Goal: Task Accomplishment & Management: Manage account settings

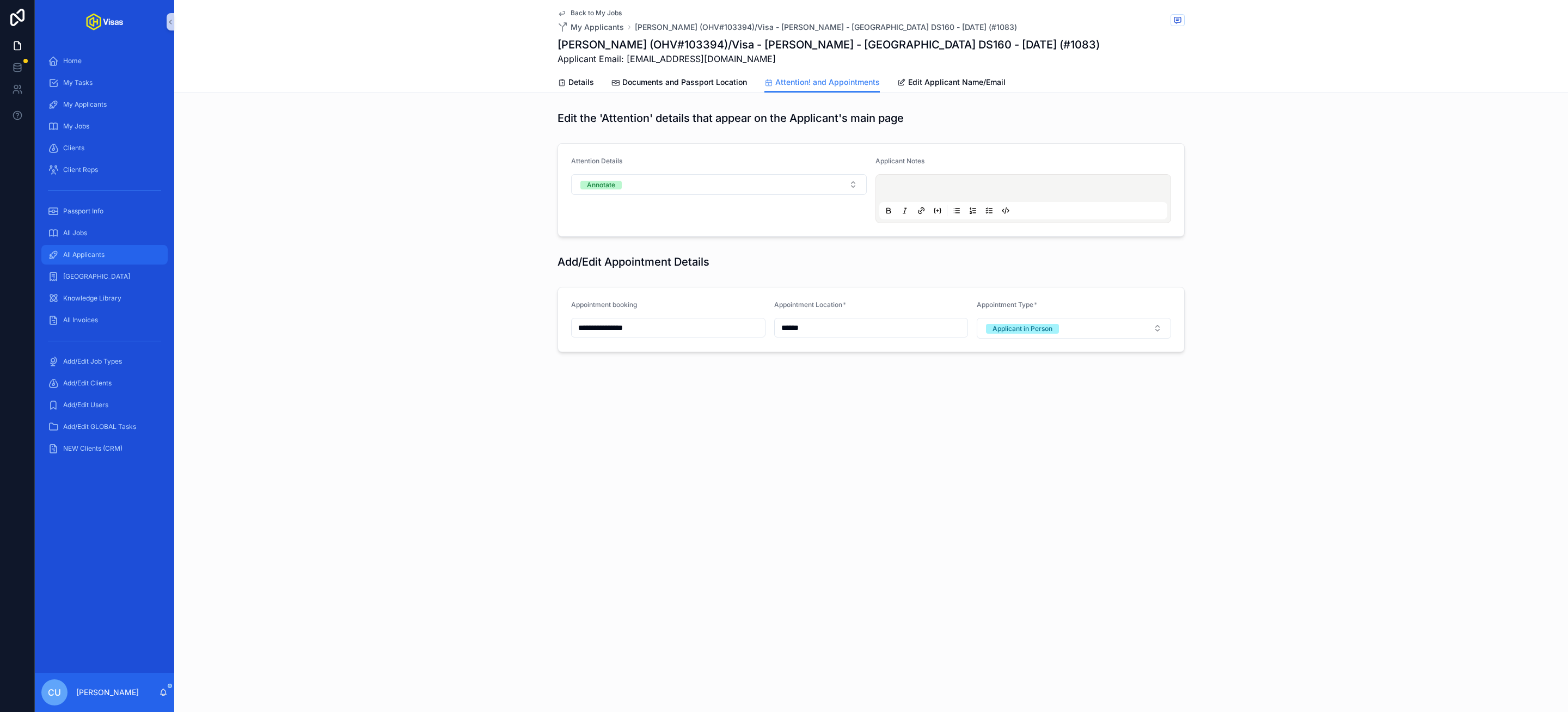
click at [106, 248] on div "All Applicants" at bounding box center [105, 254] width 113 height 18
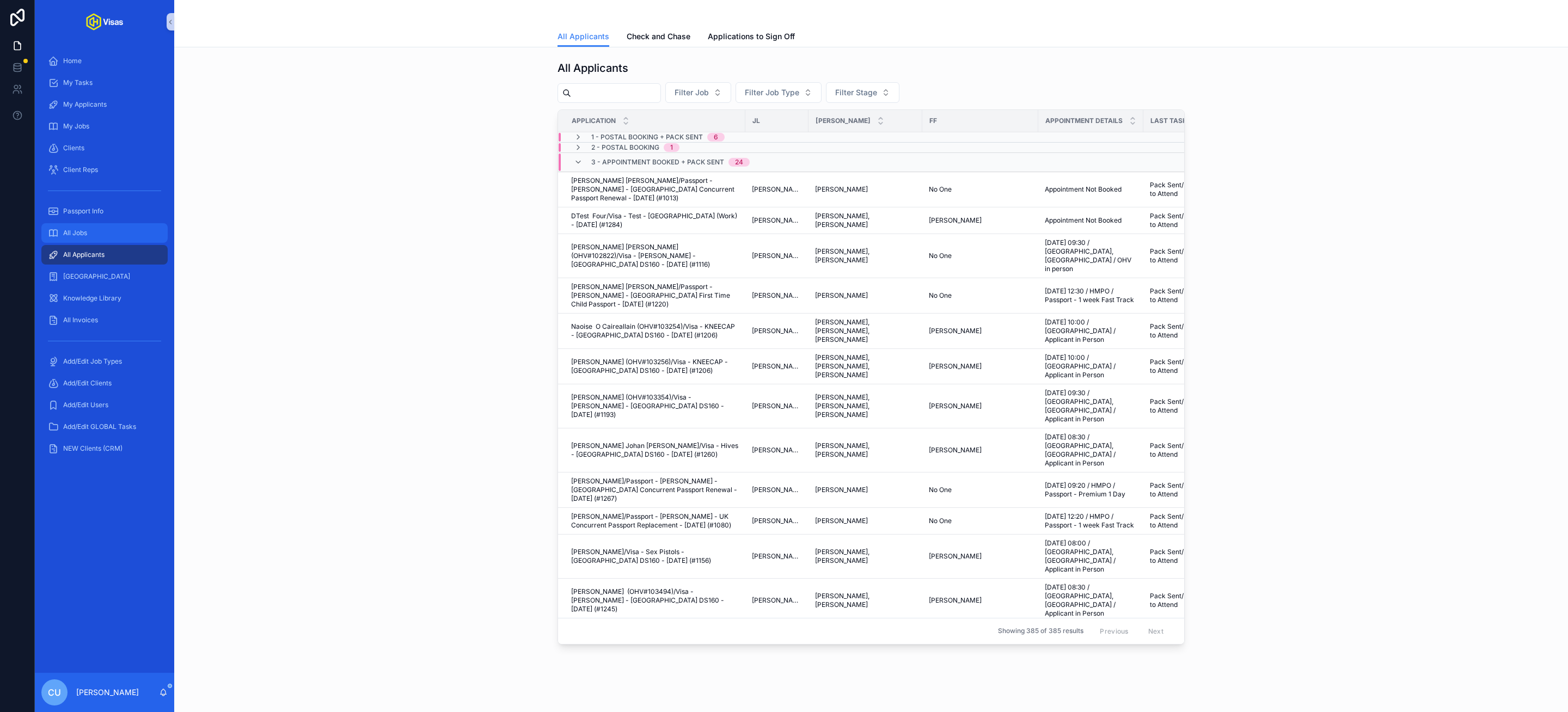
click at [102, 235] on div "All Jobs" at bounding box center [105, 233] width 113 height 18
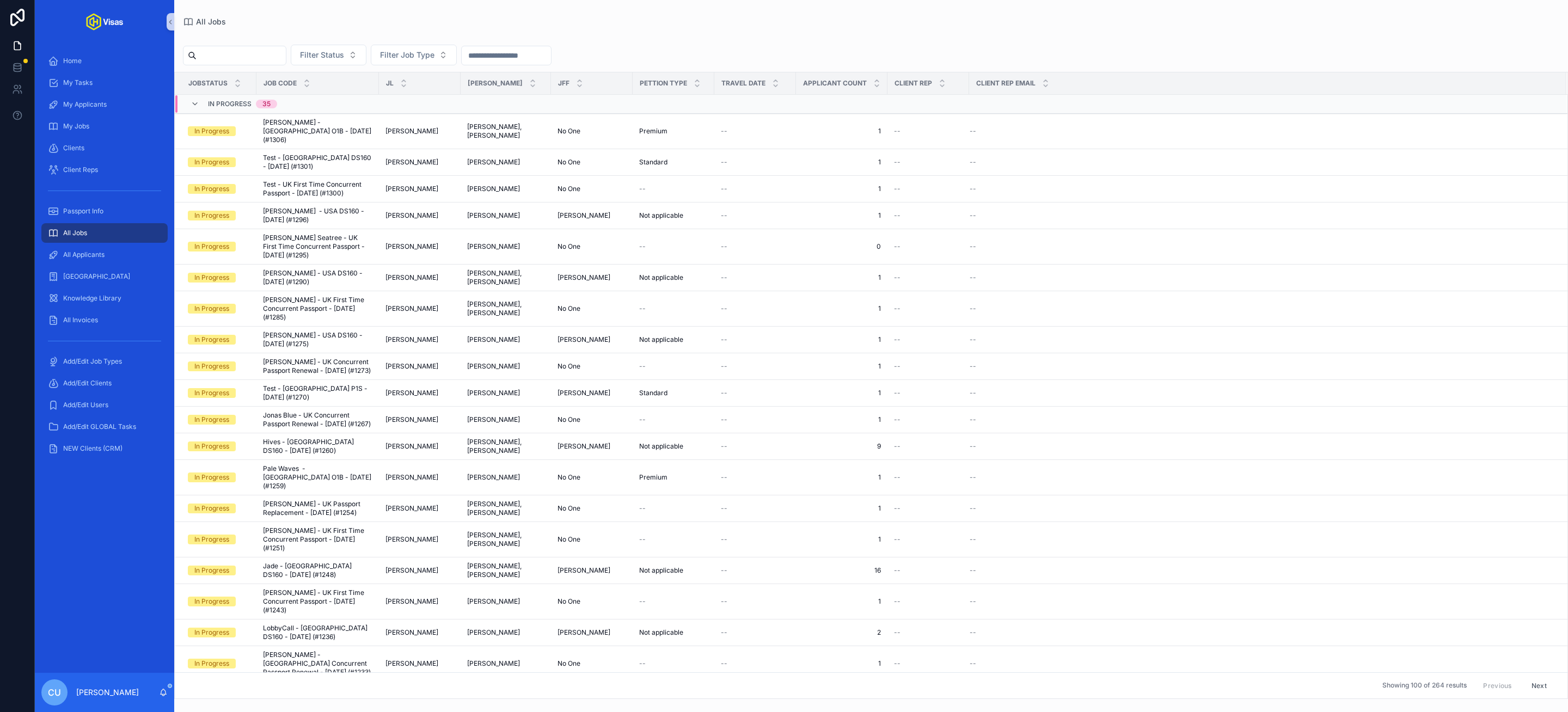
click at [249, 50] on input "scrollable content" at bounding box center [241, 55] width 89 height 15
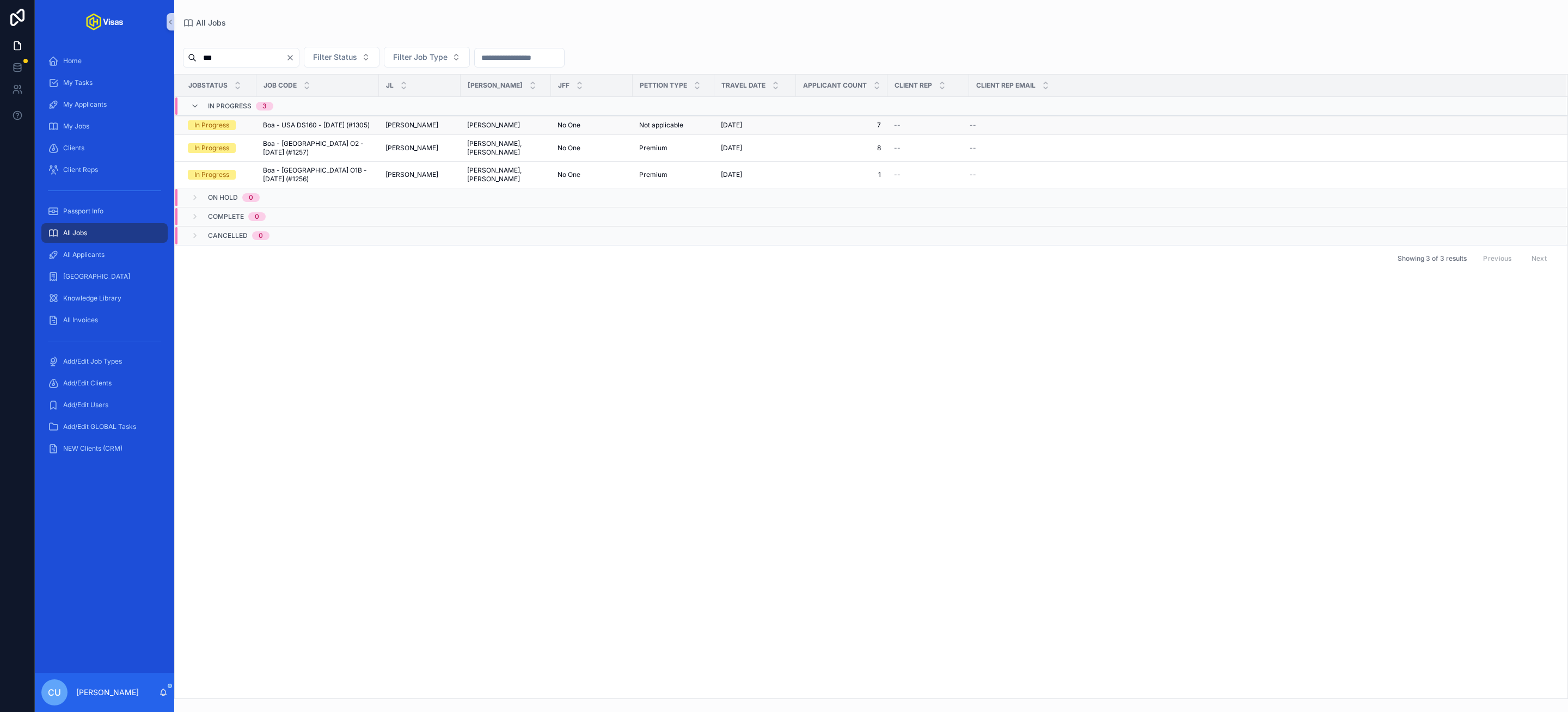
type input "***"
click at [318, 122] on span "Boa - USA DS160 - Aug/25 (#1305)" at bounding box center [316, 125] width 107 height 9
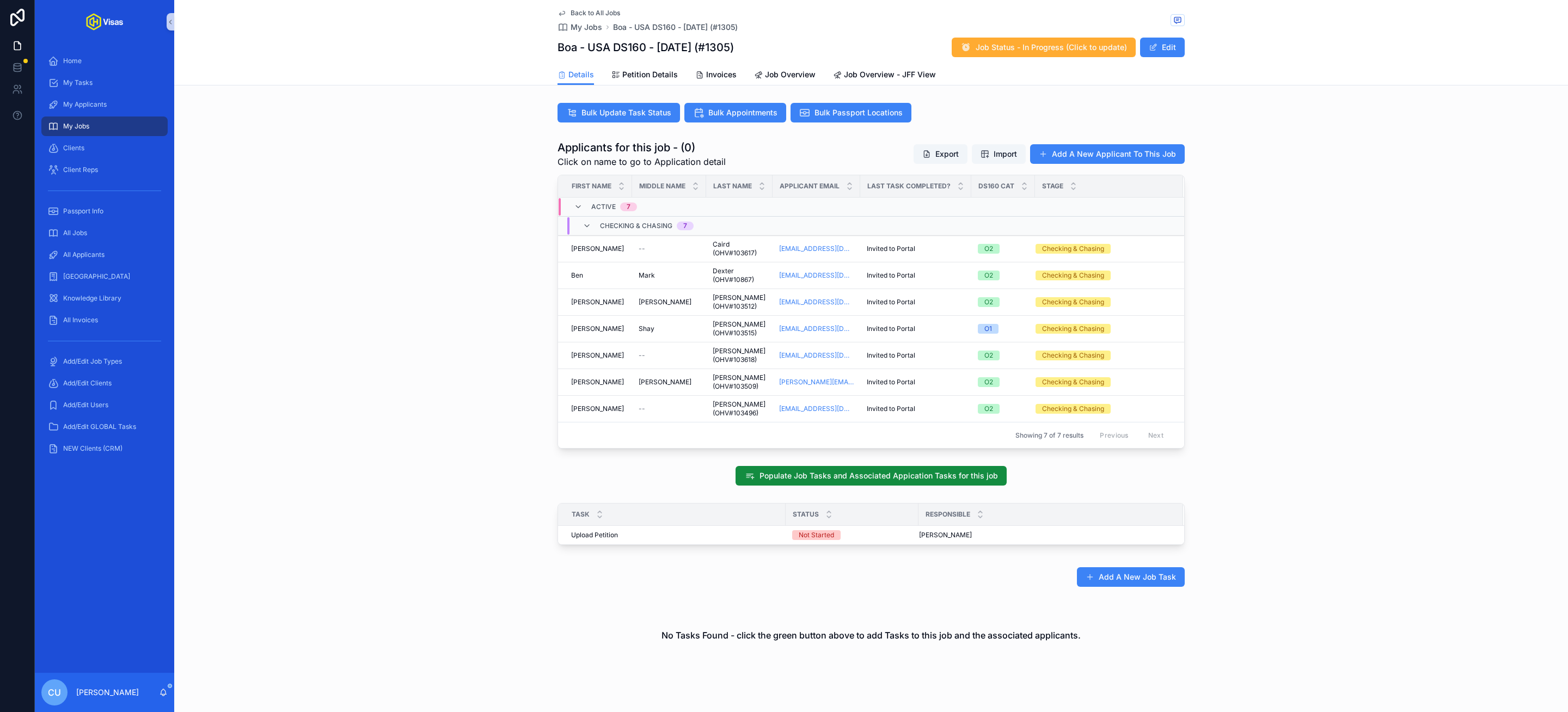
scroll to position [299, 0]
click at [640, 252] on span "--" at bounding box center [642, 248] width 7 height 9
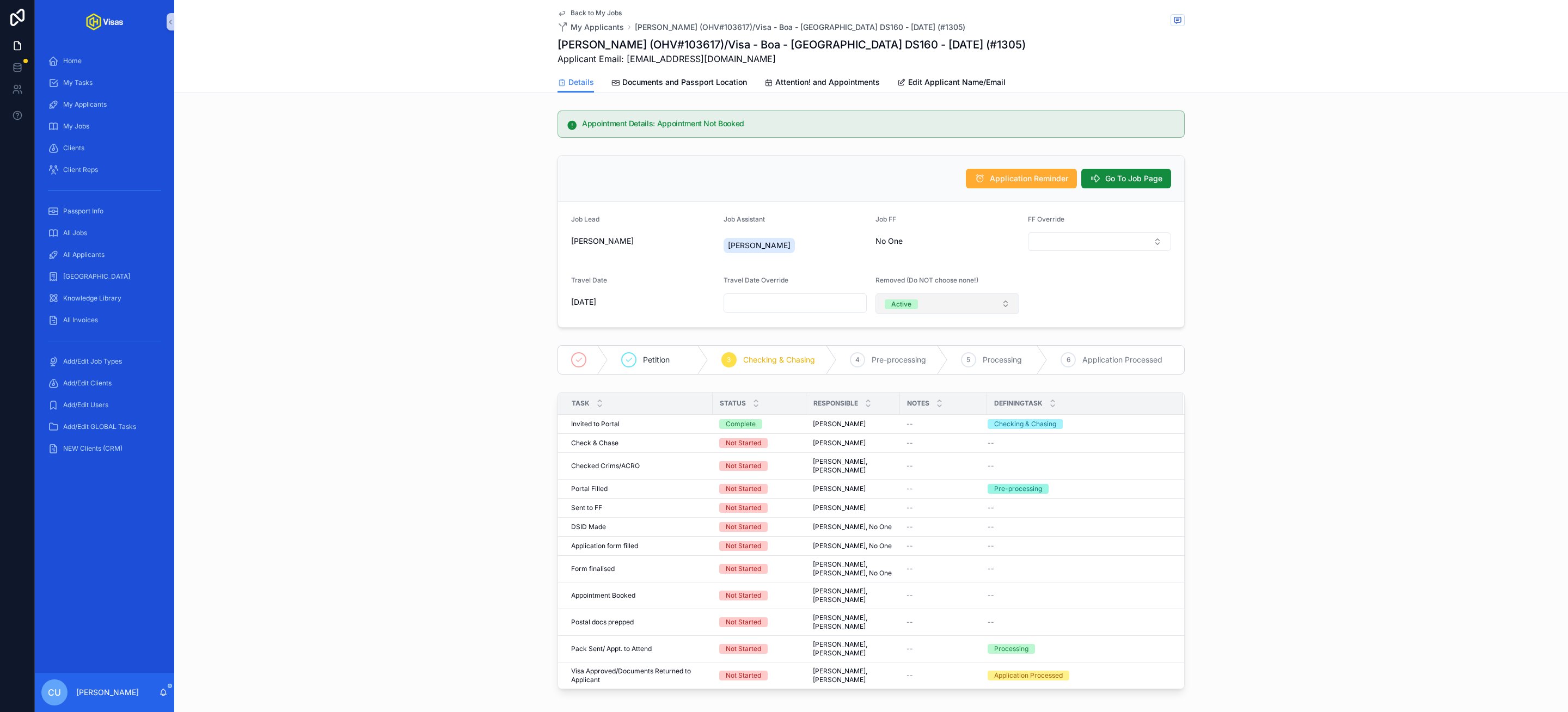
click at [957, 305] on button "Active" at bounding box center [947, 304] width 144 height 21
click at [926, 363] on div "Inactive" at bounding box center [947, 365] width 138 height 16
click at [1070, 305] on input "scrollable content" at bounding box center [1100, 303] width 142 height 15
type input "**********"
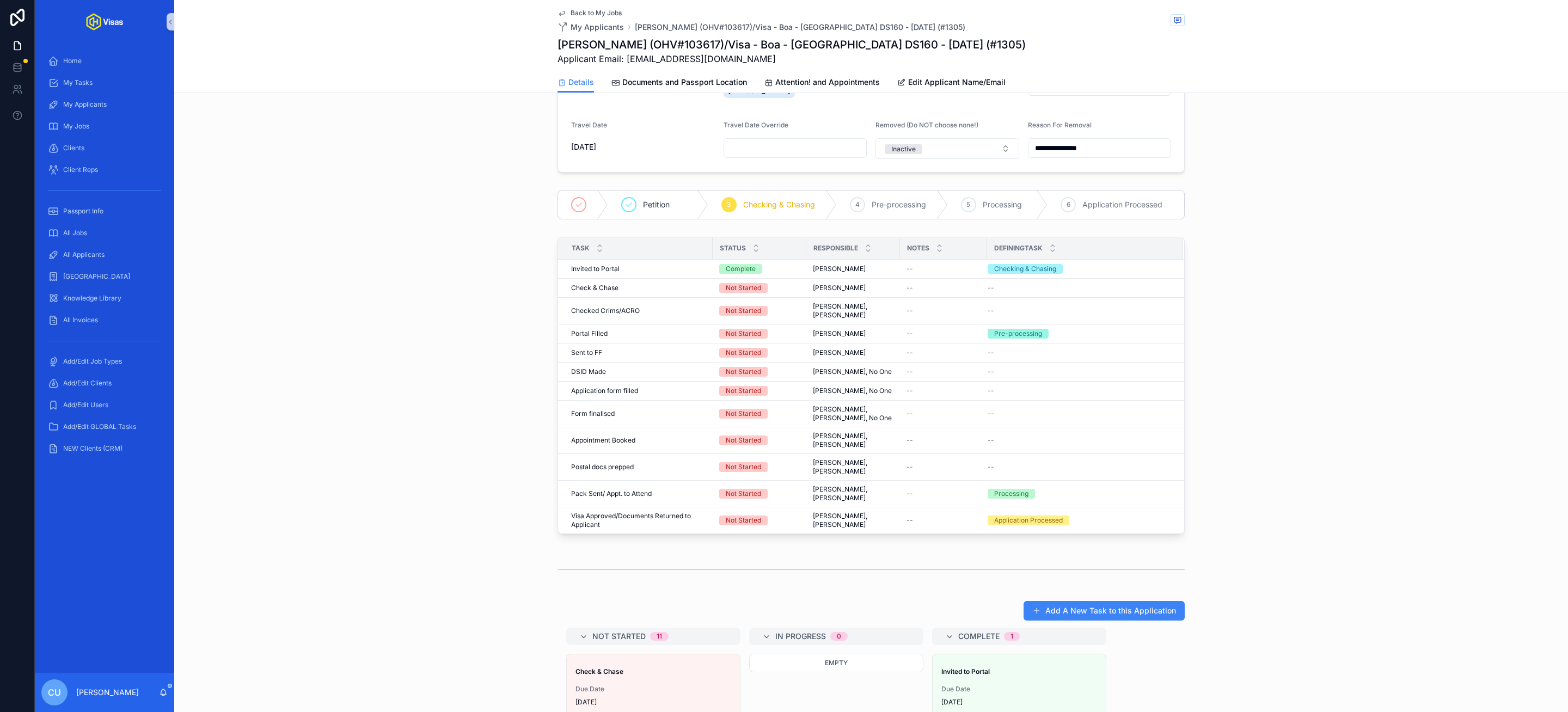
scroll to position [157, 0]
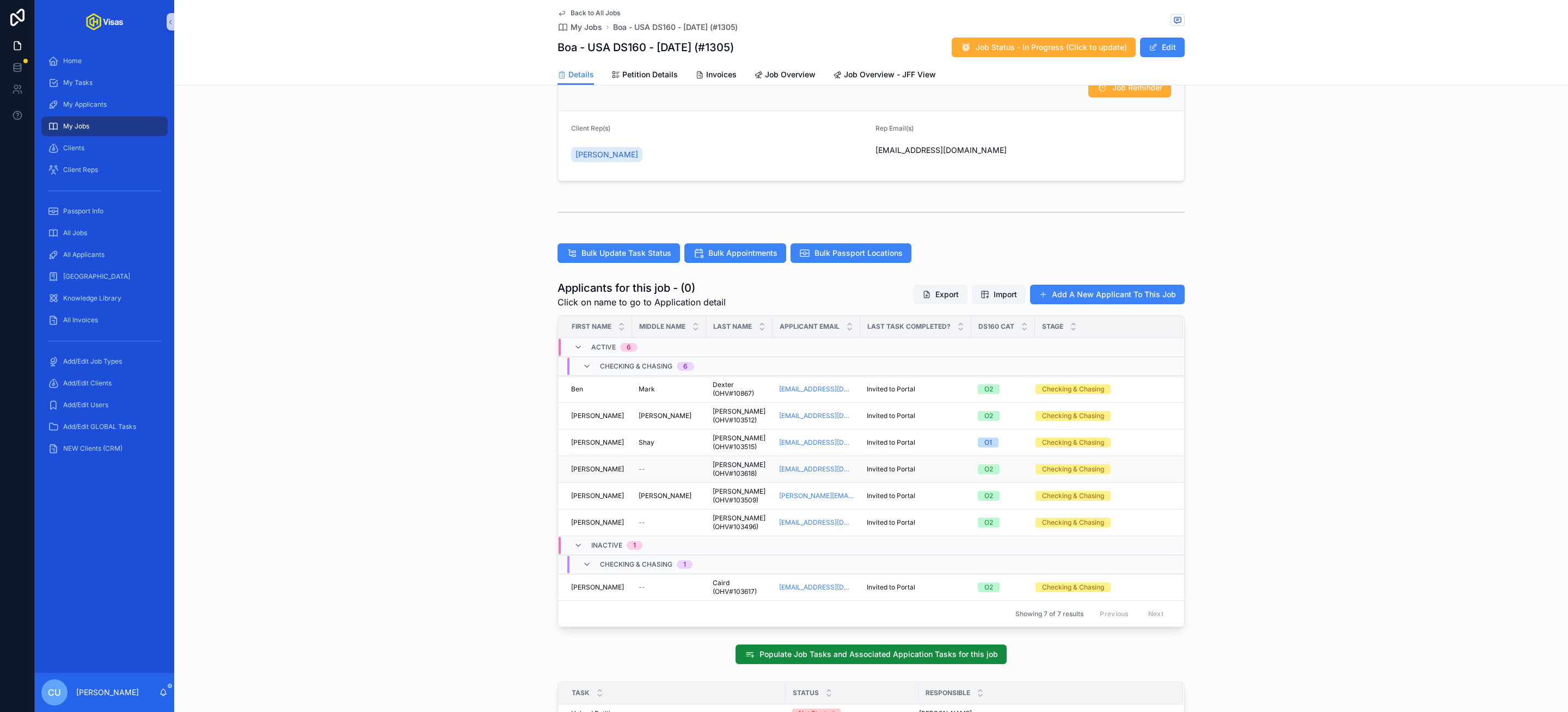
click at [623, 469] on div "Lee Lee" at bounding box center [598, 469] width 54 height 9
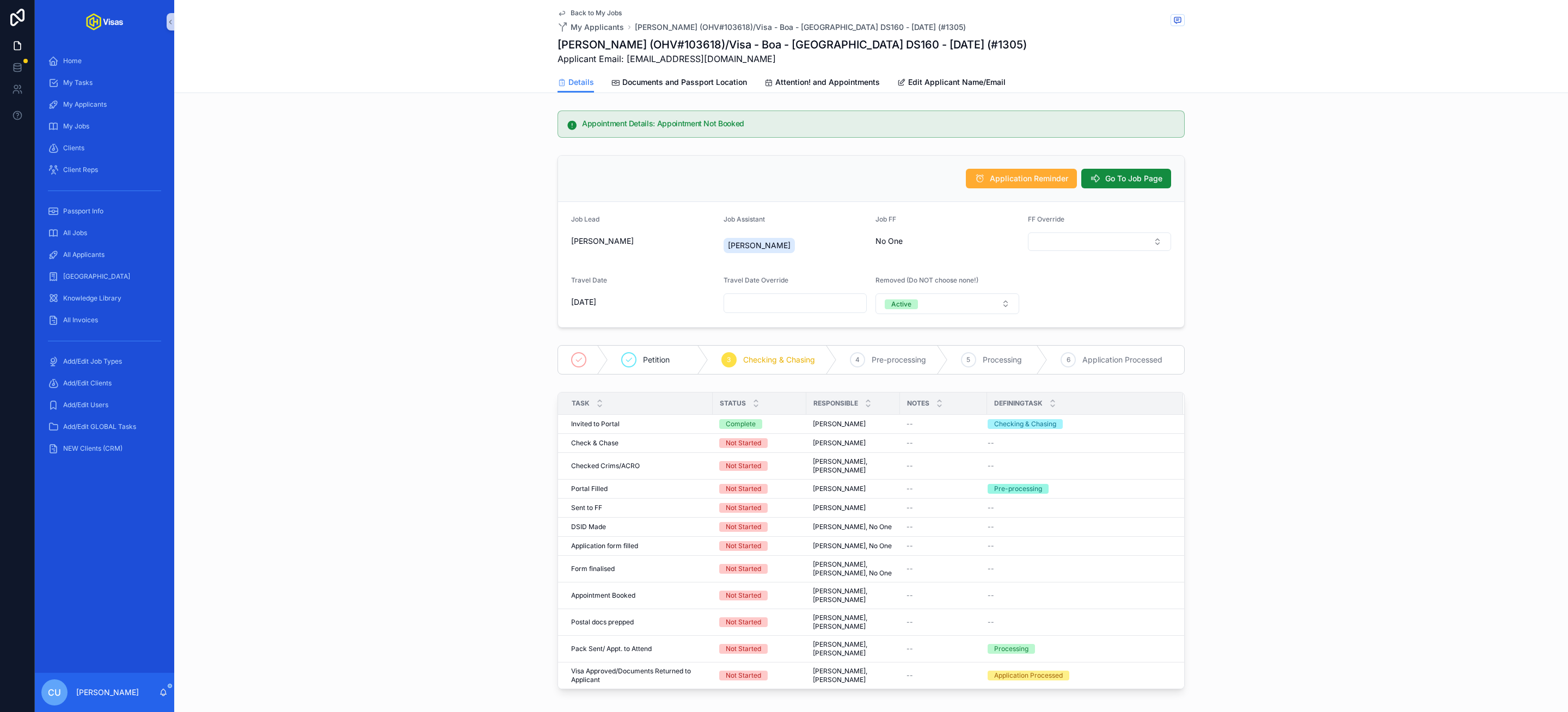
click at [980, 288] on div "Removed (Do NOT choose none!)" at bounding box center [947, 282] width 144 height 13
click at [950, 308] on button "Active" at bounding box center [947, 304] width 144 height 21
click at [926, 366] on div "Inactive" at bounding box center [947, 365] width 138 height 16
click at [1072, 299] on input "scrollable content" at bounding box center [1100, 303] width 142 height 15
type input "**********"
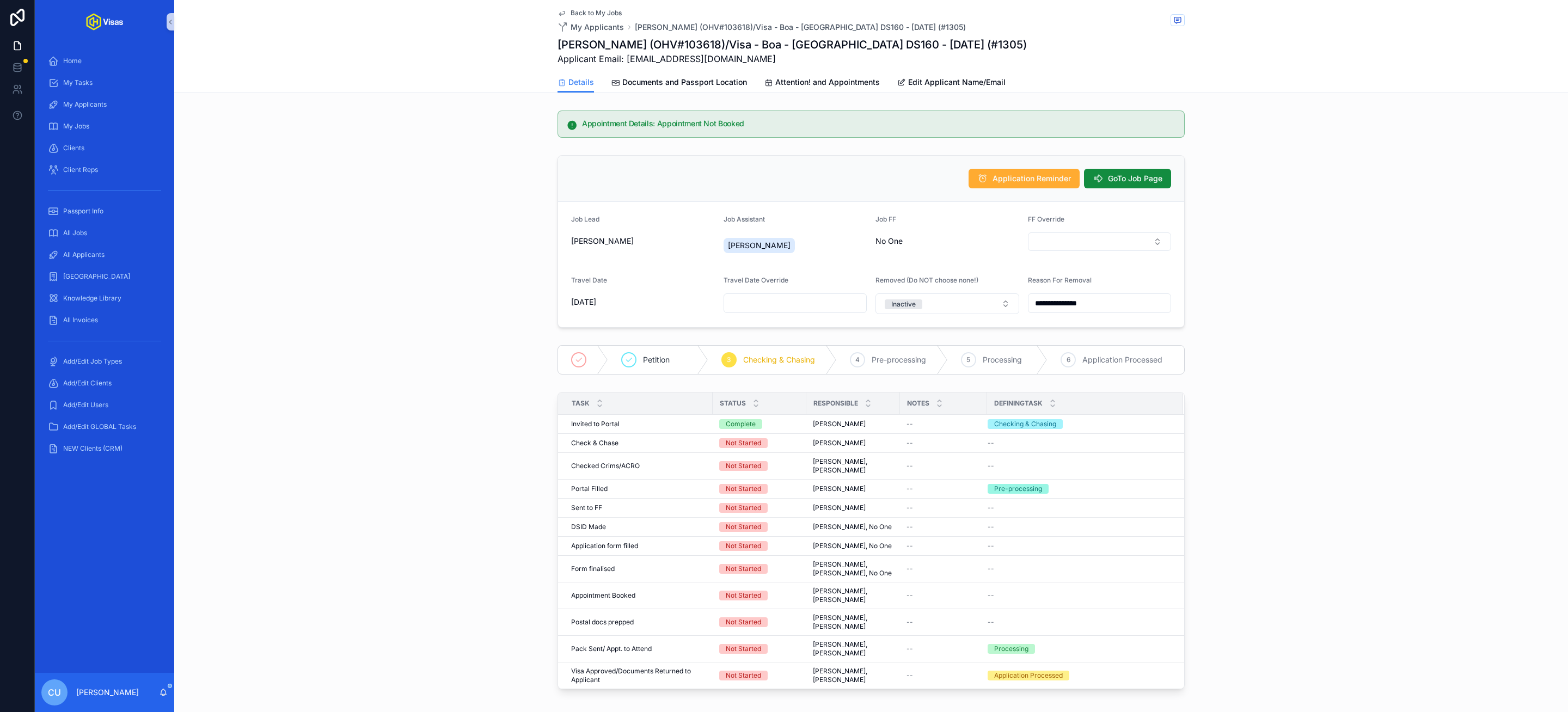
click at [497, 291] on div "**********" at bounding box center [871, 242] width 1394 height 181
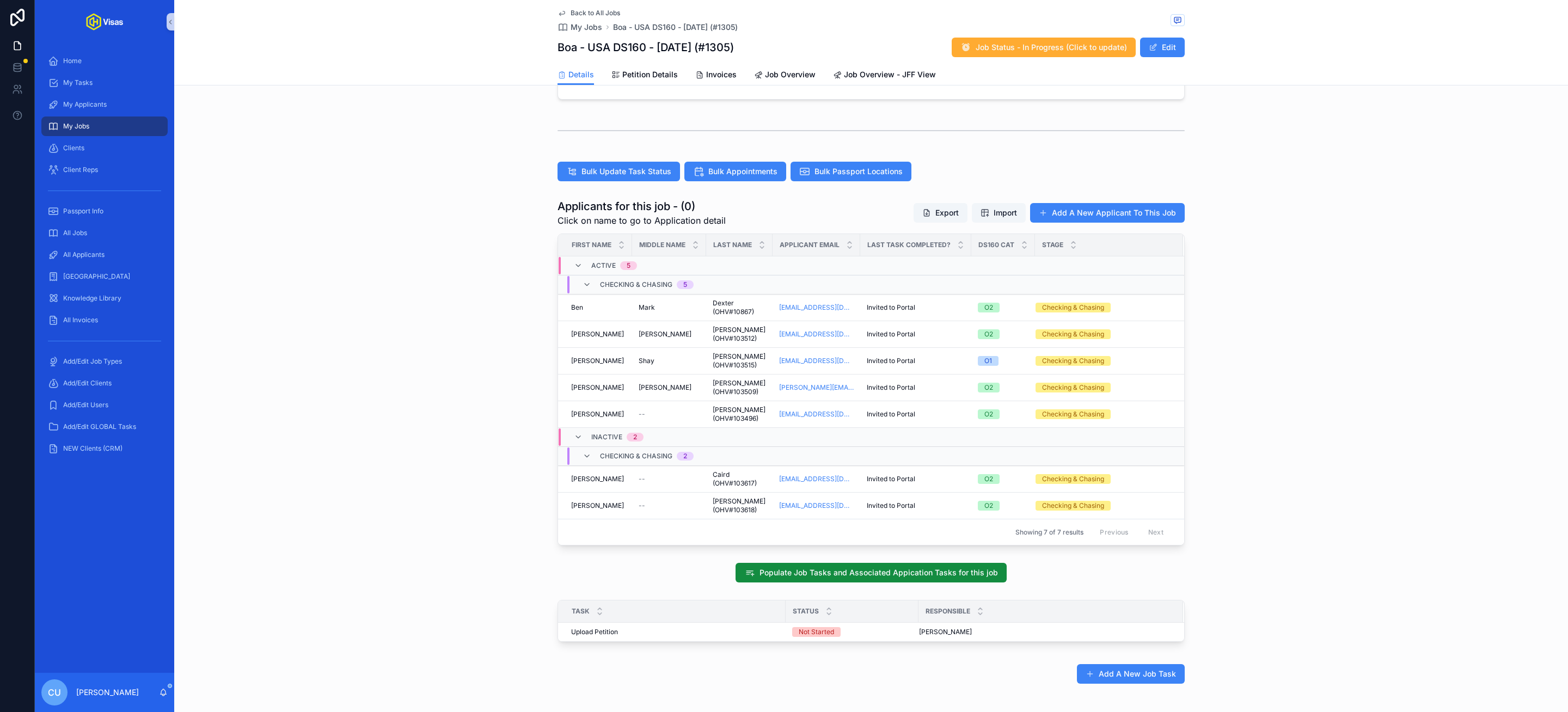
scroll to position [242, 0]
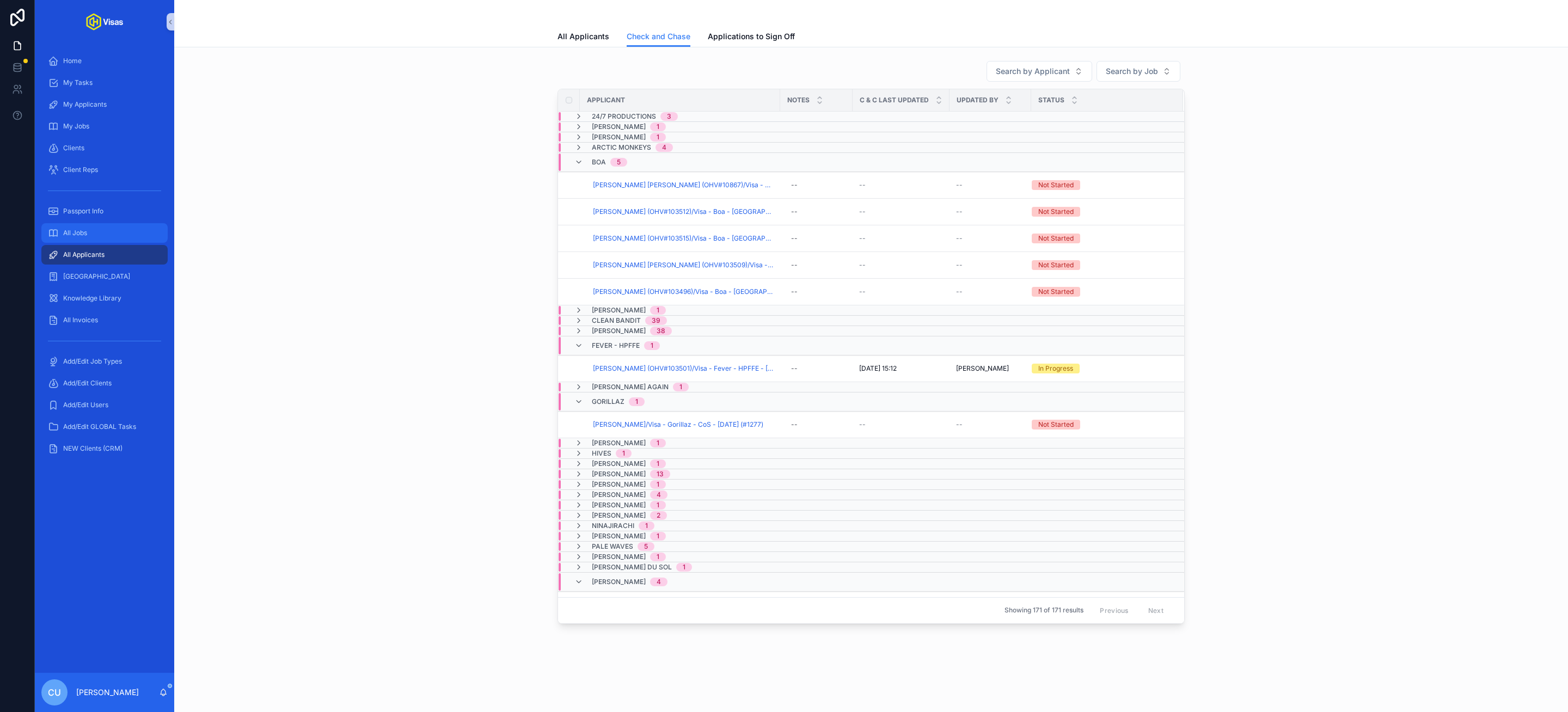
click at [84, 229] on span "All Jobs" at bounding box center [75, 233] width 24 height 9
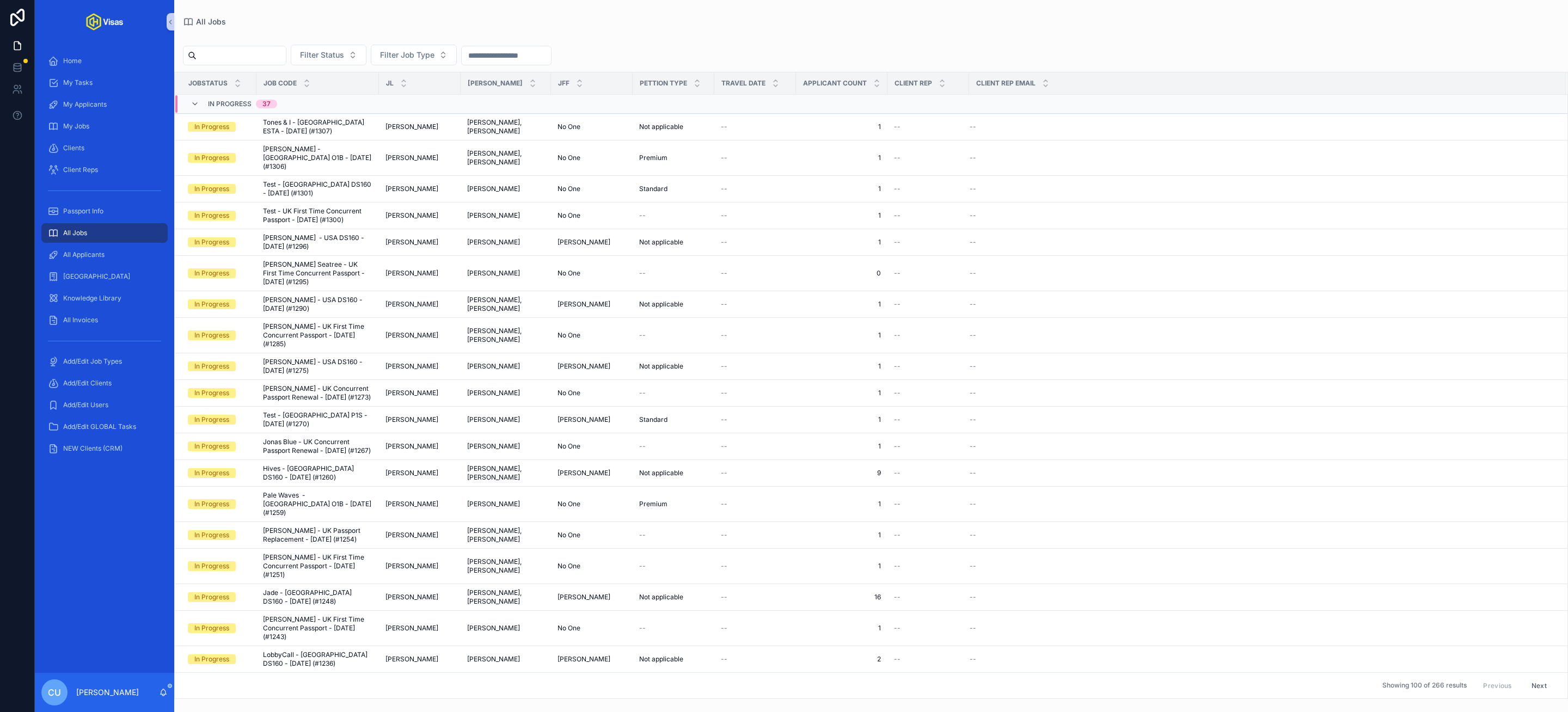
click at [255, 58] on input "scrollable content" at bounding box center [241, 55] width 89 height 15
type input "**********"
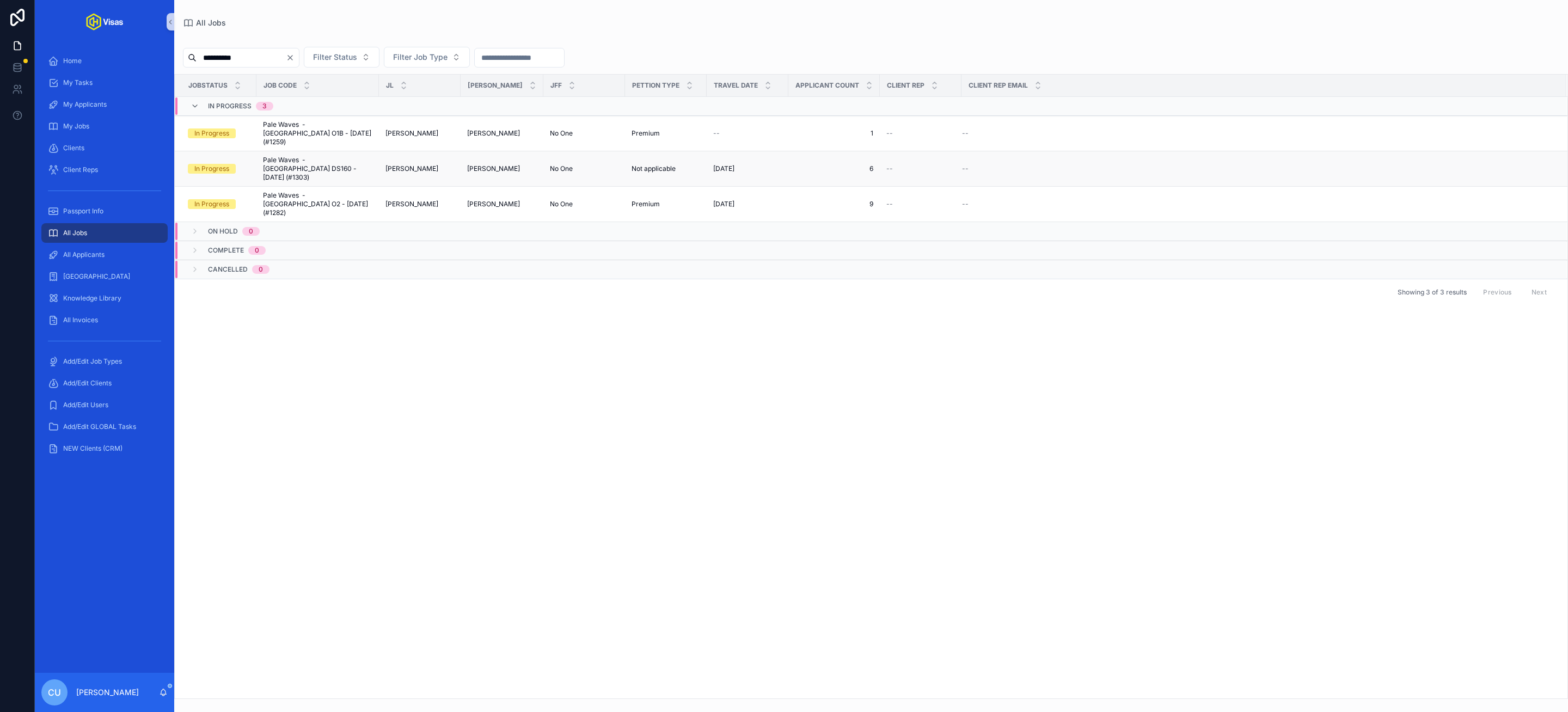
click at [305, 161] on span "Pale Waves - USA DS160 - Aug/25 (#1303)" at bounding box center [318, 169] width 110 height 26
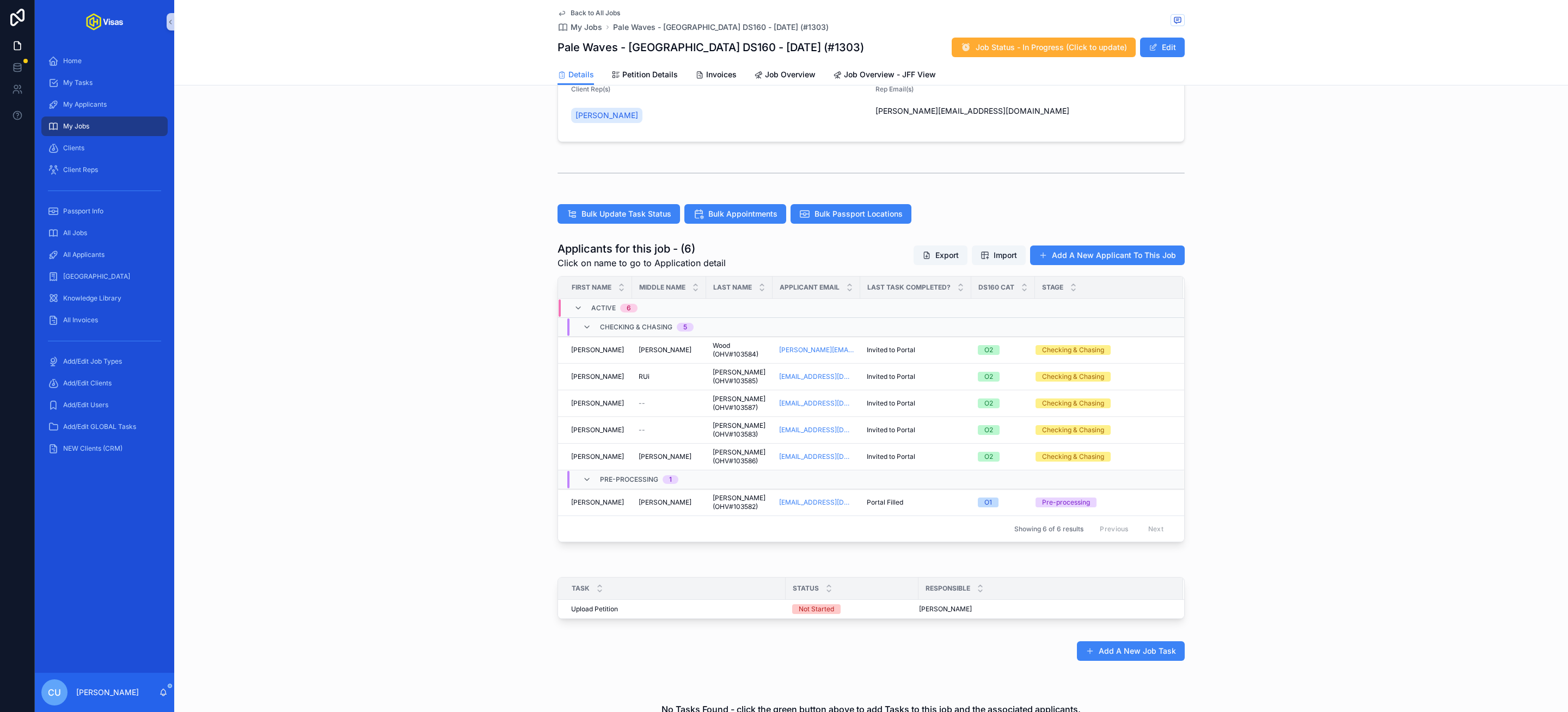
scroll to position [200, 0]
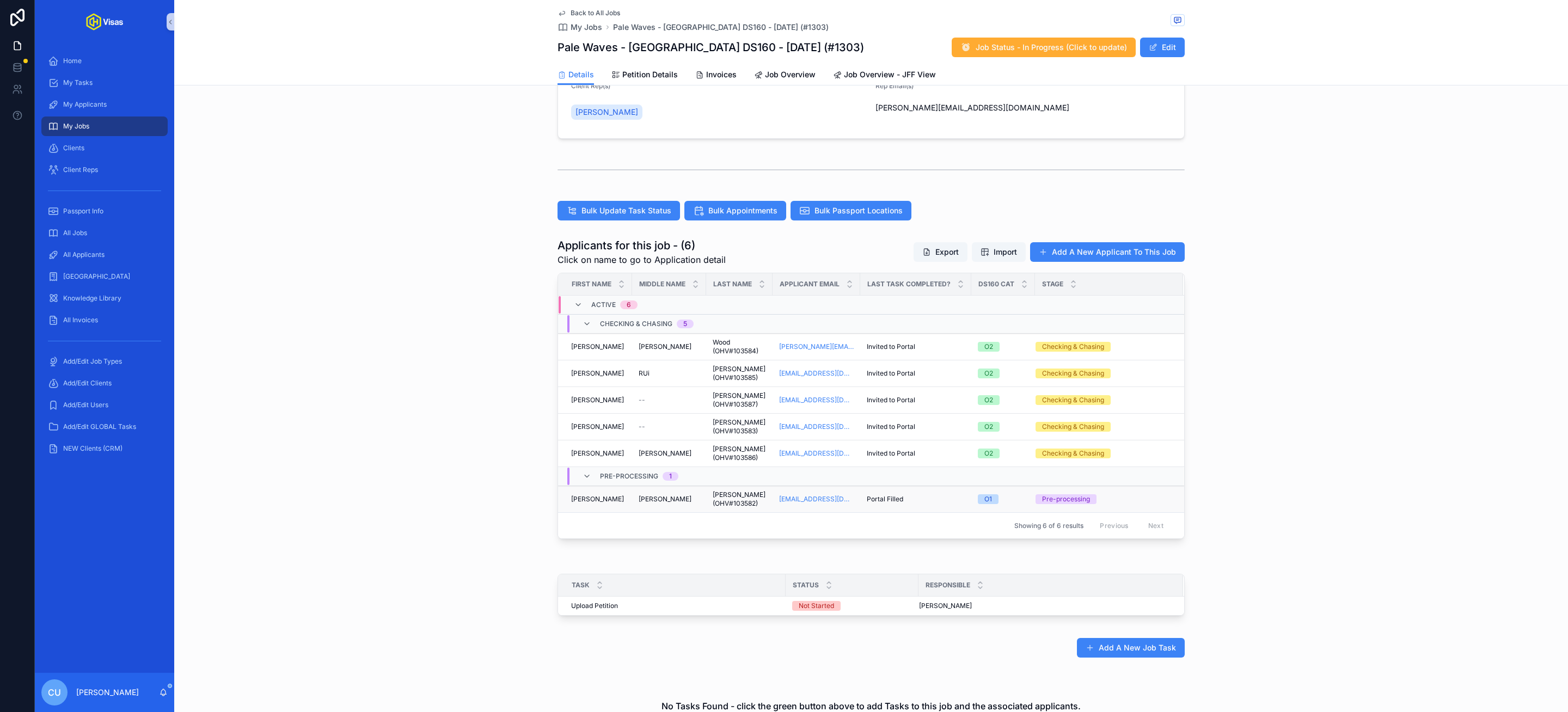
click at [684, 503] on div "Patricia Patricia" at bounding box center [669, 499] width 61 height 9
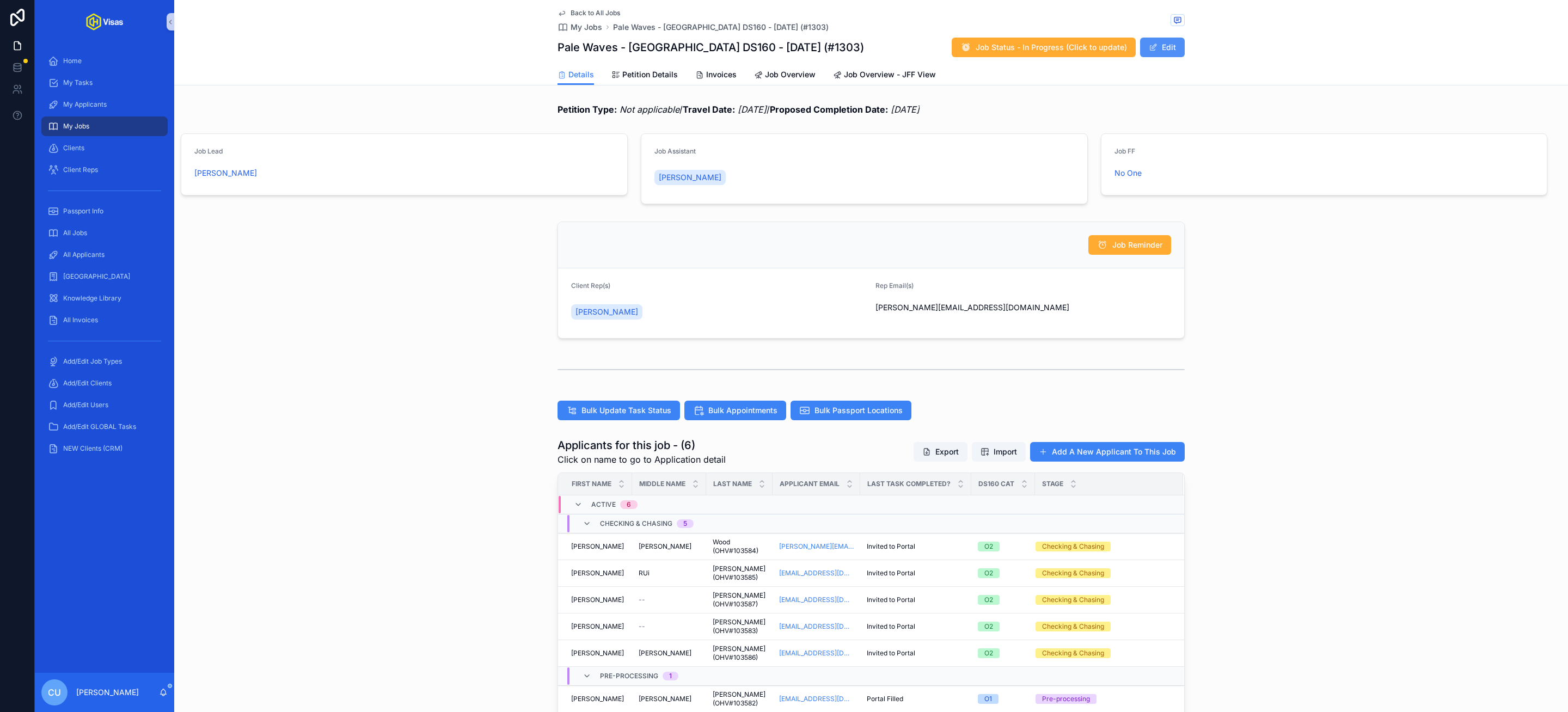
click at [1163, 48] on button "Edit" at bounding box center [1162, 47] width 44 height 19
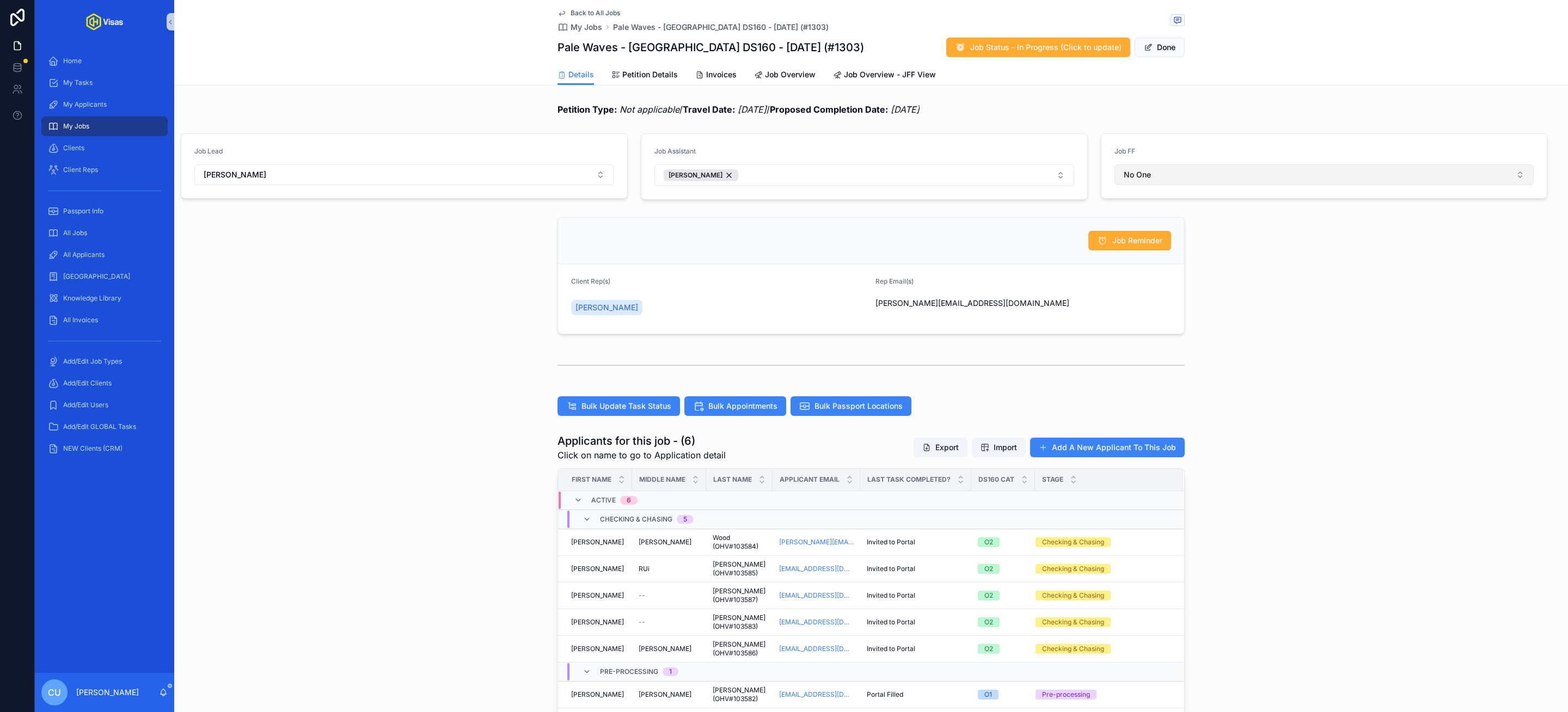
click at [1177, 164] on button "No One" at bounding box center [1325, 175] width 420 height 21
click at [1172, 315] on div "[PERSON_NAME]" at bounding box center [1325, 306] width 414 height 18
click at [1163, 39] on button "Done" at bounding box center [1160, 47] width 50 height 19
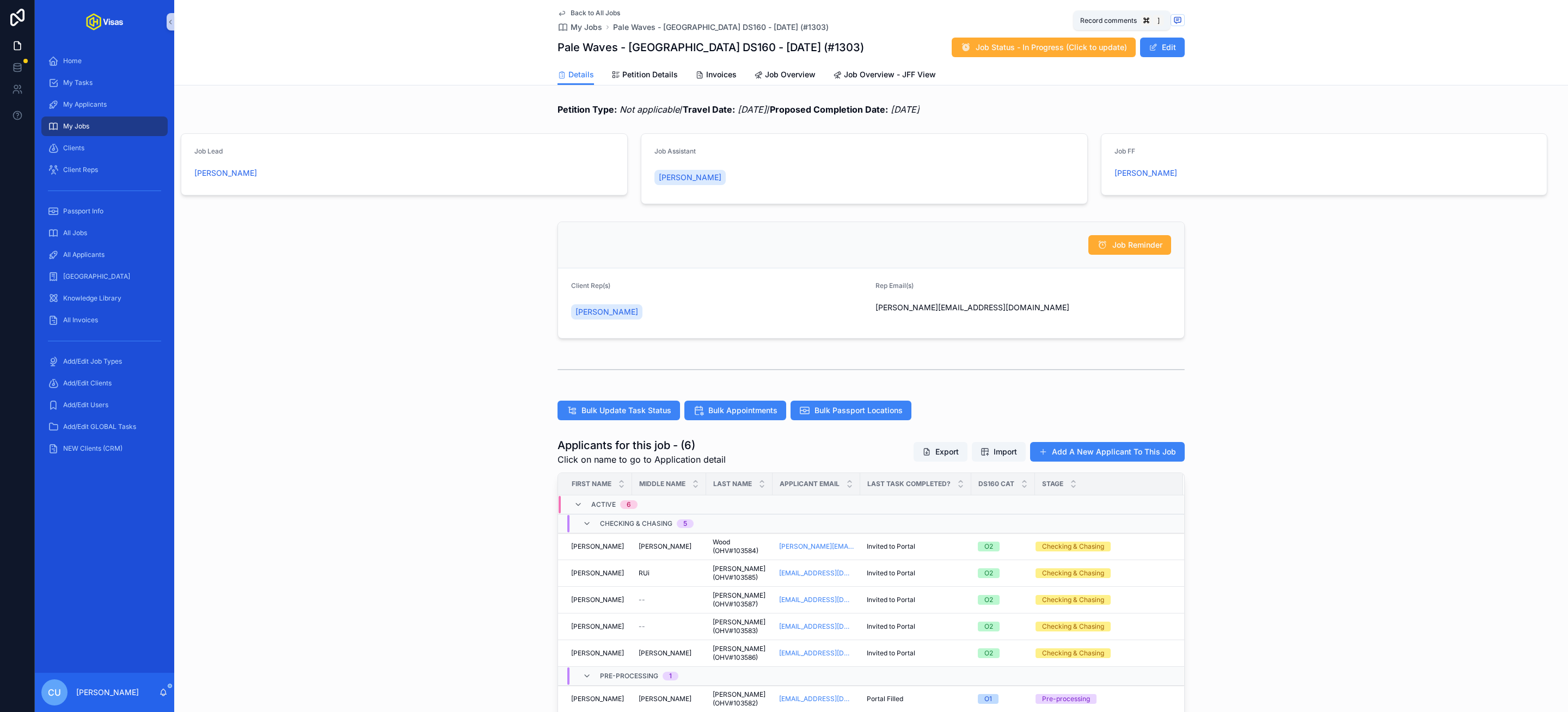
click at [1177, 20] on icon "scrollable content" at bounding box center [1177, 20] width 2 height 0
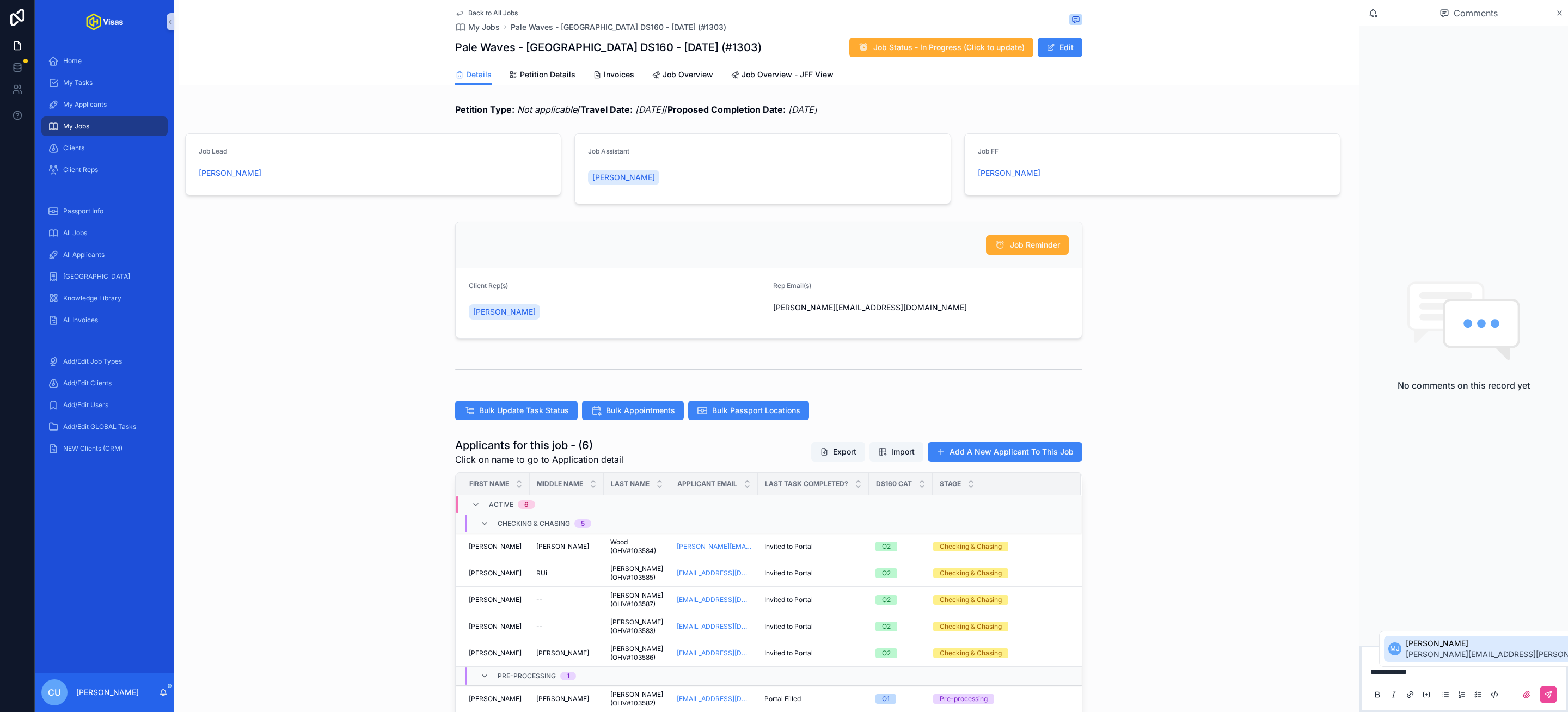
click at [1457, 652] on span "murielle.johnson@gmail.com" at bounding box center [1533, 654] width 256 height 11
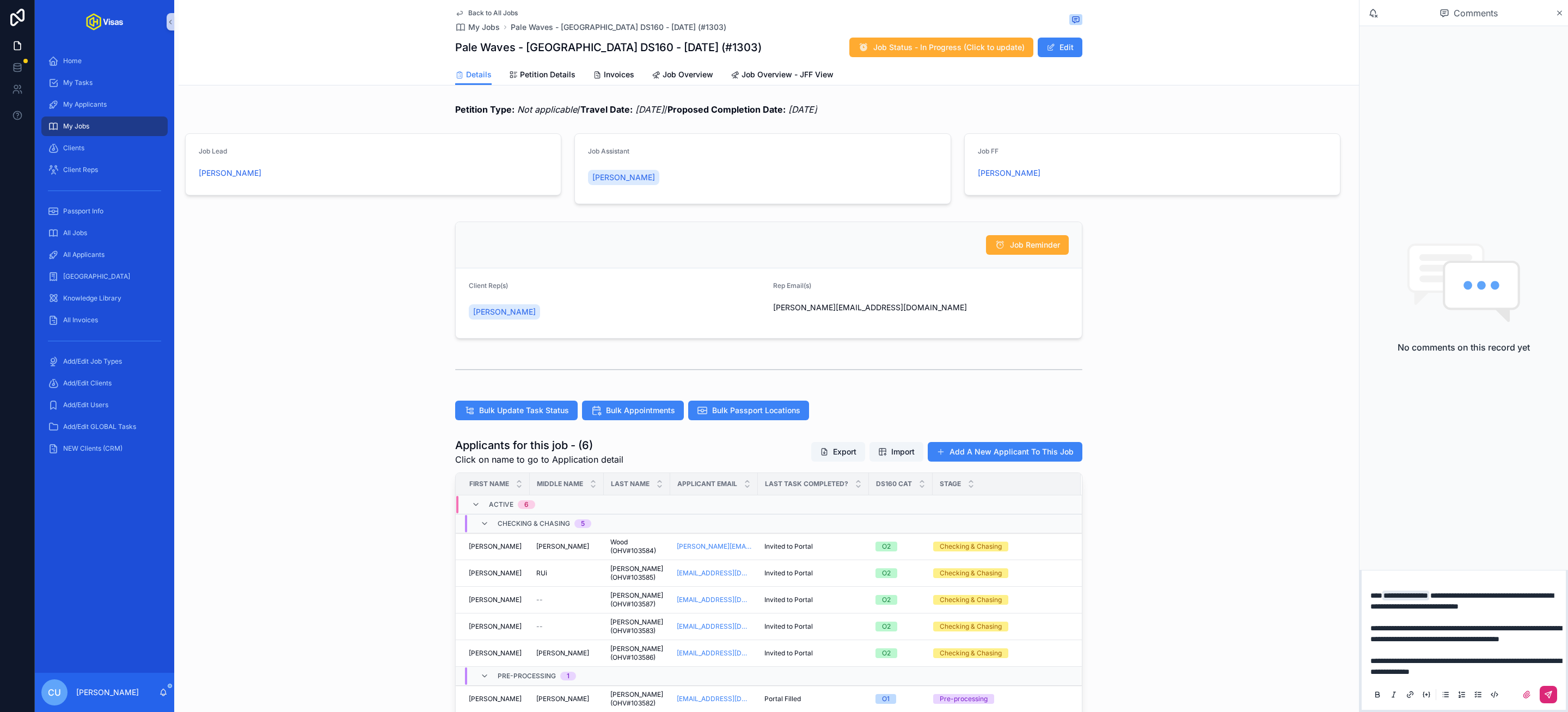
click at [1556, 695] on button "scrollable content" at bounding box center [1548, 694] width 18 height 18
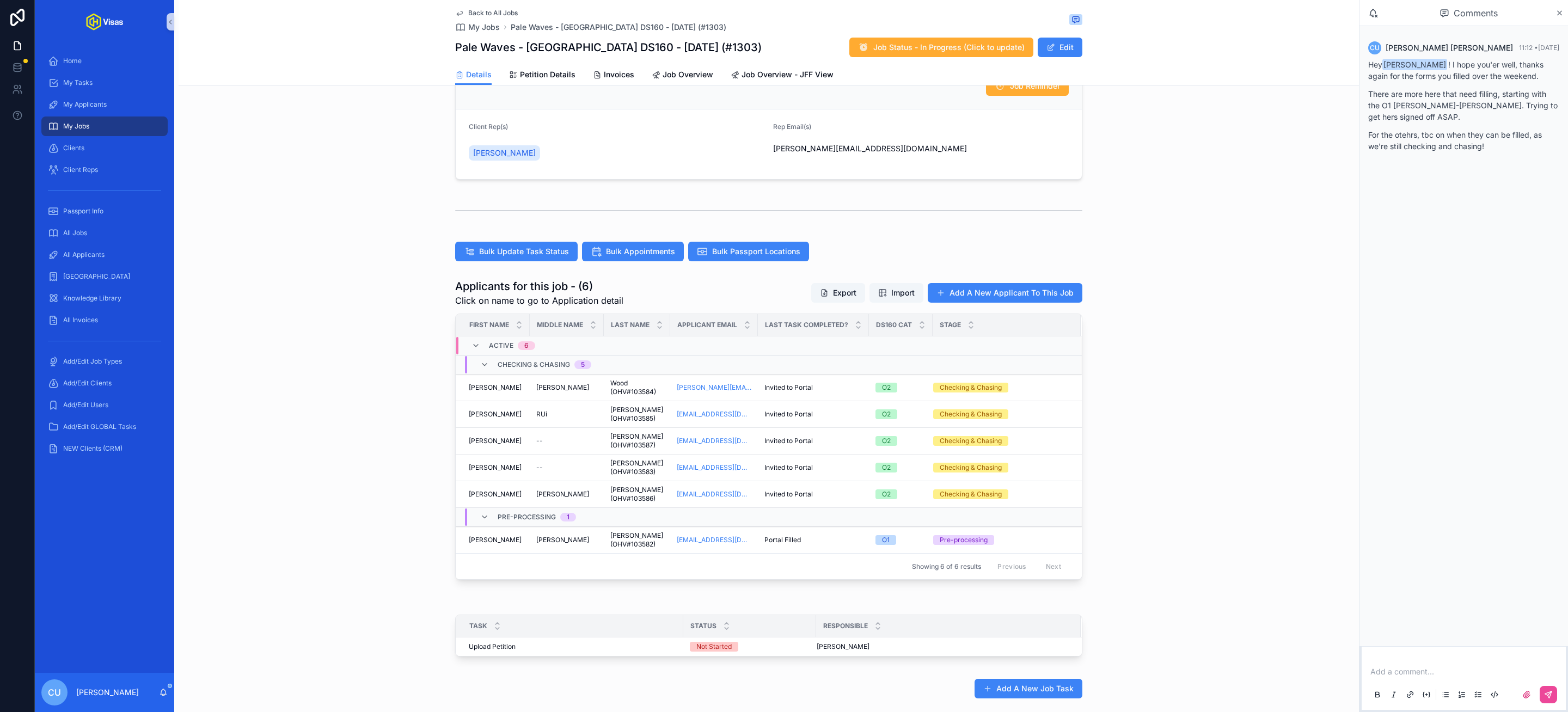
scroll to position [162, 0]
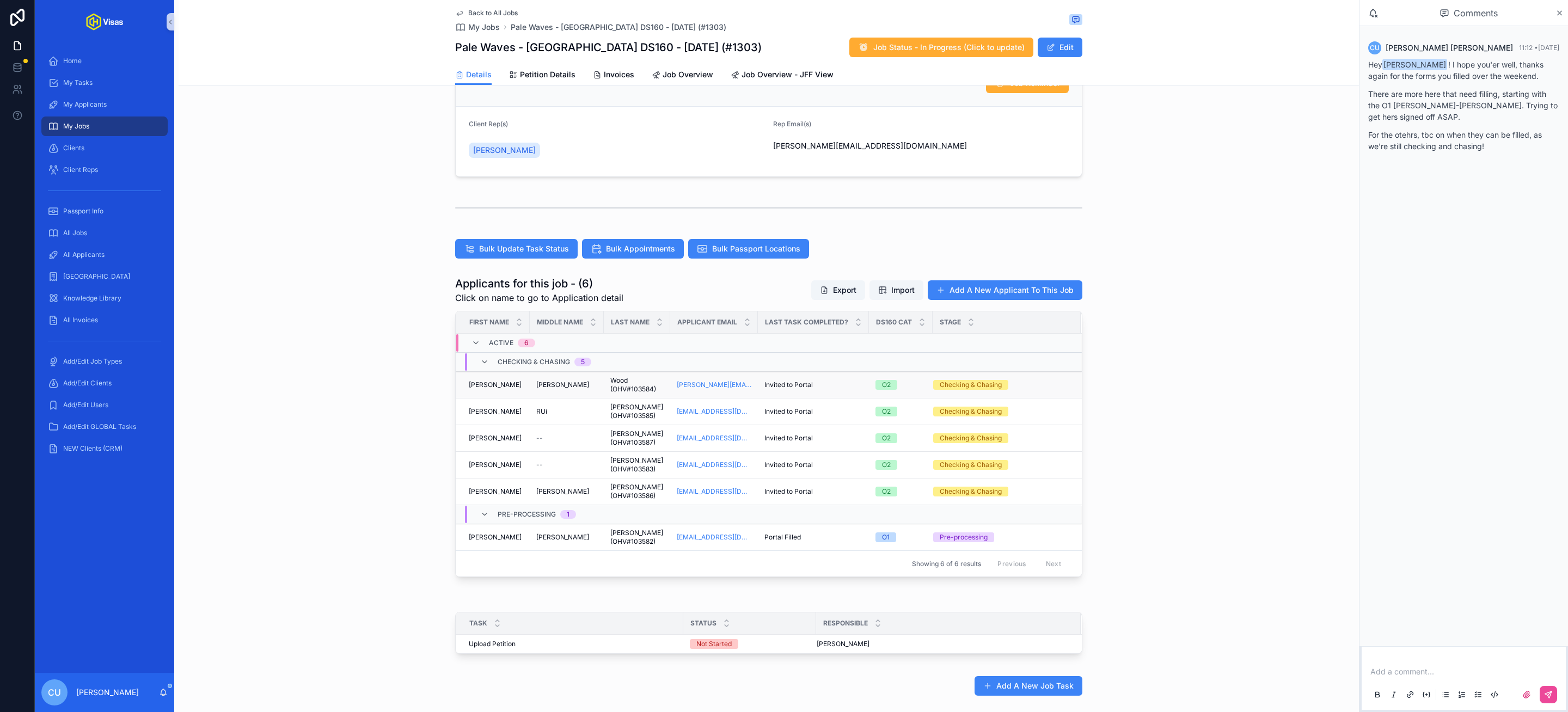
click at [501, 384] on div "Charles Charles" at bounding box center [495, 385] width 54 height 9
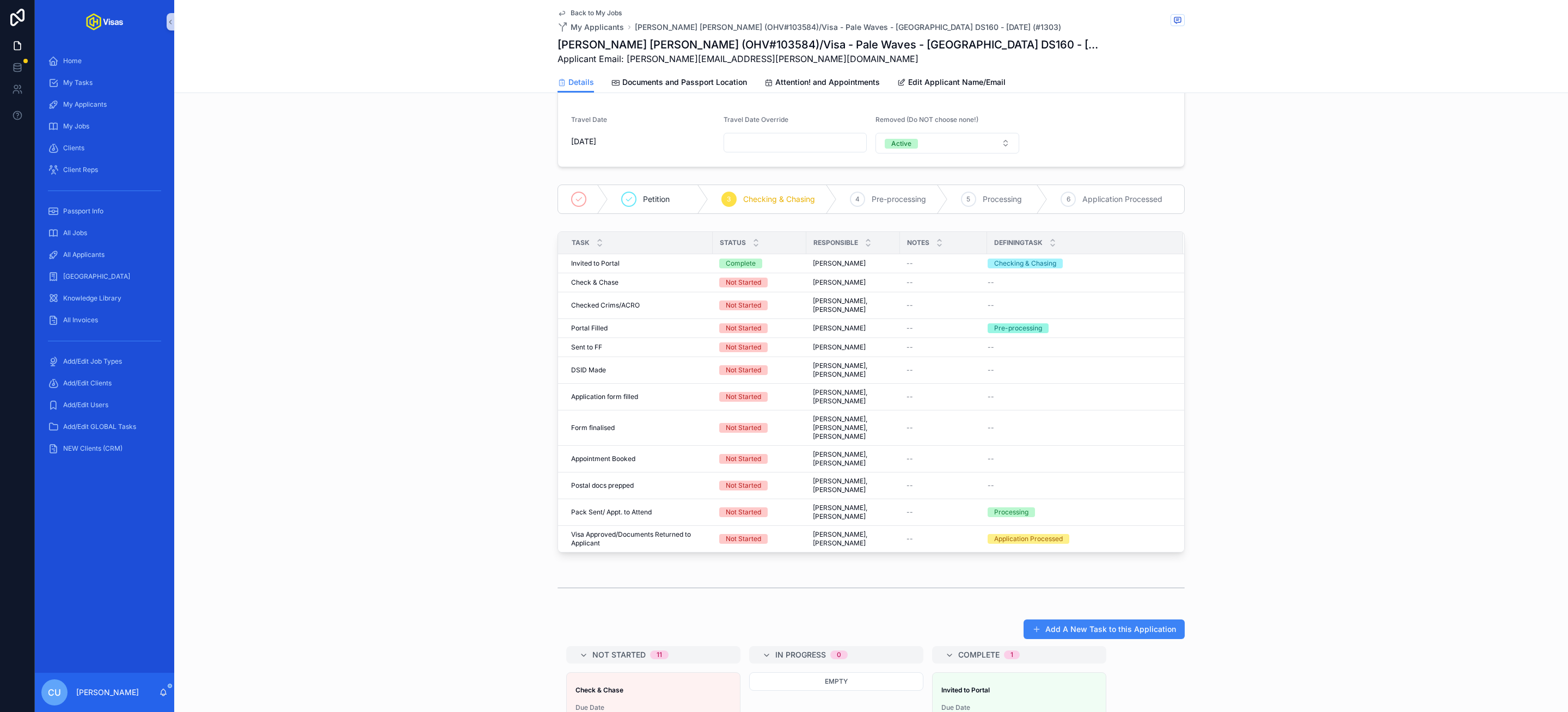
scroll to position [160, 0]
click at [1109, 324] on span "Complete all tasks above!" at bounding box center [1133, 319] width 80 height 9
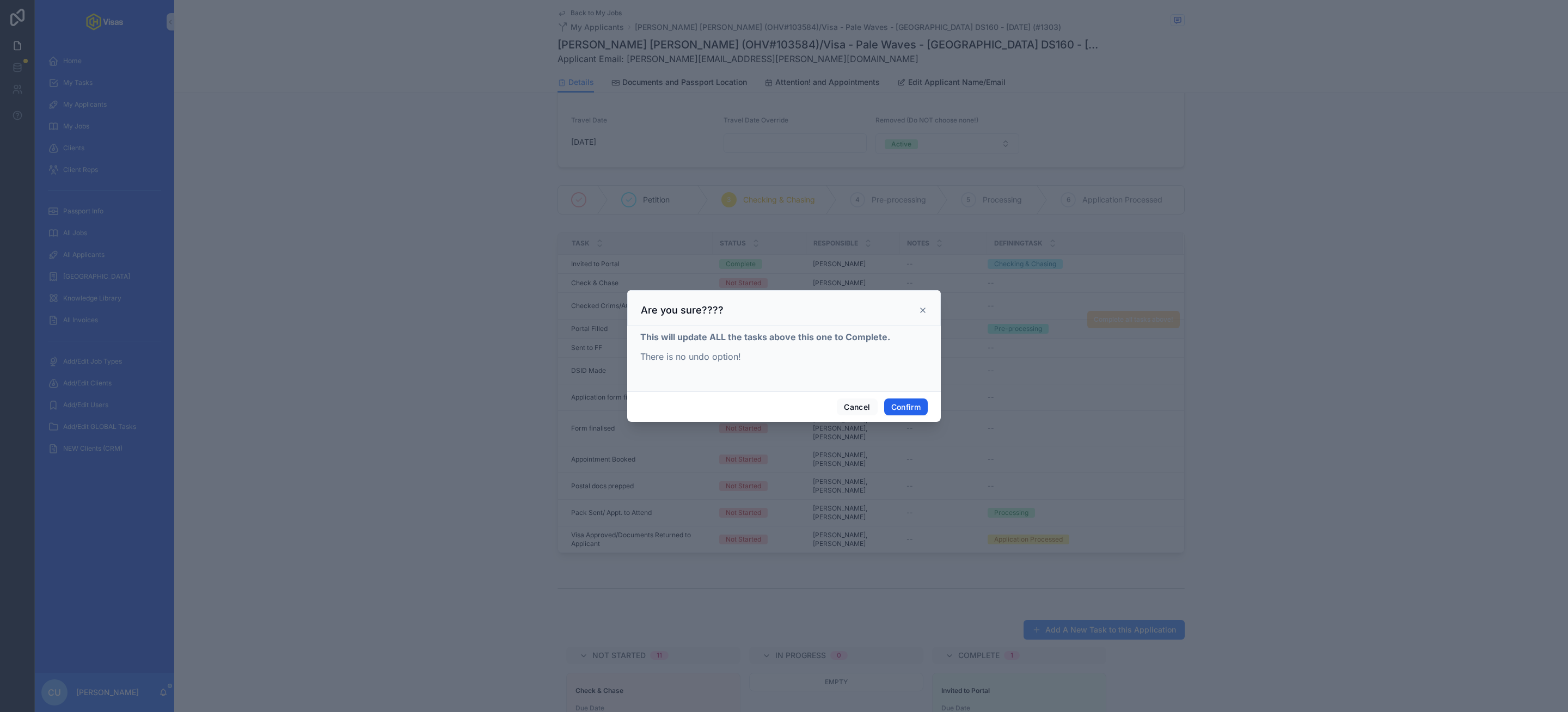
click at [898, 409] on button "Confirm" at bounding box center [906, 407] width 44 height 18
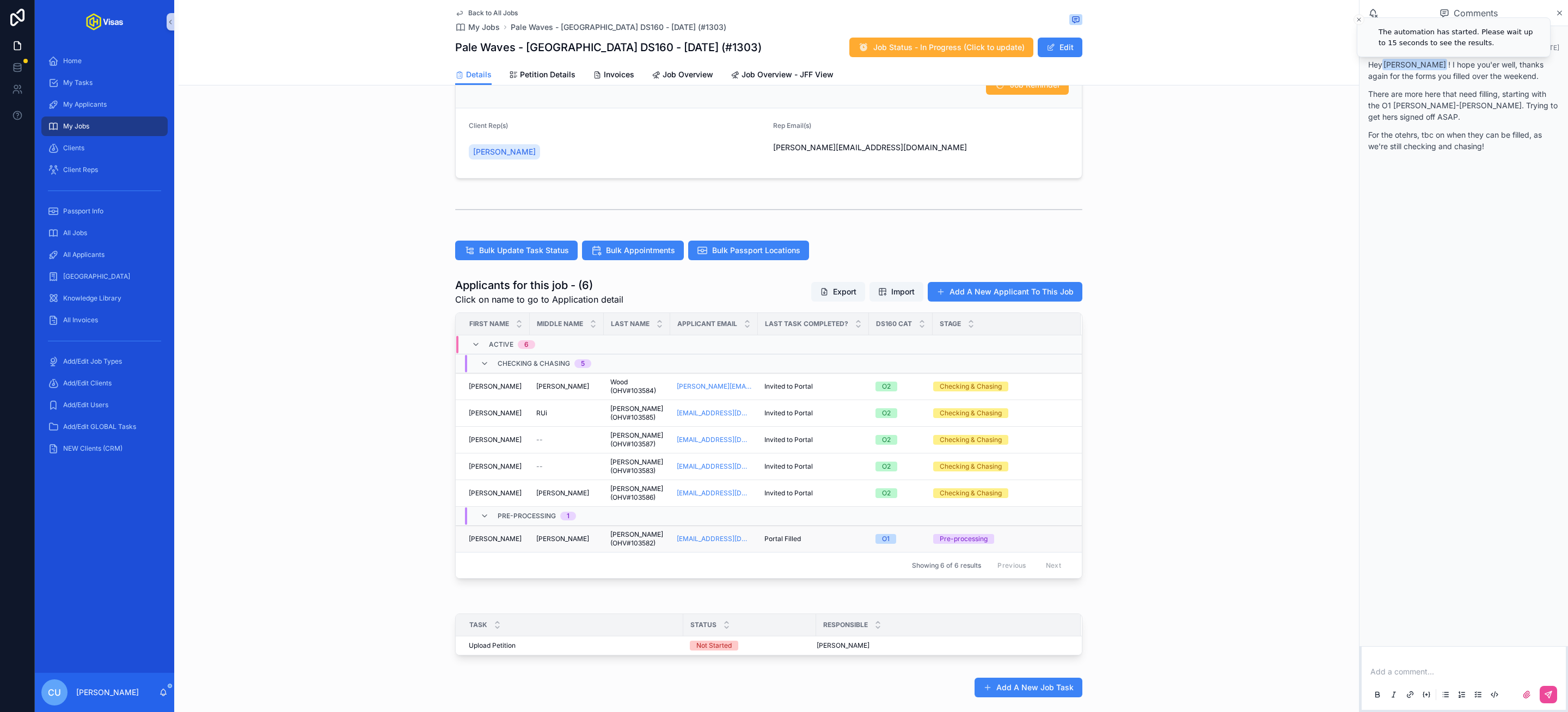
click at [510, 537] on td "[PERSON_NAME] [PERSON_NAME]" at bounding box center [493, 539] width 74 height 27
click at [515, 538] on div "[PERSON_NAME] [PERSON_NAME]" at bounding box center [495, 539] width 54 height 9
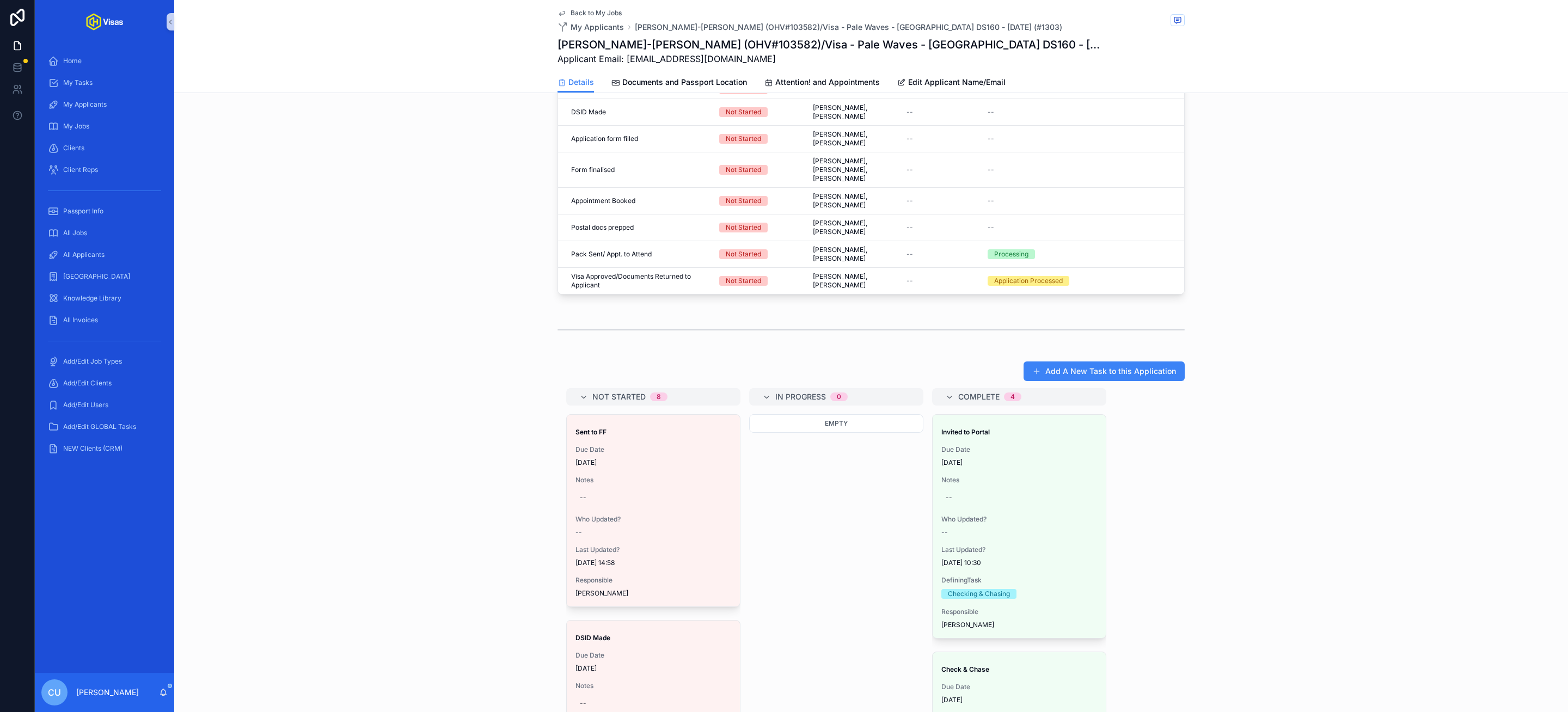
scroll to position [419, 0]
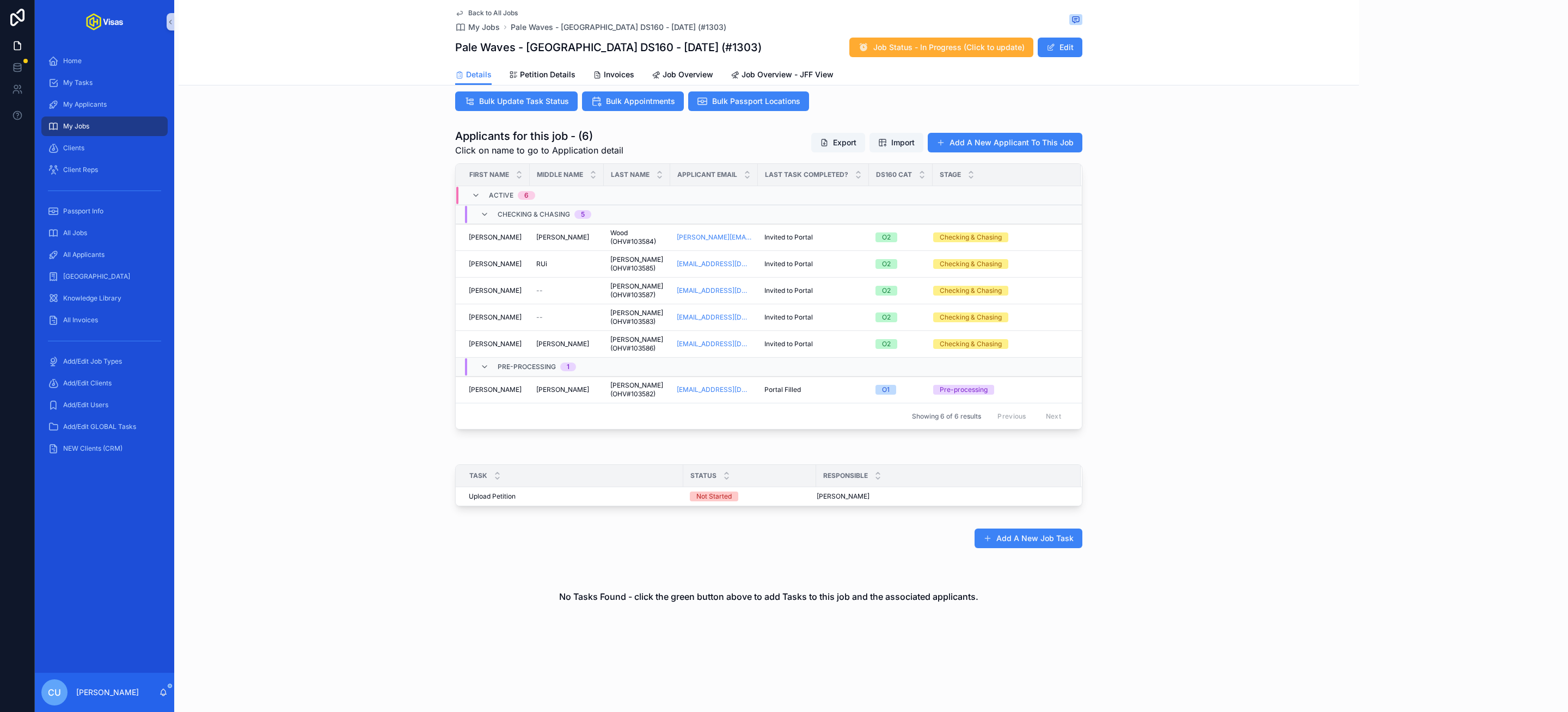
scroll to position [312, 0]
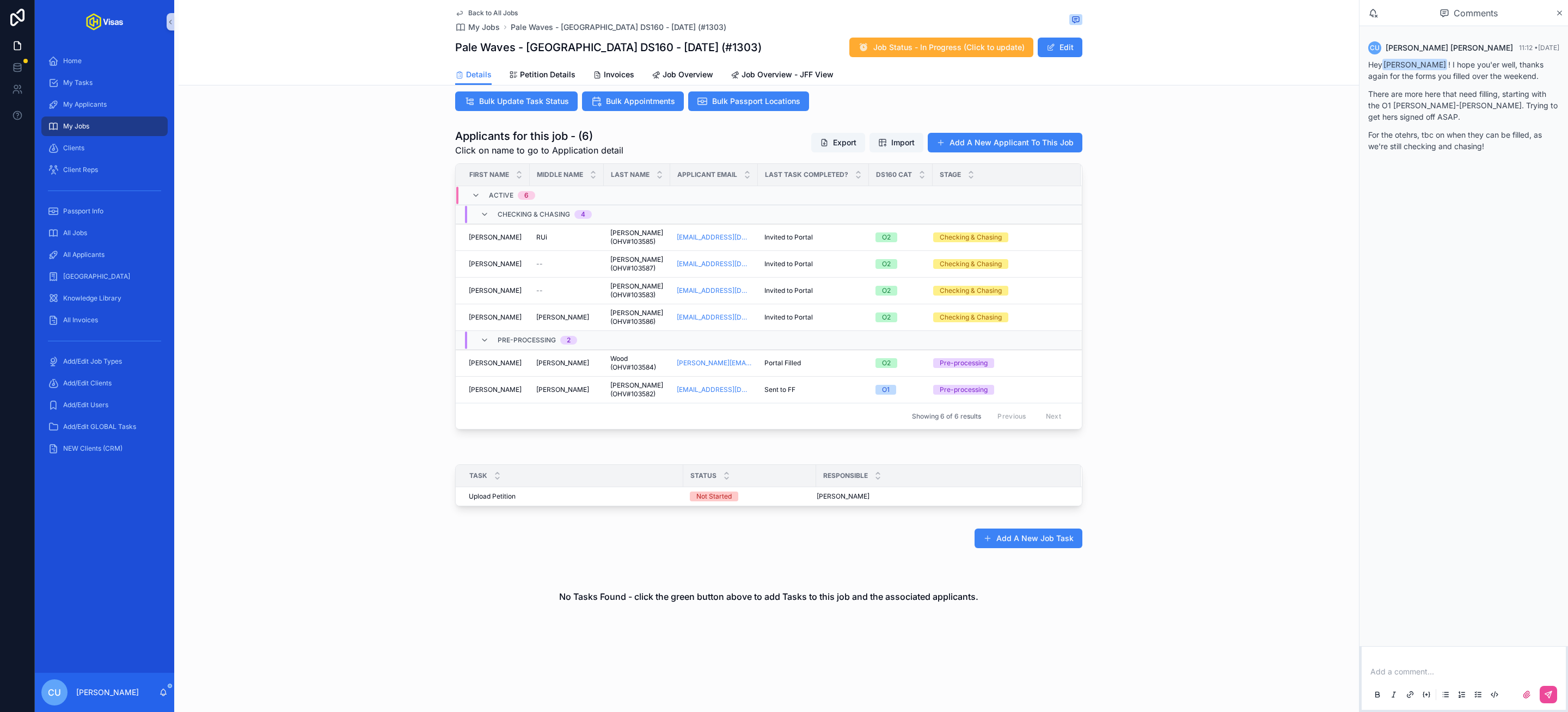
drag, startPoint x: 651, startPoint y: 464, endPoint x: 1170, endPoint y: 29, distance: 677.2
click at [542, 262] on span "--" at bounding box center [539, 264] width 7 height 9
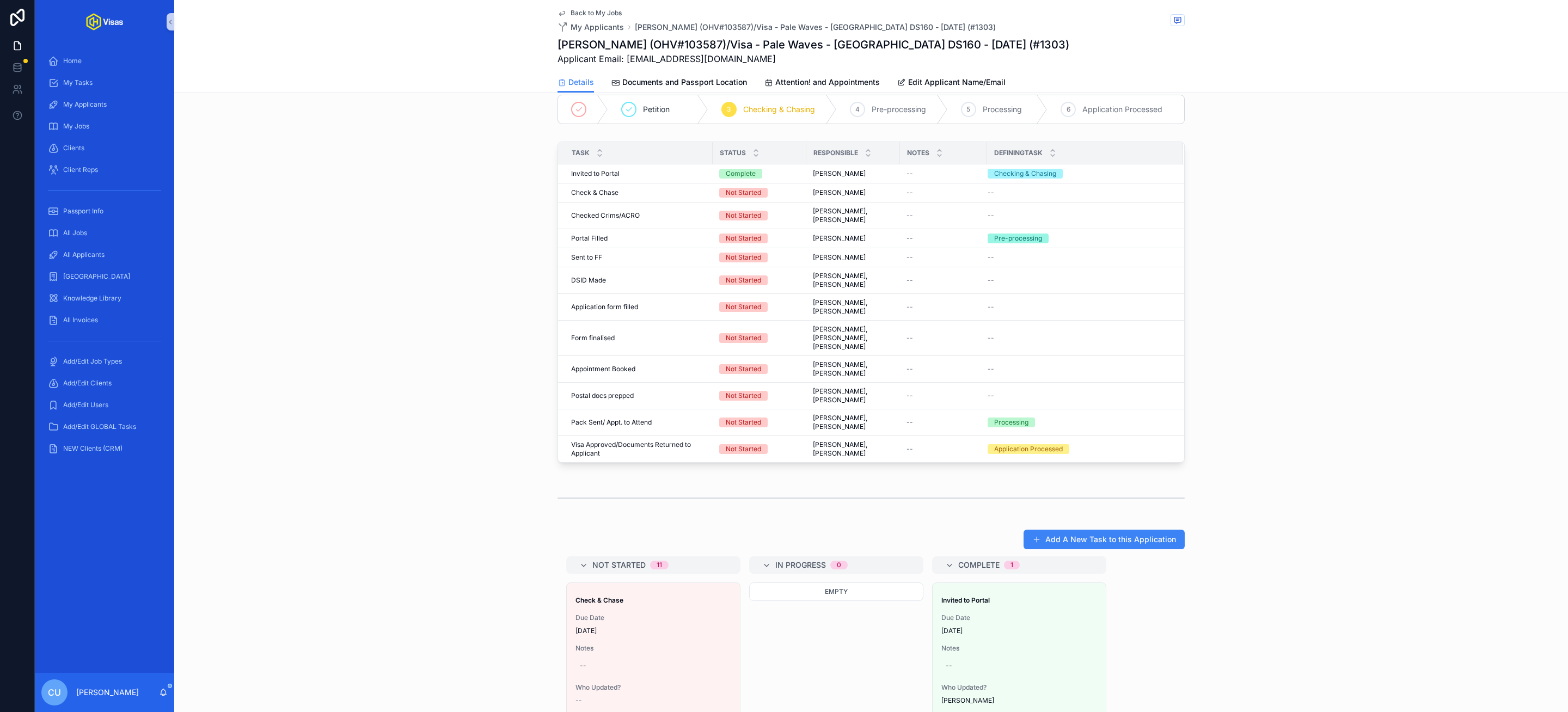
scroll to position [263, 0]
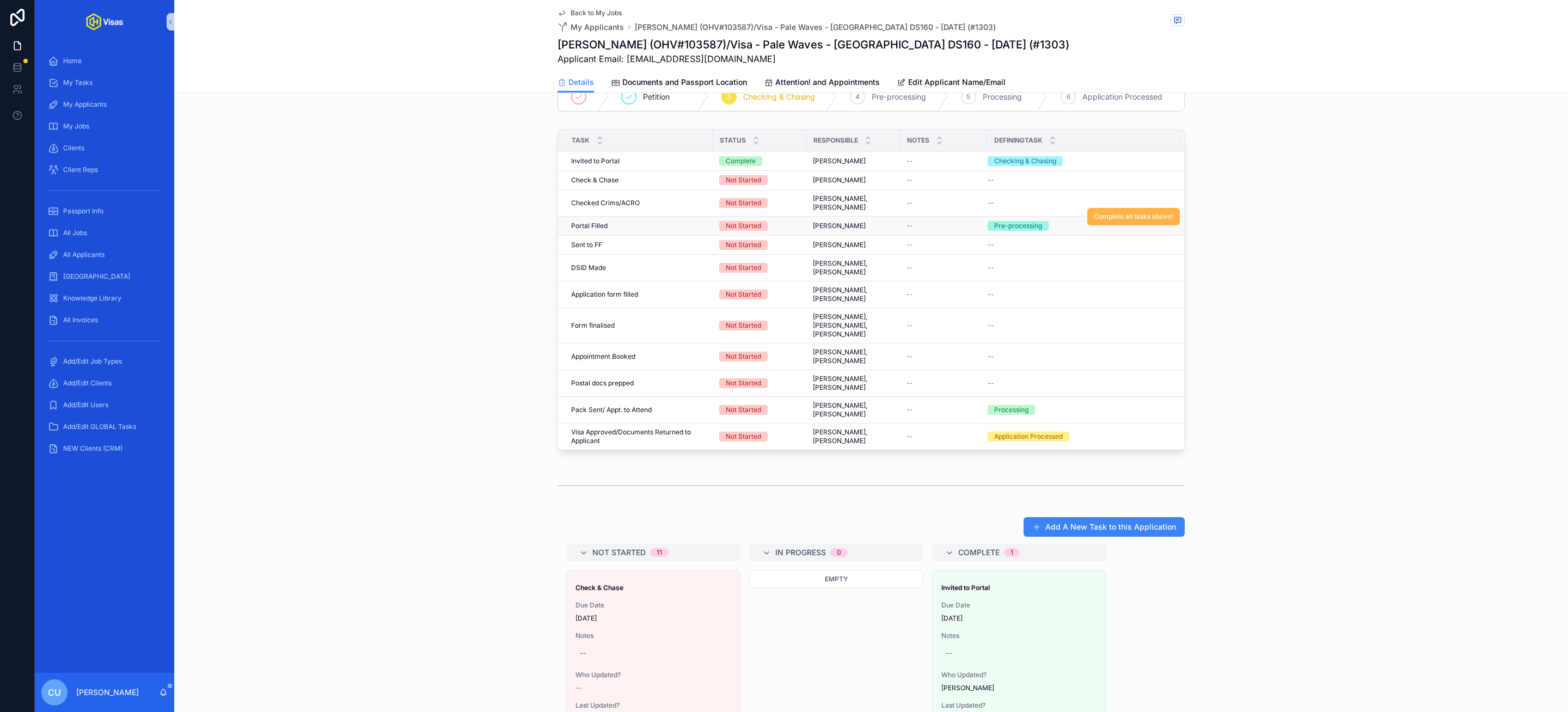
click at [1118, 215] on span "Complete all tasks above!" at bounding box center [1133, 217] width 80 height 9
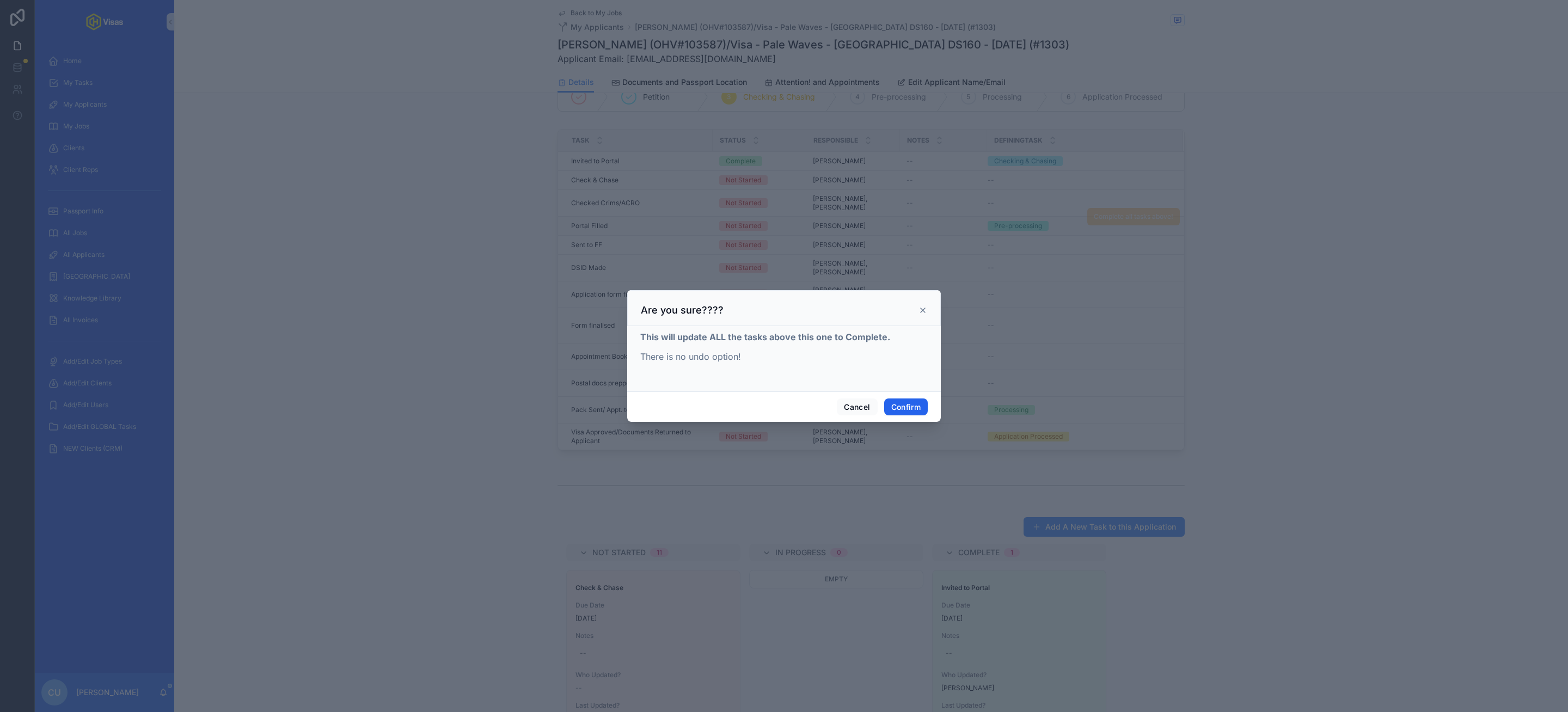
click at [898, 413] on button "Confirm" at bounding box center [906, 407] width 44 height 18
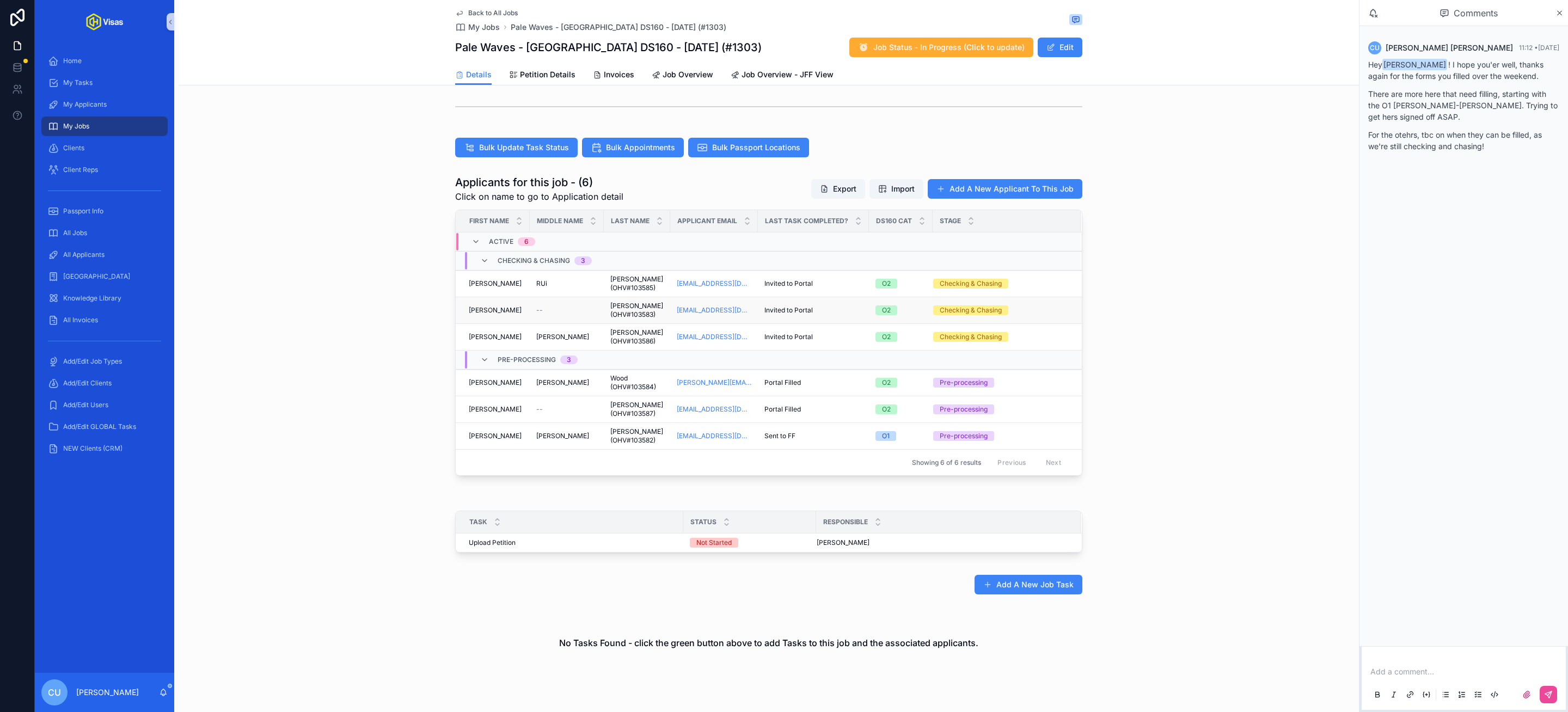
click at [516, 309] on div "Hugo Hugo" at bounding box center [495, 310] width 54 height 9
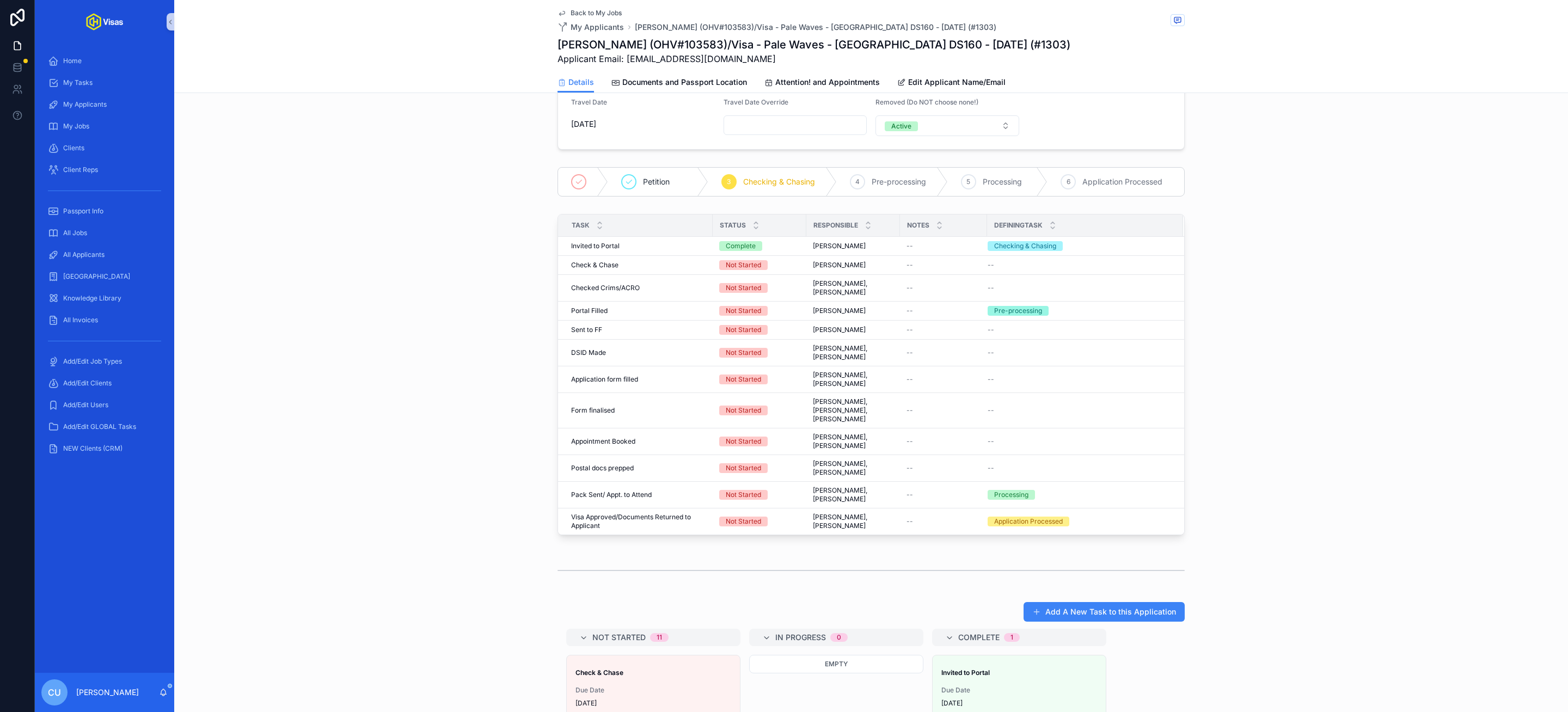
scroll to position [178, 0]
click at [1147, 305] on span "Complete all tasks above!" at bounding box center [1133, 301] width 80 height 9
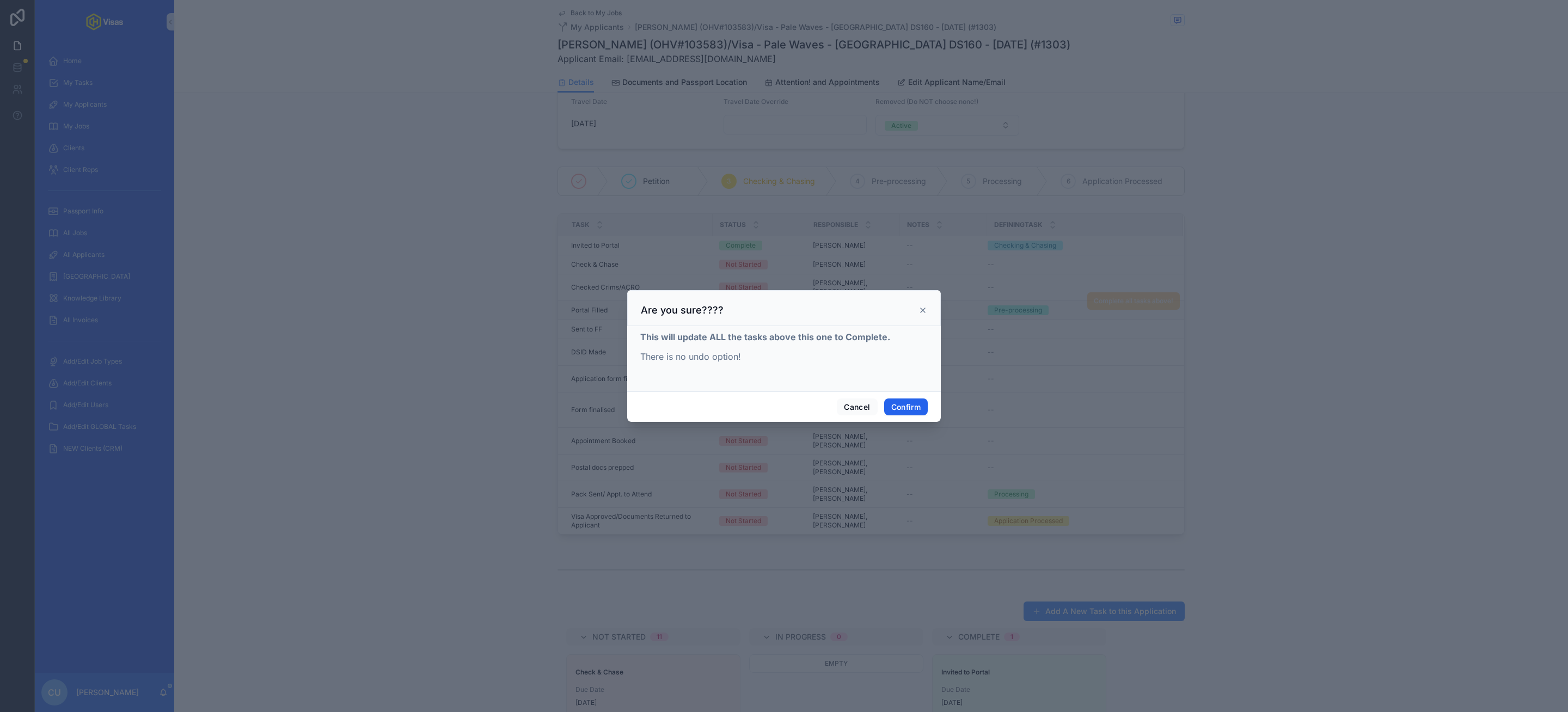
click at [903, 400] on button "Confirm" at bounding box center [906, 407] width 44 height 18
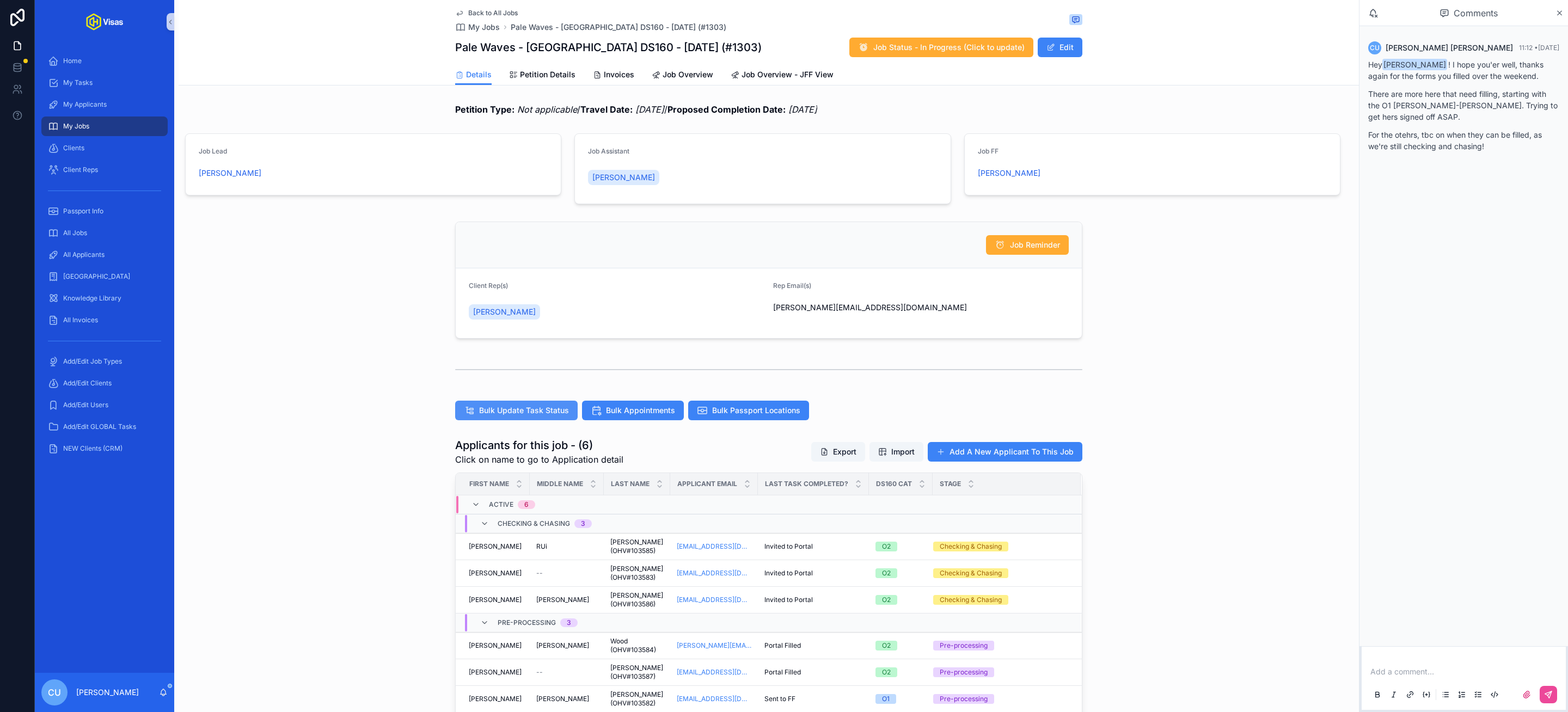
click at [534, 414] on span "Bulk Update Task Status" at bounding box center [524, 410] width 90 height 11
click at [1411, 674] on p "scrollable content" at bounding box center [1466, 672] width 191 height 11
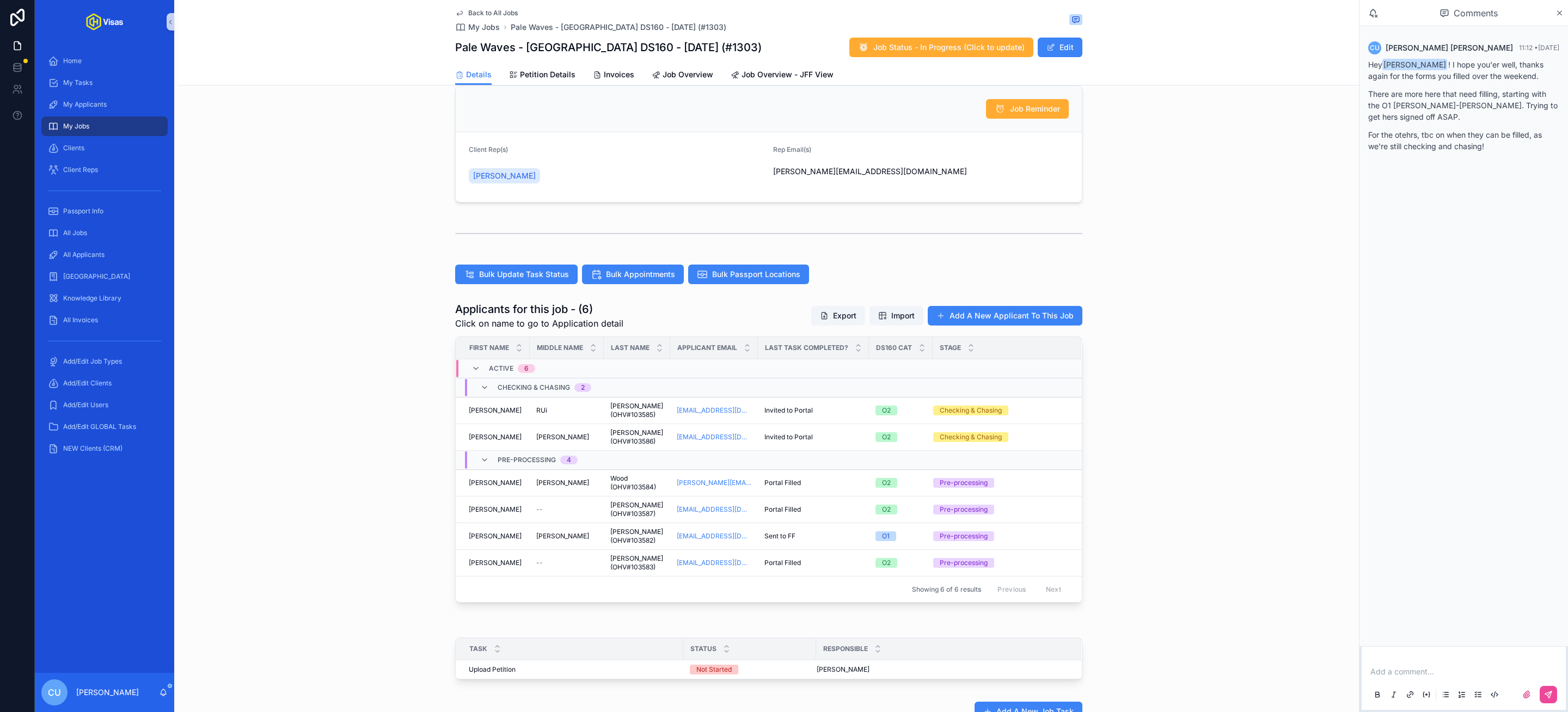
scroll to position [139, 0]
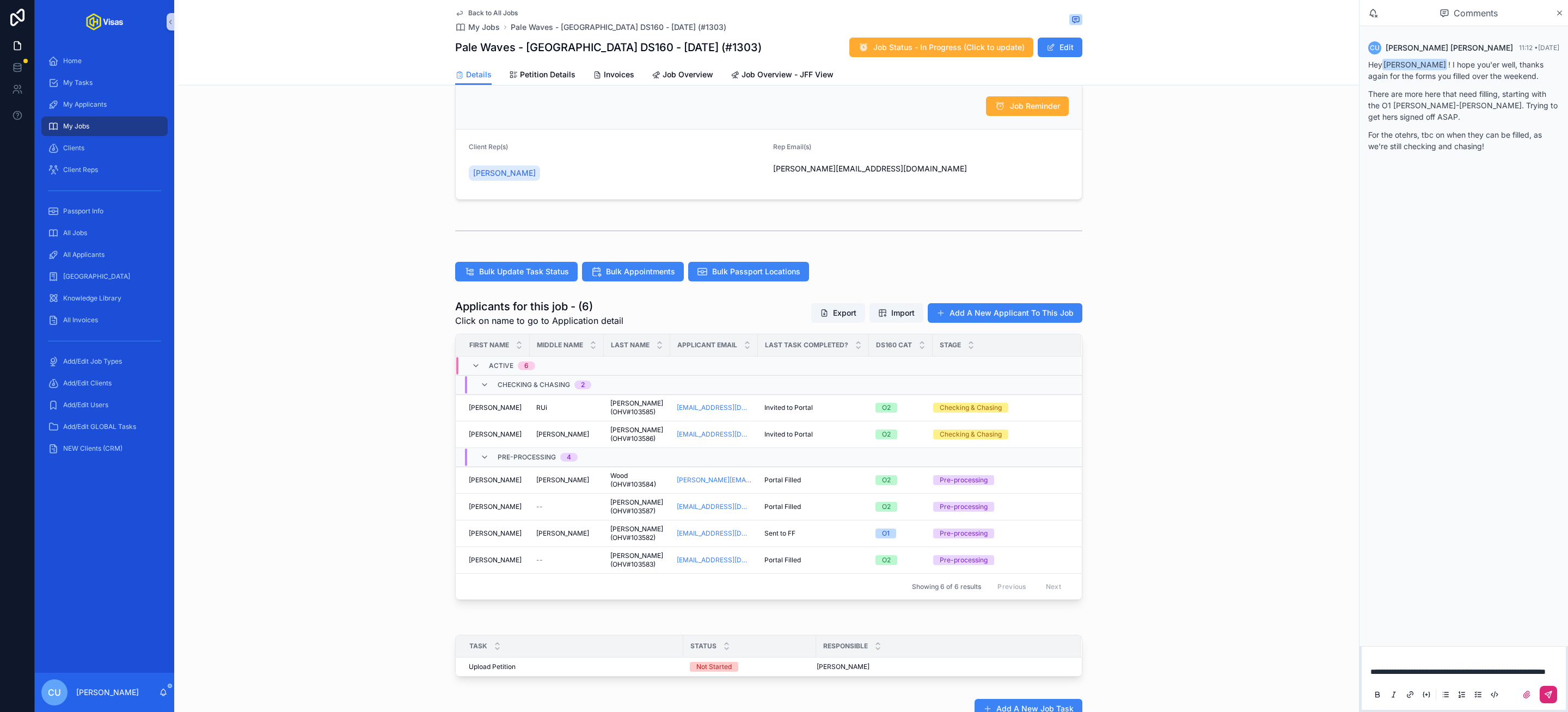
click at [1551, 699] on button "scrollable content" at bounding box center [1548, 694] width 18 height 18
click at [1228, 405] on div "Applicants for this job - (6) Click on name to go to Application detail Export …" at bounding box center [768, 449] width 1180 height 310
click at [90, 234] on div "All Jobs" at bounding box center [105, 233] width 113 height 18
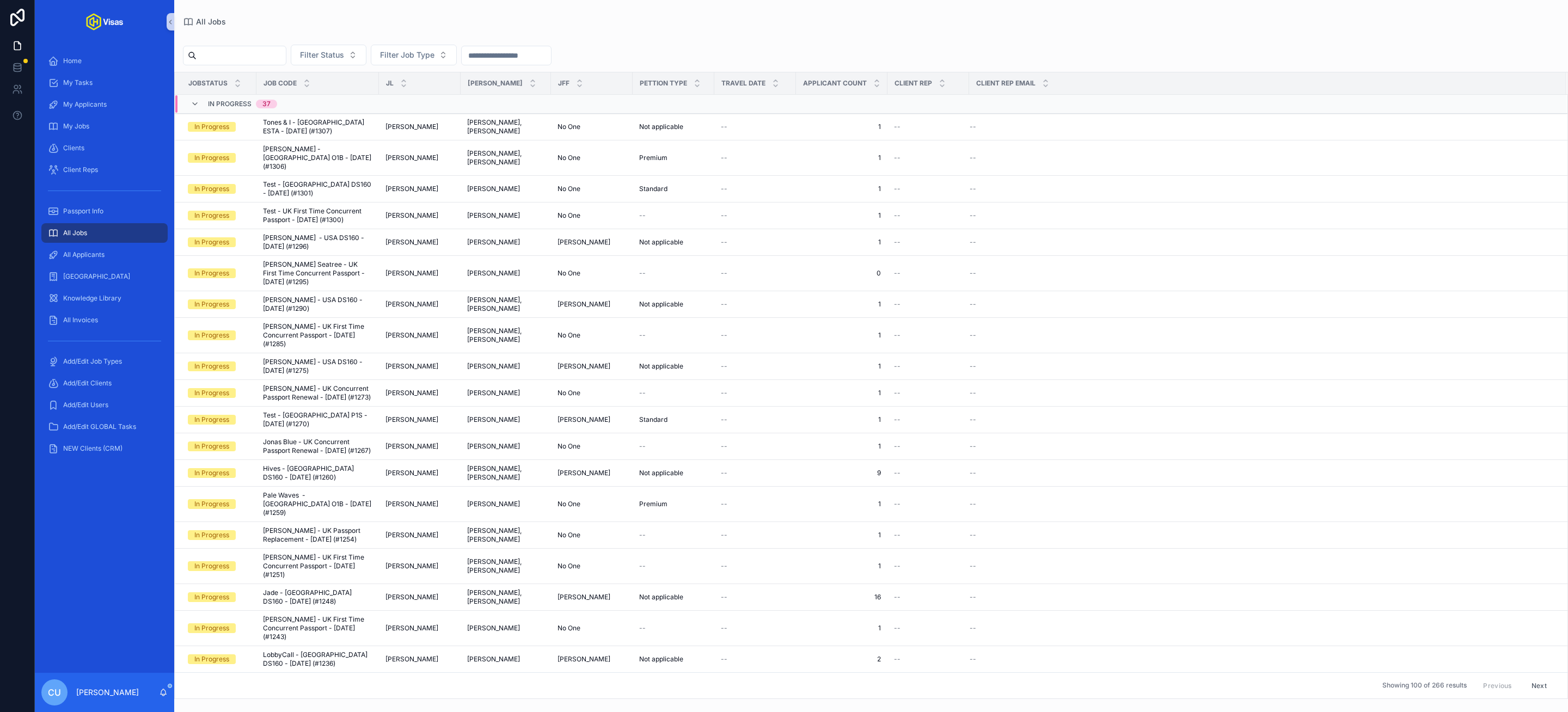
click at [263, 53] on input "scrollable content" at bounding box center [241, 55] width 89 height 15
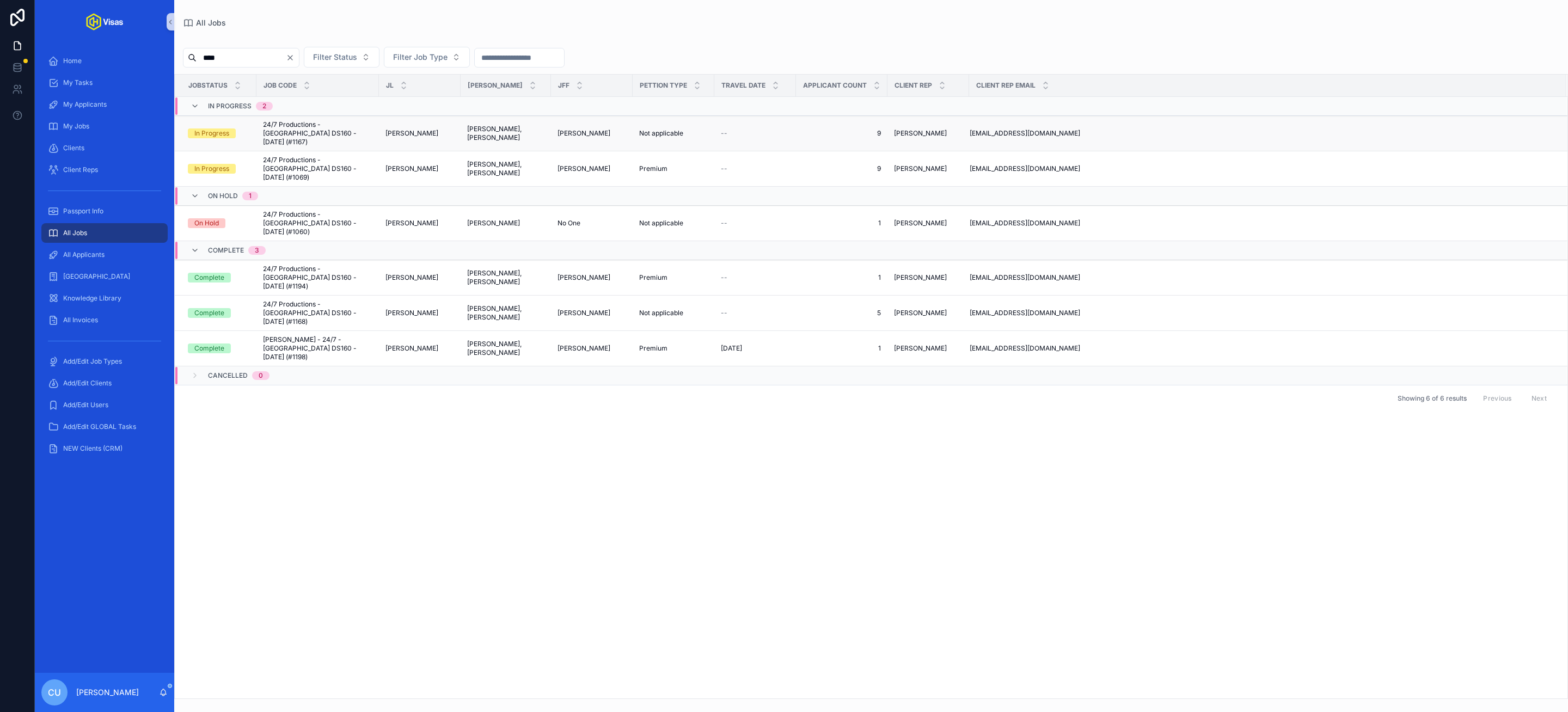
type input "****"
click at [327, 125] on span "24/7 Productions - [GEOGRAPHIC_DATA] DS160 - [DATE] (#1167)" at bounding box center [318, 133] width 110 height 26
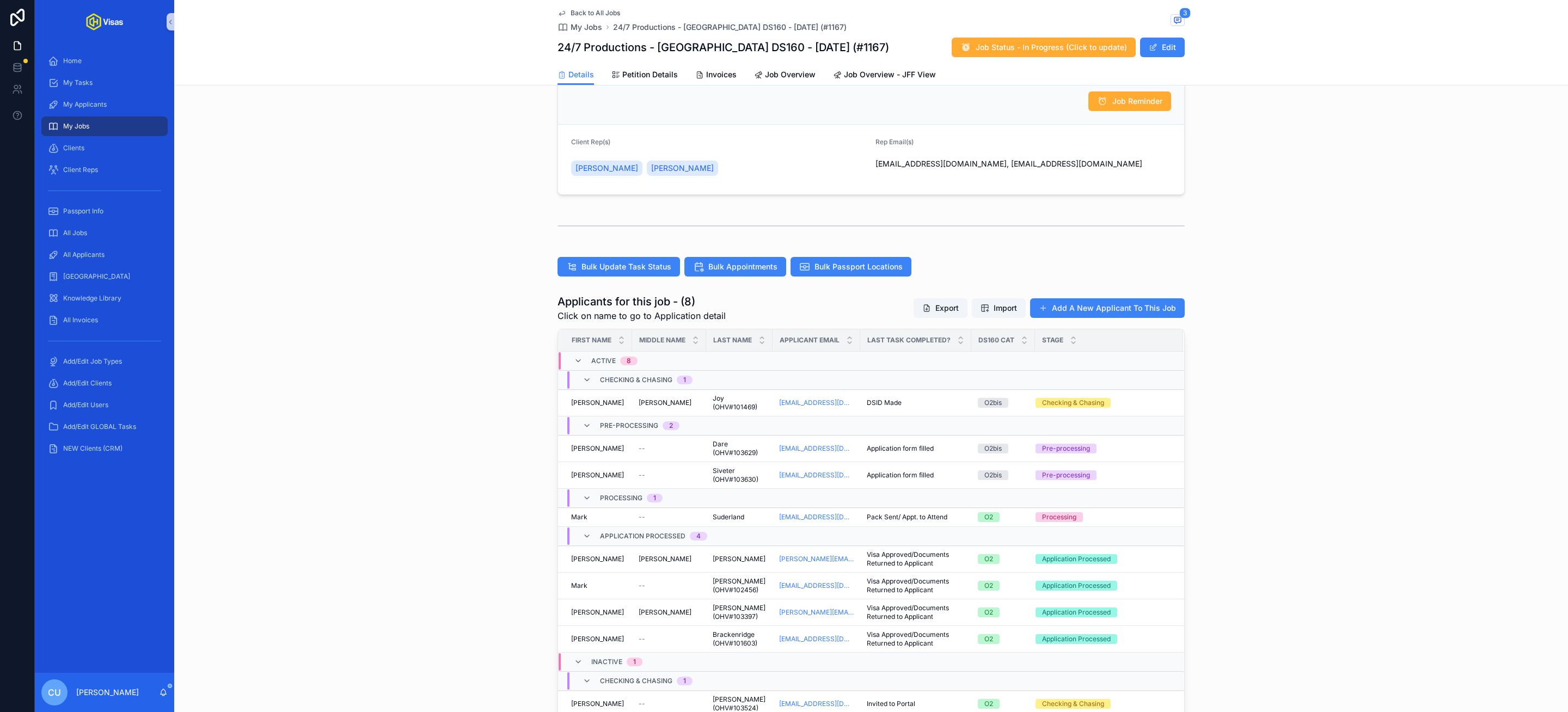
scroll to position [146, 0]
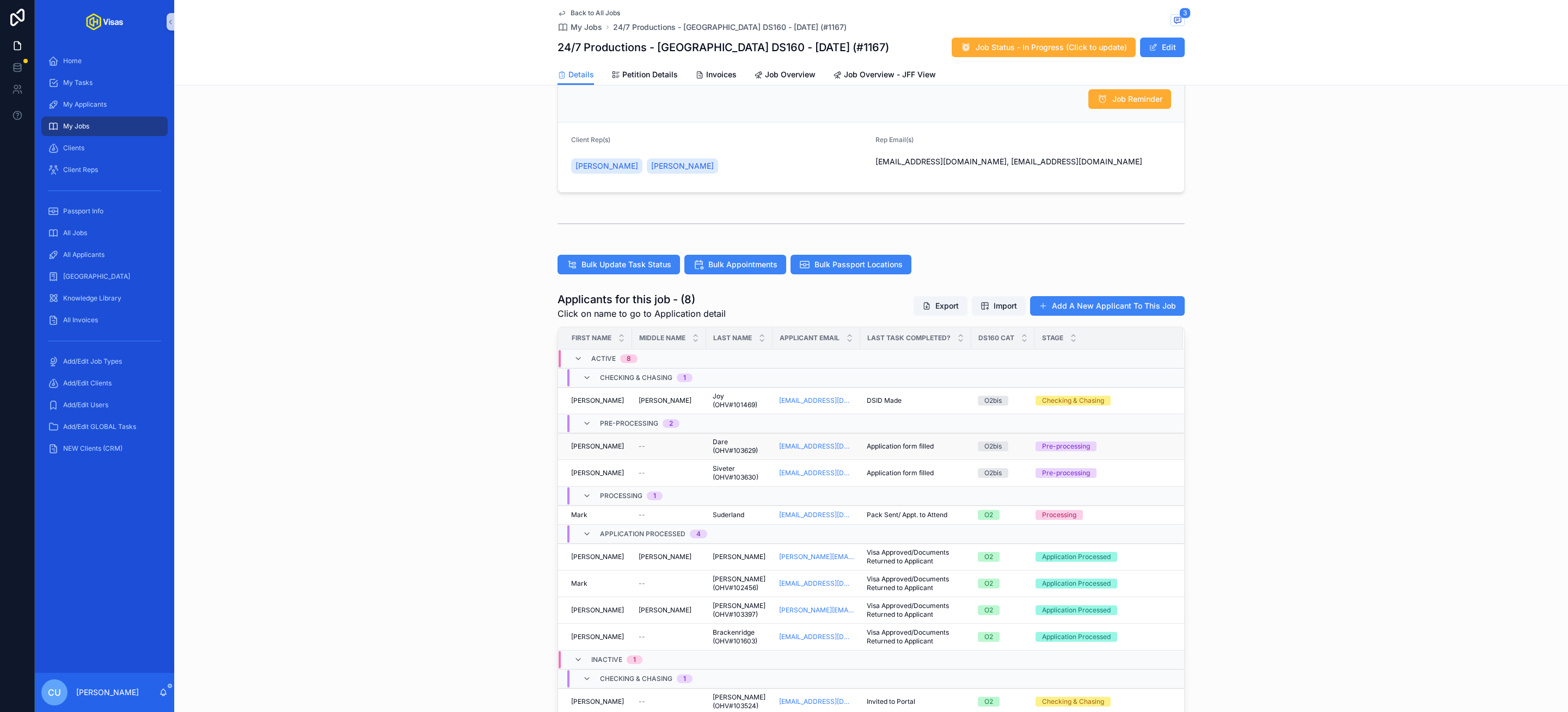
click at [614, 446] on div "Benjamin Benjamin" at bounding box center [598, 446] width 54 height 9
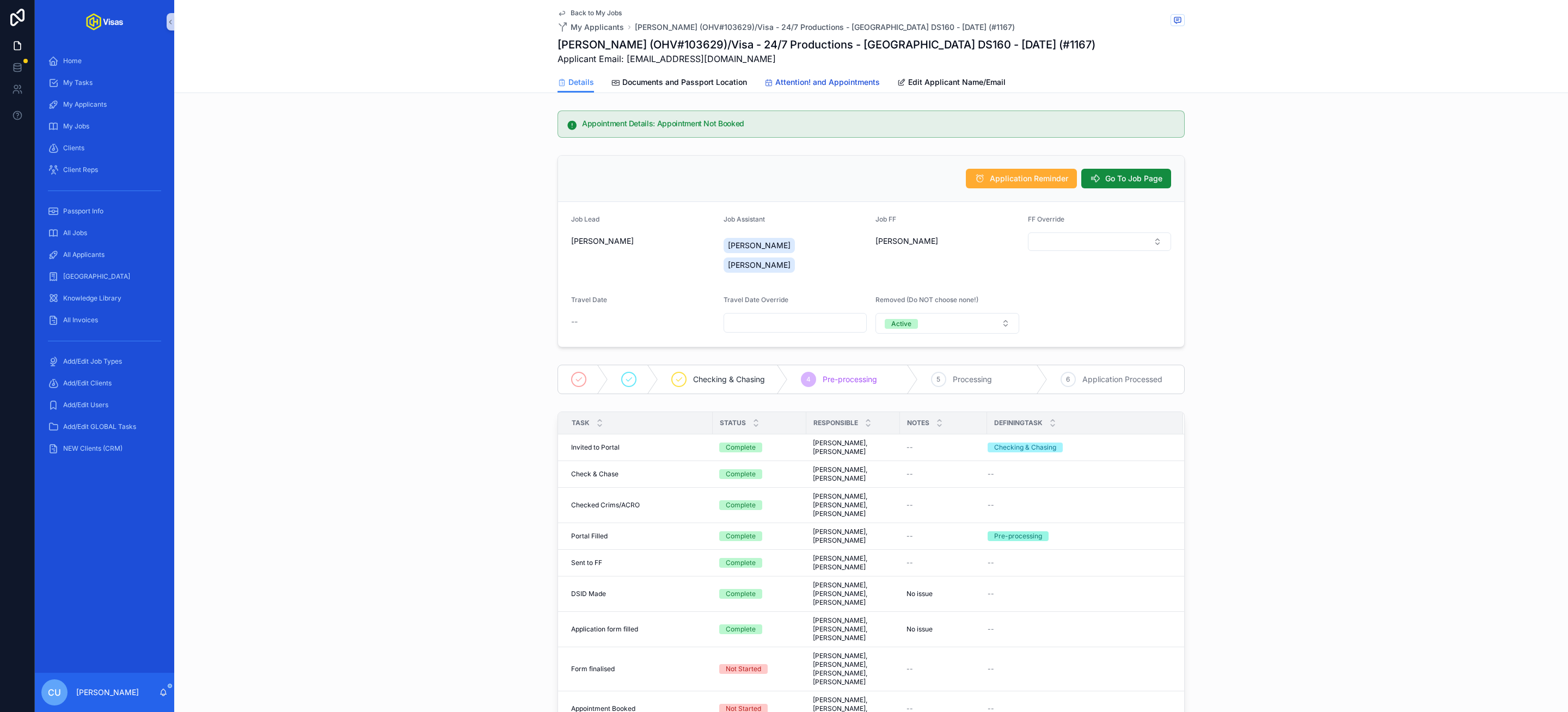
click at [810, 80] on span "Attention! and Appointments" at bounding box center [828, 82] width 105 height 11
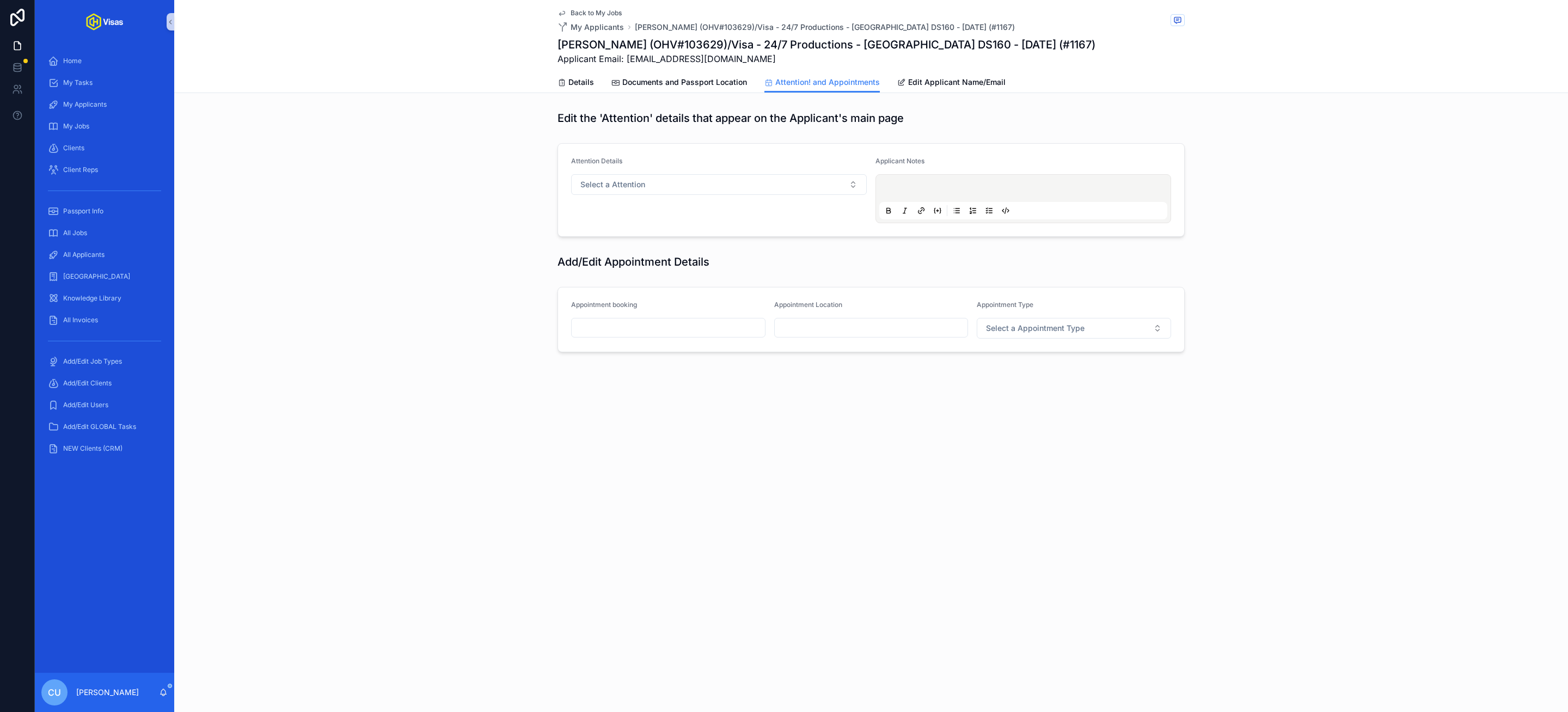
click at [925, 183] on div "scrollable content" at bounding box center [1023, 198] width 288 height 41
click at [914, 193] on p "scrollable content" at bounding box center [1025, 190] width 288 height 11
copy span "**********"
click at [561, 79] on icon "scrollable content" at bounding box center [562, 83] width 9 height 9
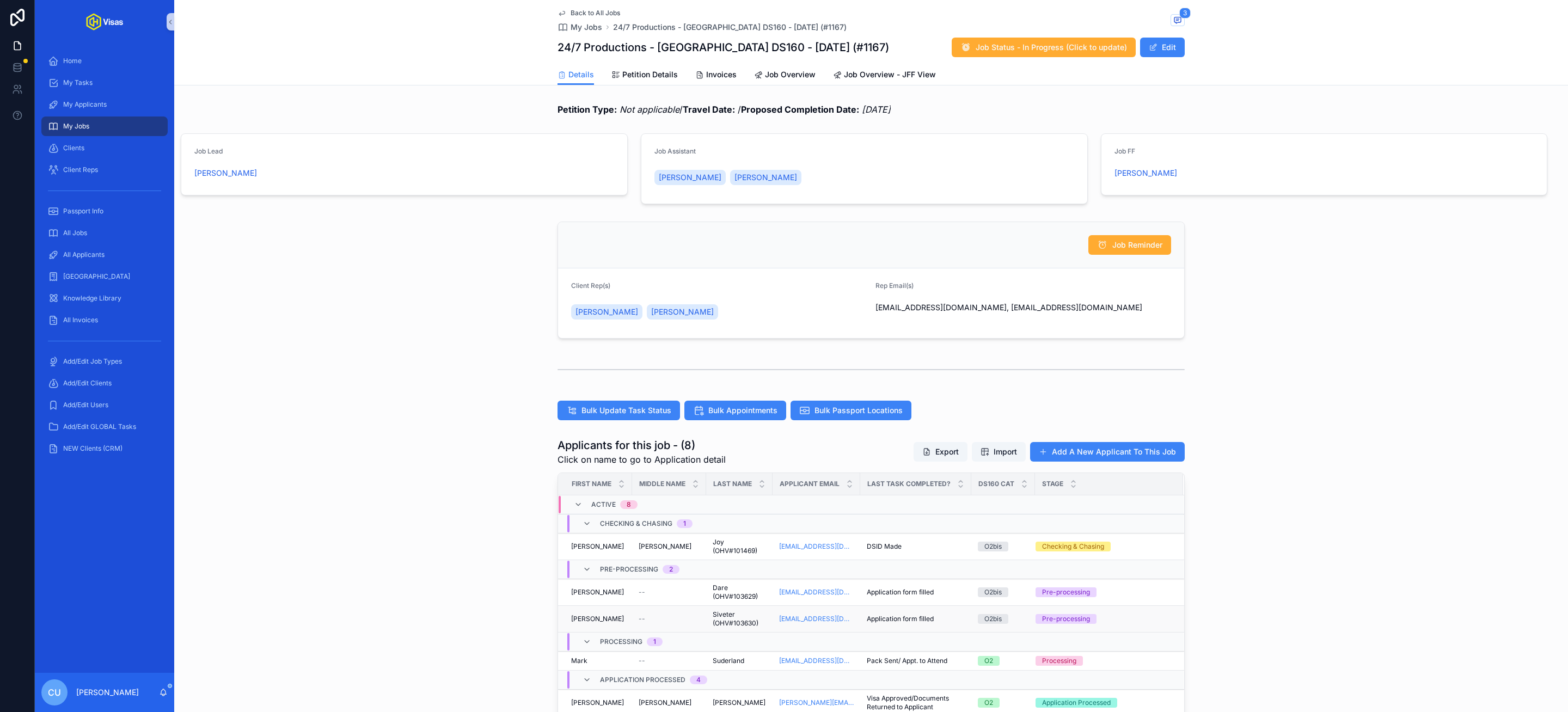
click at [623, 621] on div "Helen Helen" at bounding box center [598, 619] width 54 height 9
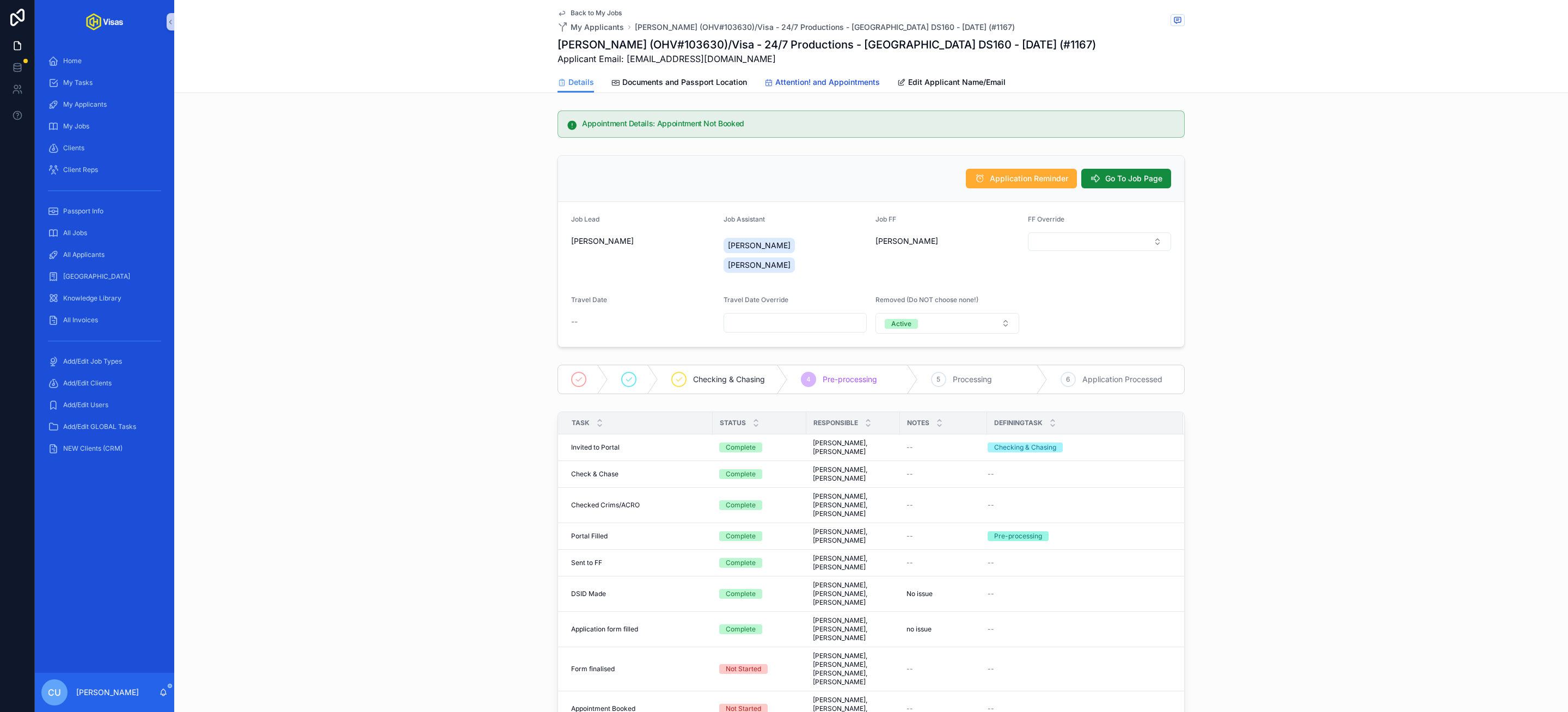
click at [814, 82] on span "Attention! and Appointments" at bounding box center [828, 82] width 105 height 11
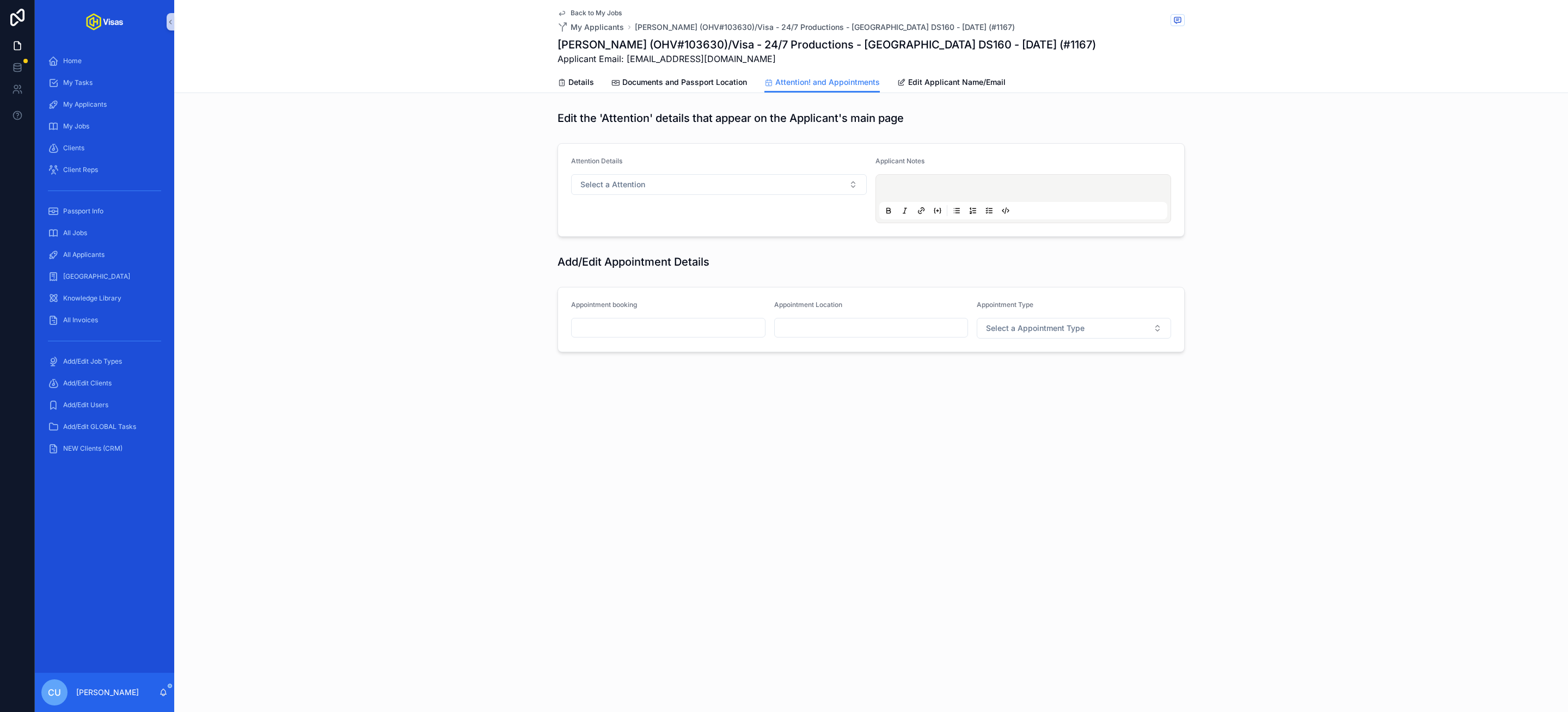
click at [1012, 191] on p "scrollable content" at bounding box center [1025, 190] width 288 height 11
click at [494, 253] on div "Add/Edit Appointment Details" at bounding box center [871, 262] width 1394 height 24
click at [628, 180] on span "Select a Attention" at bounding box center [612, 184] width 65 height 11
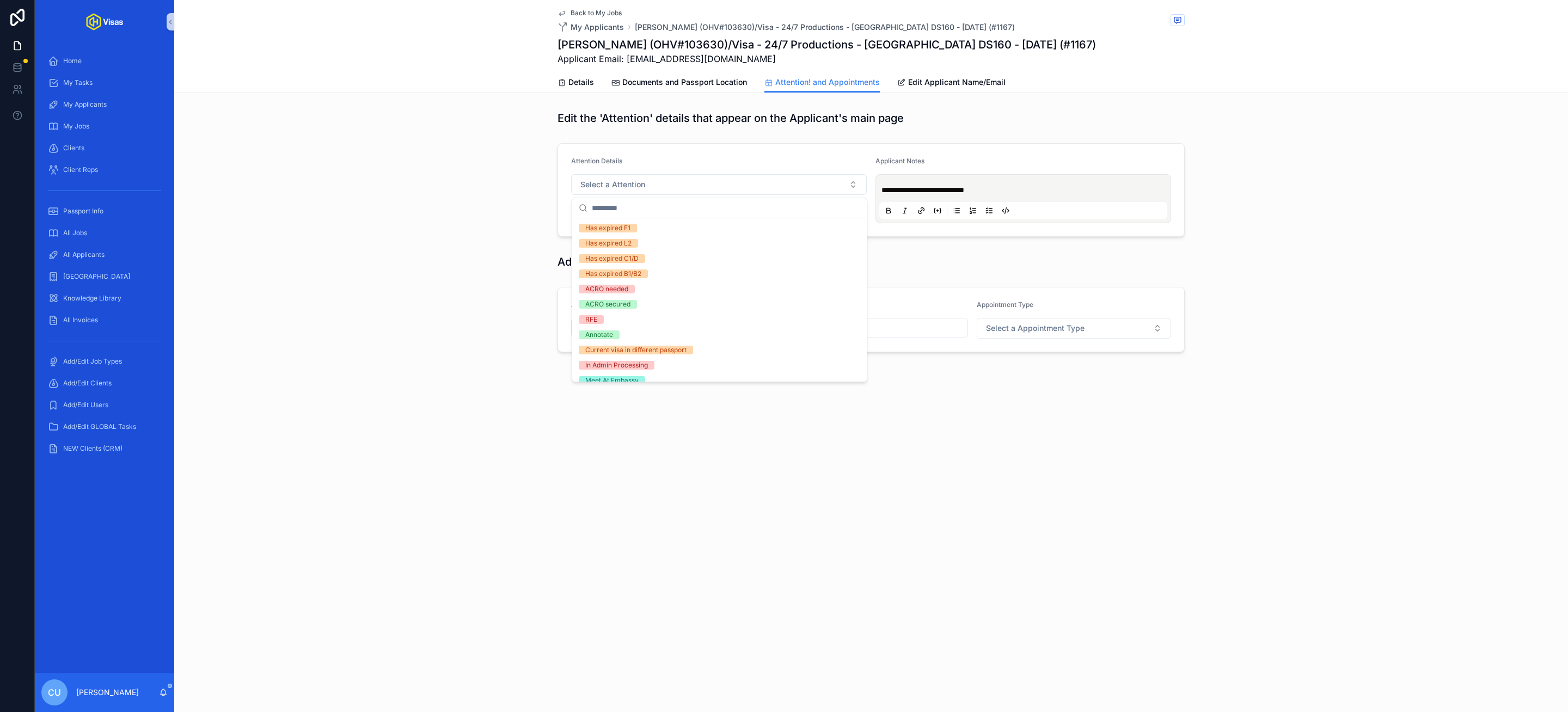
scroll to position [176, 0]
click at [459, 282] on div "Appointment booking Appointment Location Appointment Type Select a Appointment …" at bounding box center [871, 319] width 1394 height 74
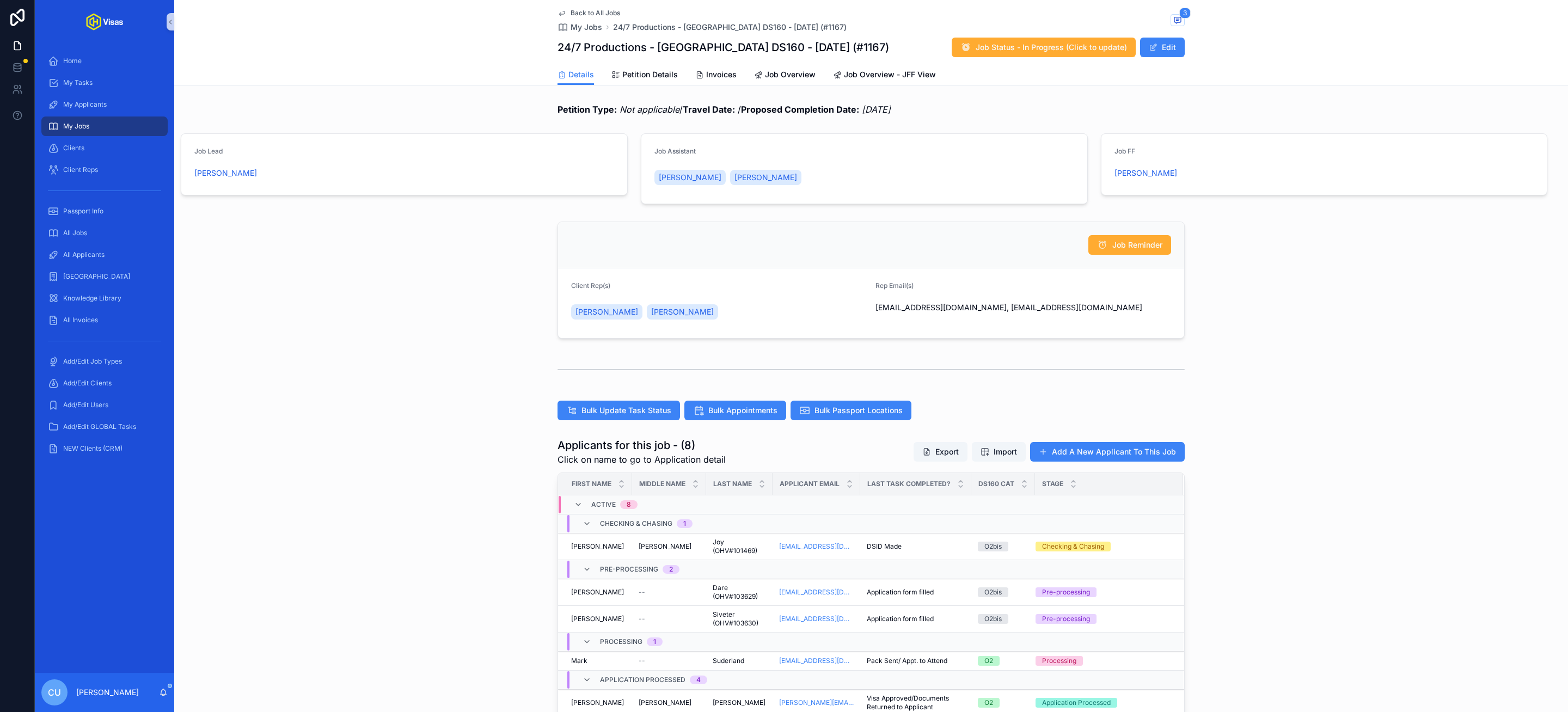
click at [413, 421] on div "Bulk Update Task Status Bulk Appointments Bulk Passport Locations" at bounding box center [871, 410] width 1394 height 29
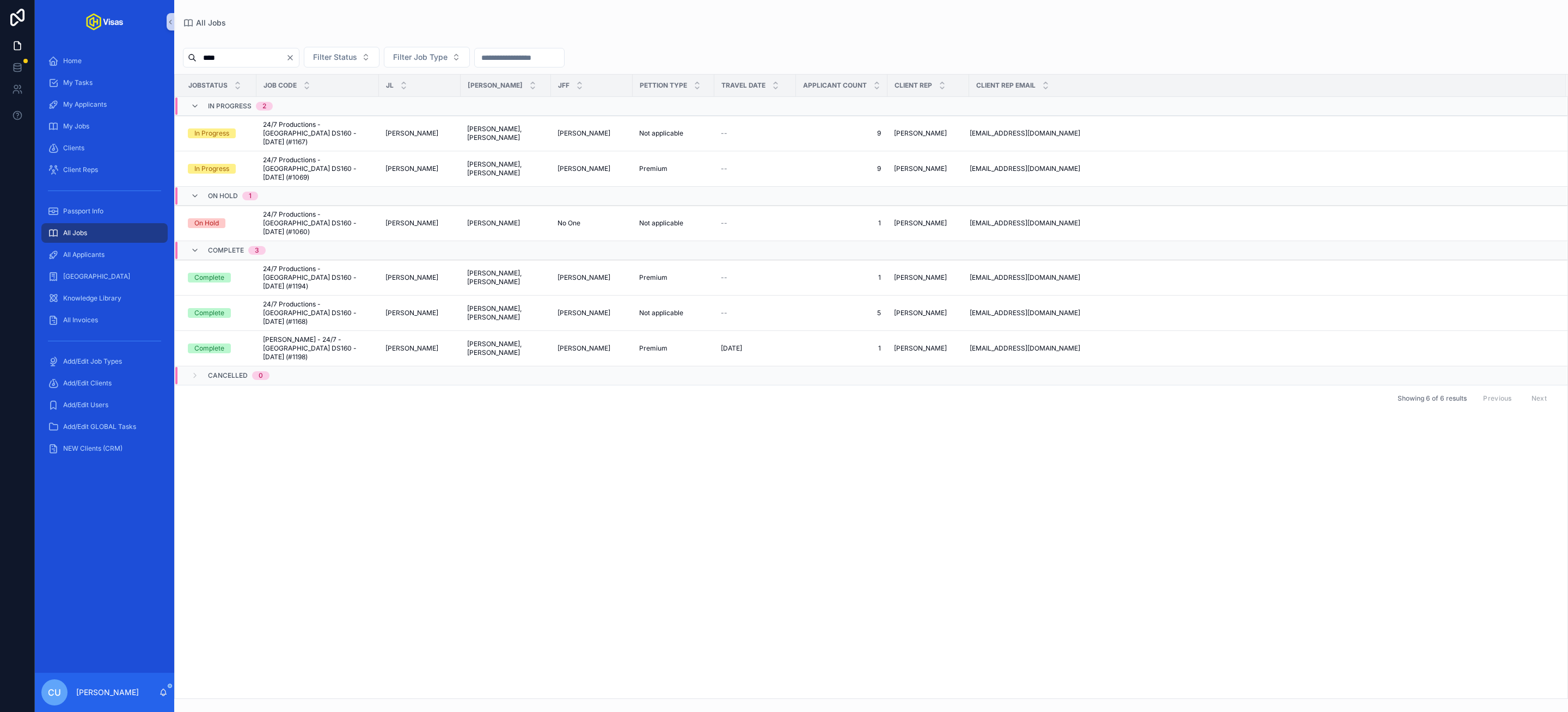
click at [261, 59] on input "****" at bounding box center [241, 57] width 89 height 15
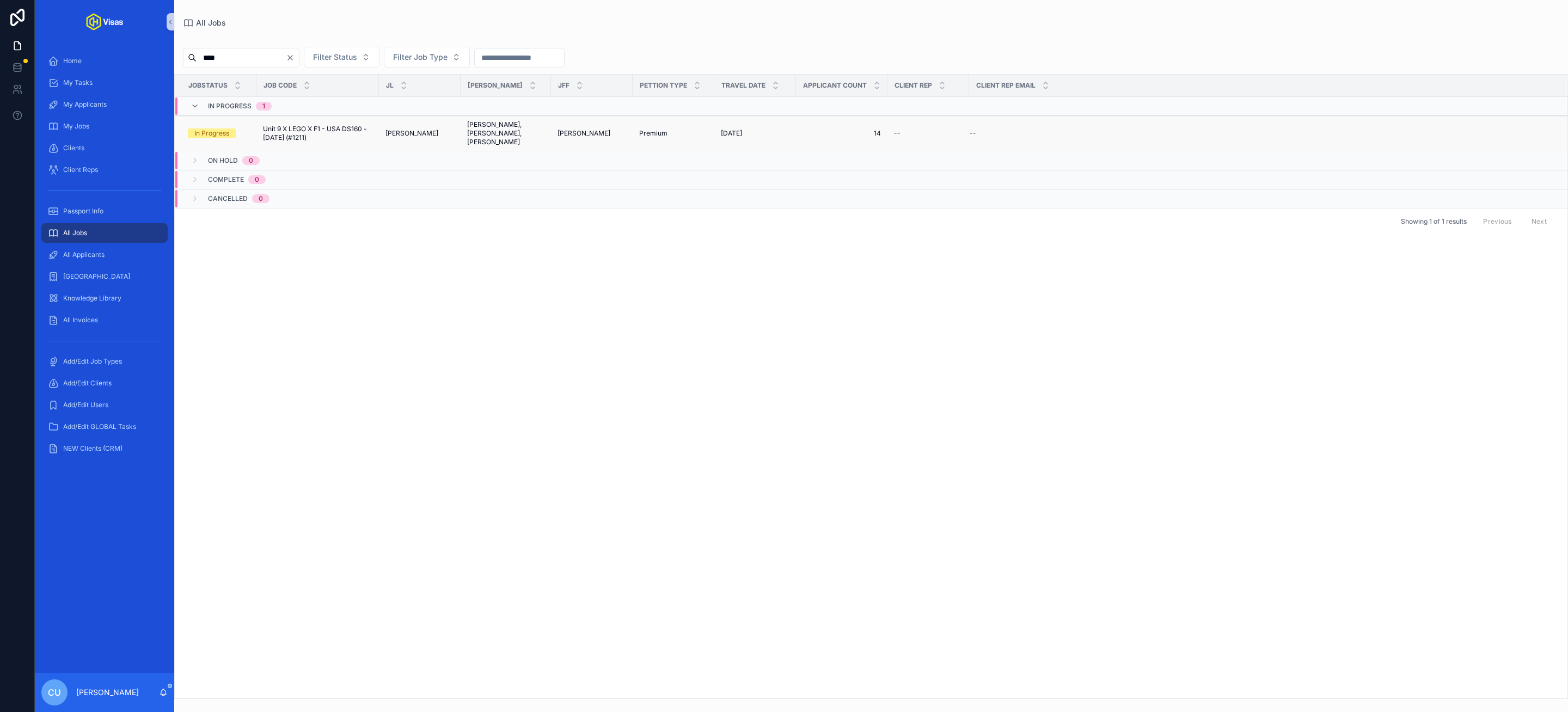
type input "****"
click at [342, 130] on span "Unit 9 X LEGO X F1 - USA DS160 - Jun/25 (#1211)" at bounding box center [318, 133] width 110 height 18
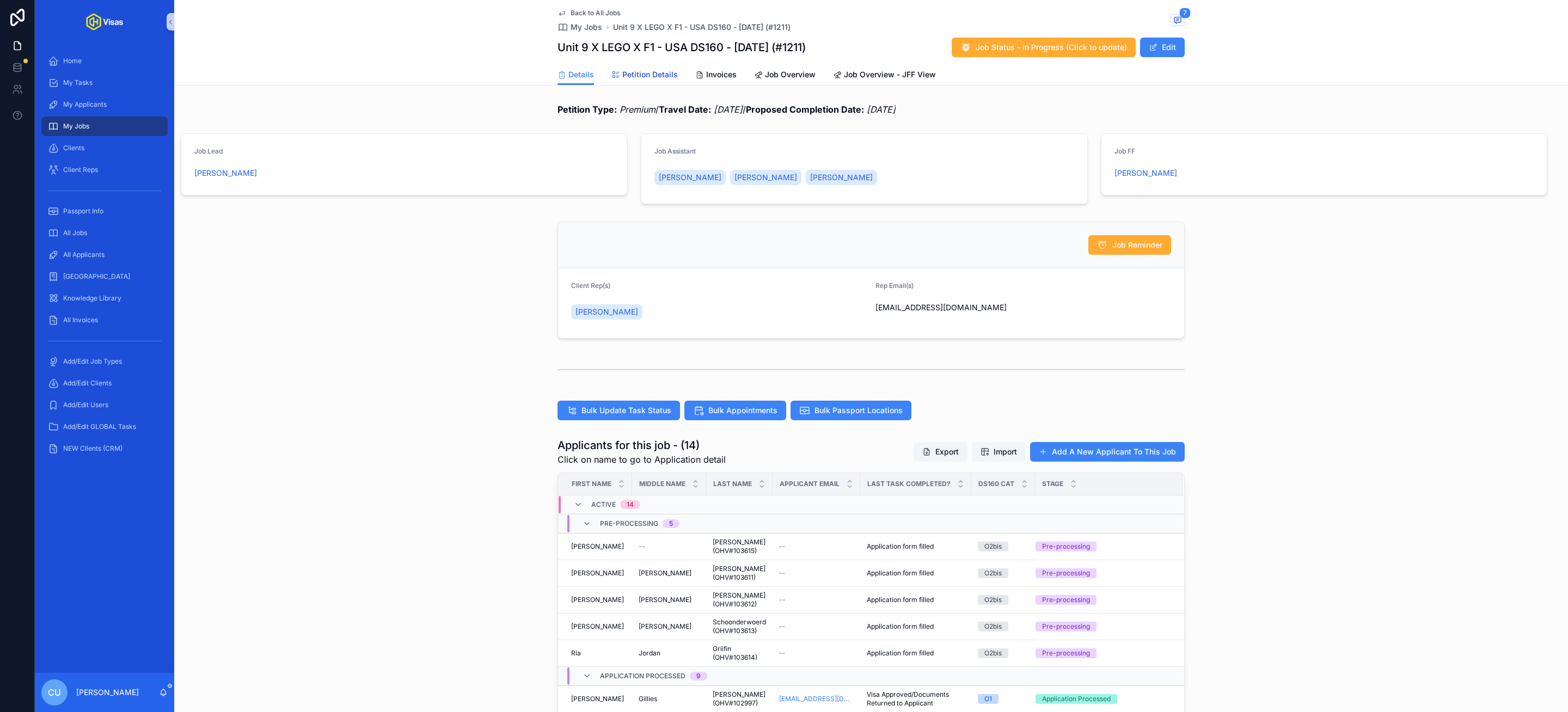
click at [631, 76] on span "Petition Details" at bounding box center [649, 75] width 55 height 11
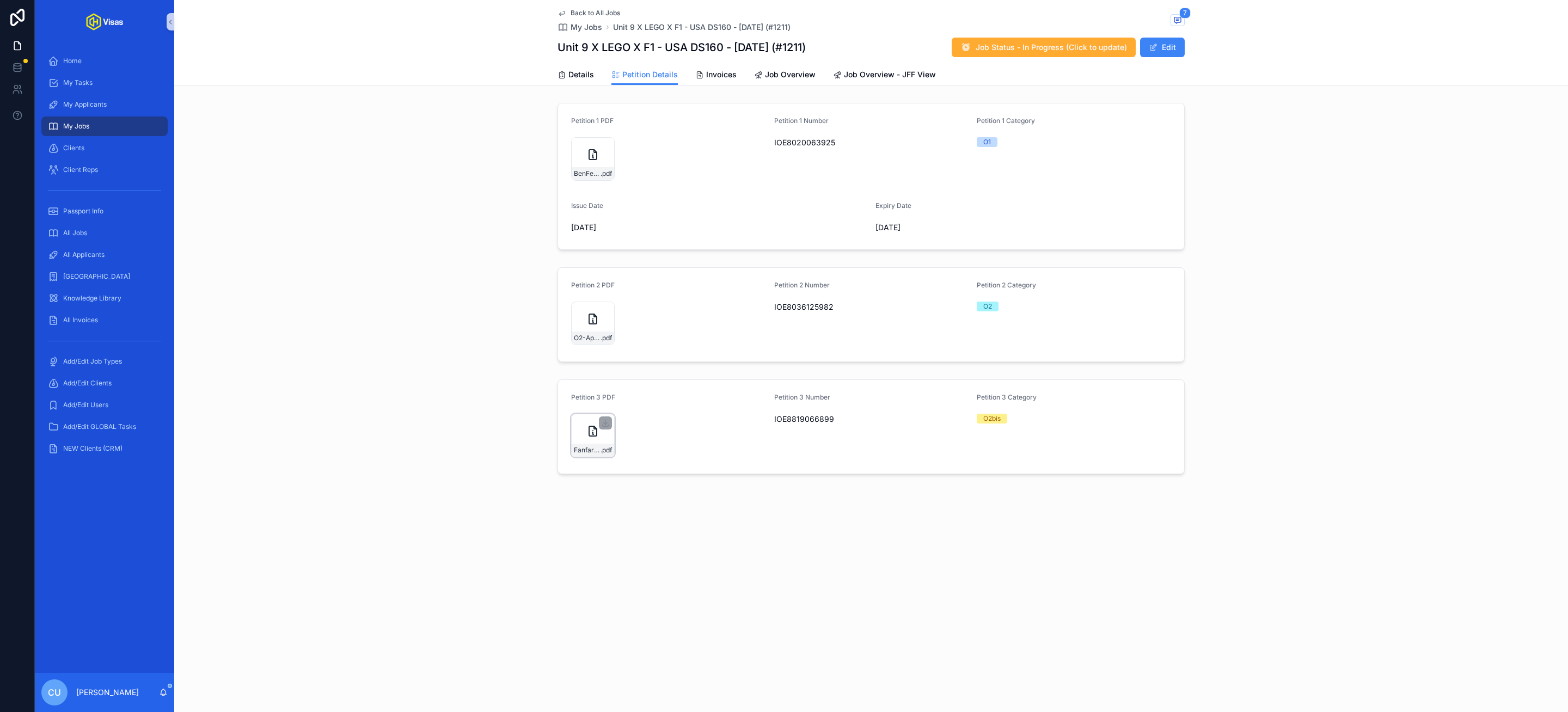
click at [577, 425] on div "Fanfare-Projects-Mail---IOE8819066899 .pdf" at bounding box center [593, 436] width 44 height 44
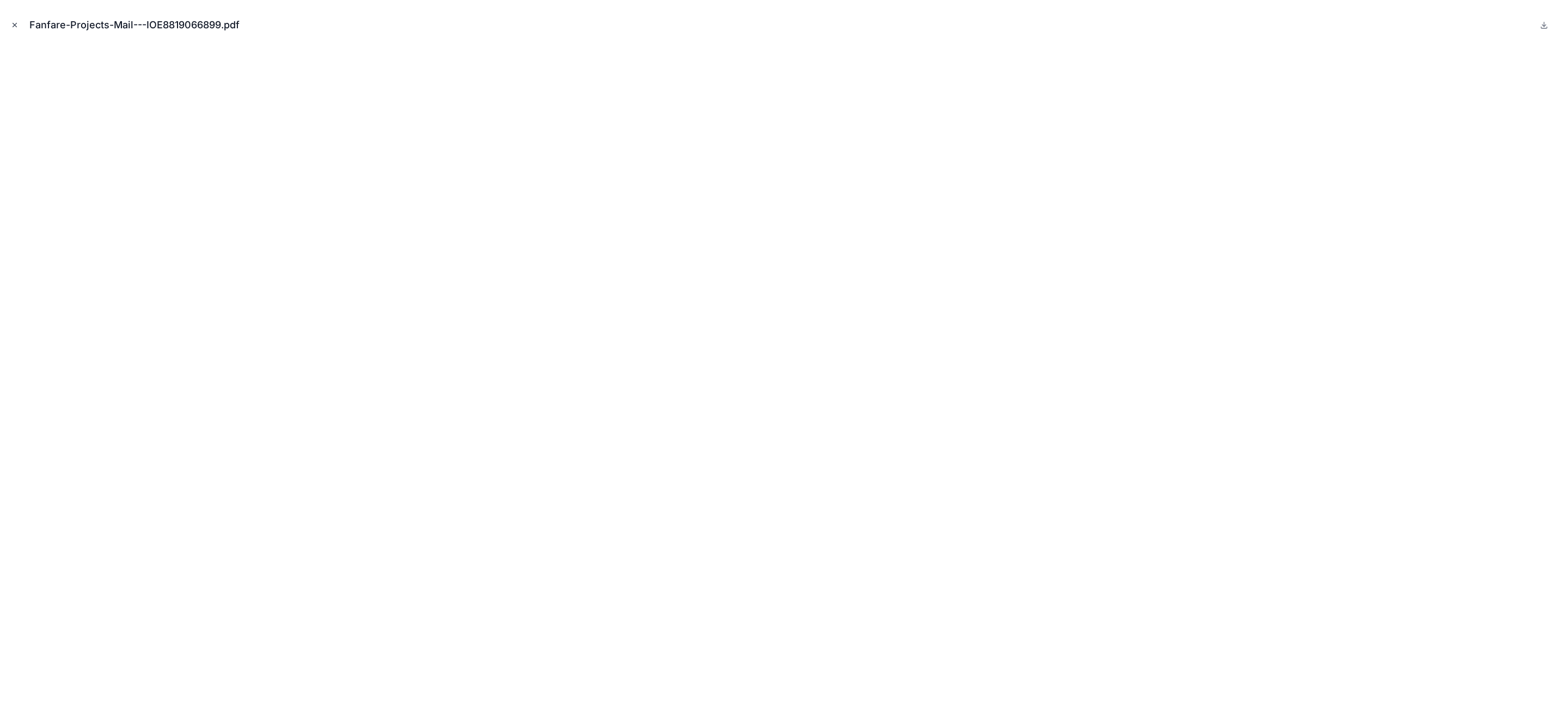
click at [19, 22] on button "Close modal" at bounding box center [15, 25] width 12 height 12
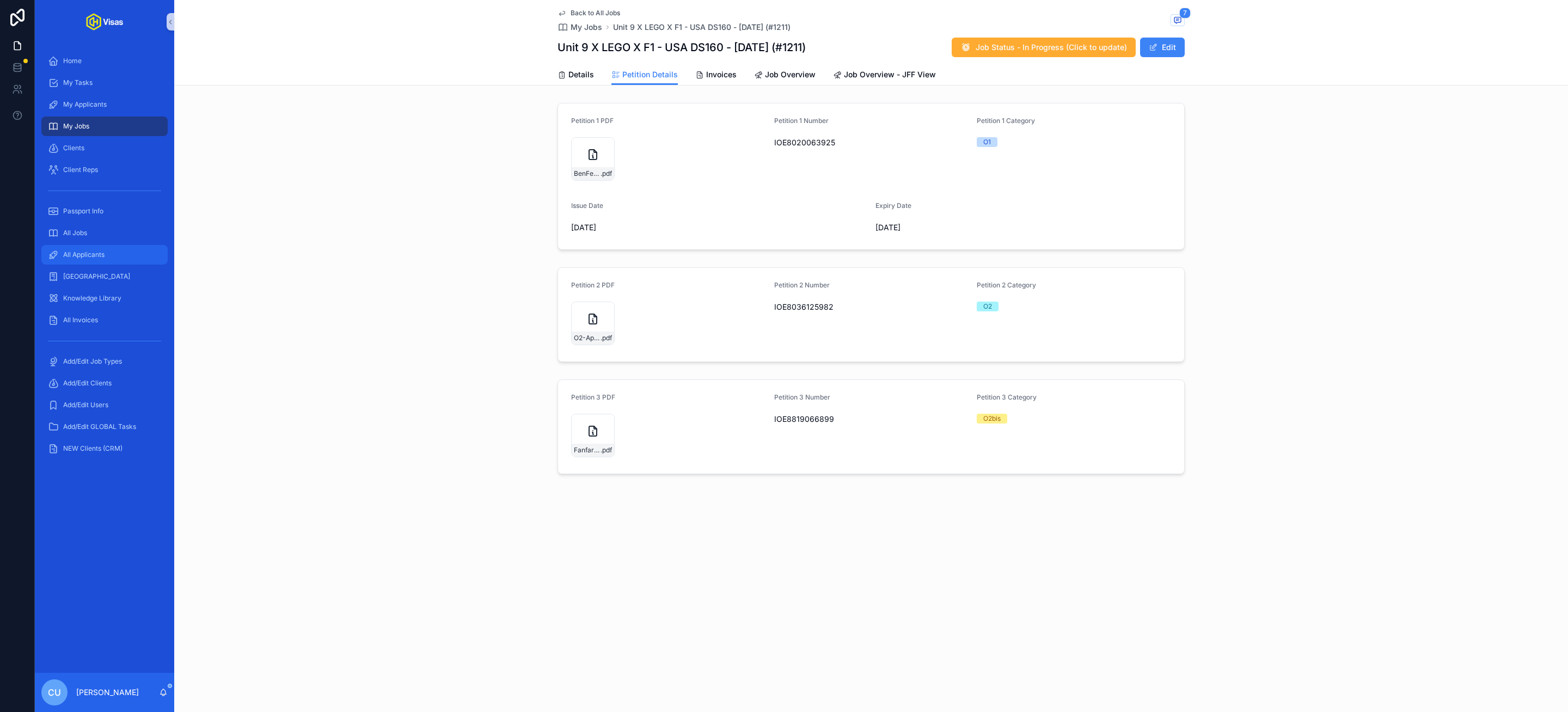
click at [96, 250] on span "All Applicants" at bounding box center [84, 254] width 41 height 9
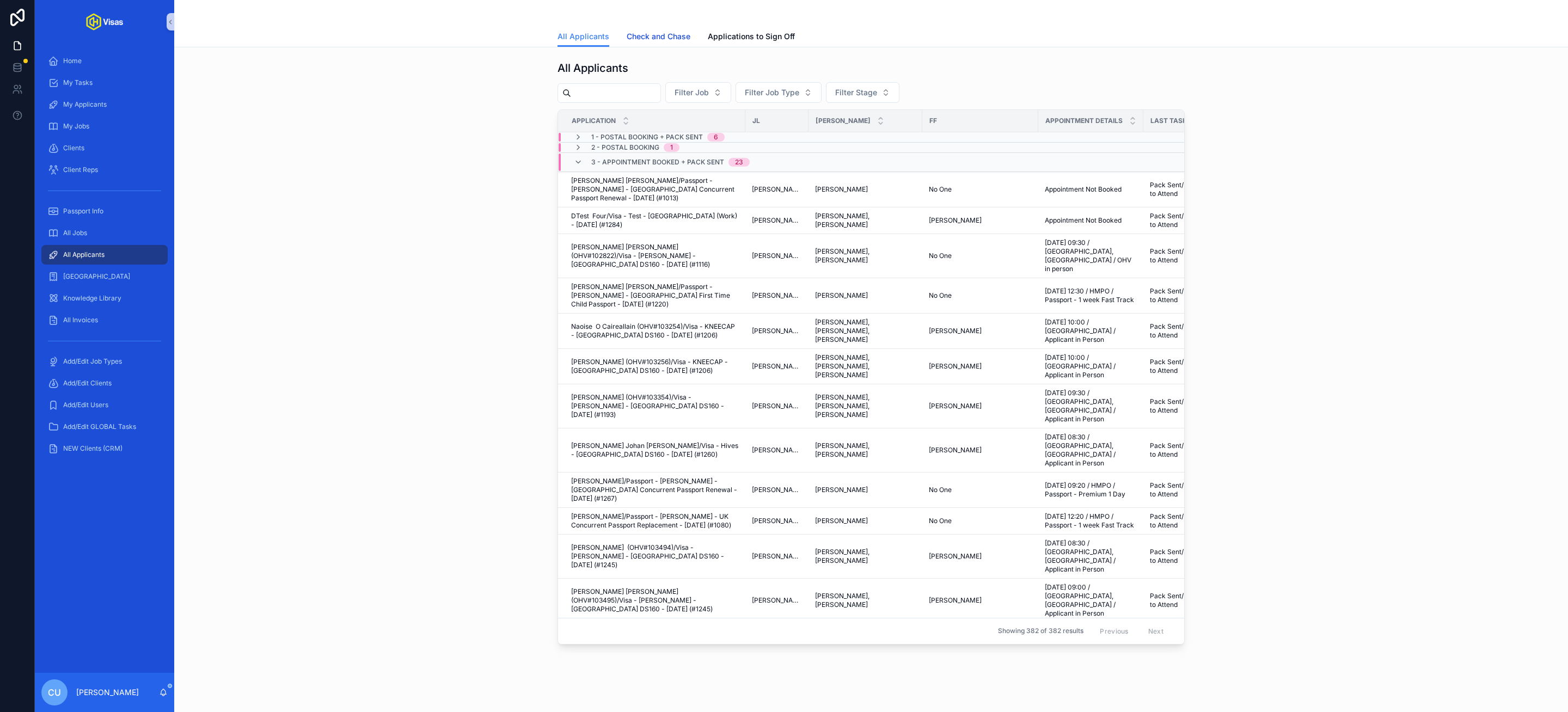
click at [670, 36] on span "Check and Chase" at bounding box center [659, 37] width 64 height 11
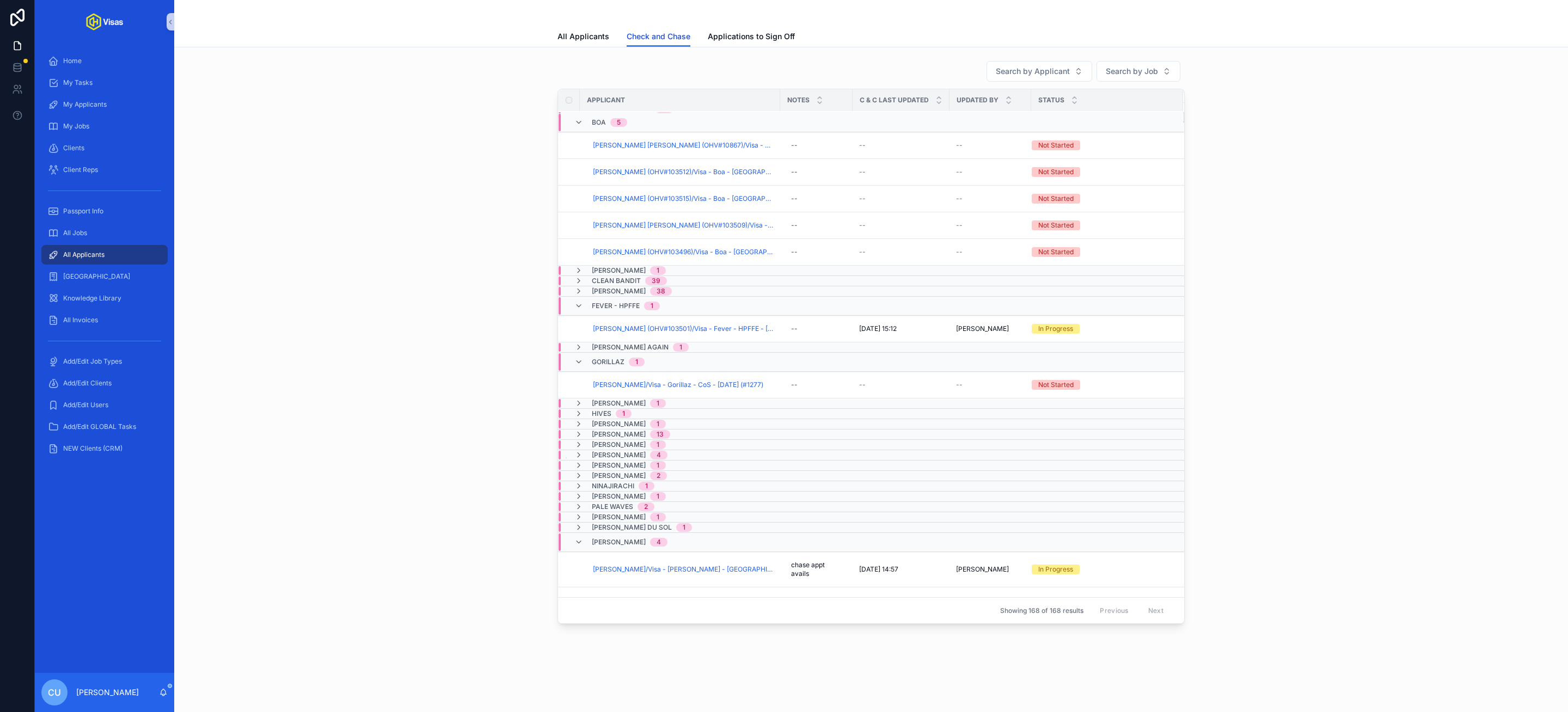
scroll to position [41, 0]
click at [593, 416] on span "Hives" at bounding box center [601, 412] width 19 height 9
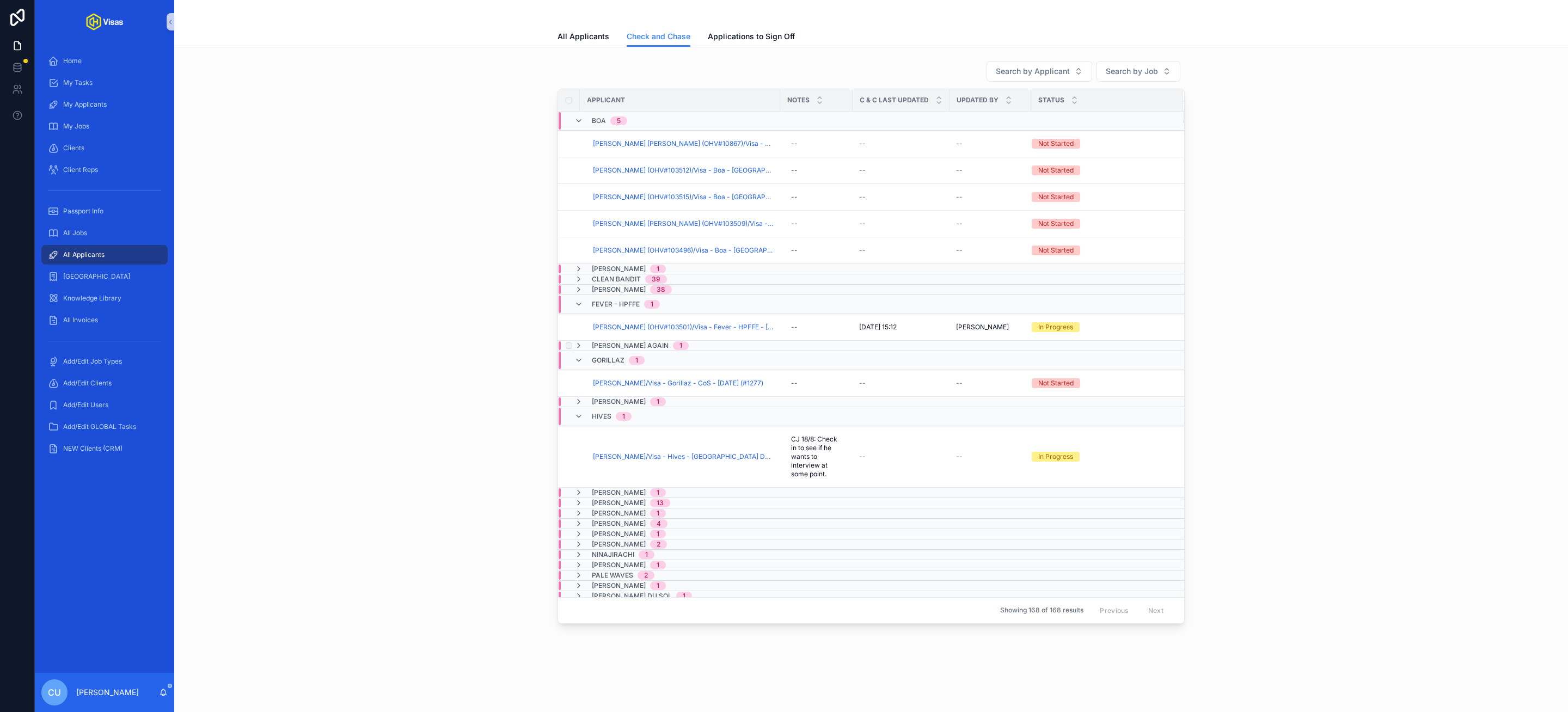
scroll to position [199, 0]
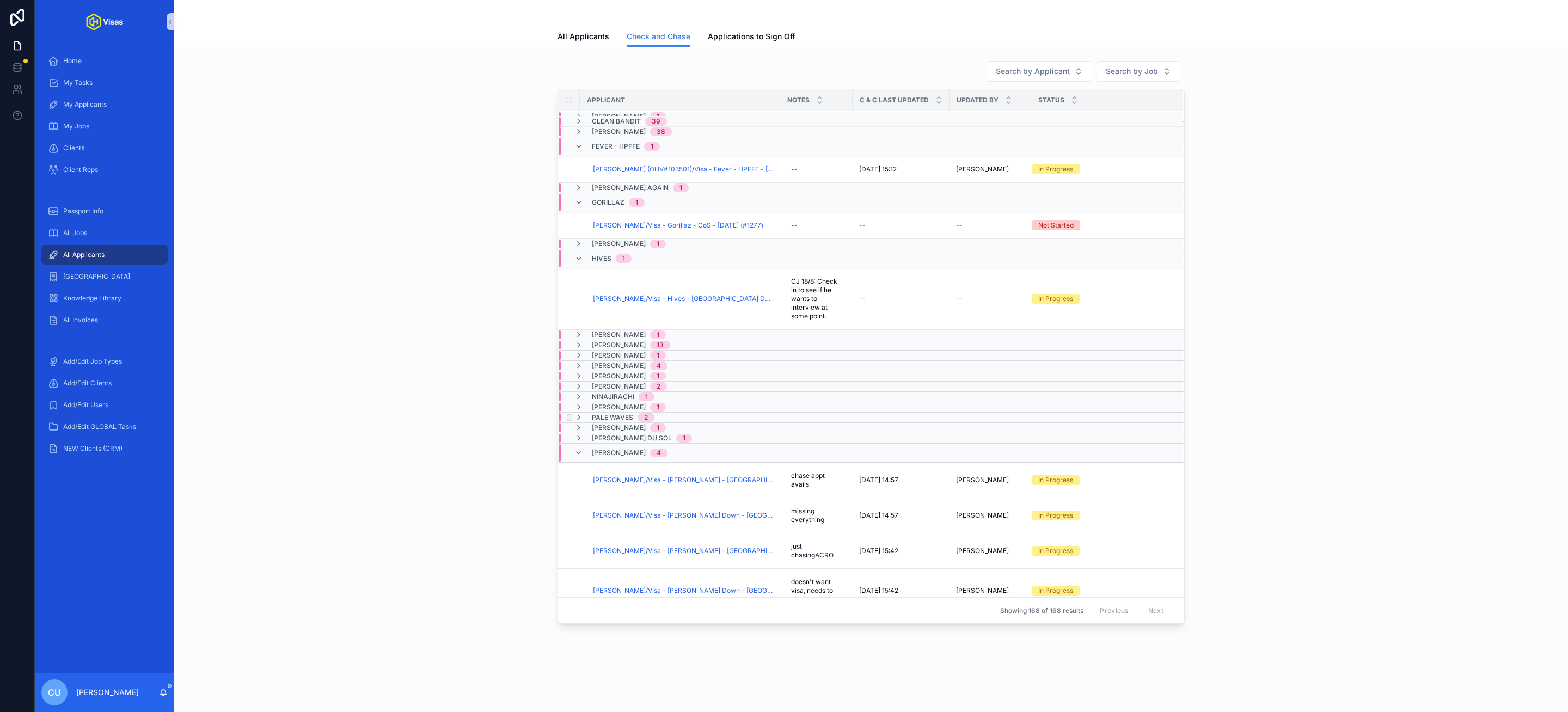
click at [615, 422] on span "Pale Waves" at bounding box center [612, 417] width 41 height 9
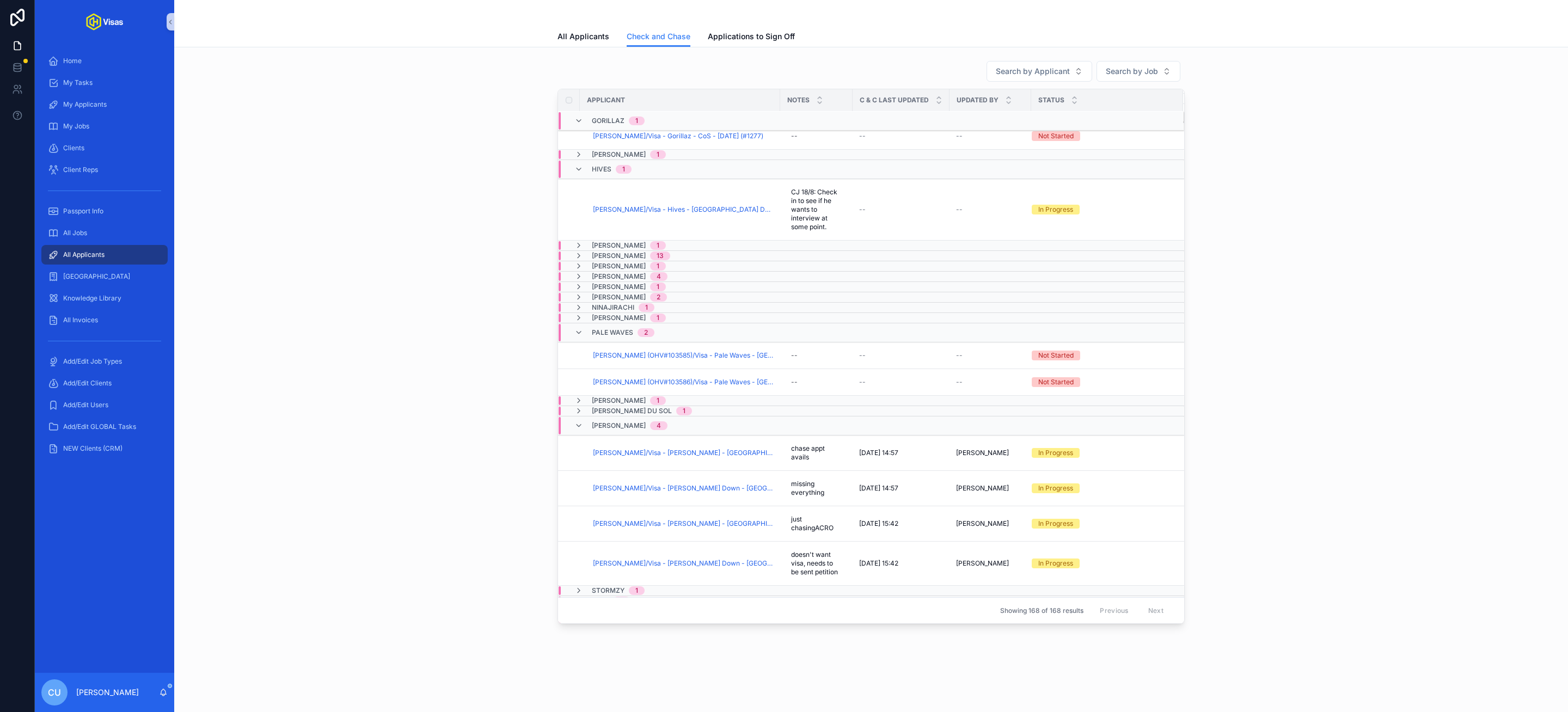
scroll to position [326, 0]
click at [1122, 344] on span "Checked And Chased" at bounding box center [1140, 340] width 67 height 9
click at [1121, 371] on span "Checked And Chased" at bounding box center [1140, 367] width 67 height 9
click at [696, 358] on span "Christopher RUi De Freitas (OHV#103585)/Visa - Pale Waves - USA DS160 - Aug/25 …" at bounding box center [683, 353] width 181 height 9
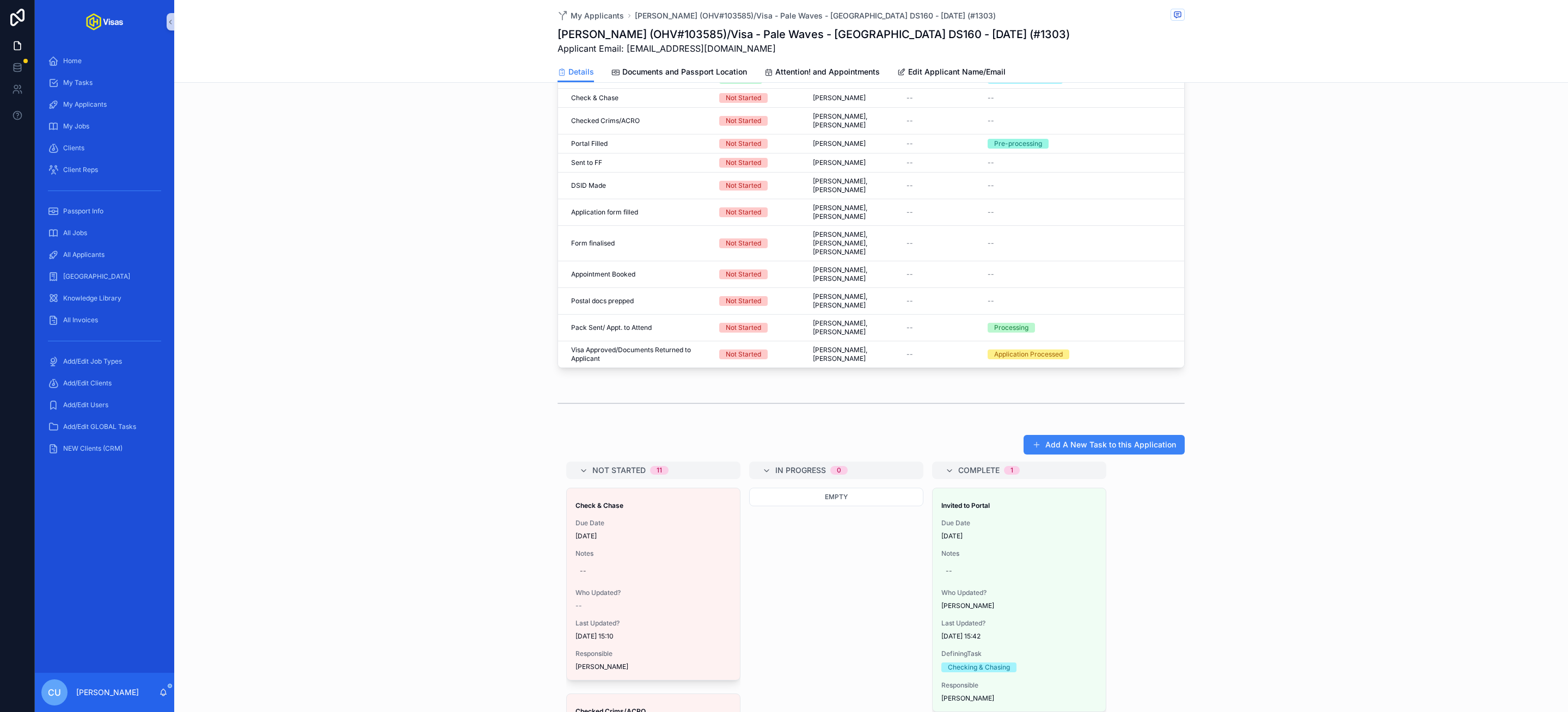
scroll to position [617, 0]
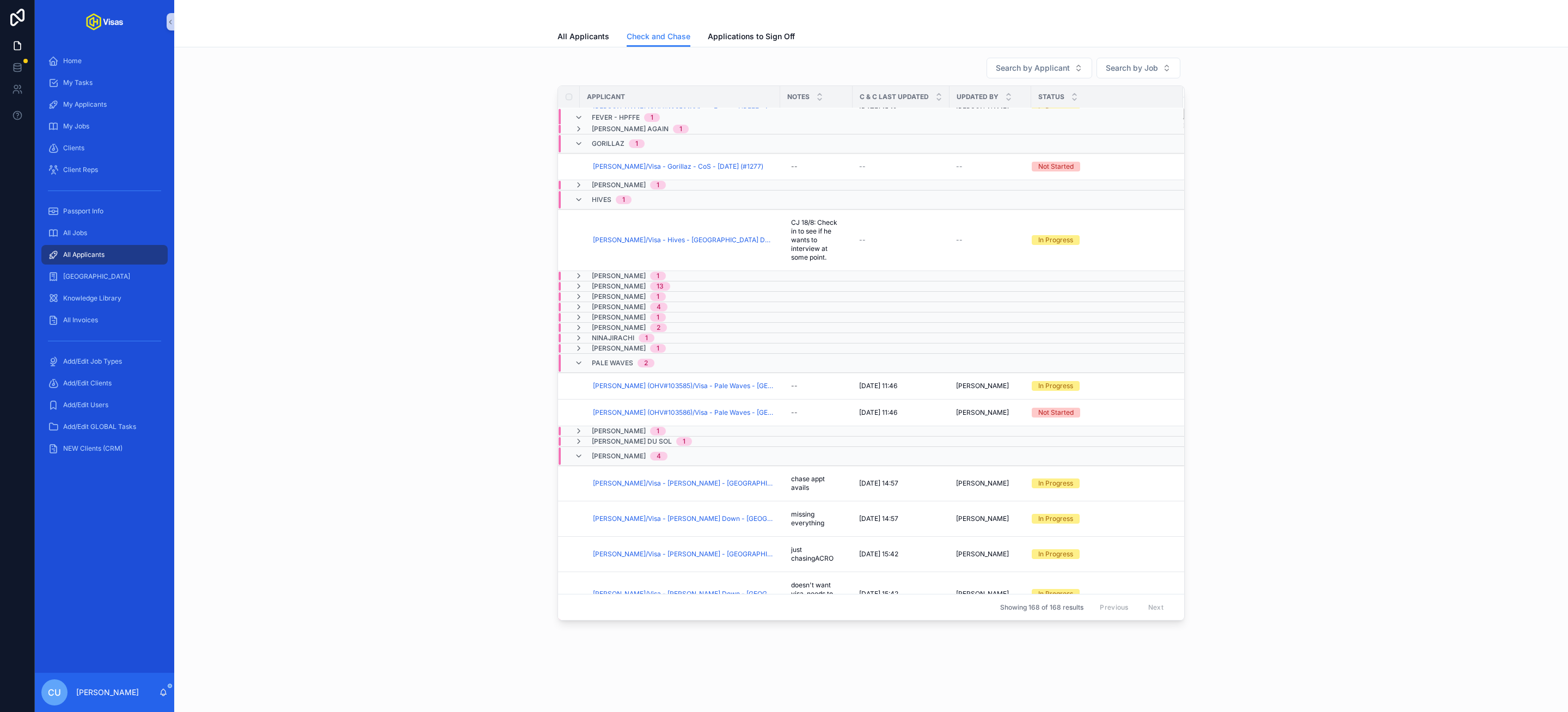
scroll to position [260, 0]
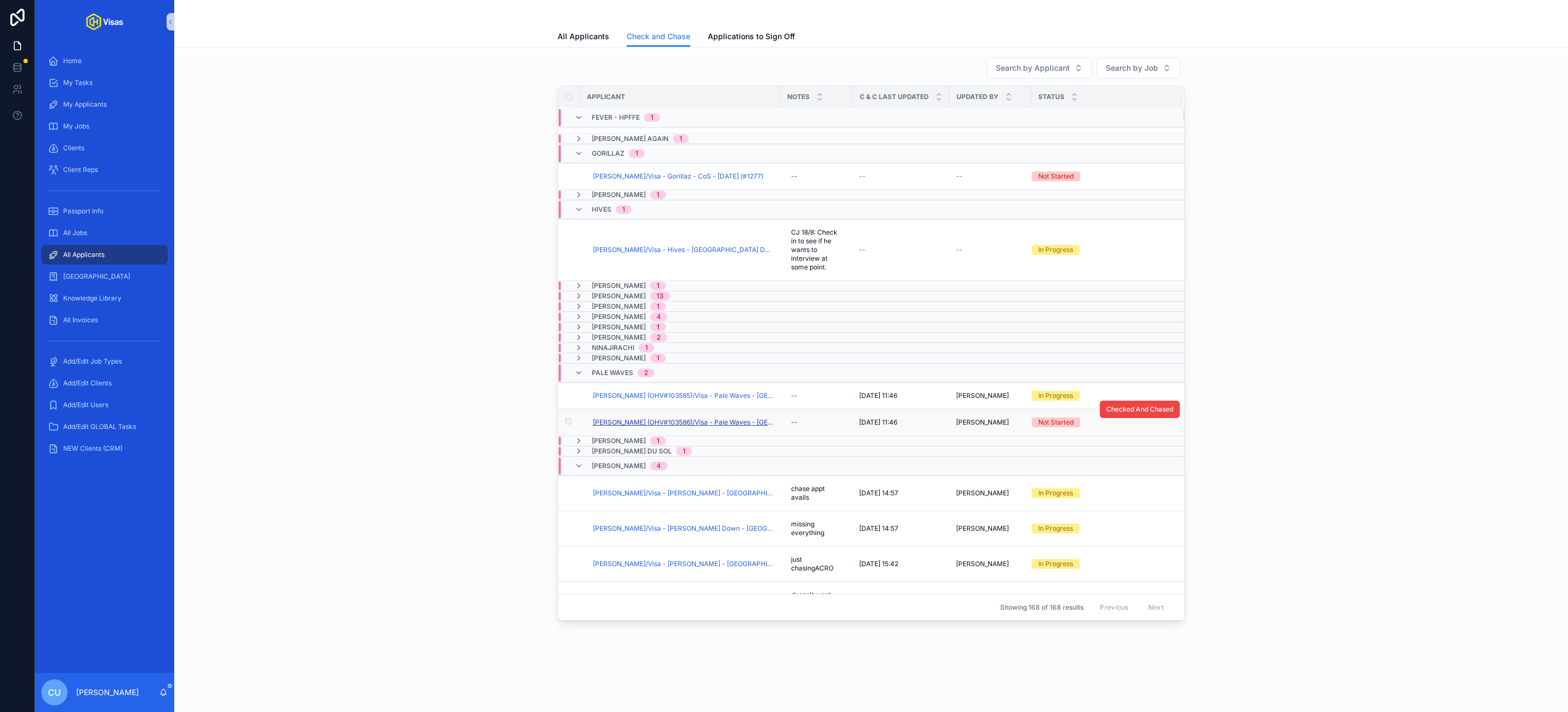
click at [632, 427] on span "MARK PHILIP MIDDLETON (OHV#103586)/Visa - Pale Waves - USA DS160 - Aug/25 (#130…" at bounding box center [683, 422] width 181 height 9
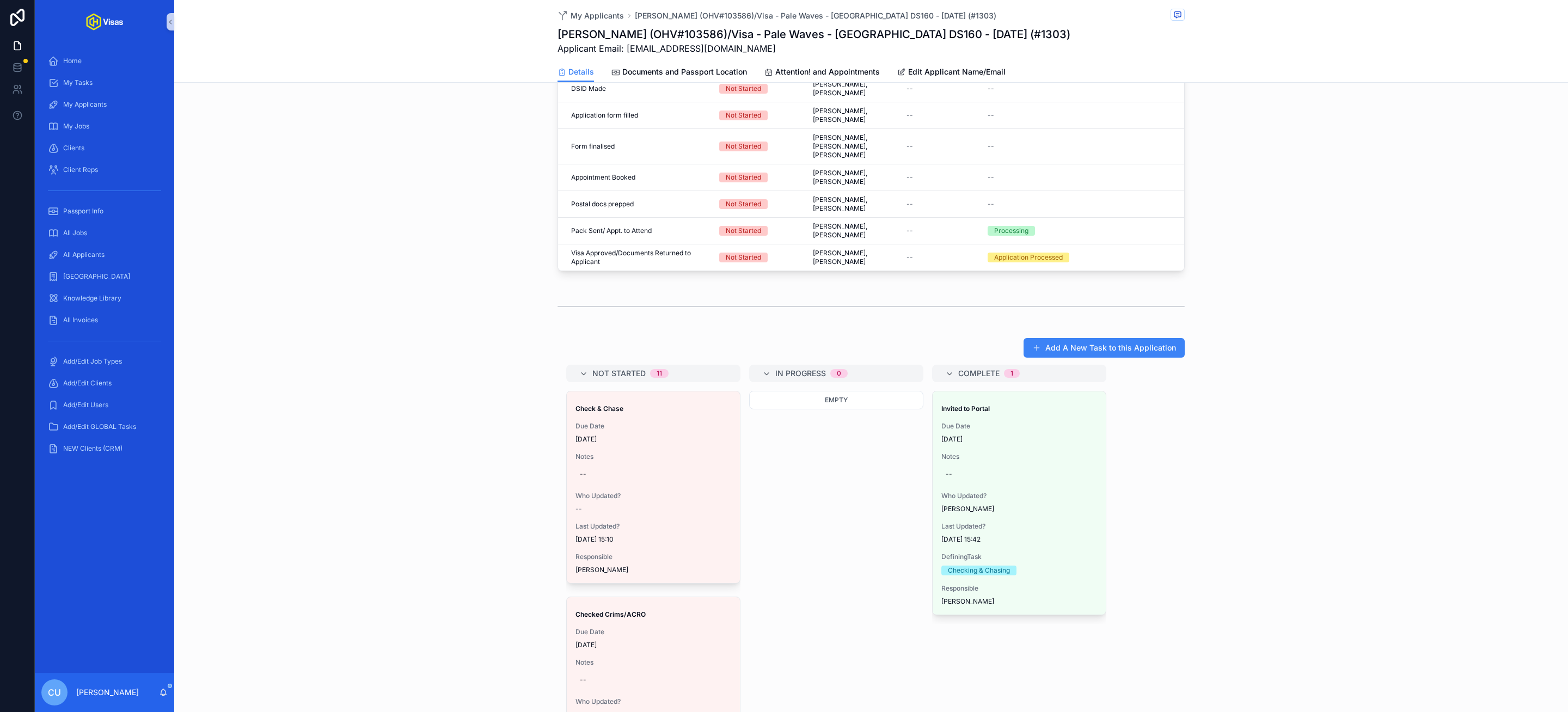
scroll to position [433, 0]
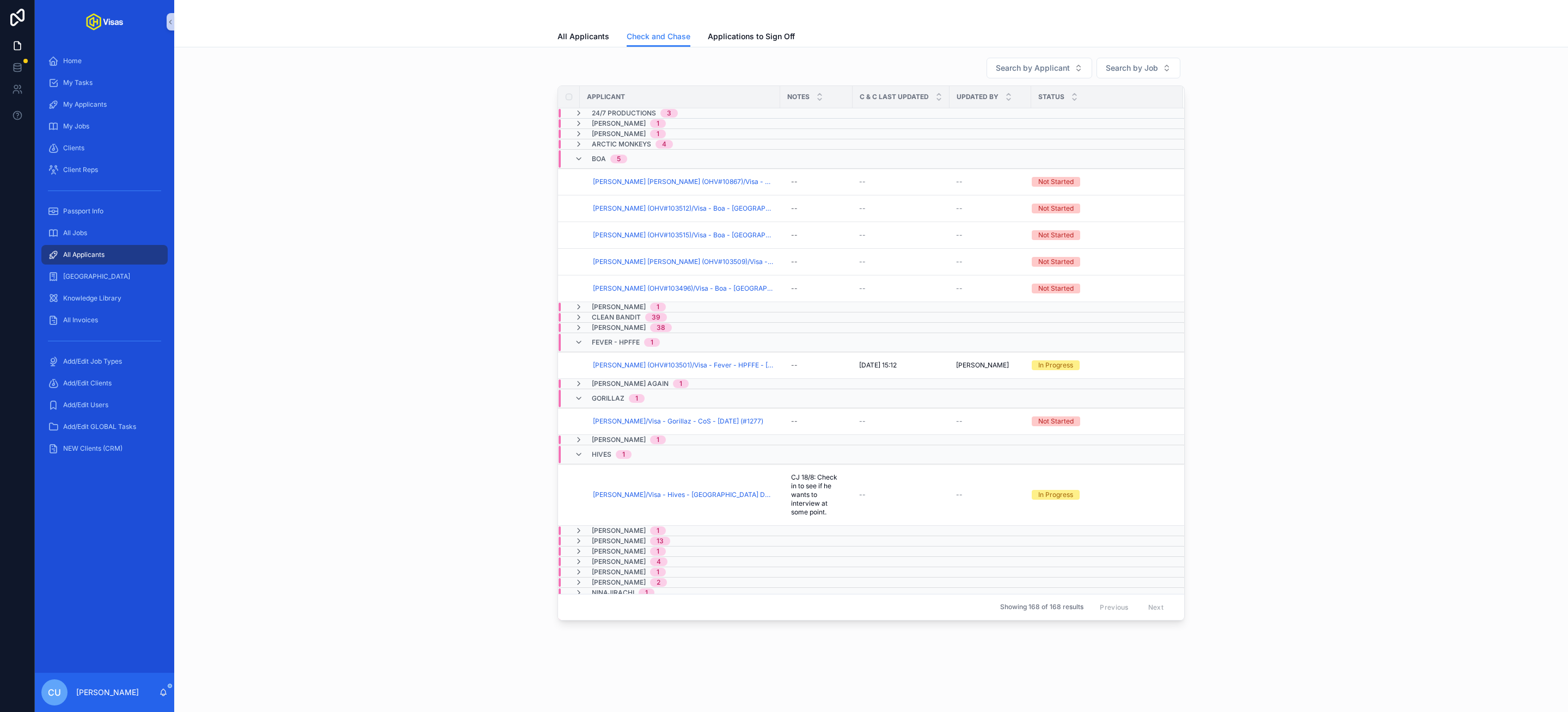
scroll to position [4, 0]
click at [369, 189] on div "Search by Applicant Search by Job Applicant Notes C & C Last Updated Updated By…" at bounding box center [871, 339] width 1376 height 572
click at [703, 425] on span "Tarik Trotter/Visa - Gorillaz - CoS - Jul/25 (#1277)" at bounding box center [678, 421] width 170 height 9
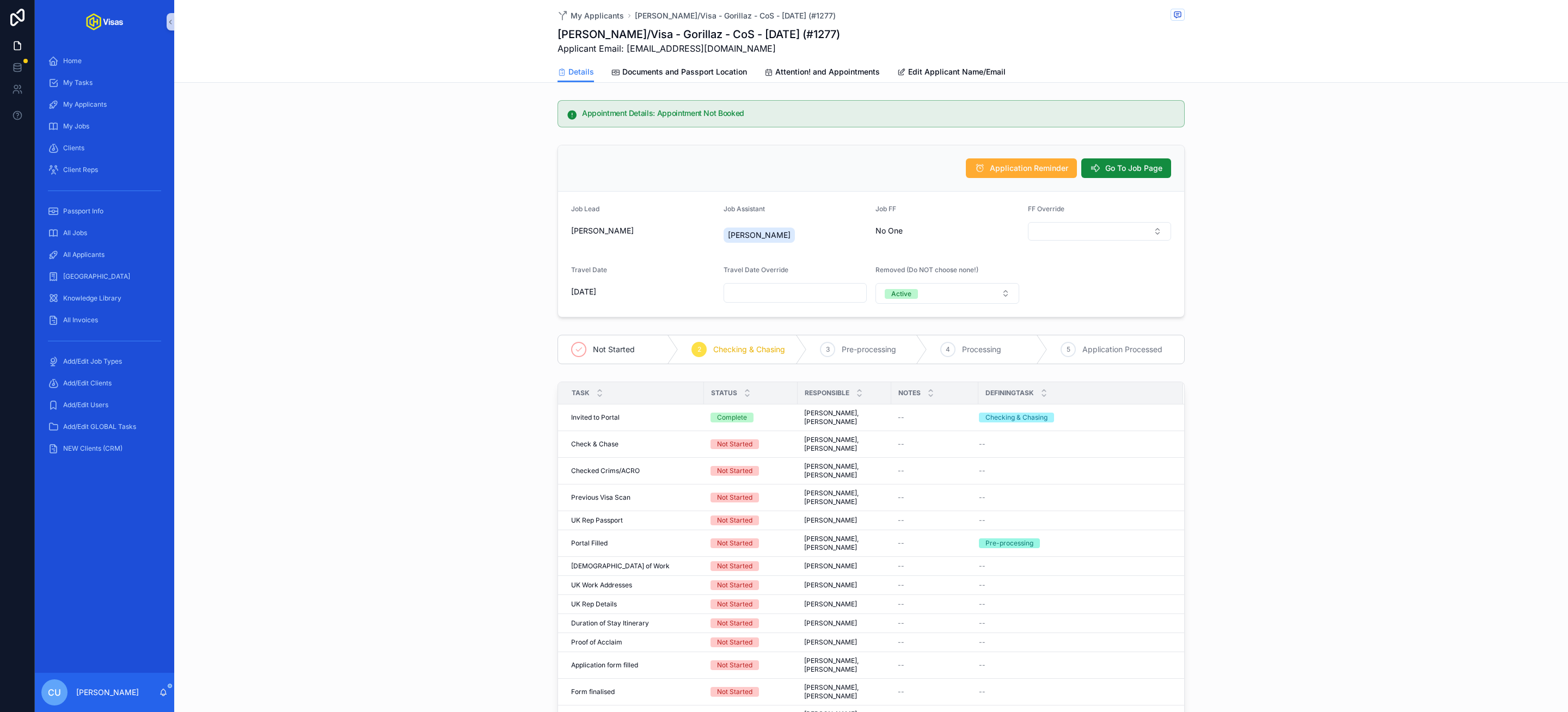
scroll to position [211, 0]
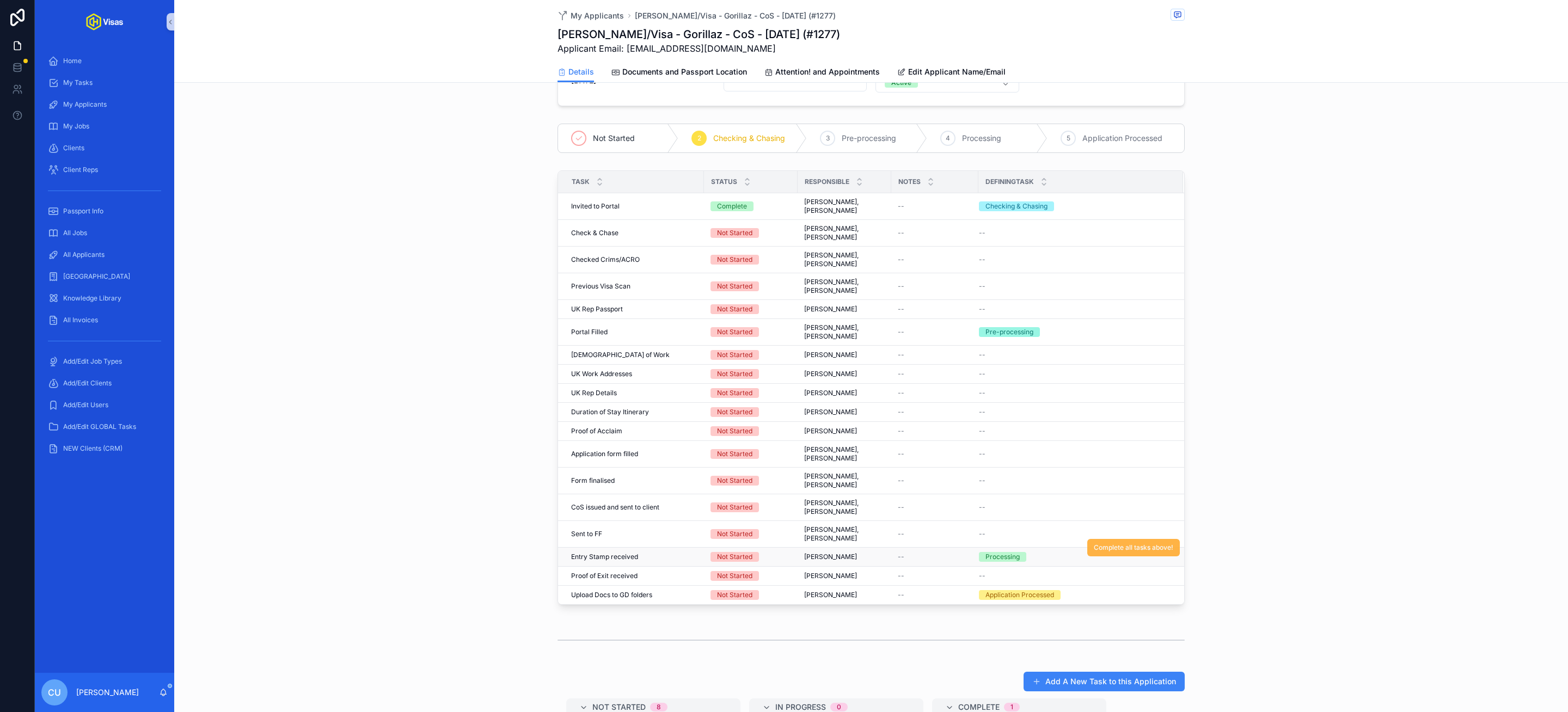
click at [1117, 552] on span "Complete all tasks above!" at bounding box center [1133, 548] width 80 height 9
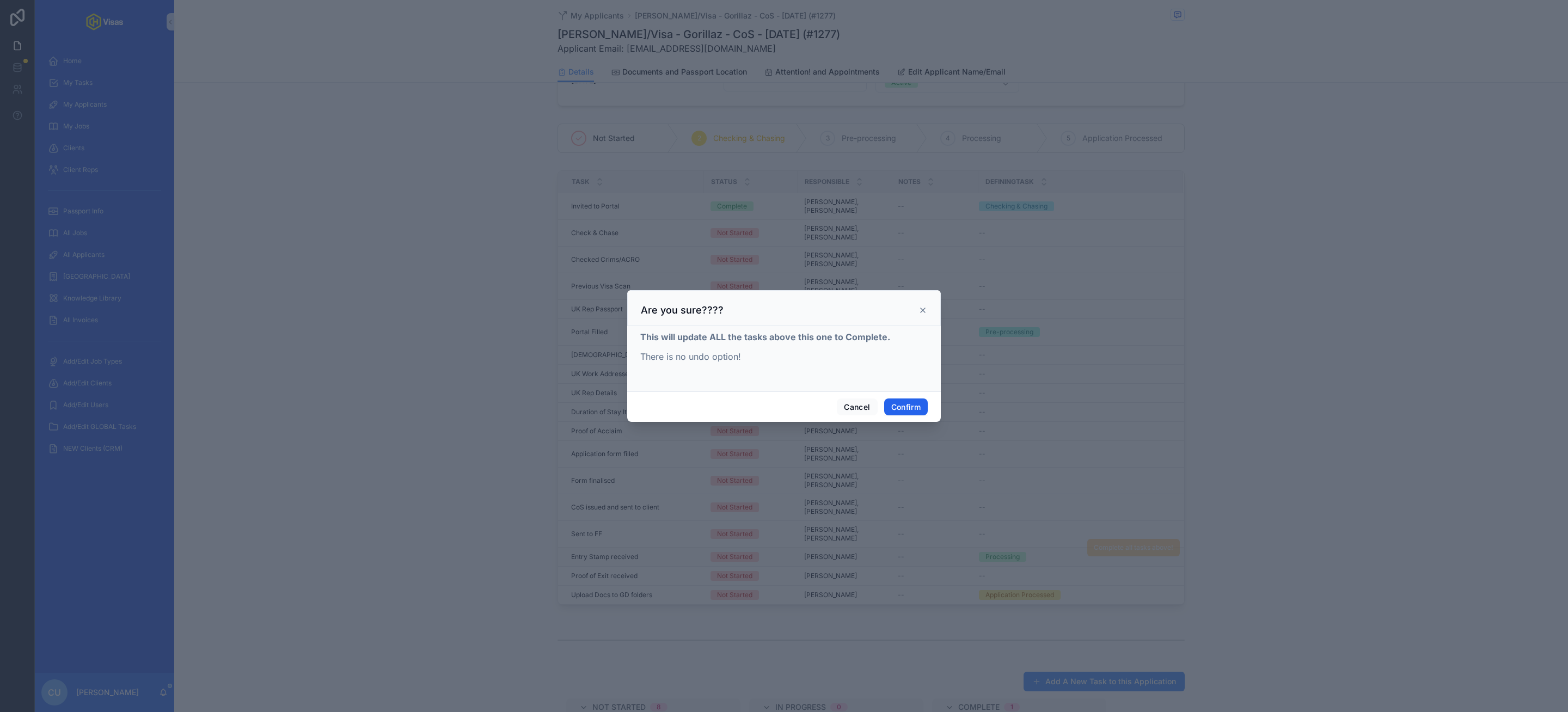
click at [900, 405] on button "Confirm" at bounding box center [906, 407] width 44 height 18
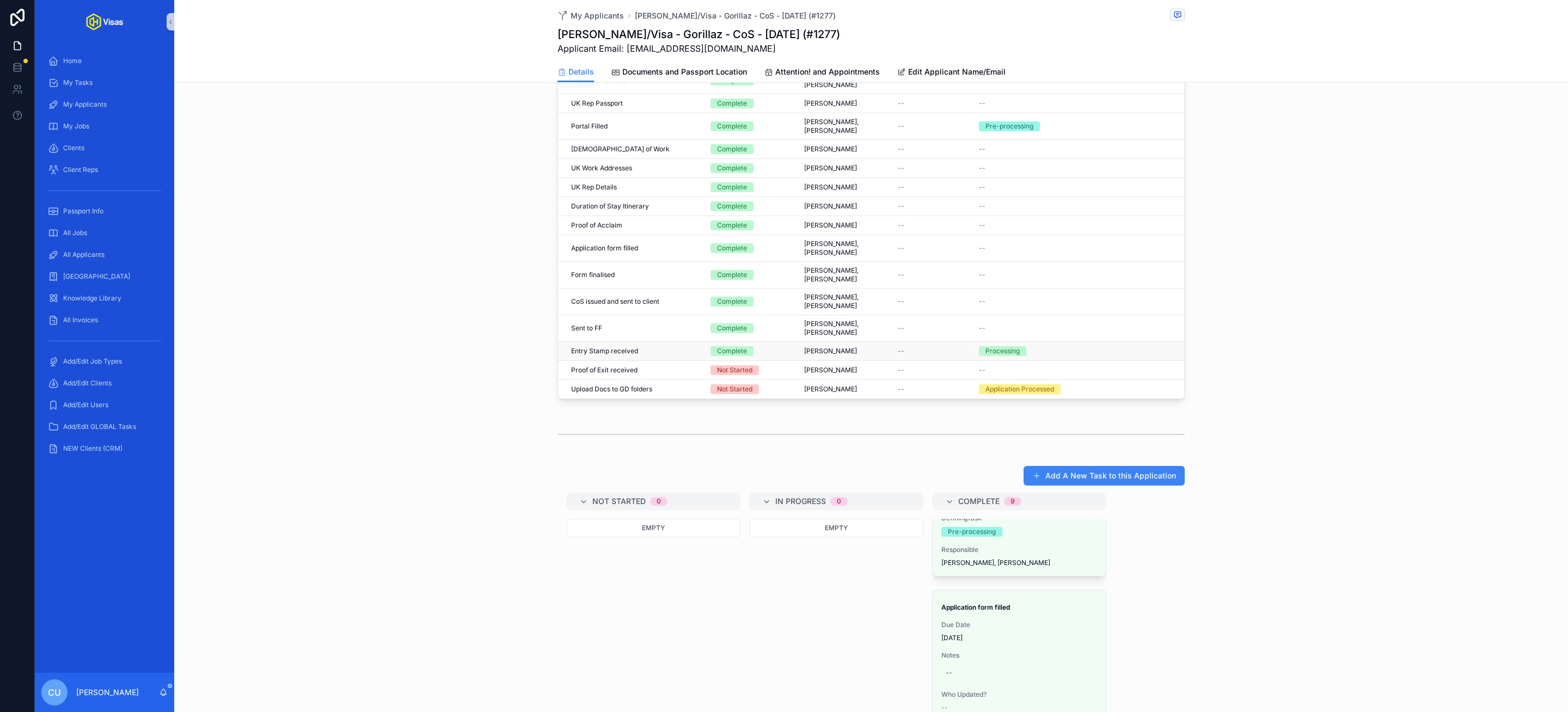
scroll to position [0, 0]
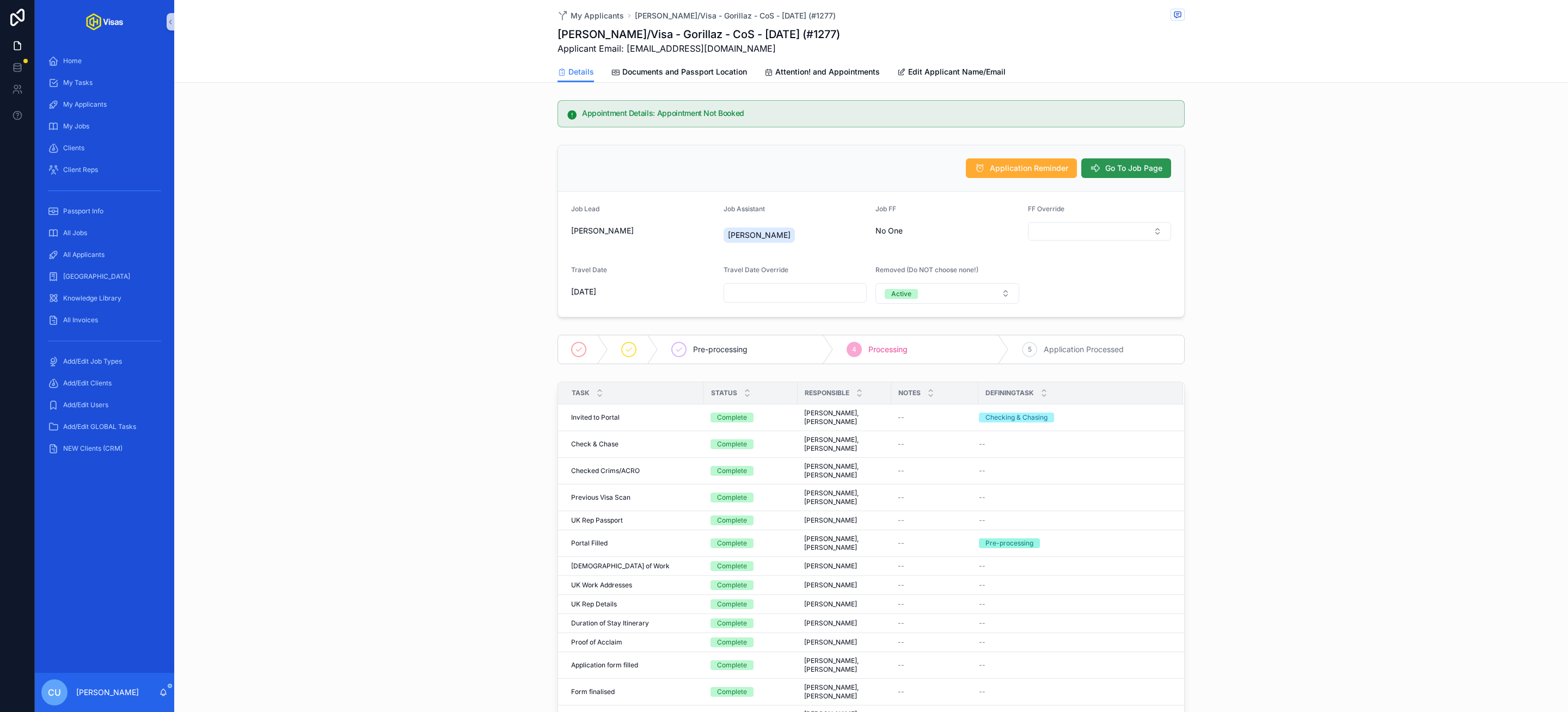
click at [1142, 173] on span "Go To Job Page" at bounding box center [1134, 168] width 57 height 11
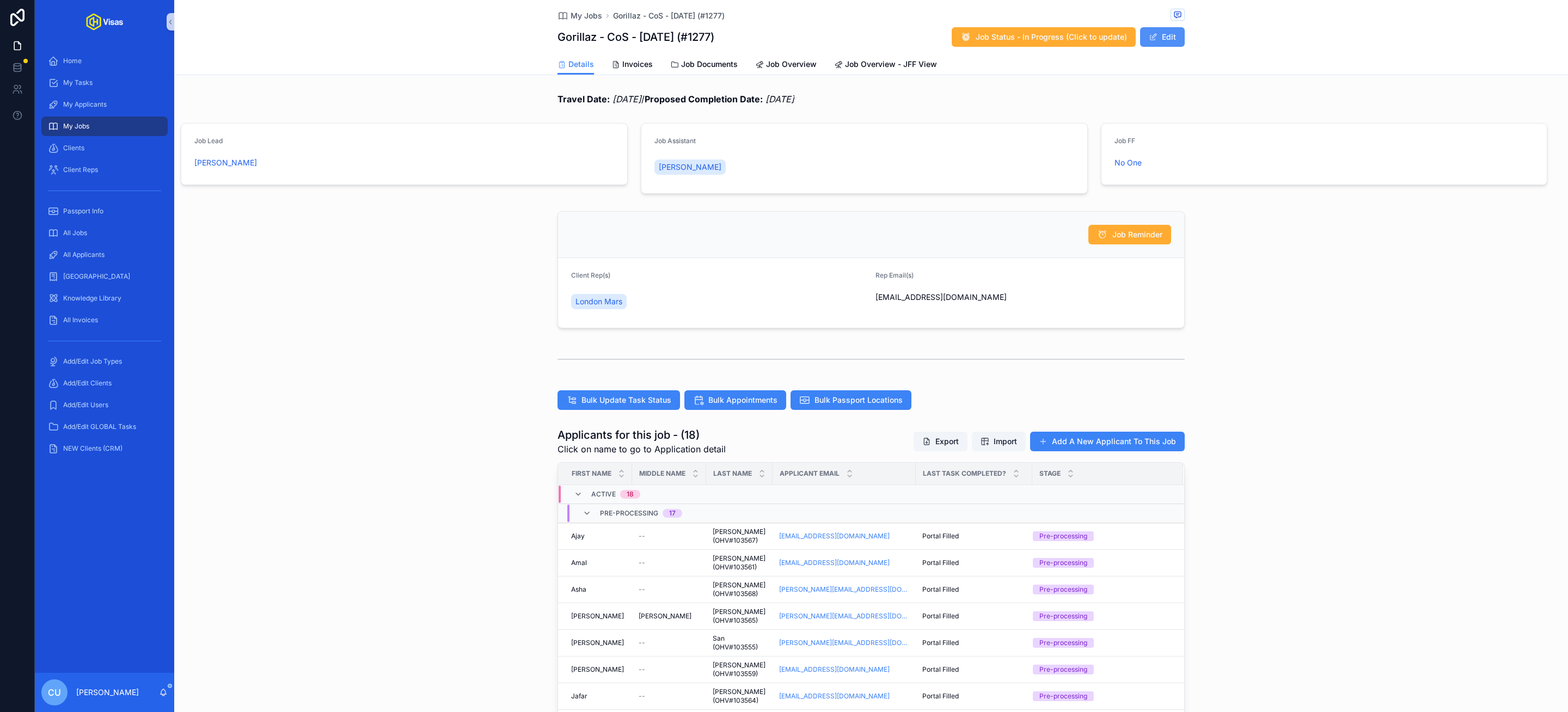
click at [1175, 42] on button "Edit" at bounding box center [1162, 37] width 44 height 19
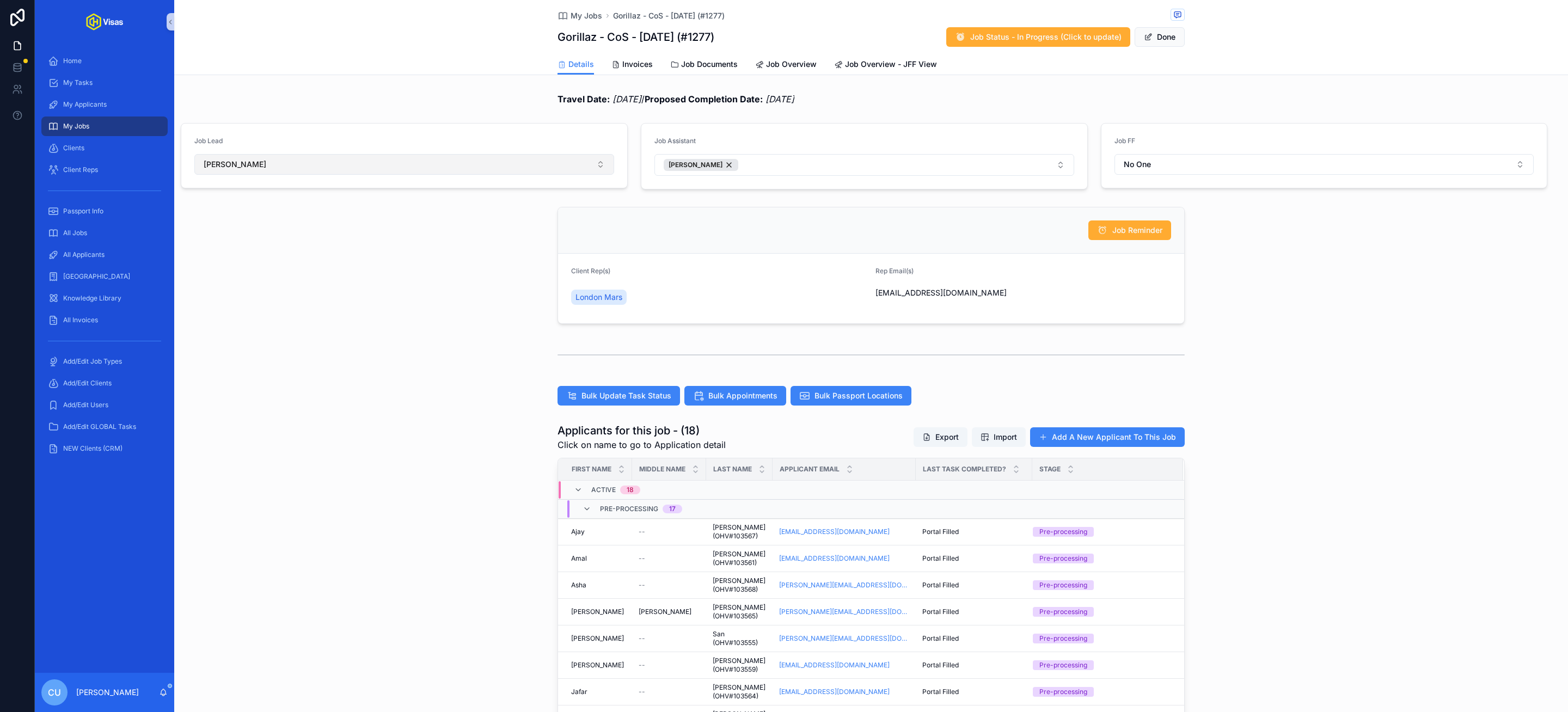
click at [425, 157] on button "[PERSON_NAME]" at bounding box center [404, 164] width 420 height 21
click at [255, 304] on span "[PERSON_NAME]" at bounding box center [233, 300] width 63 height 11
click at [1159, 43] on button "Done" at bounding box center [1160, 37] width 50 height 19
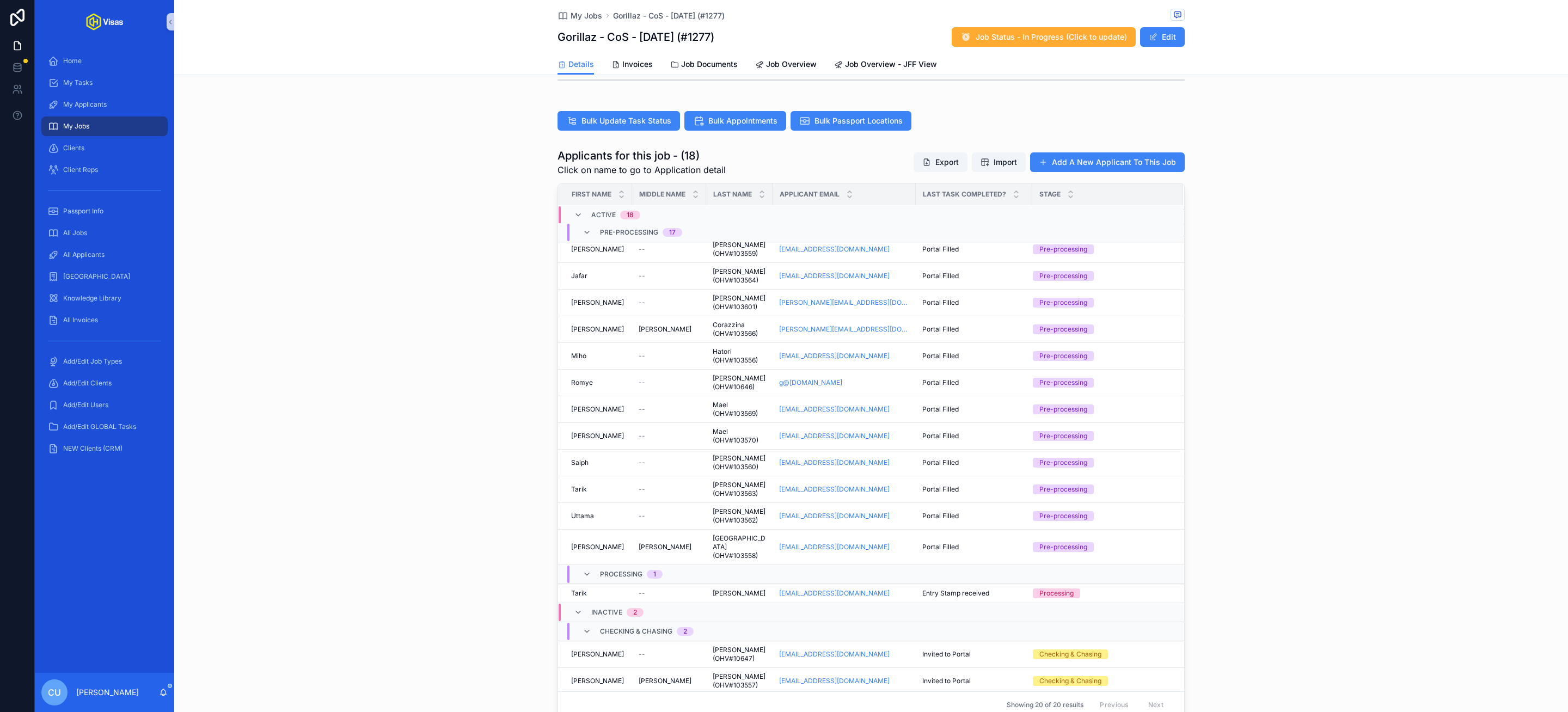
scroll to position [281, 0]
click at [673, 587] on div "--" at bounding box center [669, 592] width 61 height 9
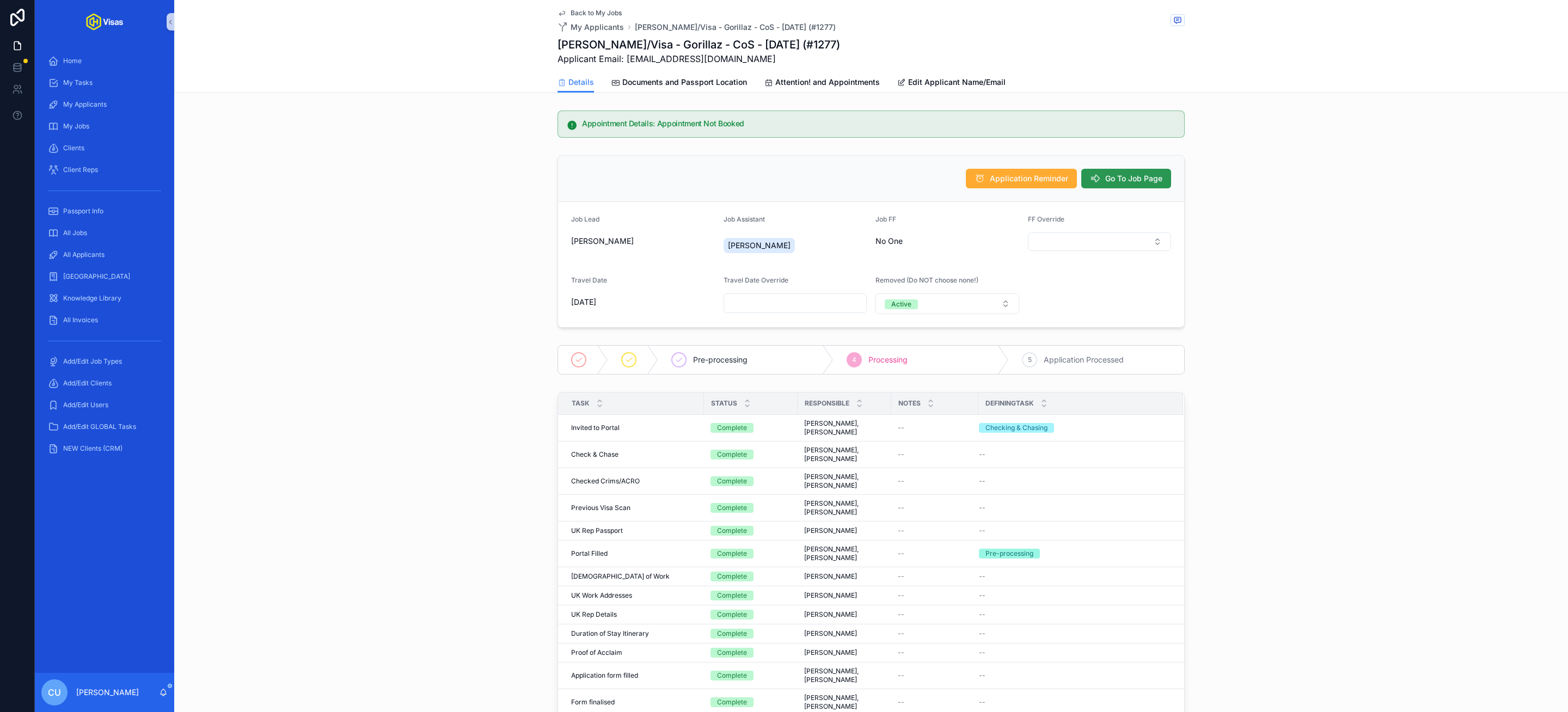
click at [1139, 176] on span "Go To Job Page" at bounding box center [1134, 178] width 57 height 11
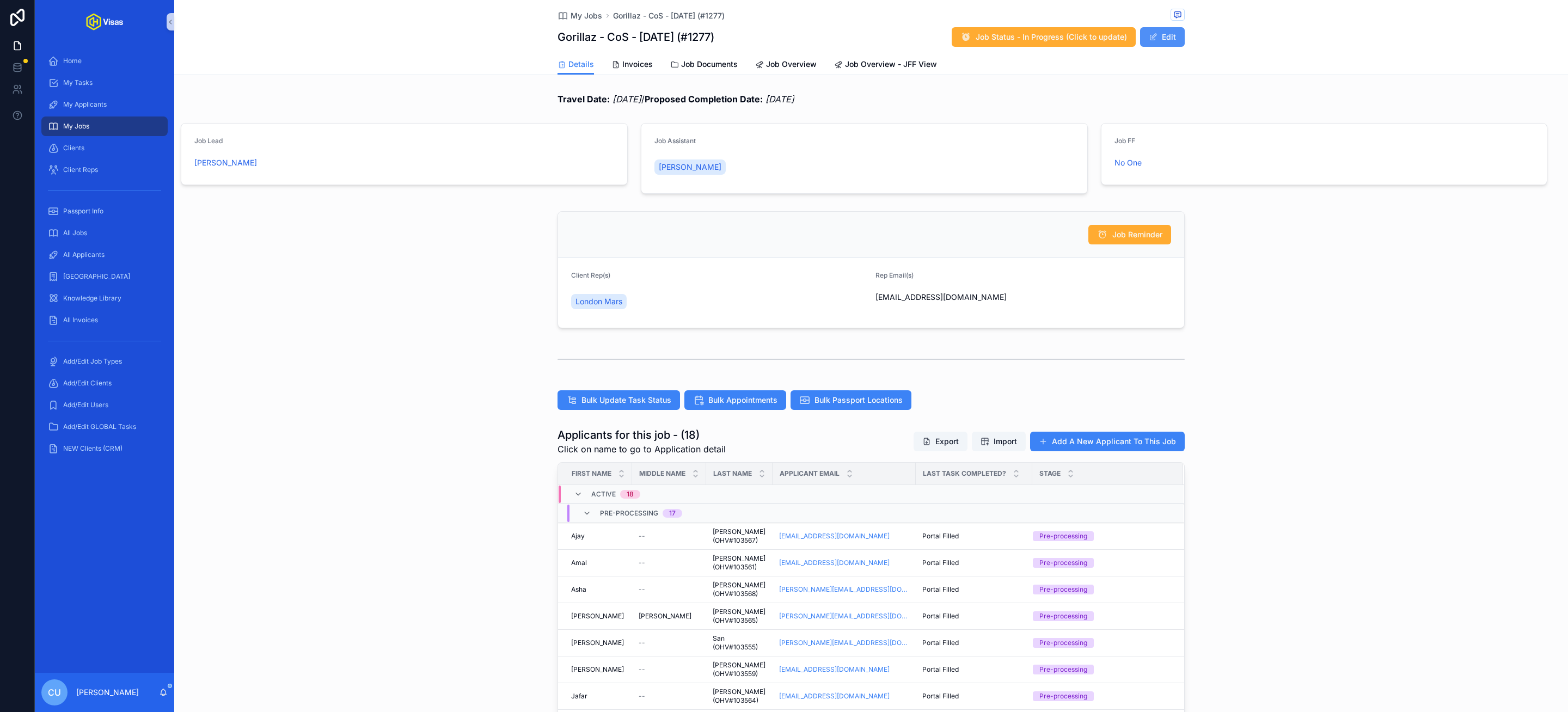
click at [1157, 30] on button "Edit" at bounding box center [1162, 37] width 44 height 19
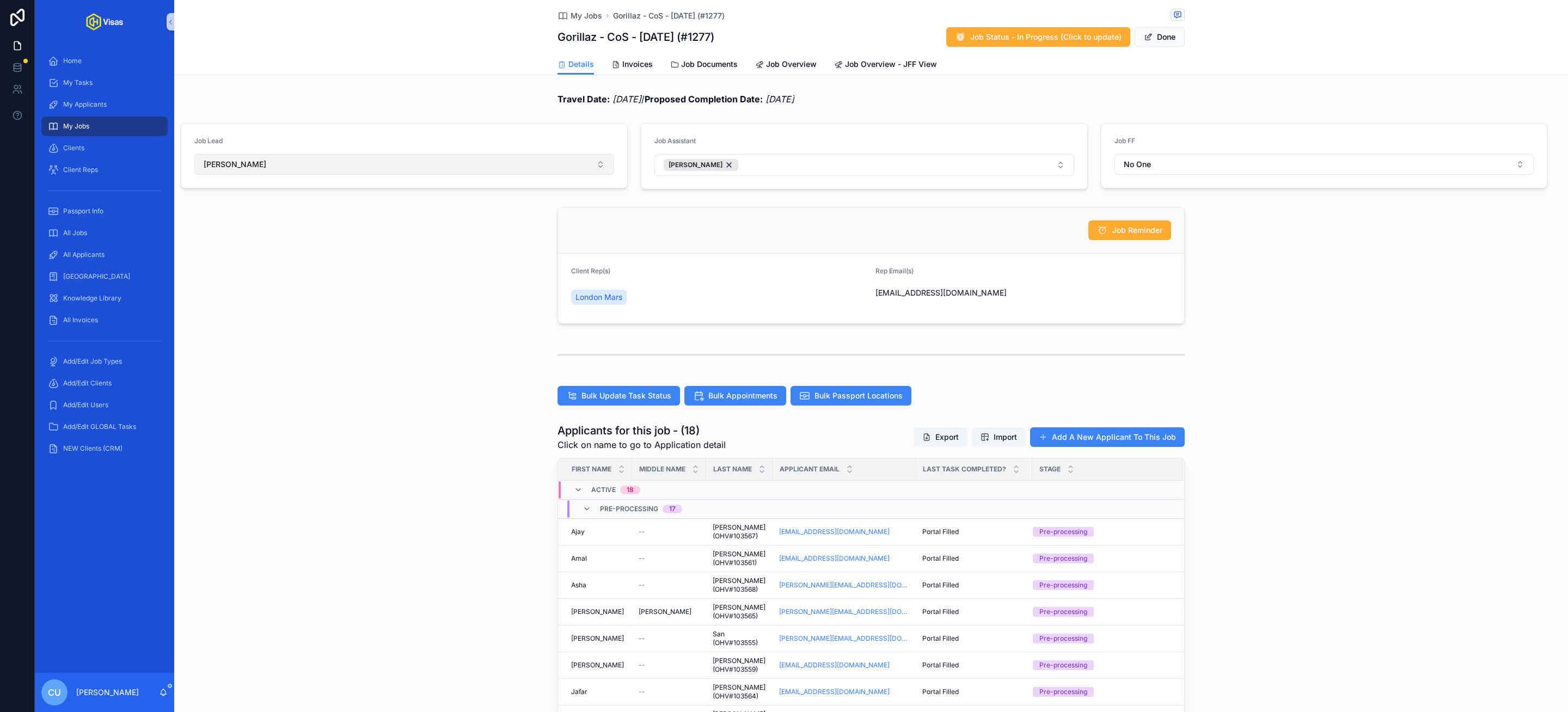
click at [369, 167] on button "[PERSON_NAME]" at bounding box center [404, 164] width 420 height 21
click at [281, 338] on div "[PERSON_NAME]" at bounding box center [404, 332] width 414 height 18
click at [1167, 40] on button "Done" at bounding box center [1160, 37] width 50 height 19
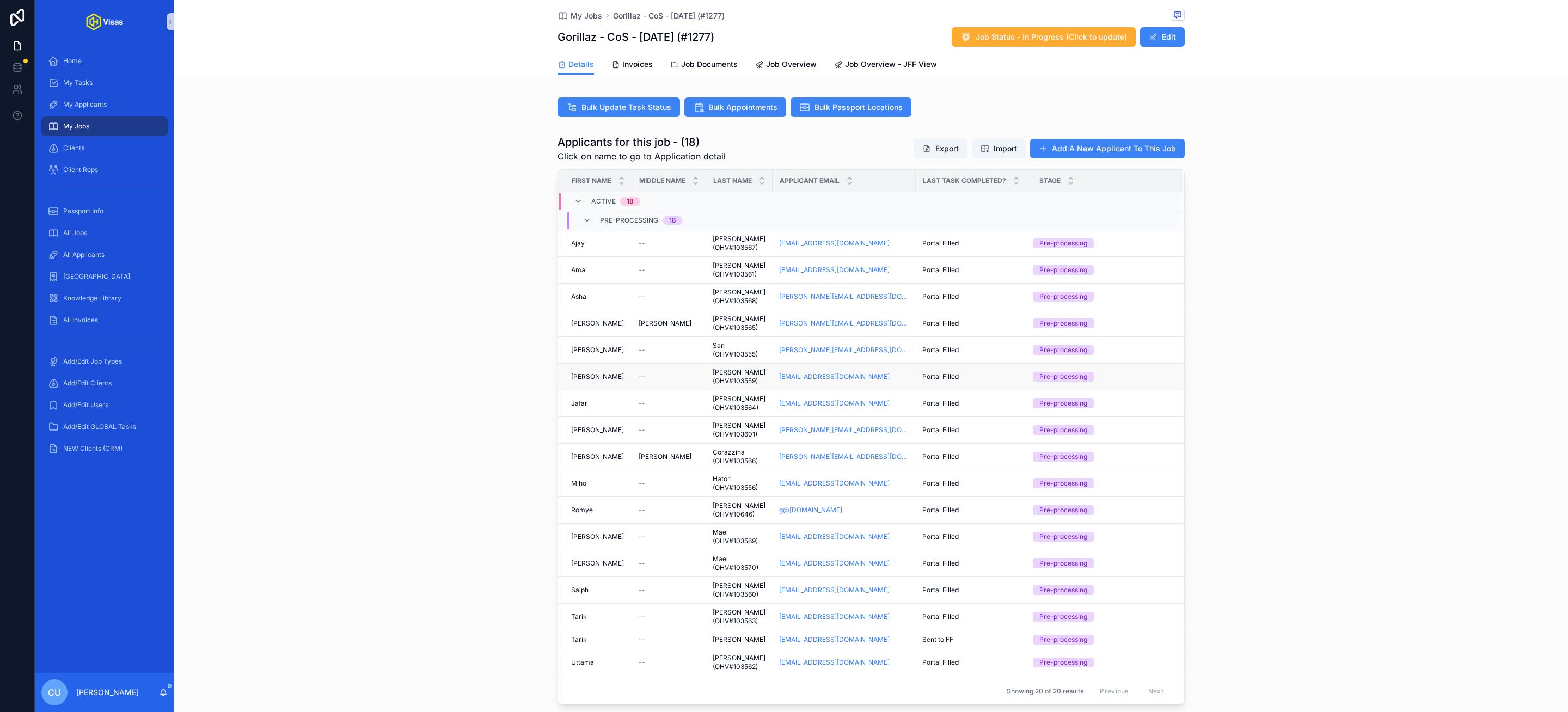
scroll to position [122, 0]
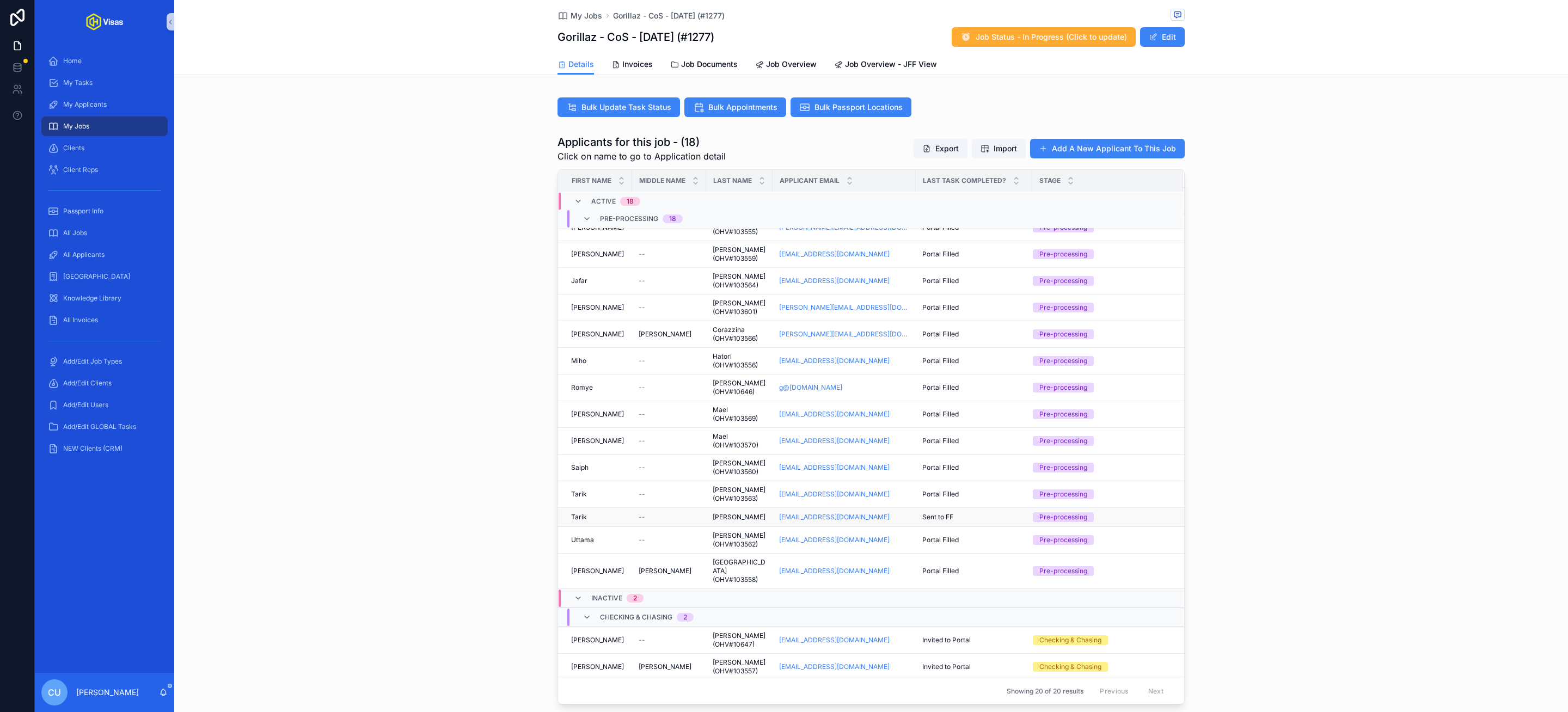
click at [609, 522] on div "Tarik Tarik" at bounding box center [598, 517] width 54 height 9
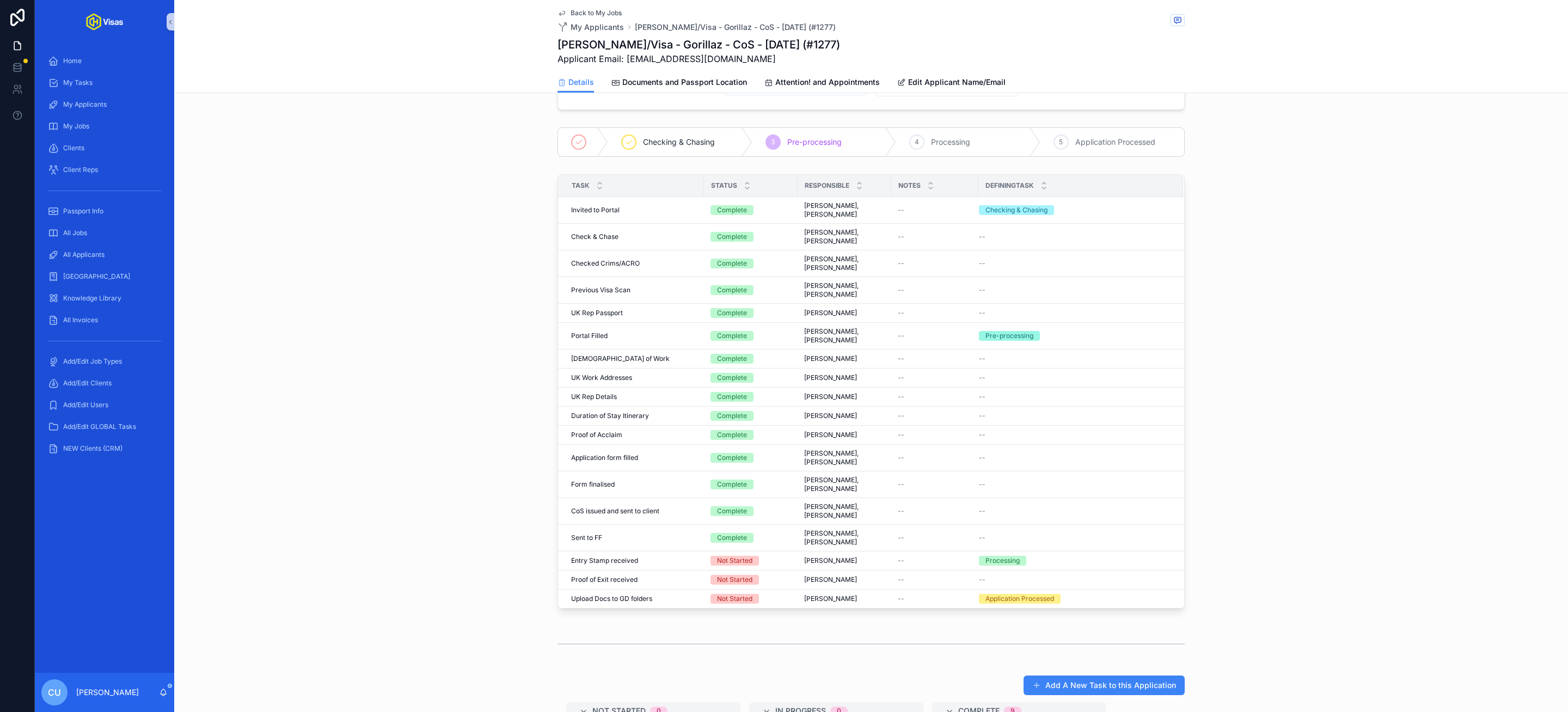
scroll to position [204, 0]
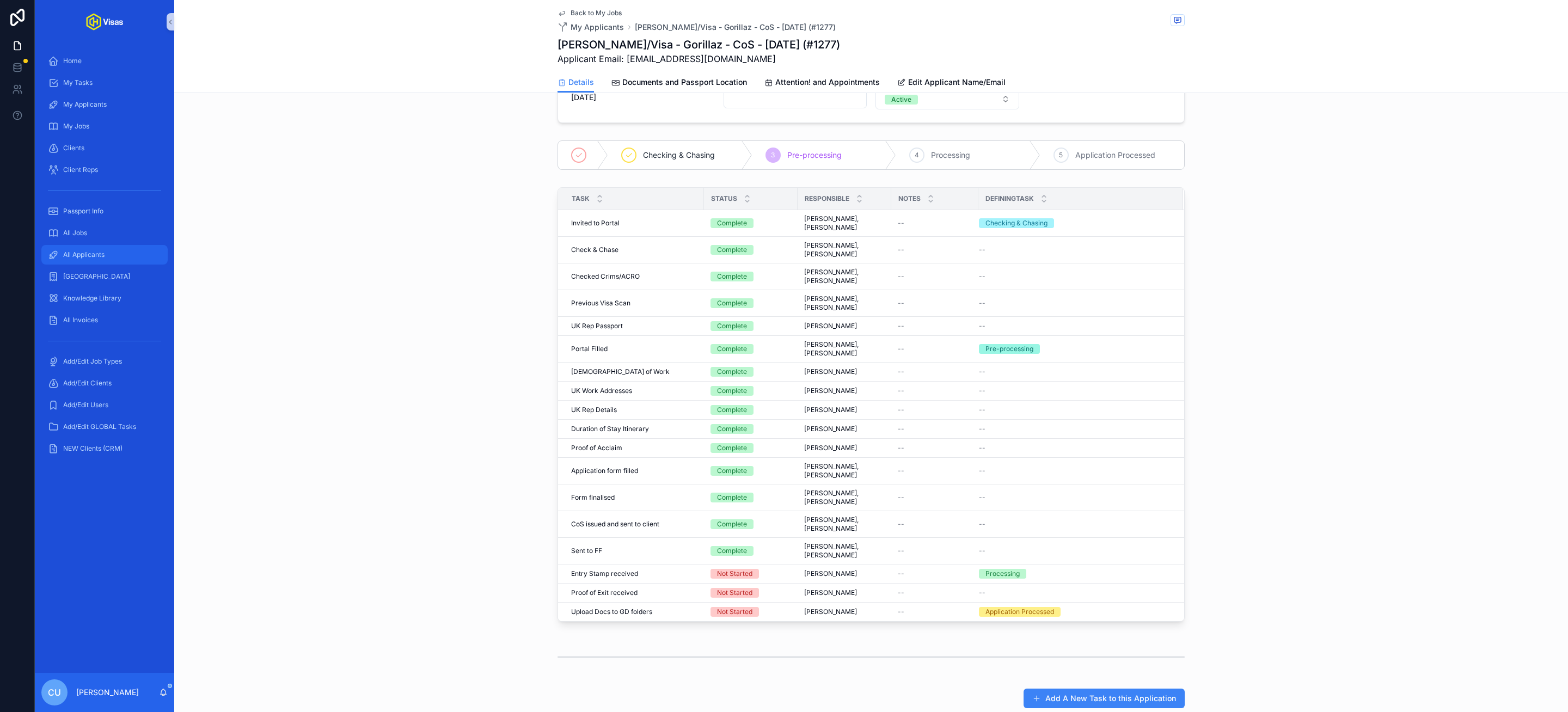
click at [86, 260] on div "All Applicants" at bounding box center [105, 254] width 113 height 18
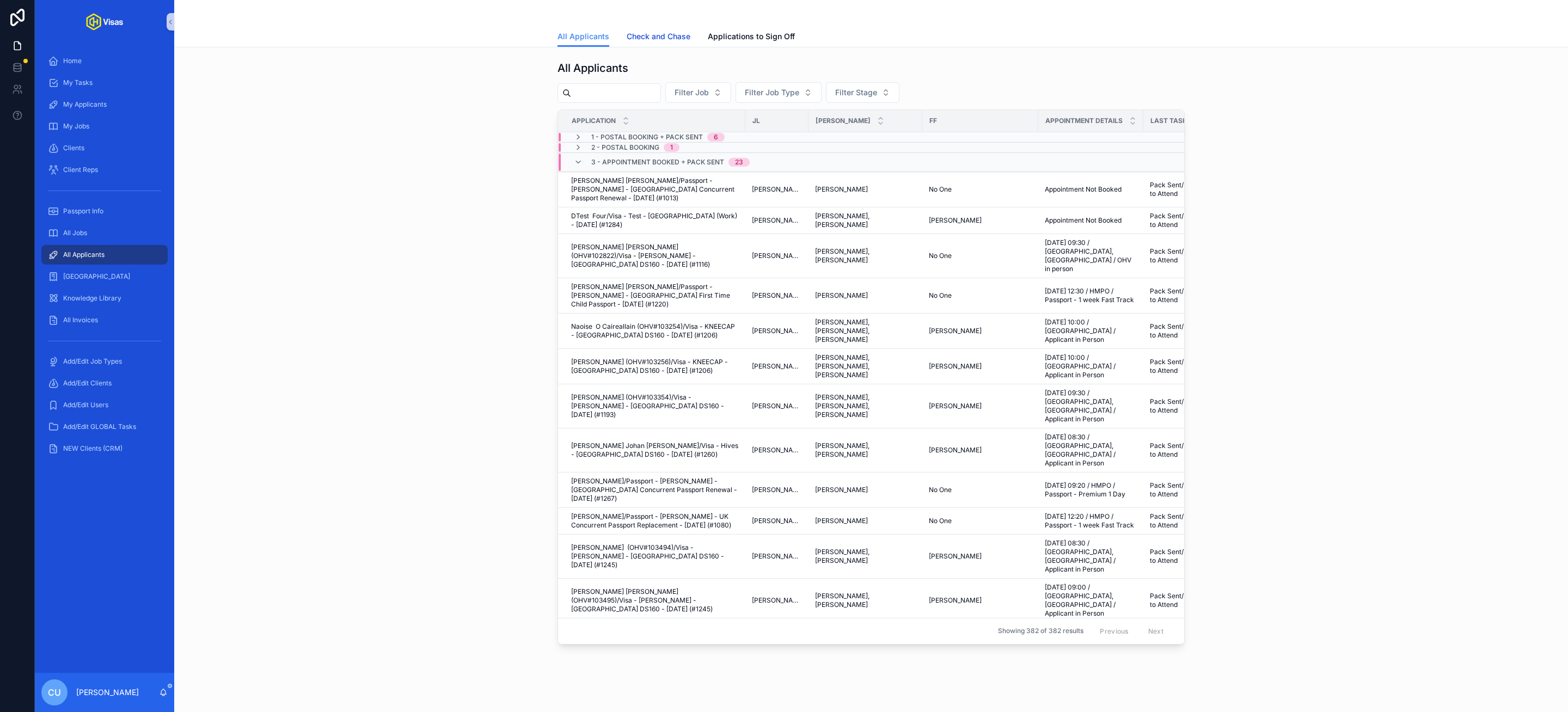
click at [643, 35] on span "Check and Chase" at bounding box center [659, 37] width 64 height 11
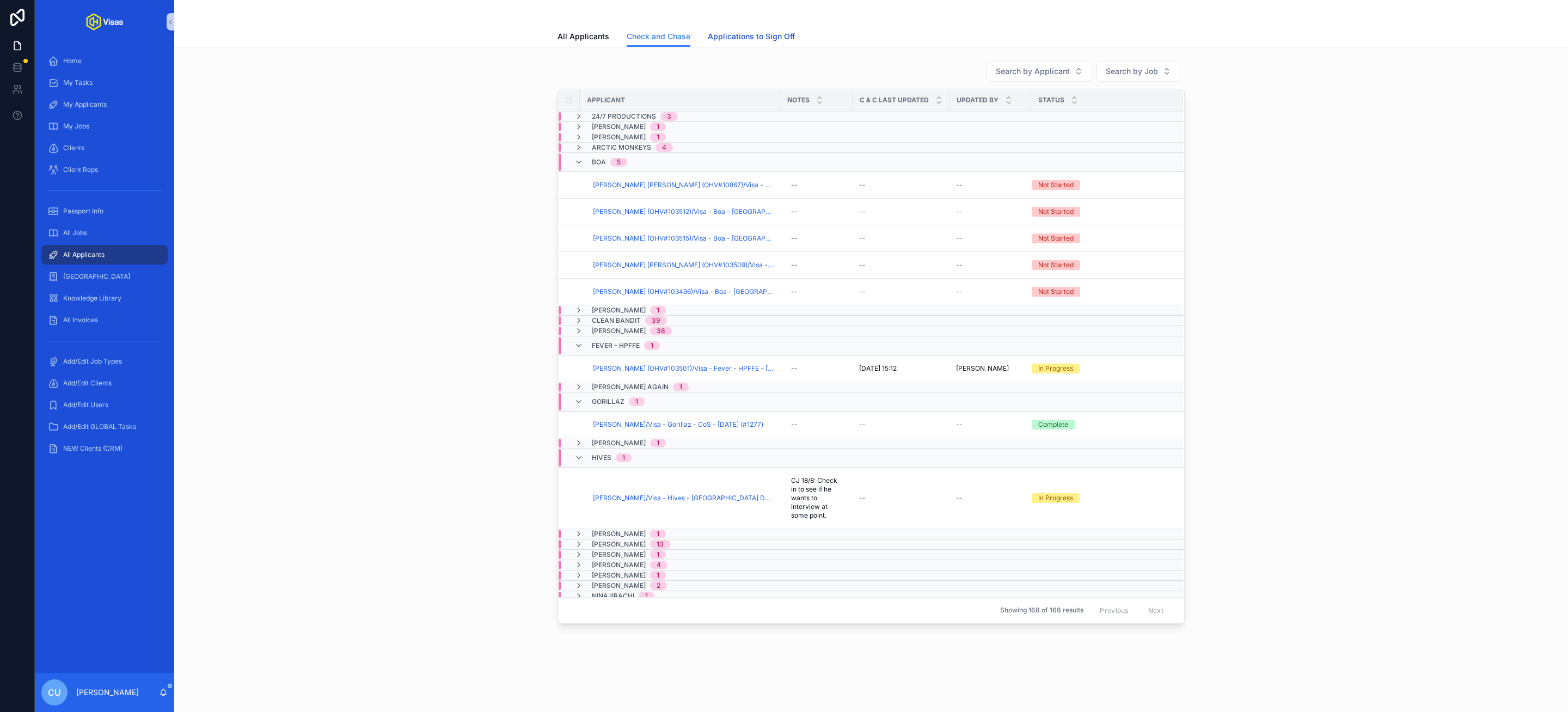
click at [761, 35] on span "Applications to Sign Off" at bounding box center [751, 37] width 87 height 11
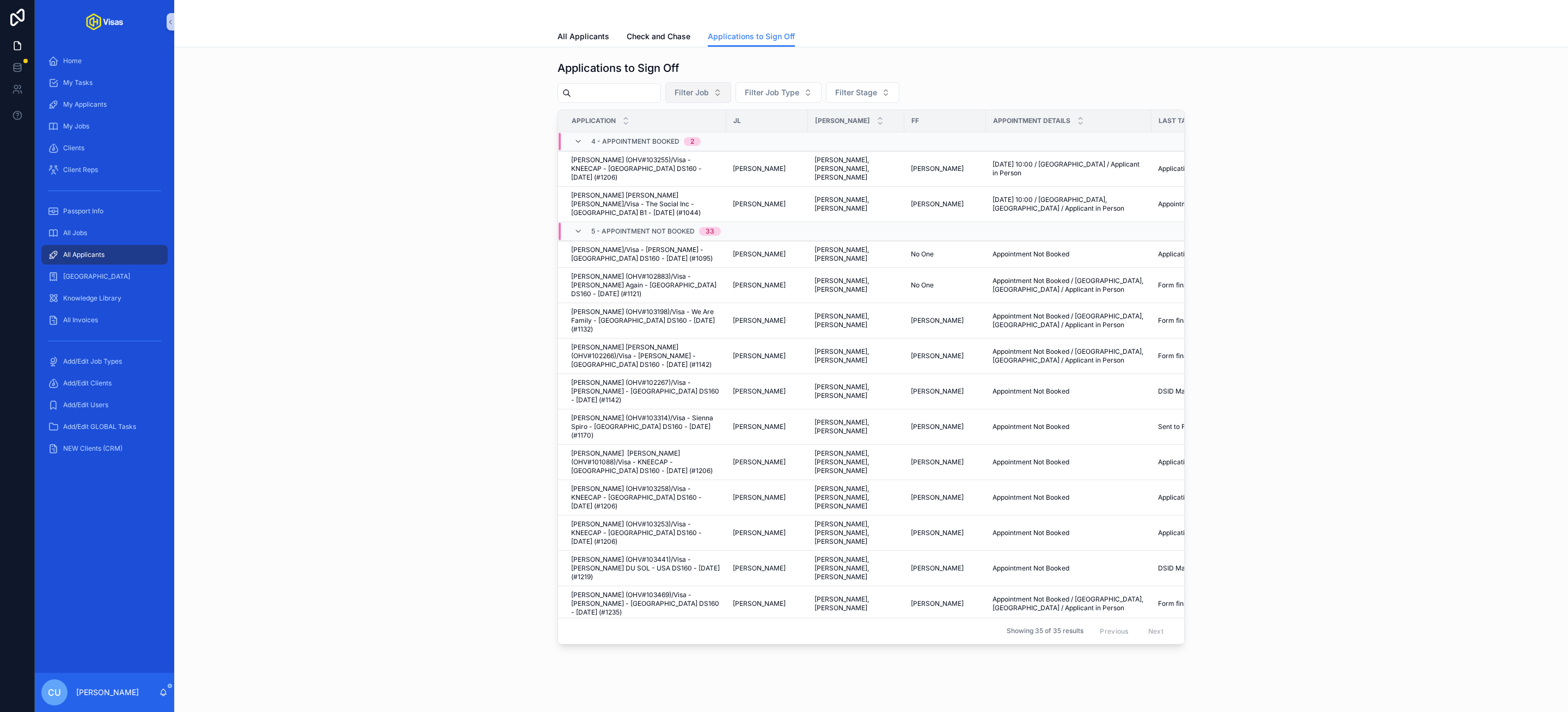
click at [729, 94] on button "Filter Job" at bounding box center [698, 92] width 66 height 21
type input "******"
click at [716, 138] on span "Unit 9 X LEGO X F1 - USA DS160 - Jun/25 (#1211)" at bounding box center [702, 137] width 109 height 11
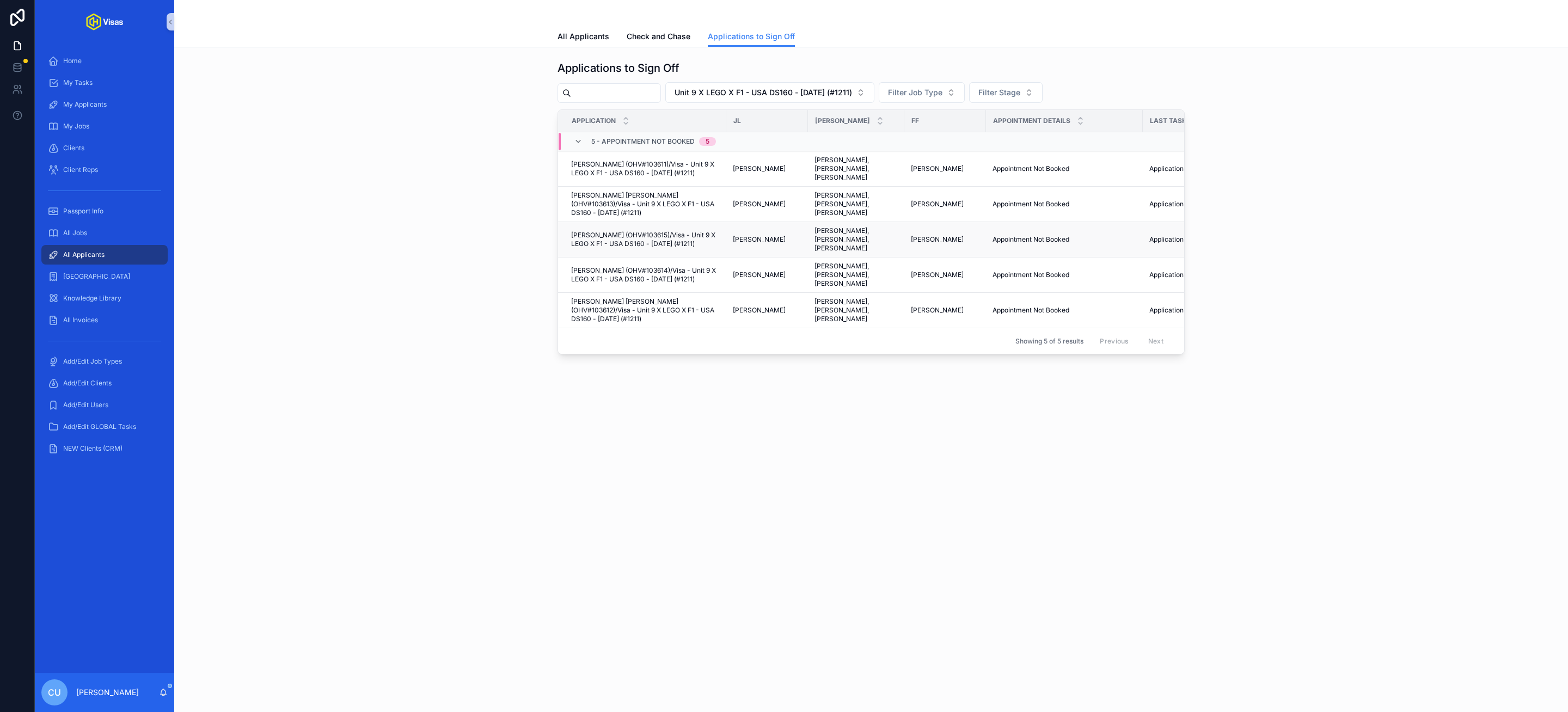
click at [622, 243] on span "Archie Baker (OHV#103615)/Visa - Unit 9 X LEGO X F1 - USA DS160 - Jun/25 (#1211)" at bounding box center [645, 239] width 149 height 18
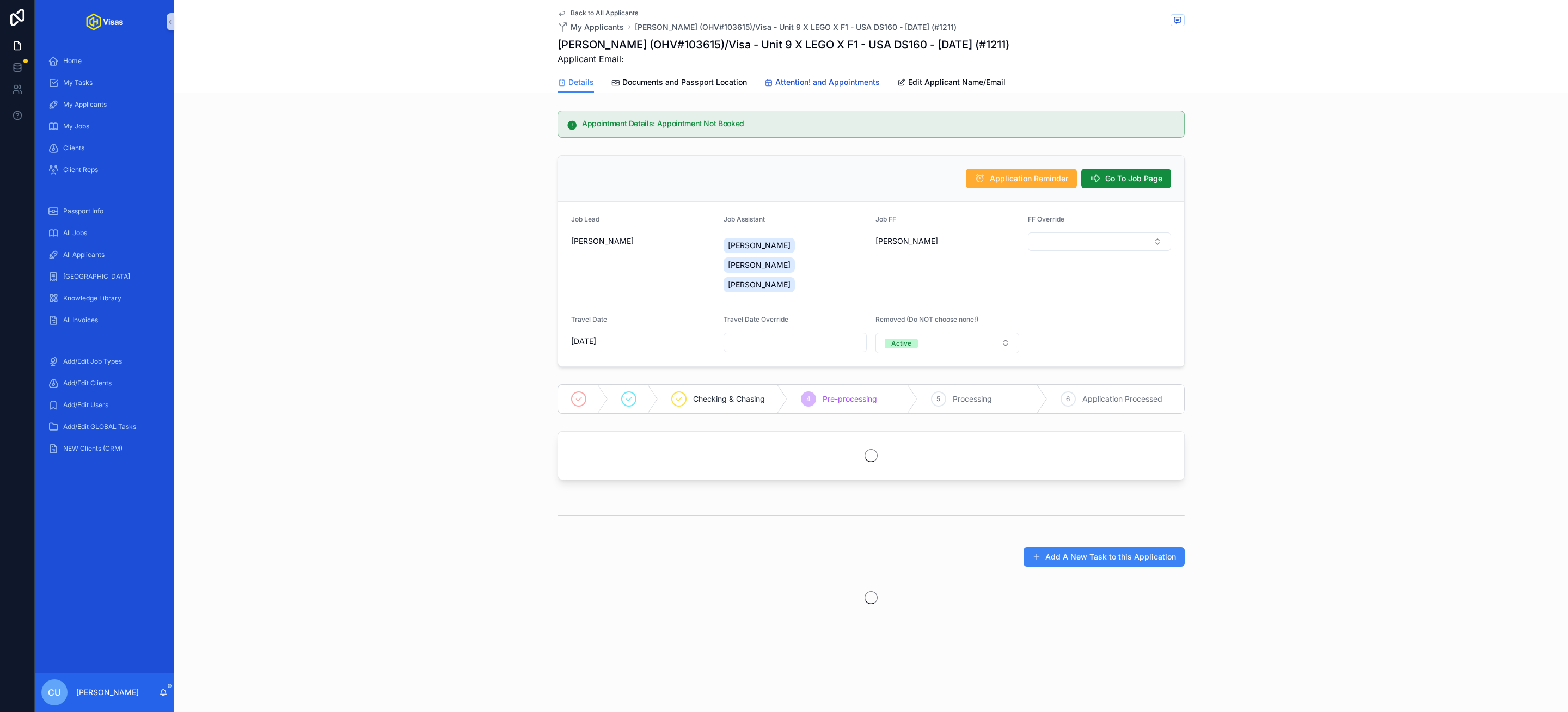
click at [845, 77] on span "Attention! and Appointments" at bounding box center [828, 82] width 105 height 11
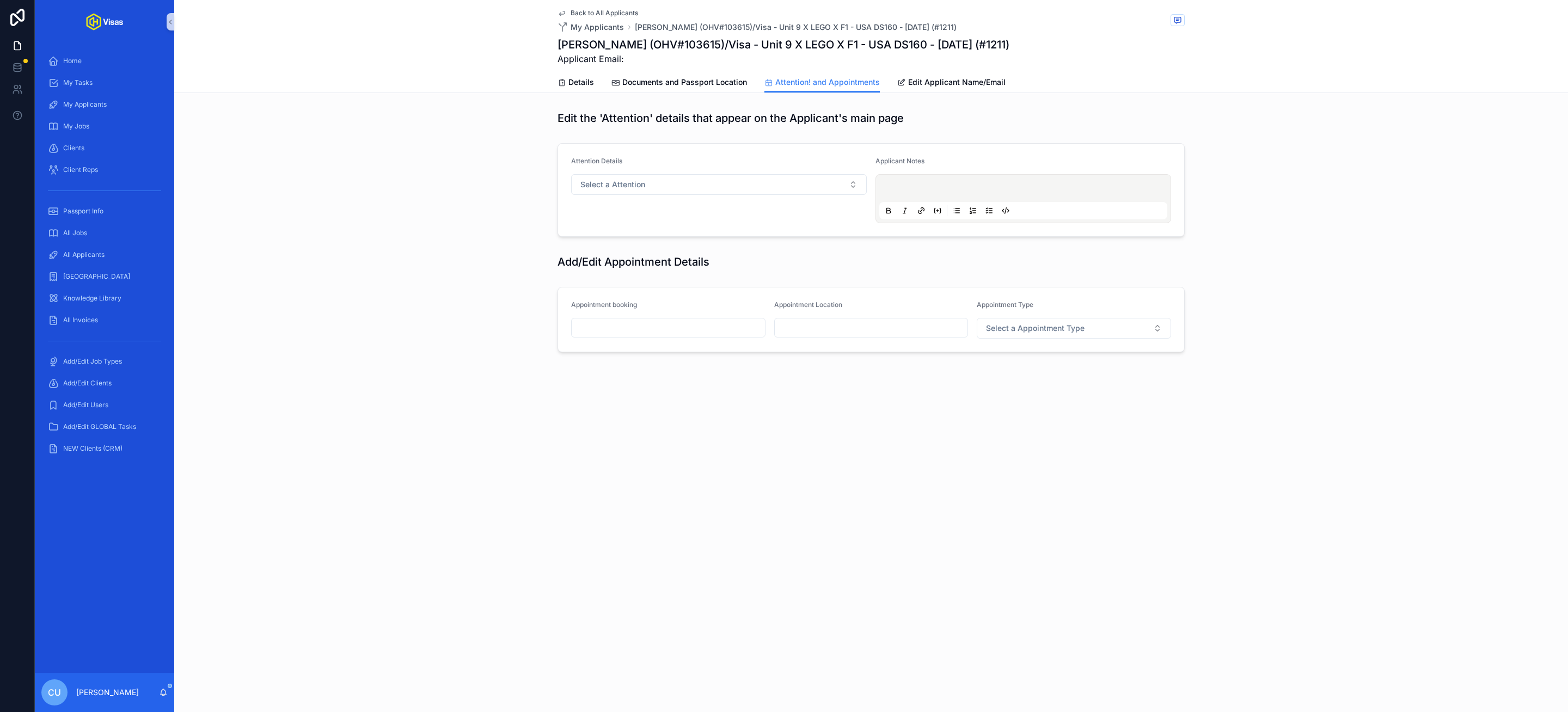
click at [931, 184] on p "scrollable content" at bounding box center [1025, 190] width 288 height 11
click at [591, 14] on span "Back to All Applicants" at bounding box center [604, 13] width 68 height 9
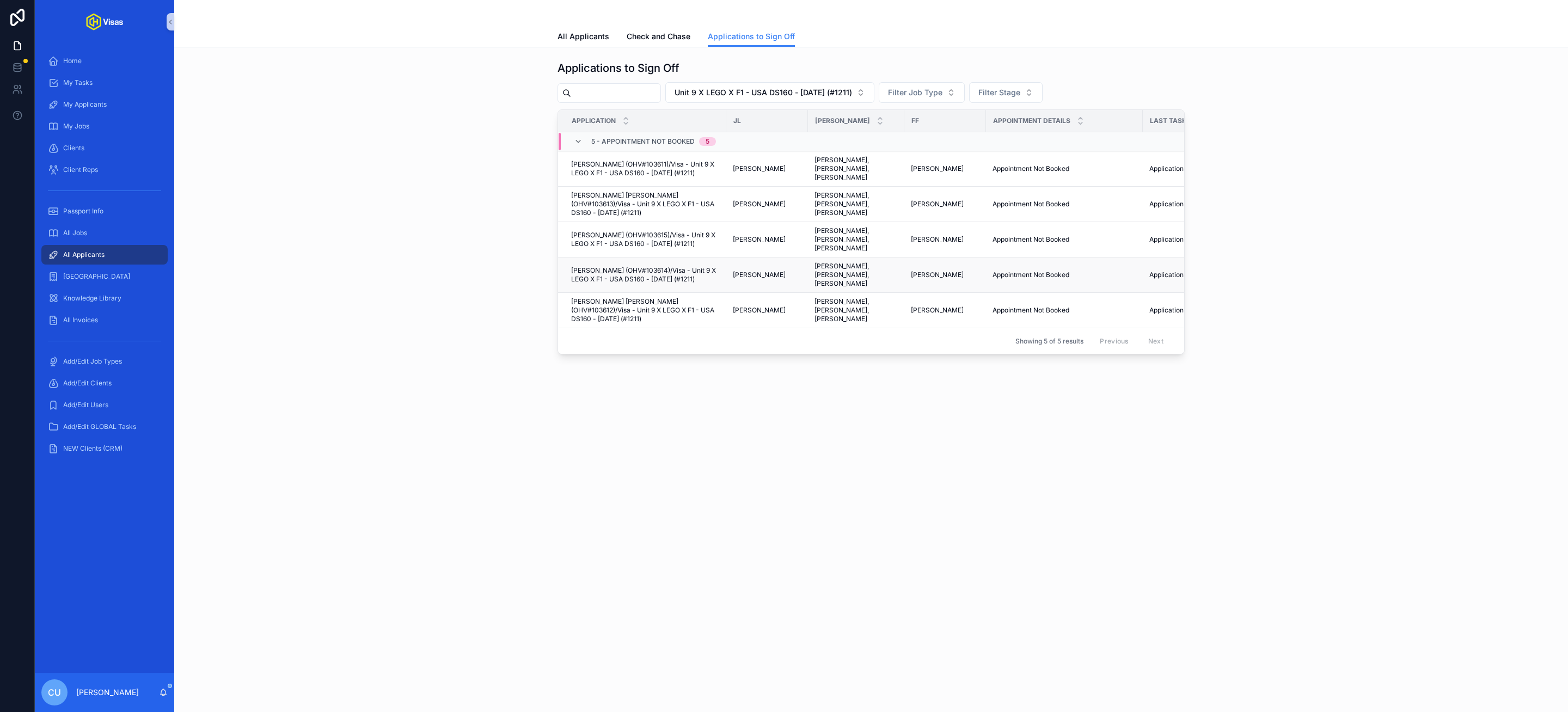
click at [621, 268] on span "Ria Jordan Griifin (OHV#103614)/Visa - Unit 9 X LEGO X F1 - USA DS160 - Jun/25 …" at bounding box center [645, 274] width 149 height 18
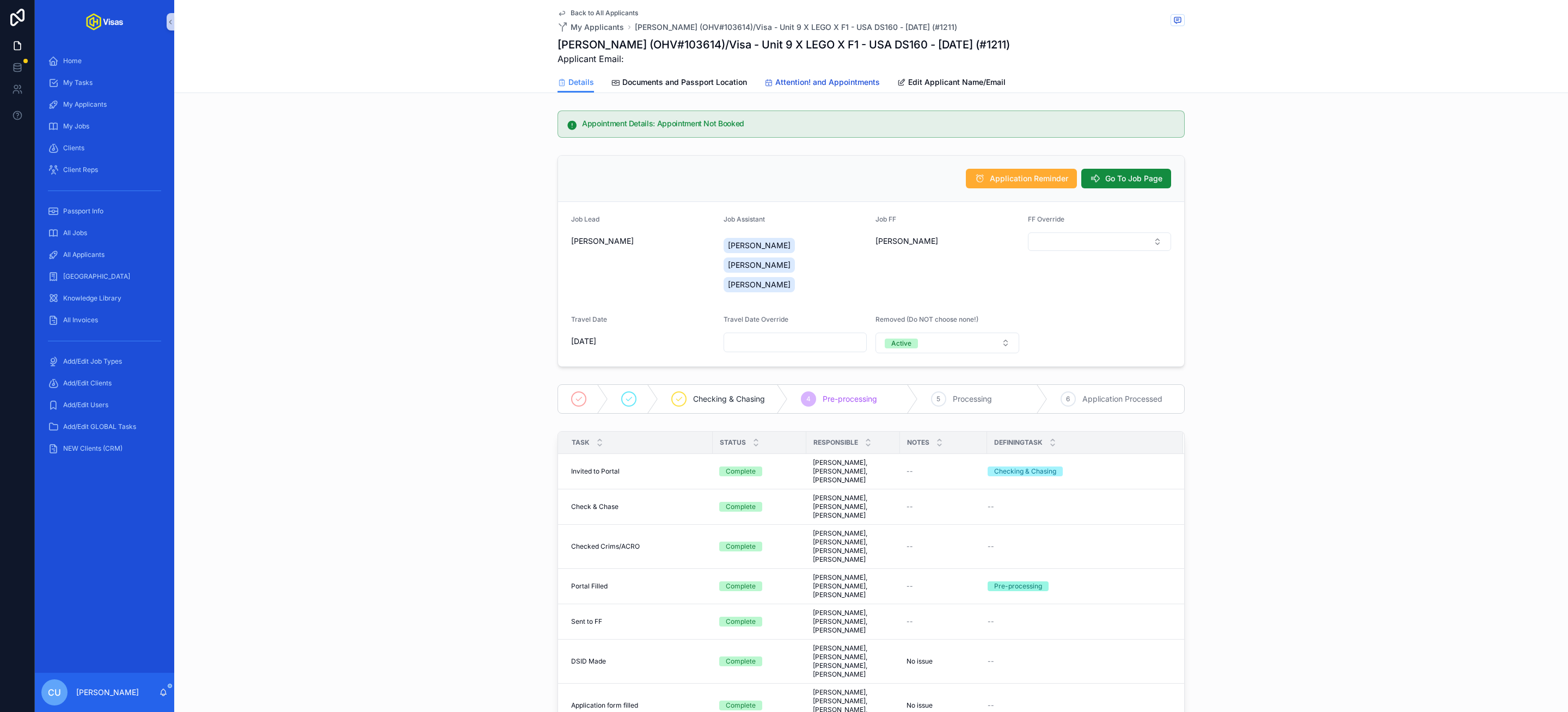
click at [816, 79] on span "Attention! and Appointments" at bounding box center [828, 82] width 105 height 11
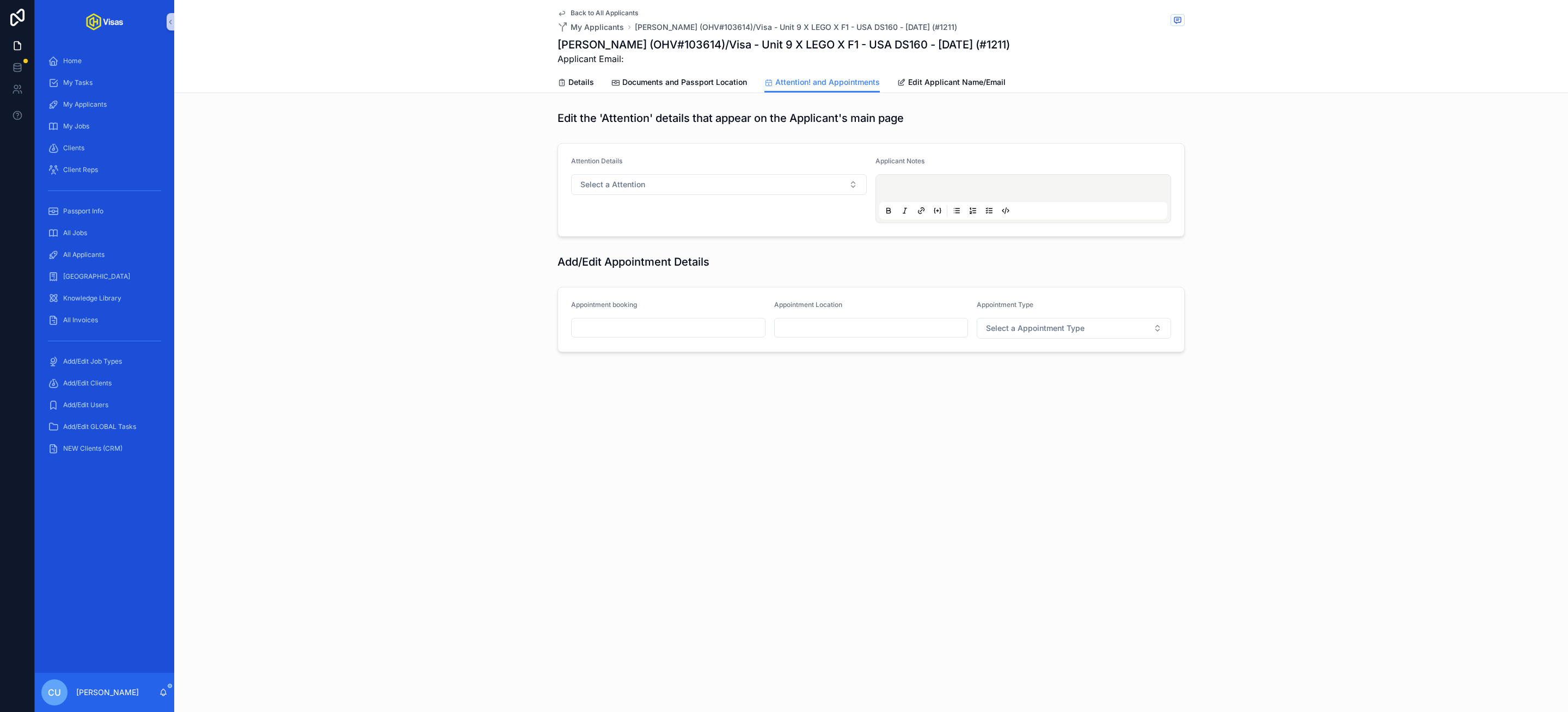
click at [946, 198] on div "scrollable content" at bounding box center [1023, 198] width 288 height 41
click at [914, 182] on div "scrollable content" at bounding box center [1023, 198] width 288 height 41
click at [909, 187] on p "scrollable content" at bounding box center [1025, 190] width 288 height 11
click at [597, 7] on div "Back to All Applicants My Applicants Ria Jordan Griifin (OHV#103614)/Visa - Uni…" at bounding box center [871, 36] width 627 height 72
click at [595, 10] on span "Back to All Applicants" at bounding box center [604, 13] width 68 height 9
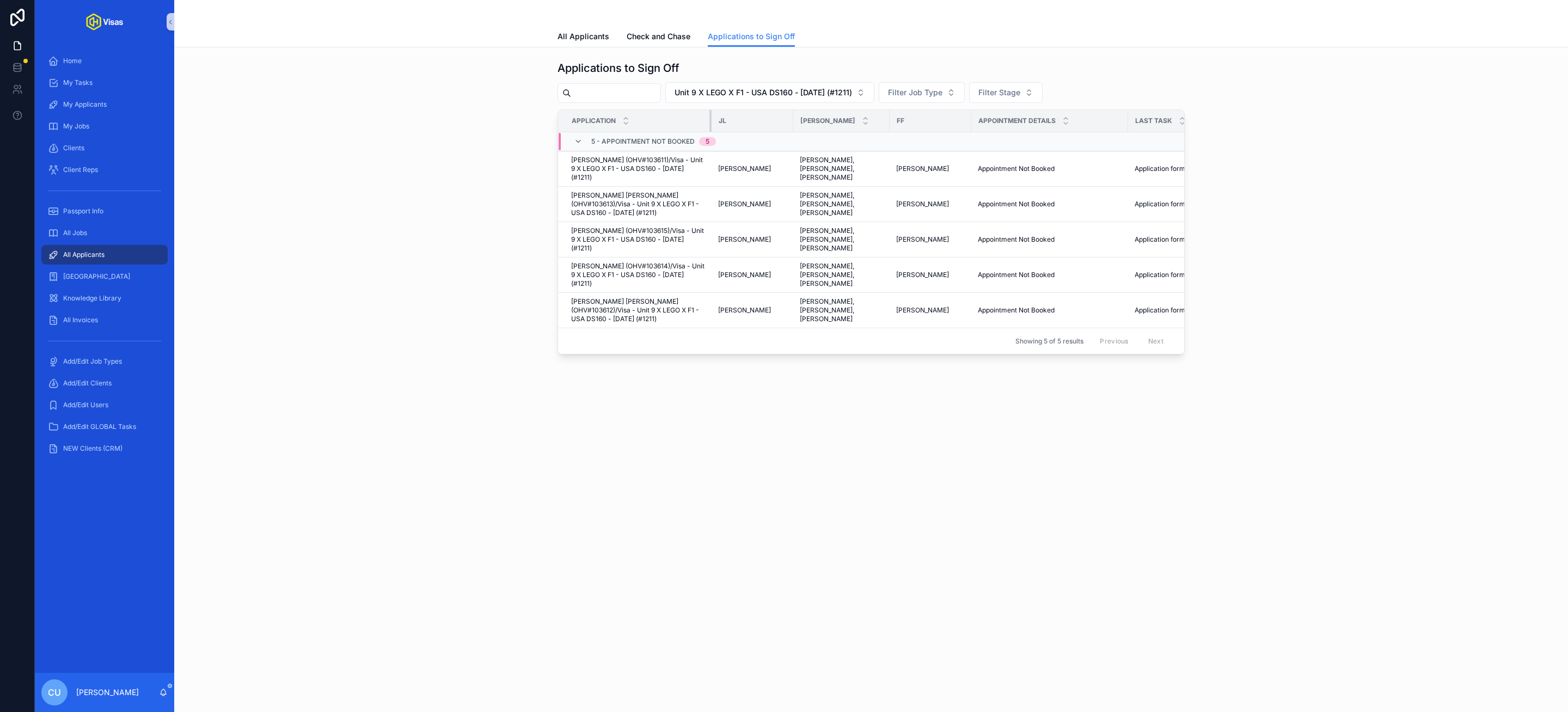
drag, startPoint x: 724, startPoint y: 120, endPoint x: 709, endPoint y: 120, distance: 15.0
click at [709, 120] on div "scrollable content" at bounding box center [711, 121] width 4 height 22
click at [793, 121] on th "[PERSON_NAME]" at bounding box center [841, 121] width 96 height 23
click at [794, 121] on div "[PERSON_NAME]" at bounding box center [841, 121] width 96 height 21
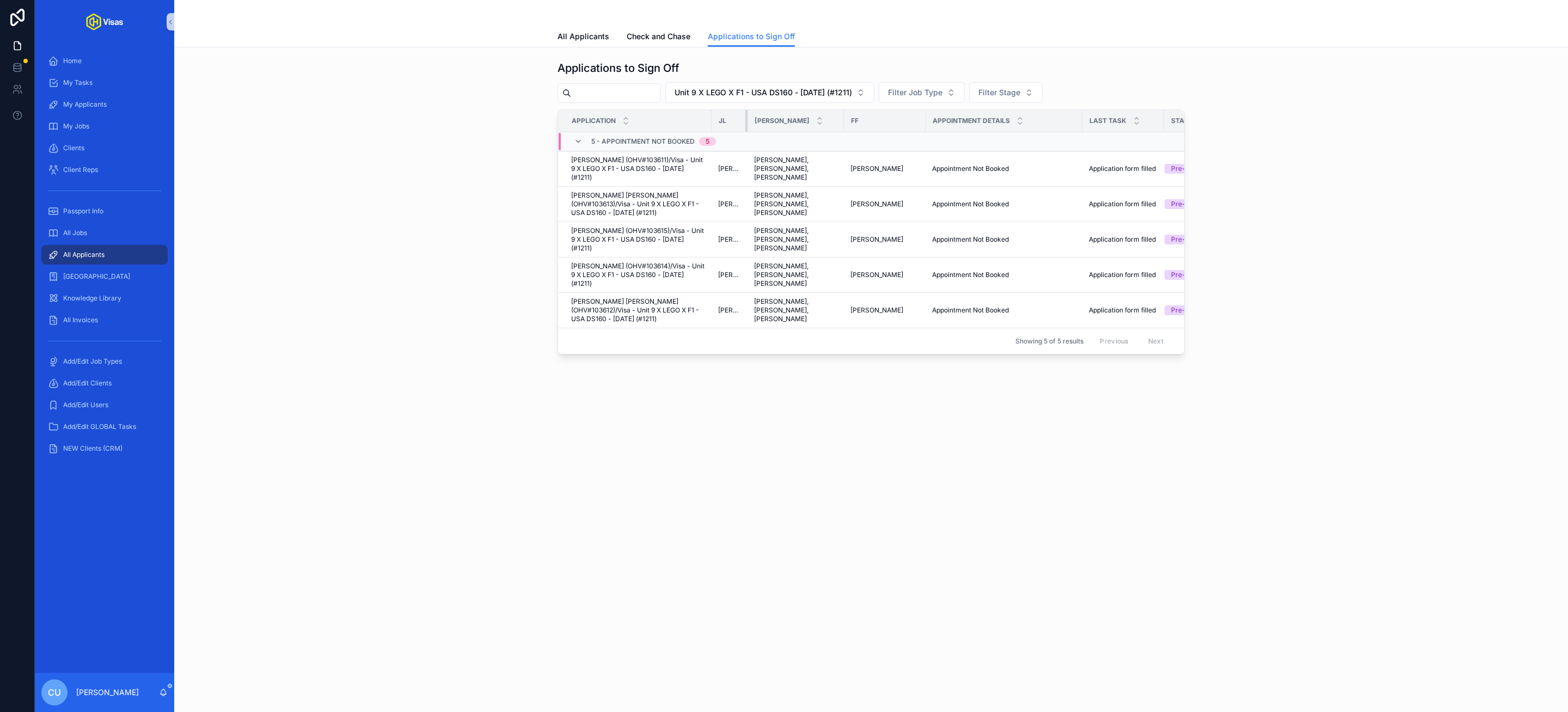
drag, startPoint x: 792, startPoint y: 121, endPoint x: 723, endPoint y: 124, distance: 69.1
click at [723, 124] on th "JL" at bounding box center [729, 121] width 36 height 23
drag, startPoint x: 842, startPoint y: 124, endPoint x: 849, endPoint y: 127, distance: 7.6
click at [849, 127] on div "scrollable content" at bounding box center [850, 121] width 4 height 22
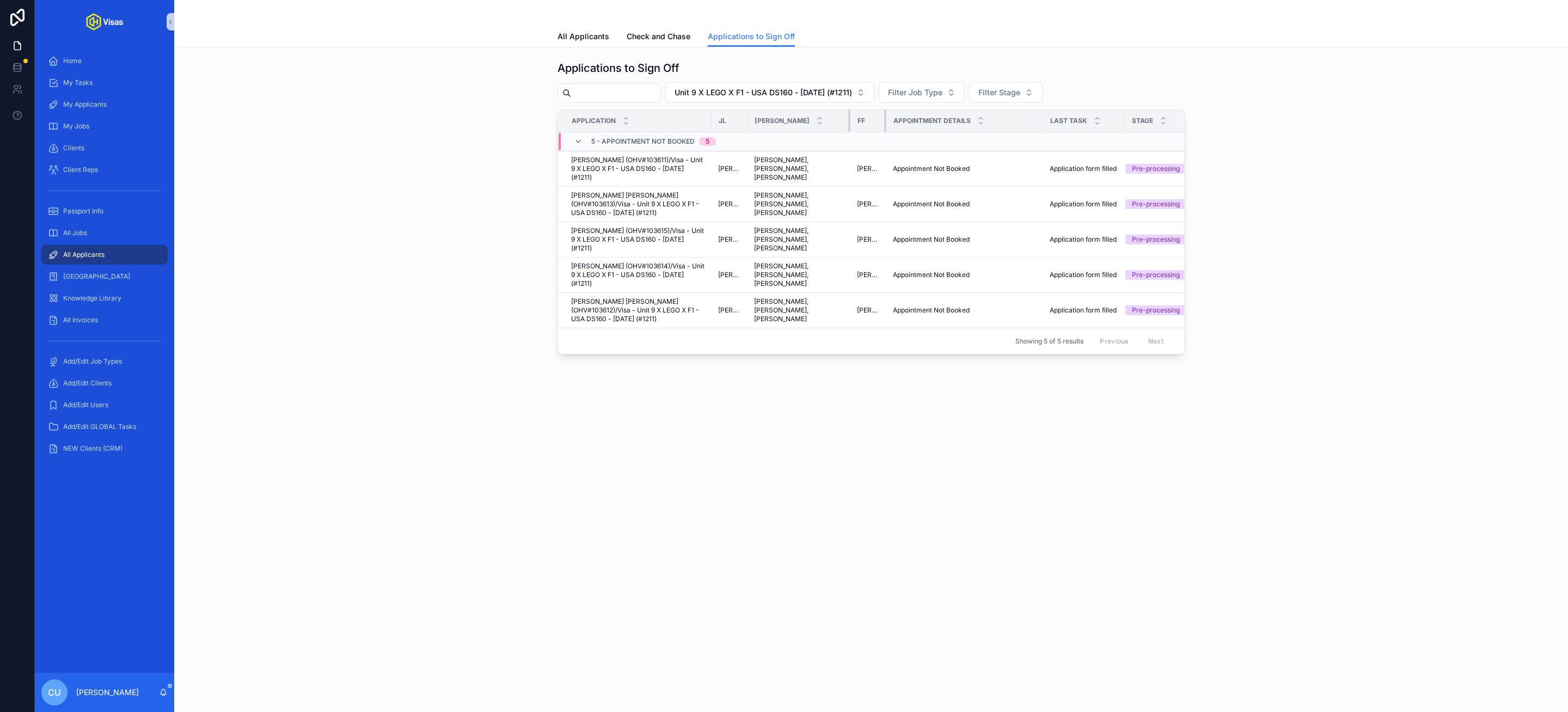
drag, startPoint x: 930, startPoint y: 121, endPoint x: 849, endPoint y: 124, distance: 81.1
click at [849, 124] on tr "Application JL JA FF Appointment Details Last Task Stage" at bounding box center [883, 121] width 649 height 23
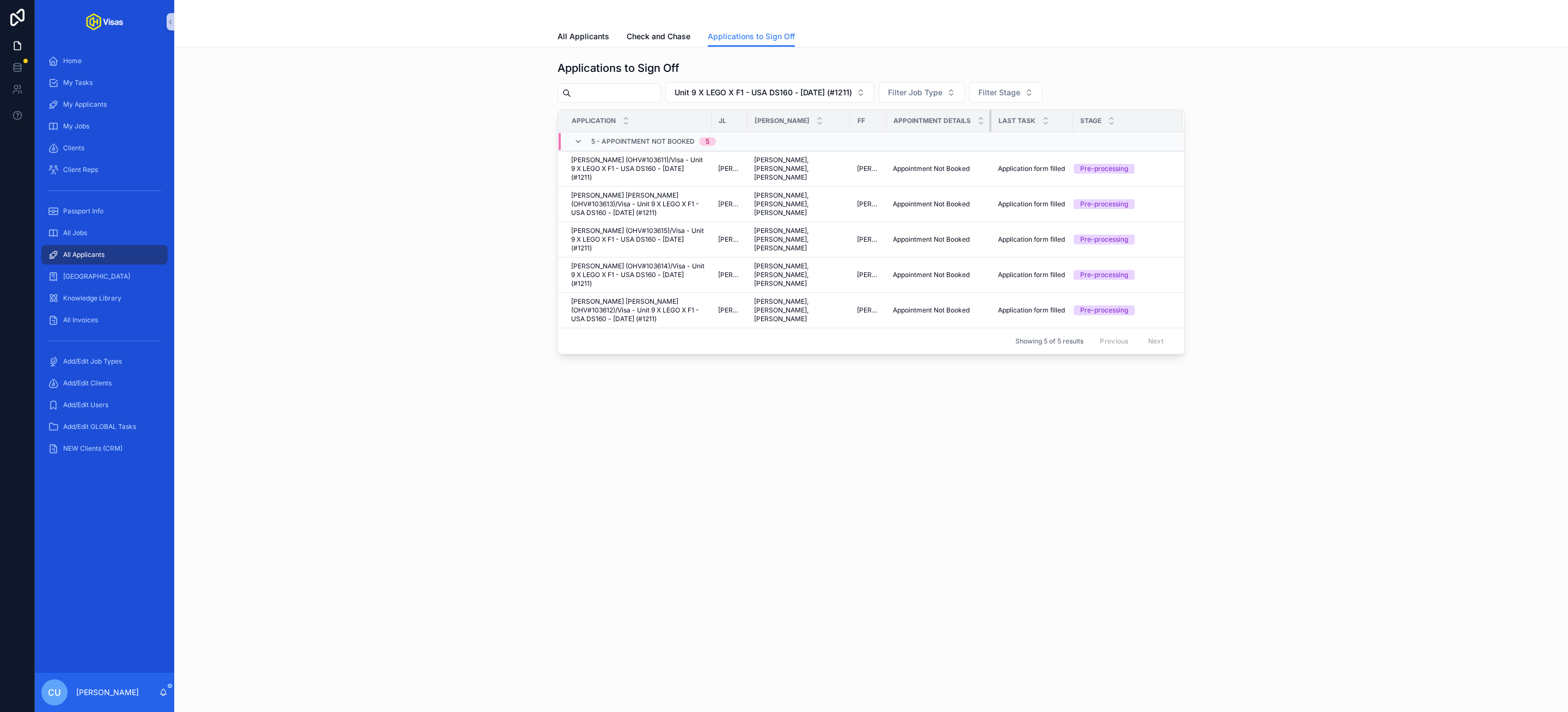
drag, startPoint x: 1041, startPoint y: 120, endPoint x: 960, endPoint y: 130, distance: 81.6
click at [960, 130] on th "Appointment Details" at bounding box center [939, 121] width 105 height 23
drag, startPoint x: 1071, startPoint y: 121, endPoint x: 1063, endPoint y: 125, distance: 8.9
click at [1063, 125] on th "Last Task" at bounding box center [1031, 121] width 80 height 23
click at [444, 212] on div "Applications to Sign Off Unit 9 X LEGO X F1 - USA DS160 - Jun/25 (#1211) Filter…" at bounding box center [871, 207] width 1376 height 302
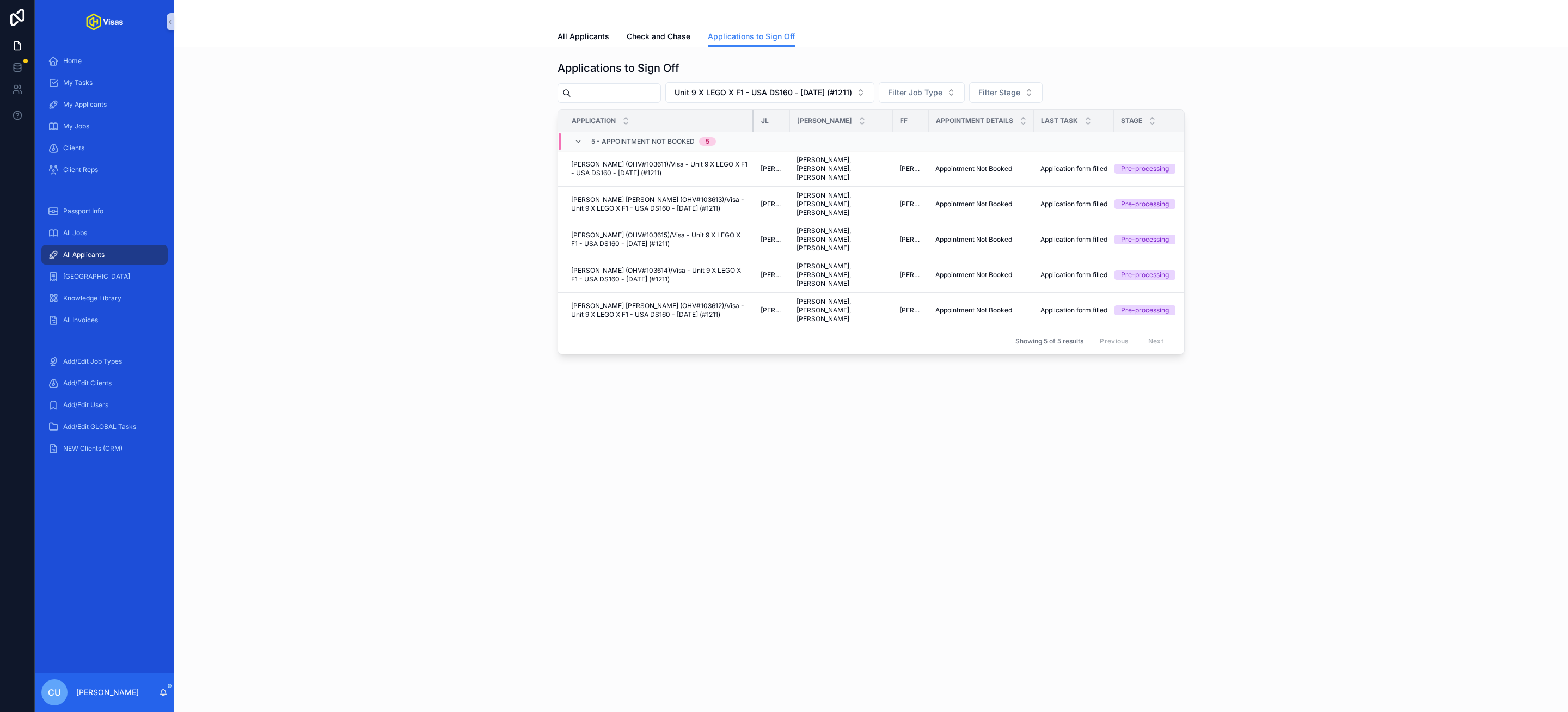
drag, startPoint x: 709, startPoint y: 121, endPoint x: 749, endPoint y: 134, distance: 42.1
click at [751, 136] on table "Application JL JA FF Appointment Details Last Task Stage 5 - Appointment NOT Bo…" at bounding box center [877, 219] width 639 height 218
drag, startPoint x: 751, startPoint y: 121, endPoint x: 741, endPoint y: 122, distance: 10.0
click at [741, 122] on div "scrollable content" at bounding box center [742, 121] width 4 height 22
click at [425, 347] on div "Applications to Sign Off Unit 9 X LEGO X F1 - USA DS160 - Jun/25 (#1211) Filter…" at bounding box center [871, 238] width 1394 height 381
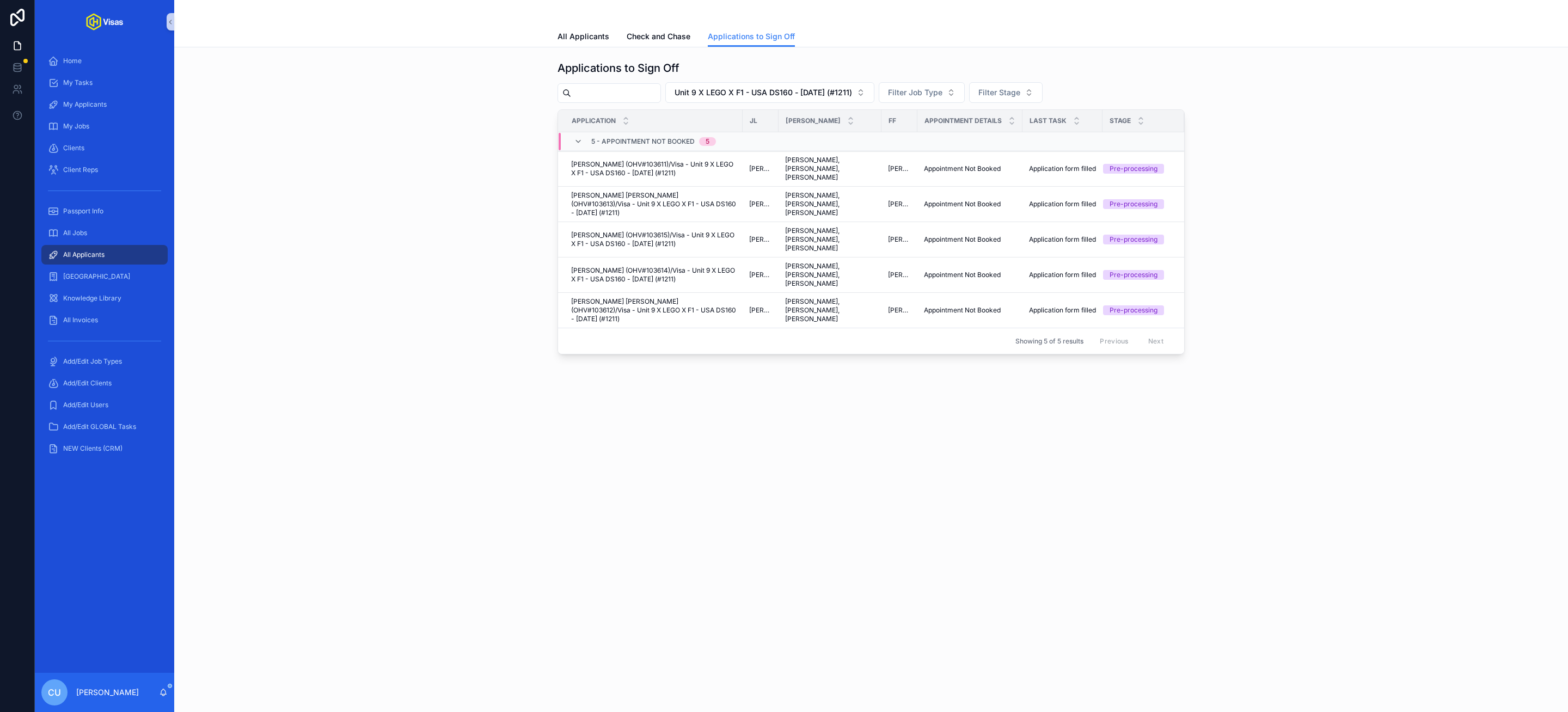
click at [1377, 165] on div "Applications to Sign Off Unit 9 X LEGO X F1 - USA DS160 - Jun/25 (#1211) Filter…" at bounding box center [871, 207] width 1376 height 302
click at [337, 213] on div "Applications to Sign Off Unit 9 X LEGO X F1 - USA DS160 - Jun/25 (#1211) Filter…" at bounding box center [871, 207] width 1376 height 302
click at [728, 91] on span "Unit 9 X LEGO X F1 - USA DS160 - Jun/25 (#1211)" at bounding box center [763, 92] width 178 height 11
type input "****"
click at [797, 159] on span "[PERSON_NAME] - [GEOGRAPHIC_DATA] O1B - [DATE] (#1119)" at bounding box center [775, 155] width 183 height 11
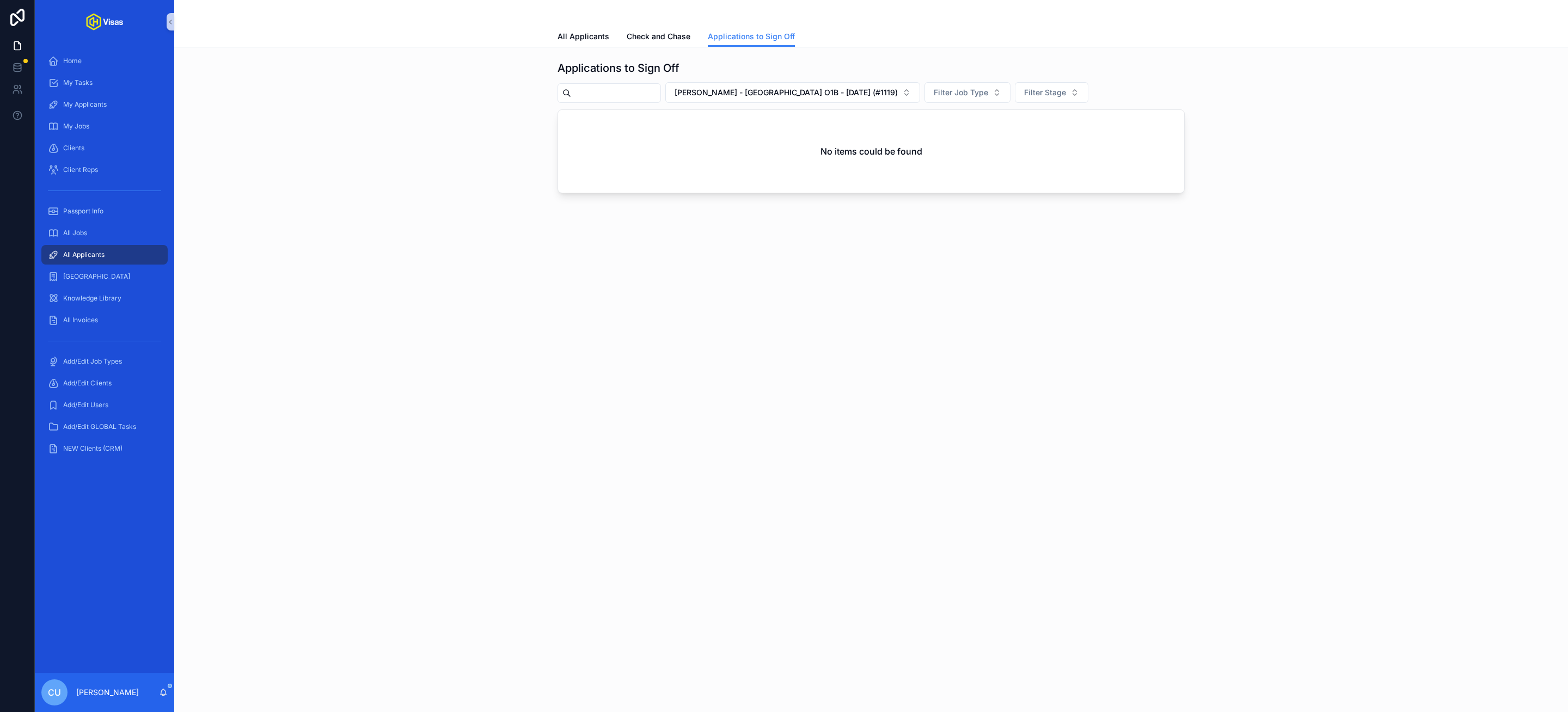
click at [645, 89] on input "scrollable content" at bounding box center [615, 92] width 89 height 15
click at [663, 36] on span "Check and Chase" at bounding box center [659, 37] width 64 height 11
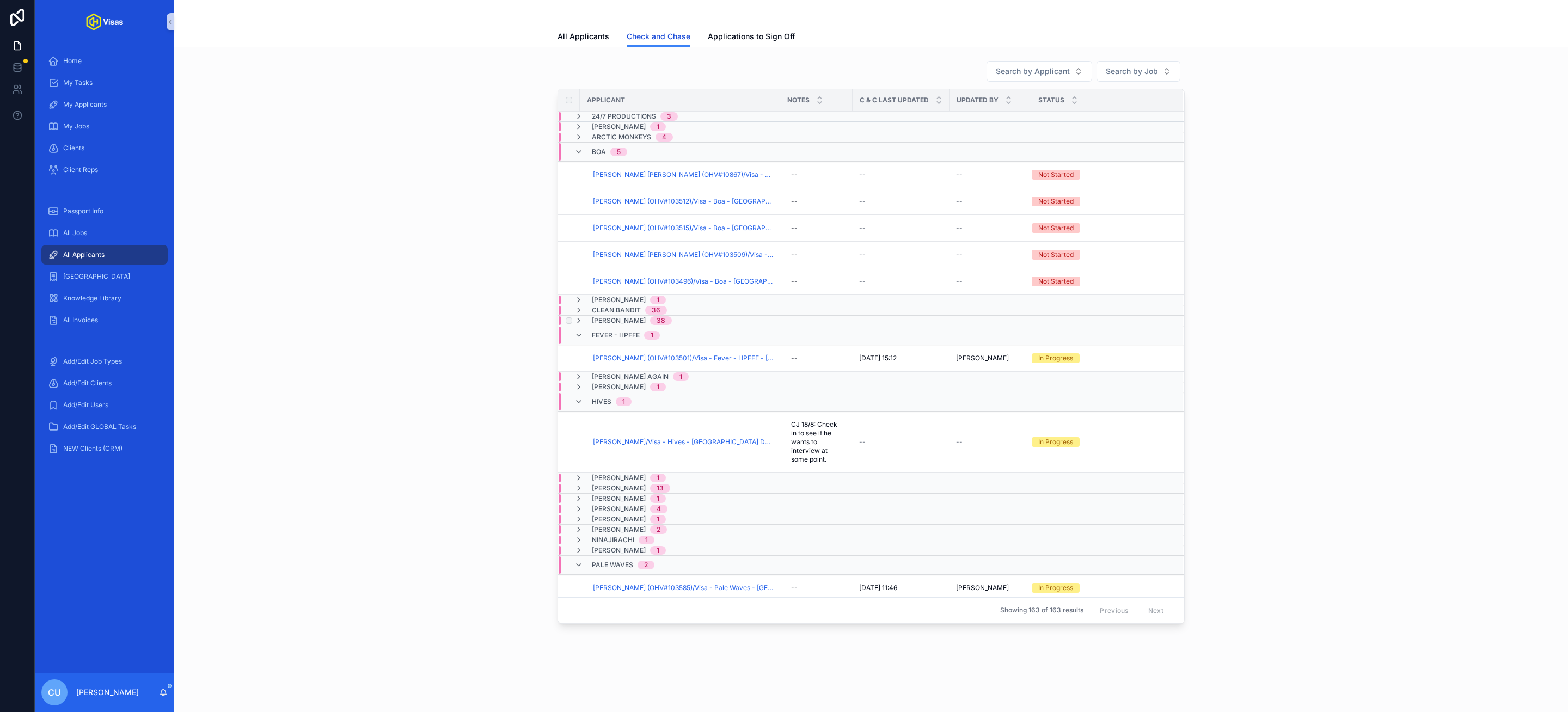
scroll to position [332, 0]
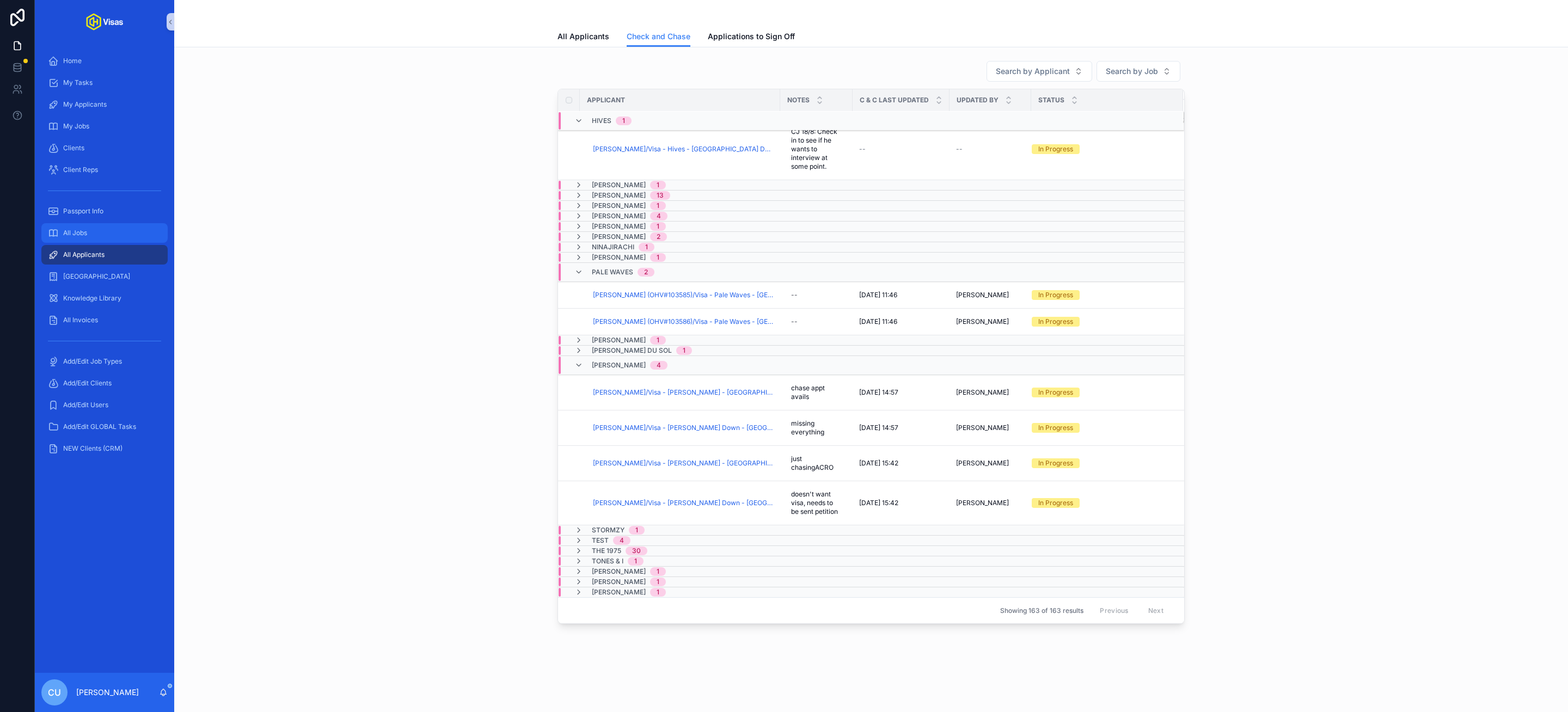
click at [86, 237] on div "All Jobs" at bounding box center [105, 233] width 113 height 18
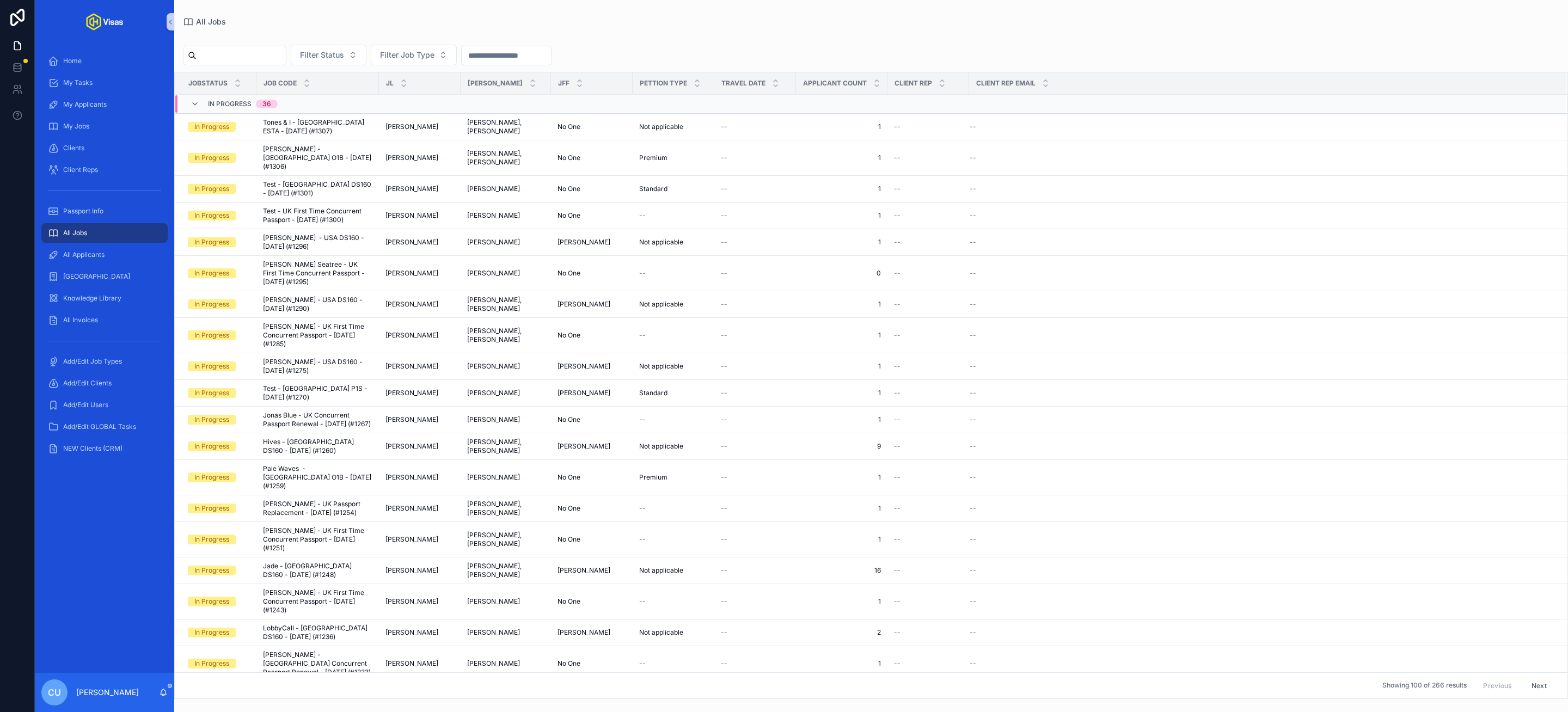
click at [258, 57] on input "scrollable content" at bounding box center [241, 55] width 89 height 15
type input "******"
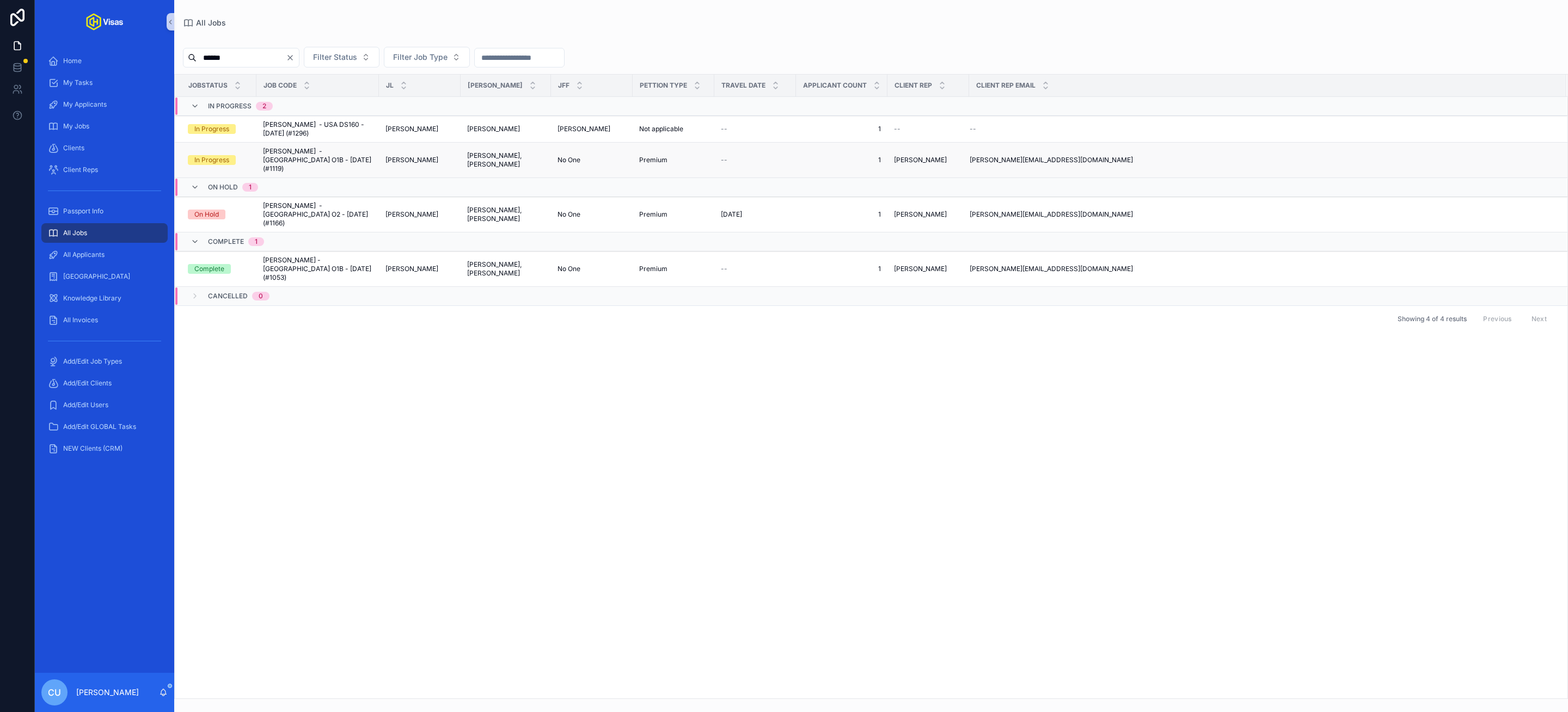
click at [337, 157] on span "[PERSON_NAME] - [GEOGRAPHIC_DATA] O1B - [DATE] (#1119)" at bounding box center [318, 160] width 110 height 26
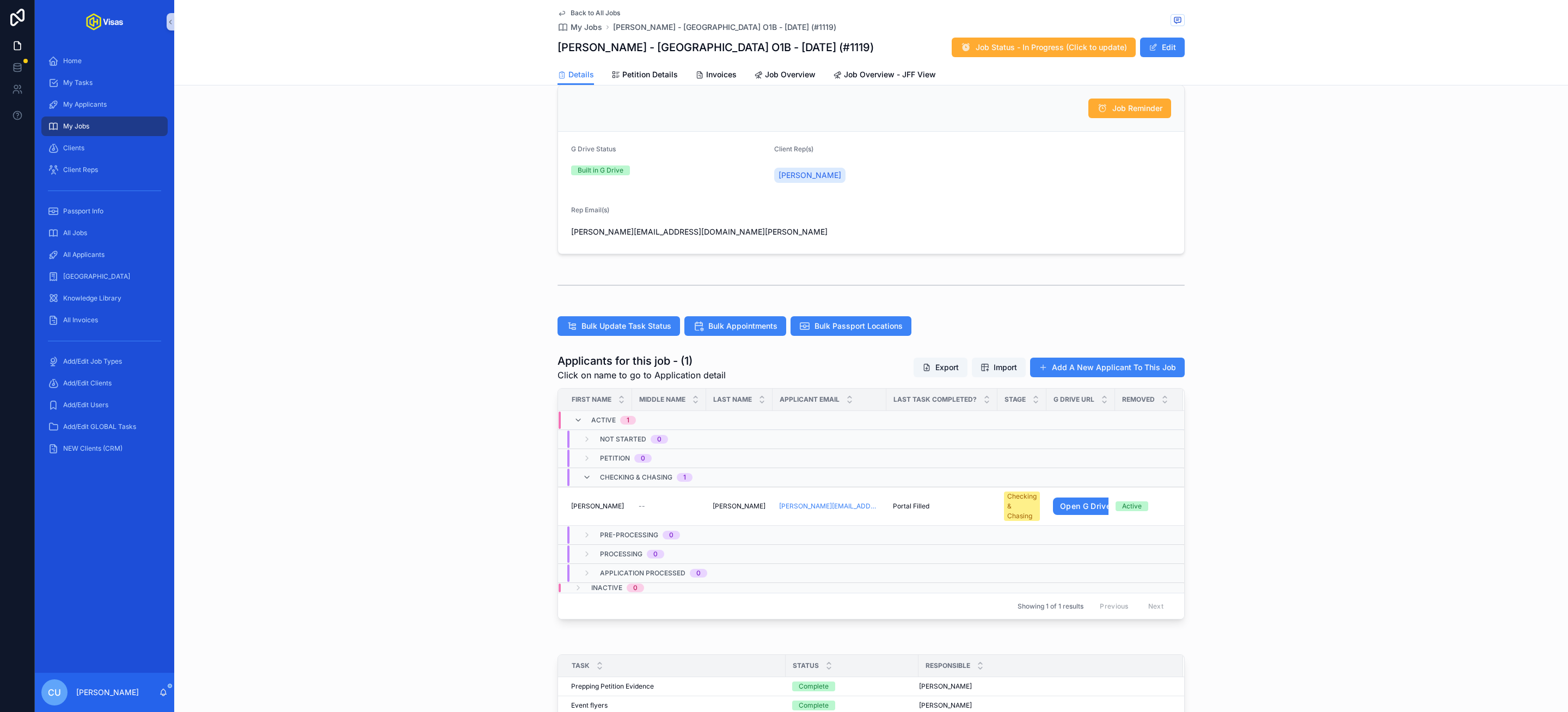
scroll to position [181, 0]
click at [1176, 20] on icon "scrollable content" at bounding box center [1178, 20] width 9 height 9
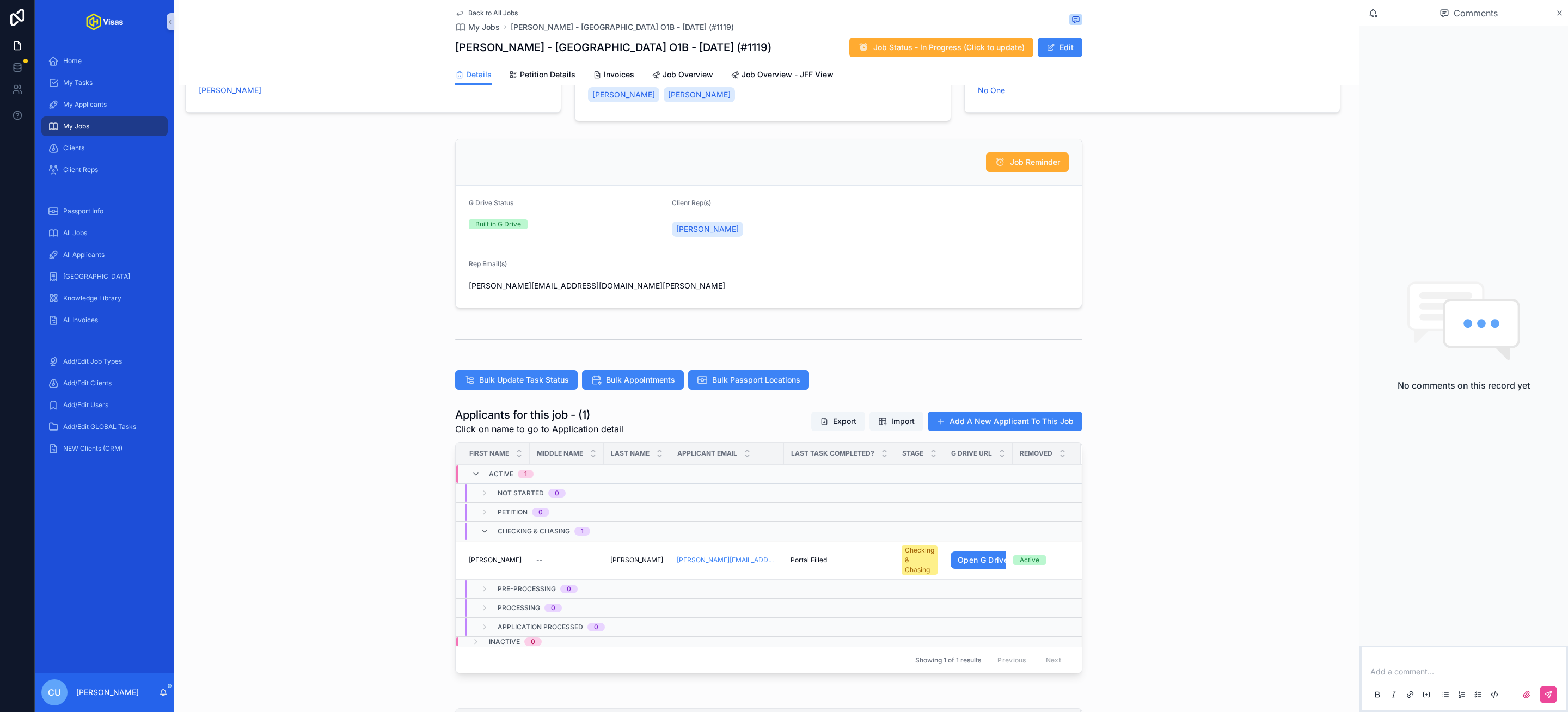
scroll to position [127, 0]
click at [556, 554] on td "--" at bounding box center [567, 559] width 74 height 39
click at [513, 562] on div "Sophie Sophie" at bounding box center [495, 559] width 54 height 9
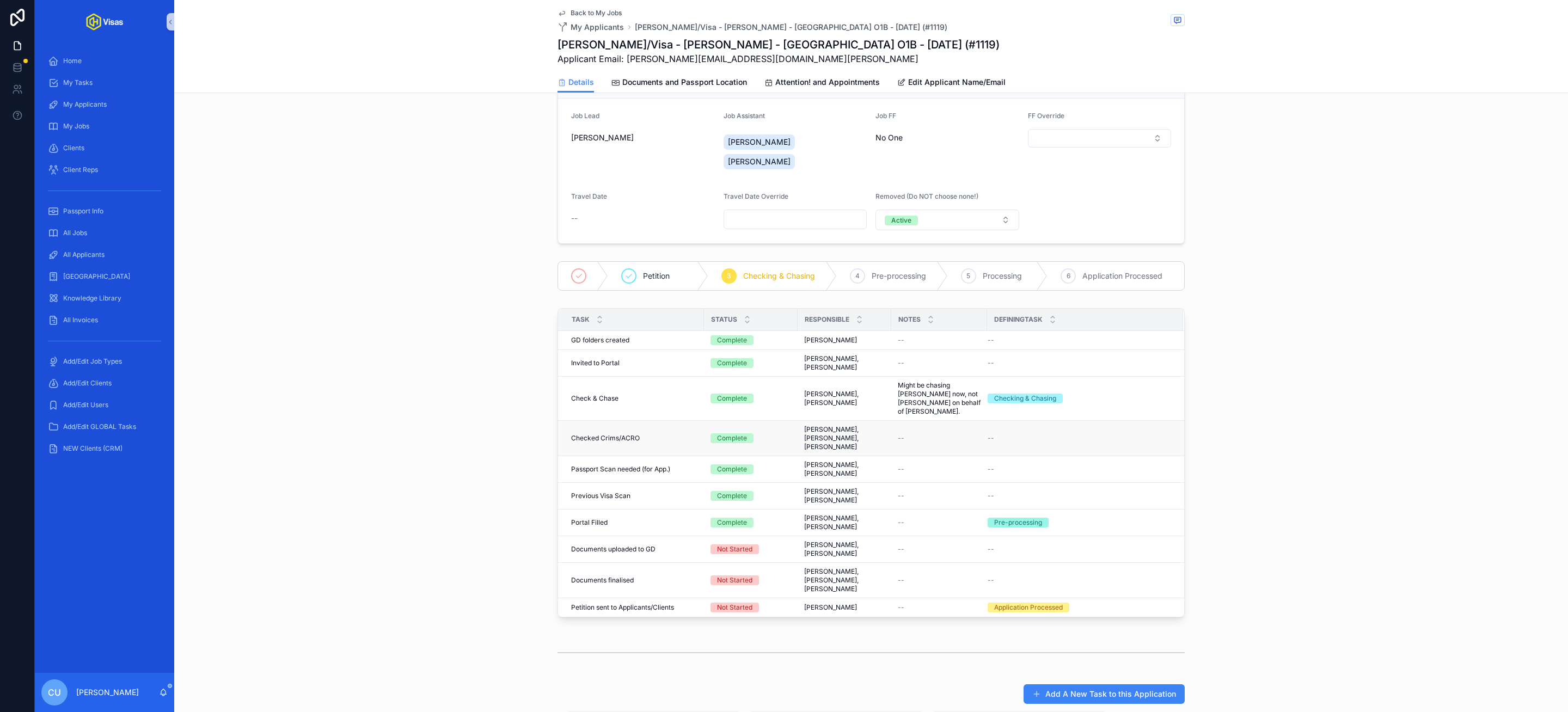
scroll to position [128, 0]
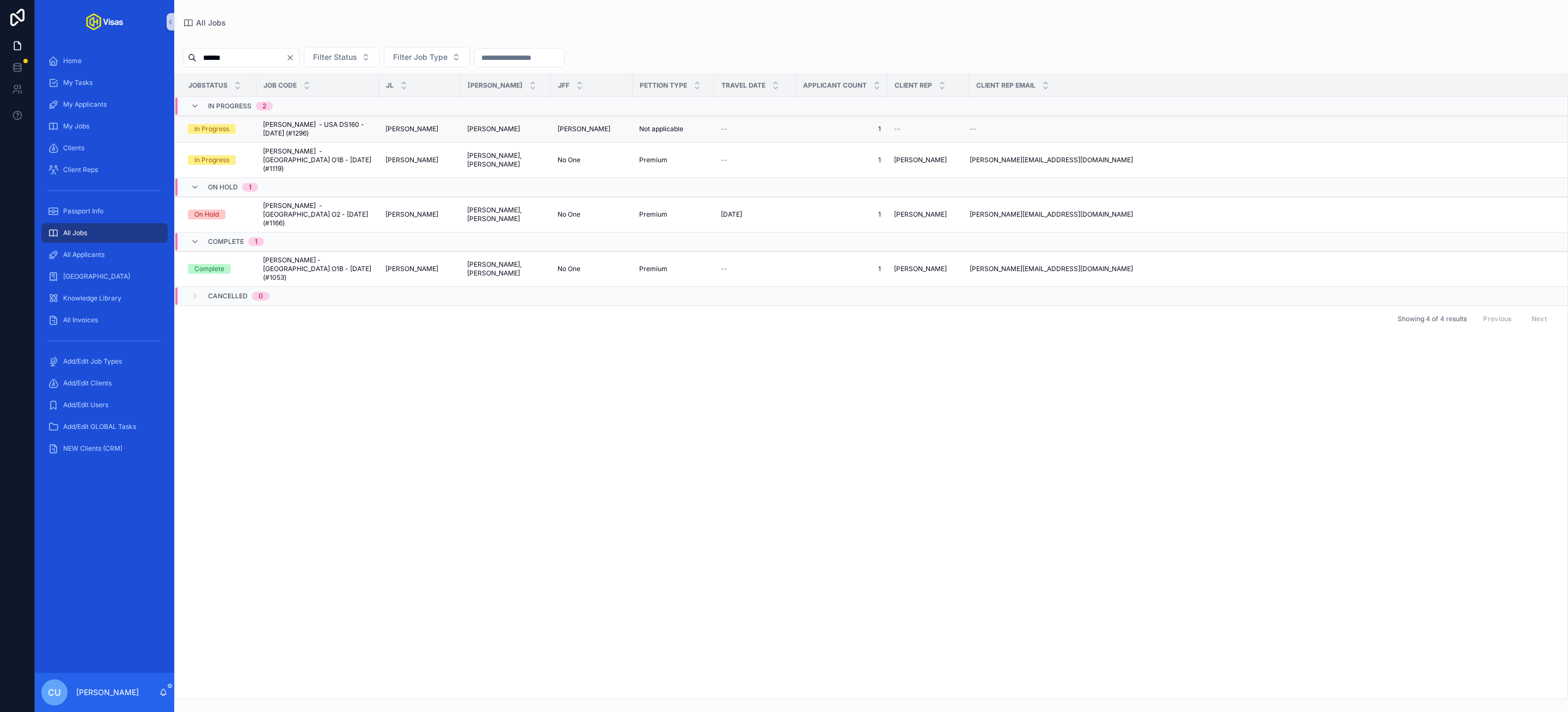
click at [301, 124] on span "[PERSON_NAME] - USA DS160 - [DATE] (#1296)" at bounding box center [318, 129] width 110 height 18
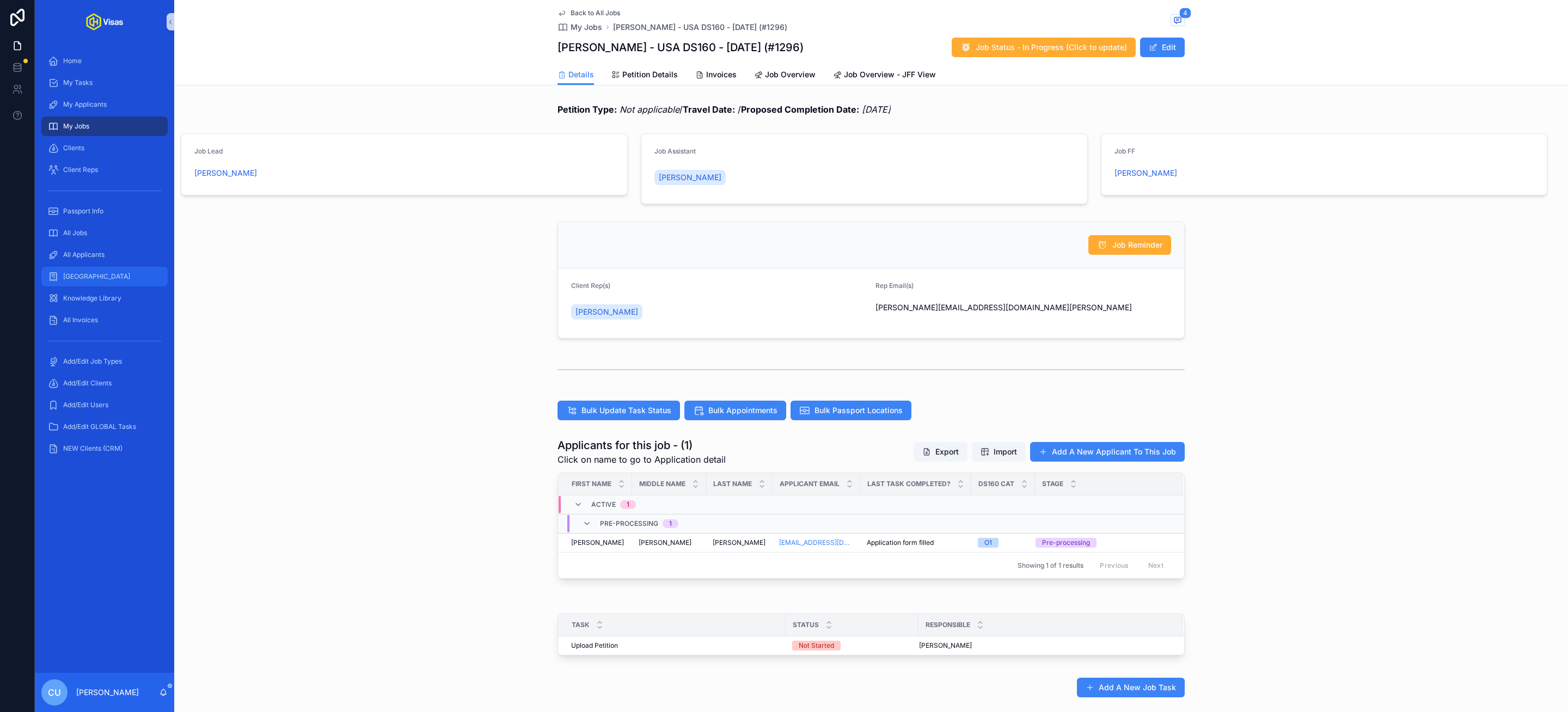
click at [100, 267] on link "[GEOGRAPHIC_DATA]" at bounding box center [105, 276] width 127 height 19
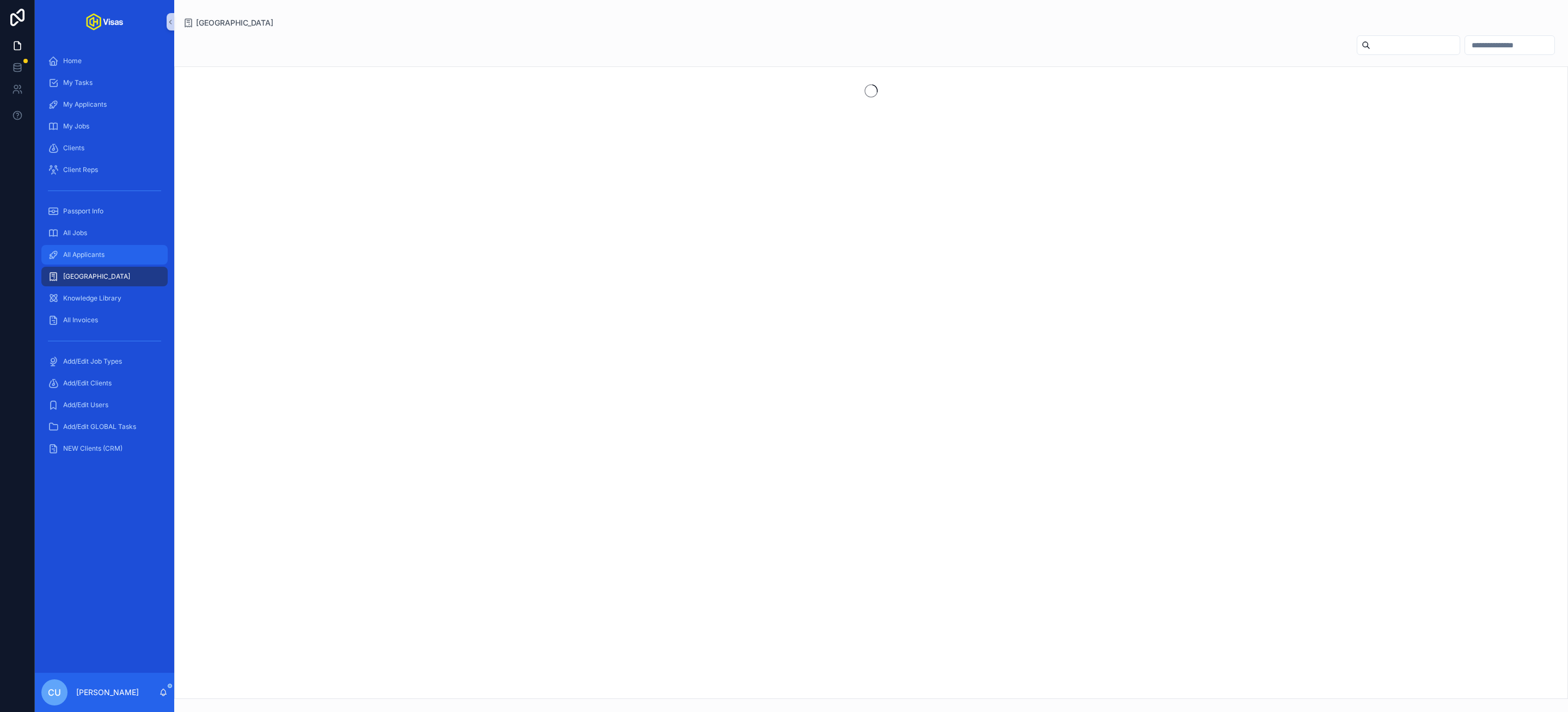
click at [100, 249] on div "All Applicants" at bounding box center [105, 254] width 113 height 18
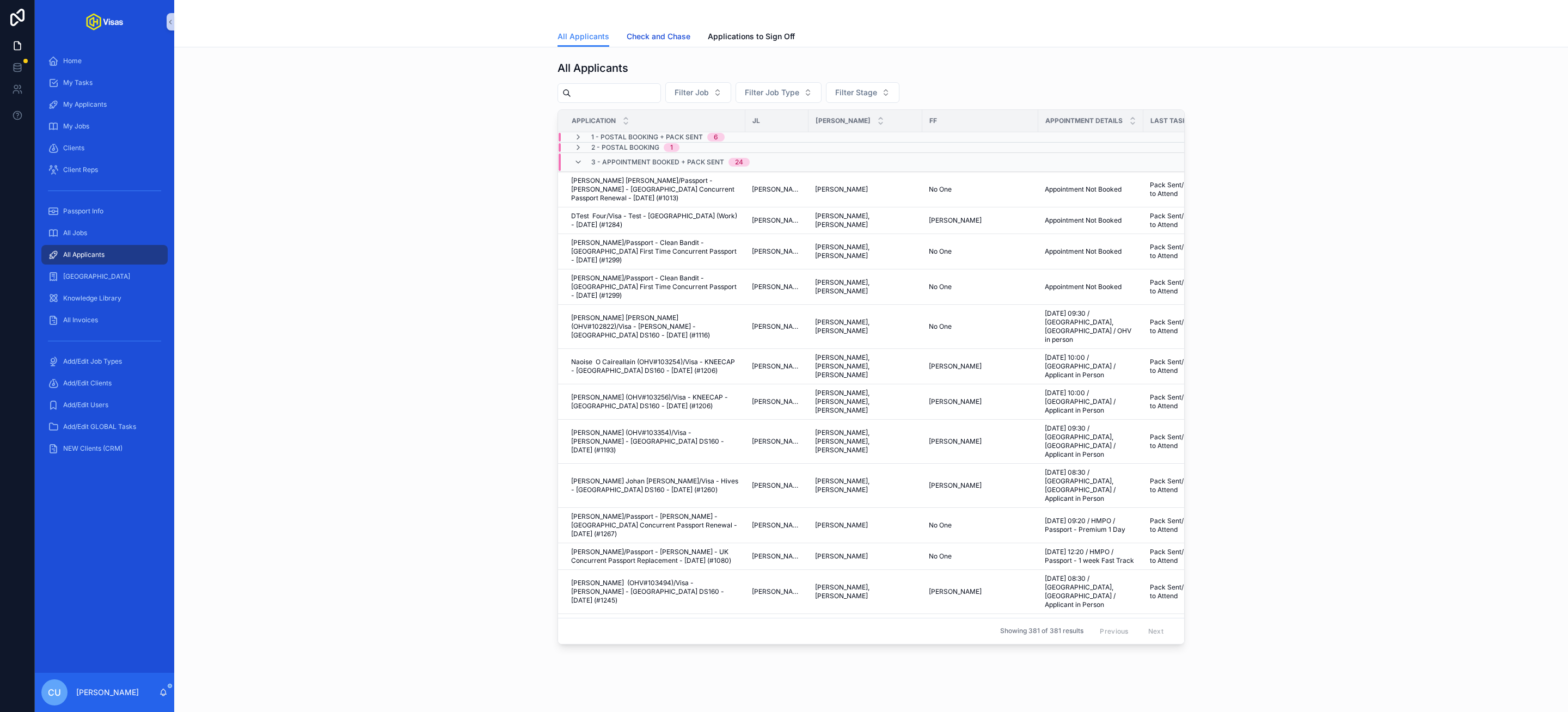
click at [662, 29] on link "Check and Chase" at bounding box center [659, 38] width 64 height 22
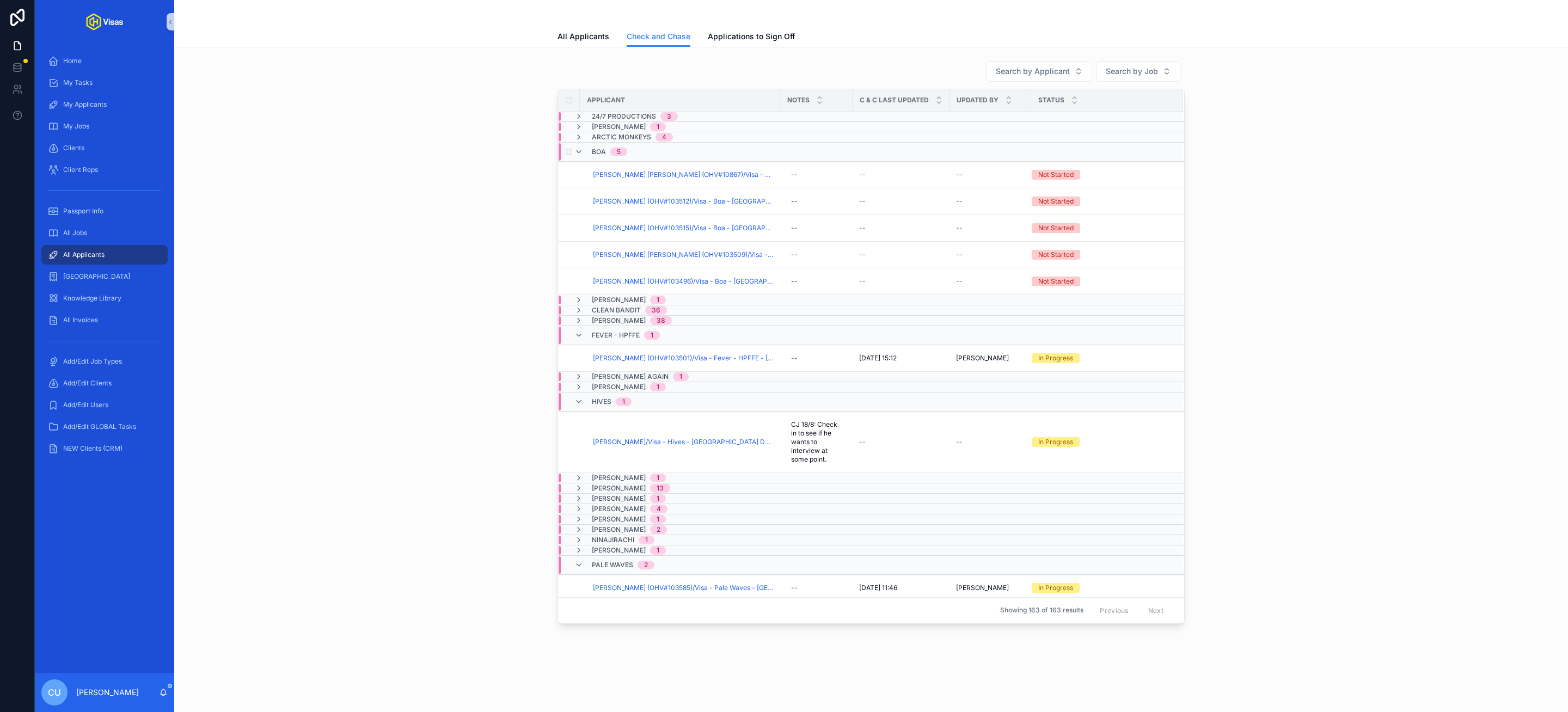
click at [596, 155] on span "Boa" at bounding box center [598, 152] width 14 height 9
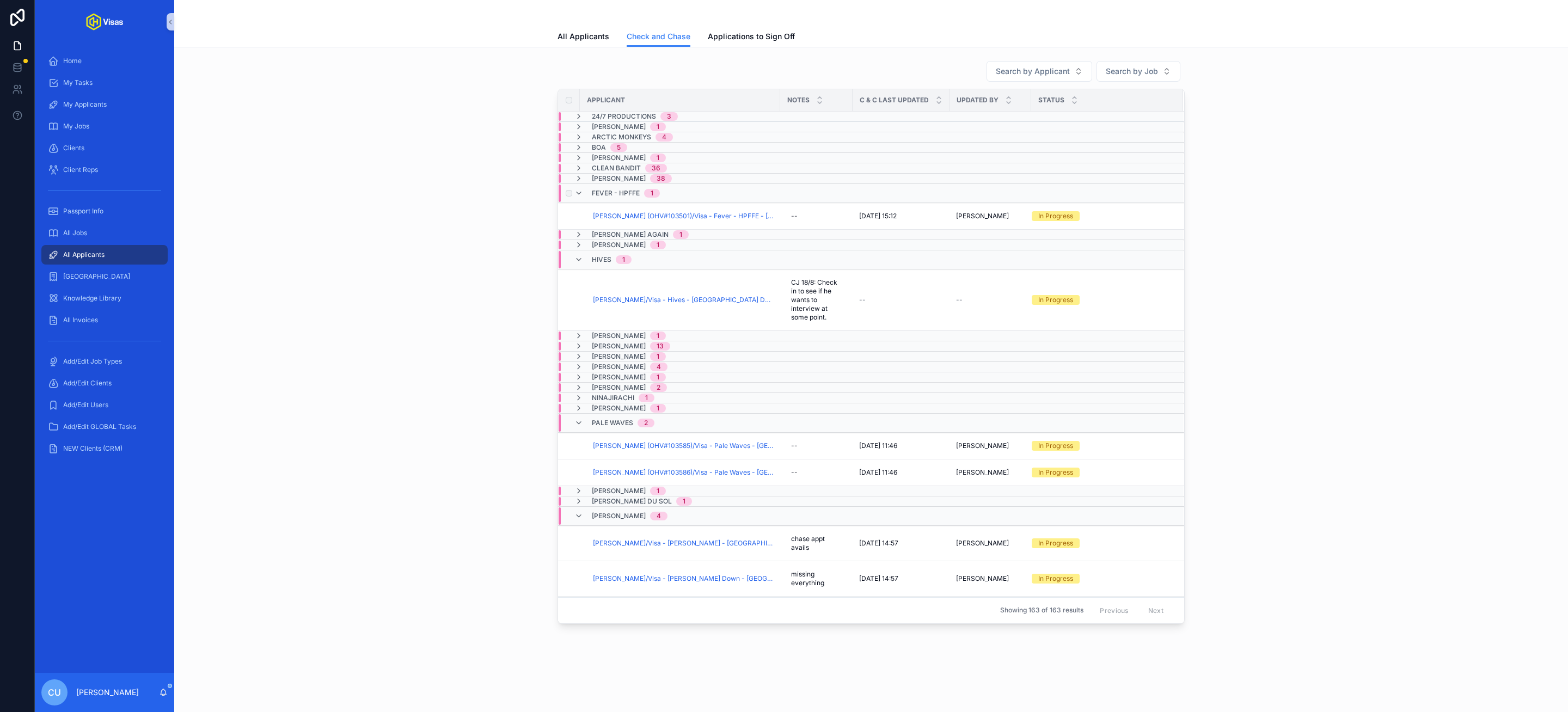
click at [602, 197] on span "Fever - HPFFE" at bounding box center [615, 193] width 48 height 9
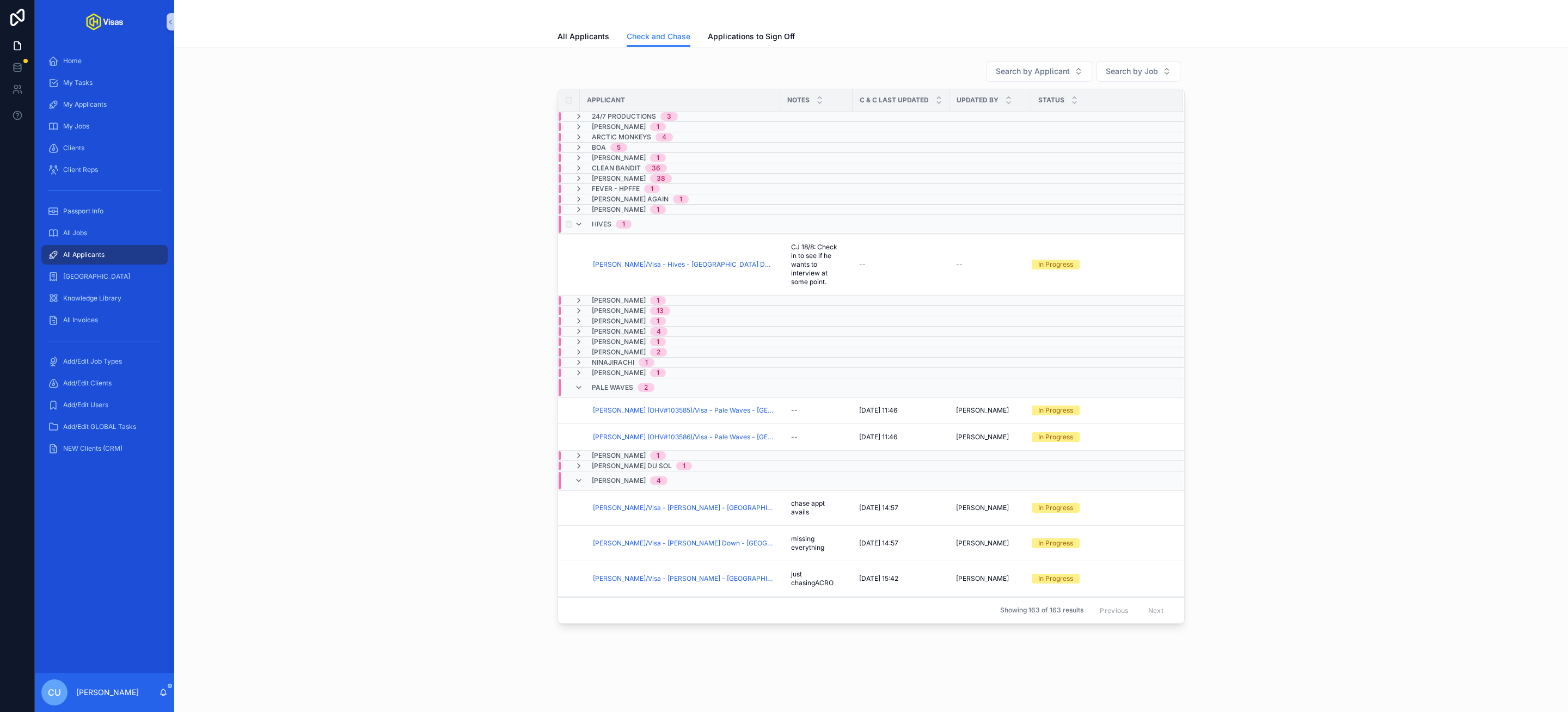
click at [611, 233] on div "Hives 1" at bounding box center [611, 224] width 40 height 18
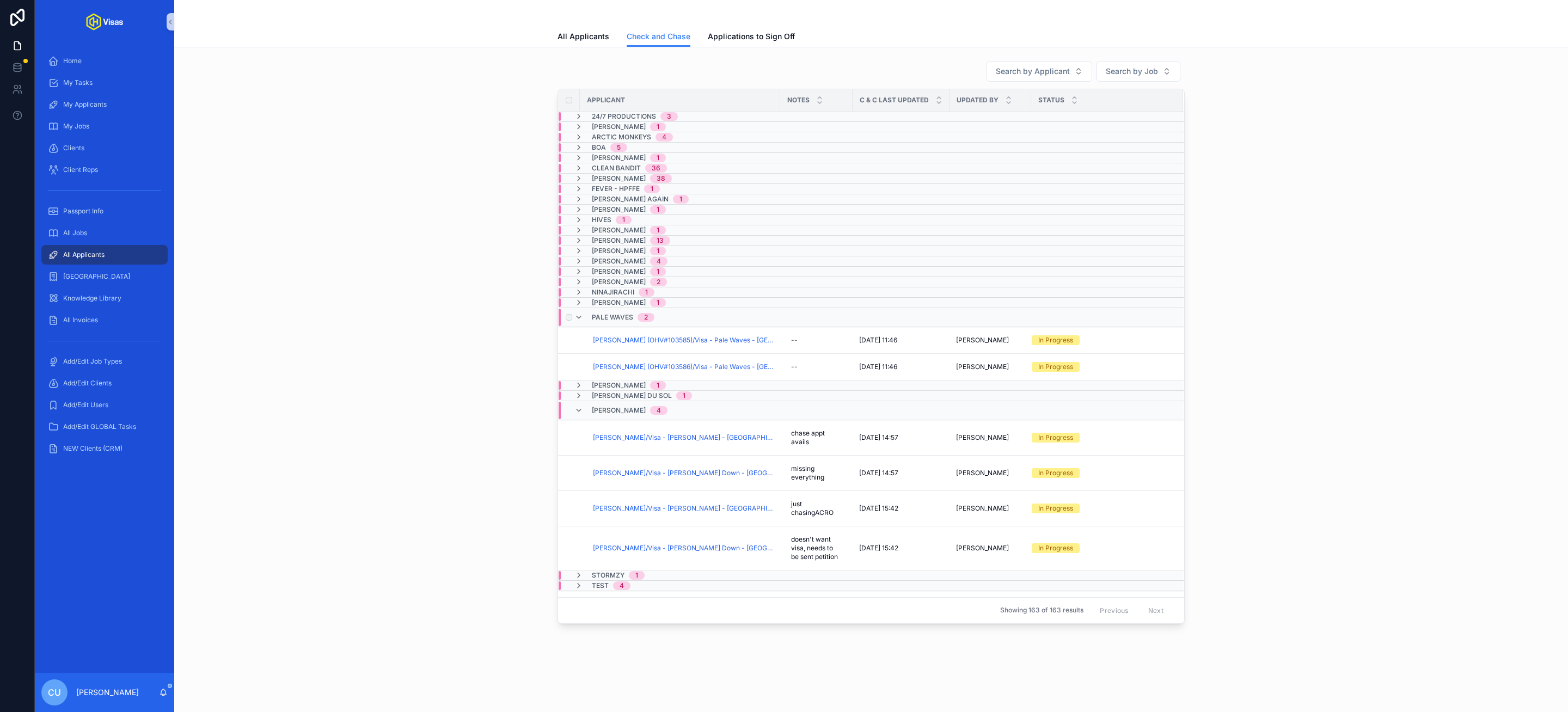
click at [607, 322] on span "Pale Waves" at bounding box center [612, 317] width 41 height 9
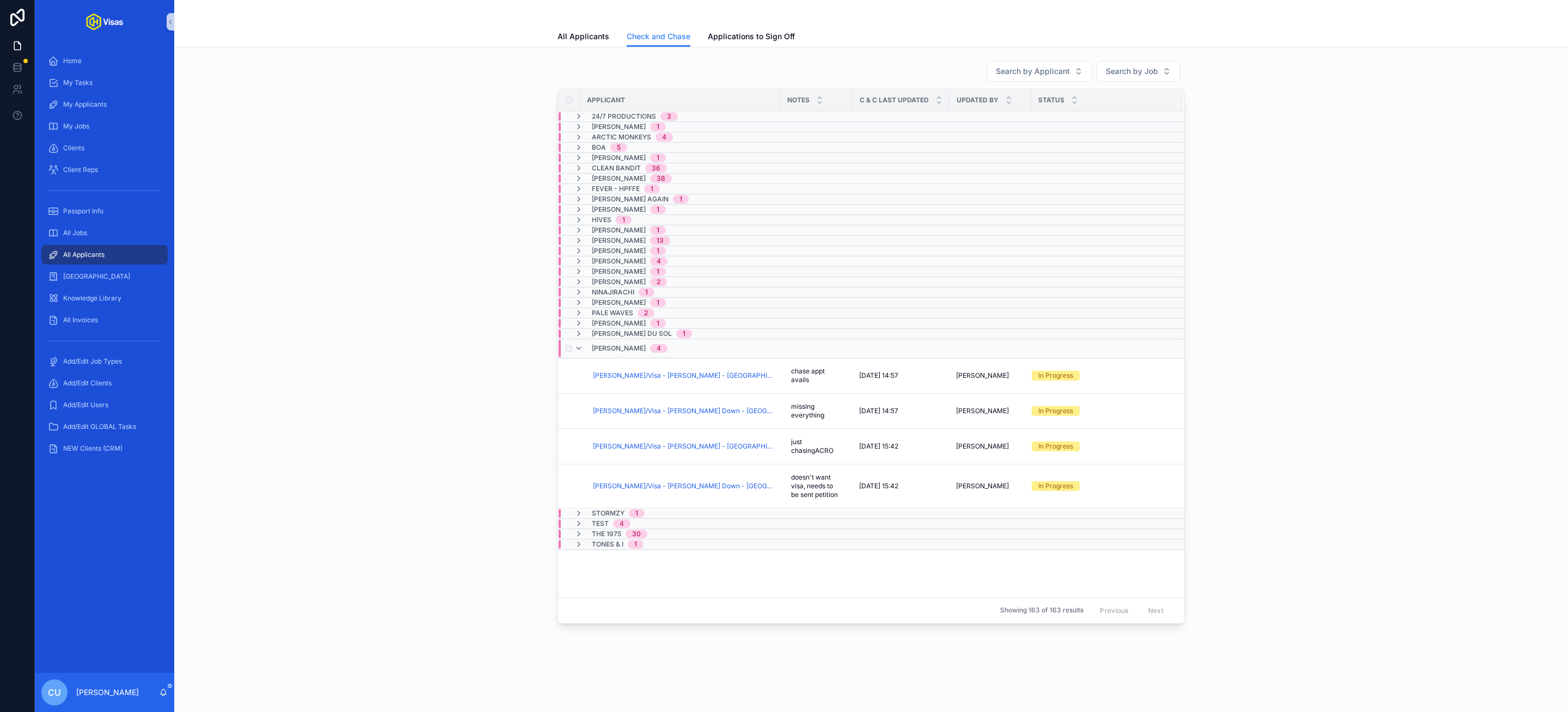
click at [609, 352] on span "[PERSON_NAME]" at bounding box center [618, 348] width 54 height 9
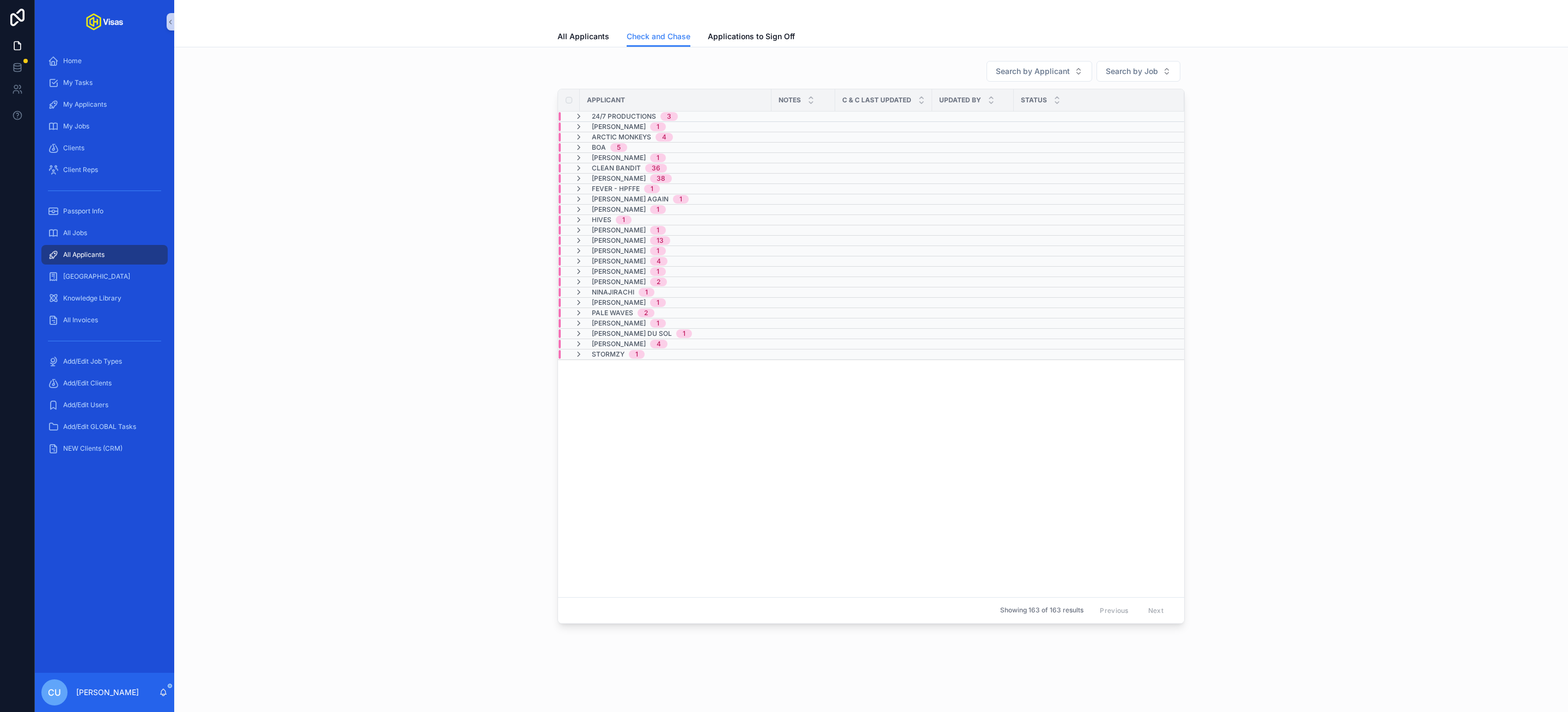
click at [623, 425] on table "Applicant Notes C & C Last Updated Updated By Status 24/7 Productions 3 Aamir R…" at bounding box center [871, 344] width 626 height 509
click at [601, 368] on table "Applicant Notes C & C Last Updated Updated By Status 24/7 Productions 3 Aamir R…" at bounding box center [871, 256] width 626 height 332
click at [617, 357] on span "Stormzy" at bounding box center [608, 354] width 33 height 9
click at [614, 363] on span "Stormzy" at bounding box center [608, 358] width 33 height 9
click at [605, 369] on span "Test" at bounding box center [600, 365] width 17 height 9
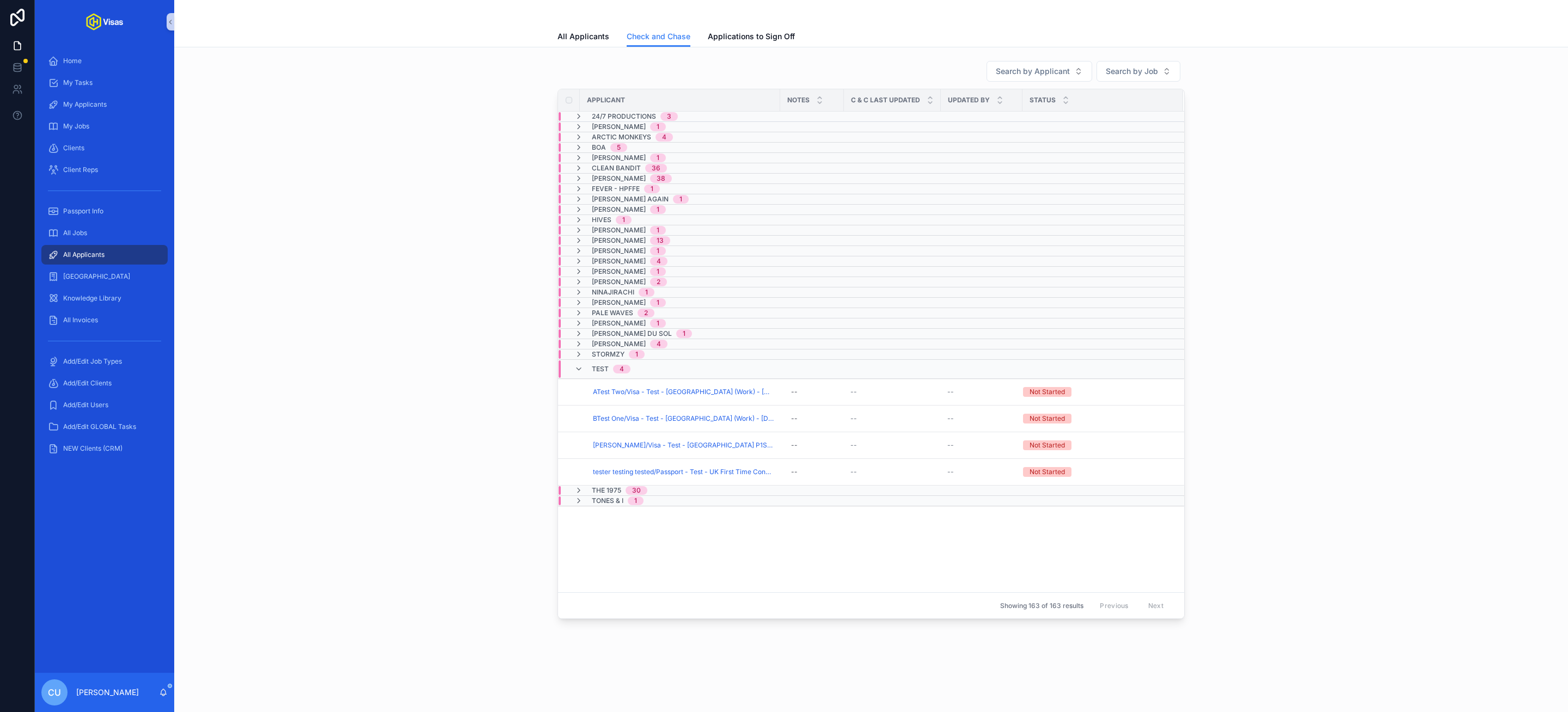
click at [605, 369] on div "Test 4" at bounding box center [611, 369] width 39 height 18
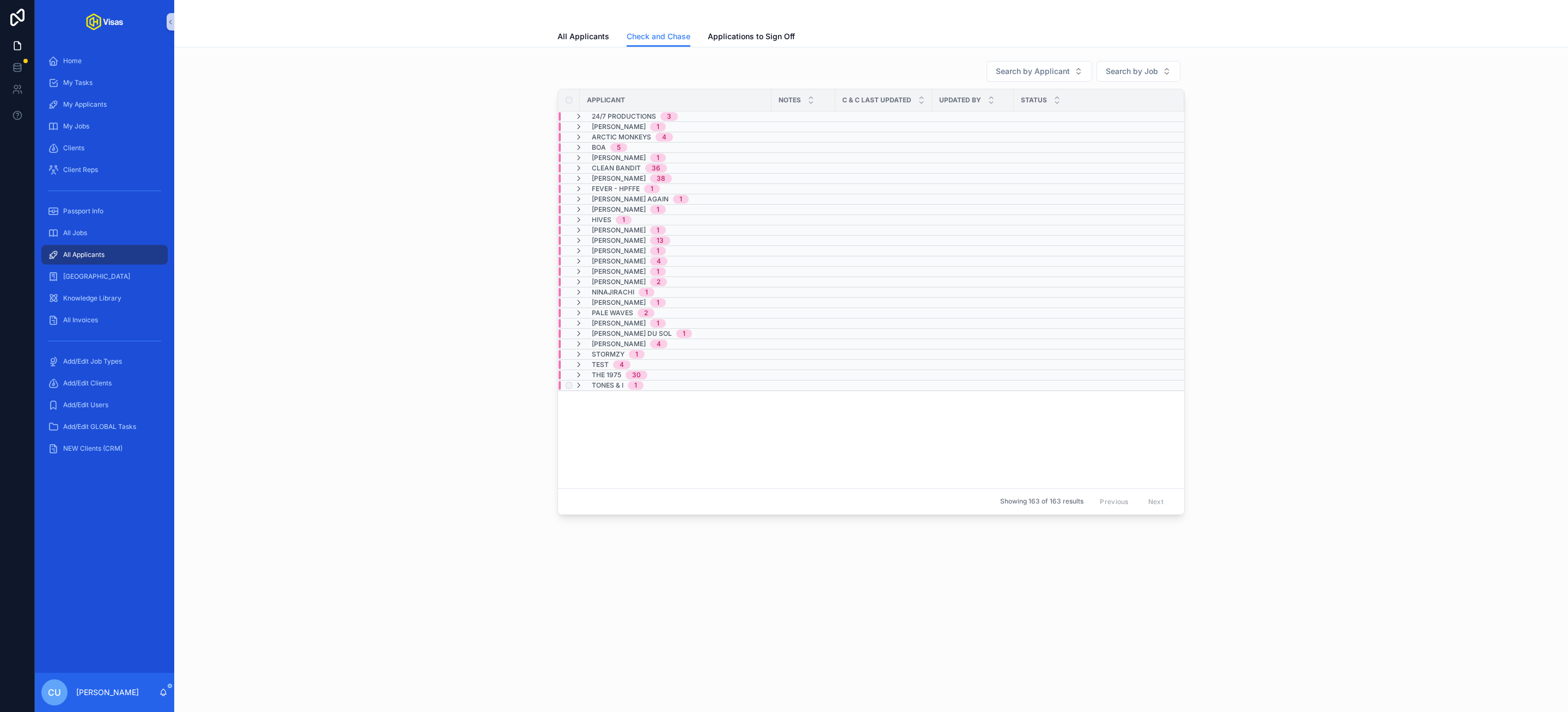
click at [606, 387] on td "Tones & I 1" at bounding box center [745, 385] width 374 height 10
click at [606, 394] on span "Tones & I" at bounding box center [607, 389] width 32 height 9
click at [606, 405] on table "Applicant Notes C & C Last Updated Updated By Status 24/7 Productions 3 Aamir R…" at bounding box center [871, 281] width 626 height 383
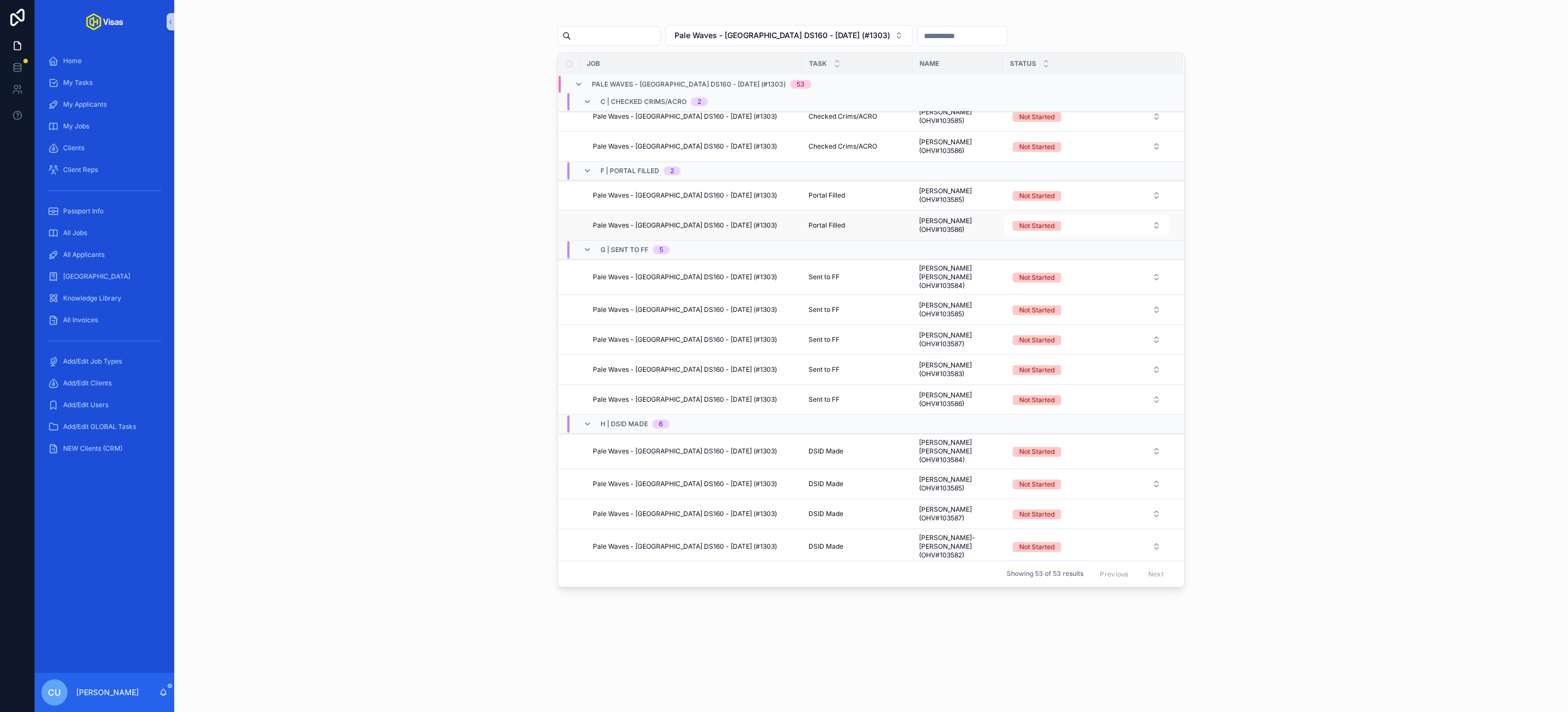
scroll to position [92, 0]
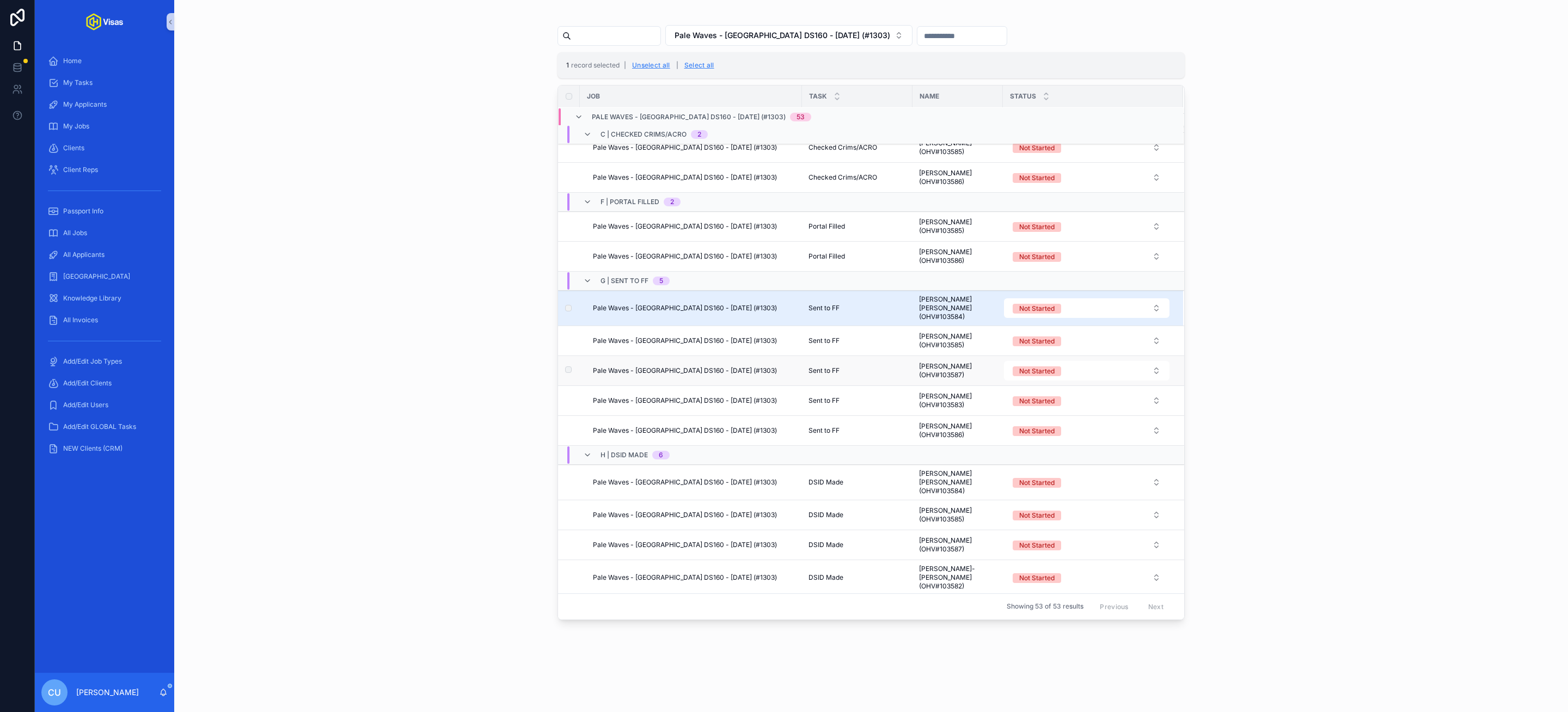
click at [572, 386] on td "scrollable content" at bounding box center [569, 371] width 22 height 30
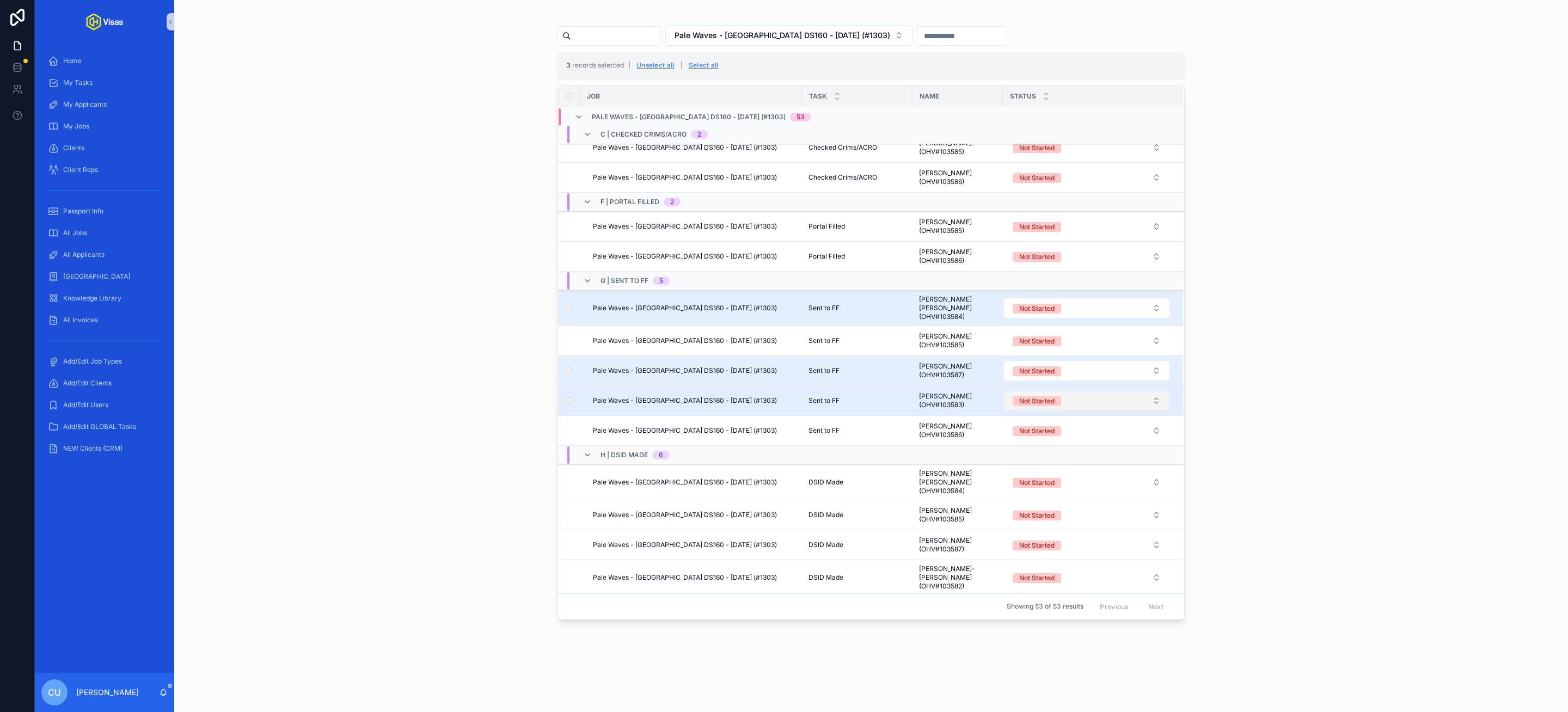
click at [1074, 410] on button "Not Started" at bounding box center [1087, 400] width 166 height 19
click at [1157, 529] on button "Use setting" at bounding box center [1156, 528] width 18 height 9
click at [1069, 506] on div "Complete" at bounding box center [1087, 508] width 159 height 16
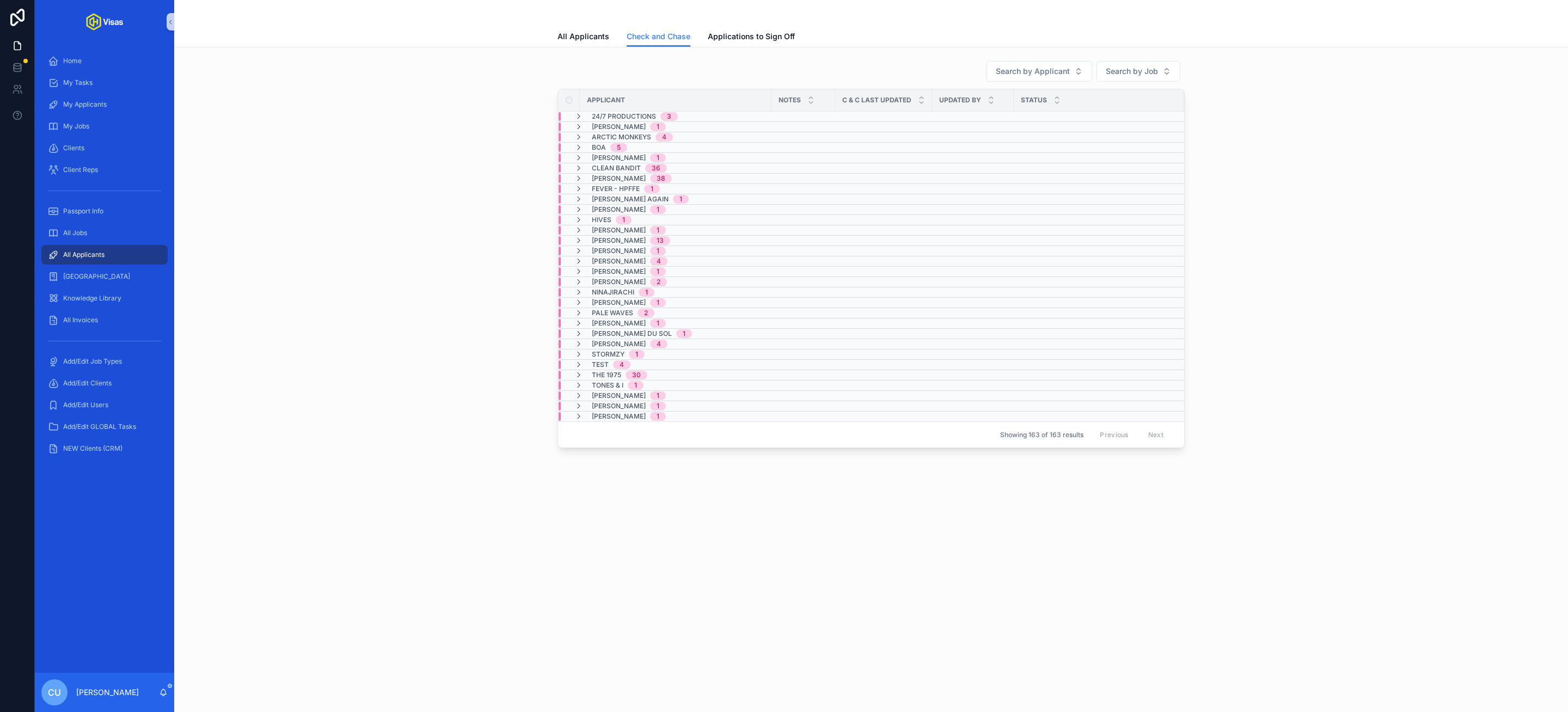
click at [1250, 235] on div "Search by Applicant Search by Job Applicant Notes C & C Last Updated Updated By…" at bounding box center [871, 254] width 1376 height 396
click at [610, 166] on span "Clean Bandit" at bounding box center [616, 168] width 49 height 9
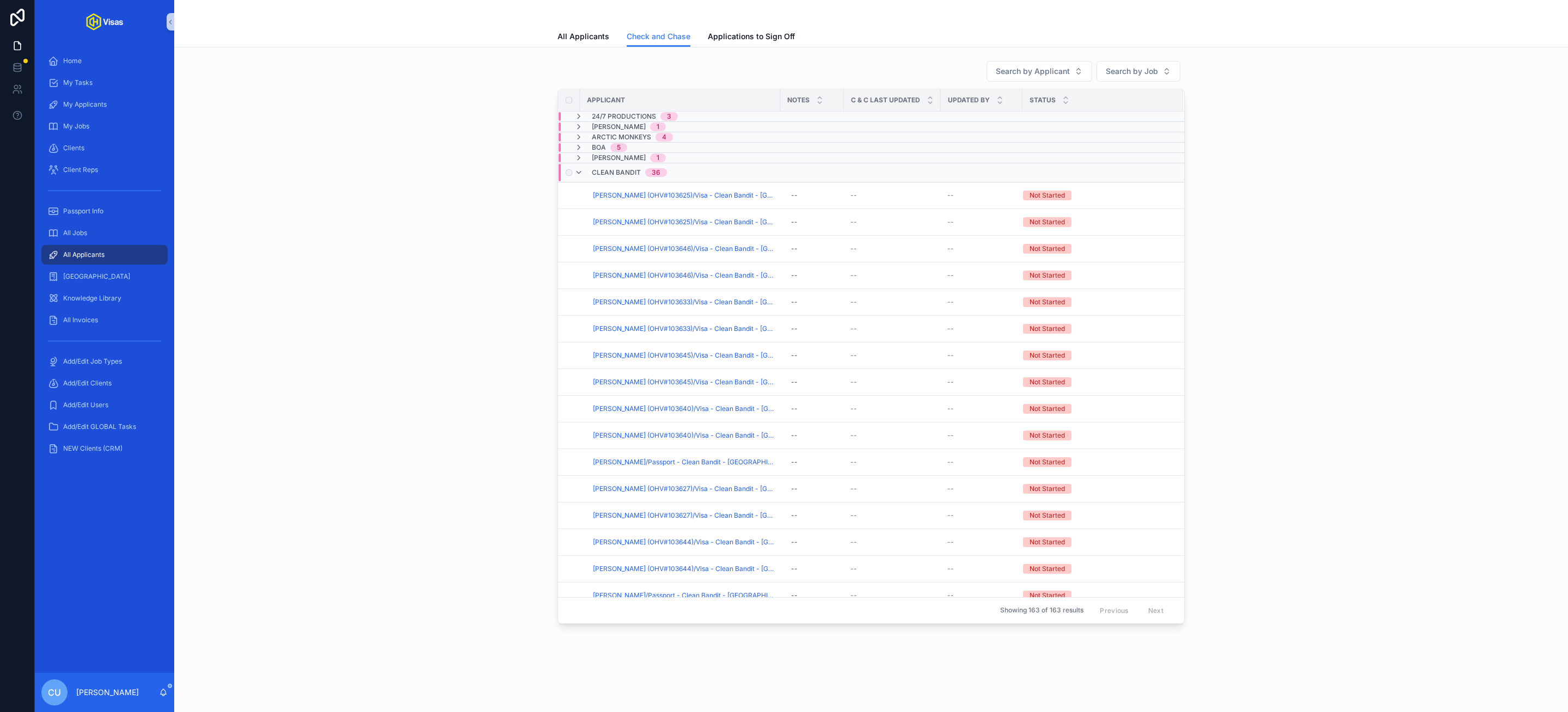
click at [618, 173] on span "Clean Bandit" at bounding box center [616, 172] width 49 height 9
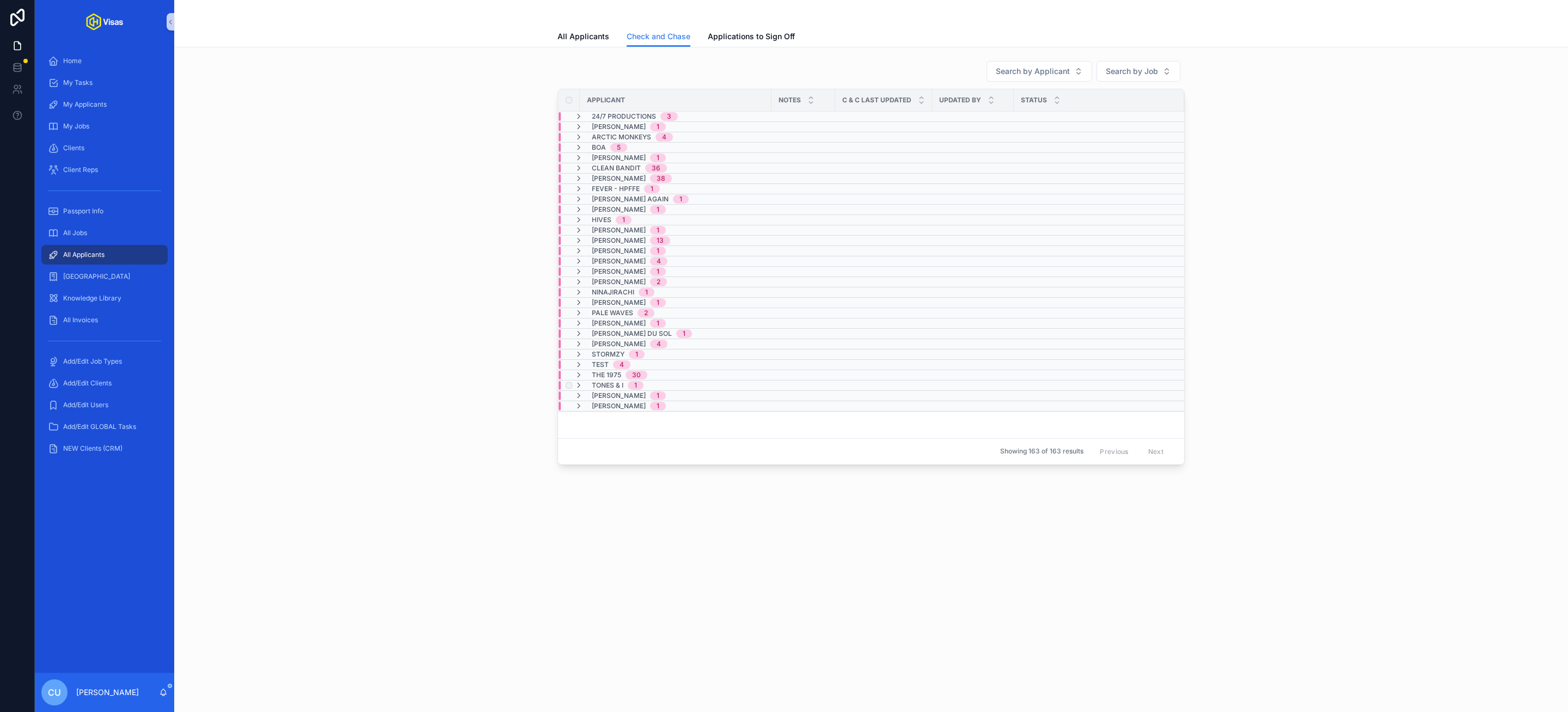
click at [594, 389] on span "Tones & I" at bounding box center [607, 385] width 32 height 9
click at [603, 393] on span "Tones & I" at bounding box center [607, 389] width 32 height 9
click at [603, 389] on span "Tones & I" at bounding box center [607, 385] width 32 height 9
click at [611, 394] on span "Tones & I" at bounding box center [607, 389] width 32 height 9
click at [611, 408] on table "Applicant Notes C & C Last Updated Updated By Status 24/7 Productions 3 Aamir R…" at bounding box center [871, 280] width 626 height 382
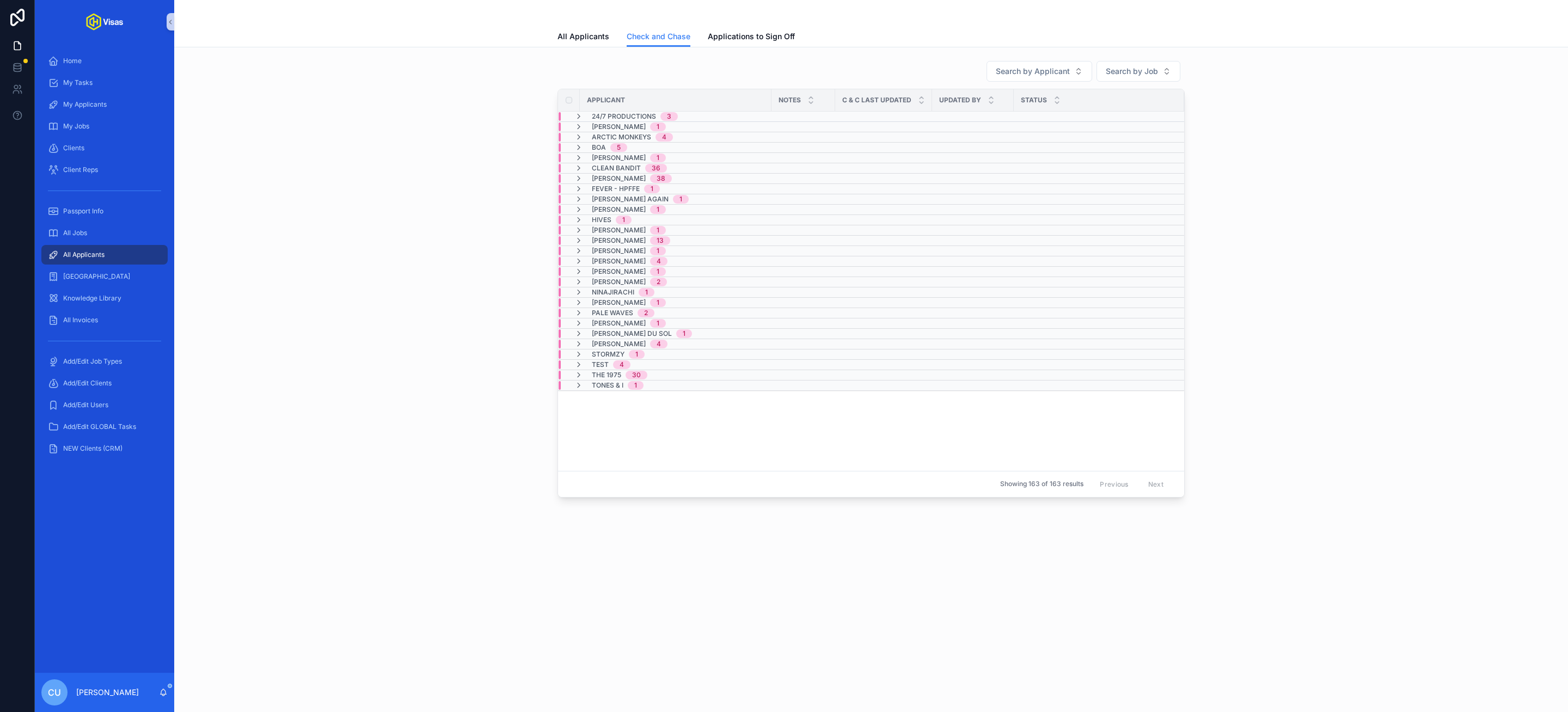
click at [583, 413] on table "Applicant Notes C & C Last Updated Updated By Status 24/7 Productions 3 Aamir R…" at bounding box center [871, 280] width 626 height 382
click at [737, 44] on link "Applications to Sign Off" at bounding box center [751, 38] width 87 height 22
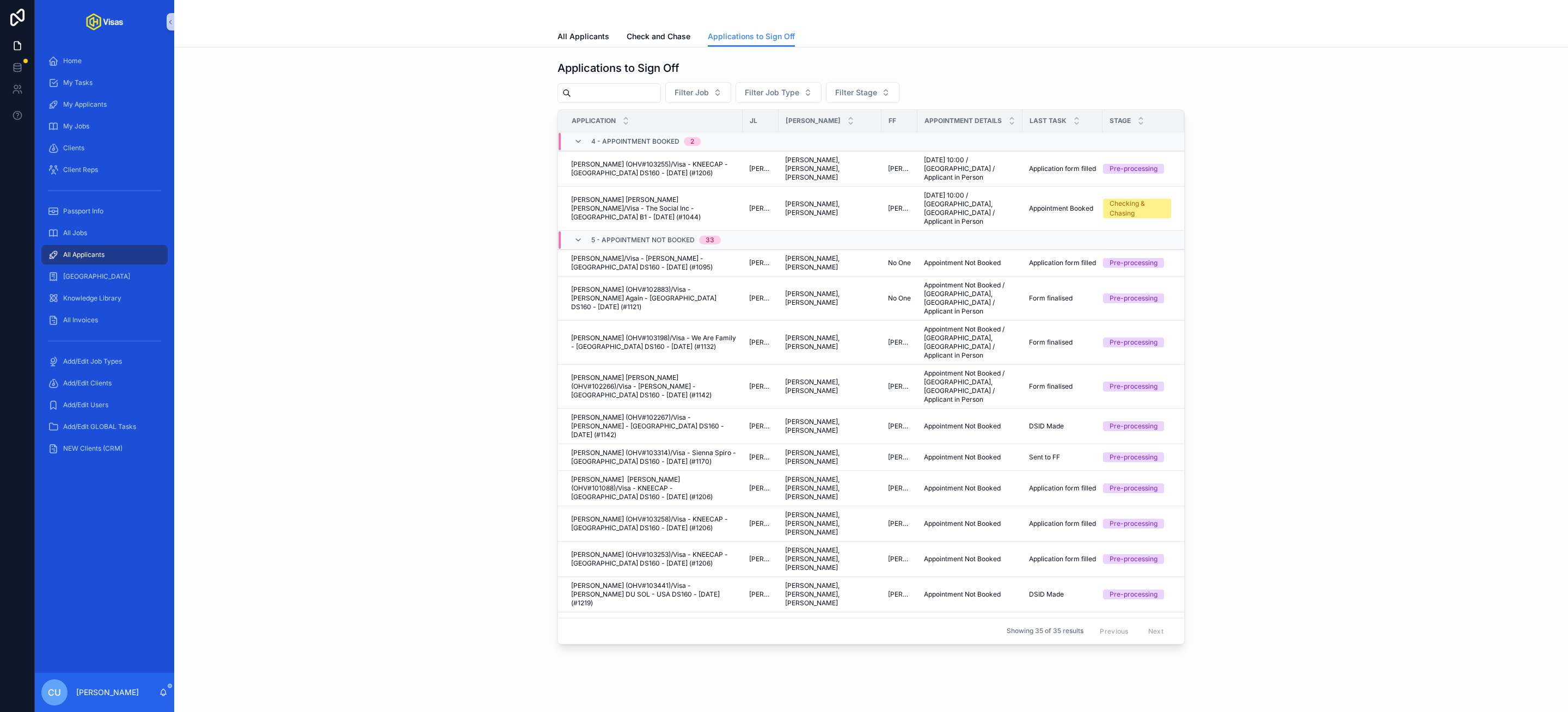
click at [645, 142] on span "4 - Appointment Booked" at bounding box center [635, 141] width 88 height 9
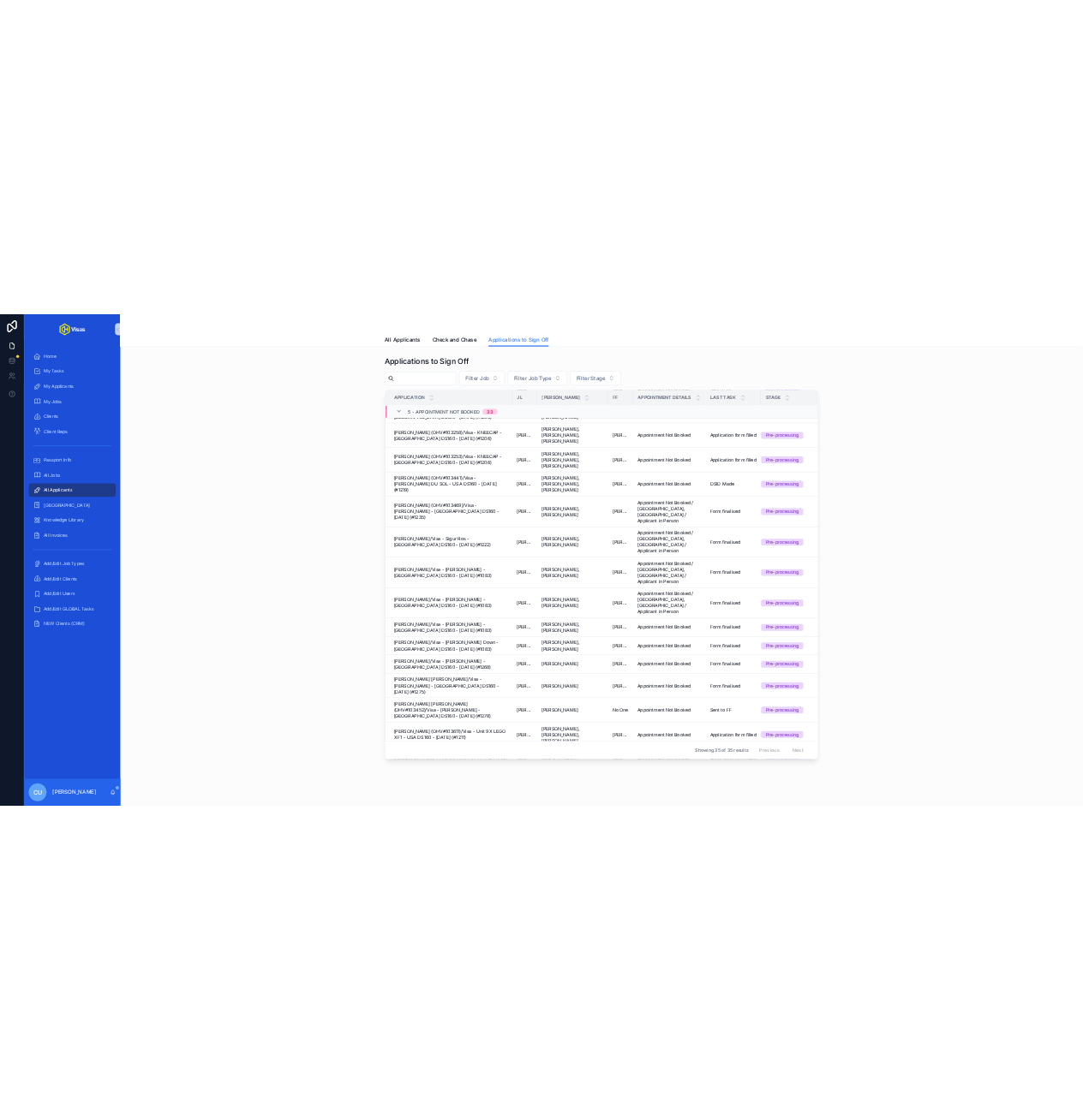
scroll to position [846, 0]
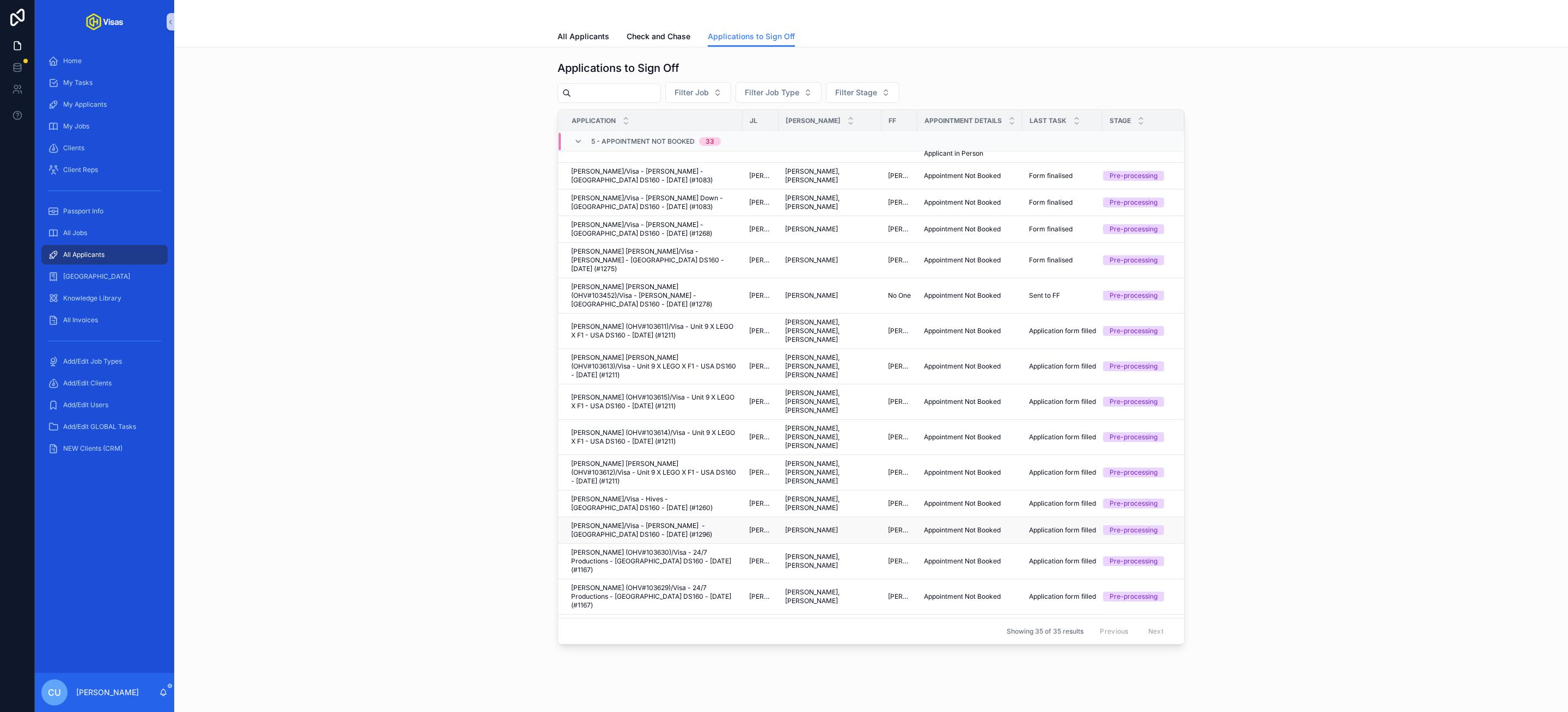
click at [869, 526] on div "[PERSON_NAME] [PERSON_NAME]" at bounding box center [830, 530] width 90 height 9
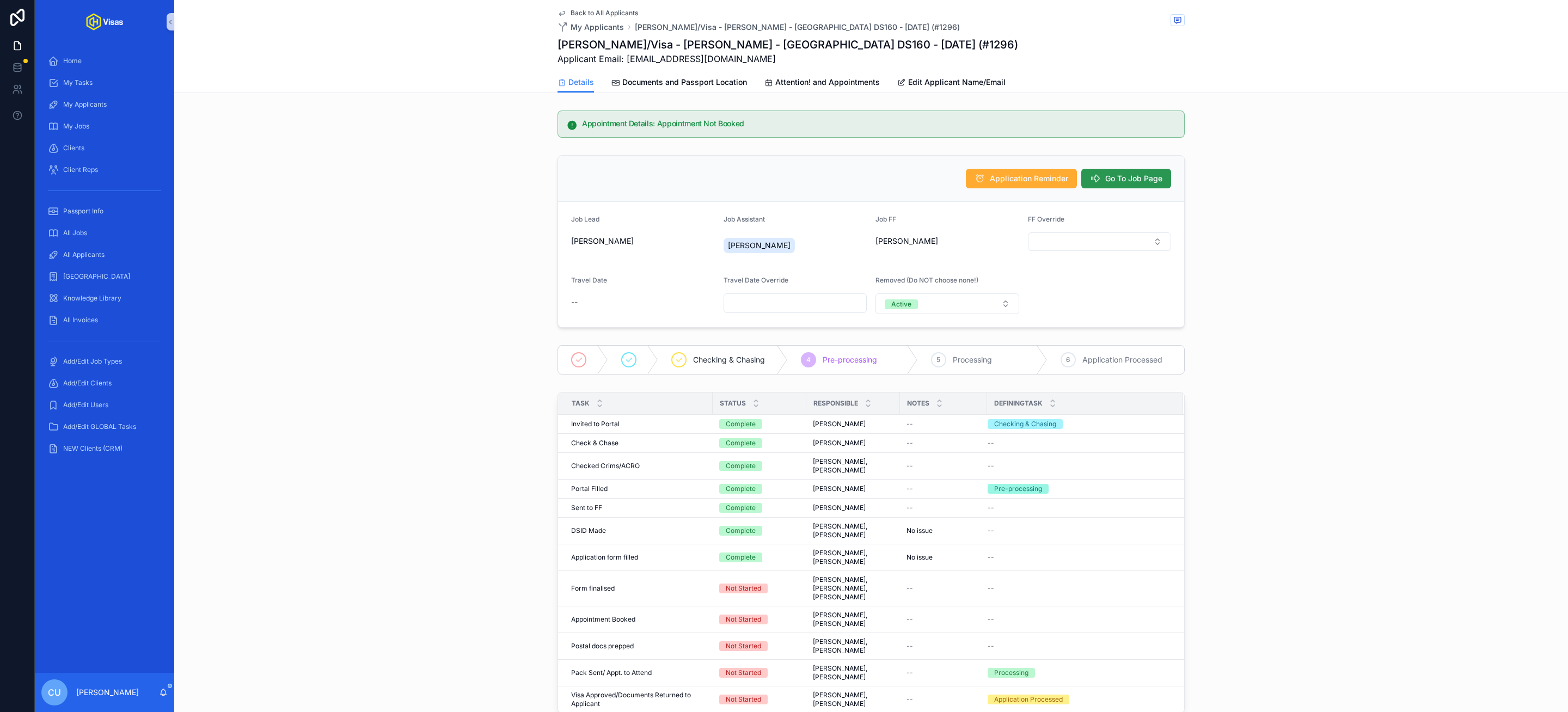
click at [1134, 169] on button "Go To Job Page" at bounding box center [1126, 178] width 90 height 19
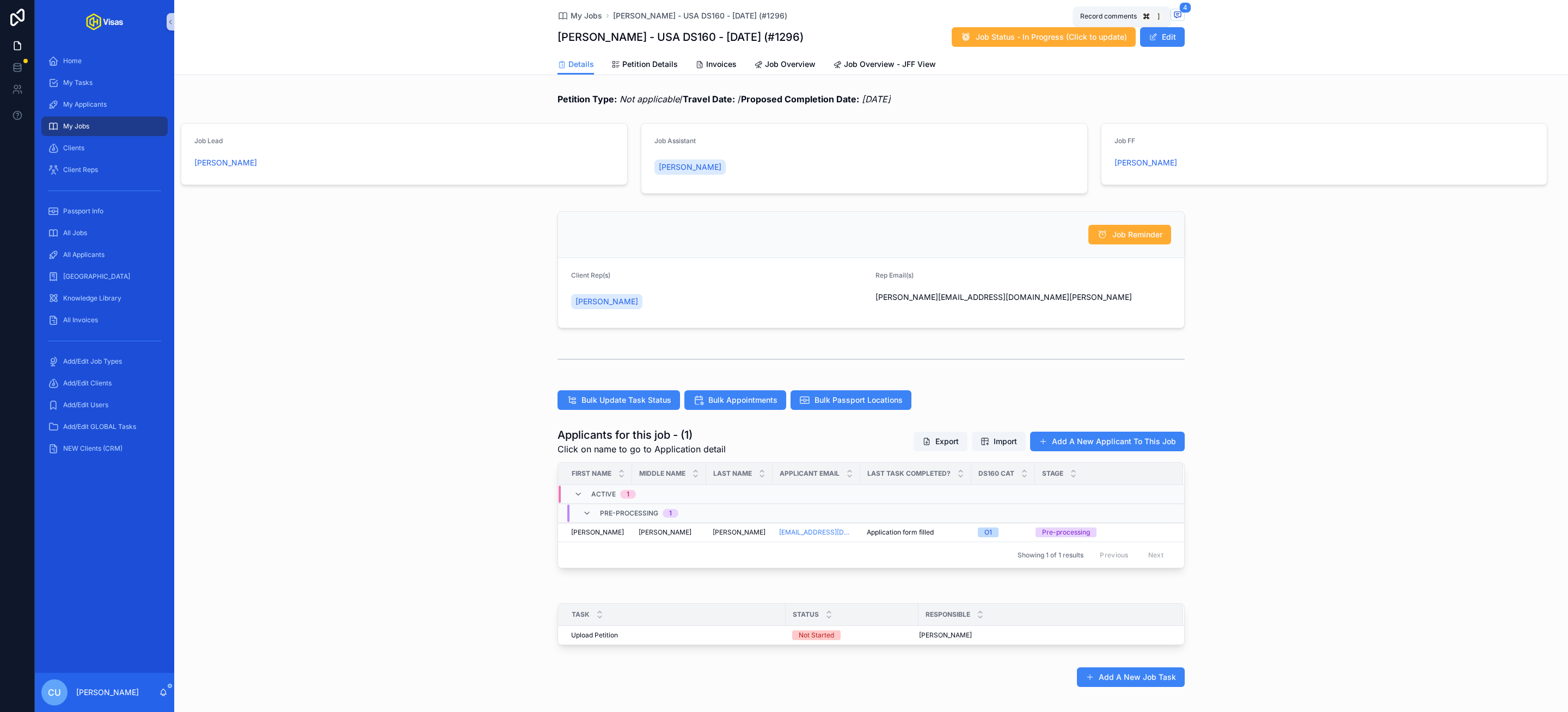
click at [1180, 12] on span "4" at bounding box center [1185, 8] width 12 height 11
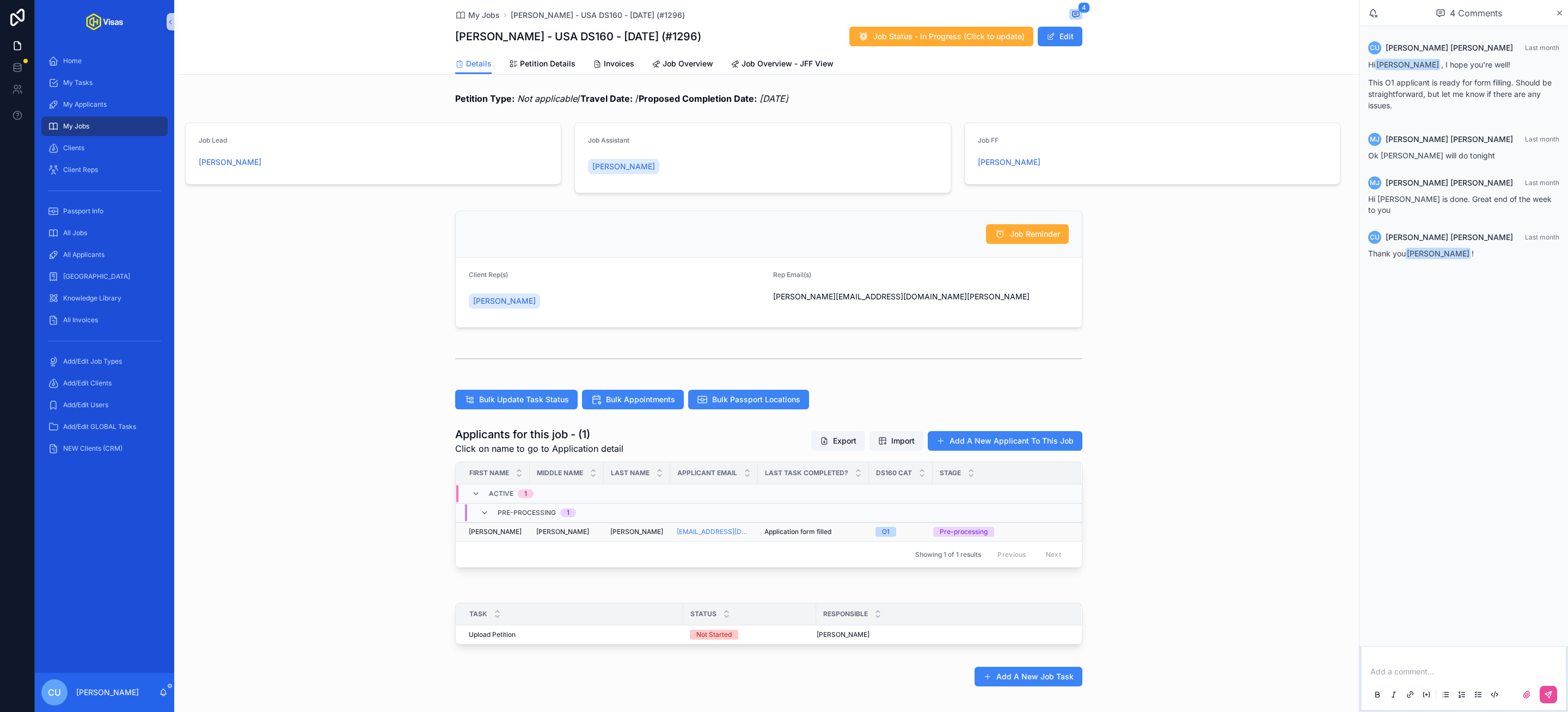
click at [580, 540] on td "Lucinda Lucinda" at bounding box center [567, 532] width 74 height 19
click at [580, 535] on div "Lucinda Lucinda" at bounding box center [567, 532] width 61 height 9
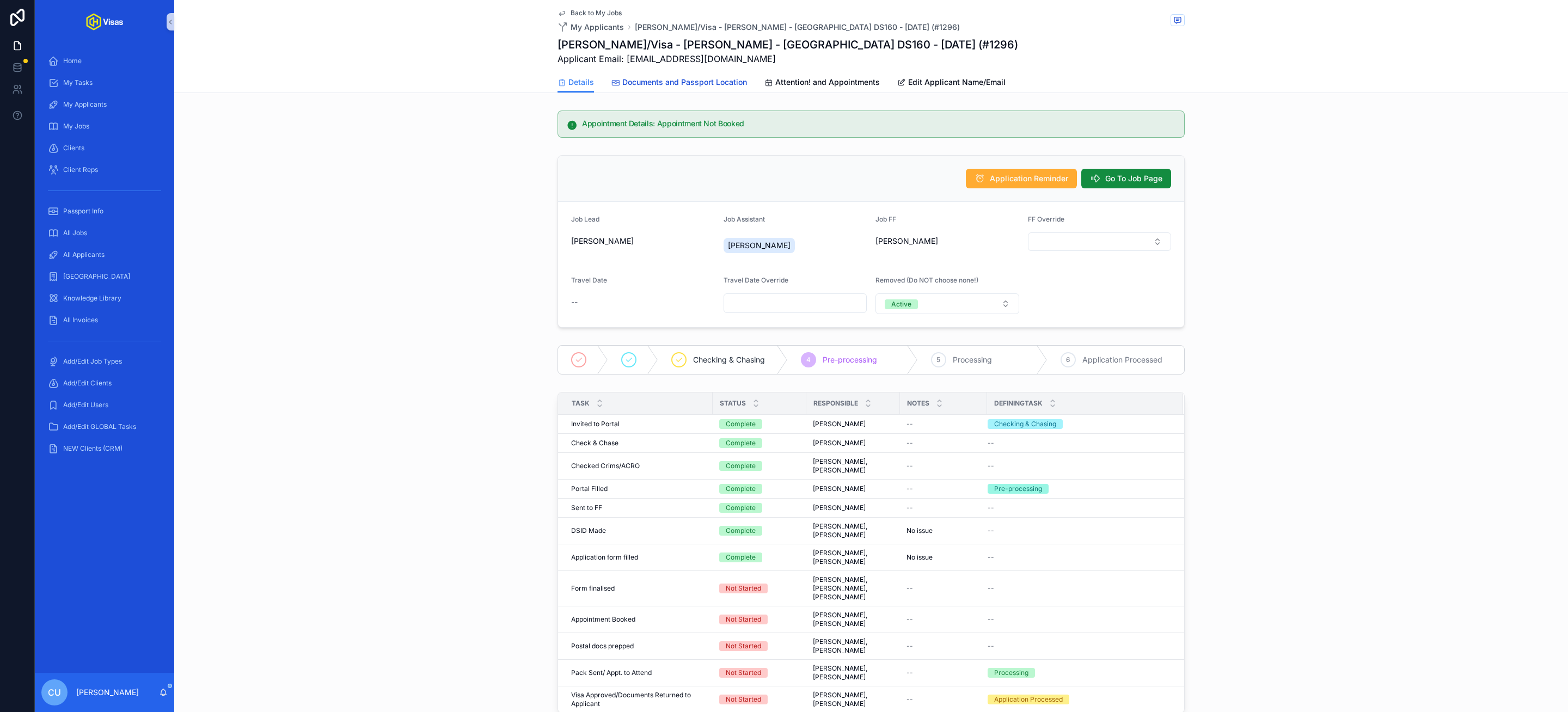
click at [646, 89] on link "Documents and Passport Location" at bounding box center [679, 83] width 136 height 22
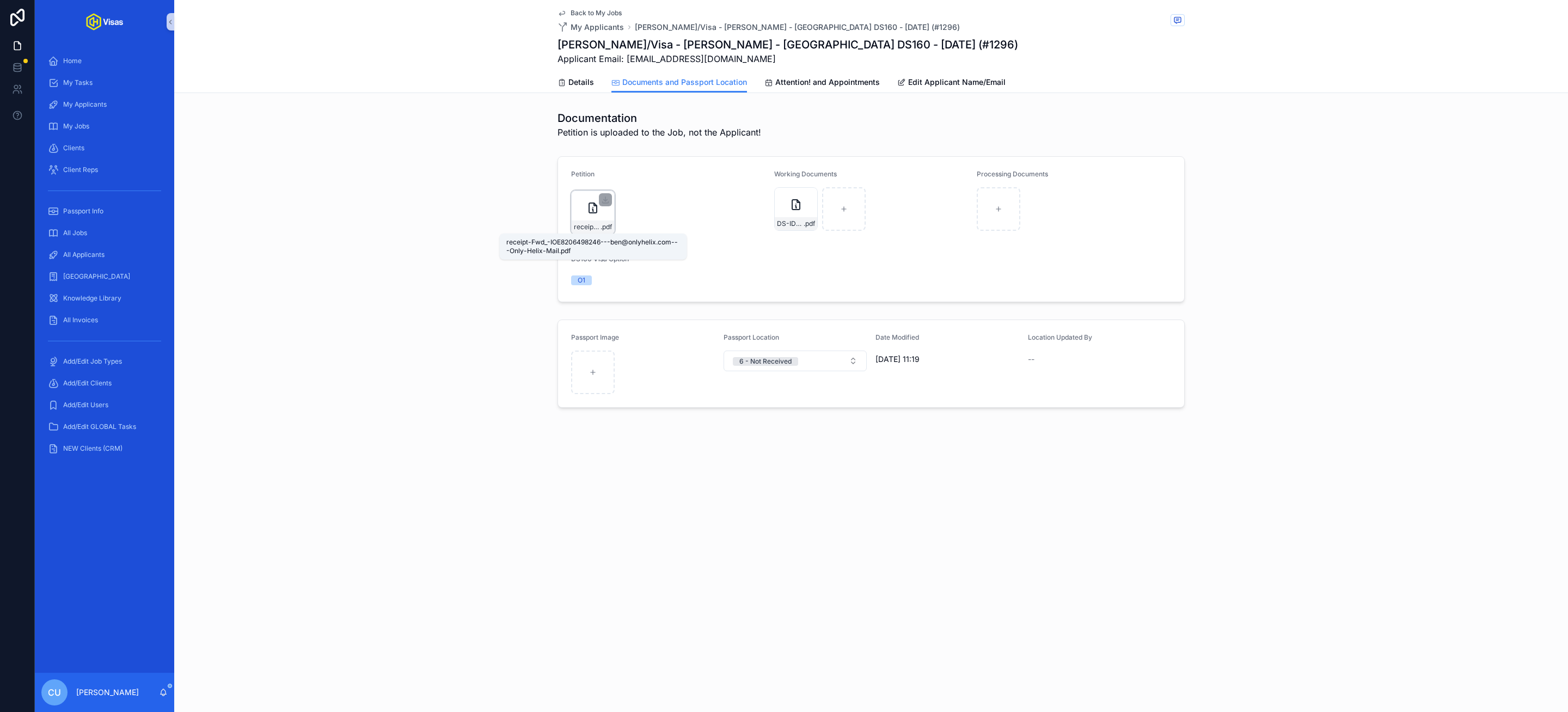
click at [592, 228] on span "receipt-Fwd_-IOE8206498246---ben@onlyhelix.com---Only-Helix-Mail" at bounding box center [587, 227] width 27 height 9
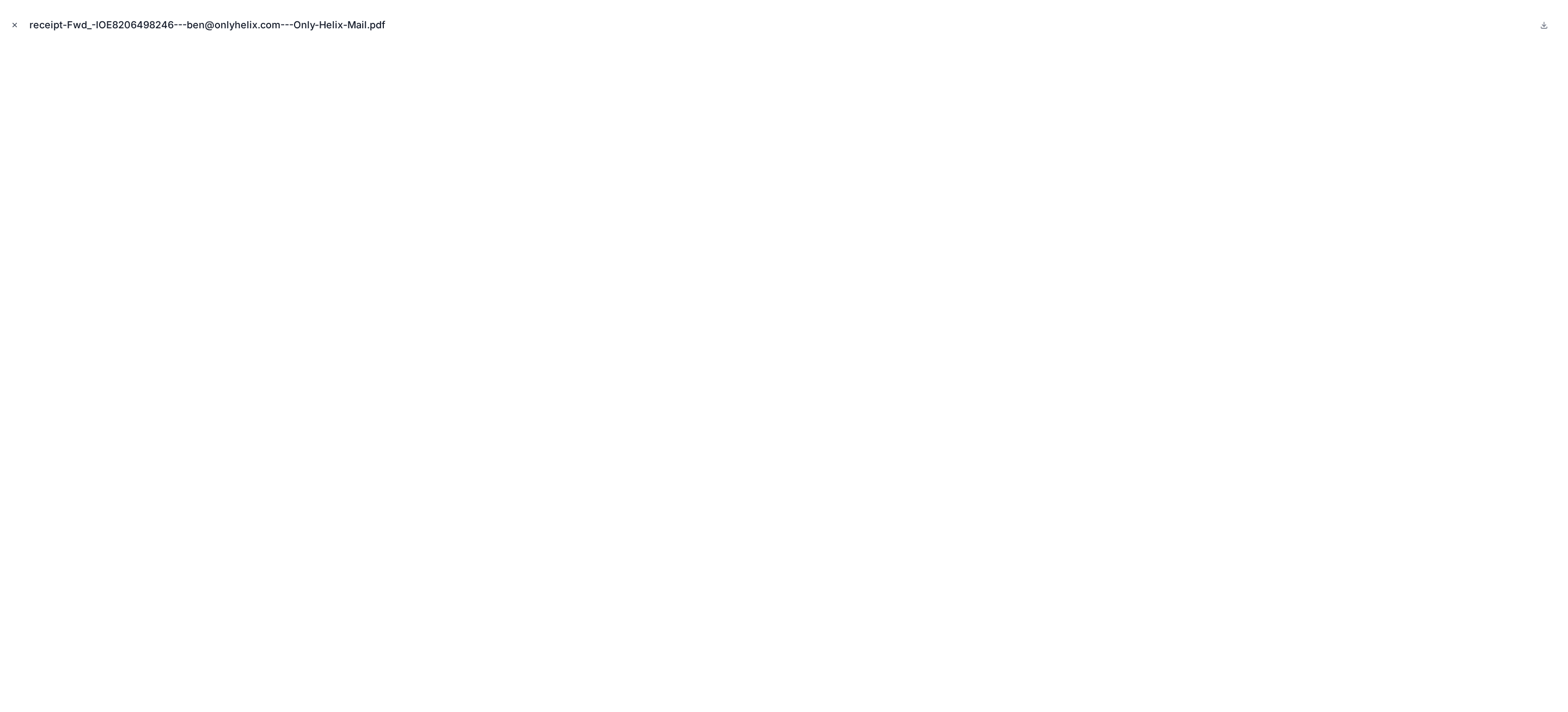
click at [11, 27] on icon "Close modal" at bounding box center [15, 25] width 8 height 8
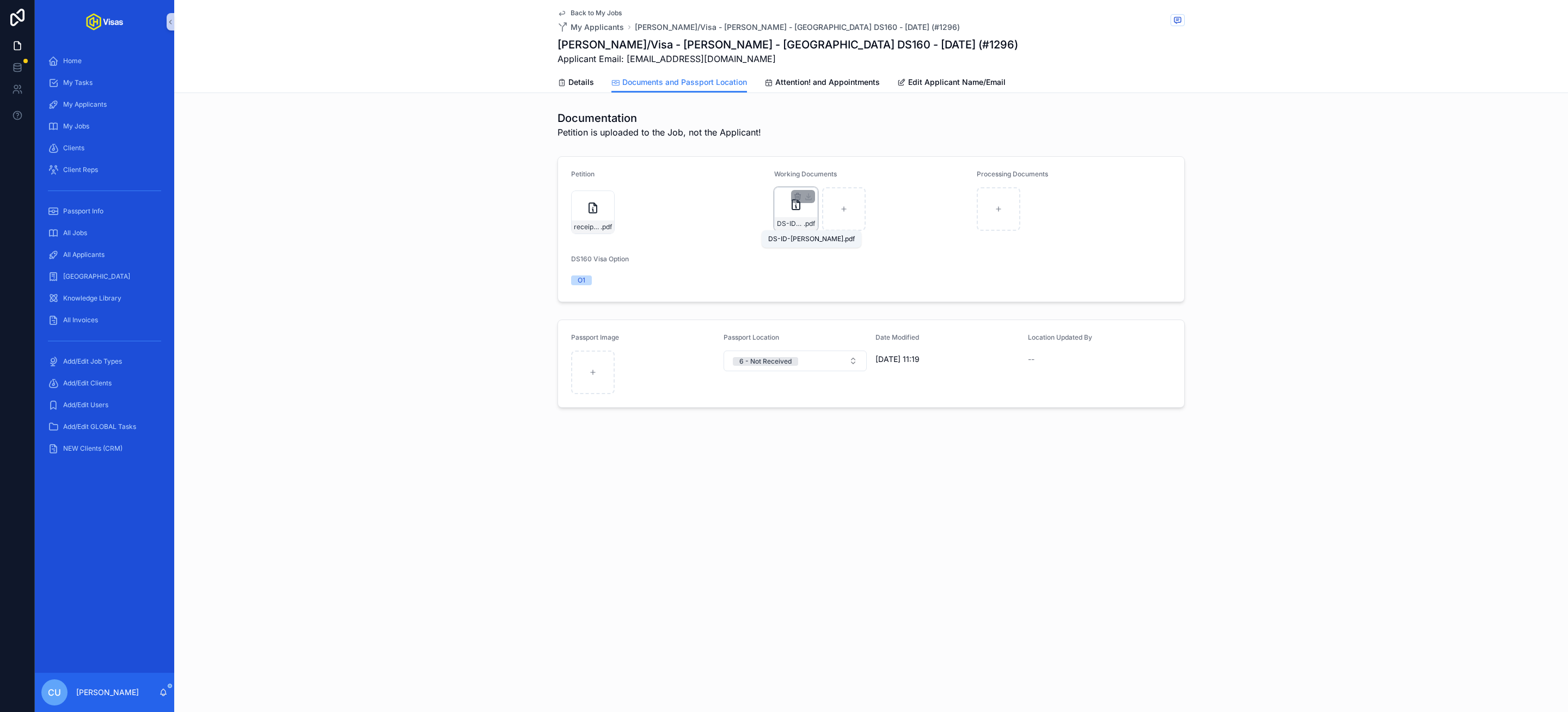
click at [792, 220] on span "DS-ID-LLOYD" at bounding box center [790, 223] width 27 height 9
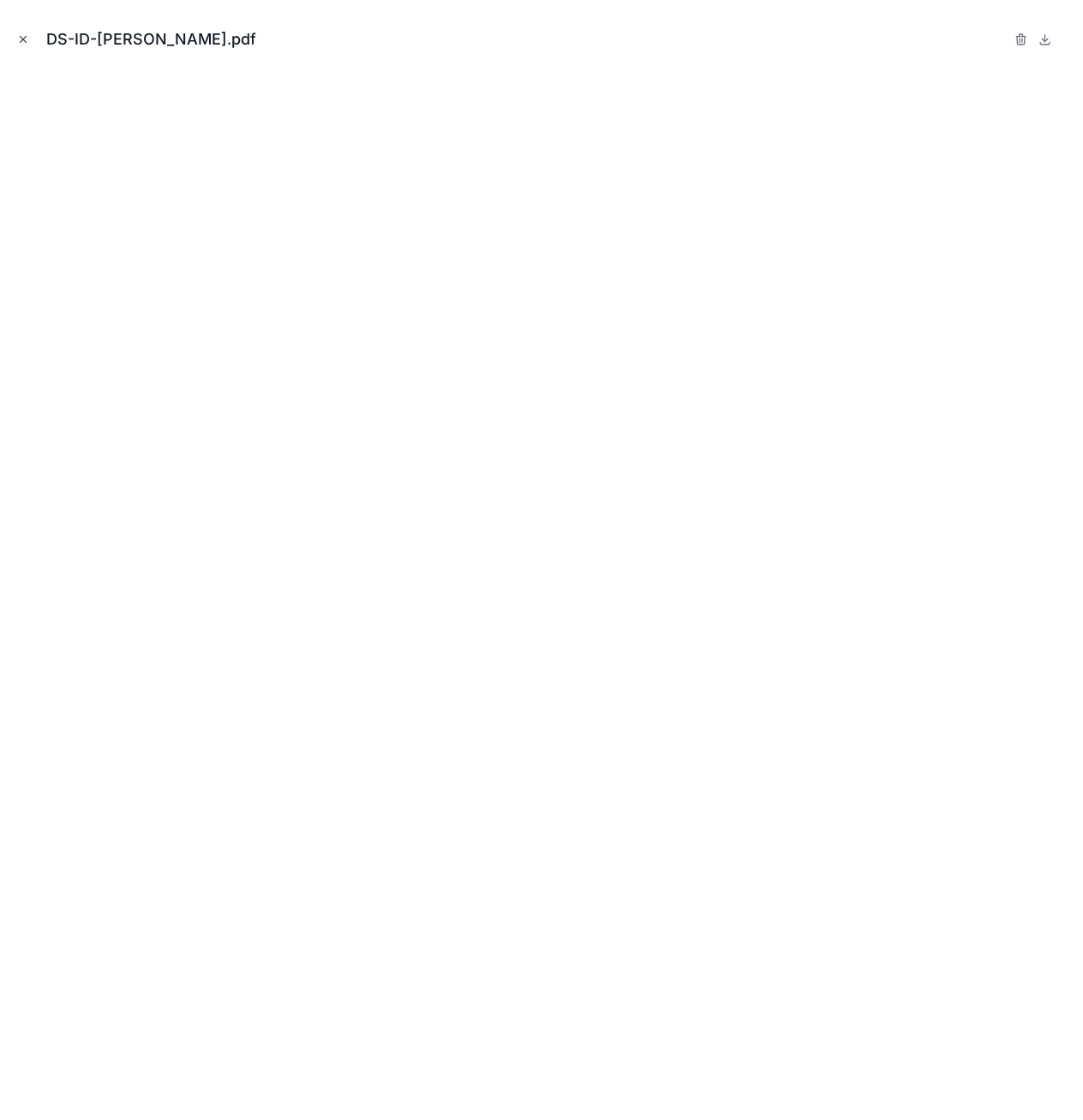
click at [26, 32] on button "Close modal" at bounding box center [23, 39] width 19 height 19
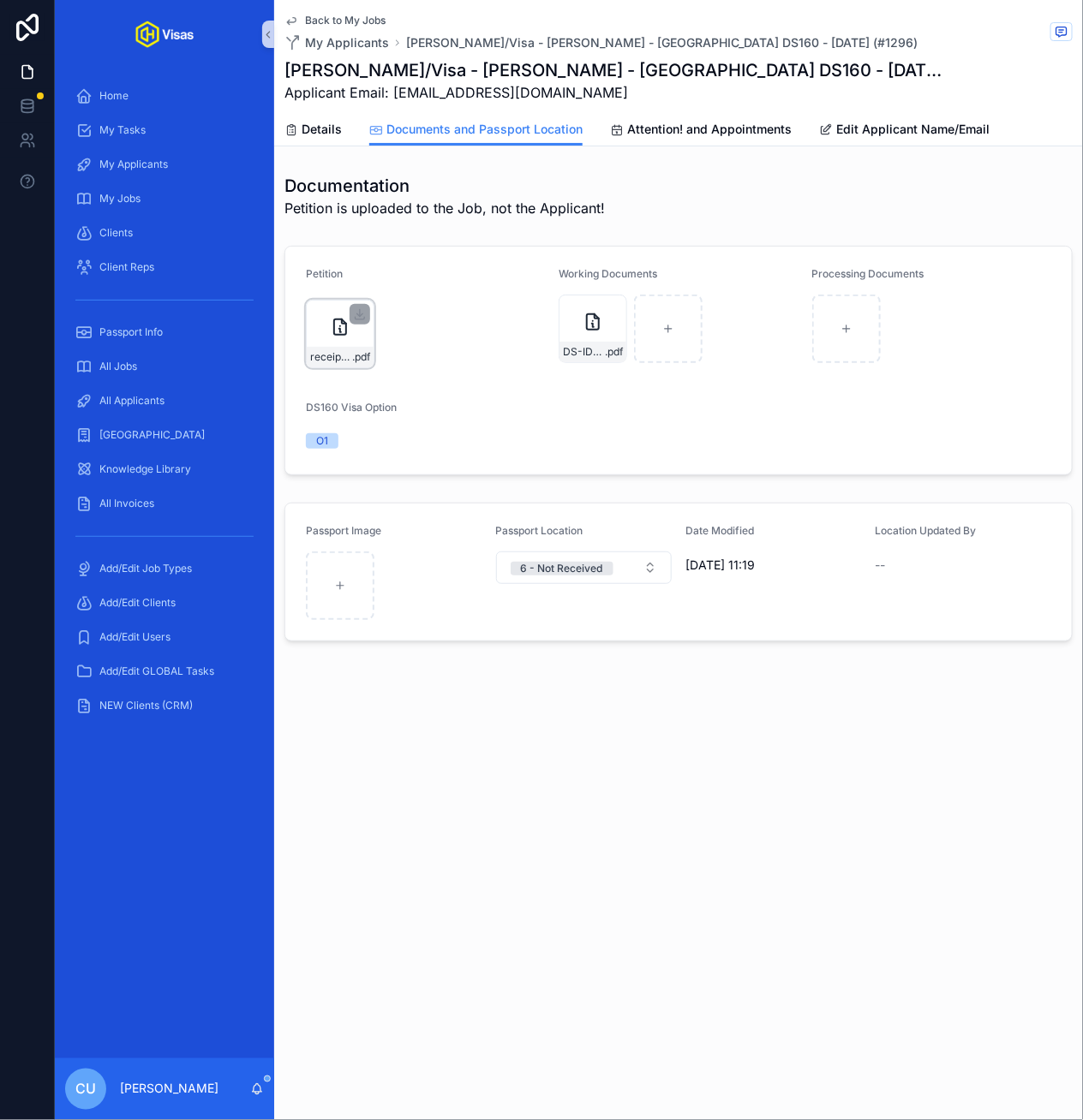
click at [318, 328] on div "receipt-Fwd_-IOE8206498246---ben@onlyhelix.com---Only-Helix-Mail .pdf" at bounding box center [340, 334] width 69 height 69
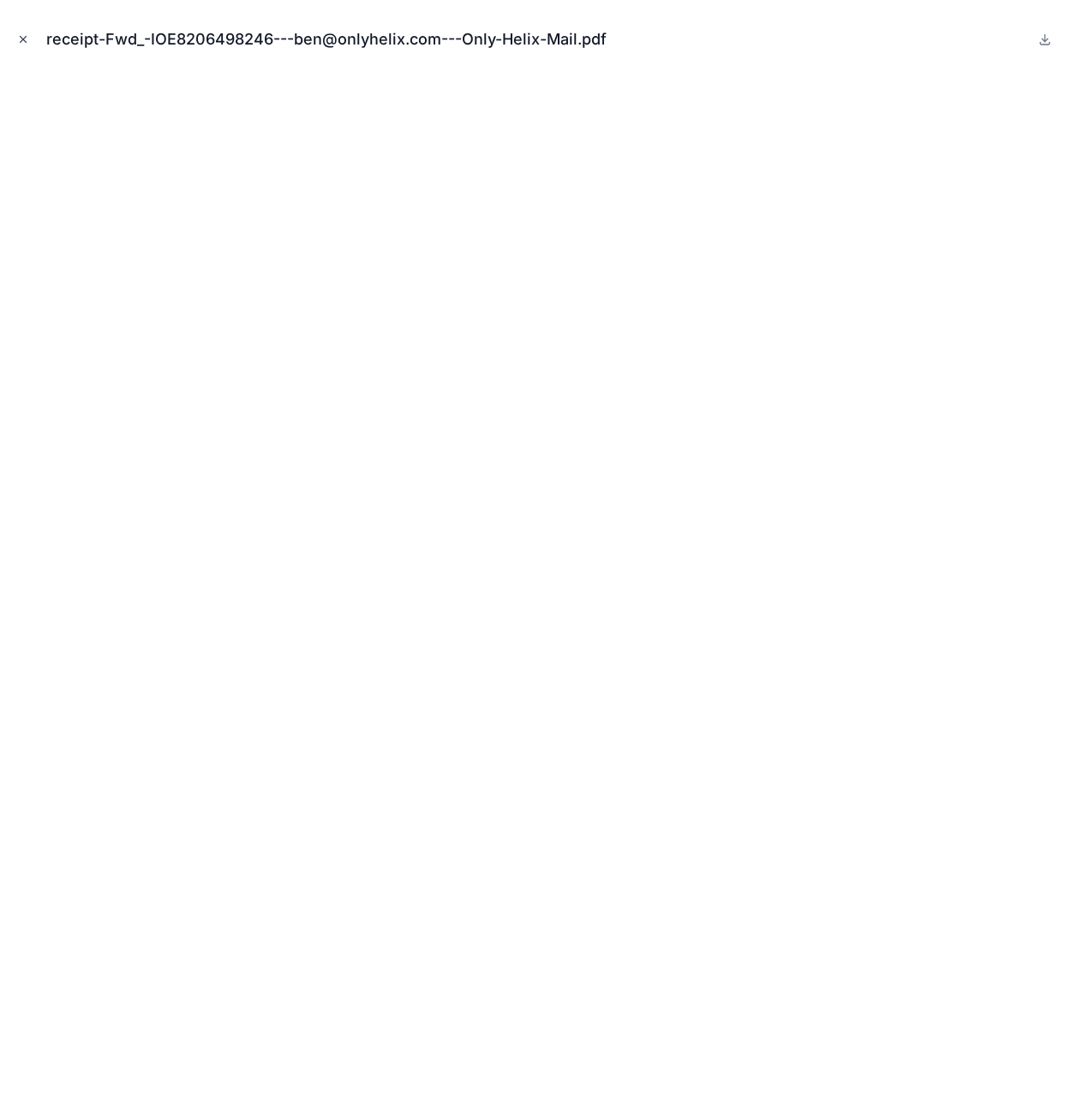
click at [27, 37] on icon "Close modal" at bounding box center [23, 39] width 12 height 12
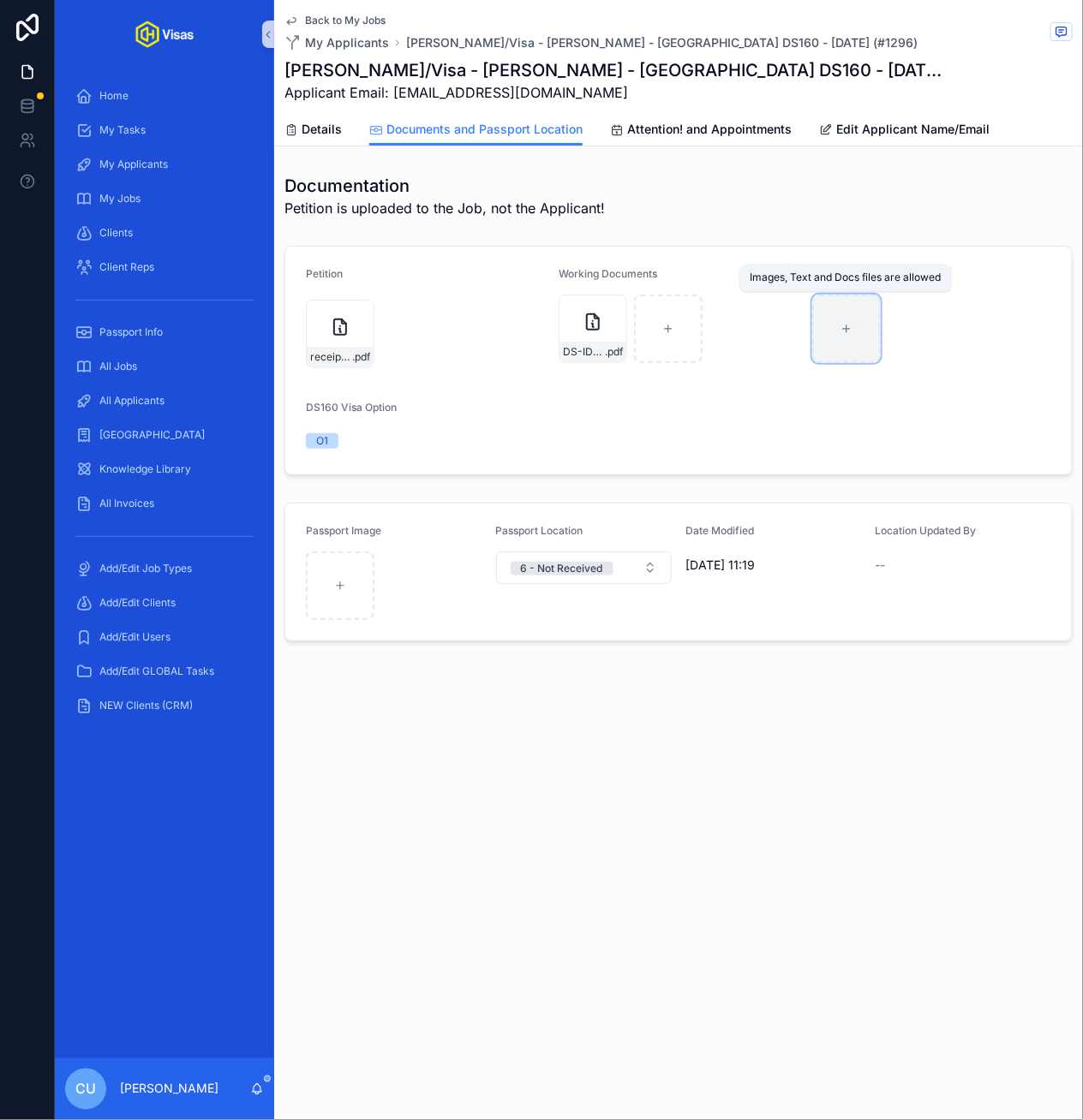
click at [854, 315] on div "scrollable content" at bounding box center [846, 329] width 69 height 69
type input "**********"
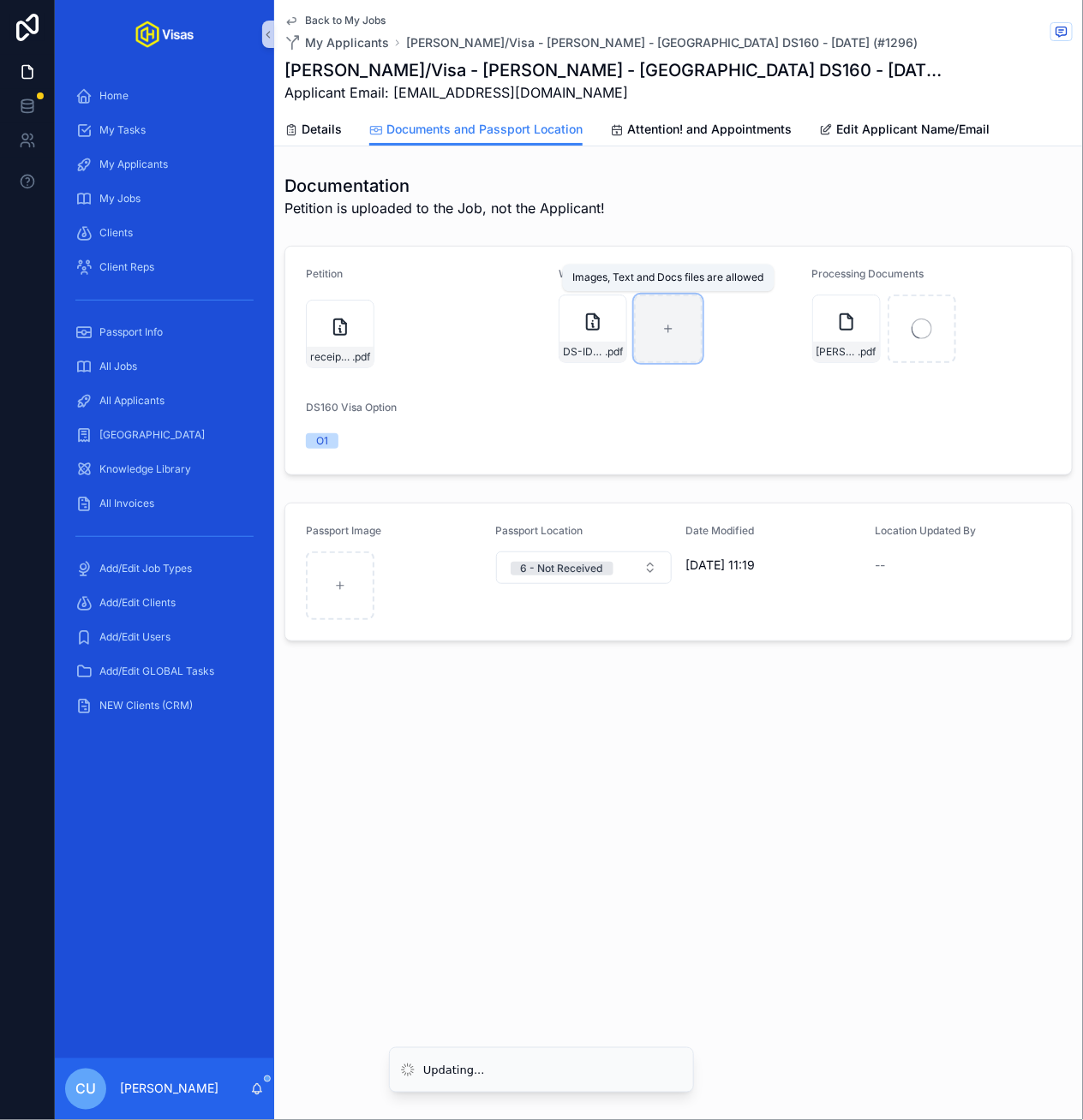
click at [667, 331] on icon "scrollable content" at bounding box center [667, 328] width 12 height 12
type input "**********"
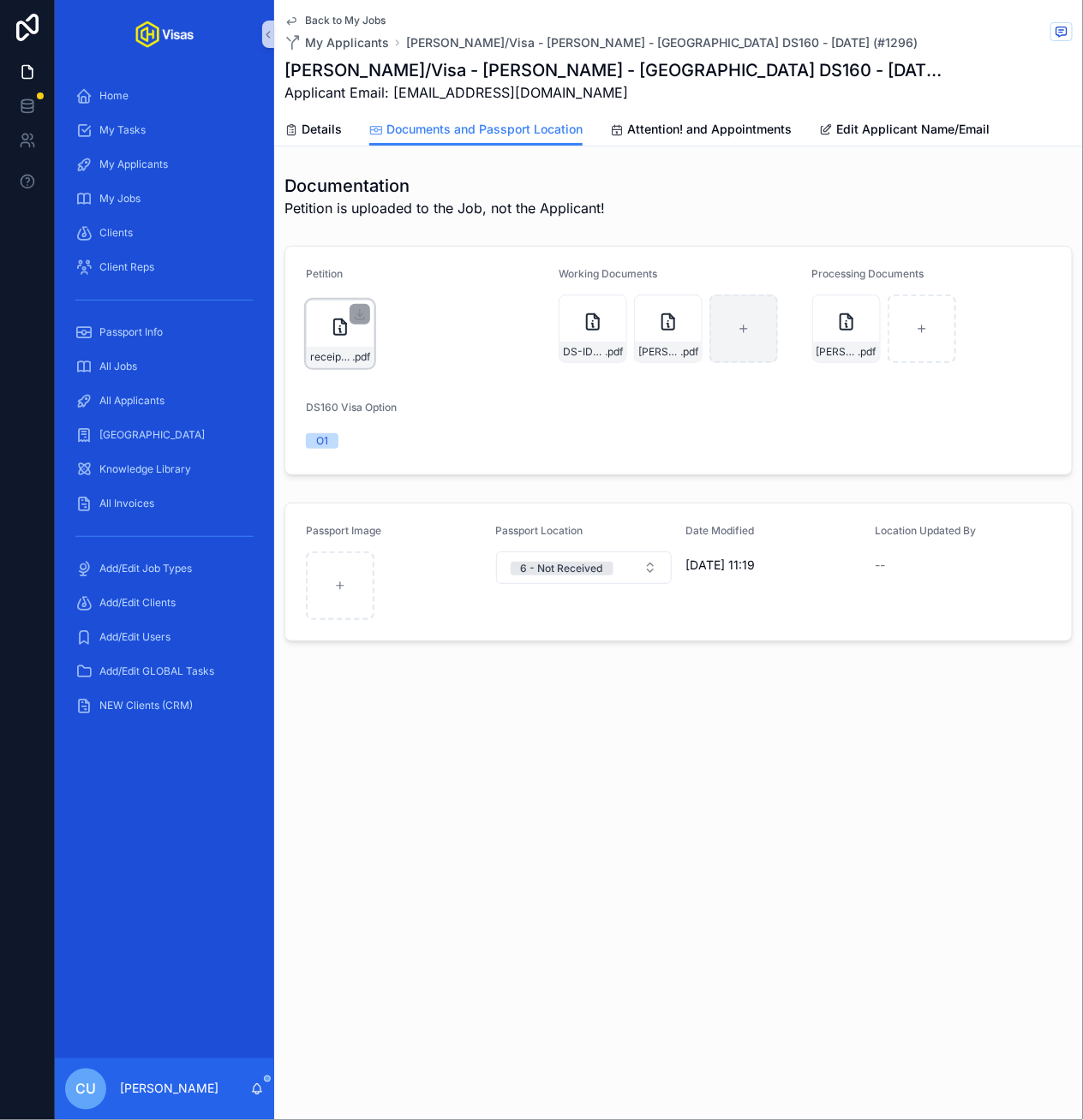
click at [343, 337] on div "receipt-Fwd_-IOE8206498246---ben@onlyhelix.com---Only-Helix-Mail .pdf" at bounding box center [340, 334] width 69 height 69
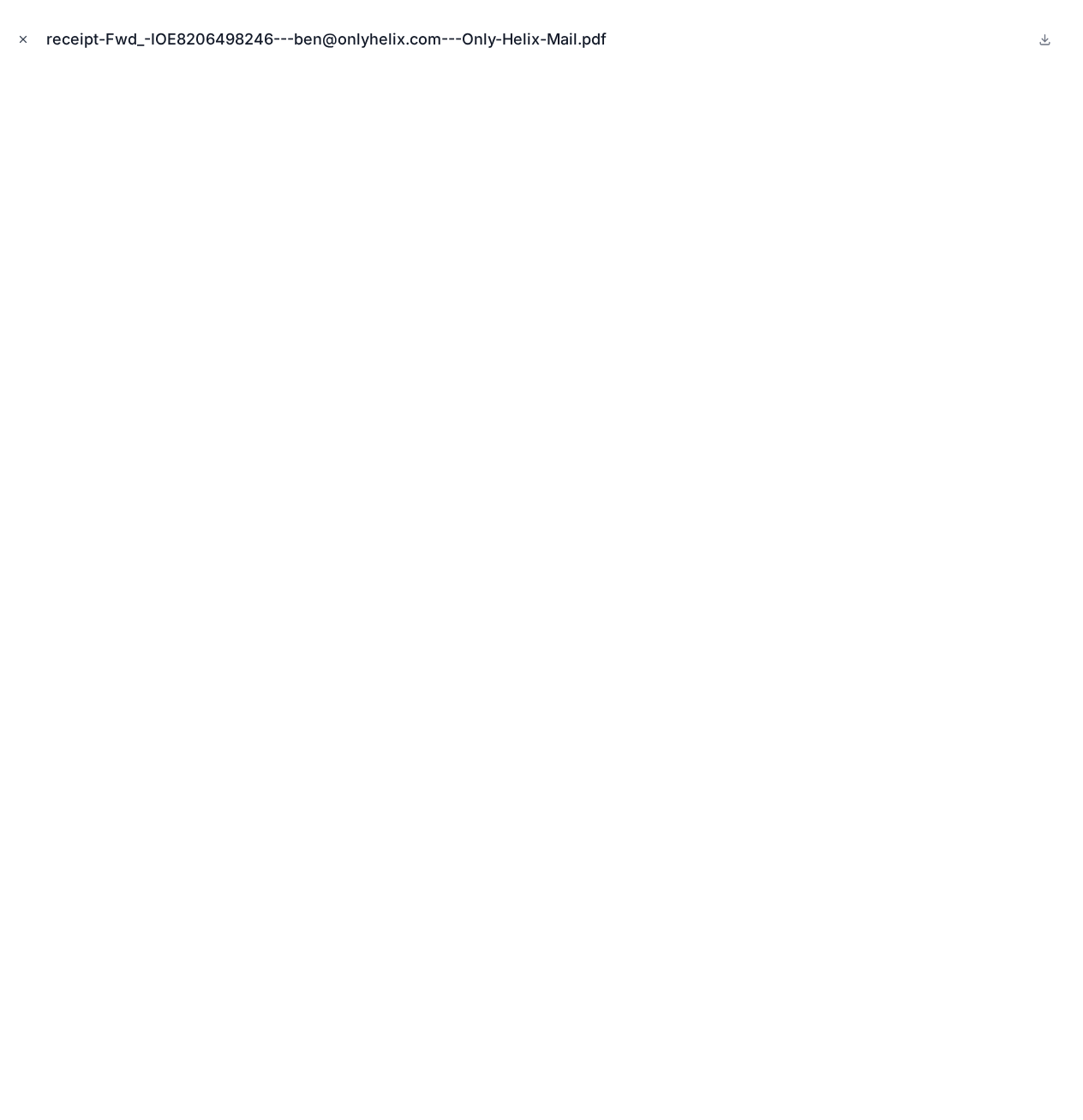
click at [20, 42] on icon "Close modal" at bounding box center [23, 39] width 12 height 12
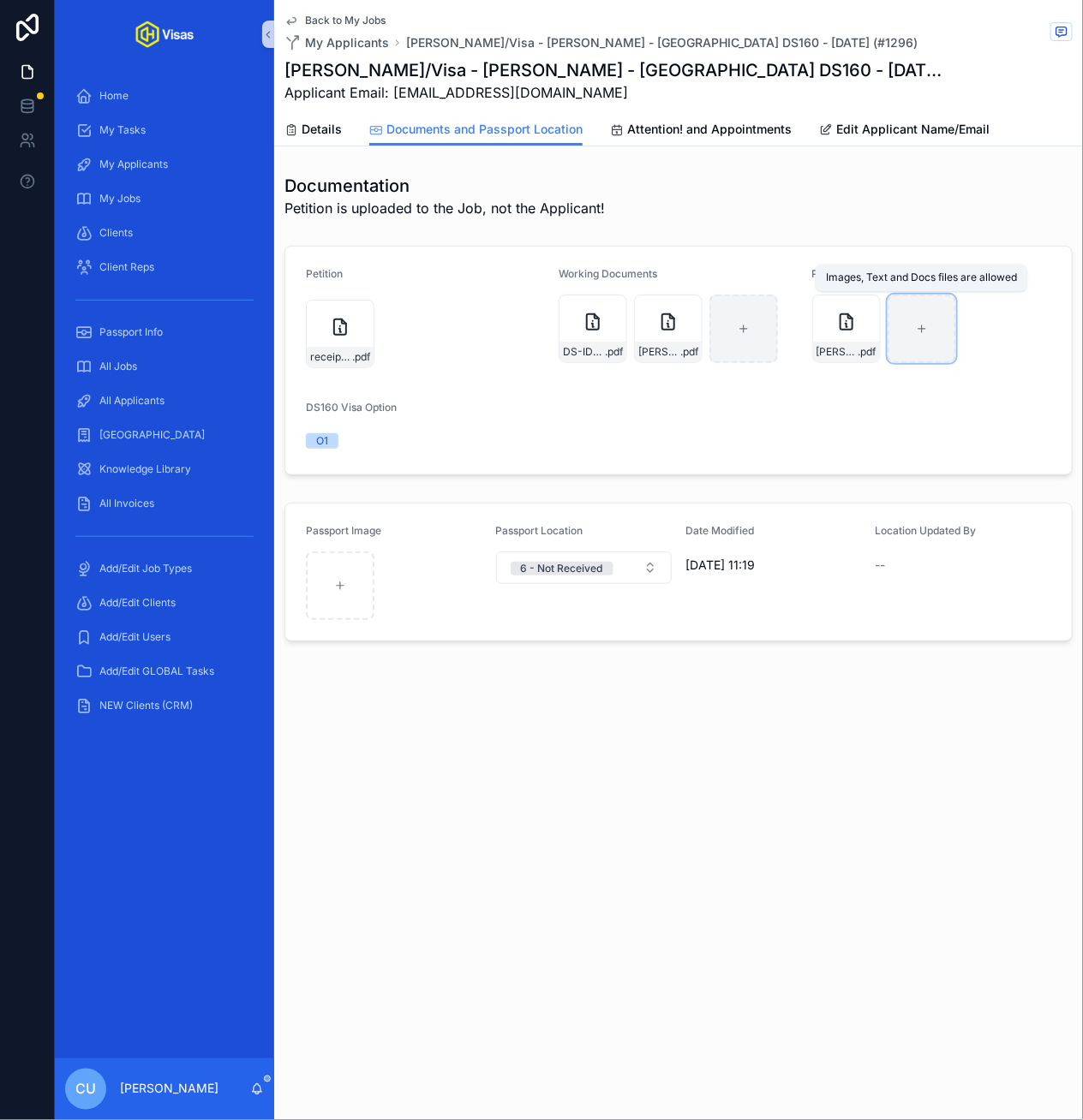
click at [928, 331] on div "scrollable content" at bounding box center [922, 329] width 69 height 69
type input "**********"
click at [318, 331] on div "receipt-Fwd_-IOE8206498246---ben@onlyhelix.com---Only-Helix-Mail .pdf" at bounding box center [340, 334] width 69 height 69
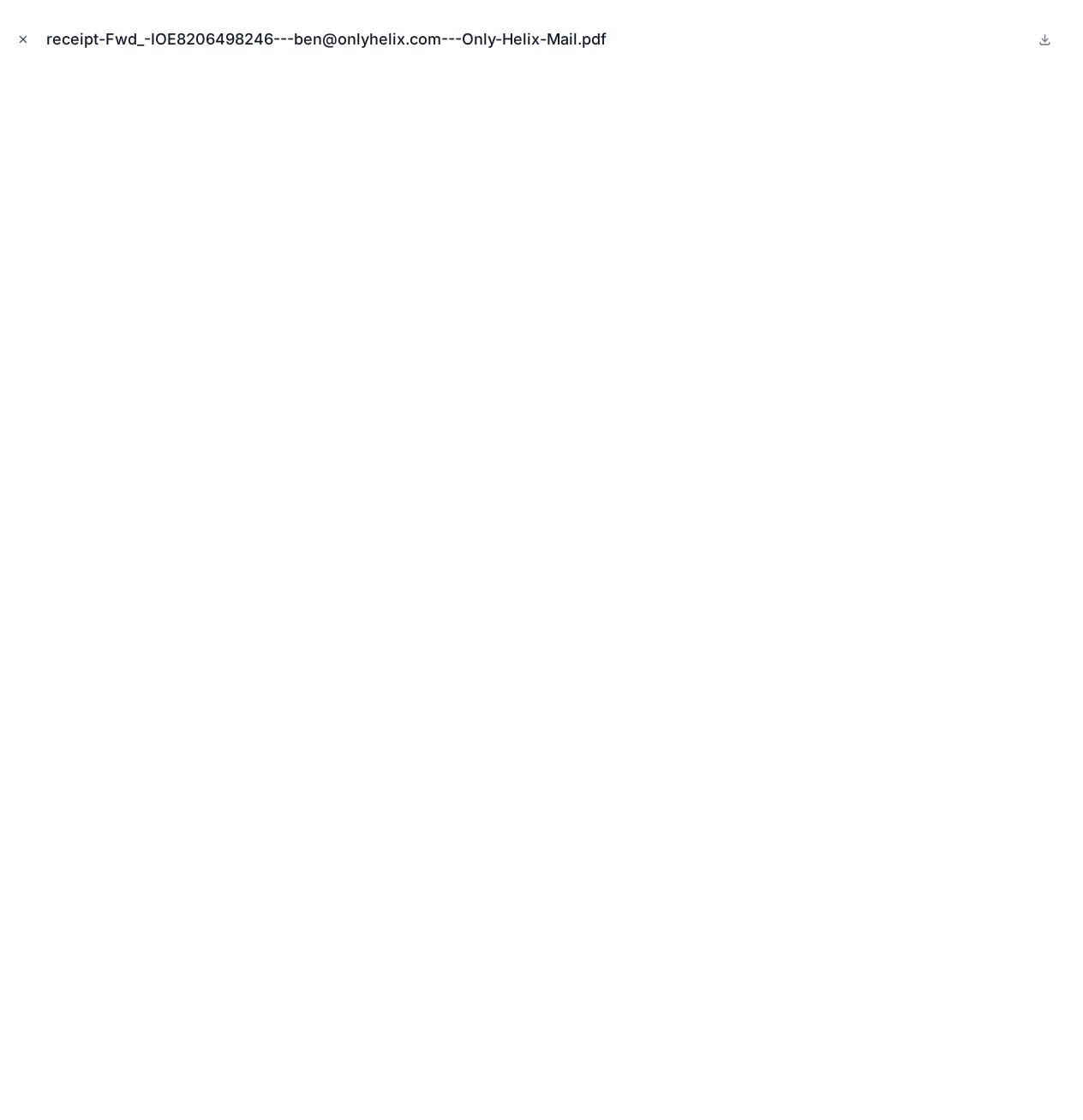
click at [17, 39] on icon "Close modal" at bounding box center [23, 39] width 12 height 12
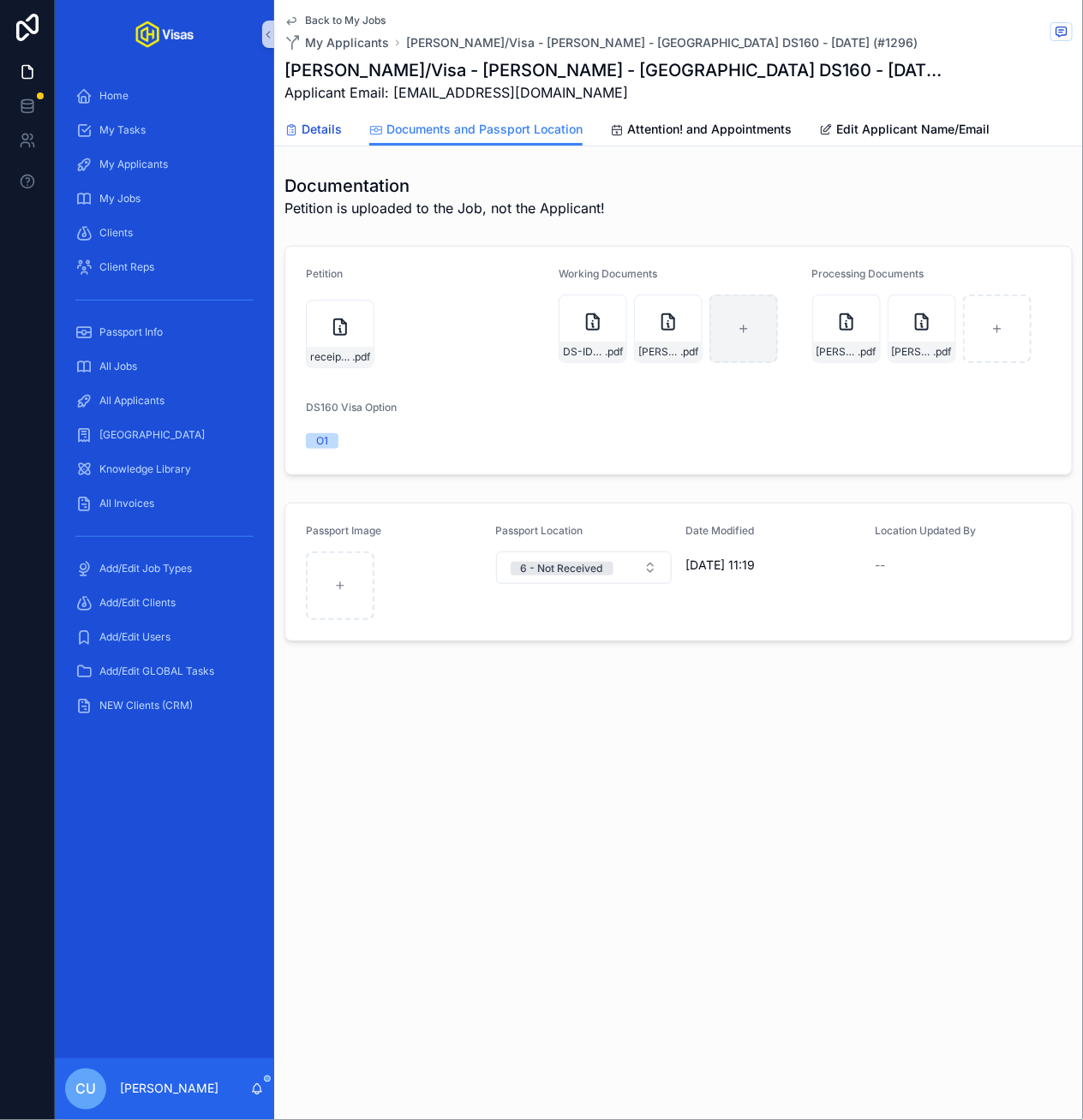
click at [332, 135] on span "Details" at bounding box center [322, 129] width 40 height 17
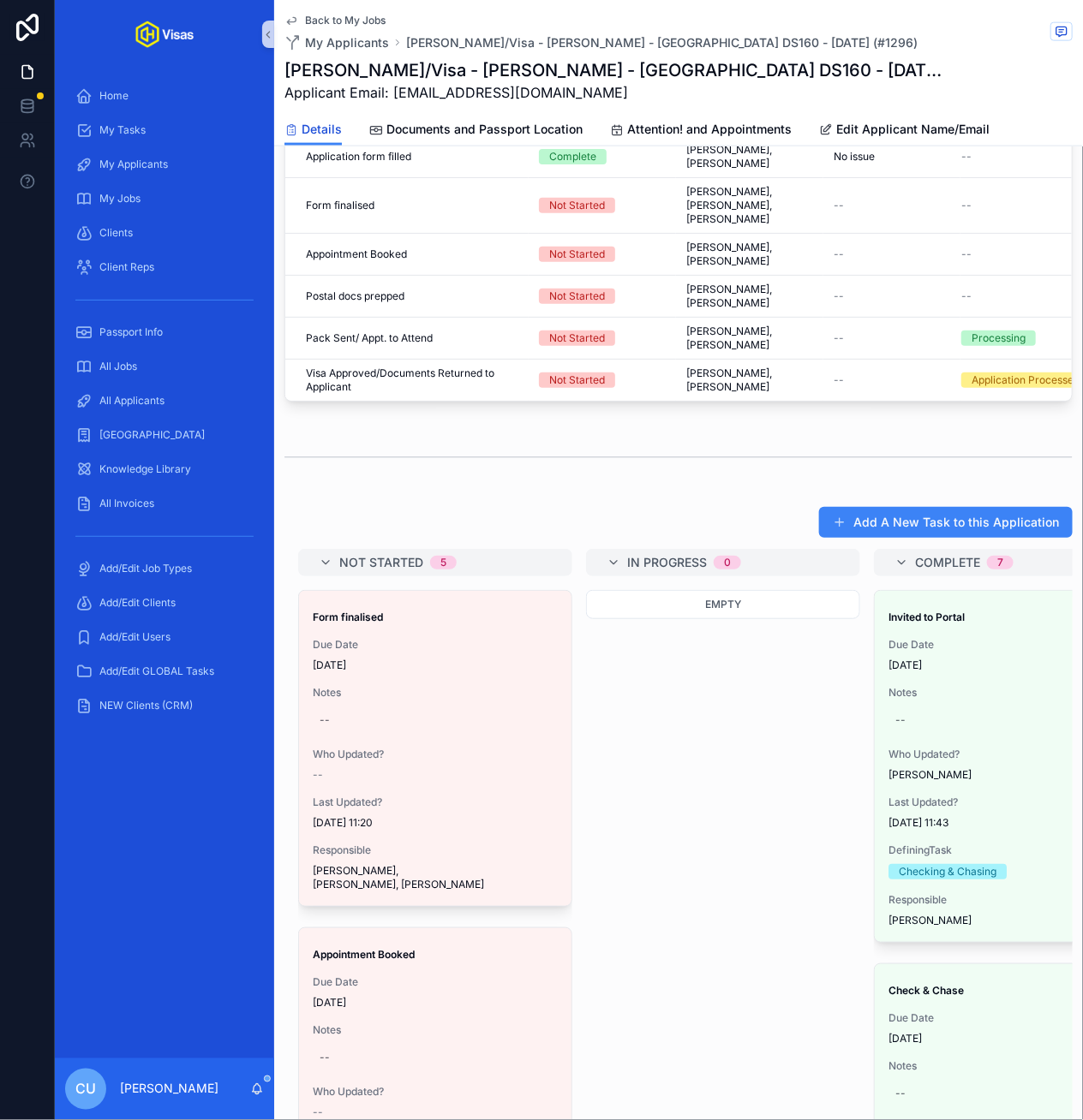
scroll to position [733, 0]
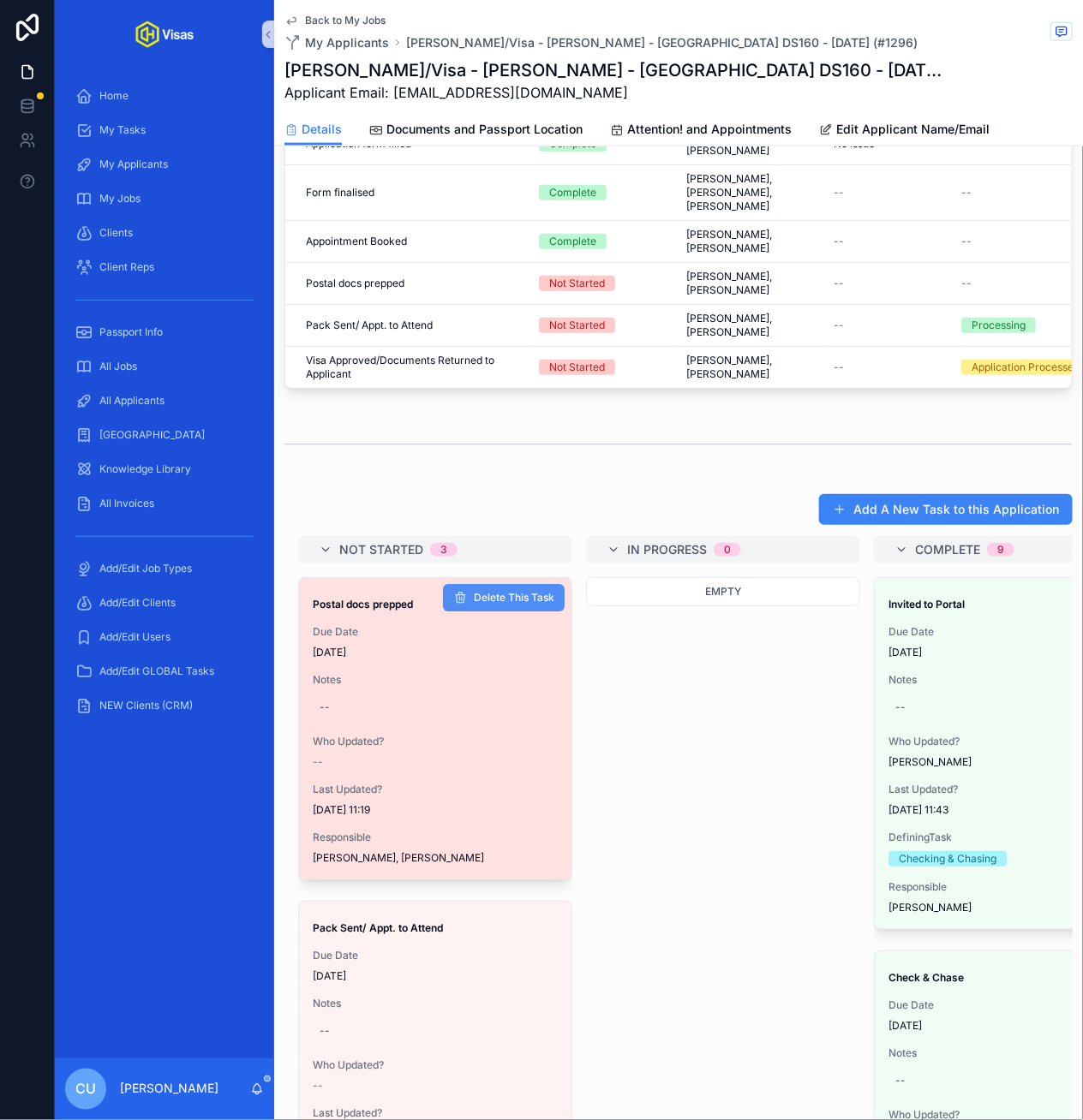
click at [481, 592] on span "Delete This Task" at bounding box center [514, 598] width 80 height 13
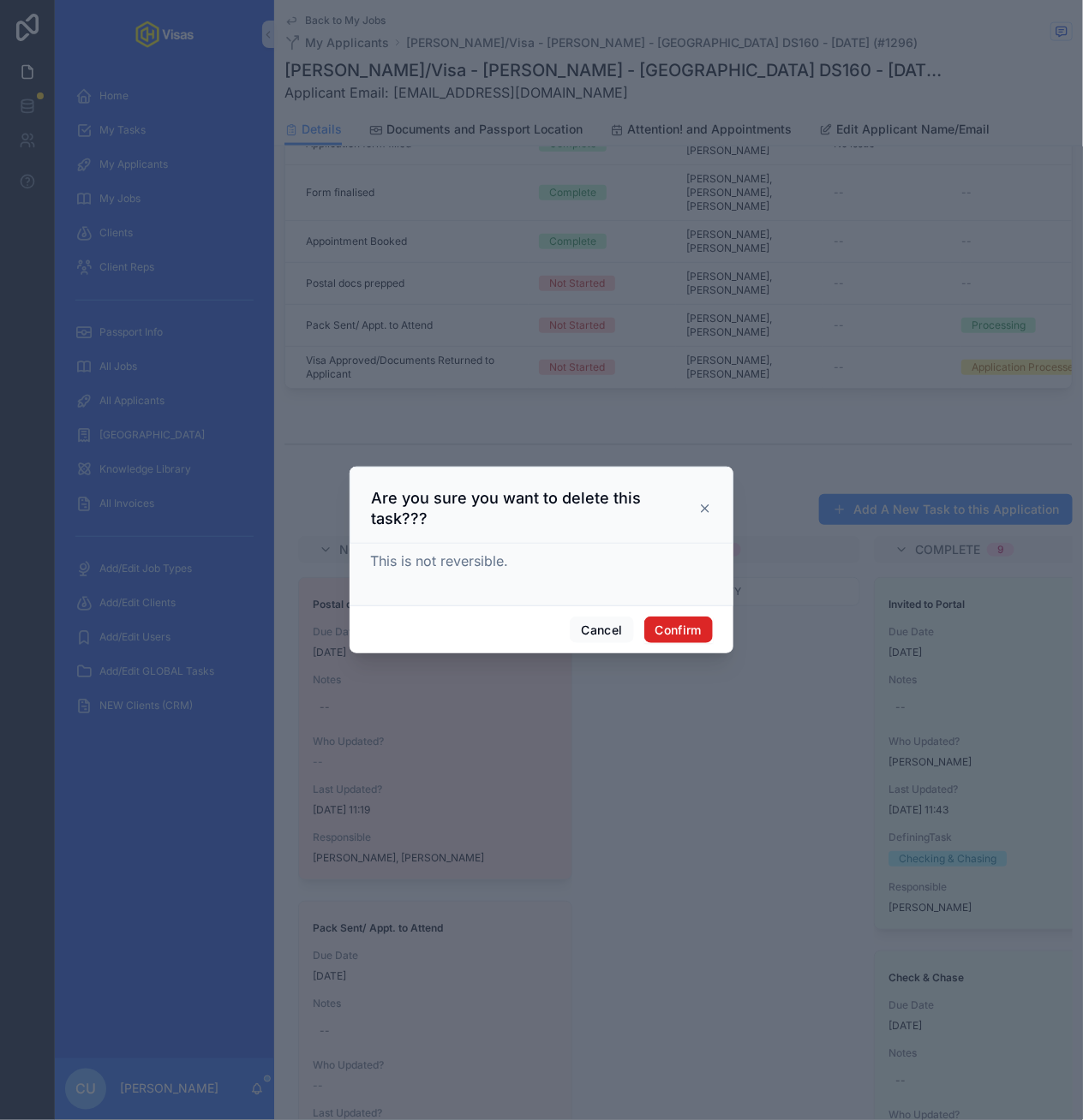
click at [665, 616] on button "Confirm" at bounding box center [679, 630] width 69 height 28
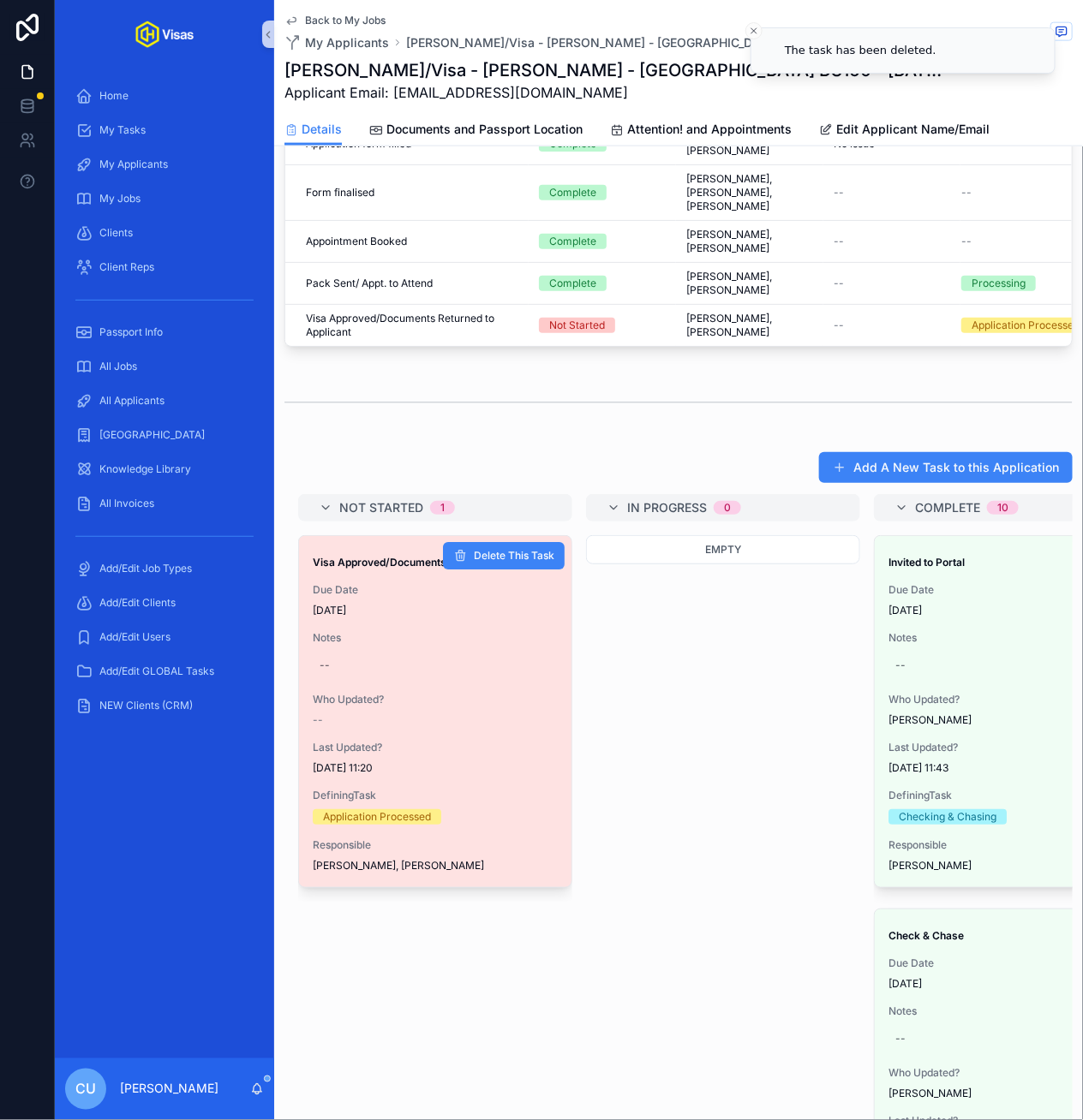
scroll to position [863, 0]
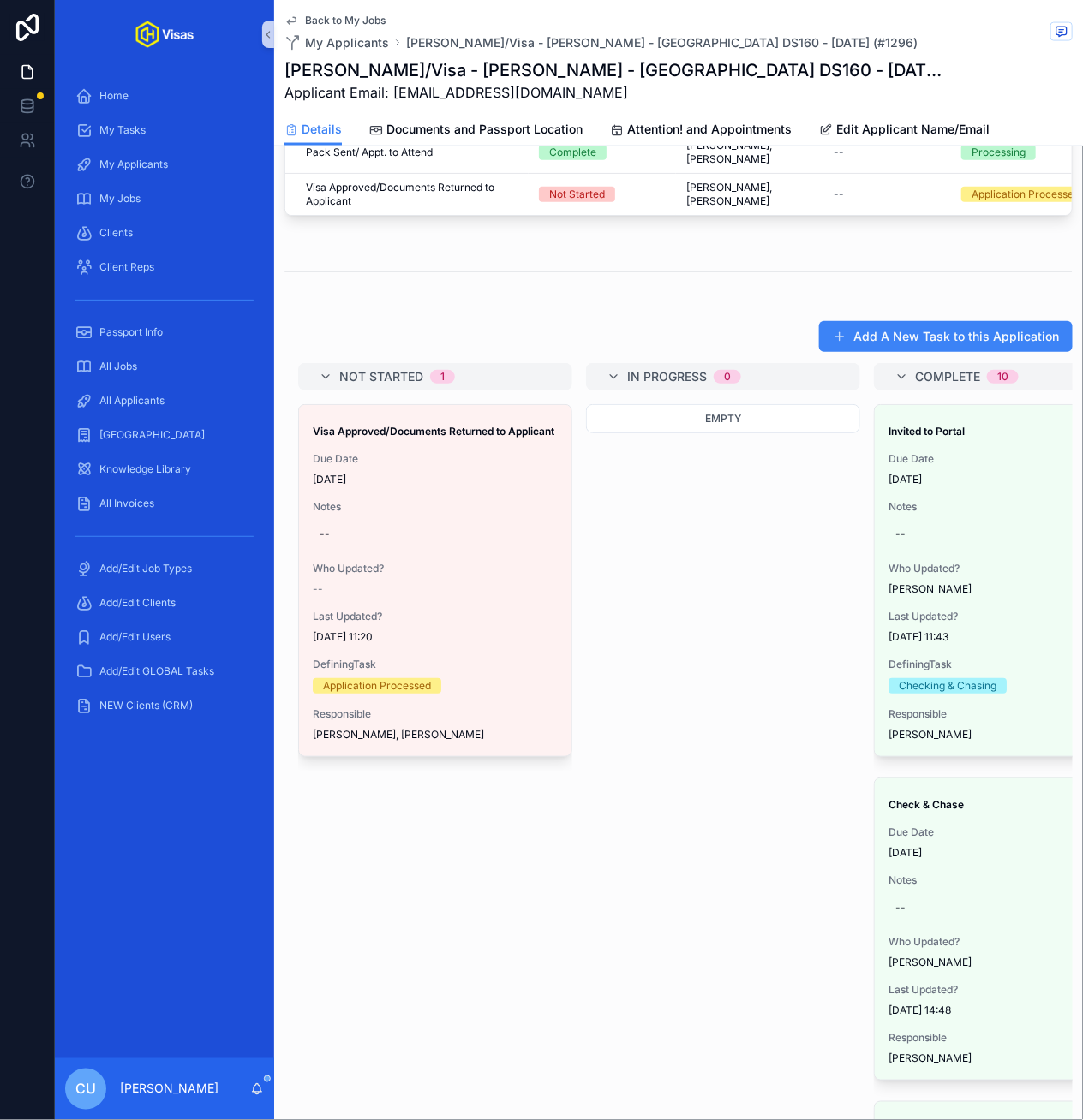
drag, startPoint x: 390, startPoint y: 680, endPoint x: 405, endPoint y: 1054, distance: 374.3
click at [672, 114] on link "Attention! and Appointments" at bounding box center [701, 131] width 182 height 34
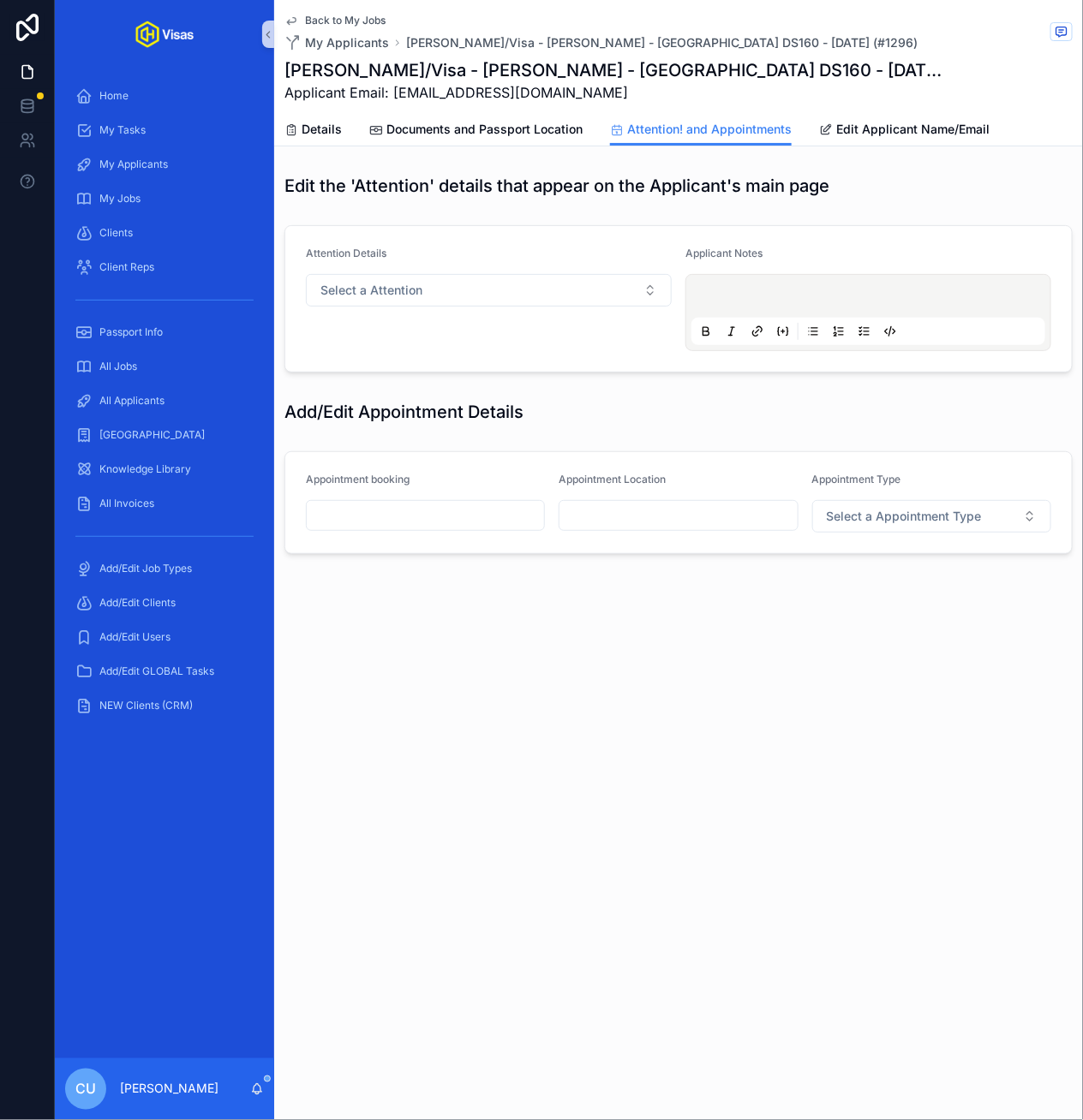
click at [431, 515] on input "scrollable content" at bounding box center [425, 515] width 237 height 24
click at [524, 559] on button "scrollable content" at bounding box center [517, 558] width 31 height 31
click at [362, 728] on button "16" at bounding box center [363, 733] width 31 height 31
click at [404, 852] on input "**" at bounding box center [409, 861] width 39 height 24
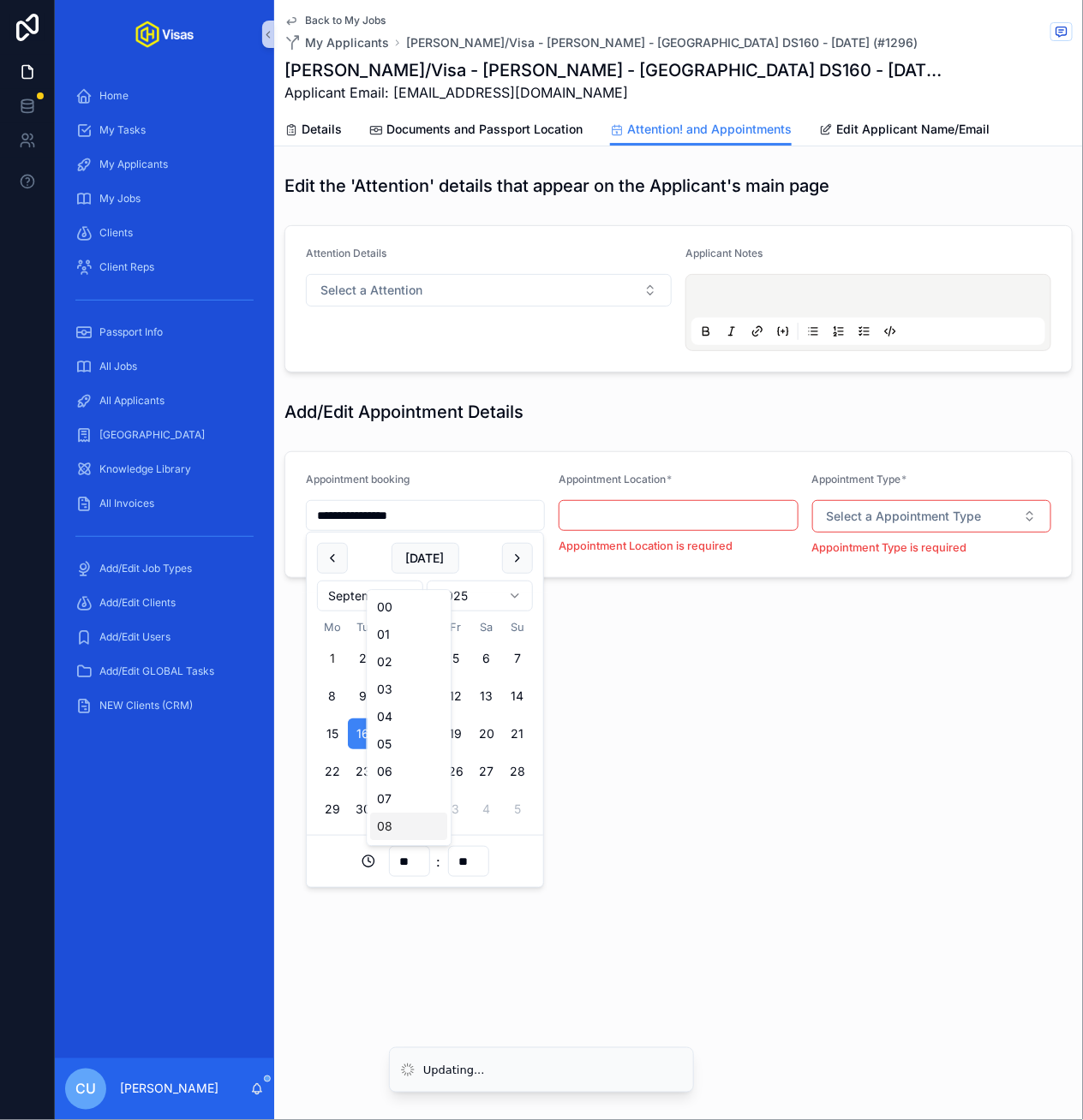
click at [394, 823] on div "08" at bounding box center [409, 827] width 77 height 28
type input "**********"
type input "**"
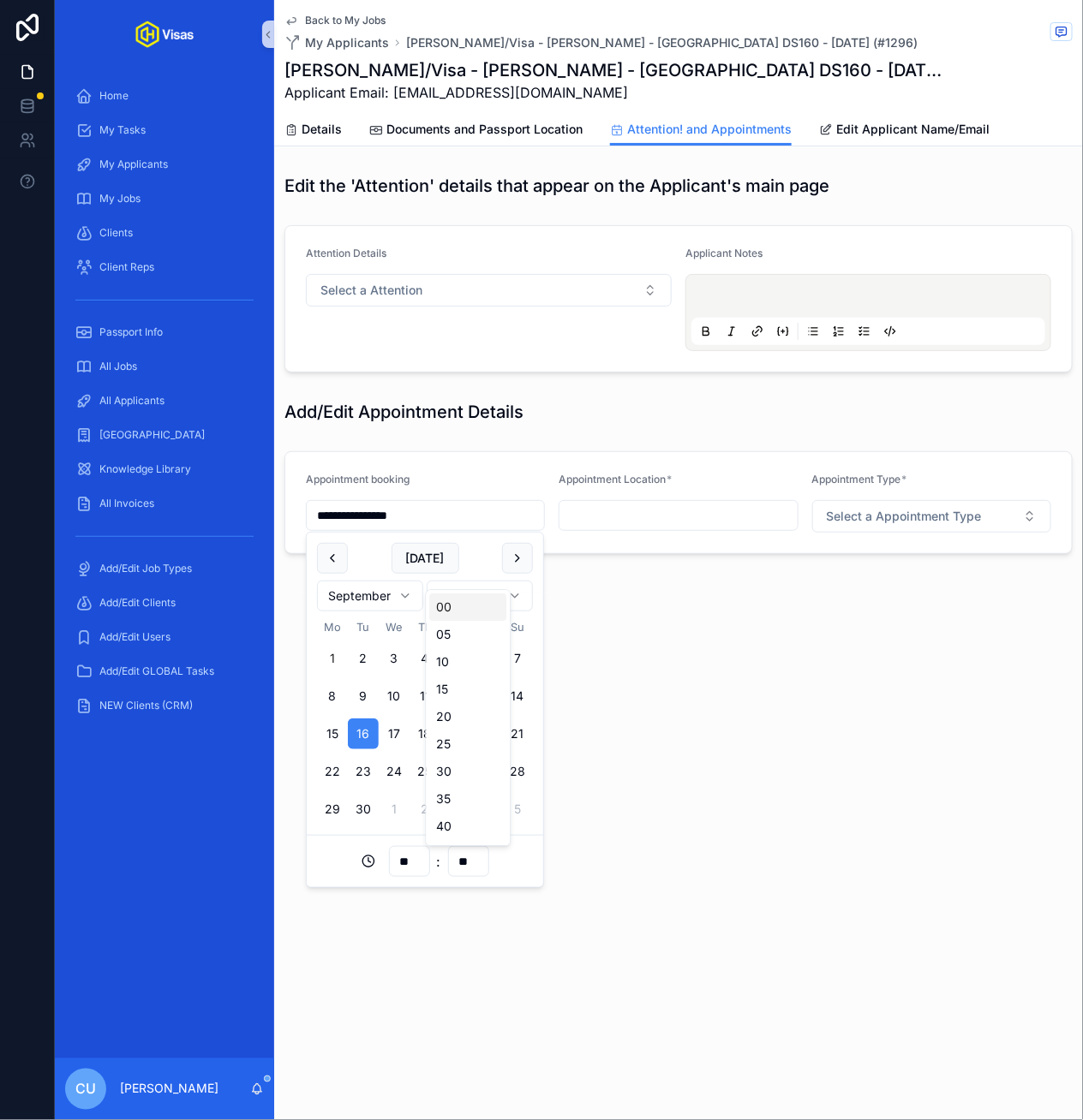
click at [468, 859] on input "**" at bounding box center [468, 861] width 39 height 24
click at [473, 777] on div "30" at bounding box center [468, 772] width 77 height 28
type input "**********"
type input "**"
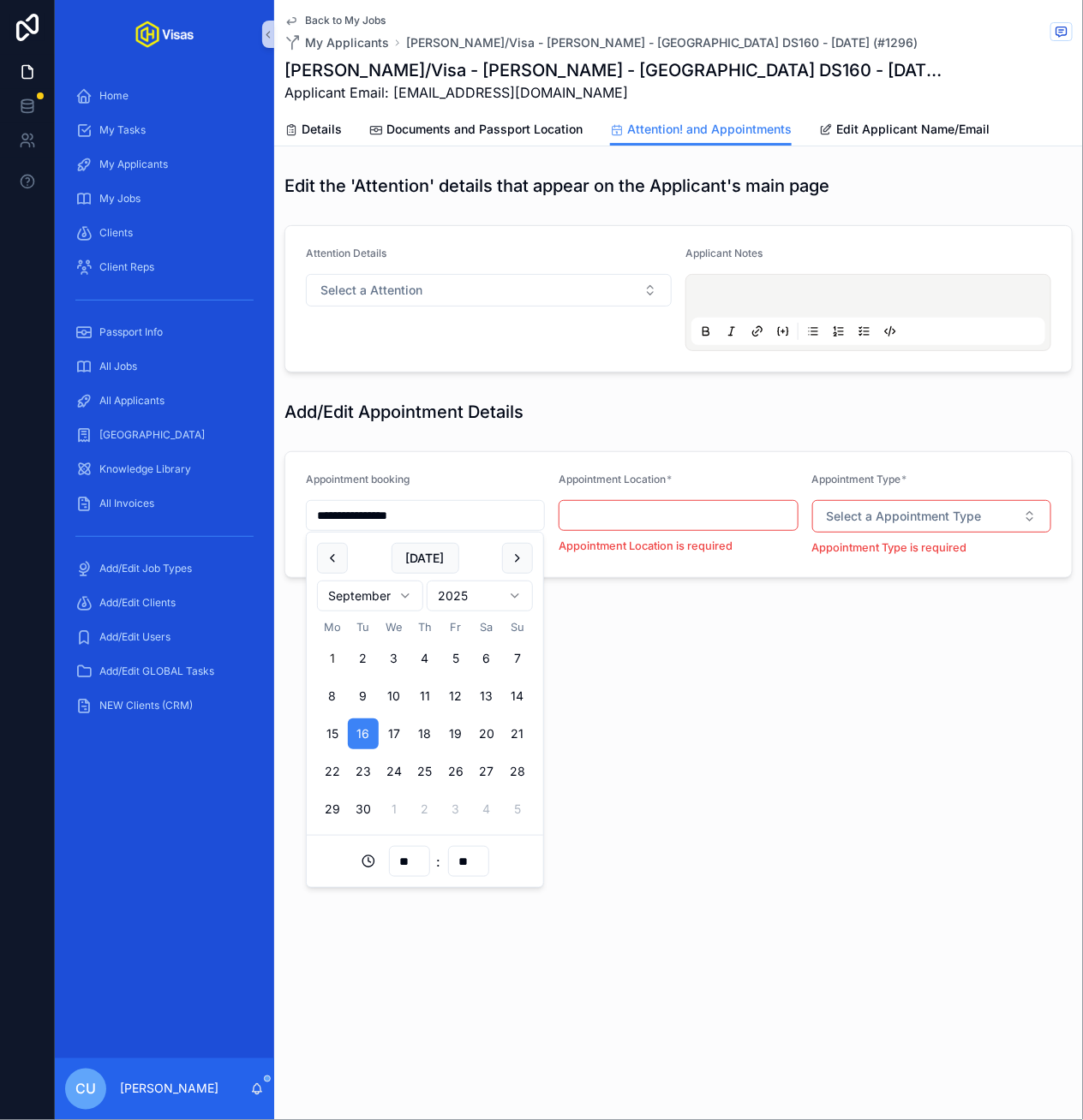
click at [643, 507] on input "scrollable content" at bounding box center [678, 515] width 237 height 24
type input "******"
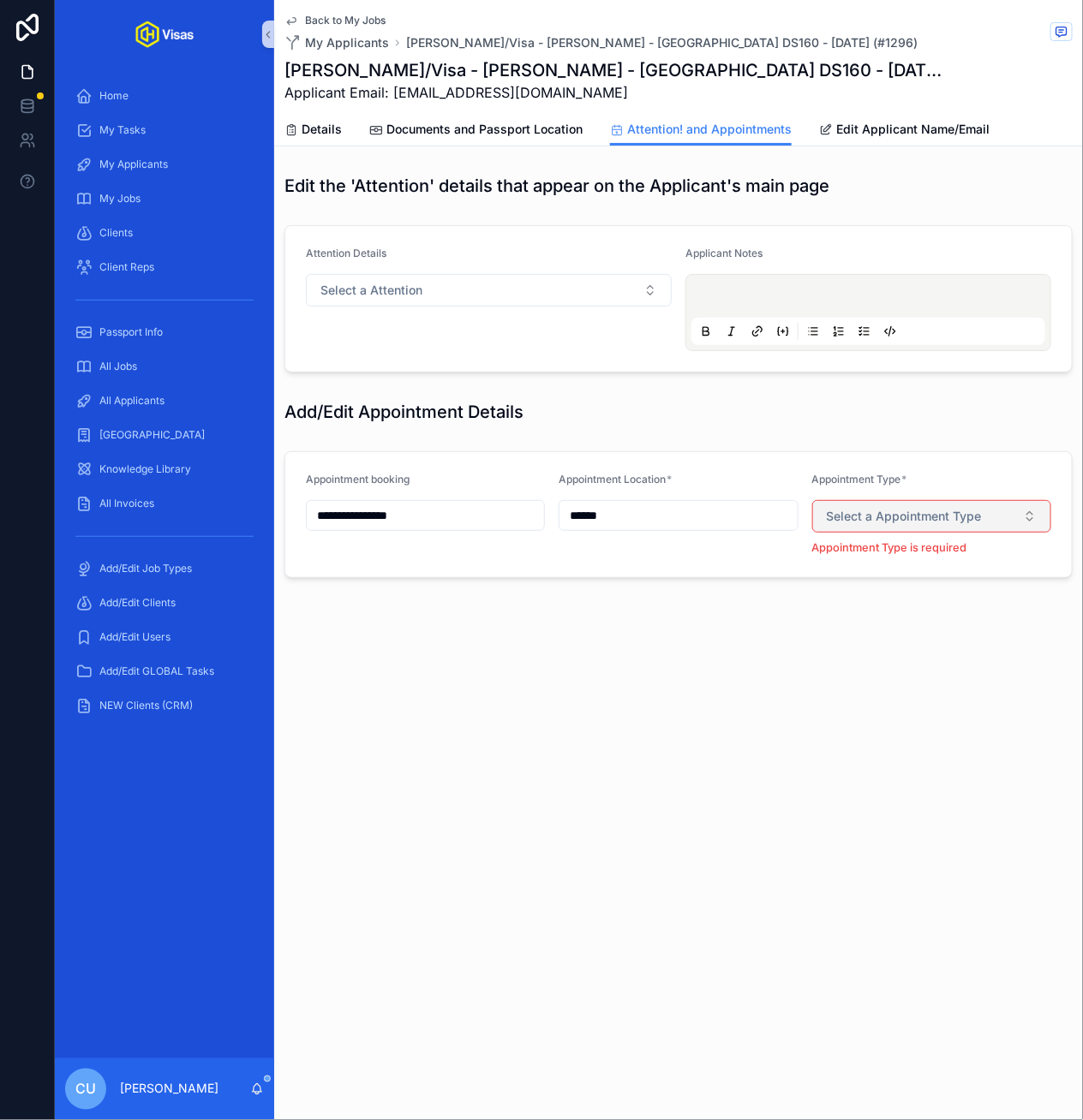
click at [867, 526] on button "Select a Appointment Type" at bounding box center [932, 516] width 239 height 33
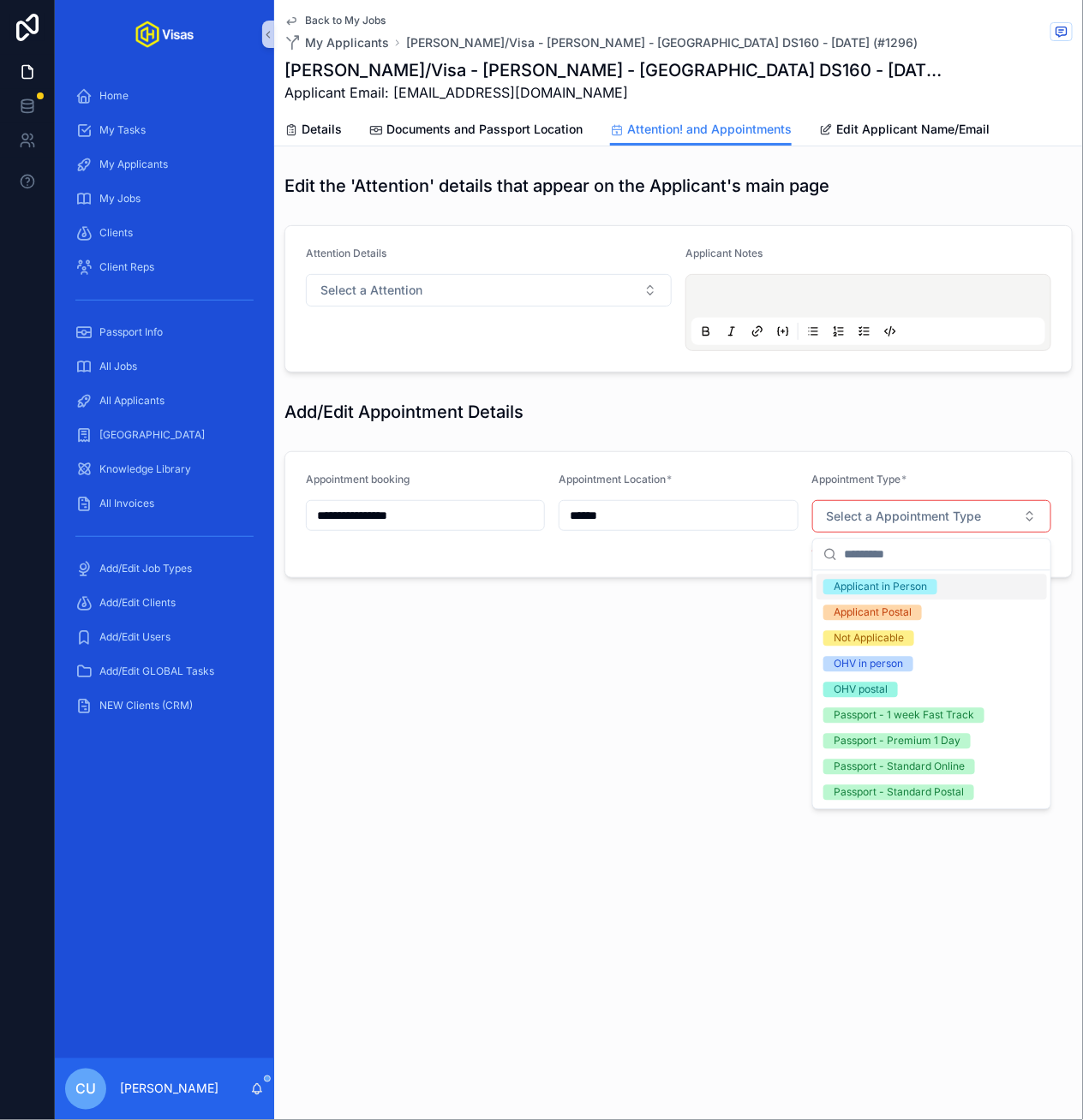
click at [919, 591] on div "Applicant in Person" at bounding box center [879, 588] width 93 height 15
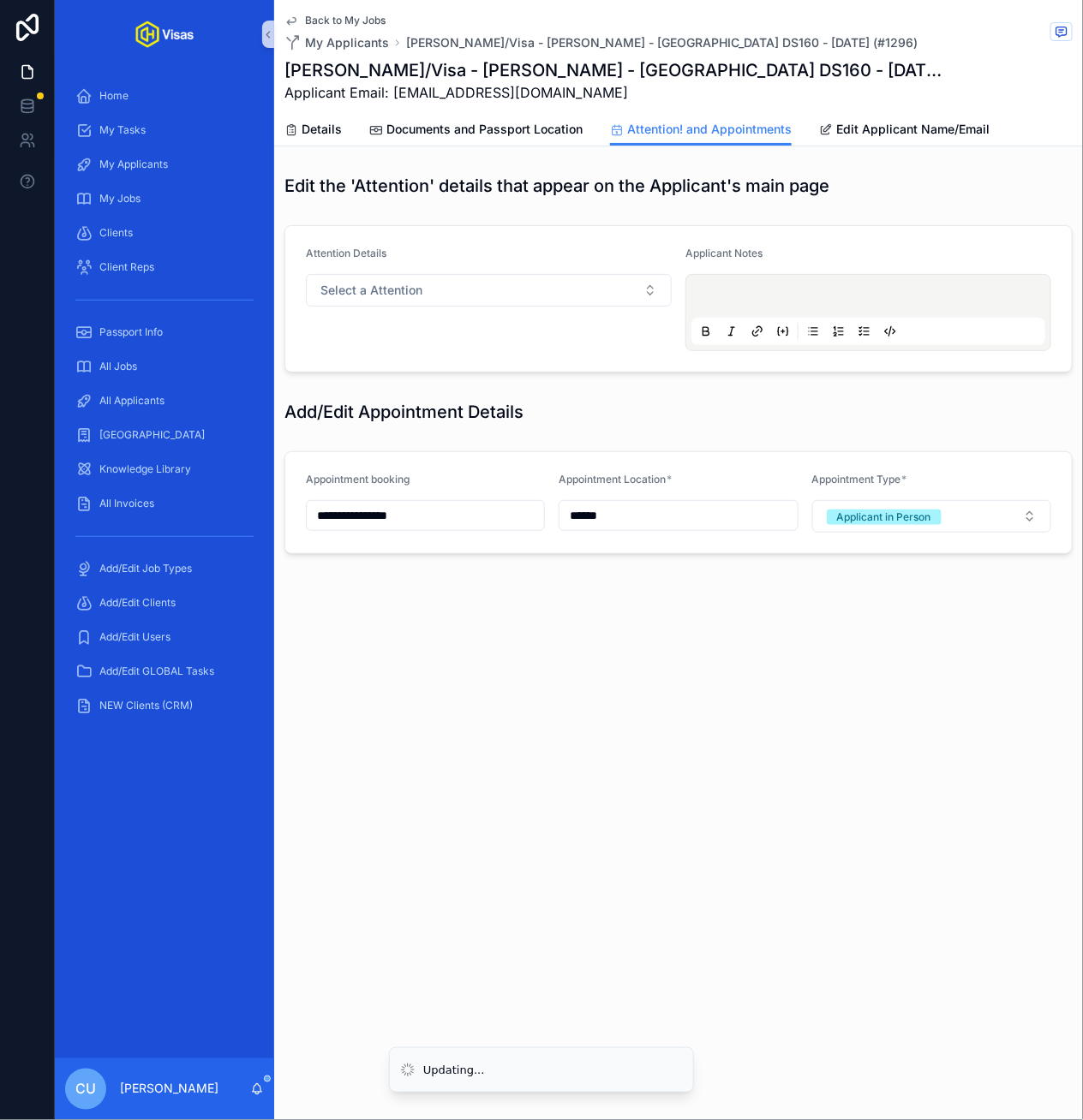
click at [686, 670] on div "**********" at bounding box center [678, 335] width 808 height 670
click at [447, 126] on span "Documents and Passport Location" at bounding box center [484, 129] width 196 height 17
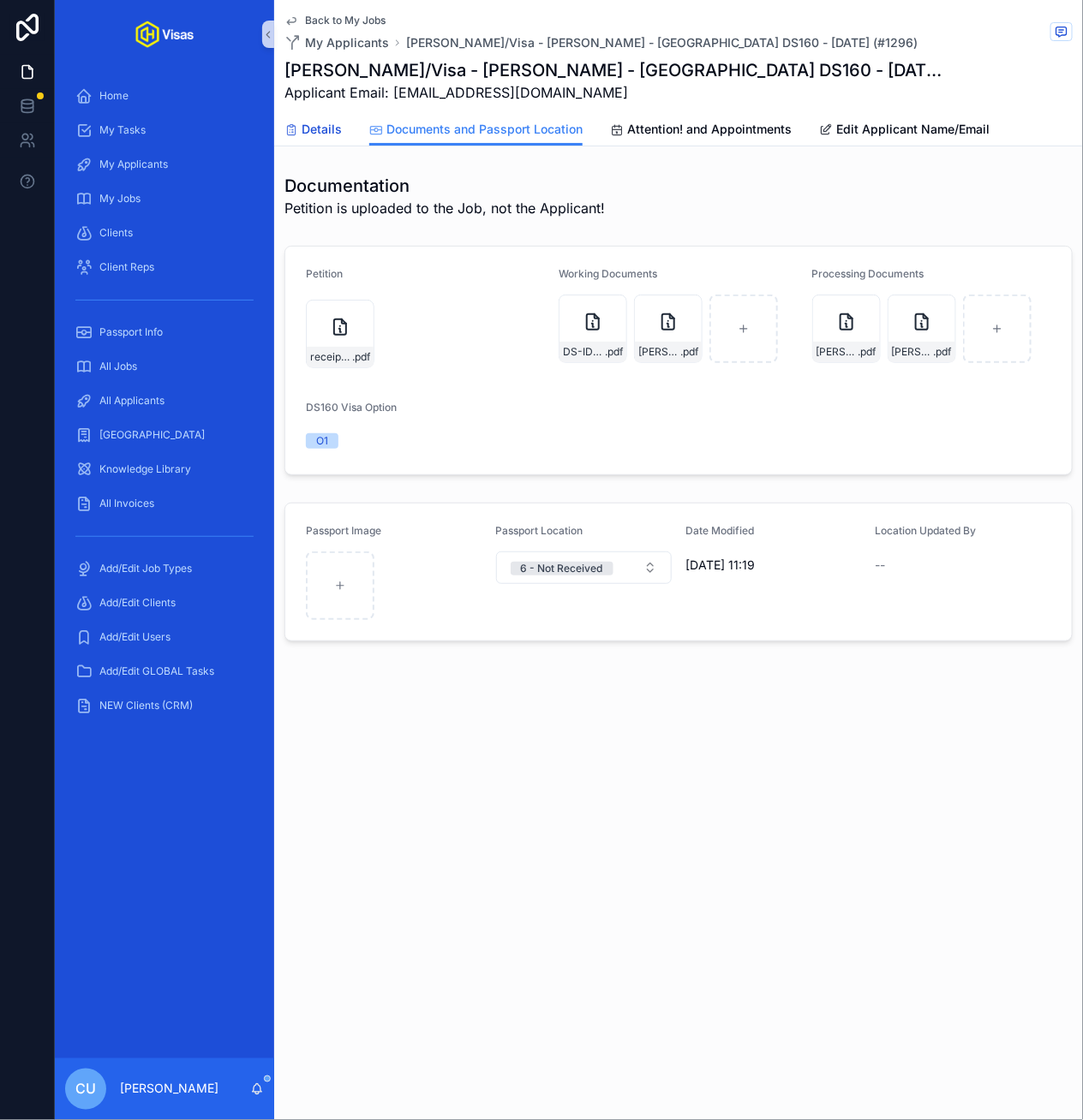
click at [317, 121] on span "Details" at bounding box center [322, 129] width 40 height 17
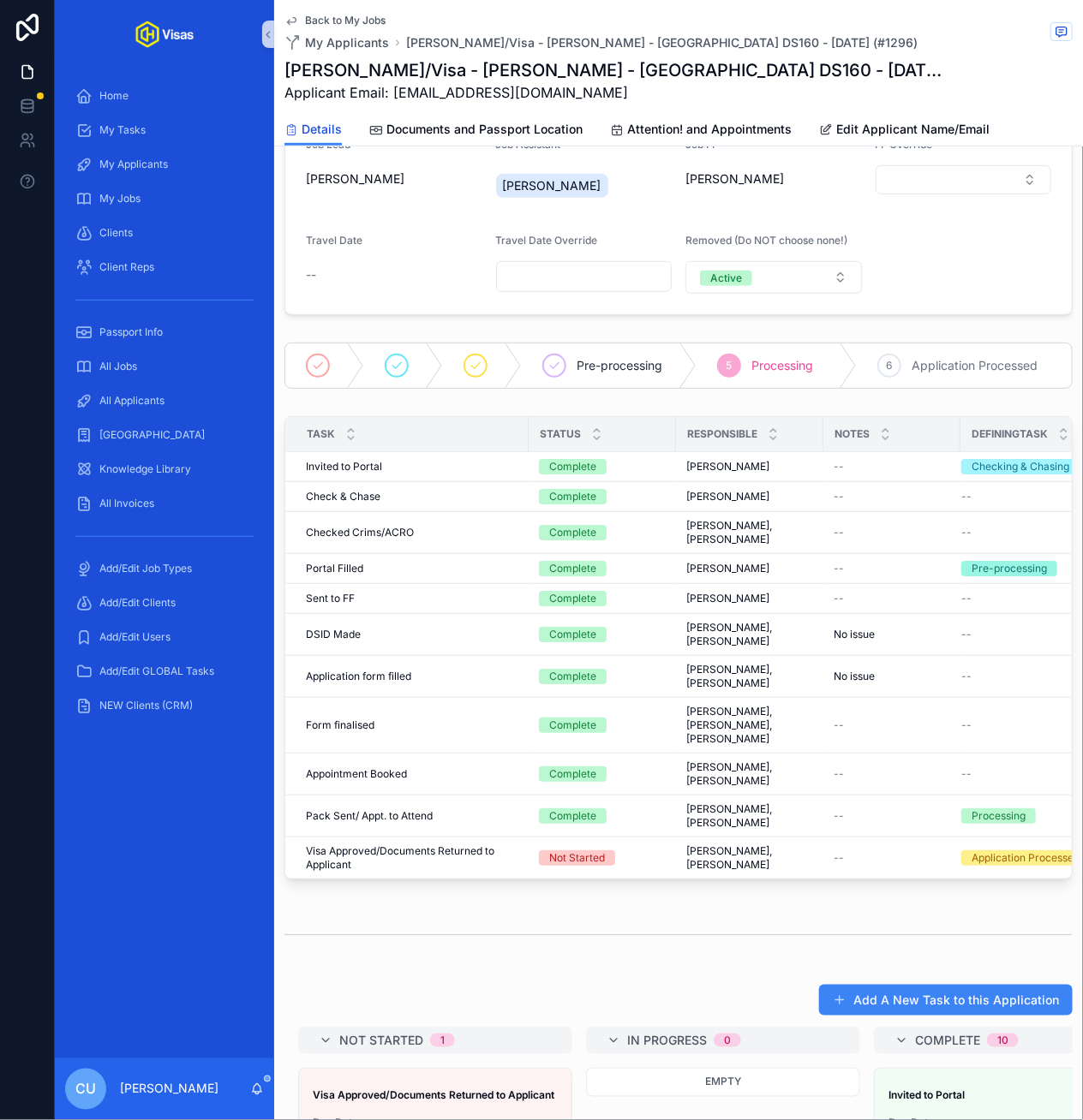
scroll to position [203, 0]
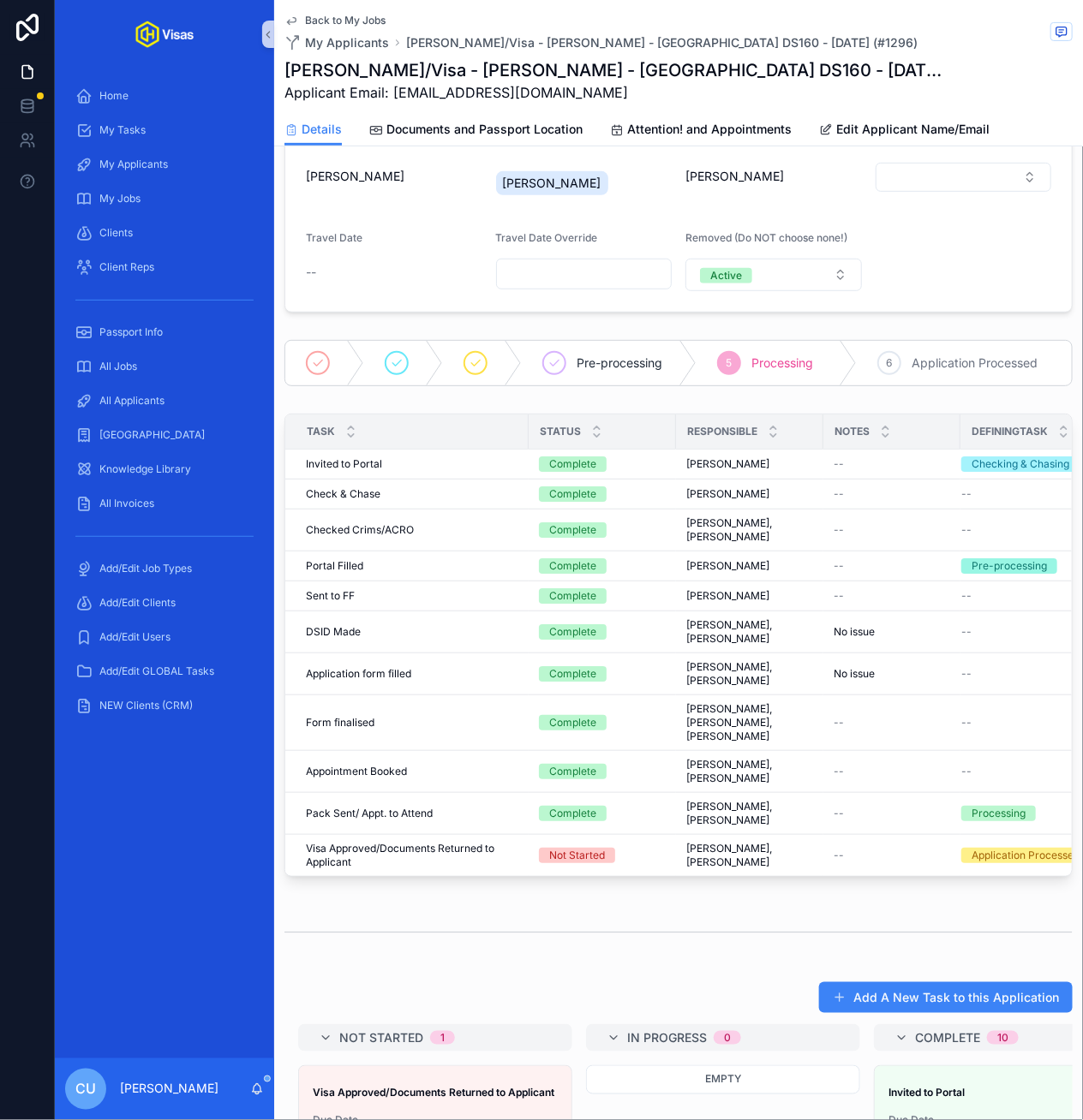
click at [965, 283] on form "Job Lead Ben Young Job Assistant Colin Upchurch Job FF Murielle Johnson FF Over…" at bounding box center [678, 213] width 786 height 197
click at [187, 391] on div "All Applicants" at bounding box center [165, 400] width 178 height 28
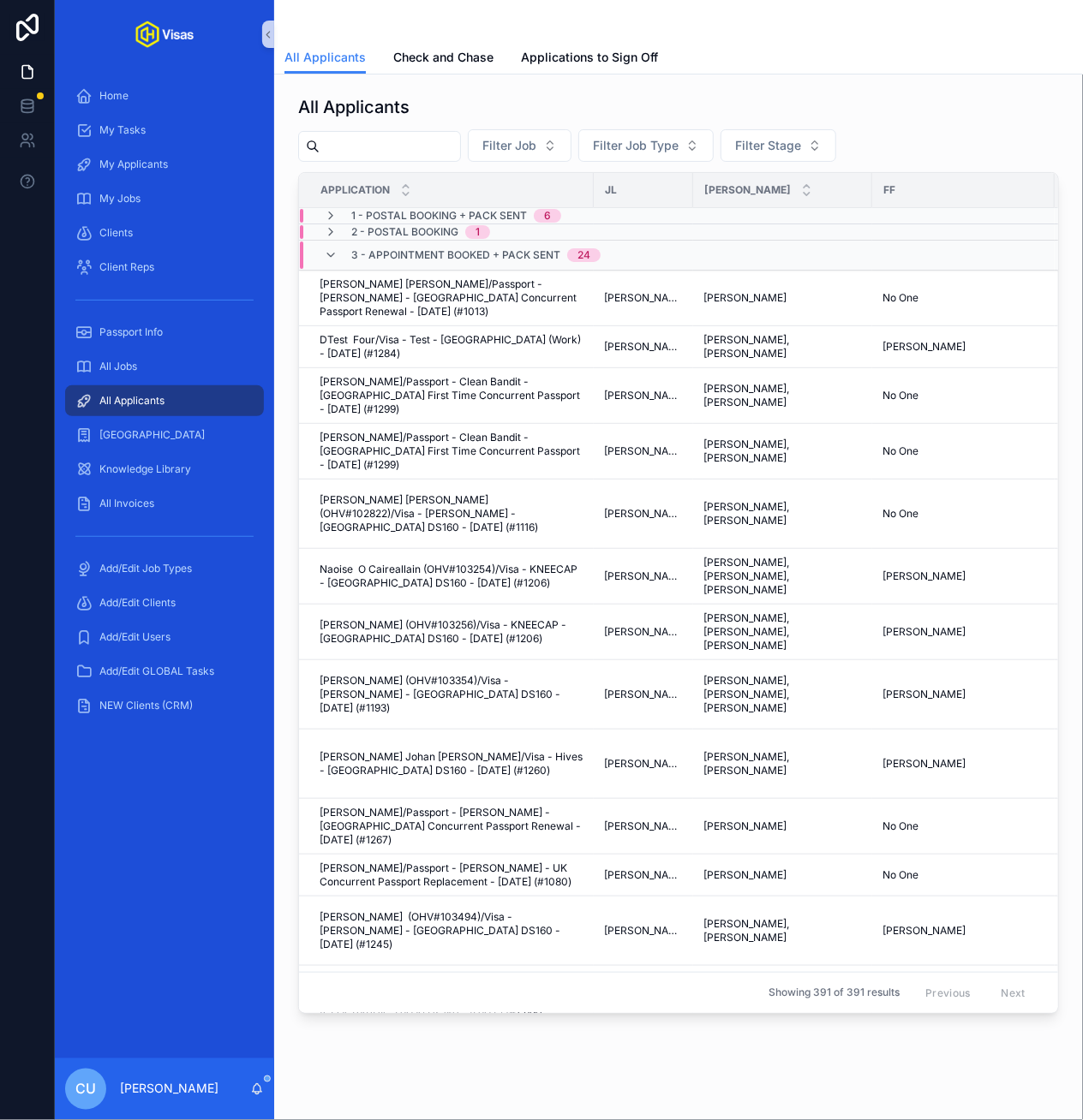
click at [362, 142] on input "scrollable content" at bounding box center [390, 146] width 141 height 24
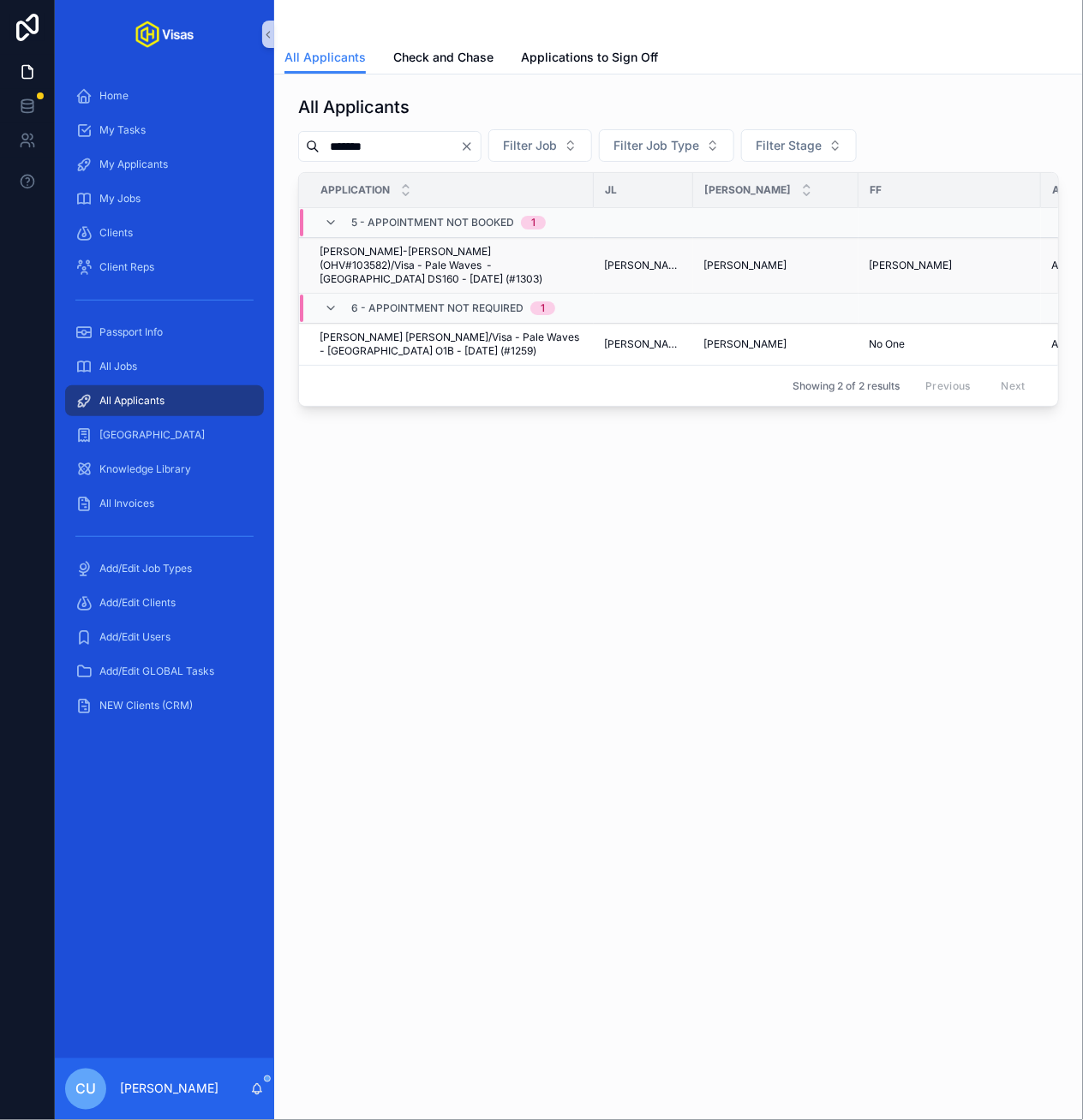
type input "*******"
click at [460, 261] on span "[PERSON_NAME]-[PERSON_NAME] (OHV#103582)/Visa - Pale Waves - [GEOGRAPHIC_DATA] …" at bounding box center [451, 265] width 263 height 41
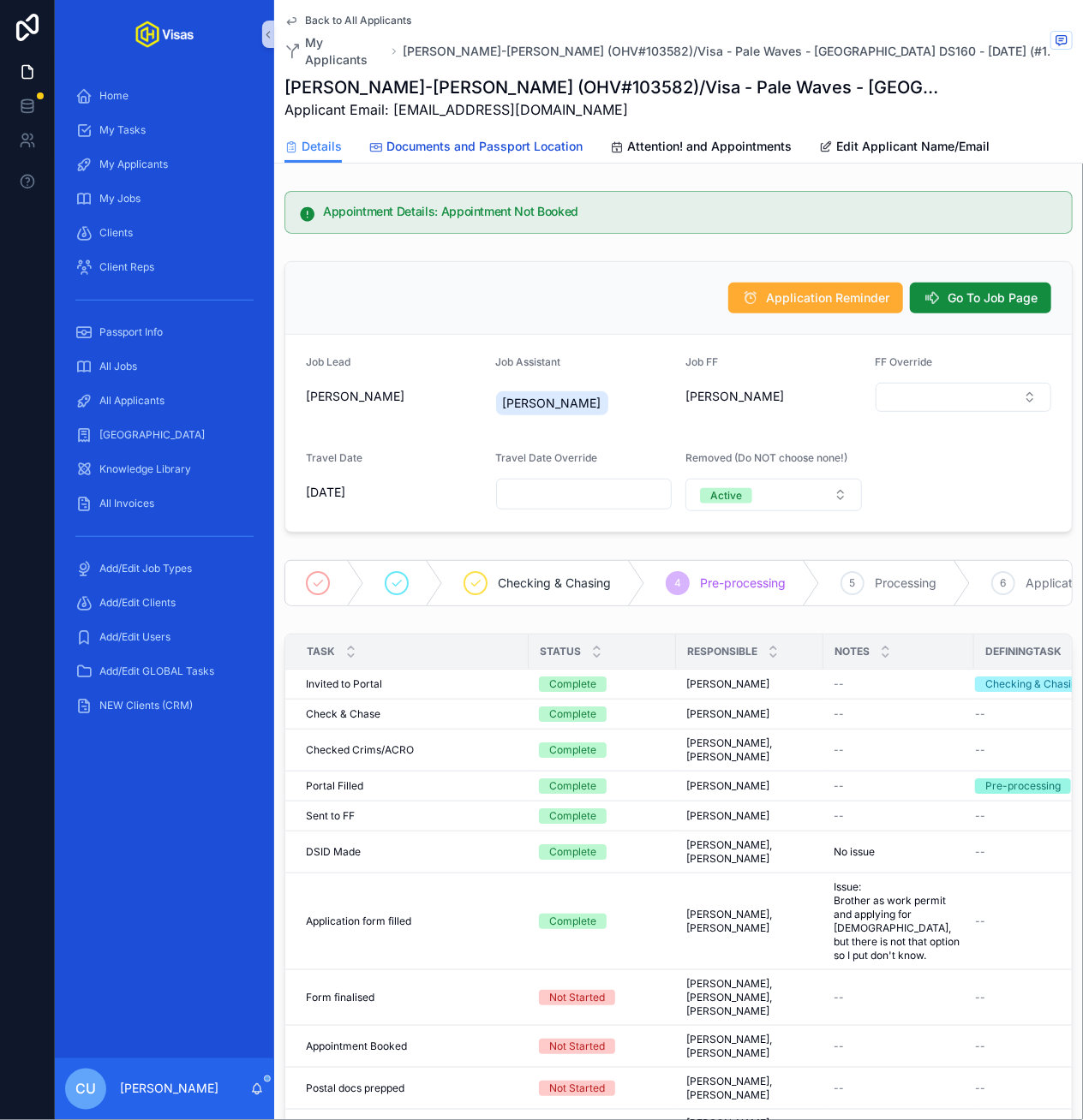
click at [513, 138] on span "Documents and Passport Location" at bounding box center [484, 146] width 196 height 17
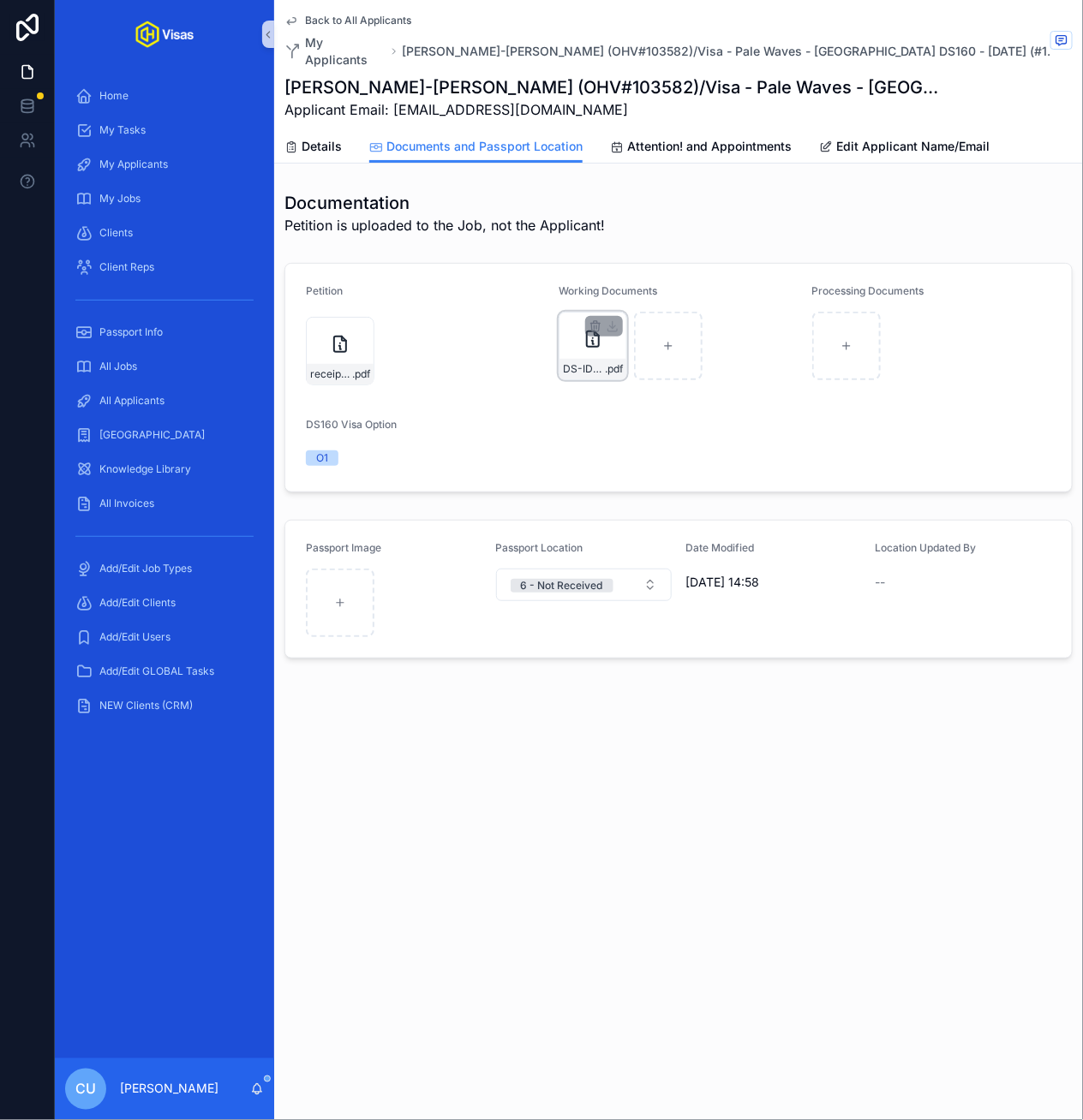
click at [578, 338] on div "DS-ID-BARON-GRACIE .pdf" at bounding box center [593, 347] width 69 height 69
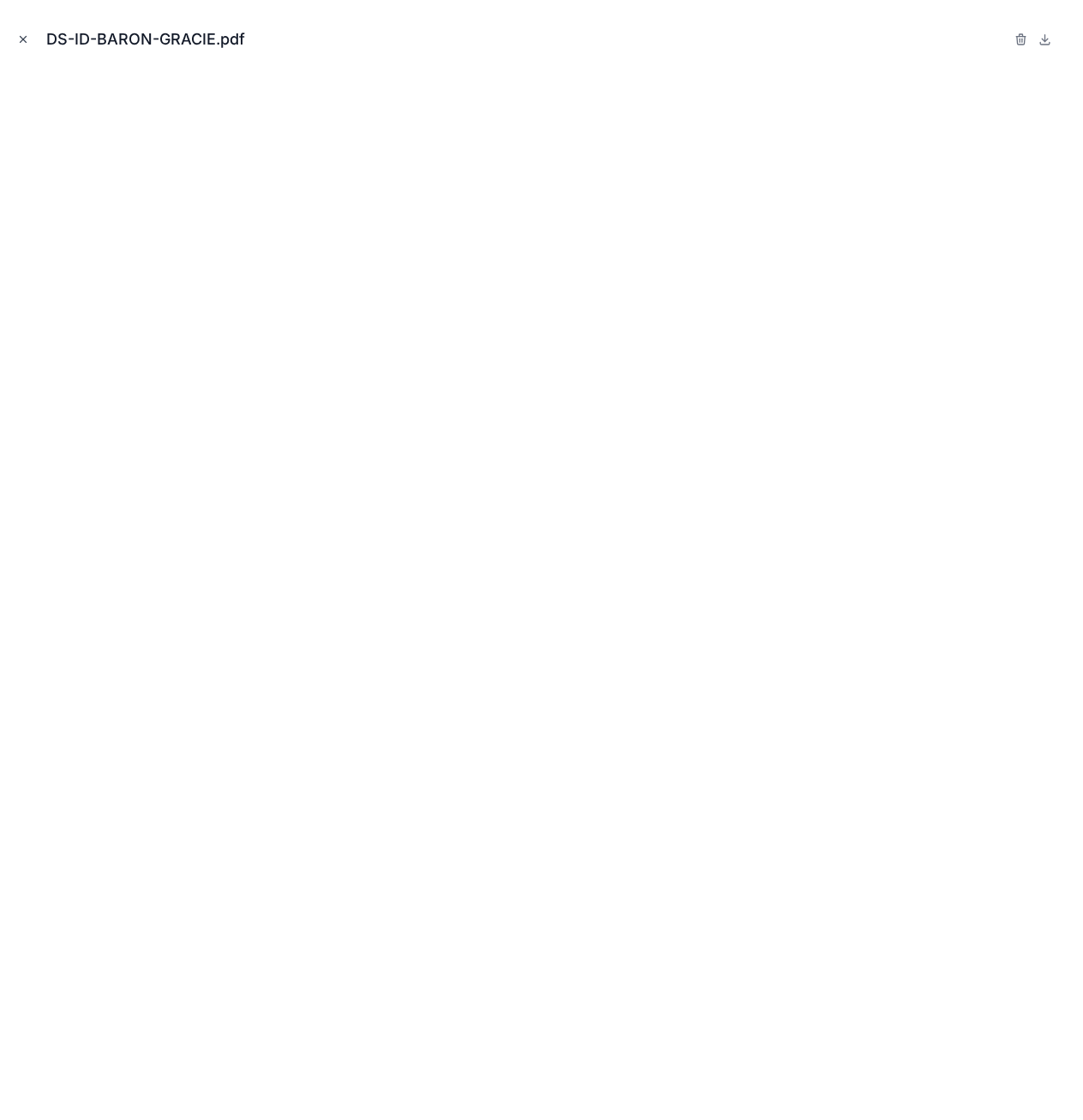
click at [18, 44] on icon "Close modal" at bounding box center [23, 39] width 12 height 12
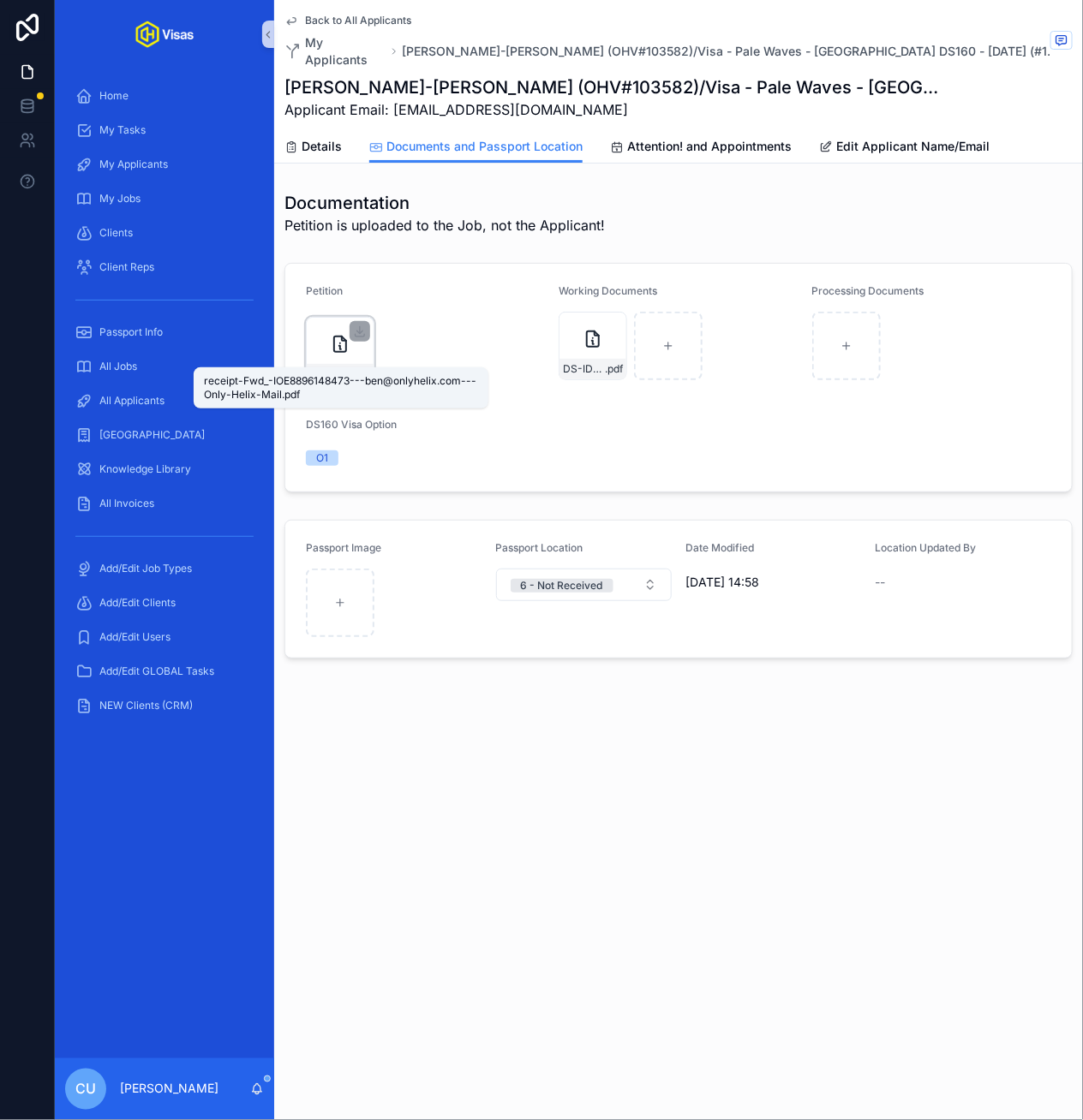
click at [359, 368] on span ".pdf" at bounding box center [361, 374] width 18 height 13
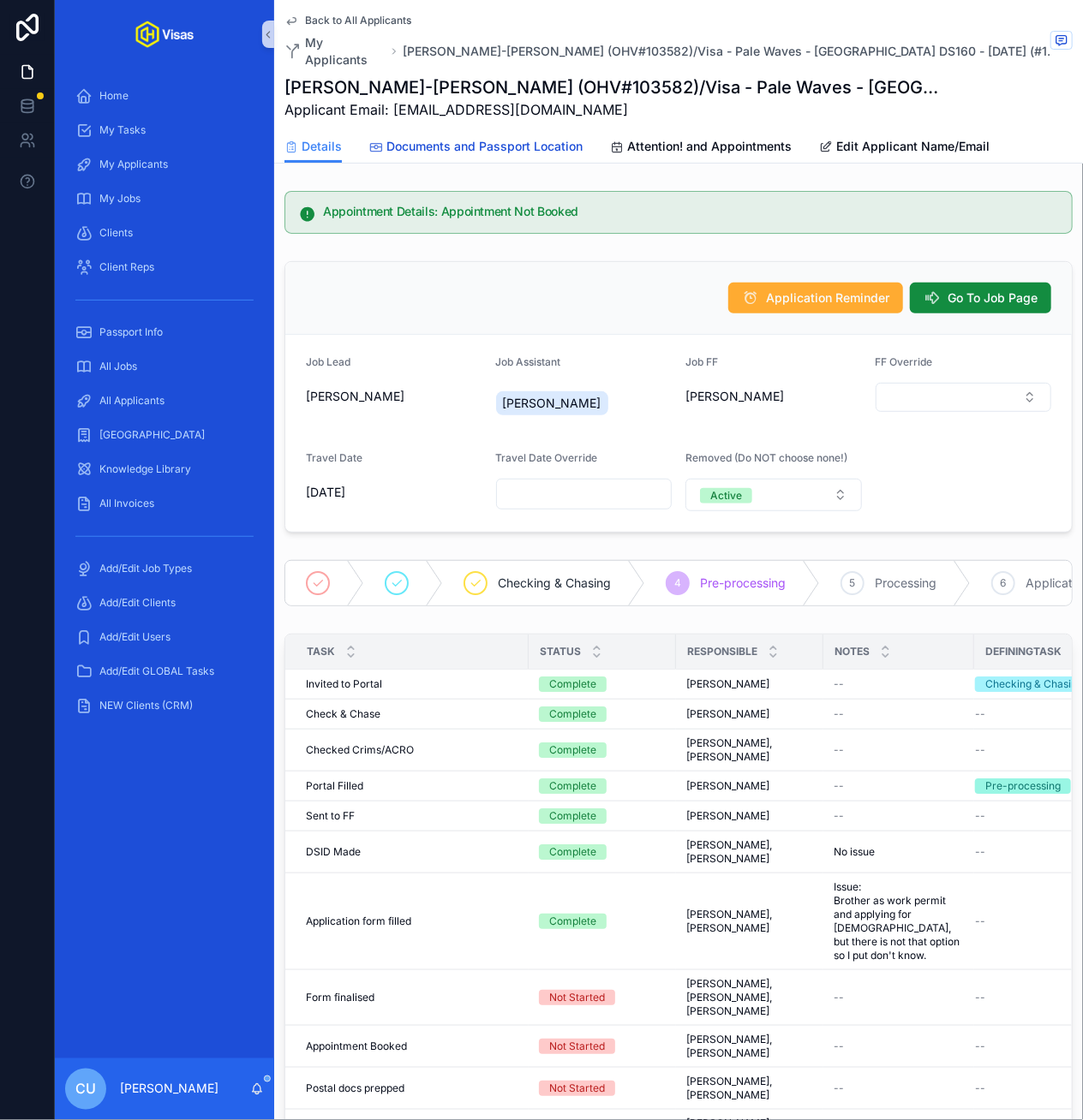
click at [419, 138] on span "Documents and Passport Location" at bounding box center [484, 146] width 196 height 17
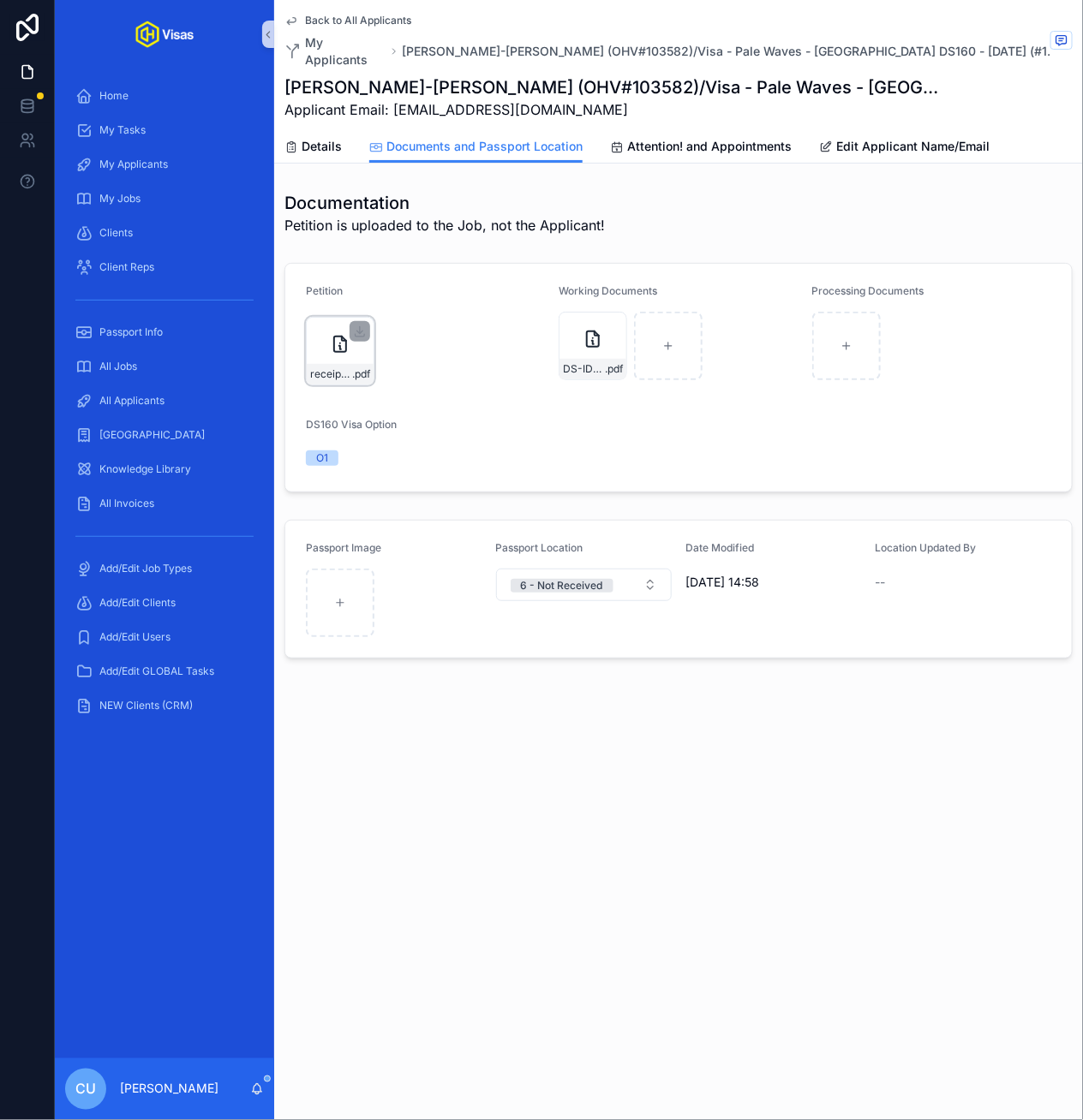
click at [323, 340] on div "receipt-Fwd_-IOE8896148473---ben@onlyhelix.com---Only-Helix-Mail .pdf" at bounding box center [340, 351] width 69 height 69
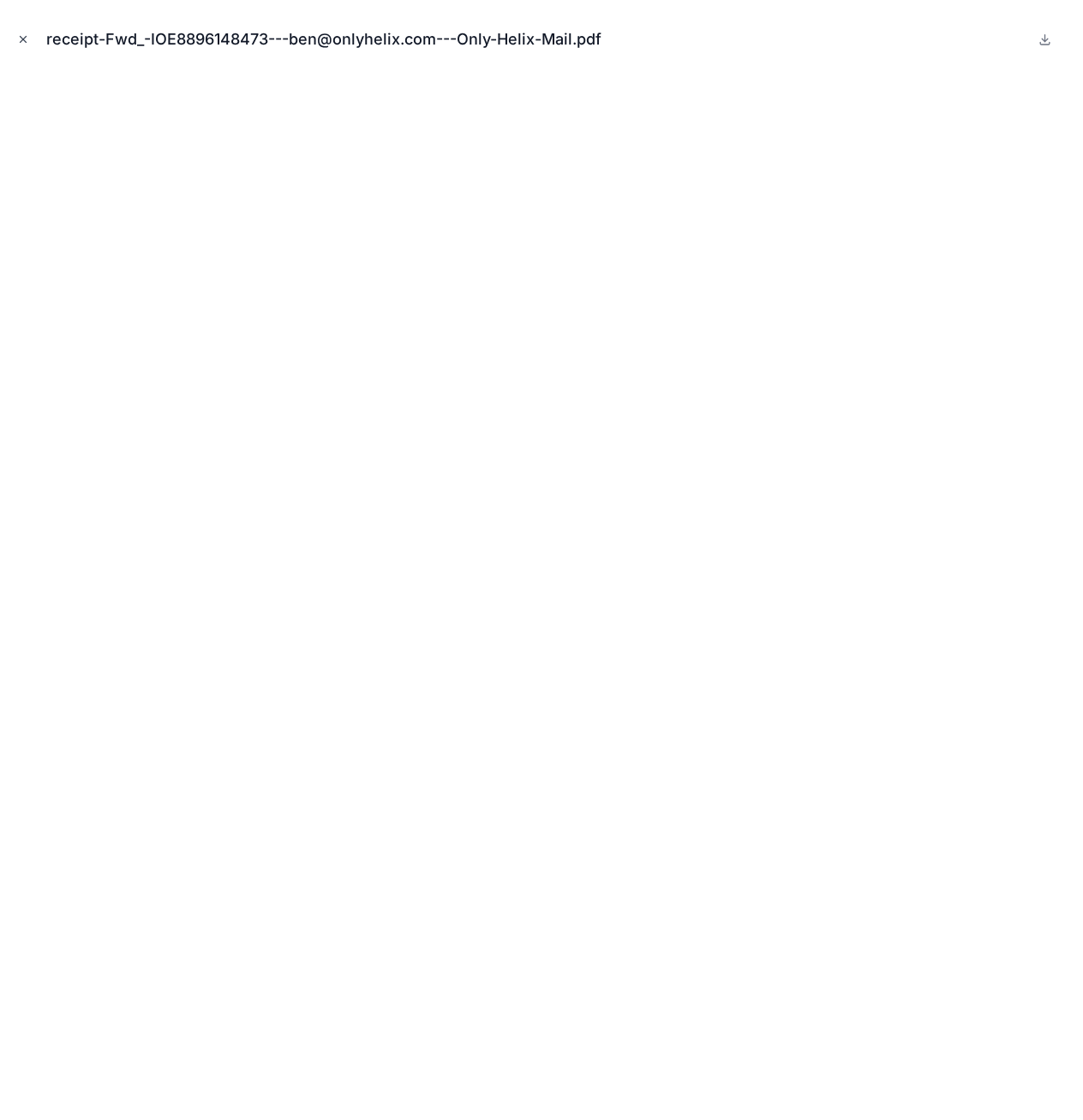
click at [28, 34] on icon "Close modal" at bounding box center [23, 39] width 12 height 12
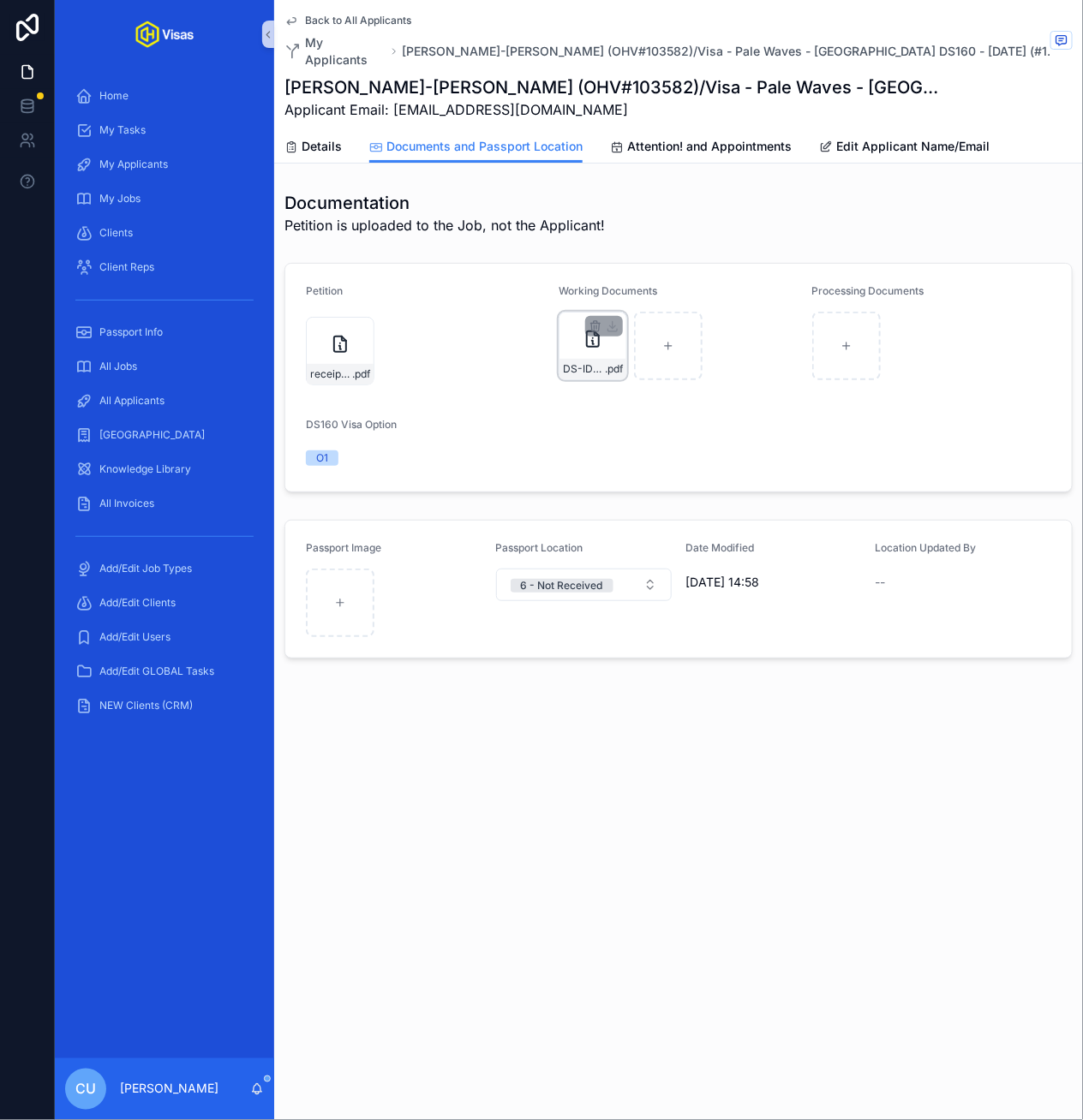
click at [577, 337] on div "DS-ID-BARON-GRACIE .pdf" at bounding box center [593, 347] width 69 height 69
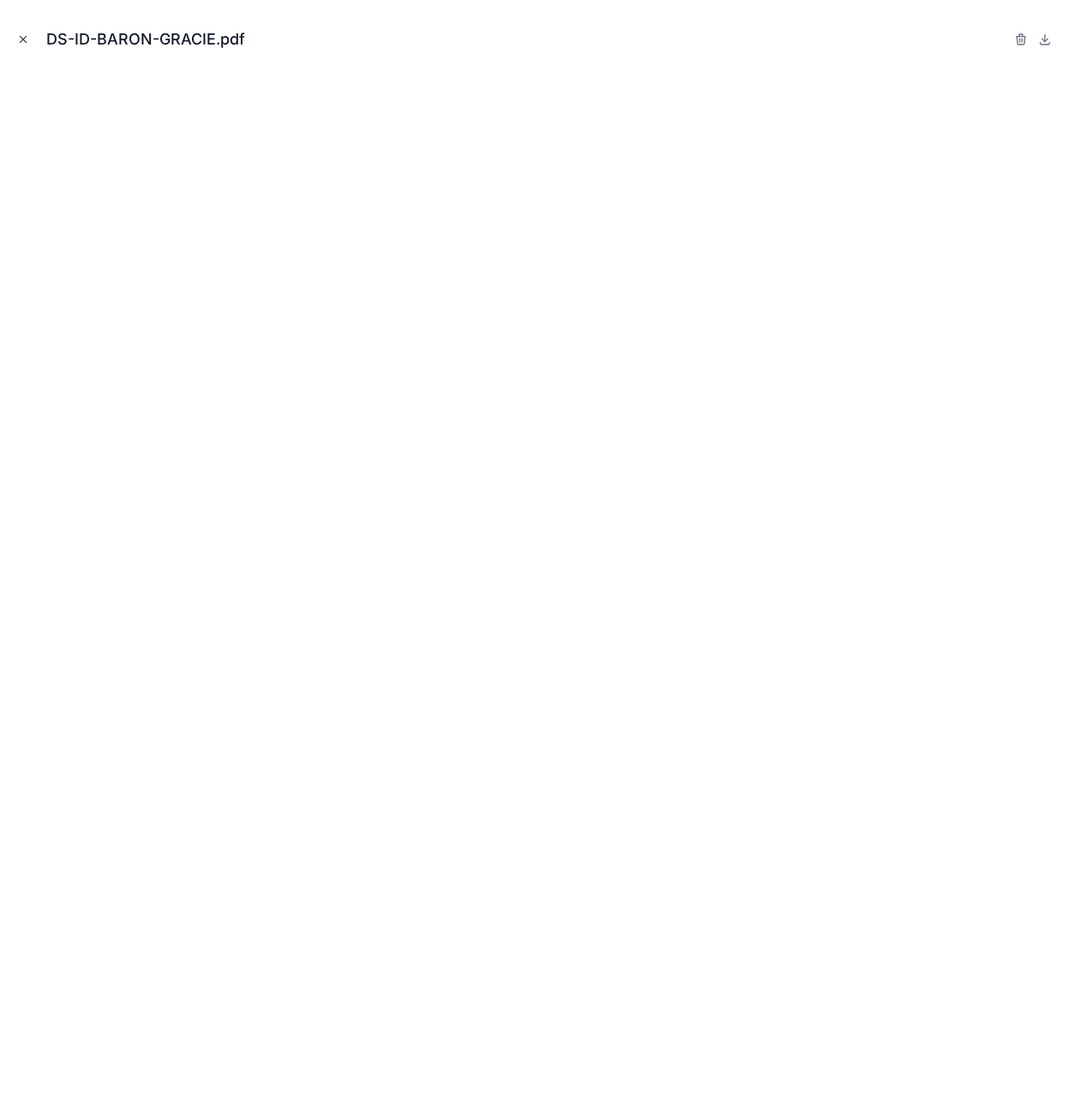
click at [24, 42] on icon "Close modal" at bounding box center [23, 39] width 12 height 12
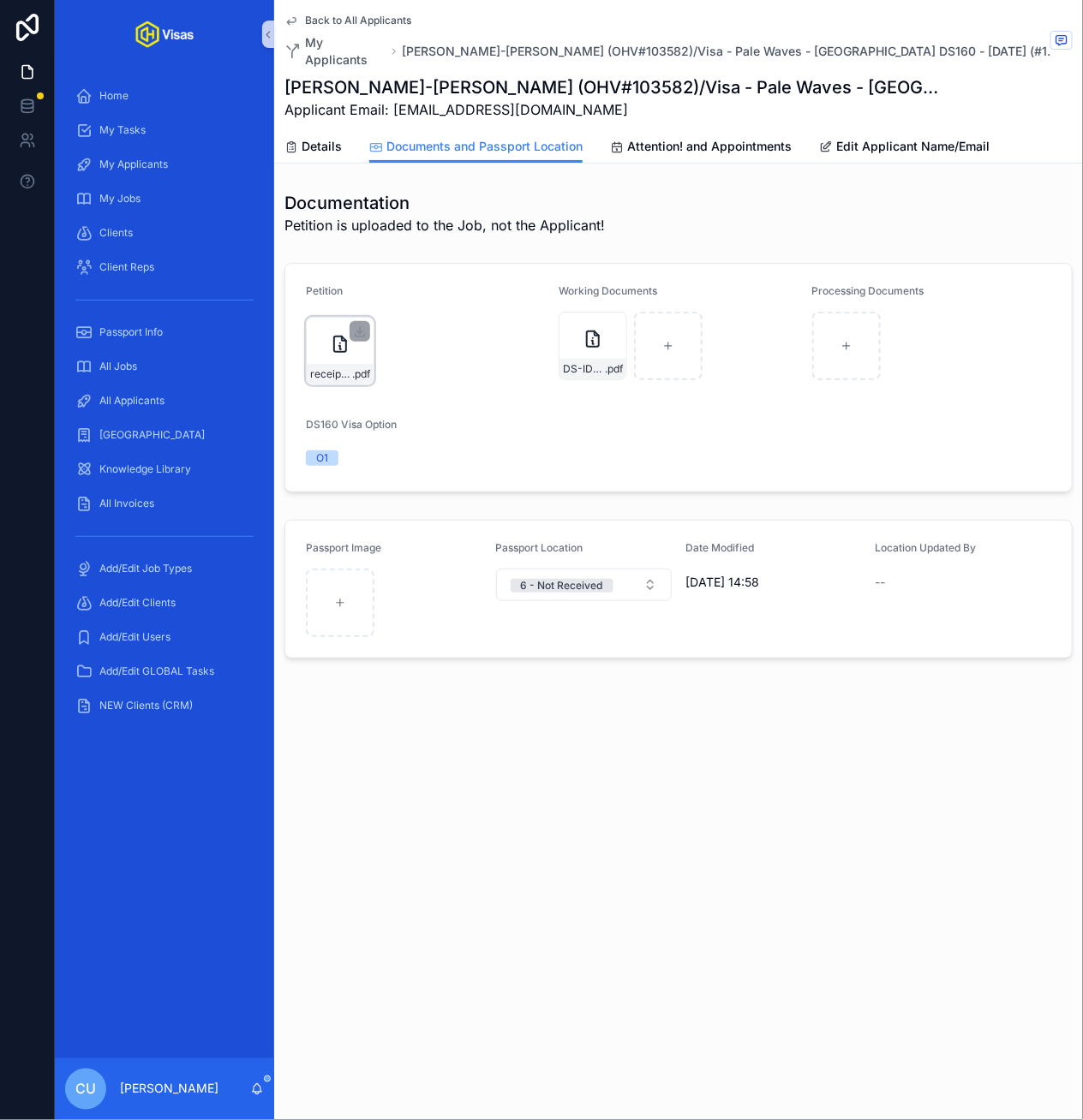
click at [331, 365] on div "receipt-Fwd_-IOE8896148473---ben@onlyhelix.com---Only-Helix-Mail .pdf" at bounding box center [340, 373] width 67 height 20
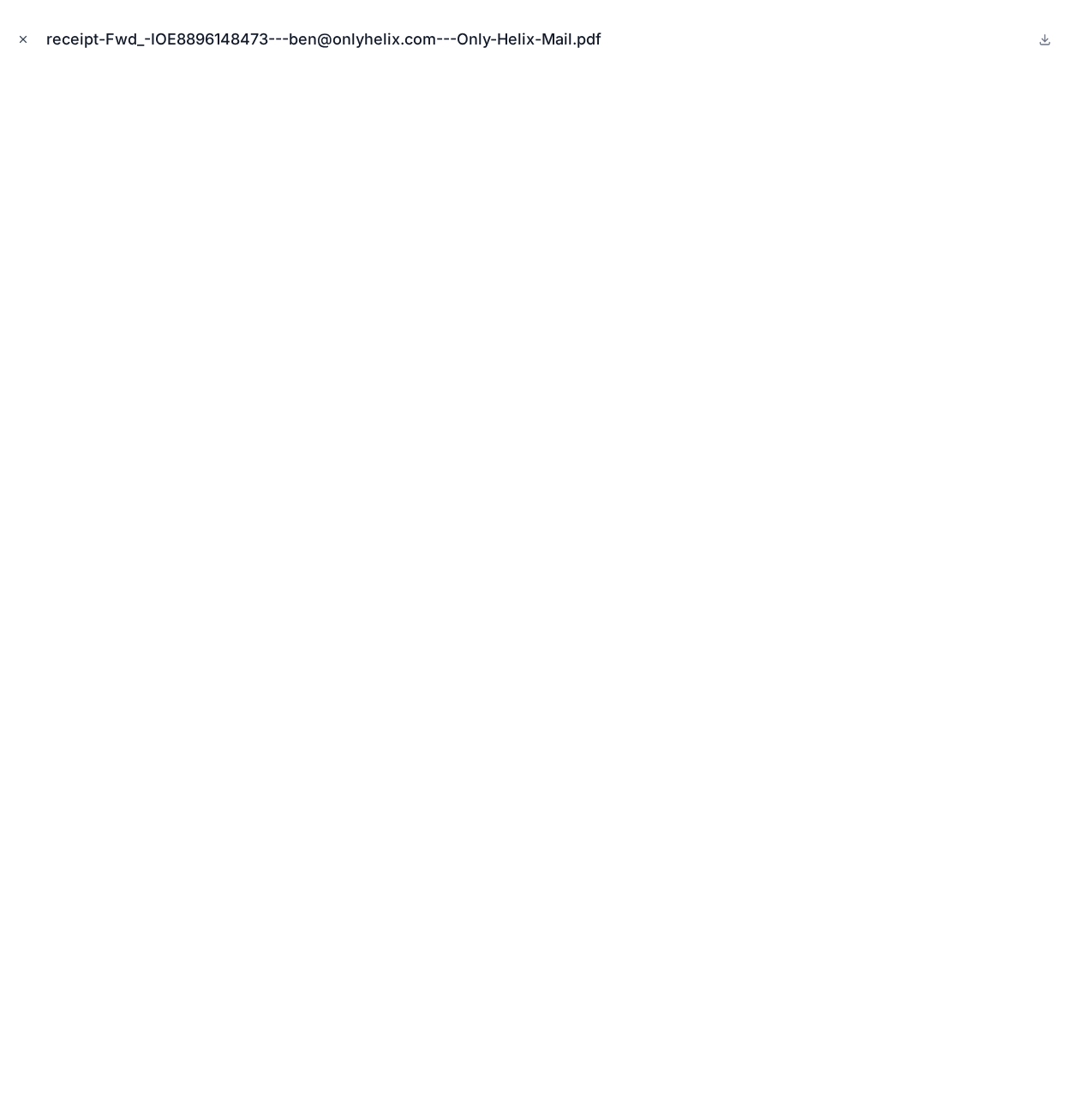
click at [23, 36] on icon "Close modal" at bounding box center [23, 39] width 12 height 12
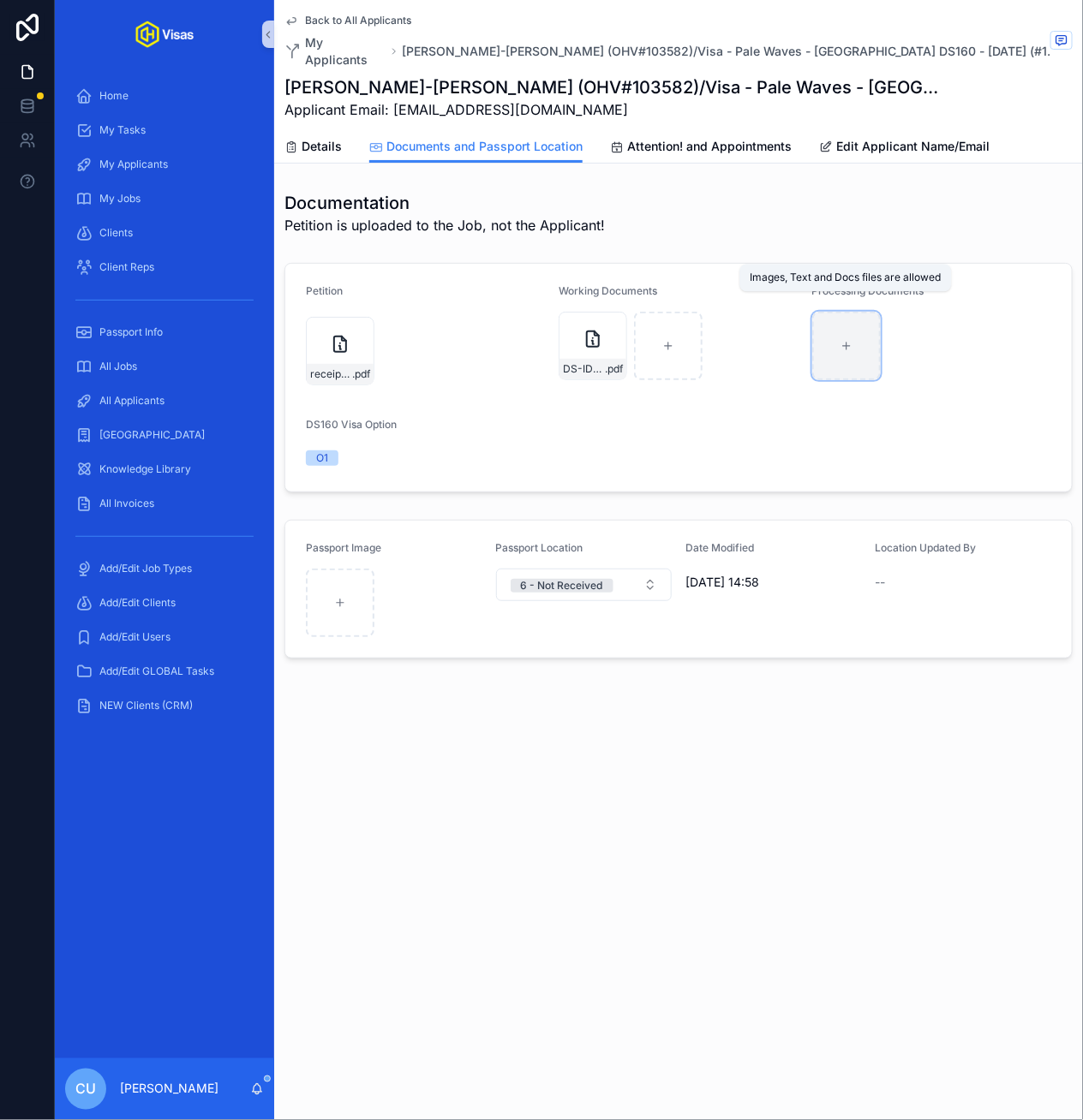
click at [840, 345] on div "scrollable content" at bounding box center [846, 347] width 69 height 69
type input "**********"
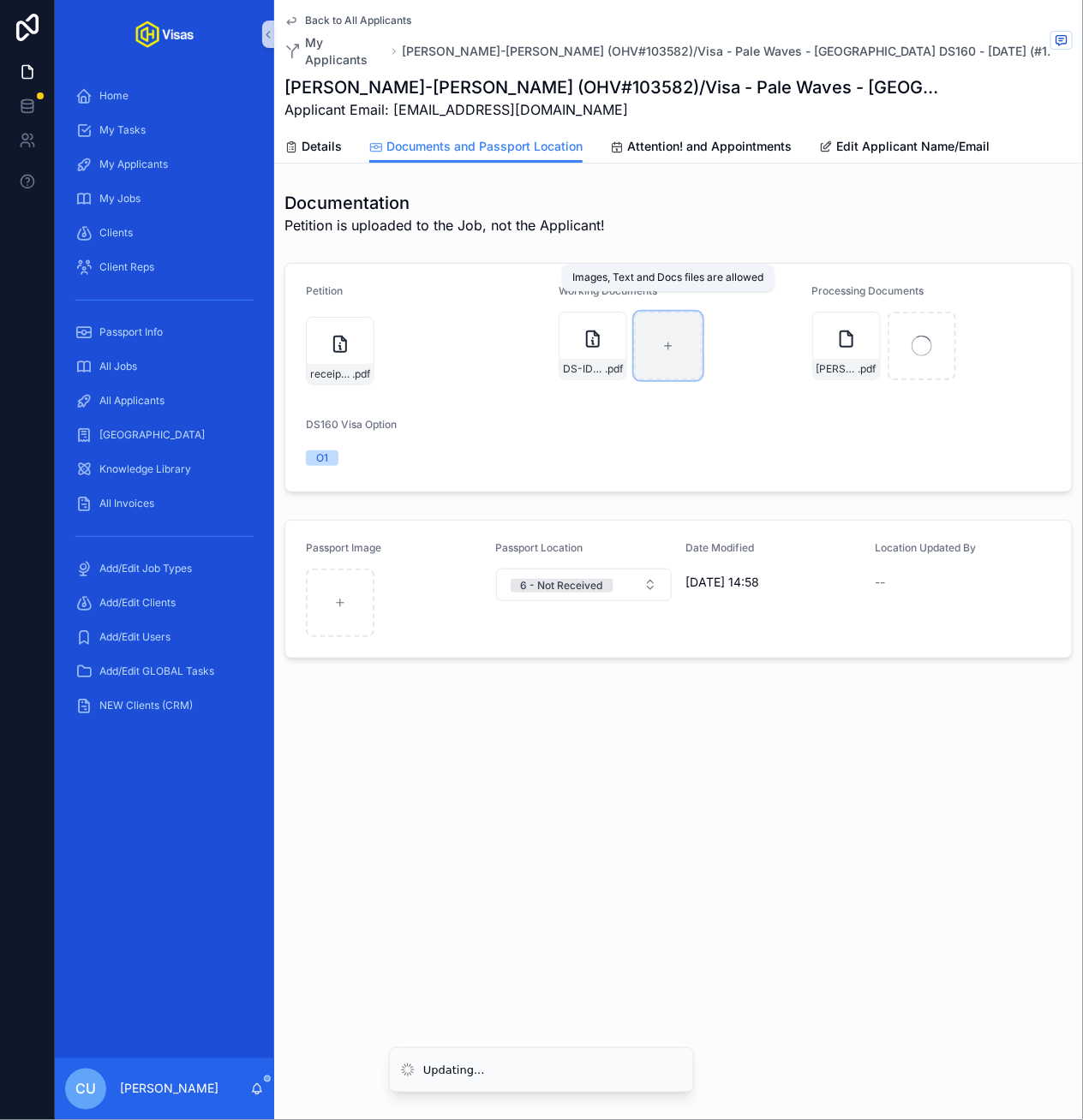
click at [666, 312] on div "scrollable content" at bounding box center [668, 347] width 69 height 69
type input "**********"
click at [797, 733] on div "Back to All Applicants My Applicants Heather Patricia Baron-Gracie (OHV#103582)…" at bounding box center [678, 387] width 808 height 774
click at [683, 338] on div "Heather-Consular-Electronic-Application-Center---Print-Application .pdf" at bounding box center [668, 347] width 69 height 69
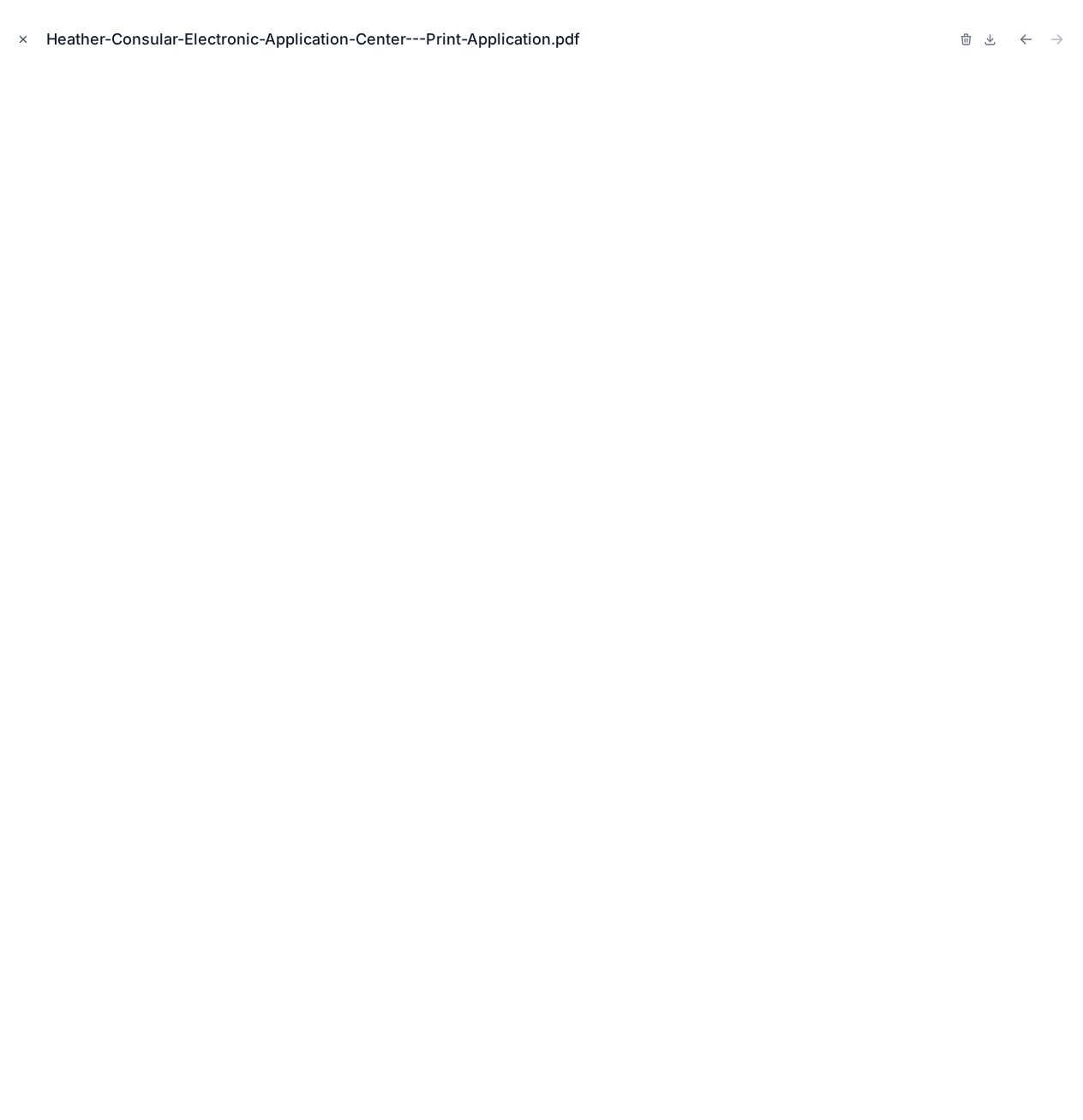
click at [29, 42] on button "Close modal" at bounding box center [23, 39] width 19 height 19
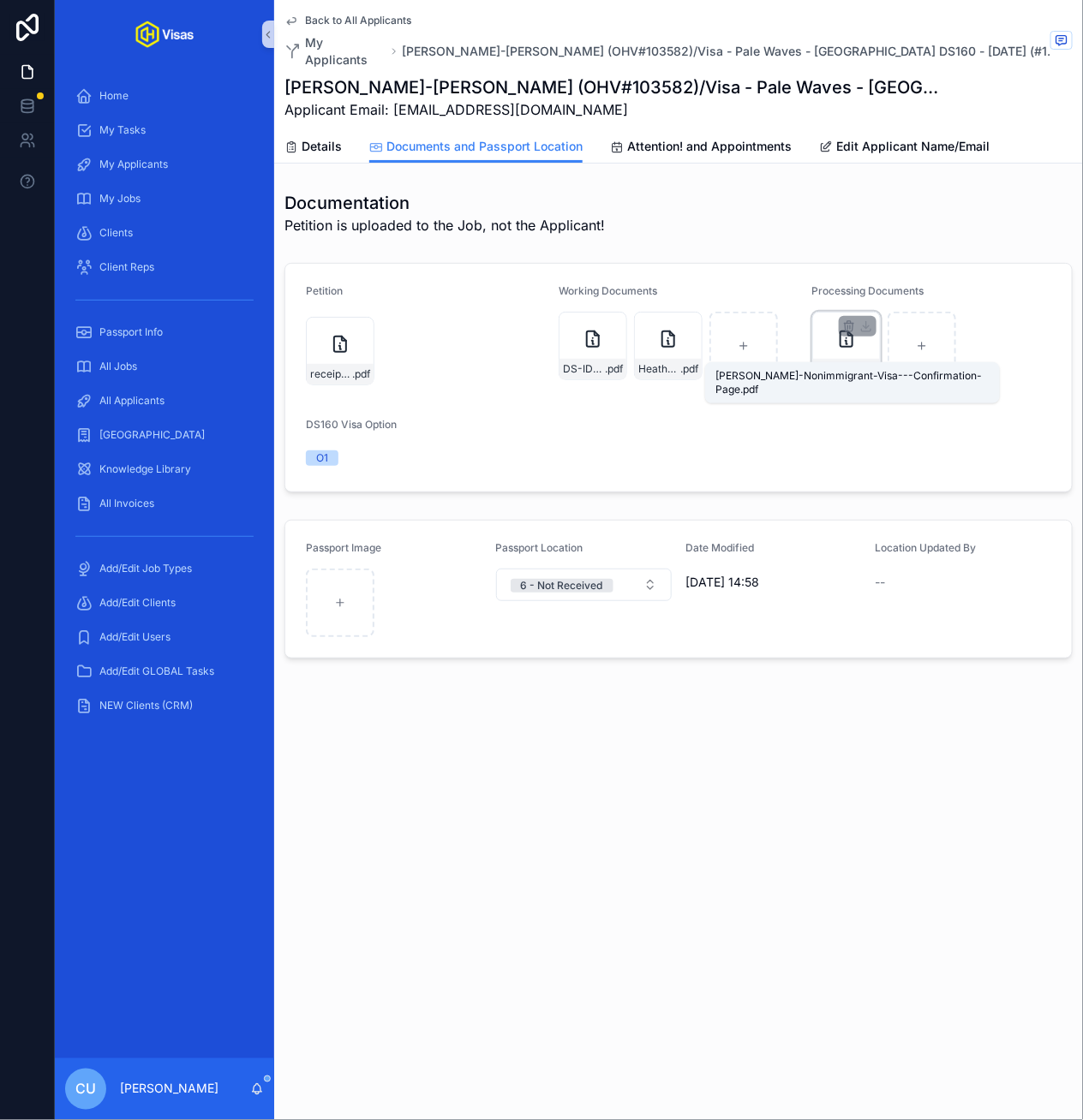
click at [853, 362] on span "Heather-Nonimmigrant-Visa---Confirmation-Page" at bounding box center [837, 369] width 42 height 13
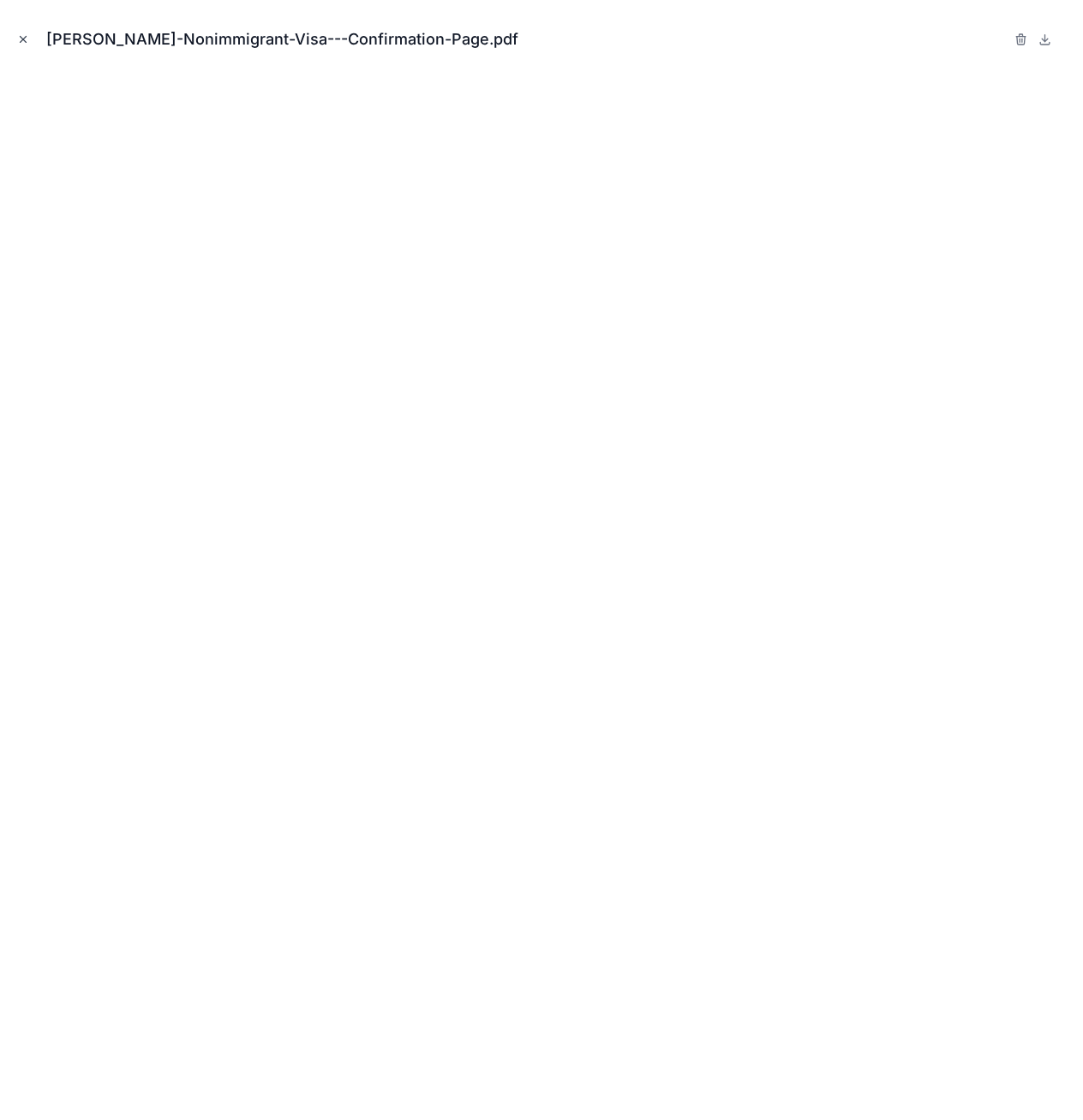
click at [25, 34] on icon "Close modal" at bounding box center [23, 39] width 12 height 12
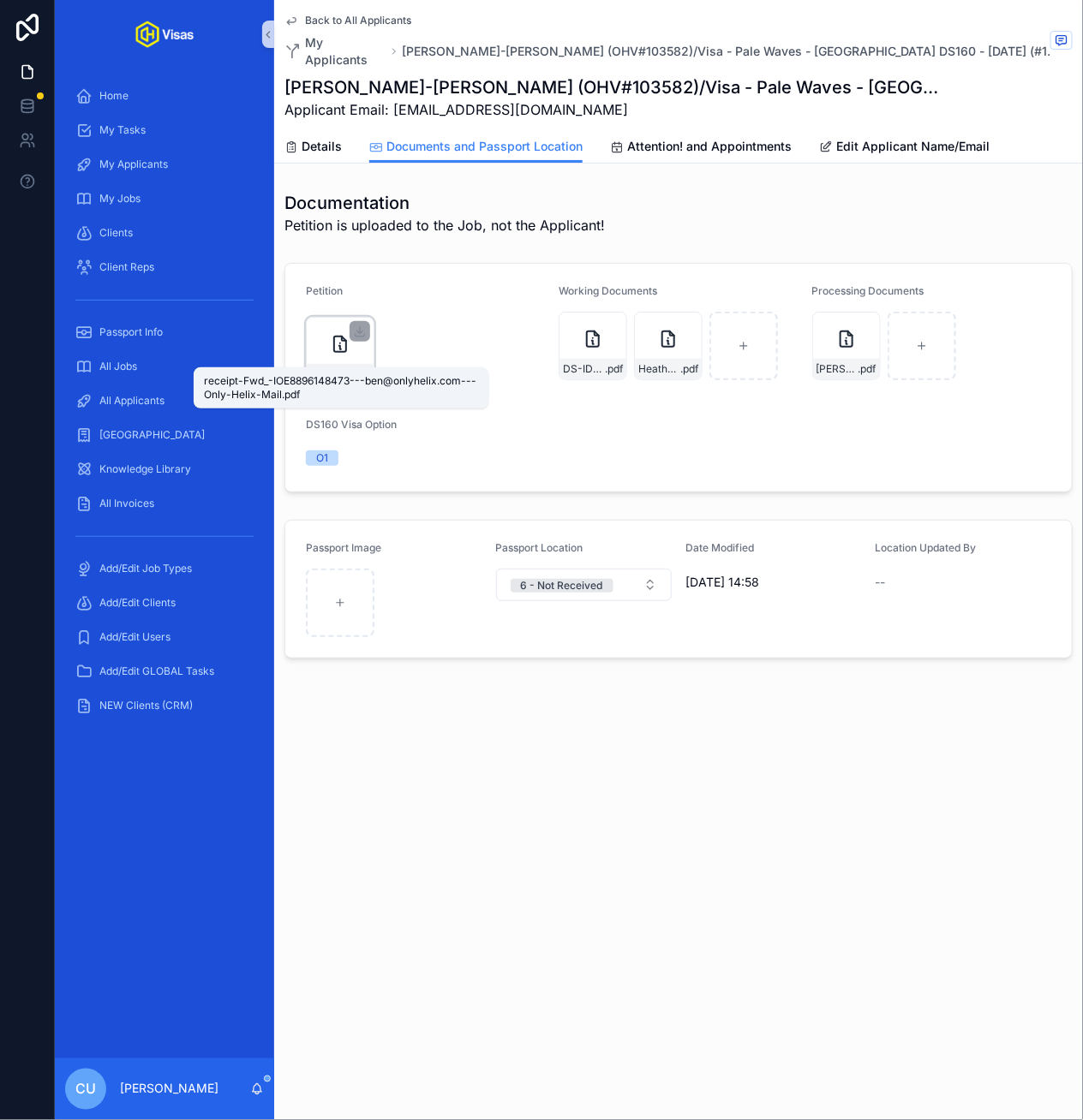
click at [326, 368] on span "receipt-Fwd_-IOE8896148473---ben@onlyhelix.com---Only-Helix-Mail" at bounding box center [331, 374] width 42 height 13
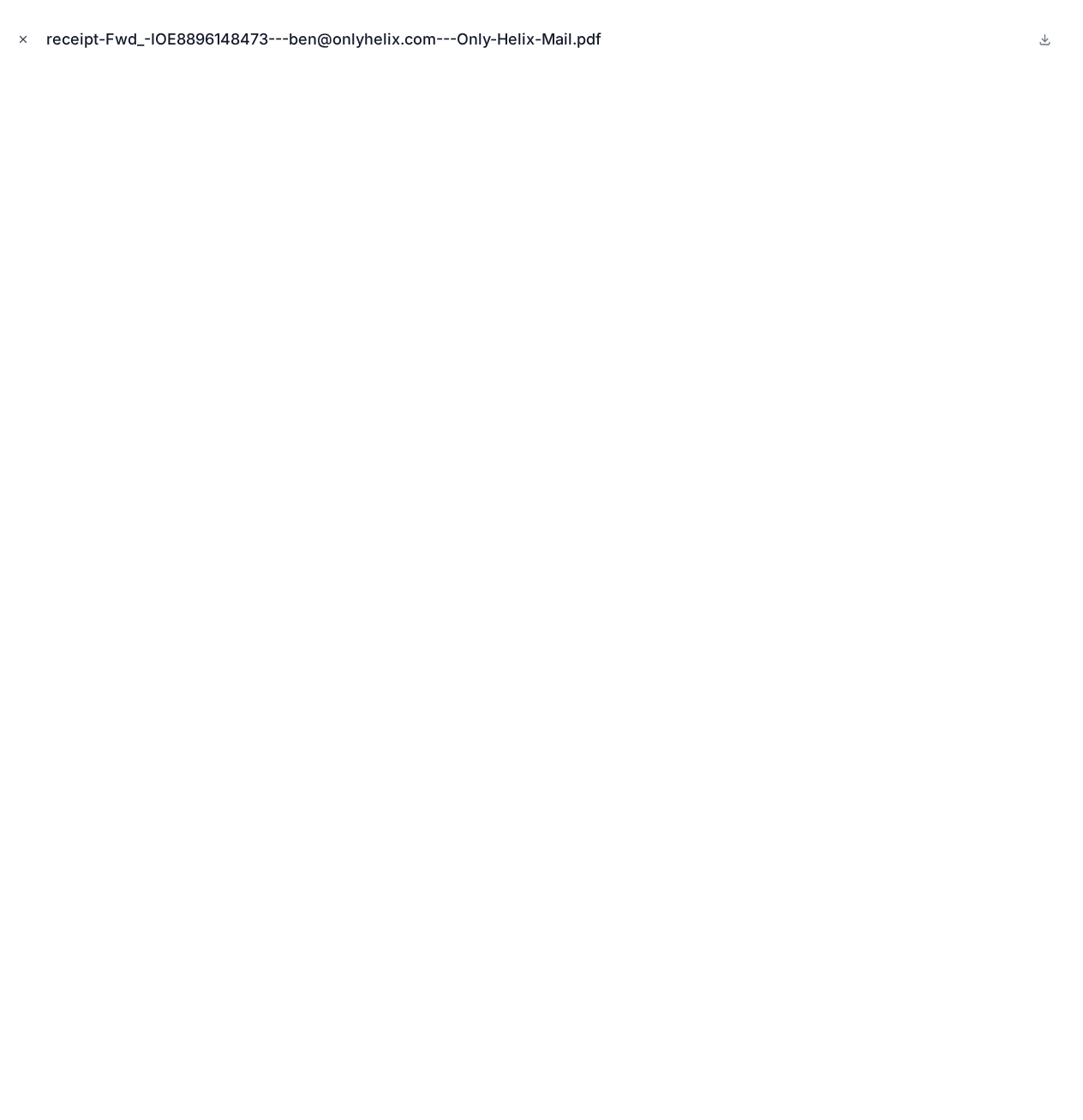
click at [20, 38] on icon "Close modal" at bounding box center [23, 39] width 12 height 12
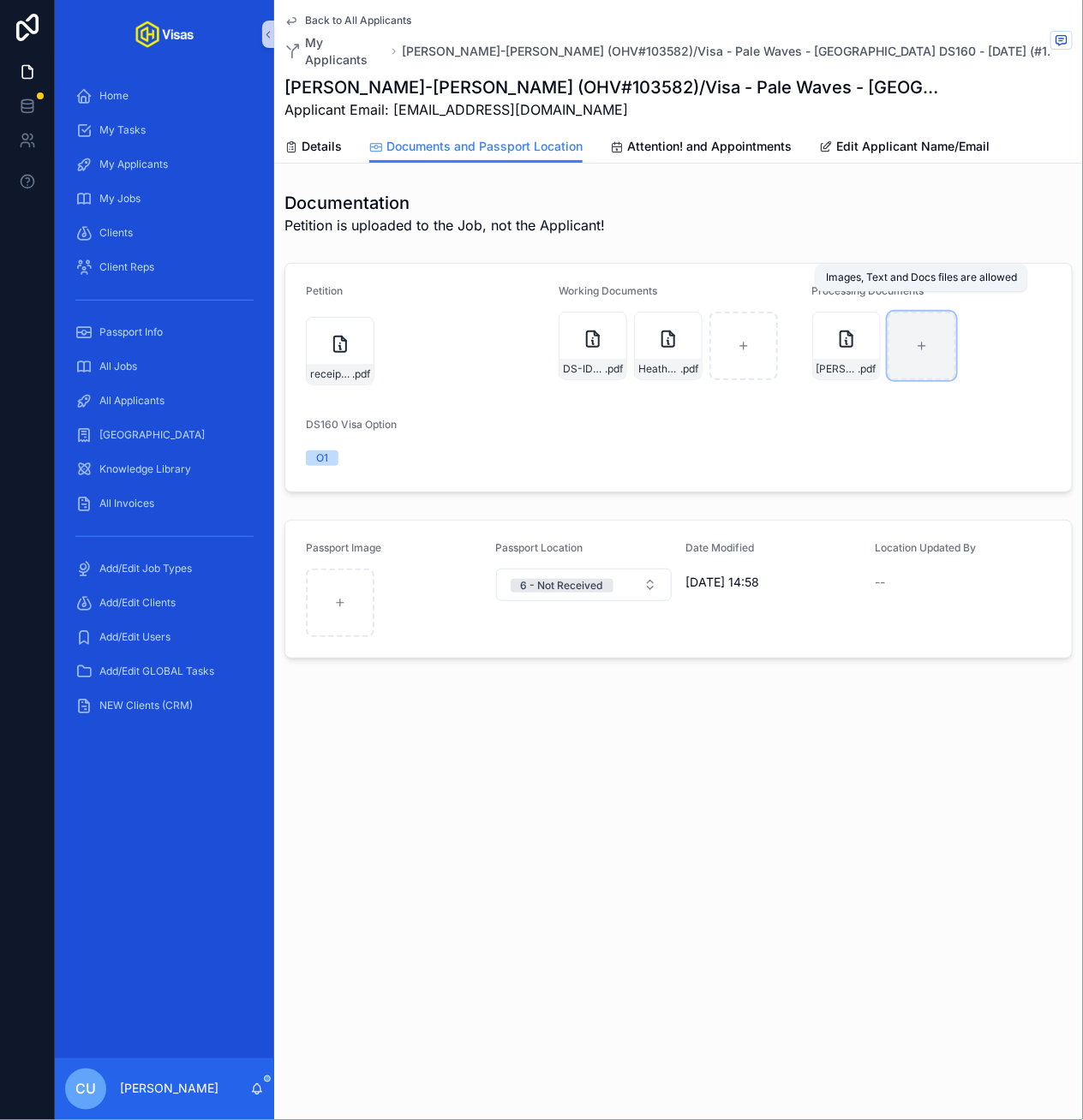
click at [918, 340] on icon "scrollable content" at bounding box center [921, 346] width 12 height 12
type input "**********"
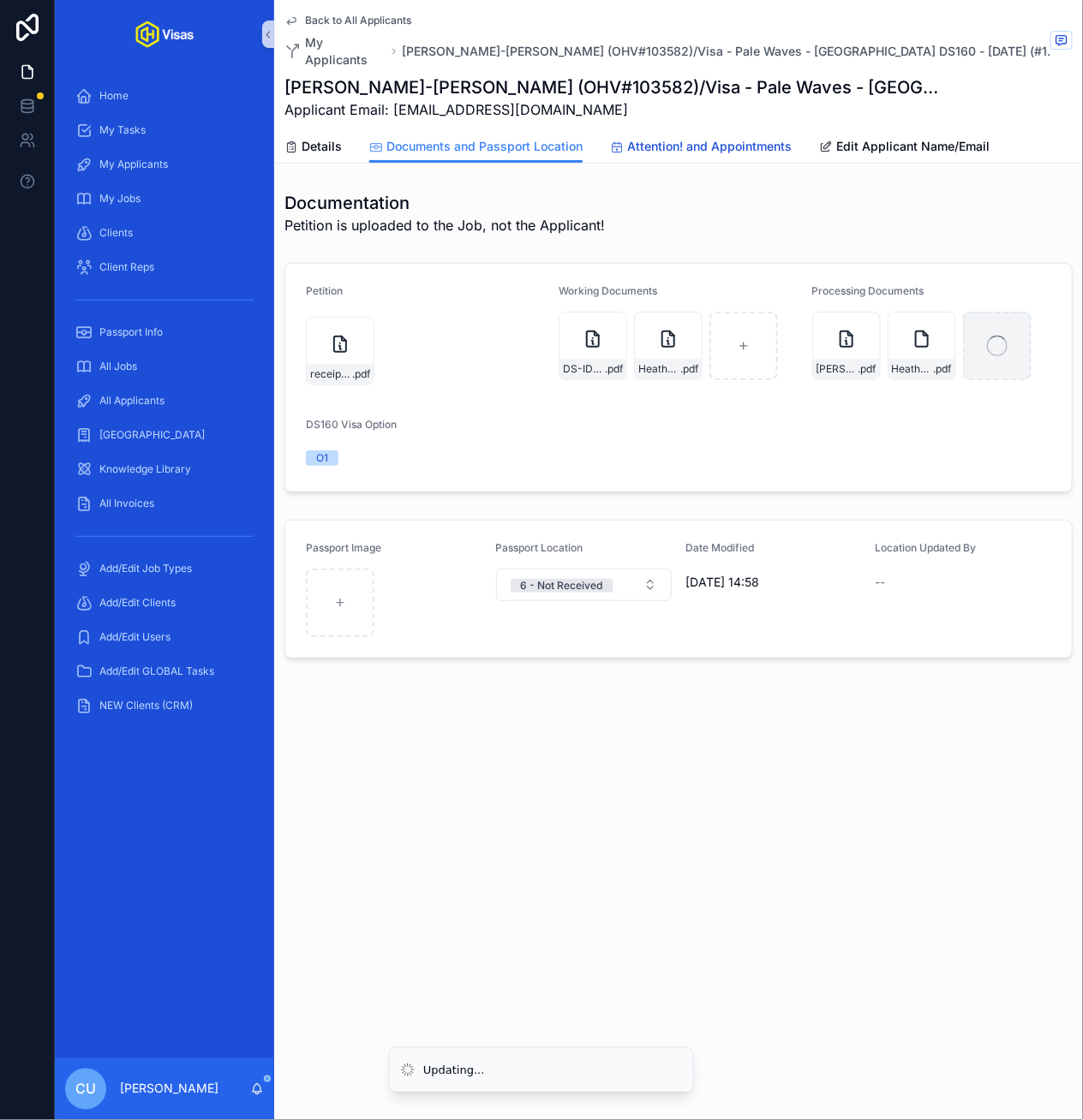
click at [666, 138] on span "Attention! and Appointments" at bounding box center [710, 146] width 165 height 17
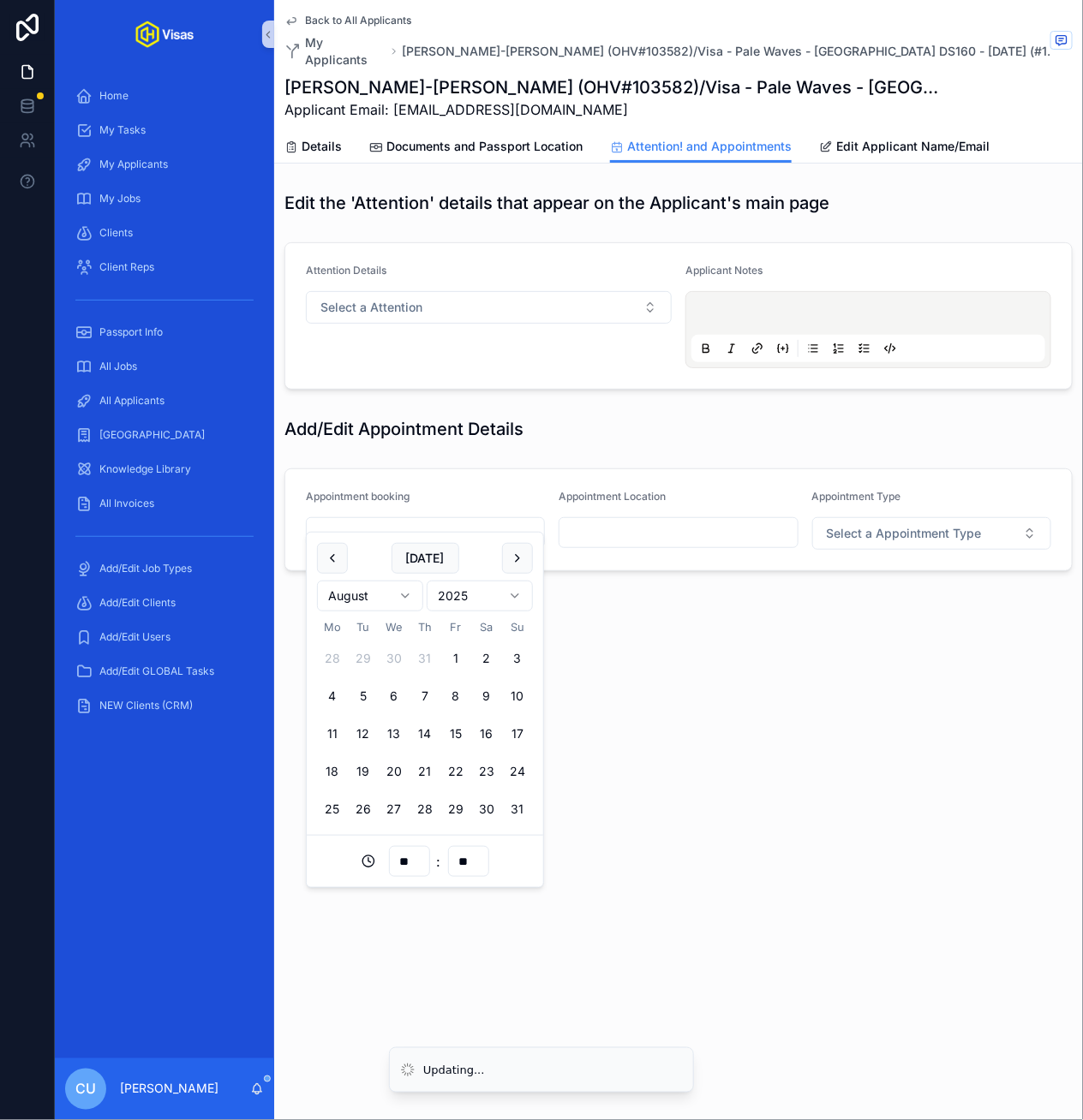
click at [417, 521] on input "scrollable content" at bounding box center [425, 532] width 237 height 24
click at [522, 566] on button "scrollable content" at bounding box center [517, 558] width 31 height 31
click at [457, 734] on button "19" at bounding box center [456, 733] width 31 height 31
click at [402, 871] on input "**" at bounding box center [409, 861] width 39 height 24
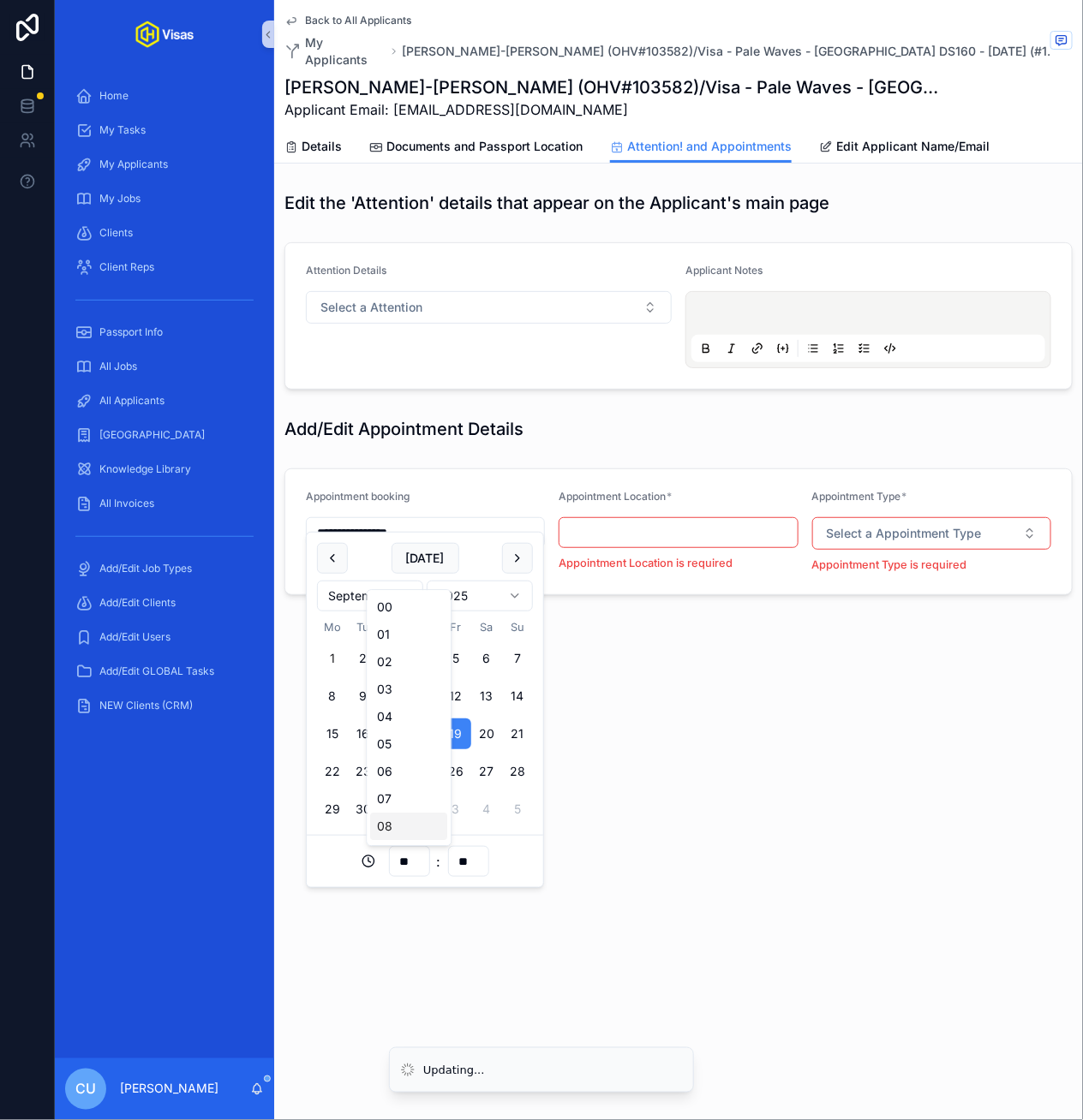
click at [408, 827] on div "08" at bounding box center [409, 827] width 77 height 28
type input "**********"
type input "**"
click at [632, 527] on input "scrollable content" at bounding box center [678, 532] width 237 height 24
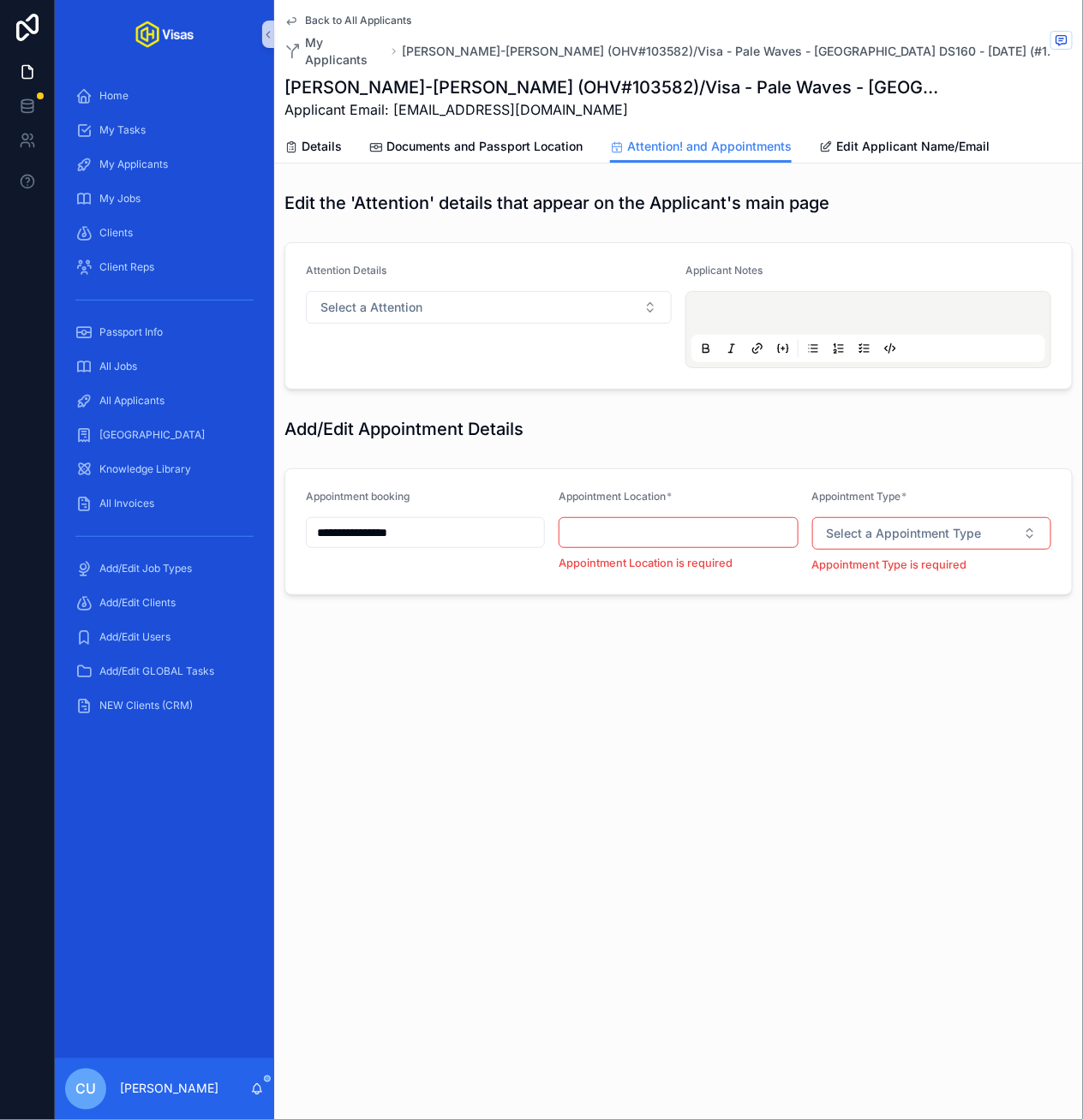
type input "******"
click at [892, 525] on span "Select a Appointment Type" at bounding box center [904, 533] width 155 height 17
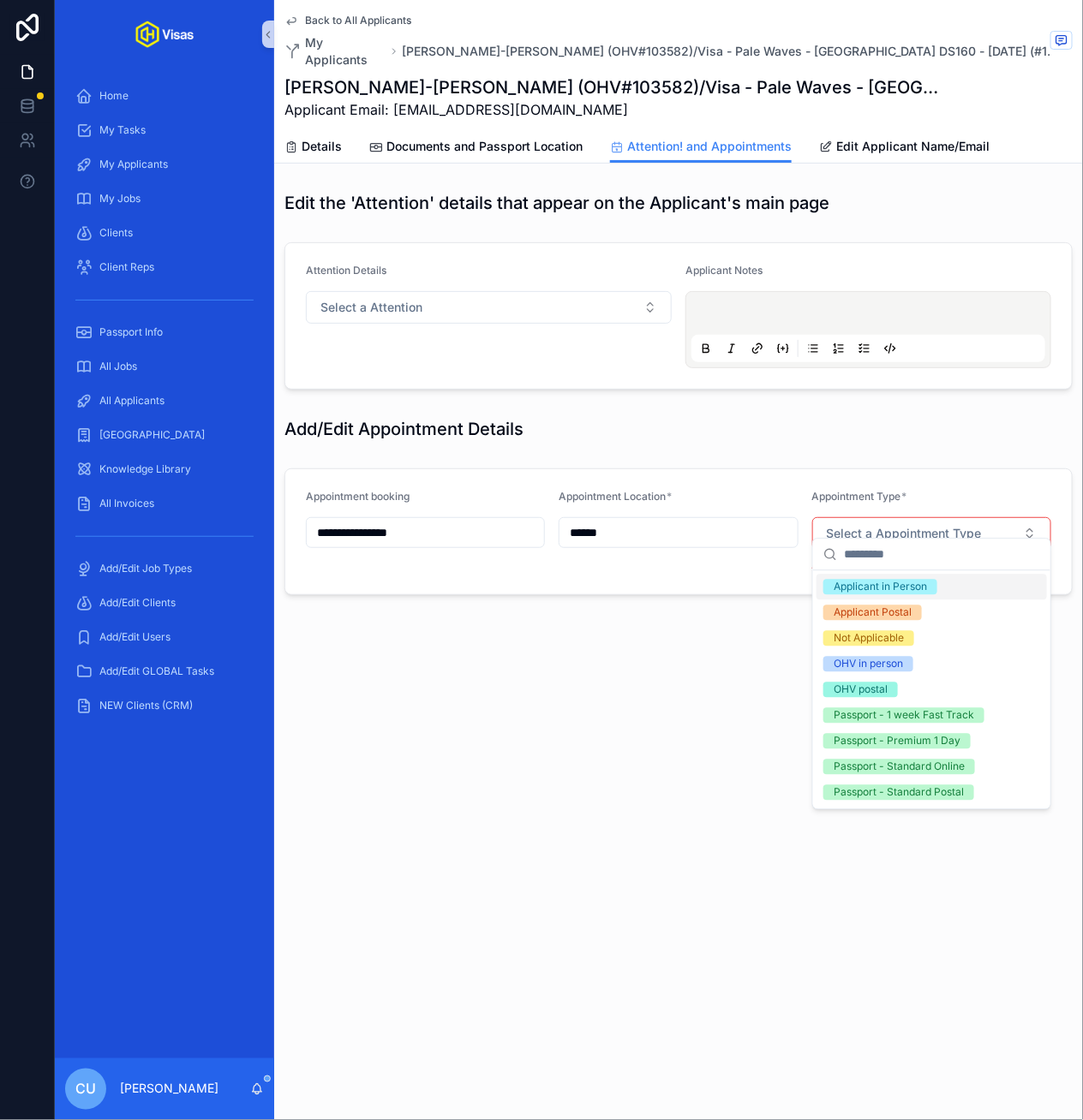
click at [881, 591] on div "Applicant in Person" at bounding box center [879, 588] width 93 height 15
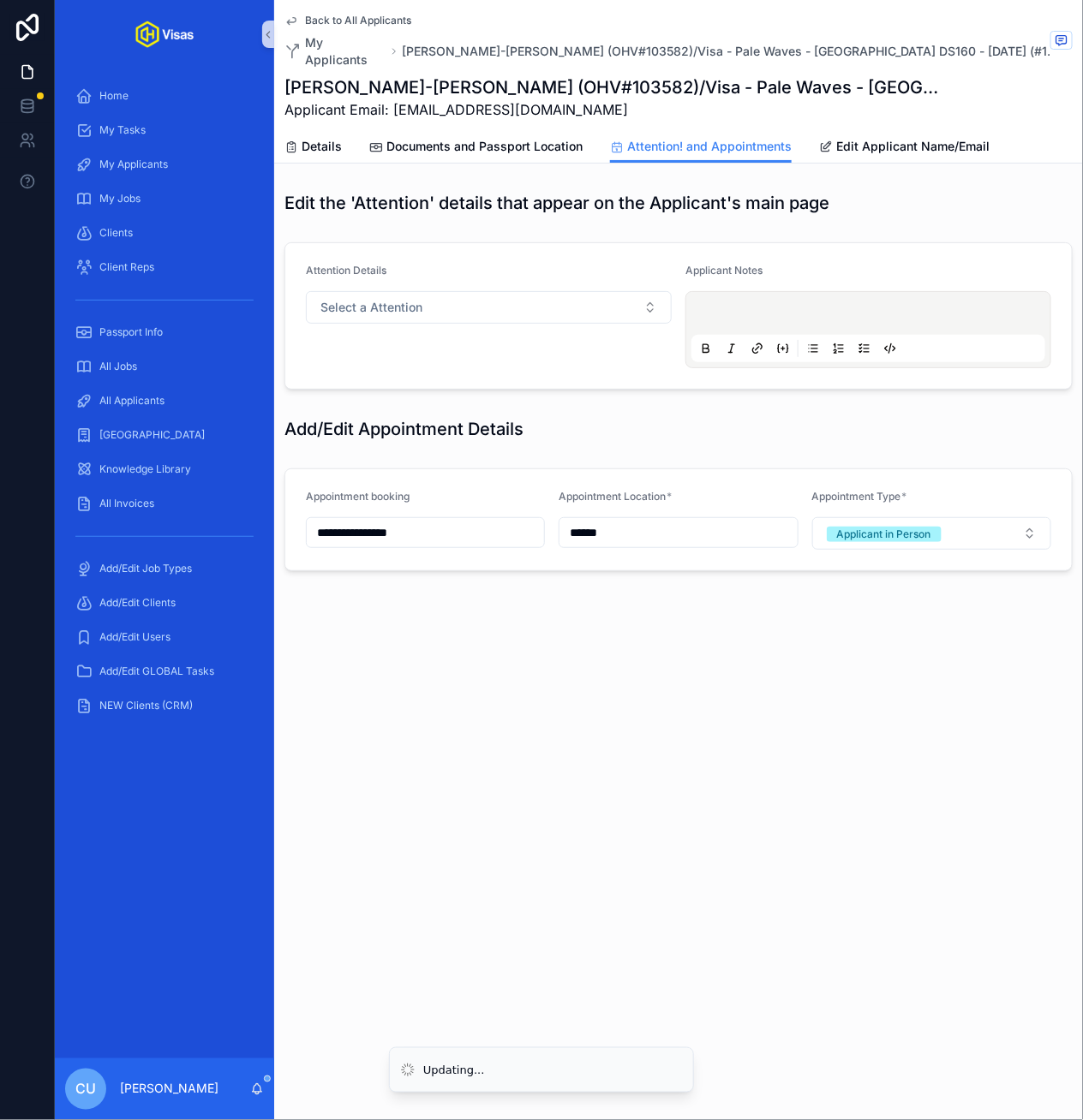
click at [768, 686] on div "**********" at bounding box center [678, 560] width 808 height 1120
click at [310, 138] on span "Details" at bounding box center [322, 146] width 40 height 17
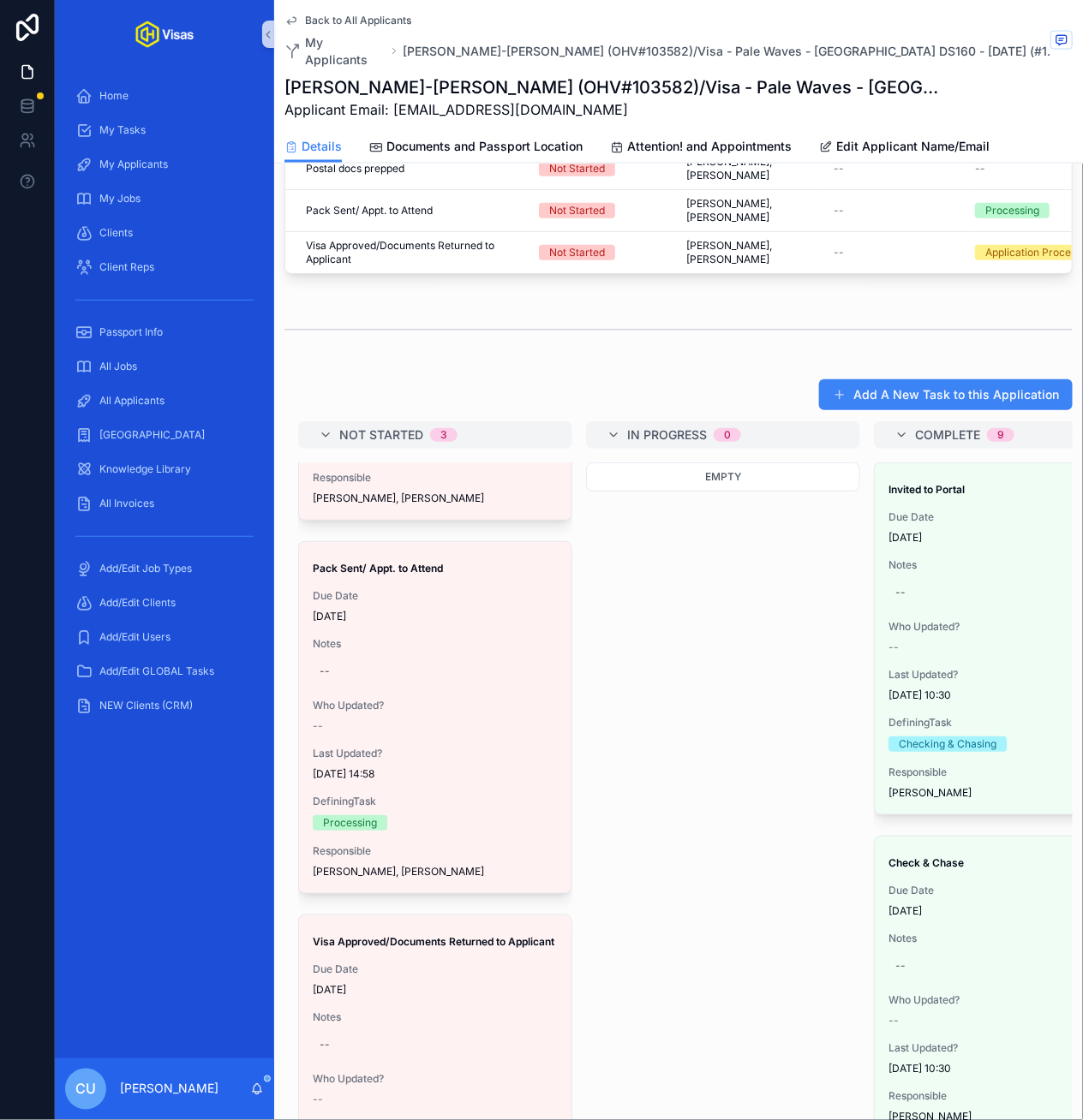
scroll to position [280, 0]
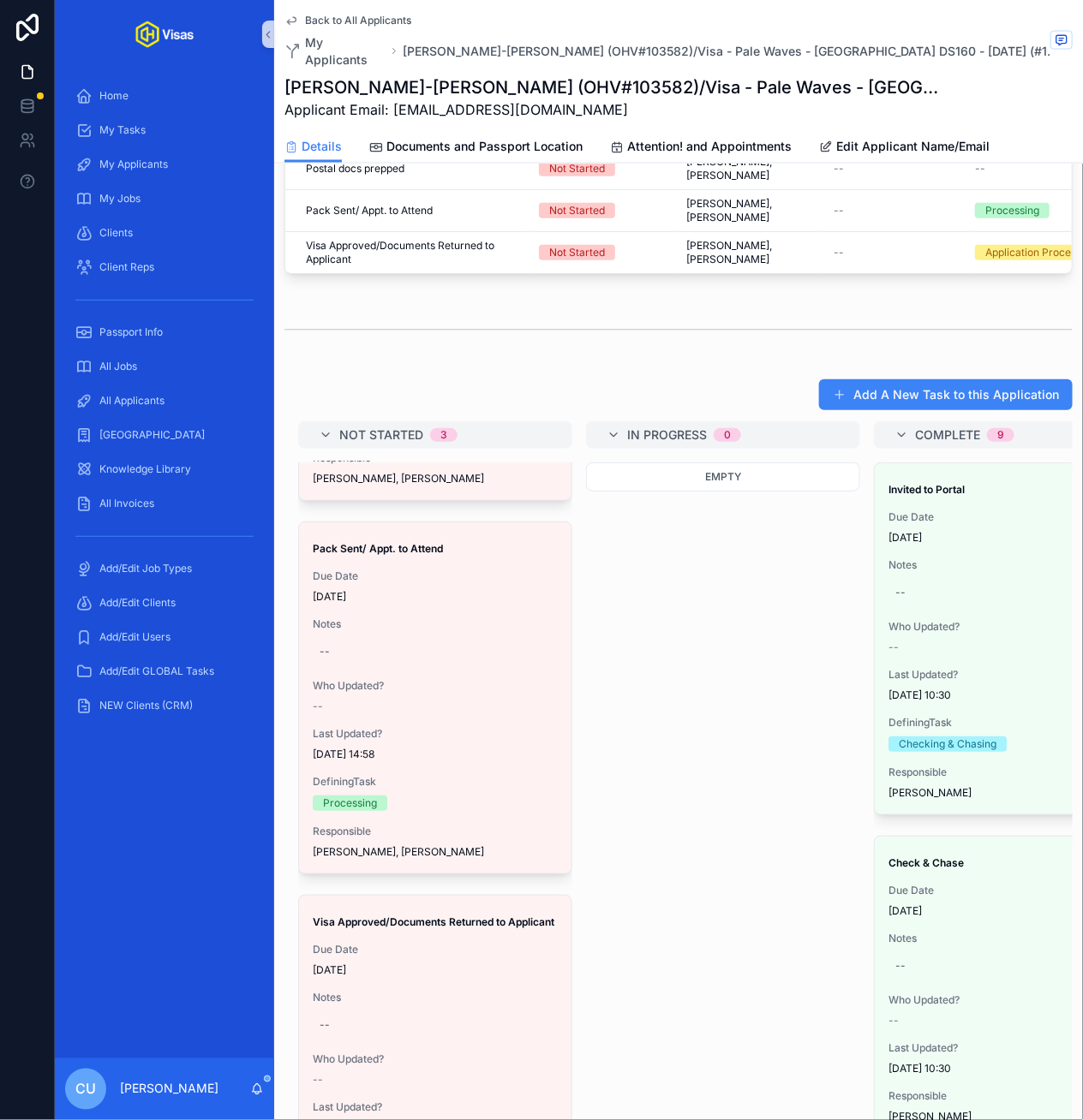
drag, startPoint x: 435, startPoint y: 545, endPoint x: 423, endPoint y: 1105, distance: 560.1
click at [180, 410] on div "All Applicants" at bounding box center [165, 400] width 178 height 28
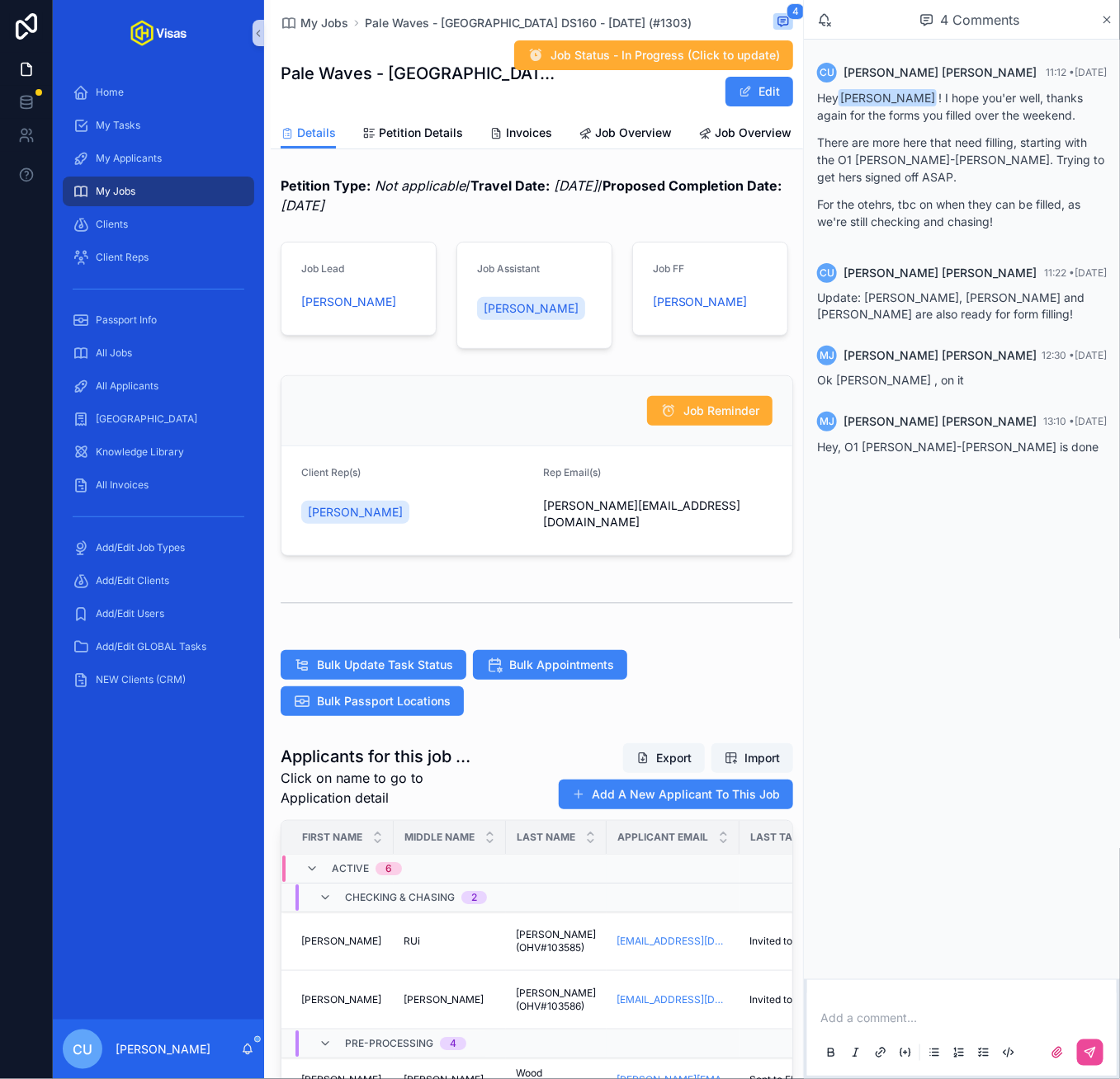
click at [898, 577] on div "CU [PERSON_NAME] 11:12 • [DATE] Hey [PERSON_NAME] ! I hope you'er well, thanks …" at bounding box center [961, 509] width 316 height 940
click at [884, 1024] on p "scrollable content" at bounding box center [965, 1018] width 290 height 17
click at [1099, 1053] on button "scrollable content" at bounding box center [1090, 1052] width 27 height 27
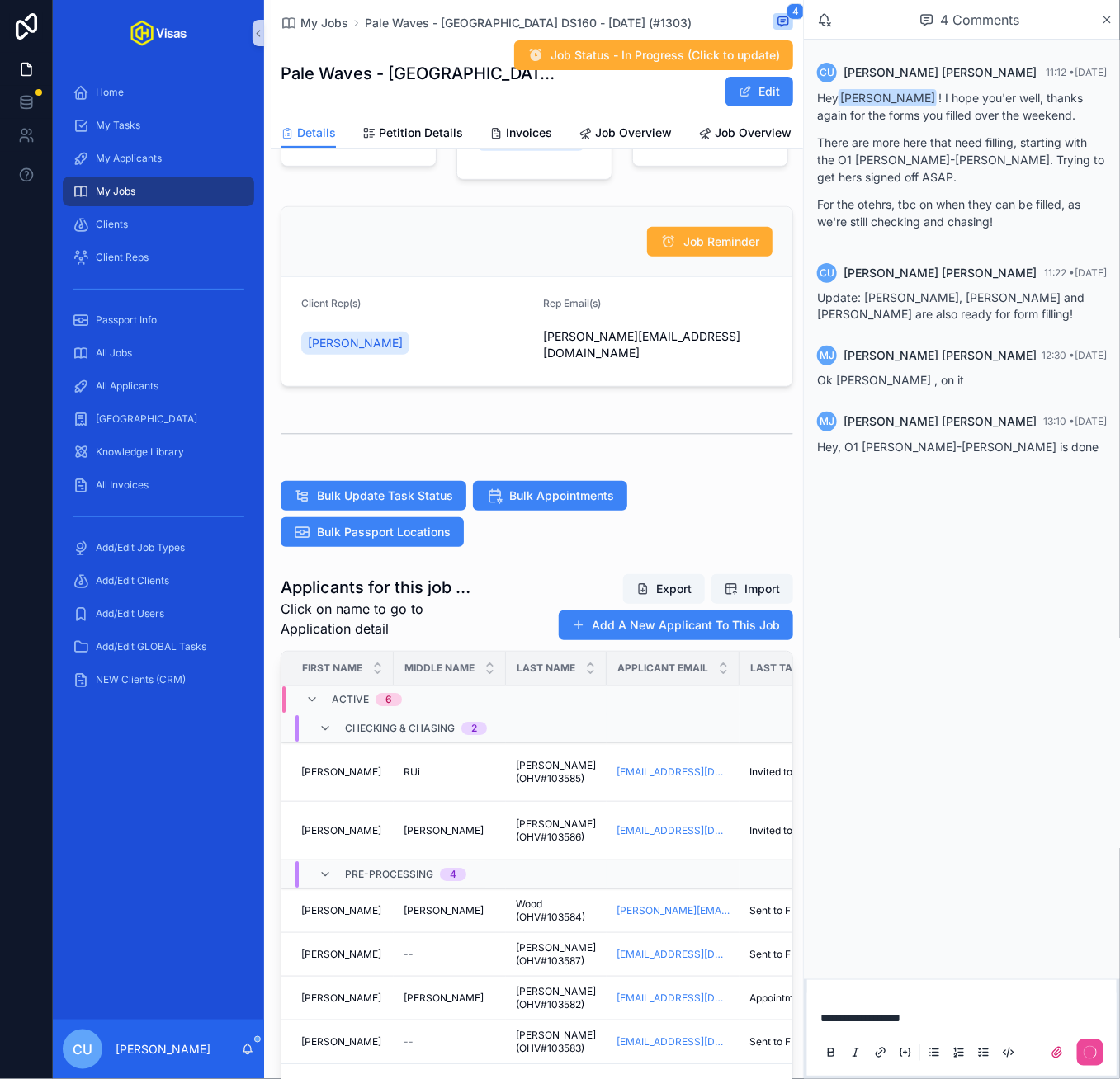
scroll to position [245, 0]
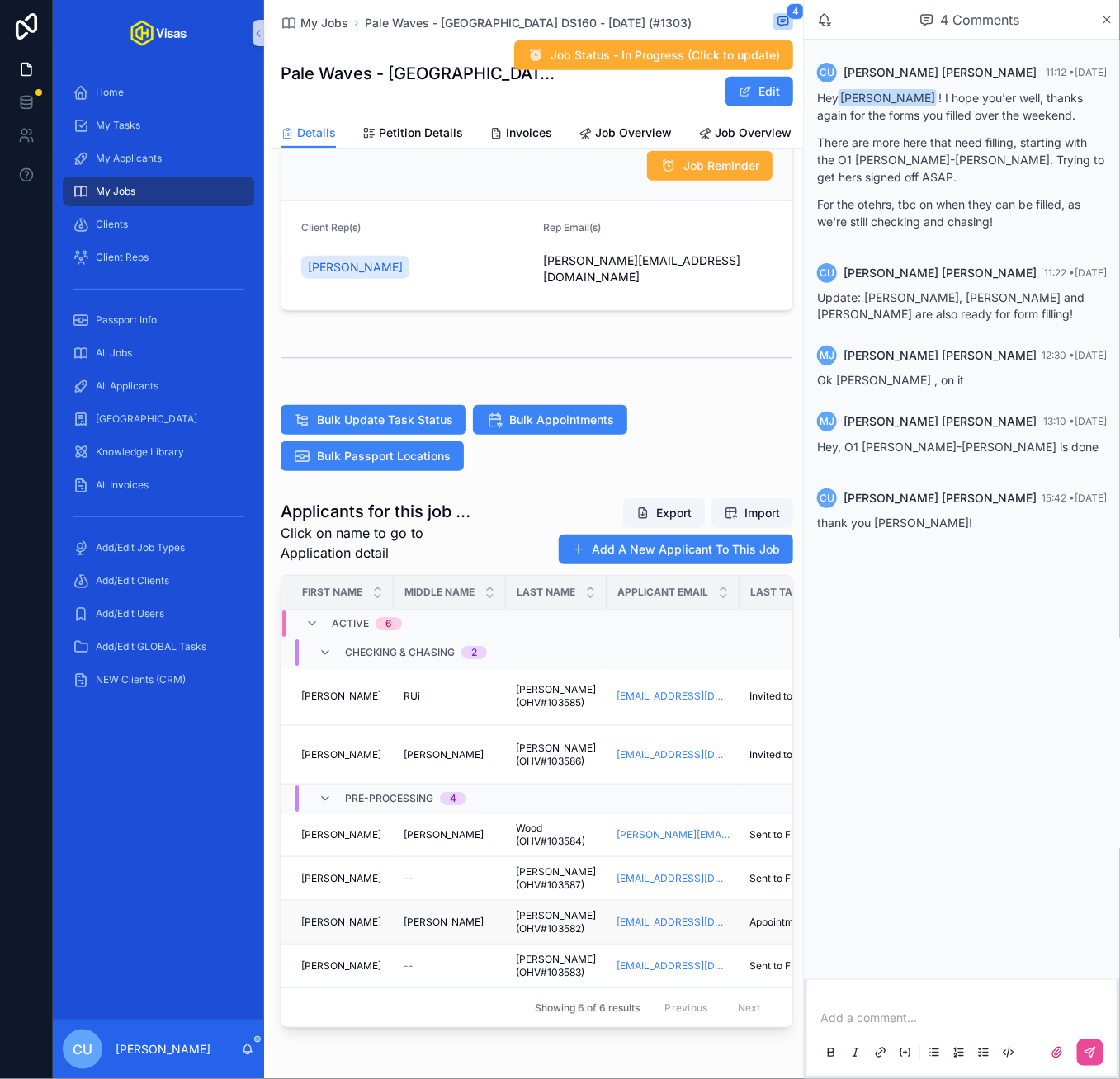
click at [367, 927] on div "[PERSON_NAME] [PERSON_NAME]" at bounding box center [341, 922] width 82 height 13
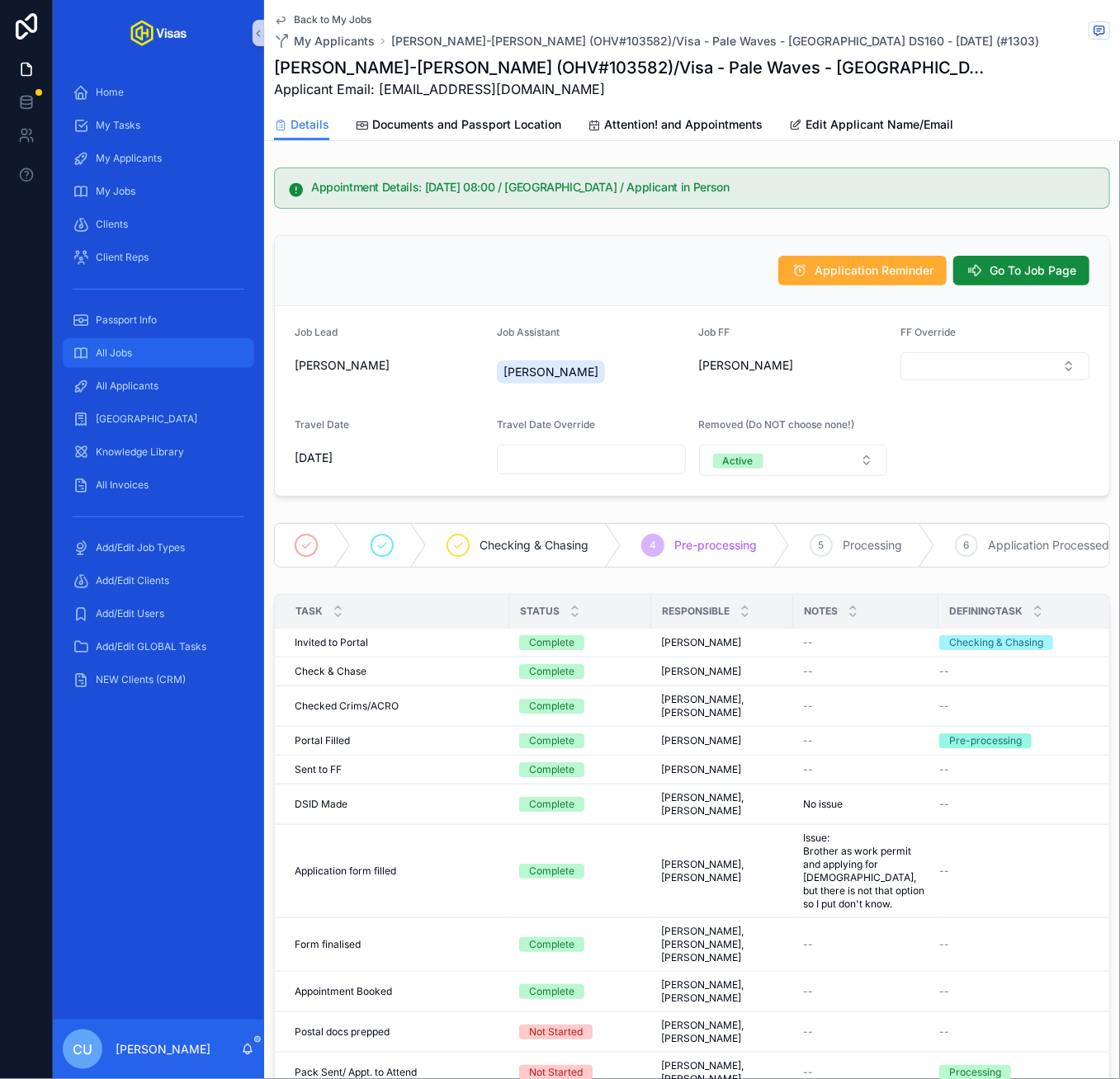
click at [150, 349] on div "All Jobs" at bounding box center [159, 353] width 172 height 27
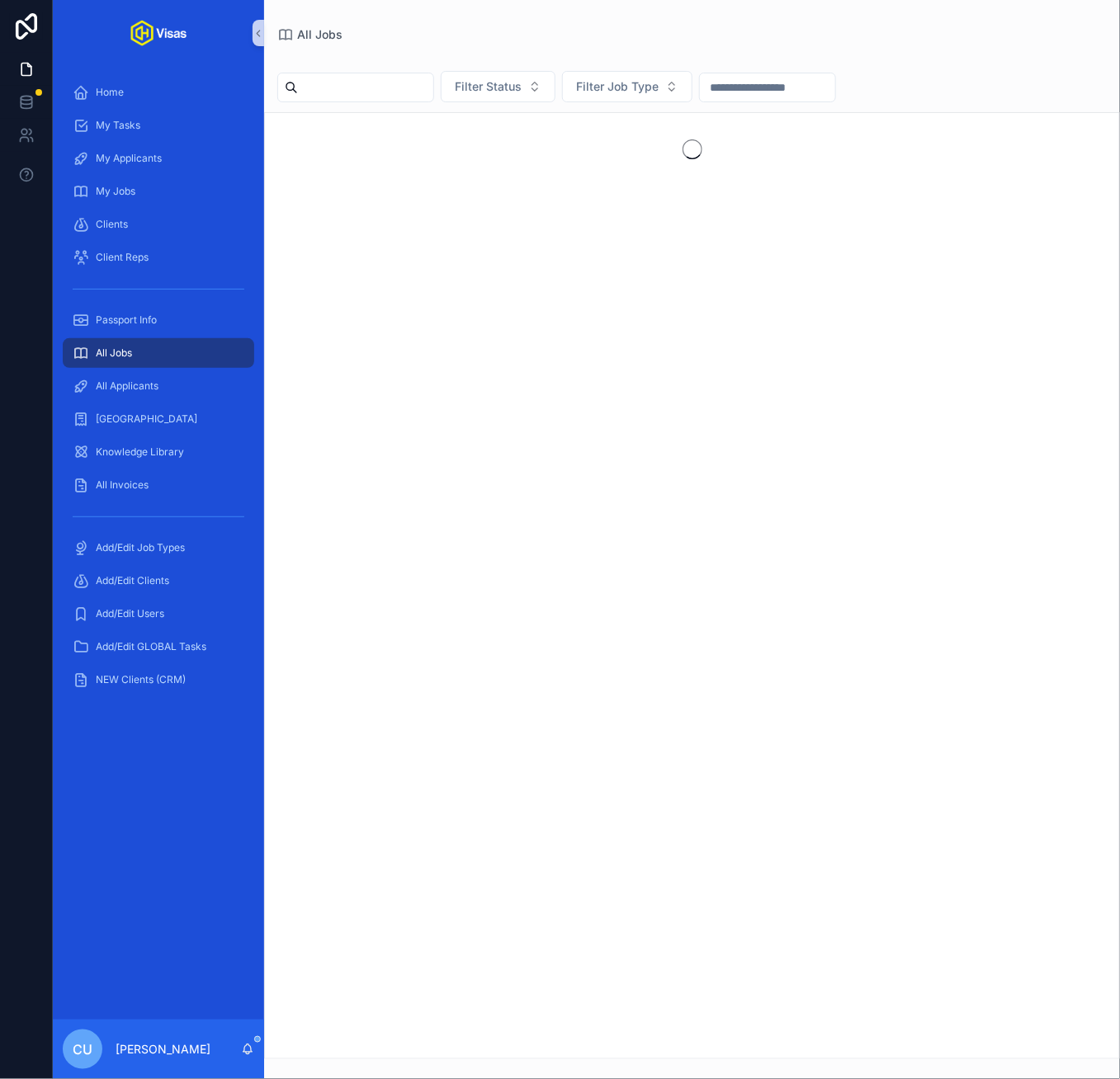
click at [368, 94] on input "scrollable content" at bounding box center [365, 87] width 136 height 23
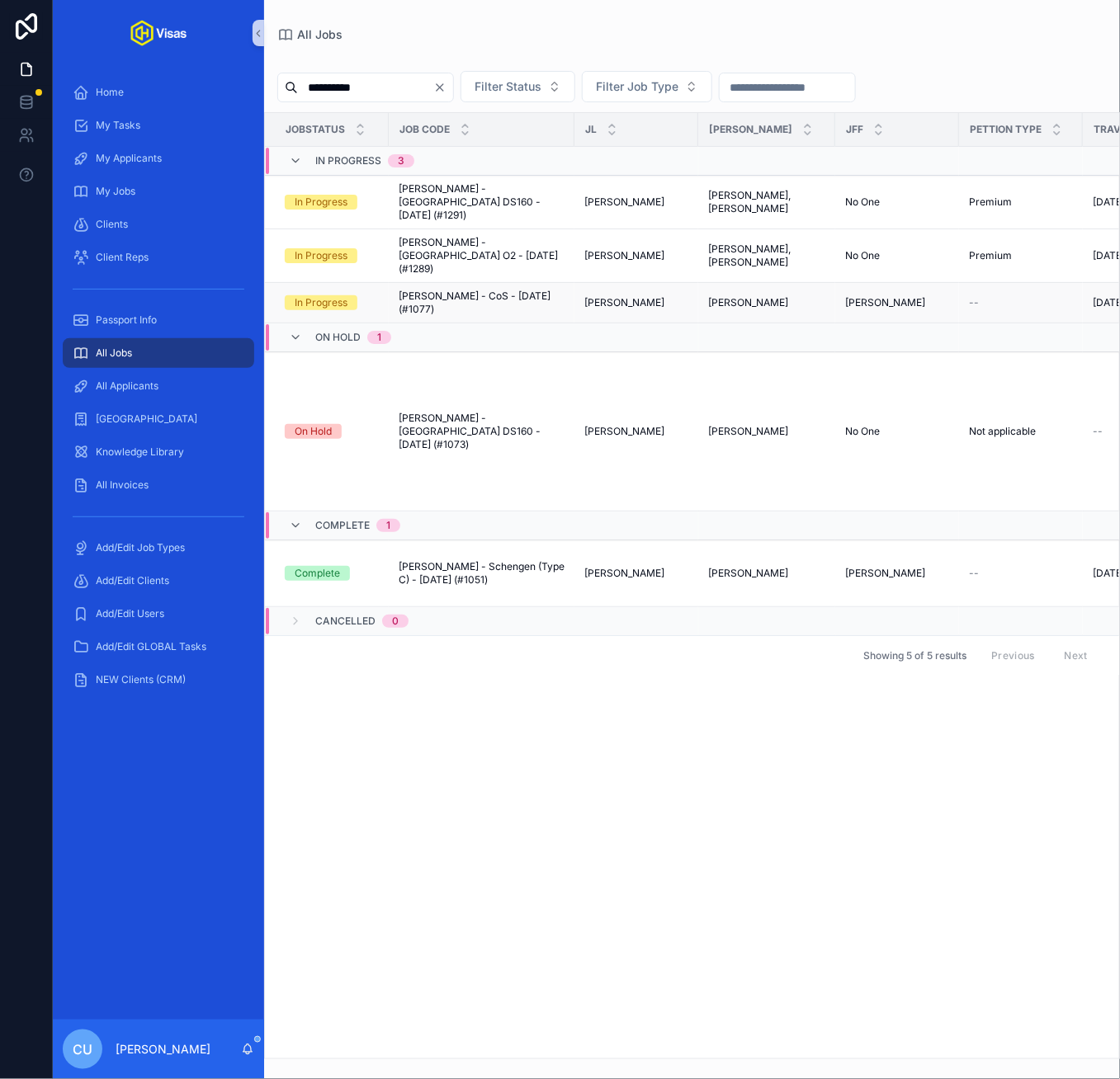
type input "**********"
click at [512, 290] on span "[PERSON_NAME] - CoS - [DATE] (#1077)" at bounding box center [482, 302] width 166 height 27
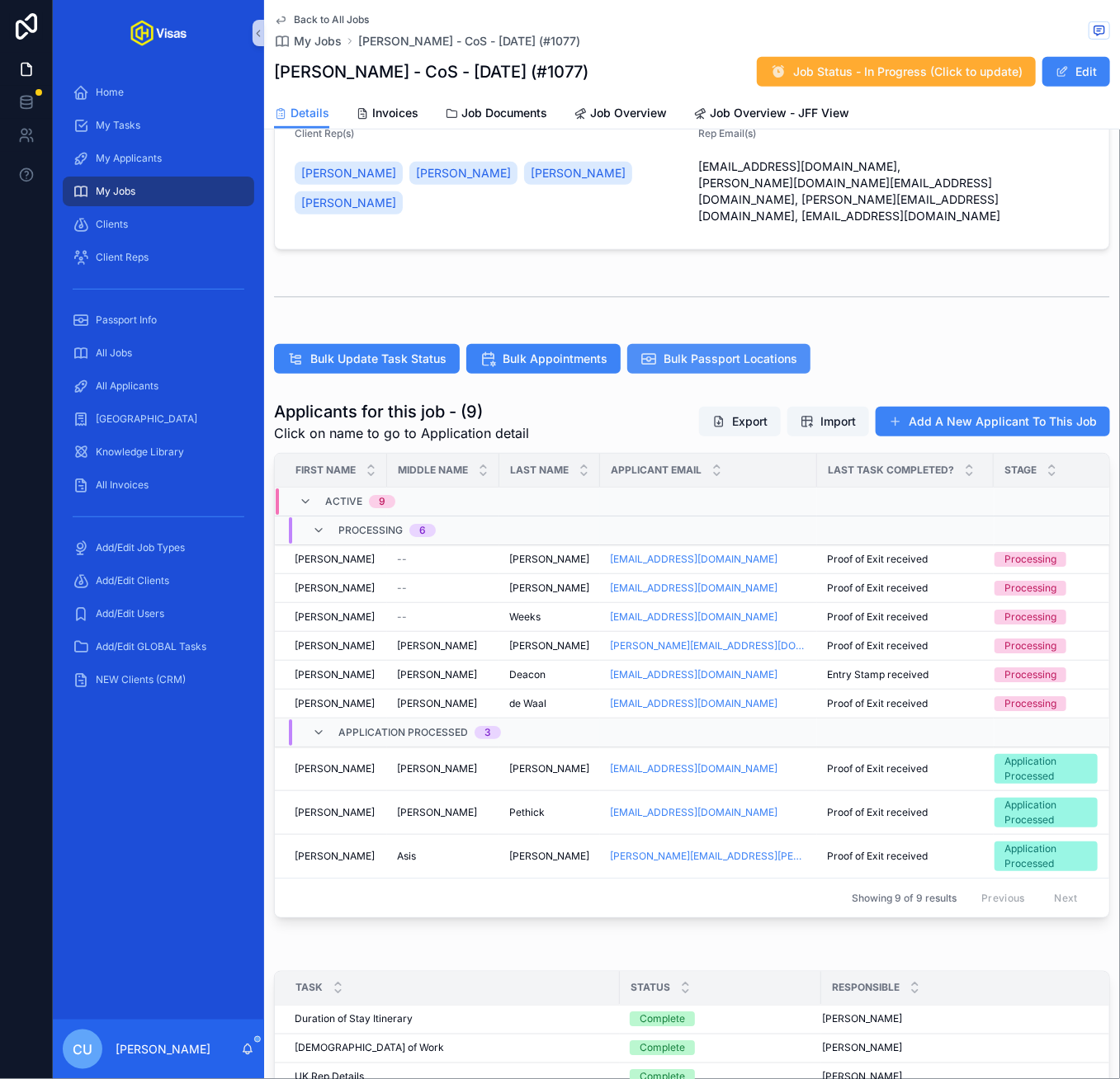
scroll to position [301, 0]
click at [760, 551] on div "[EMAIL_ADDRESS][DOMAIN_NAME]" at bounding box center [709, 558] width 197 height 13
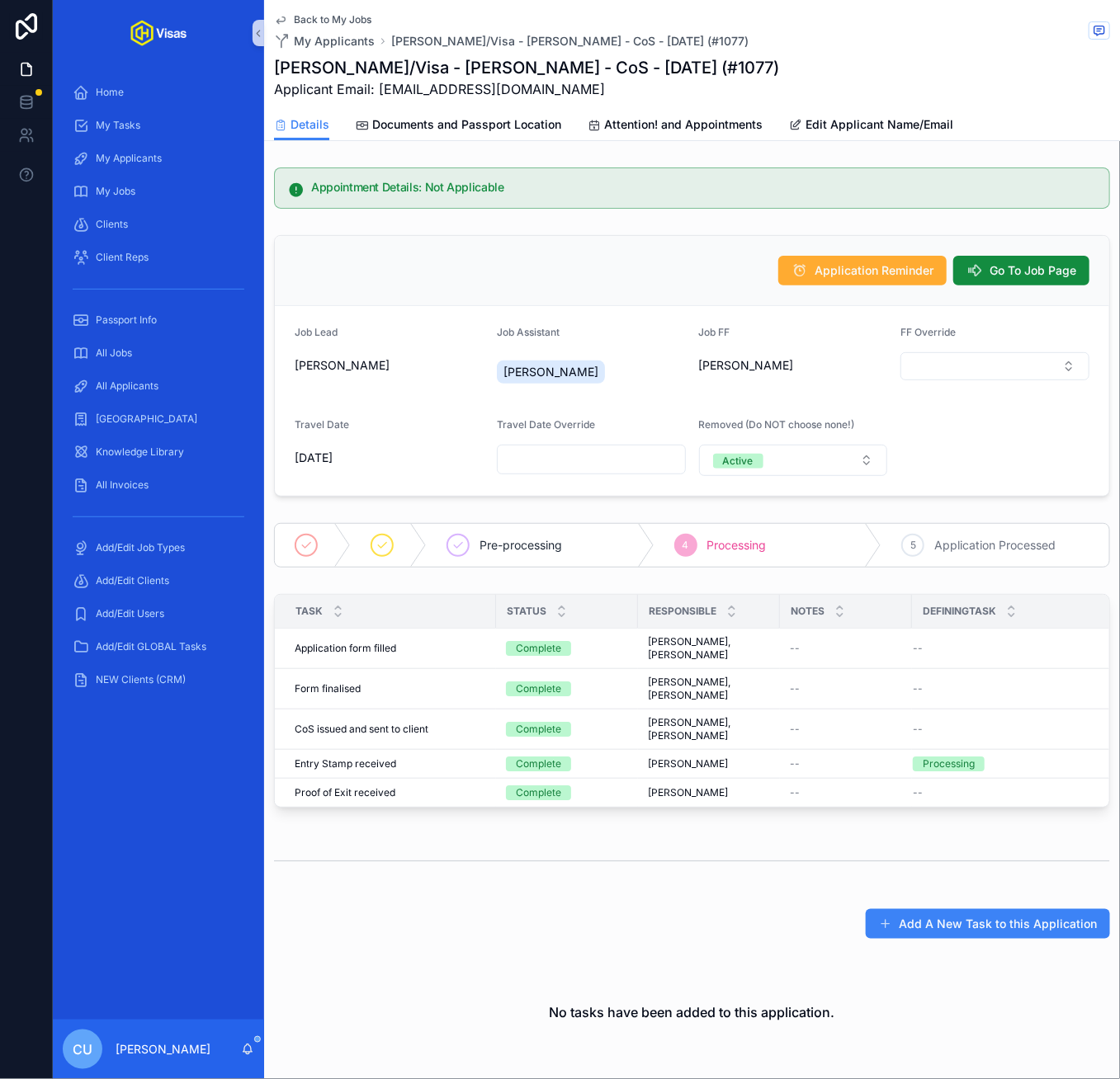
scroll to position [113, 0]
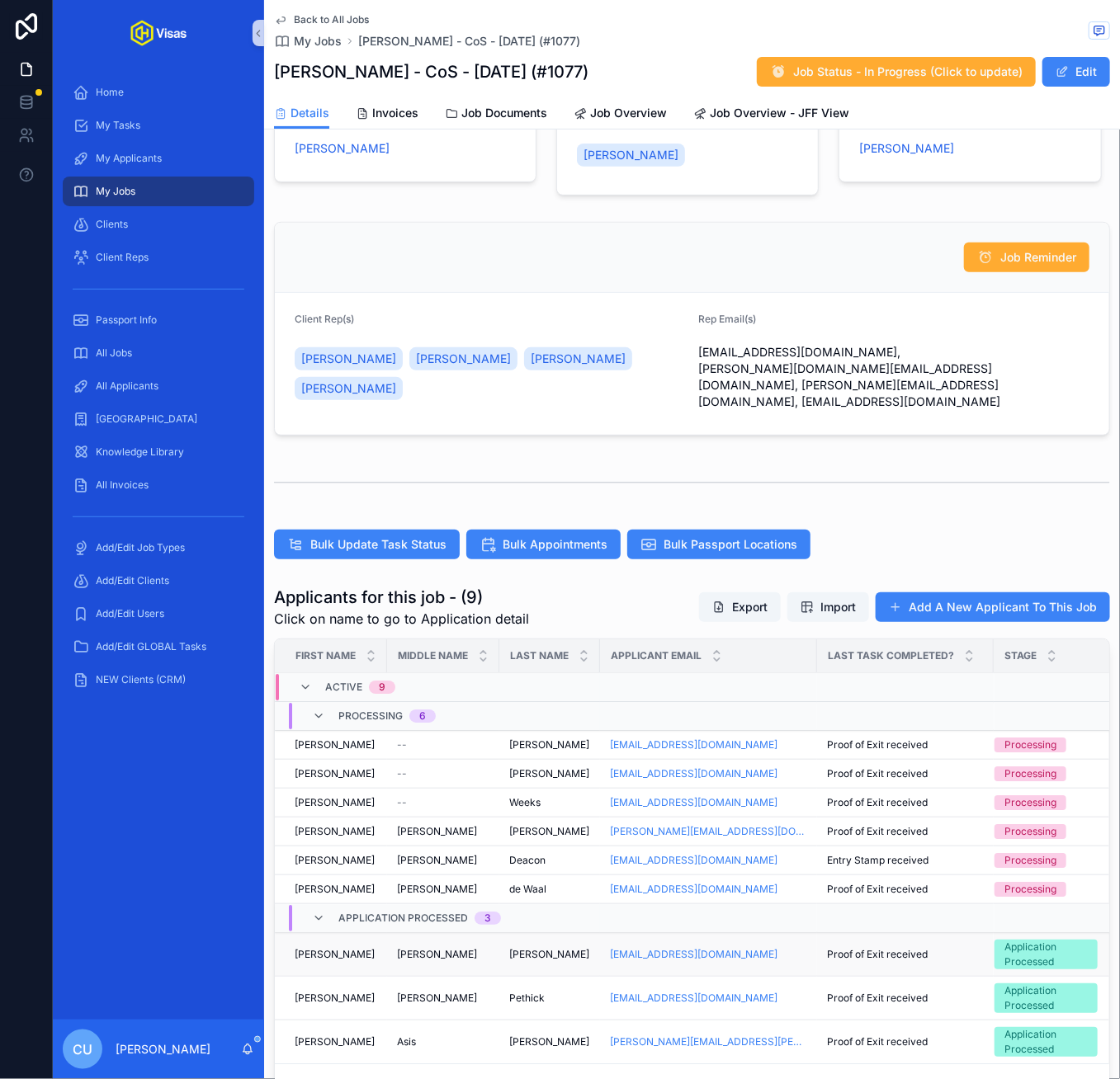
click at [566, 948] on div "[PERSON_NAME] [PERSON_NAME]" at bounding box center [550, 954] width 81 height 13
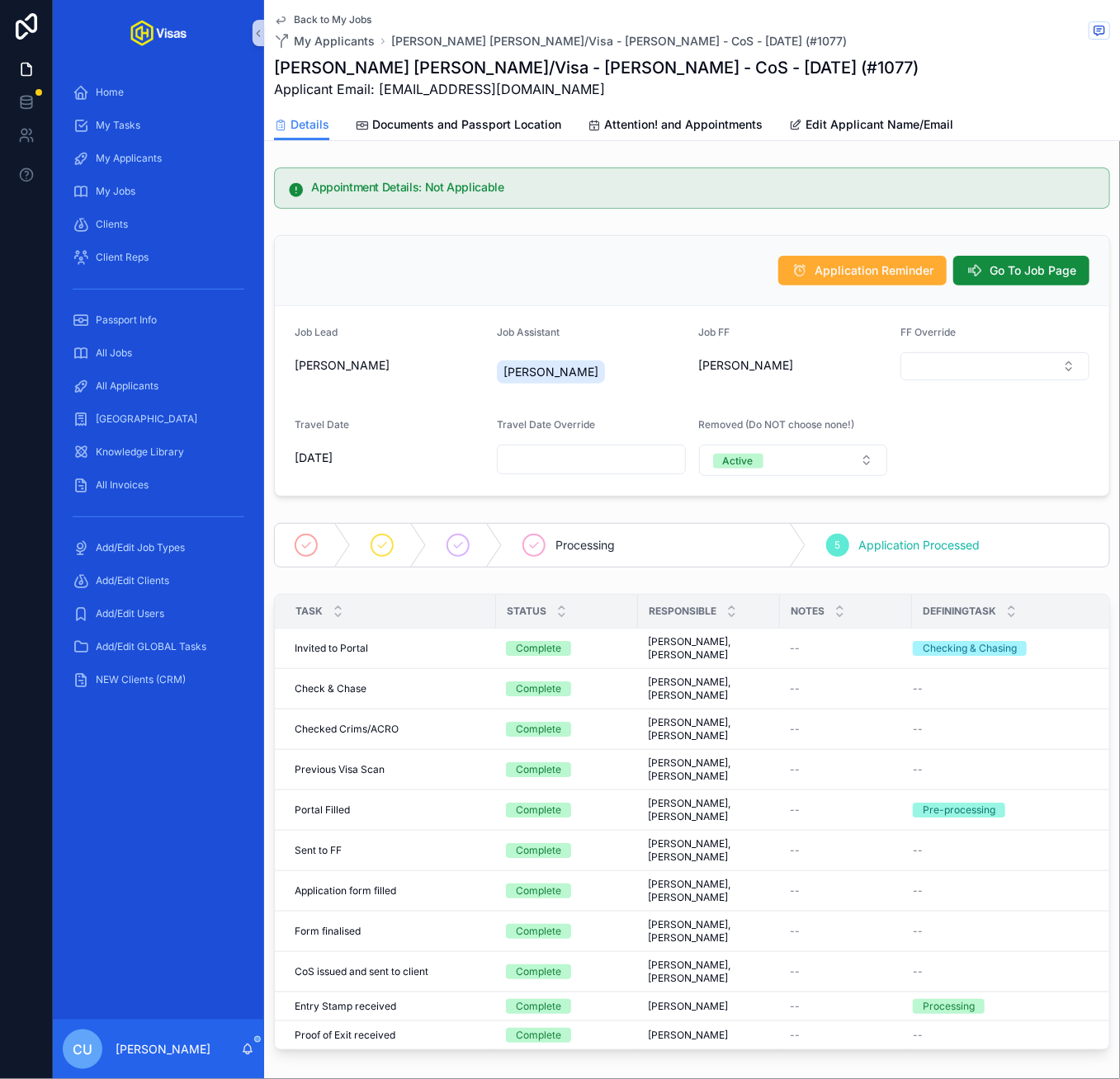
scroll to position [359, 0]
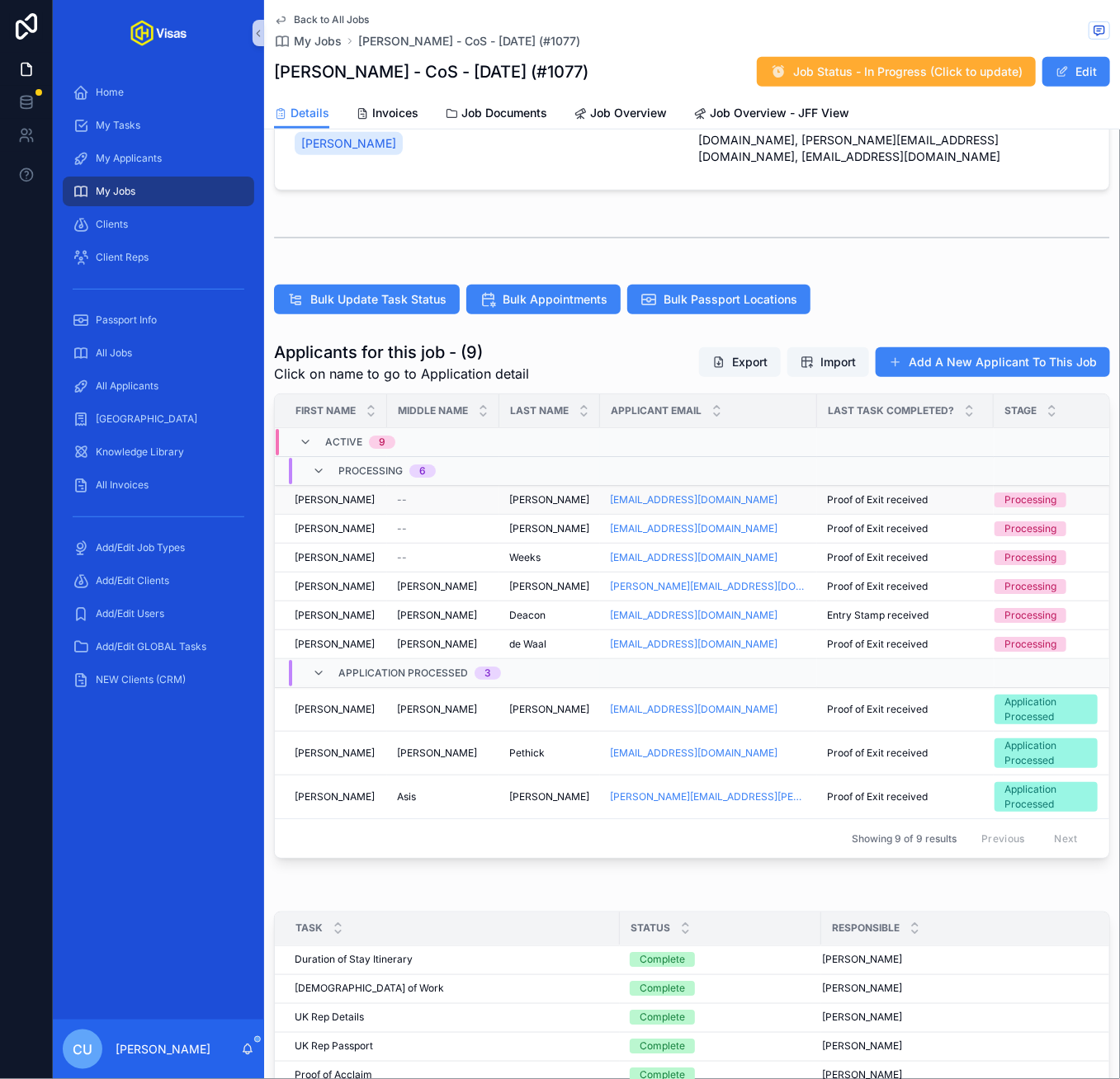
click at [363, 493] on div "[PERSON_NAME] [PERSON_NAME]" at bounding box center [335, 500] width 82 height 13
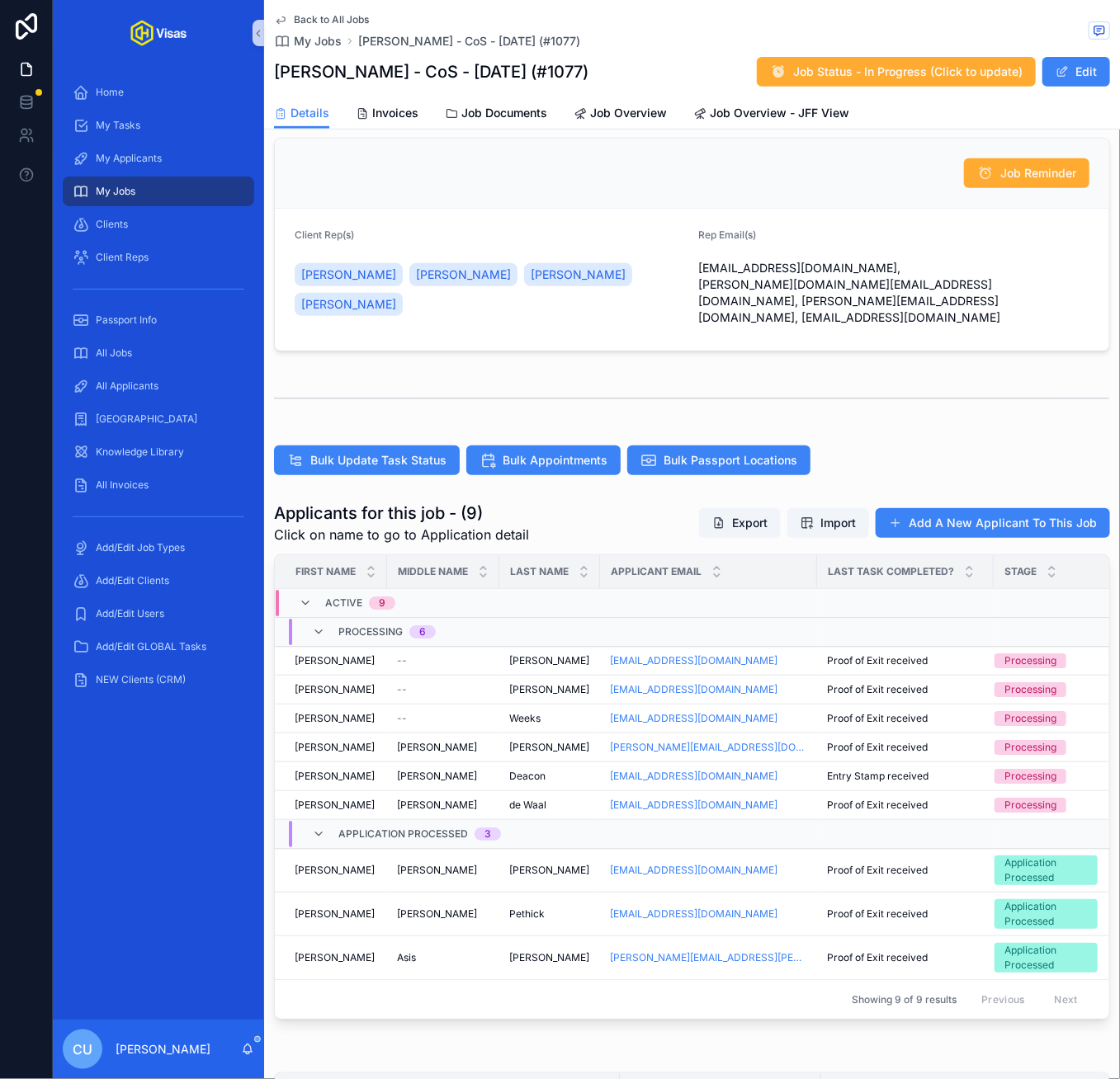
scroll to position [199, 0]
click at [350, 740] on div "[PERSON_NAME]" at bounding box center [335, 746] width 82 height 13
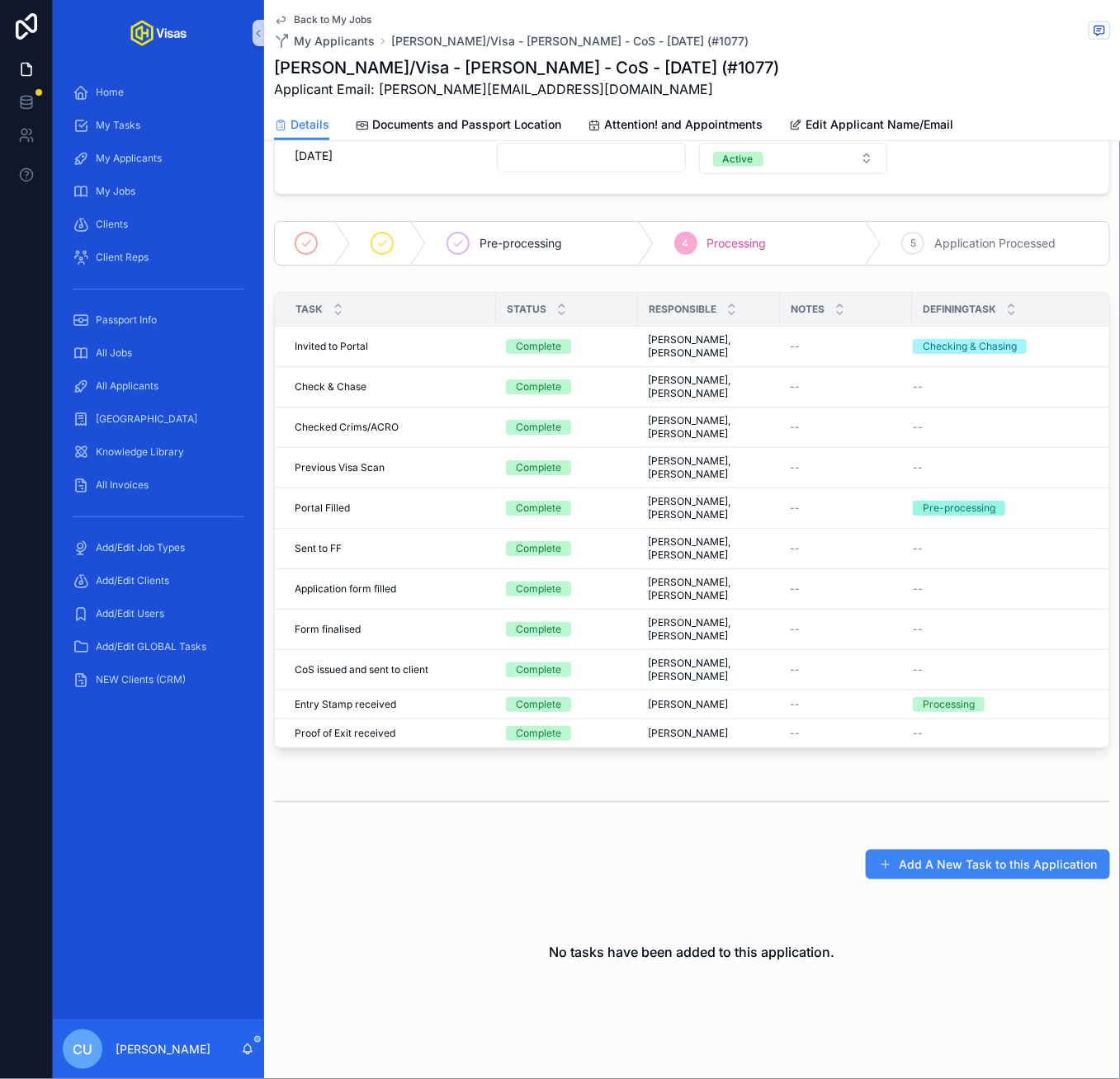
scroll to position [307, 0]
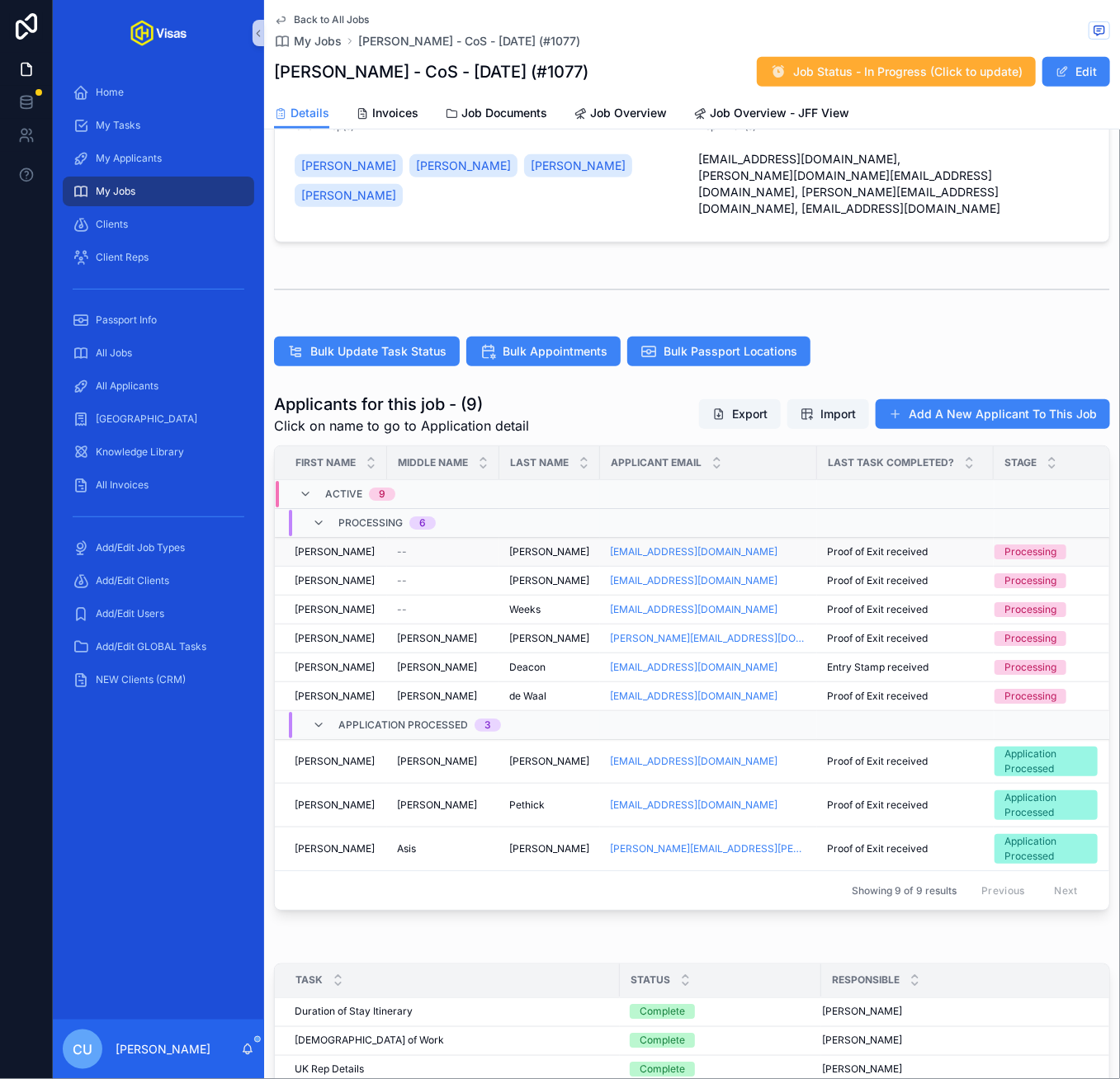
click at [341, 545] on div "[PERSON_NAME] [PERSON_NAME]" at bounding box center [335, 551] width 82 height 13
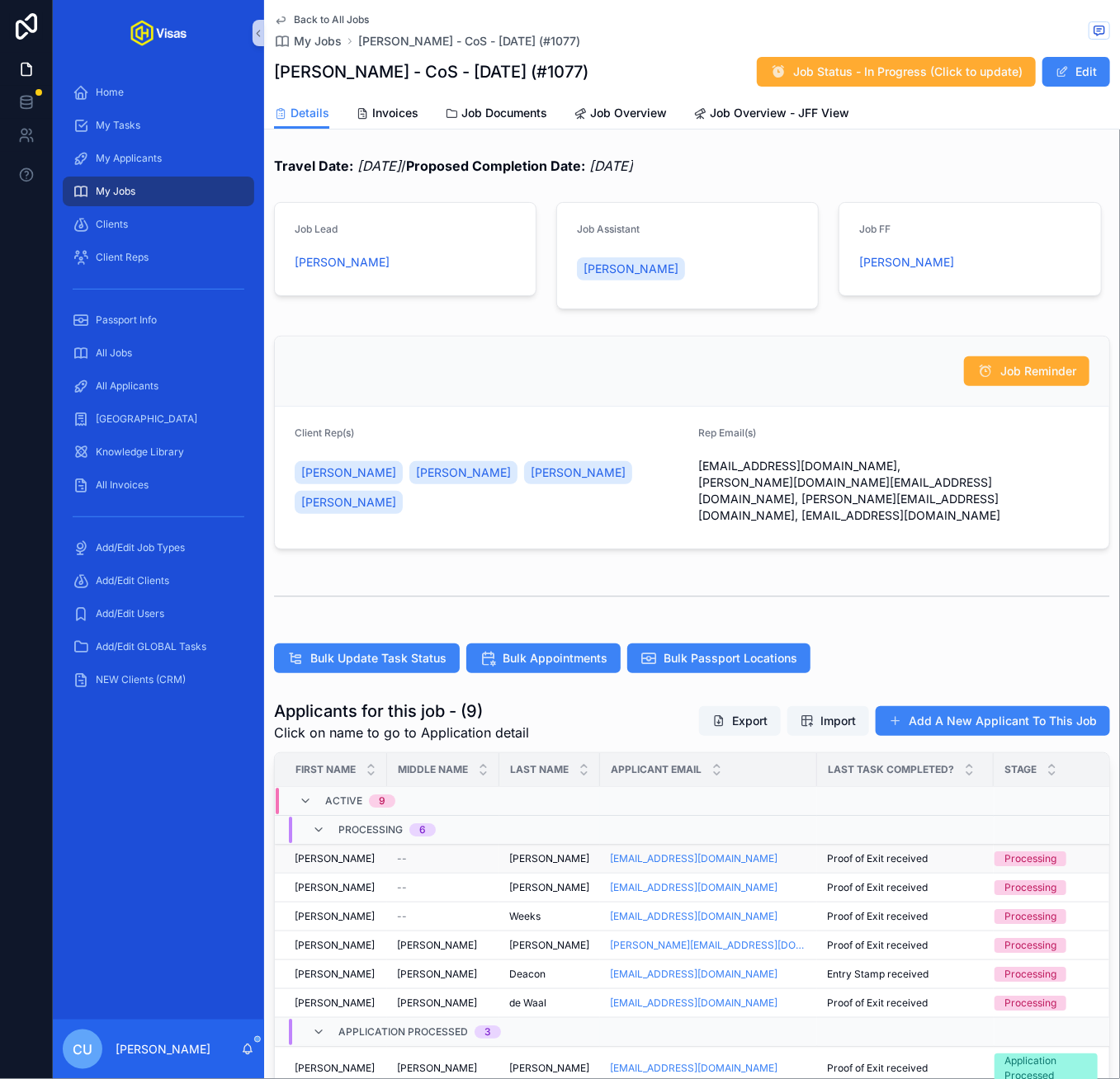
click at [434, 852] on div "--" at bounding box center [443, 859] width 92 height 13
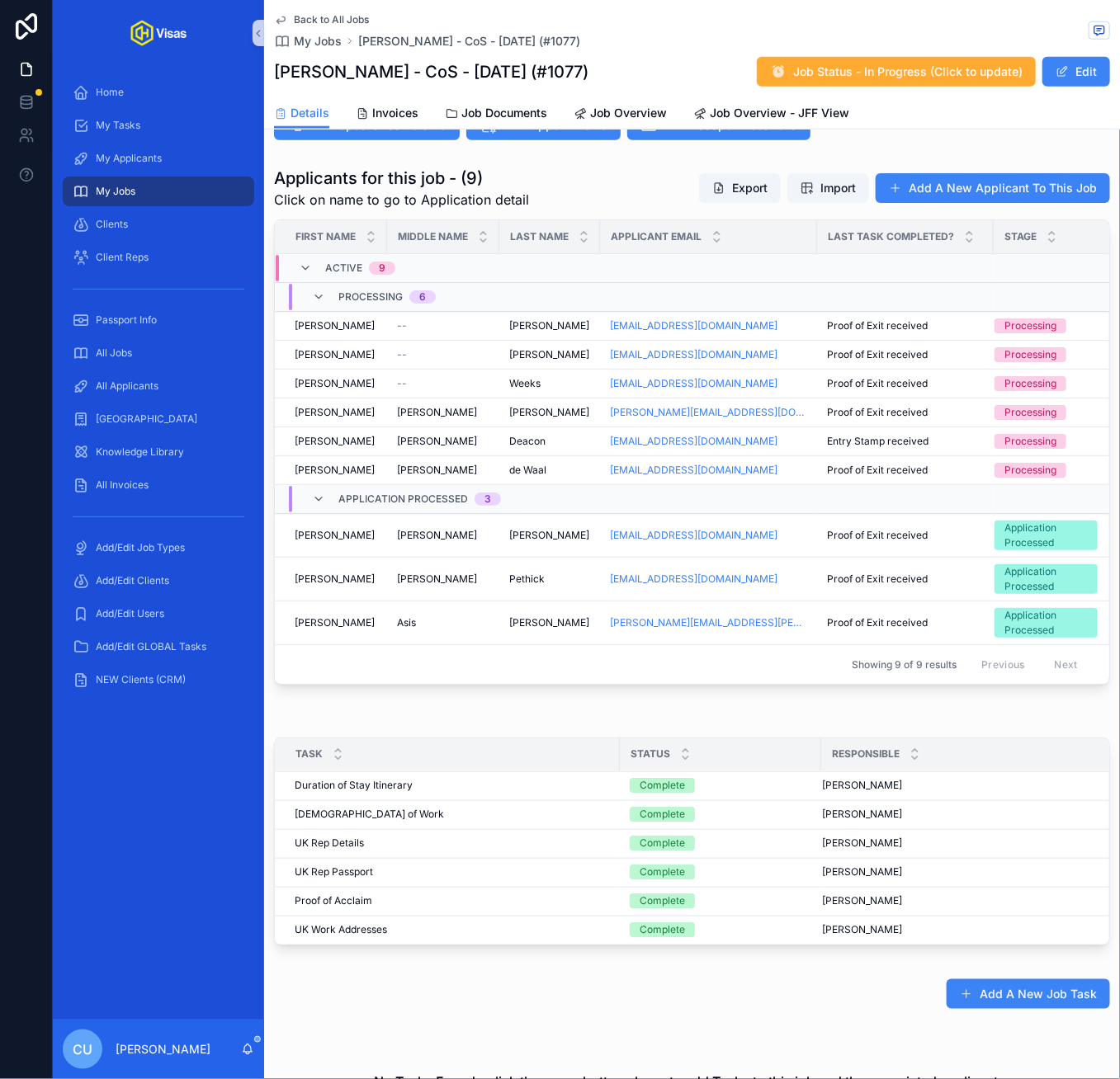
scroll to position [686, 0]
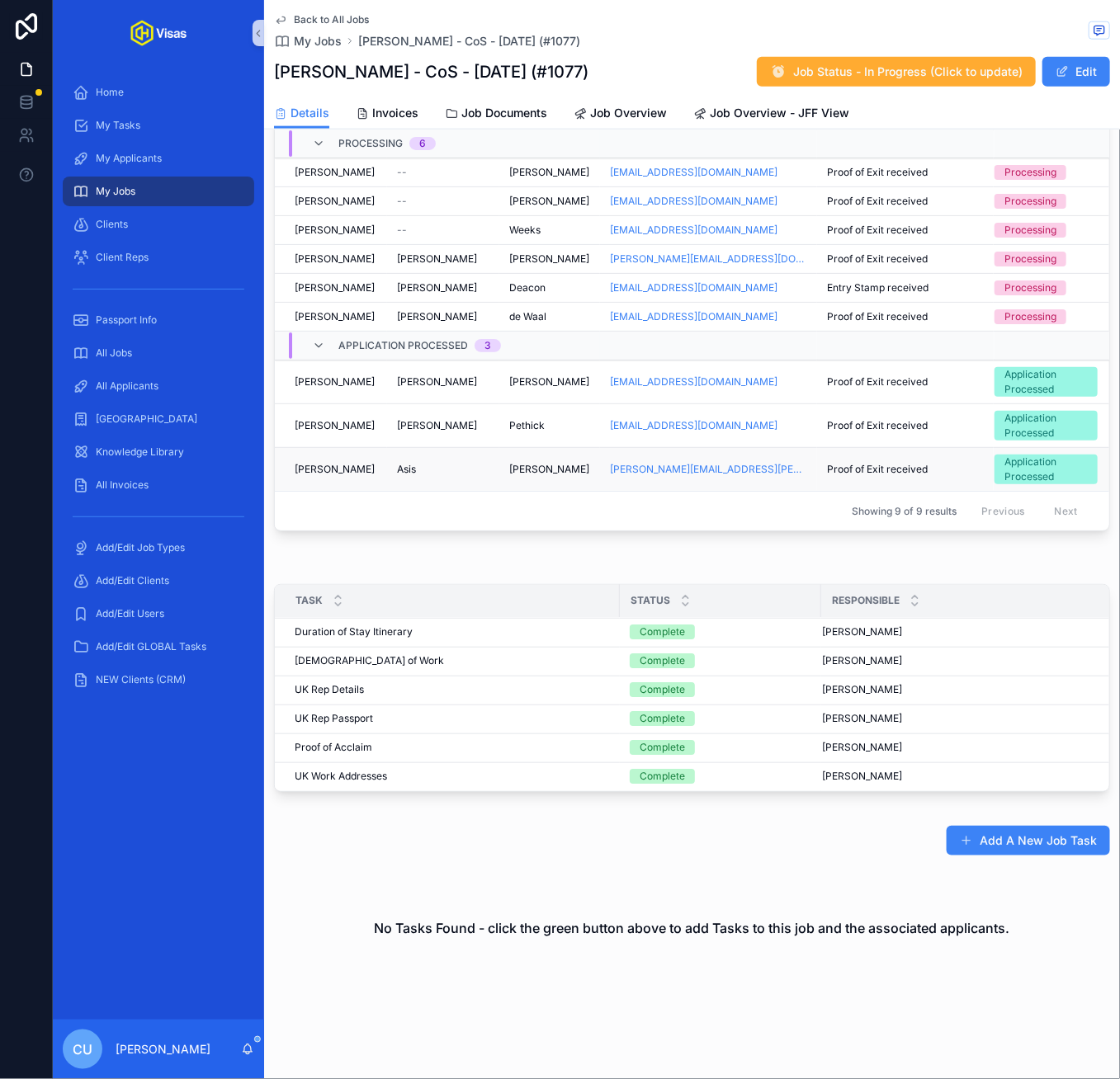
click at [447, 463] on div "[PERSON_NAME]" at bounding box center [443, 469] width 92 height 13
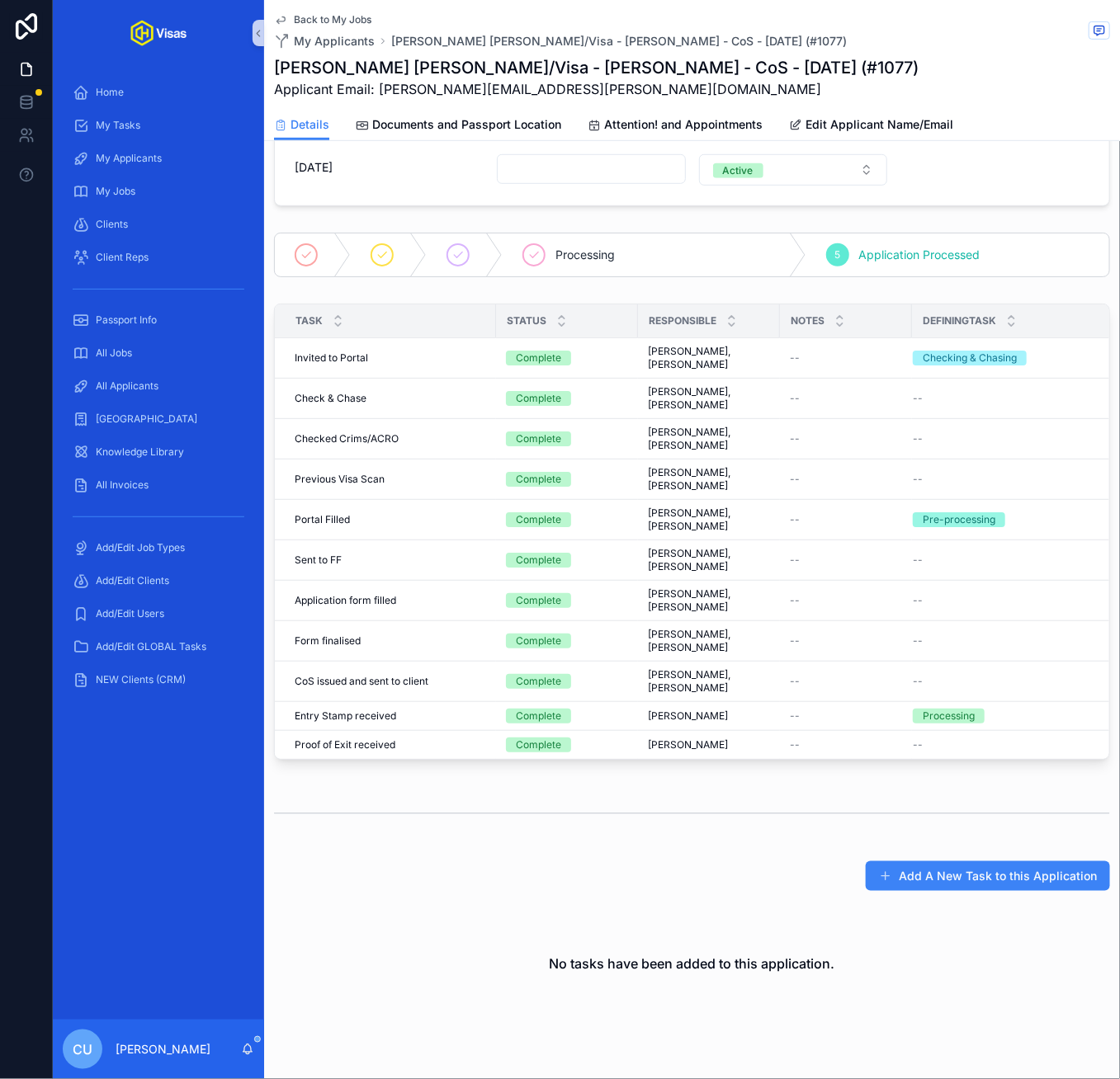
scroll to position [298, 0]
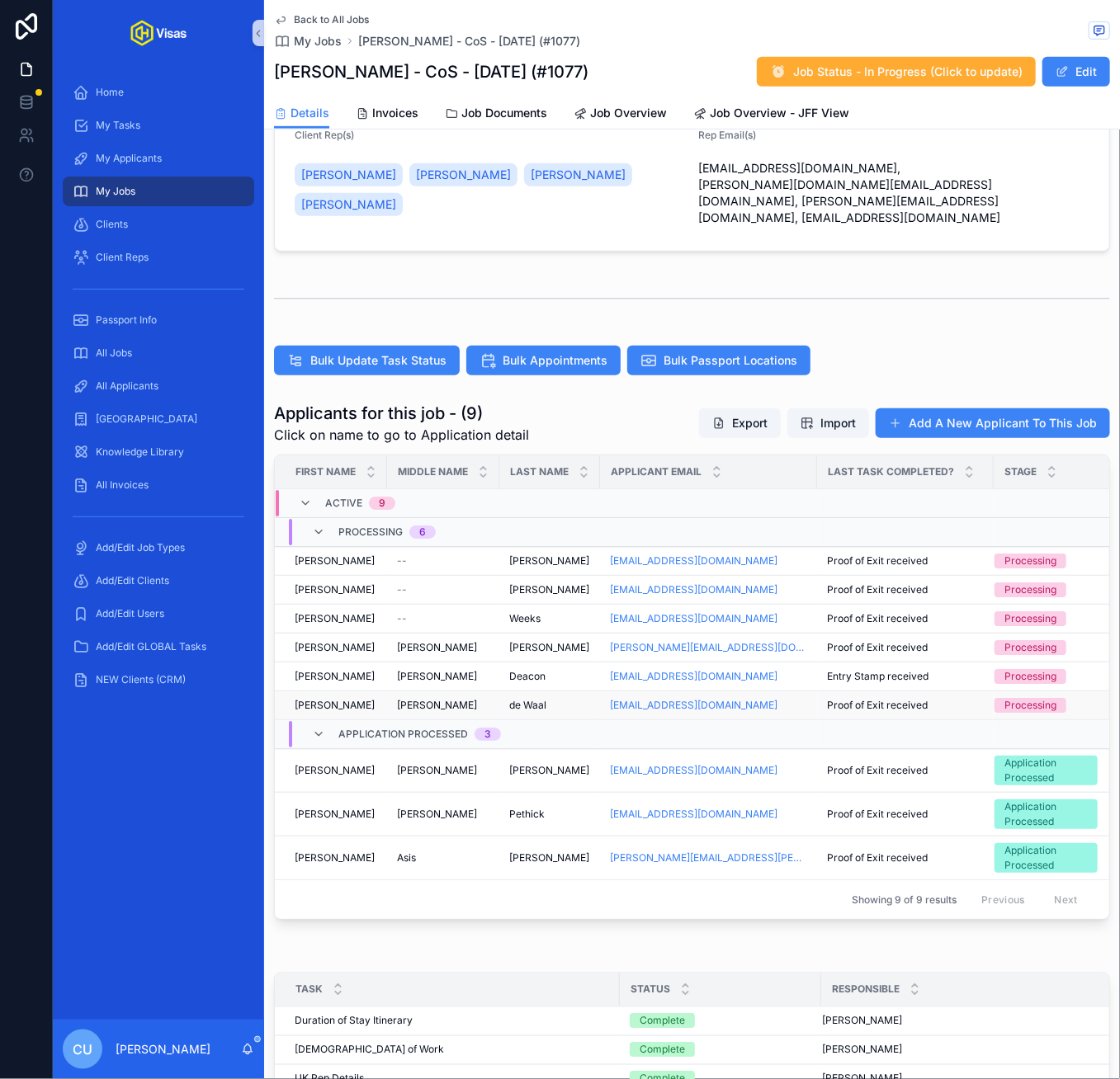
click at [360, 699] on div "[PERSON_NAME]" at bounding box center [335, 706] width 82 height 13
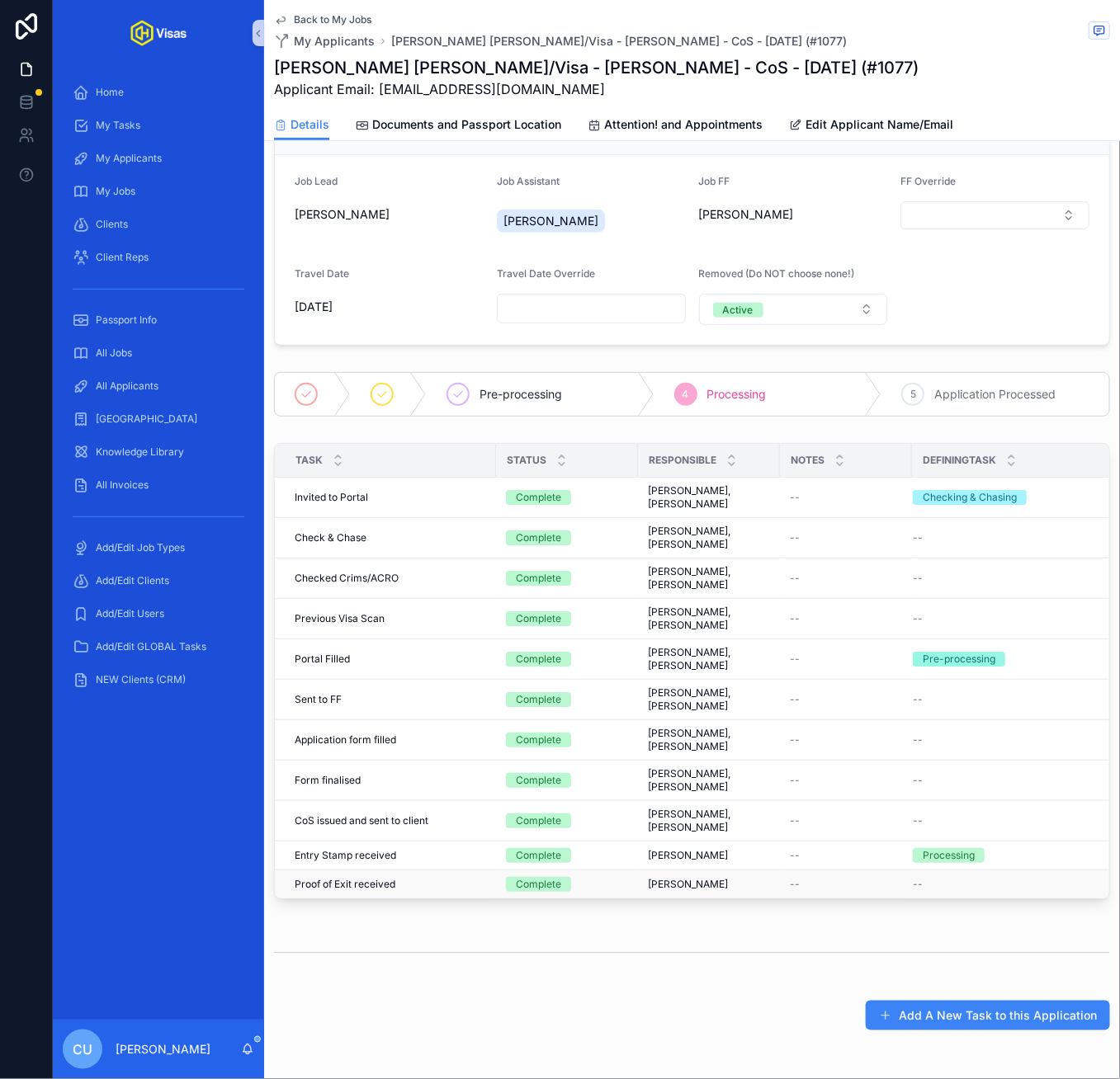
scroll to position [152, 0]
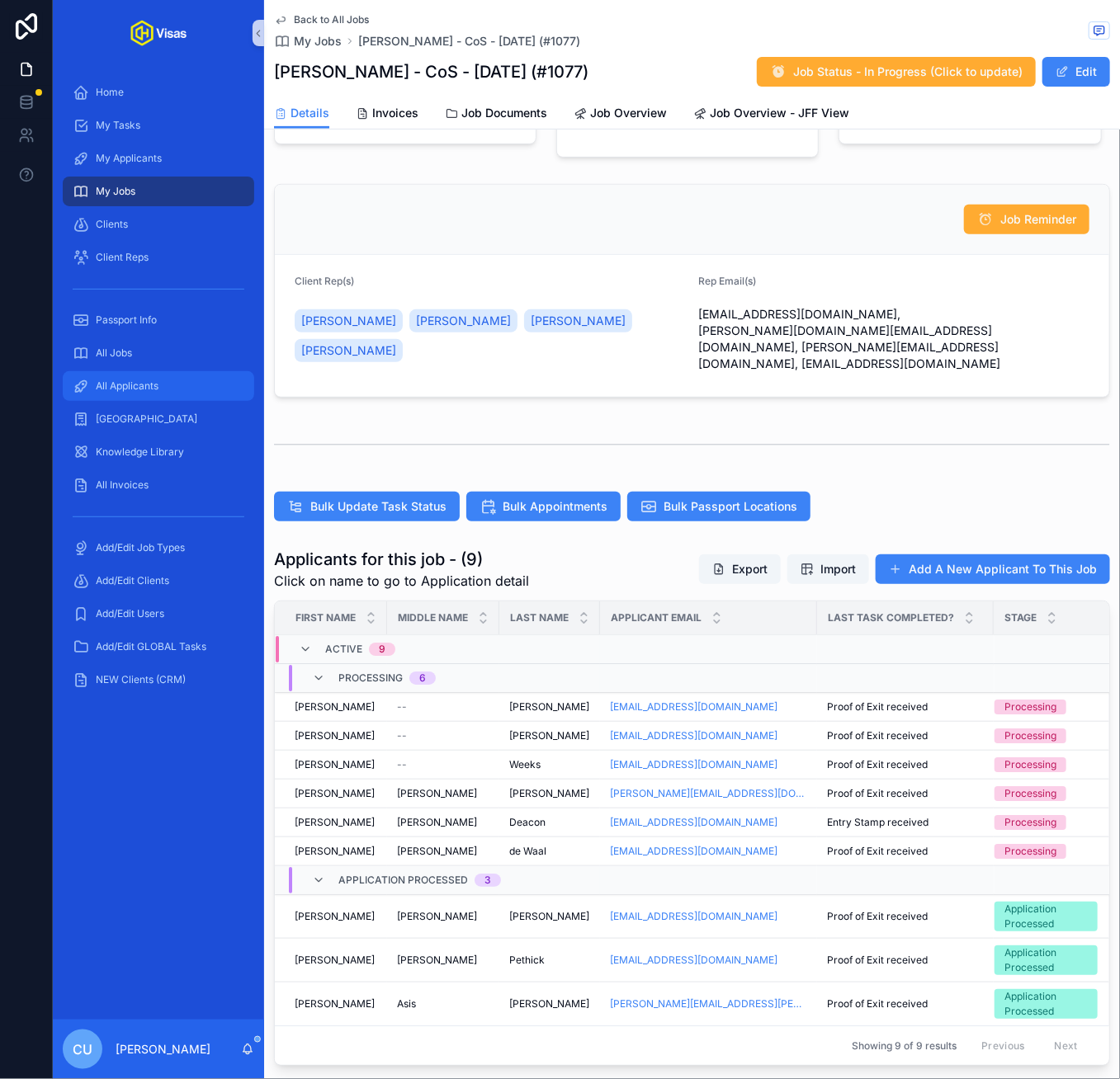
click at [150, 392] on span "All Applicants" at bounding box center [127, 385] width 63 height 13
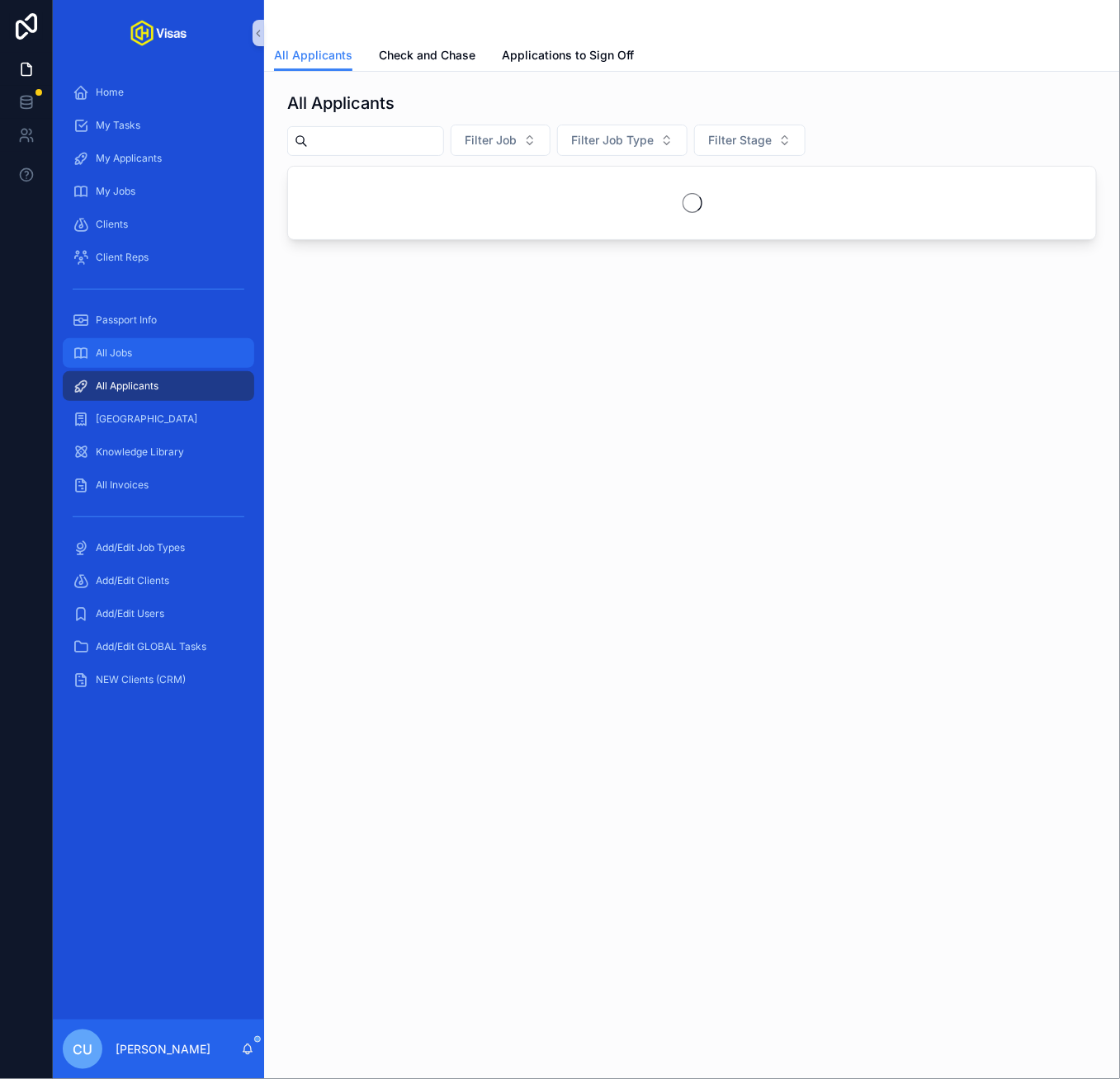
drag, startPoint x: 137, startPoint y: 337, endPoint x: 126, endPoint y: 347, distance: 14.9
click at [137, 338] on link "All Jobs" at bounding box center [159, 353] width 192 height 30
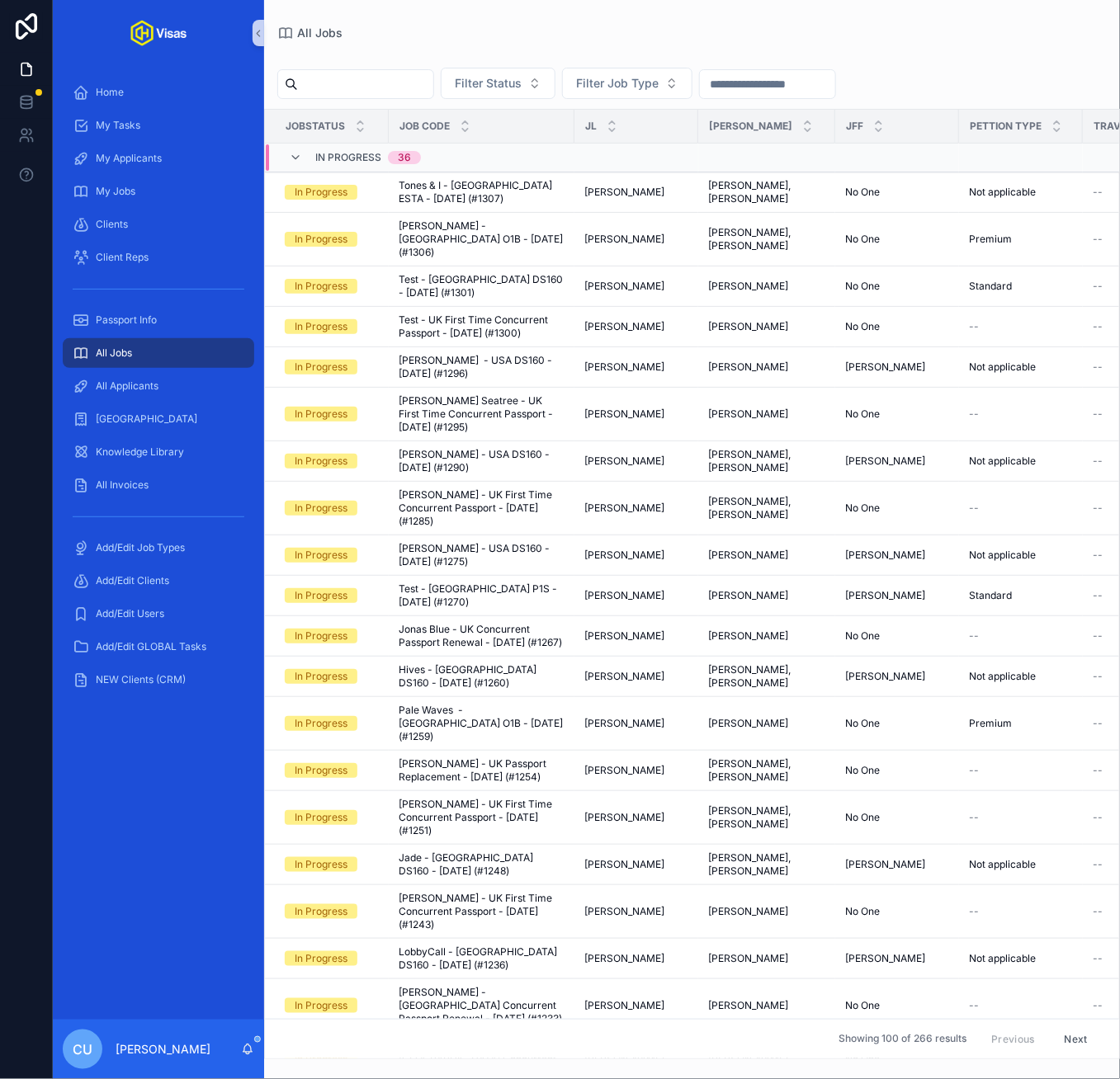
click at [351, 88] on input "scrollable content" at bounding box center [365, 84] width 136 height 23
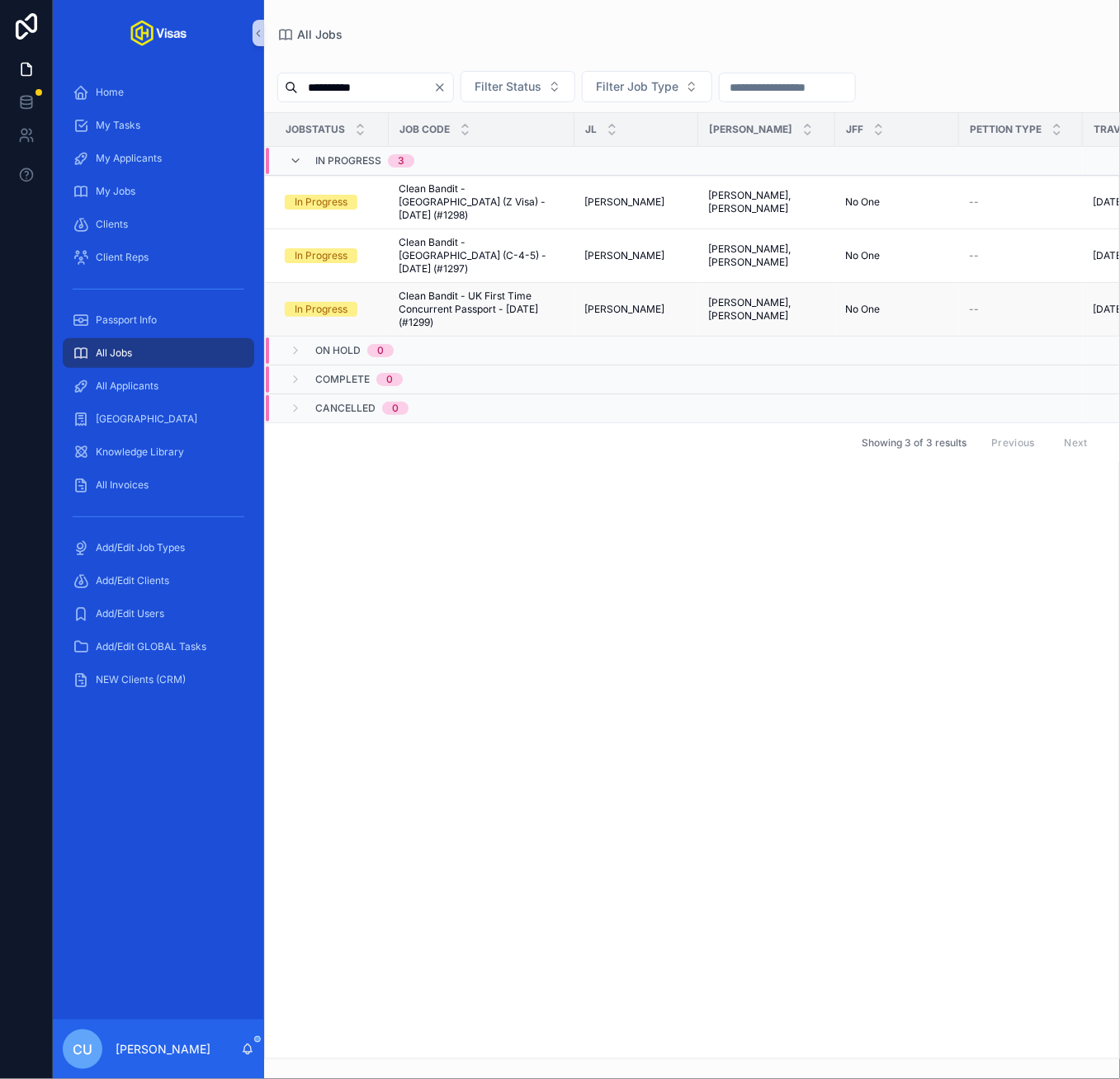
type input "**********"
click at [475, 290] on span "Clean Bandit - UK First Time Concurrent Passport - [DATE] (#1299)" at bounding box center [482, 309] width 166 height 40
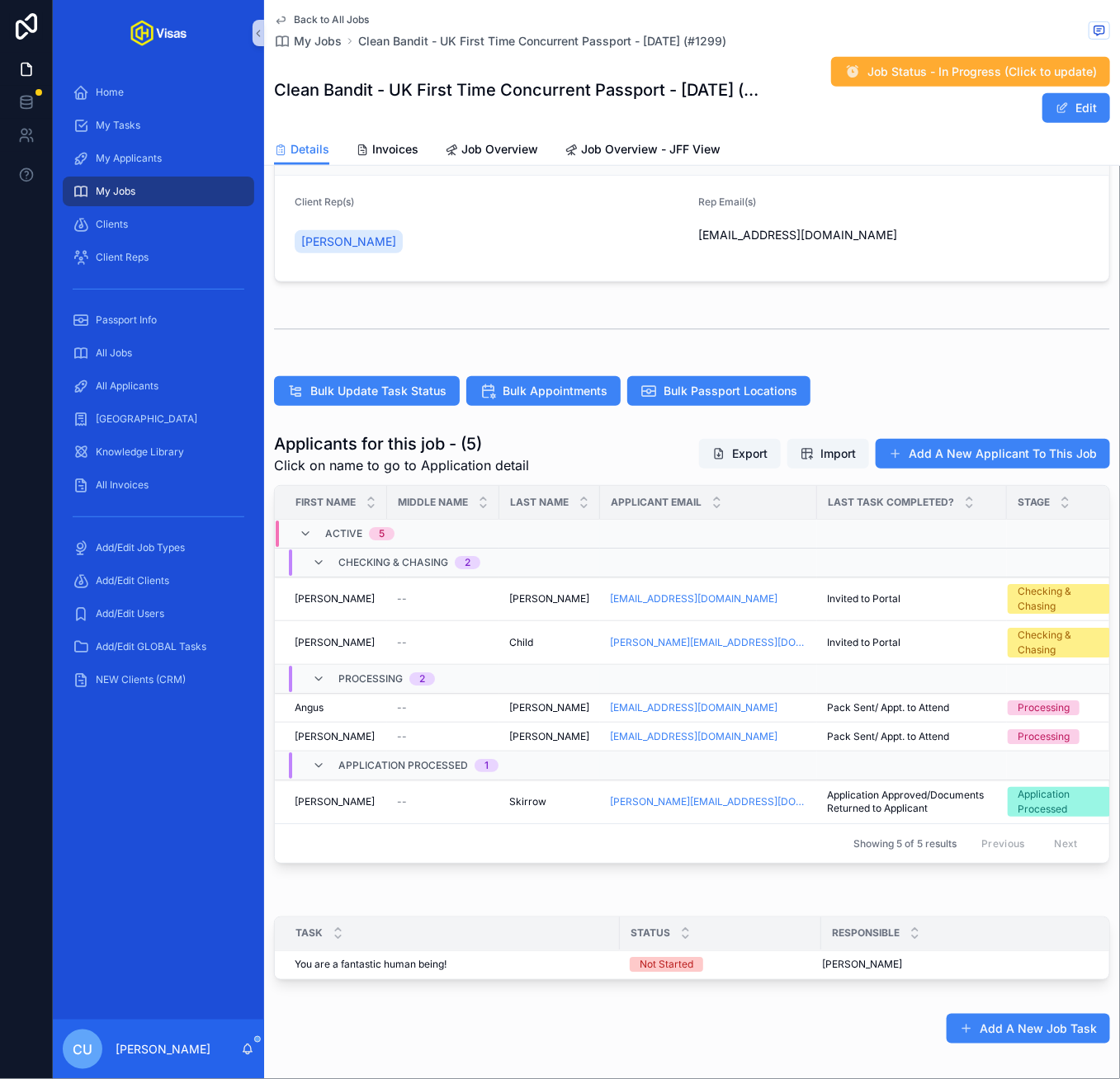
scroll to position [307, 0]
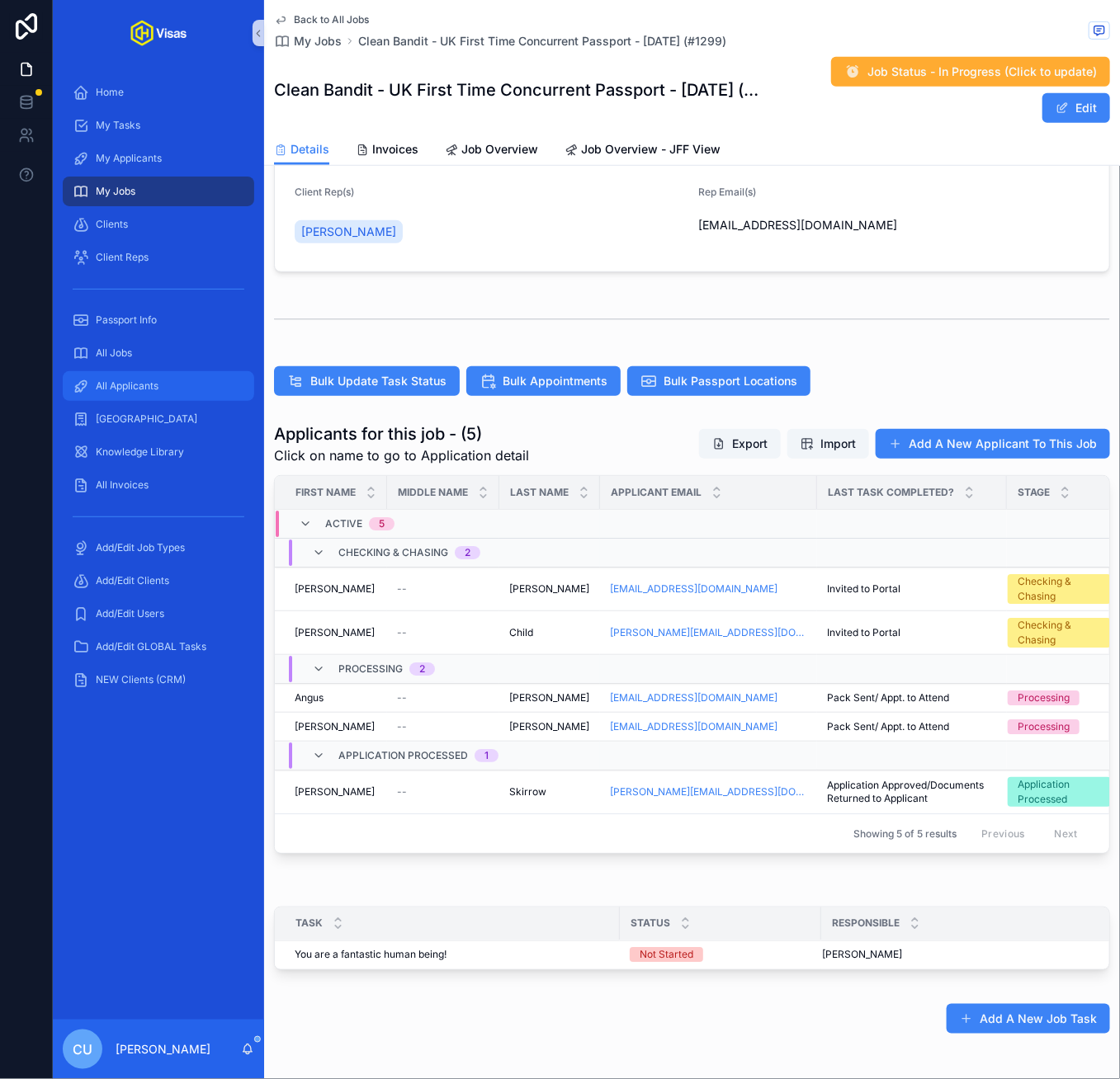
click at [148, 379] on span "All Applicants" at bounding box center [127, 385] width 63 height 13
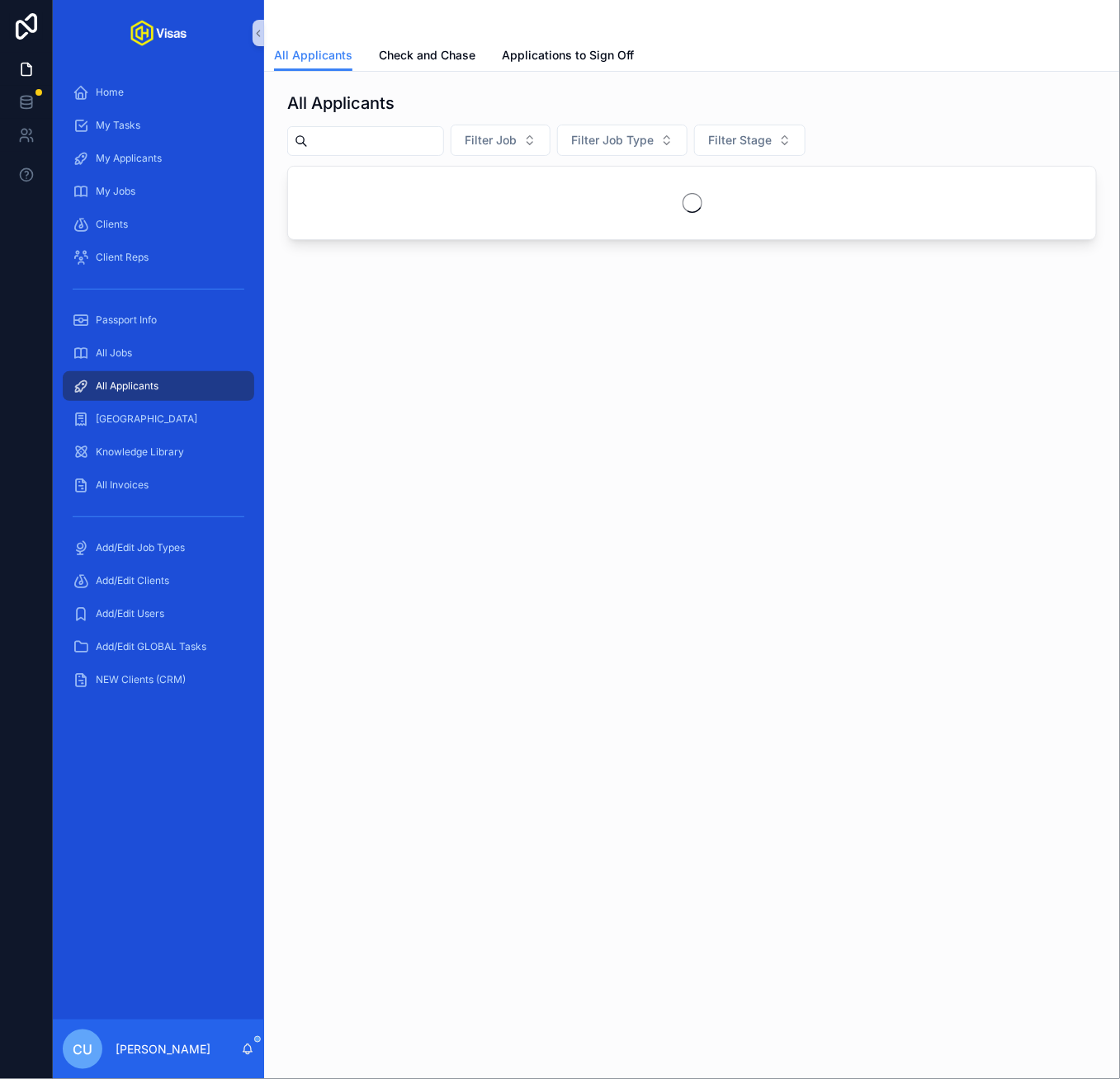
click at [426, 149] on input "scrollable content" at bounding box center [375, 140] width 136 height 23
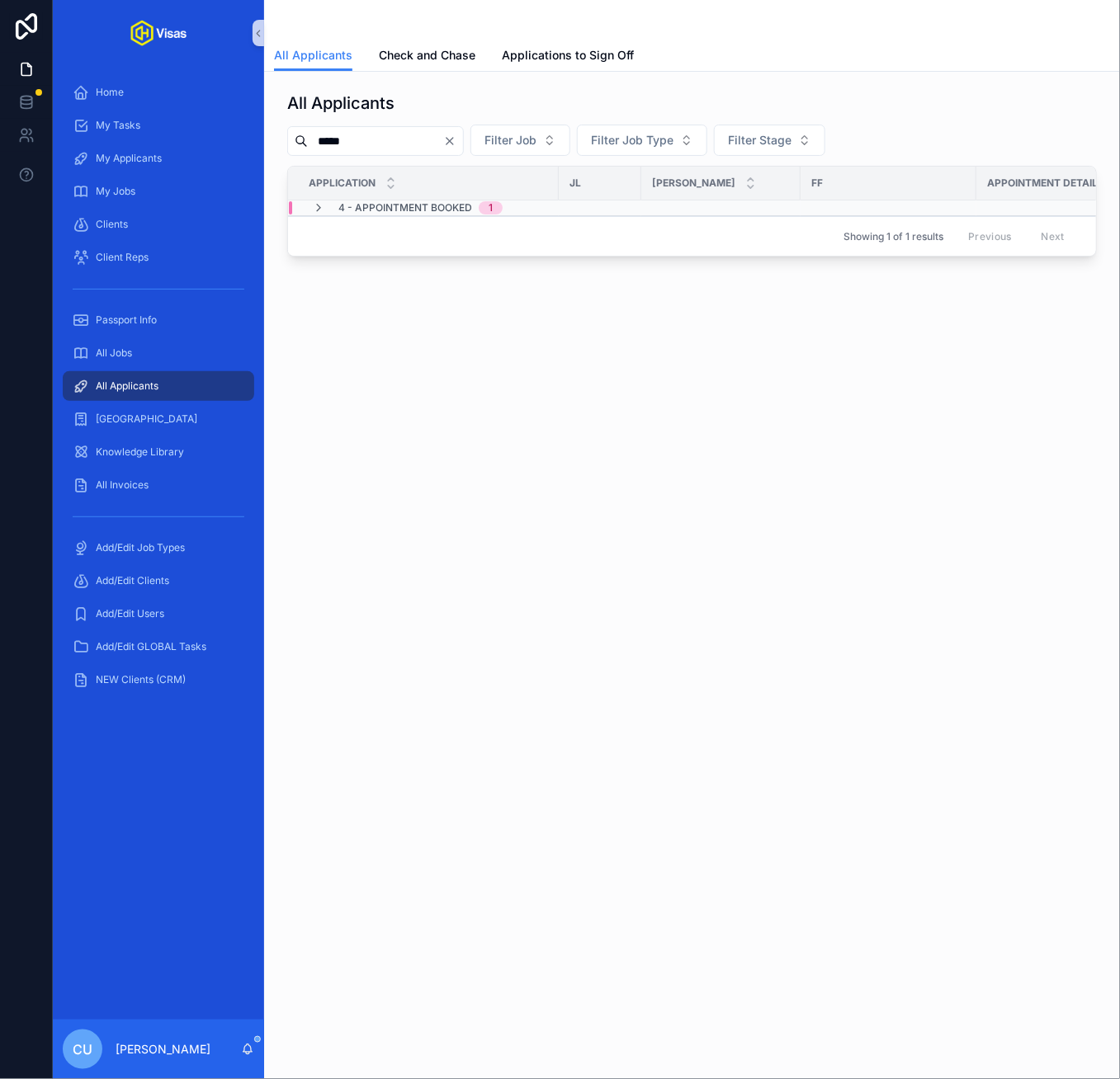
type input "*****"
click at [428, 212] on span "4 - Appointment Booked" at bounding box center [405, 208] width 134 height 13
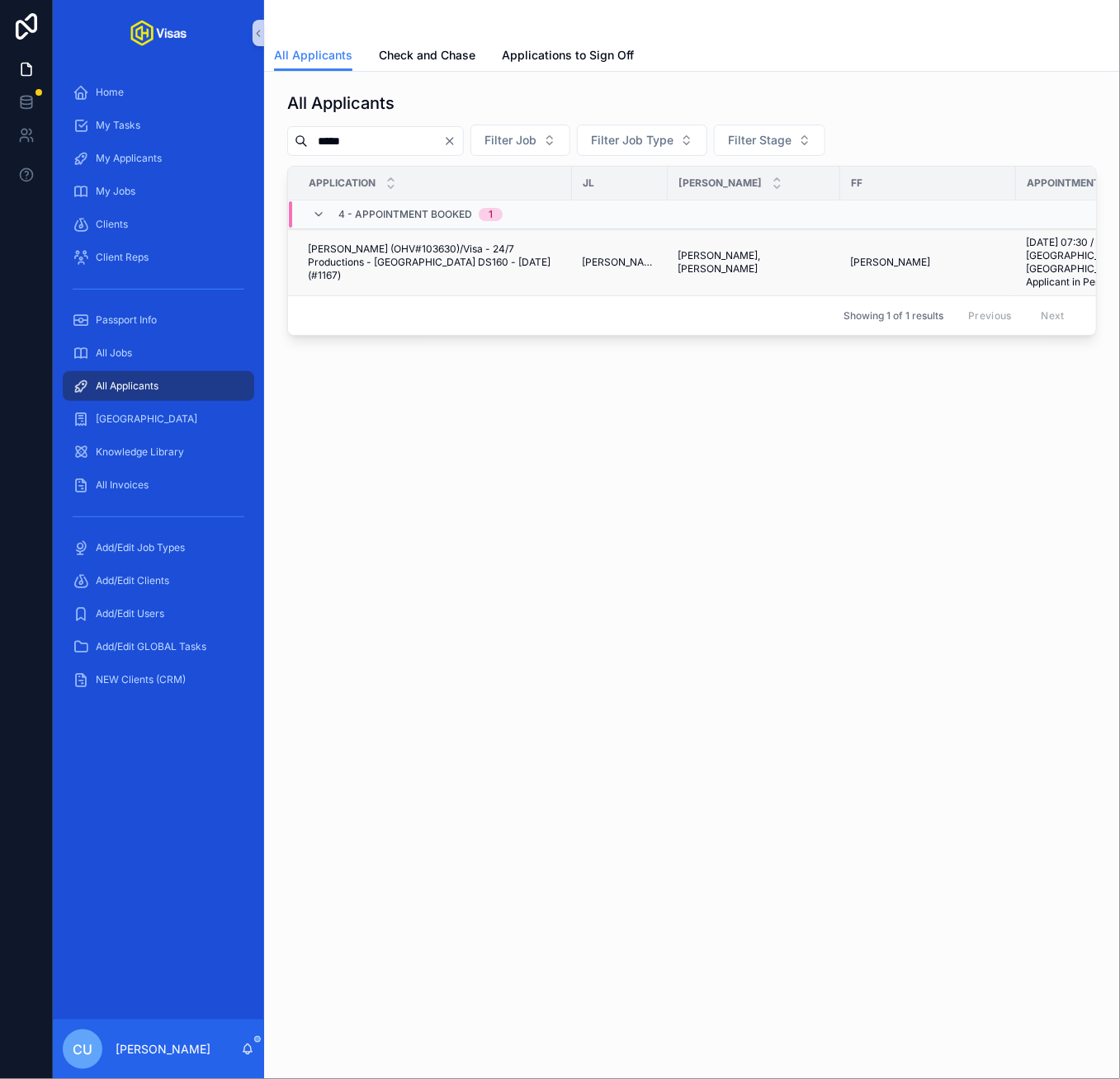
click at [410, 246] on span "[PERSON_NAME] (OHV#103630)/Visa - 24/7 Productions - [GEOGRAPHIC_DATA] DS160 - …" at bounding box center [435, 262] width 254 height 40
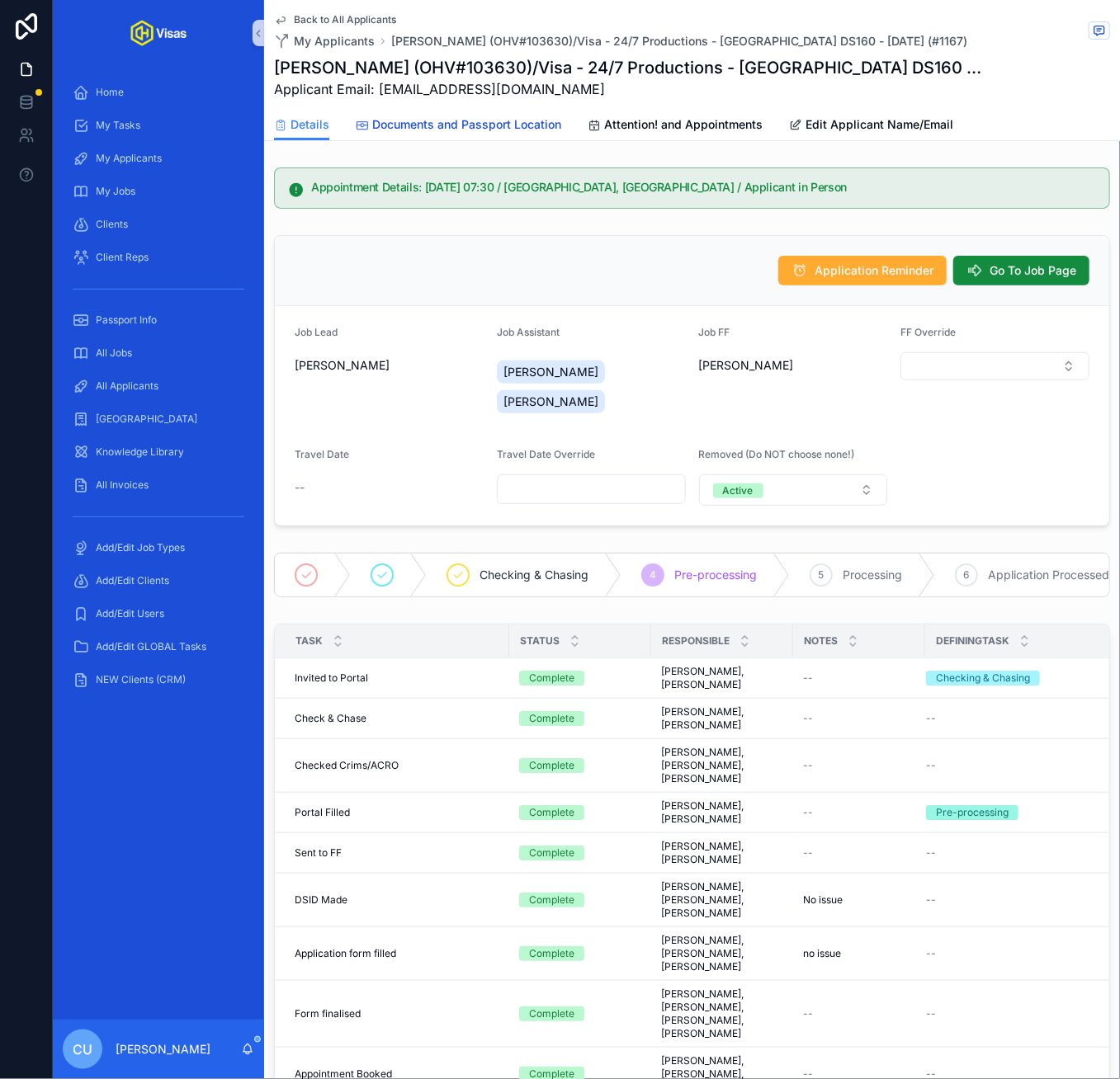
click at [480, 121] on span "Documents and Passport Location" at bounding box center [466, 125] width 189 height 17
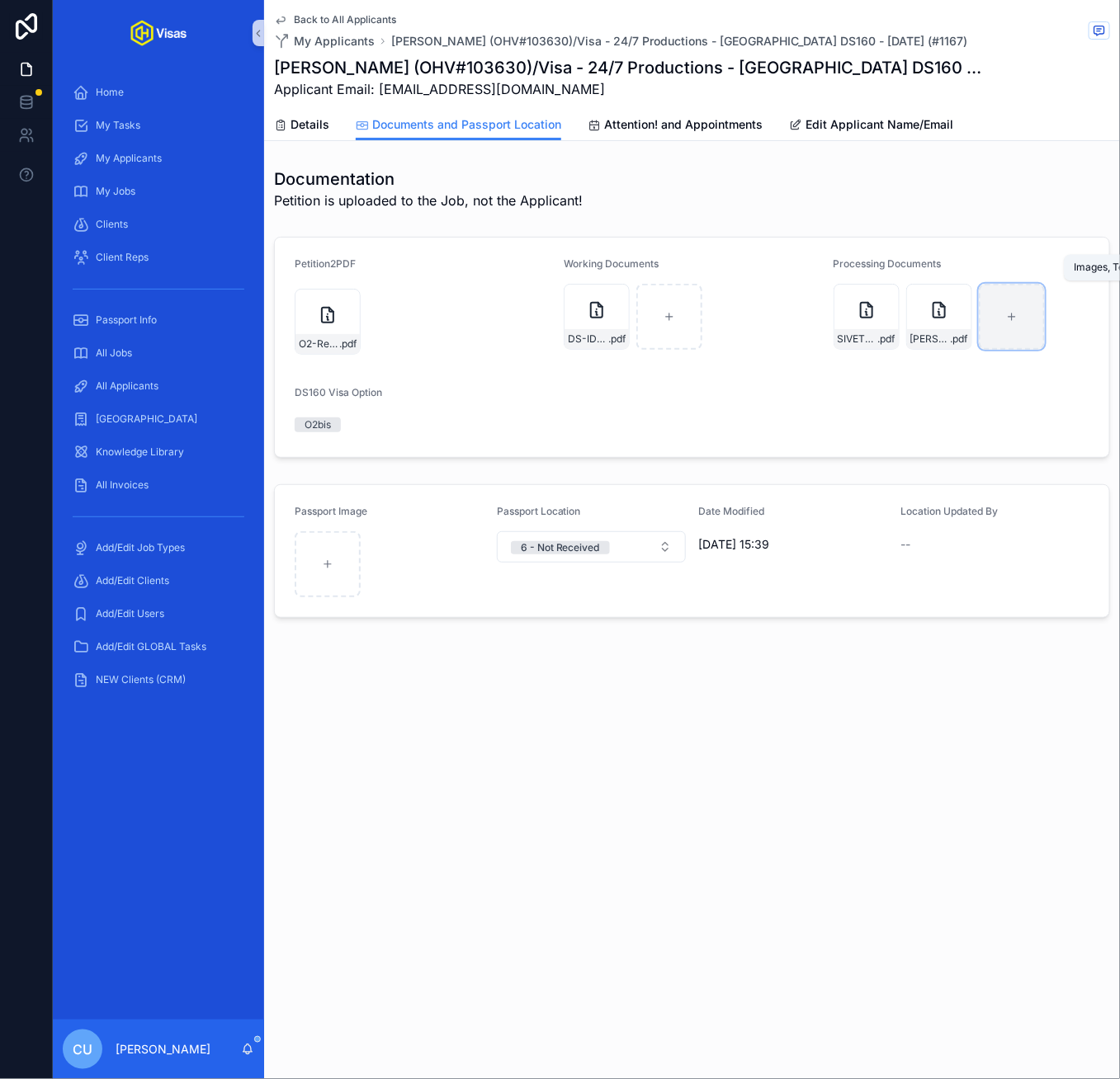
click at [1005, 323] on div "scrollable content" at bounding box center [1012, 317] width 66 height 66
type input "**********"
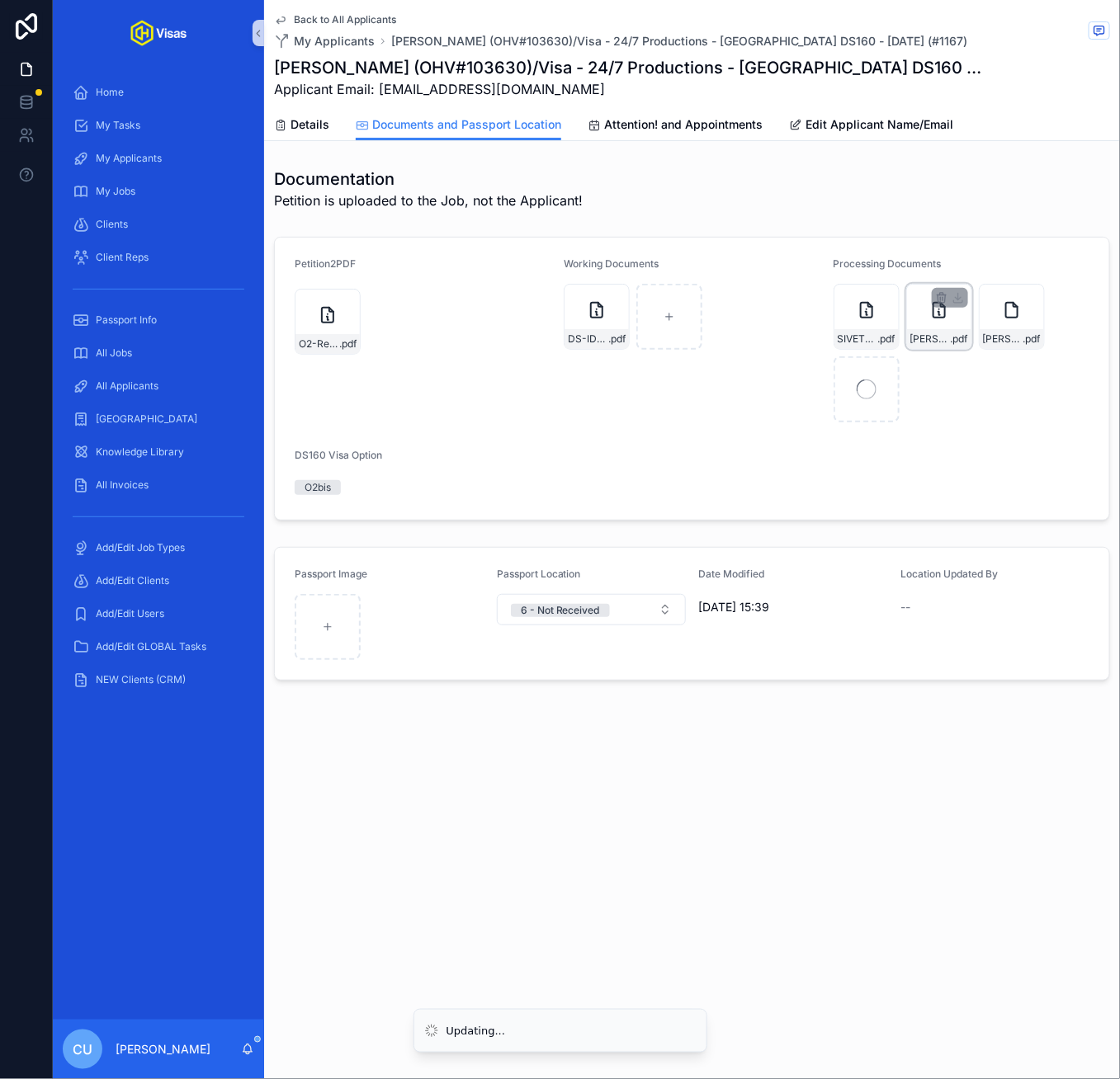
click at [930, 329] on div "[PERSON_NAME]-Appt-Confirmation .pdf" at bounding box center [939, 338] width 65 height 19
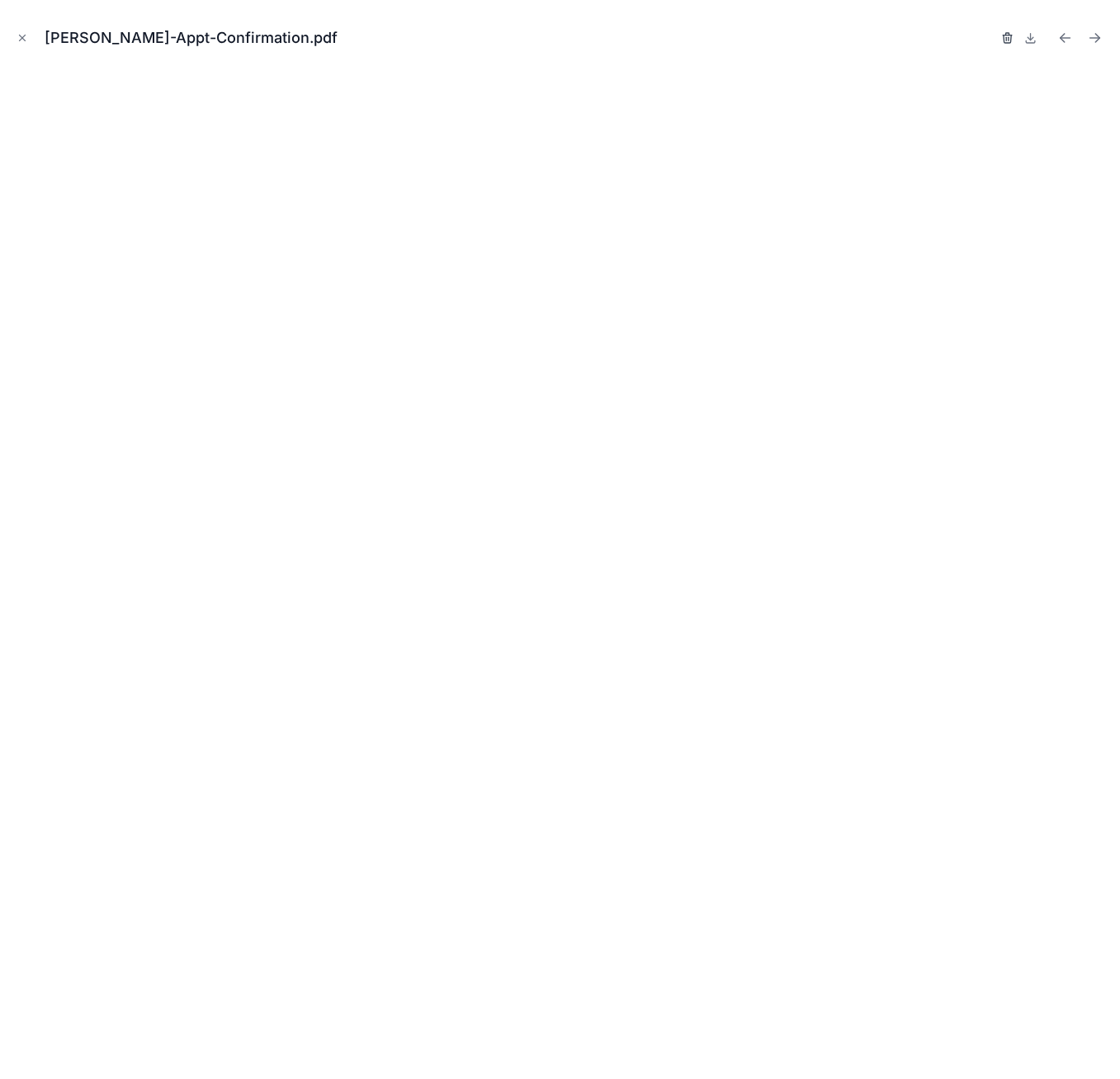
click at [1005, 36] on icon "button" at bounding box center [1007, 38] width 13 height 13
click at [989, 34] on icon "button" at bounding box center [991, 34] width 4 height 3
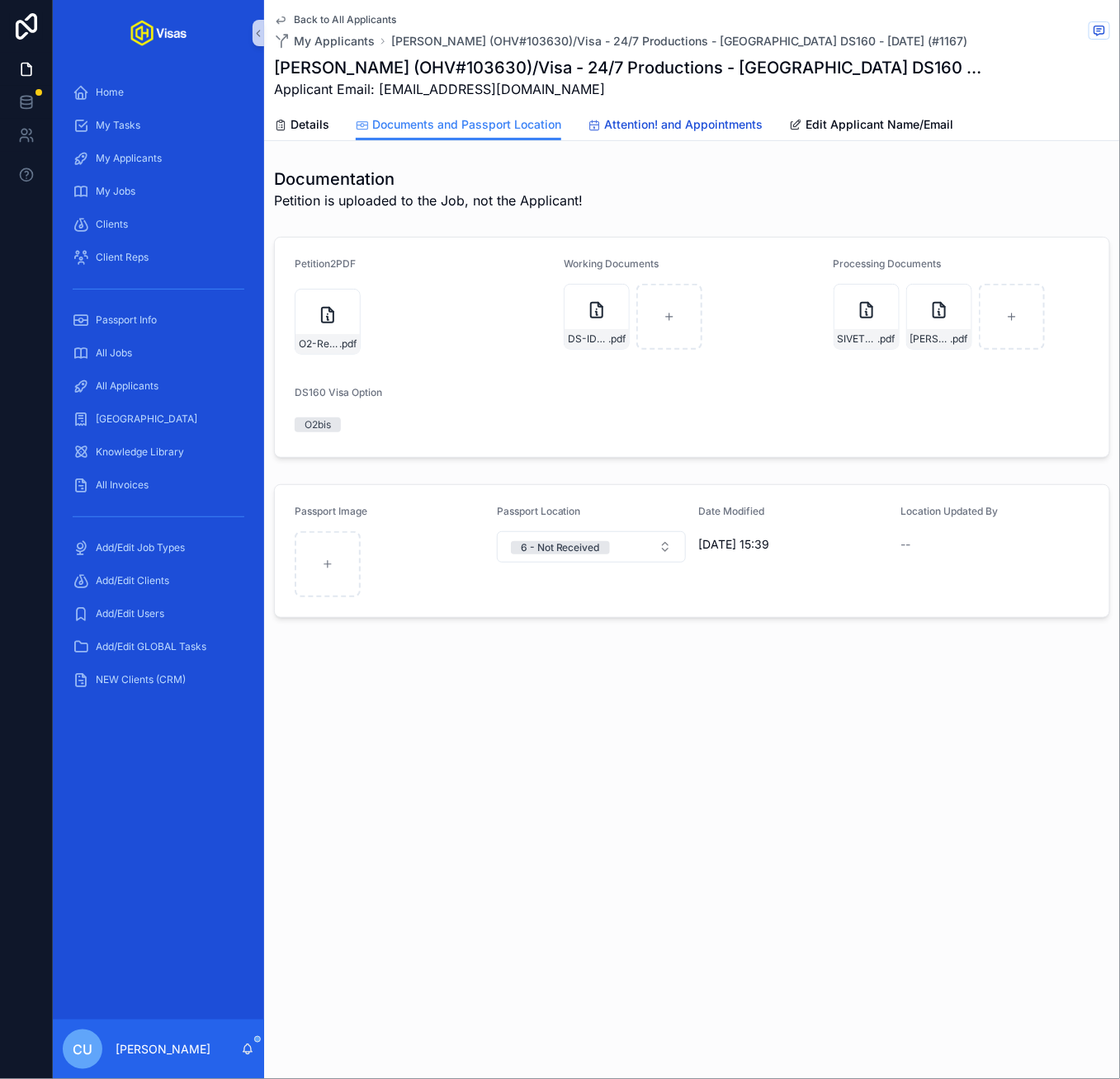
click at [623, 113] on link "Attention! and Appointments" at bounding box center [675, 126] width 175 height 33
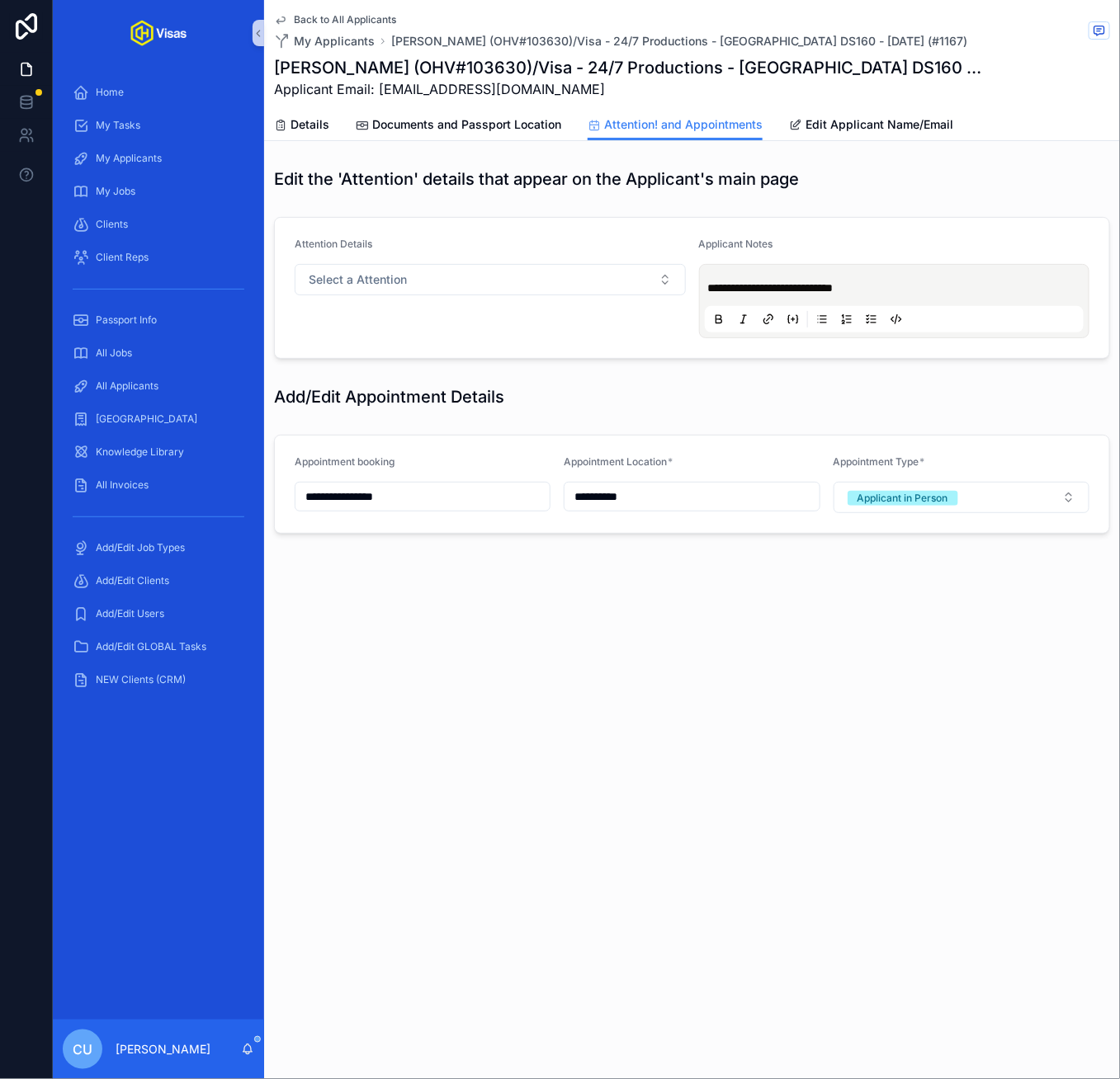
click at [308, 496] on input "**********" at bounding box center [422, 496] width 254 height 23
click at [337, 707] on button "15" at bounding box center [334, 706] width 30 height 30
type input "**********"
type input "**"
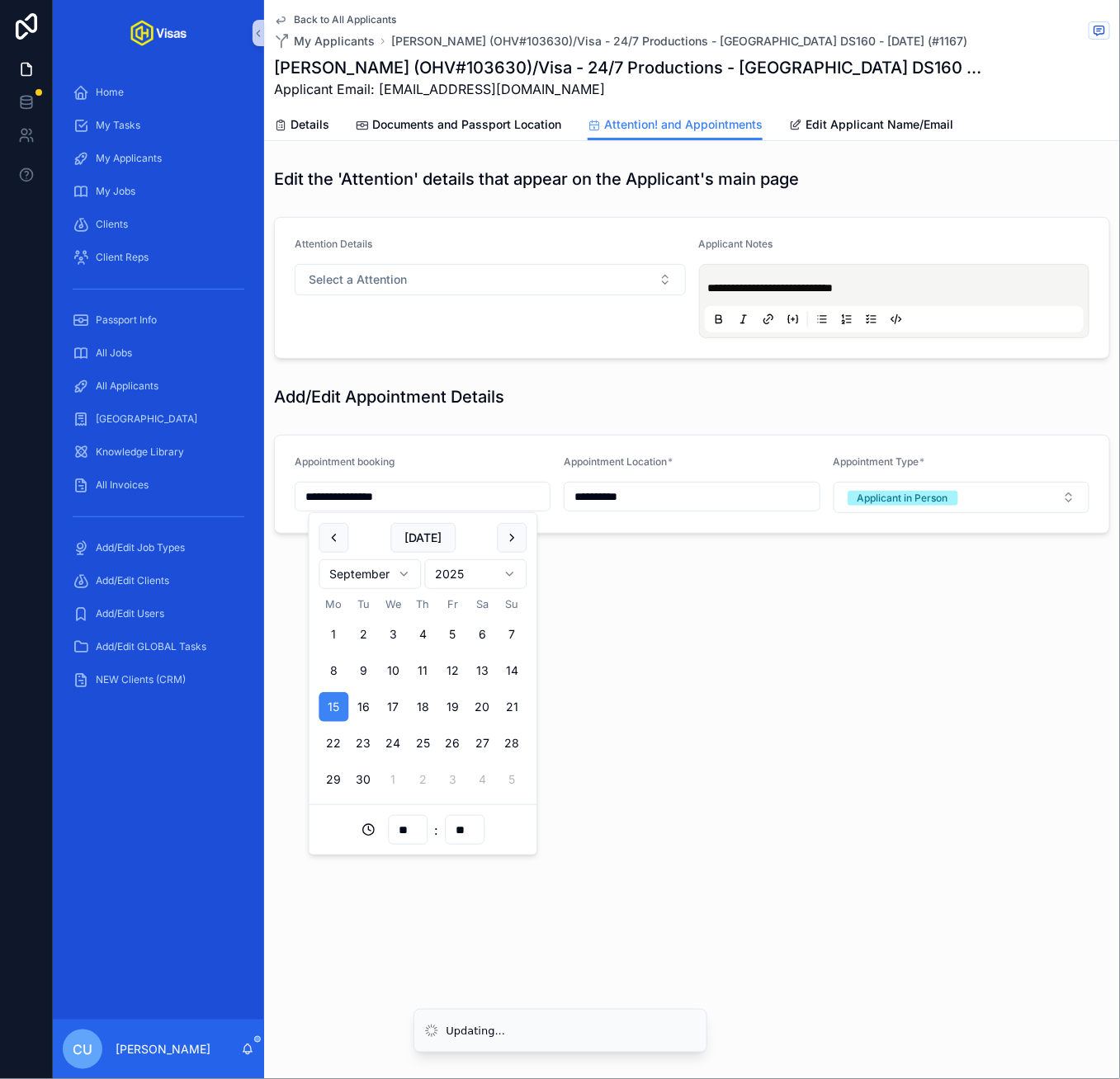
click at [449, 829] on input "**" at bounding box center [464, 829] width 38 height 23
click at [461, 584] on div "00" at bounding box center [464, 586] width 74 height 27
type input "**********"
type input "**"
click at [737, 624] on div "**********" at bounding box center [692, 323] width 856 height 646
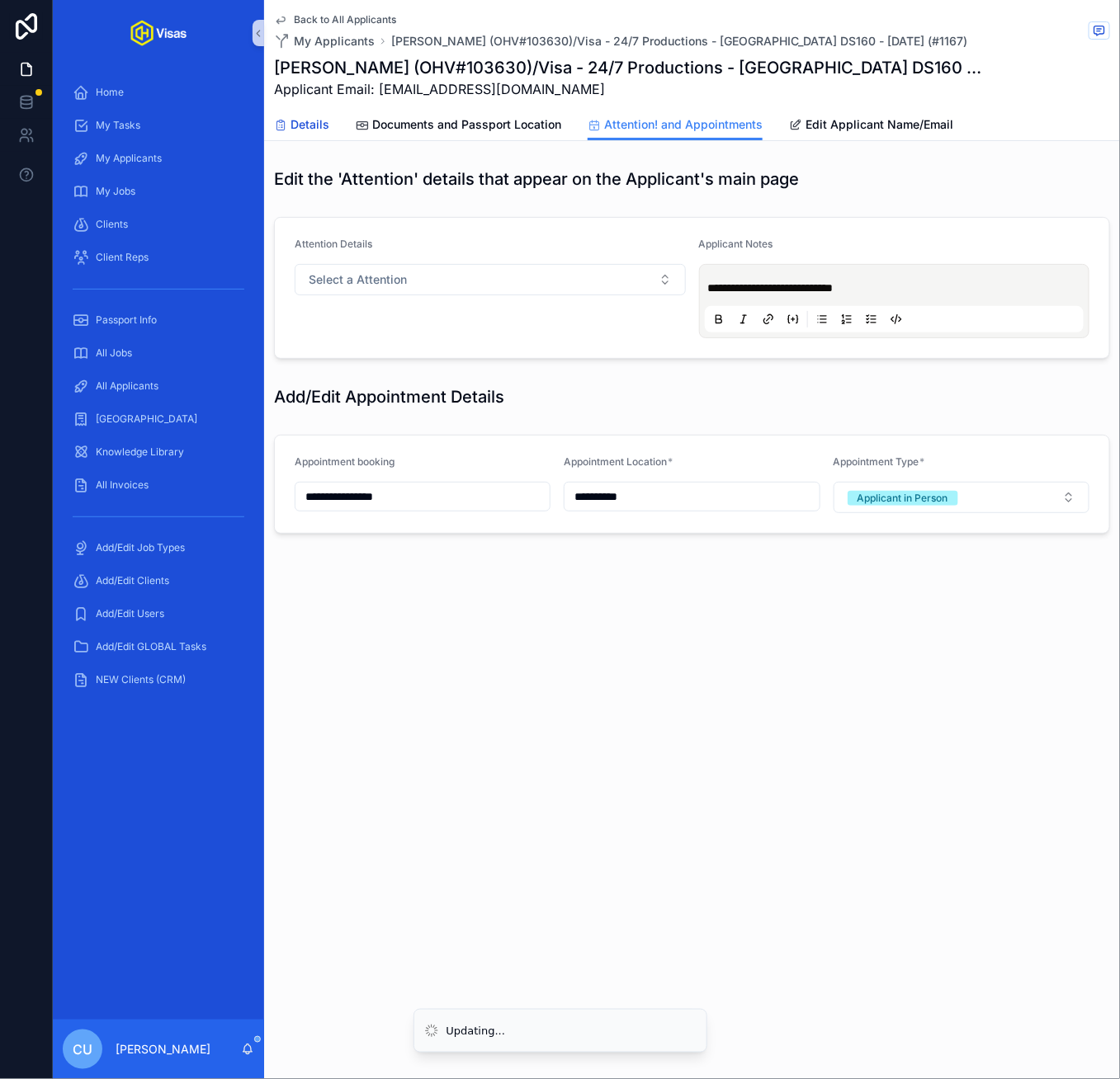
click at [321, 137] on link "Details" at bounding box center [302, 126] width 55 height 33
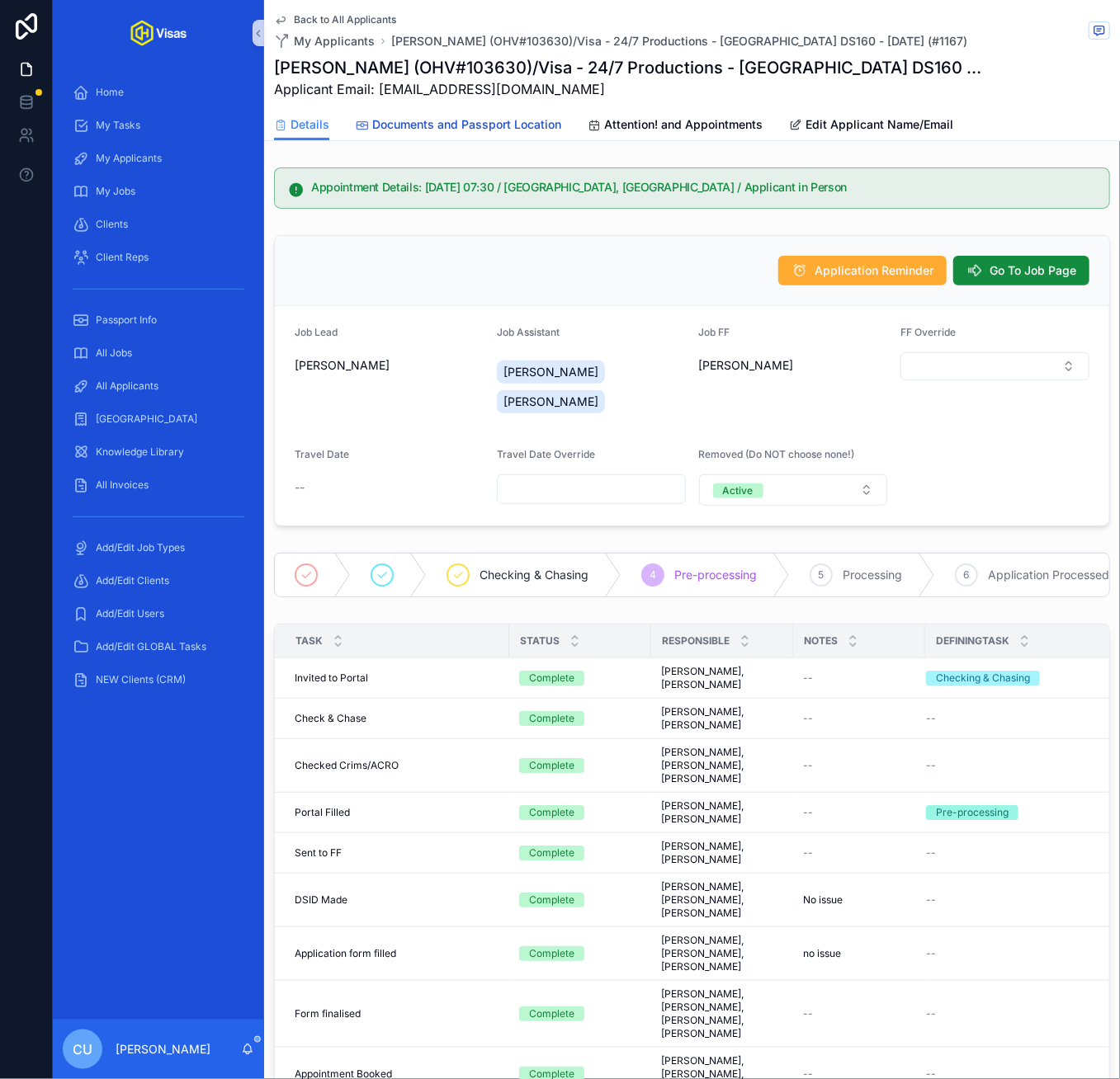
click at [422, 113] on link "Documents and Passport Location" at bounding box center [459, 126] width 206 height 33
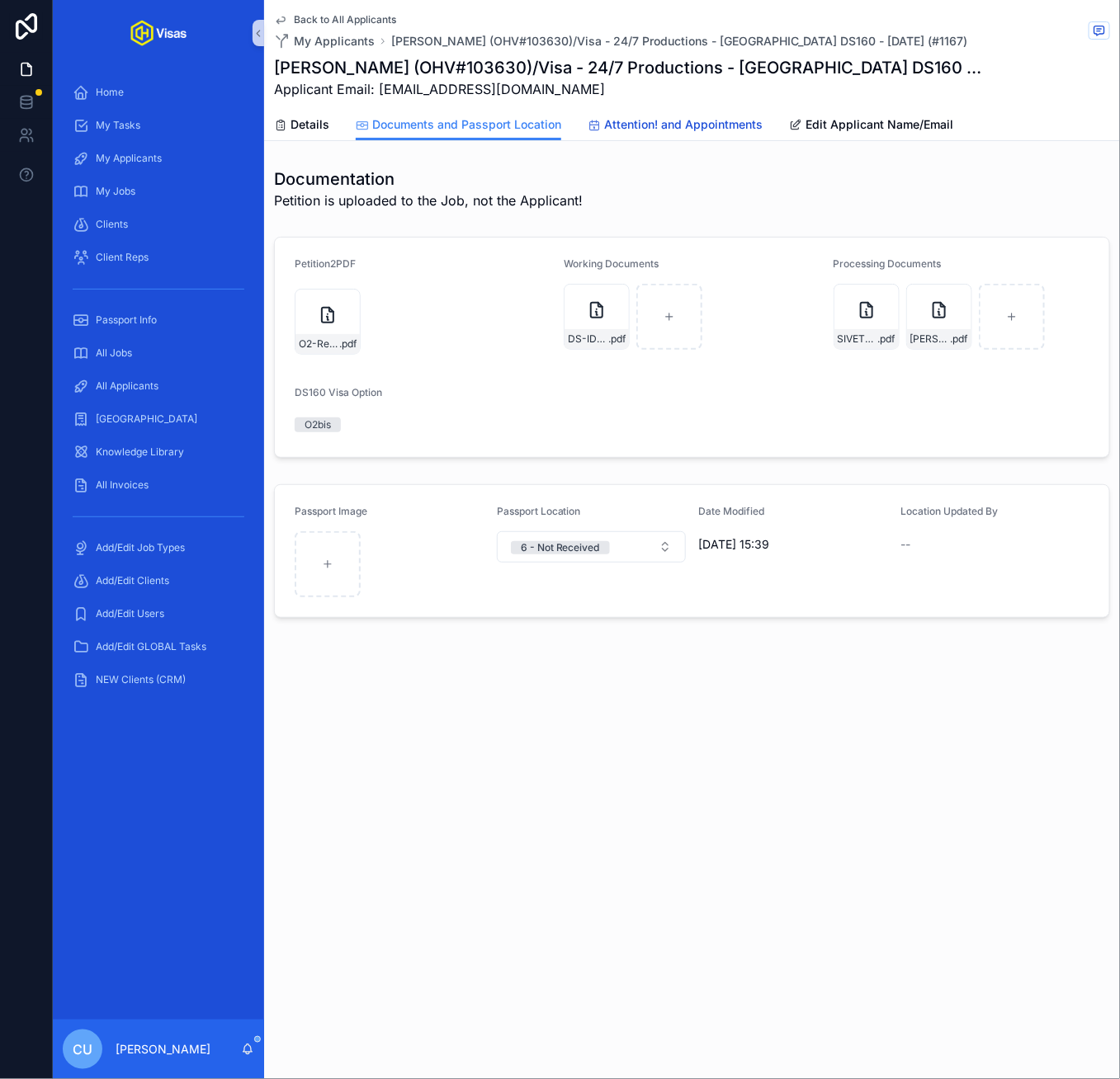
click at [628, 121] on span "Attention! and Appointments" at bounding box center [684, 125] width 159 height 17
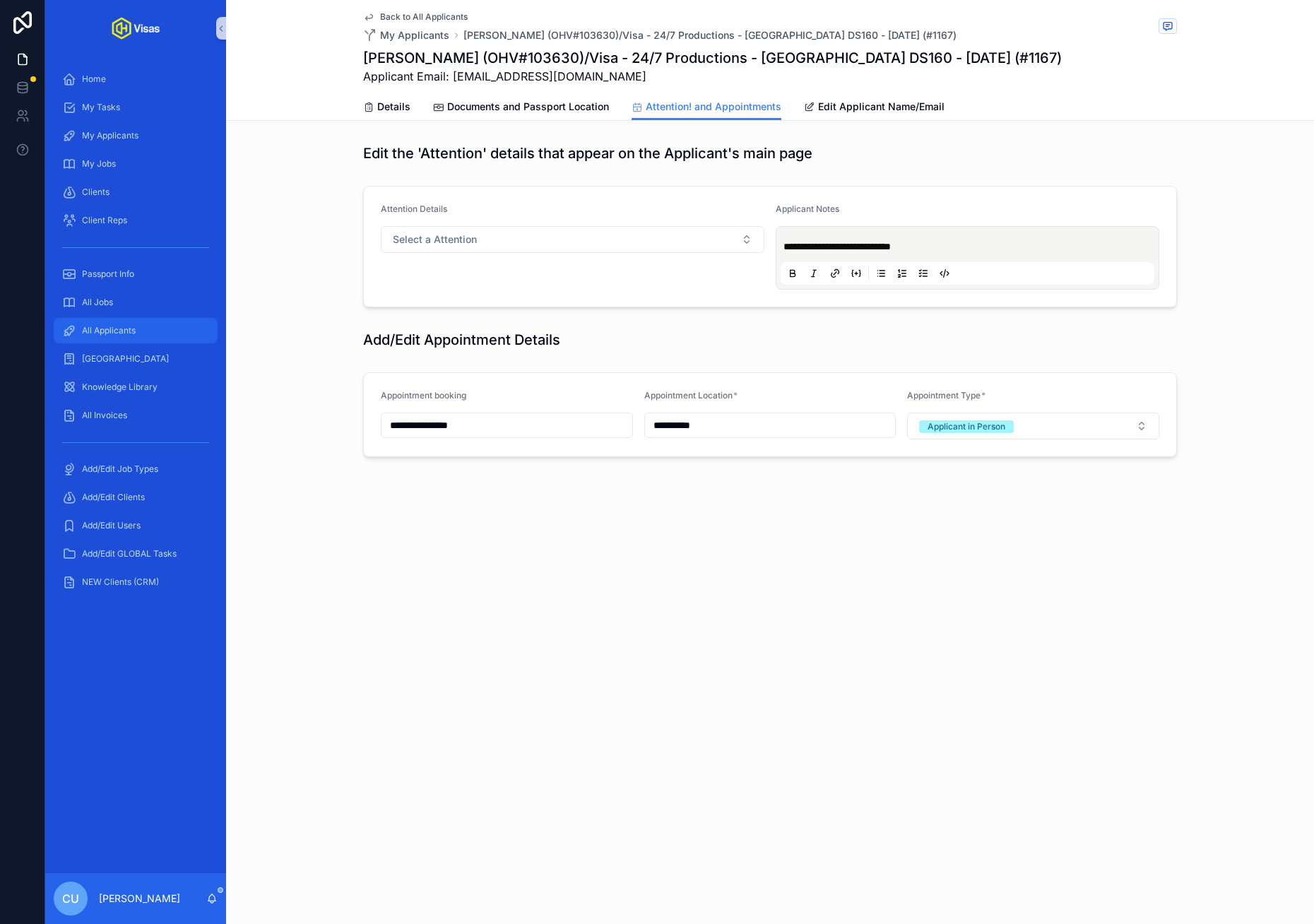
click at [120, 329] on span "All Applicants" at bounding box center [109, 330] width 54 height 11
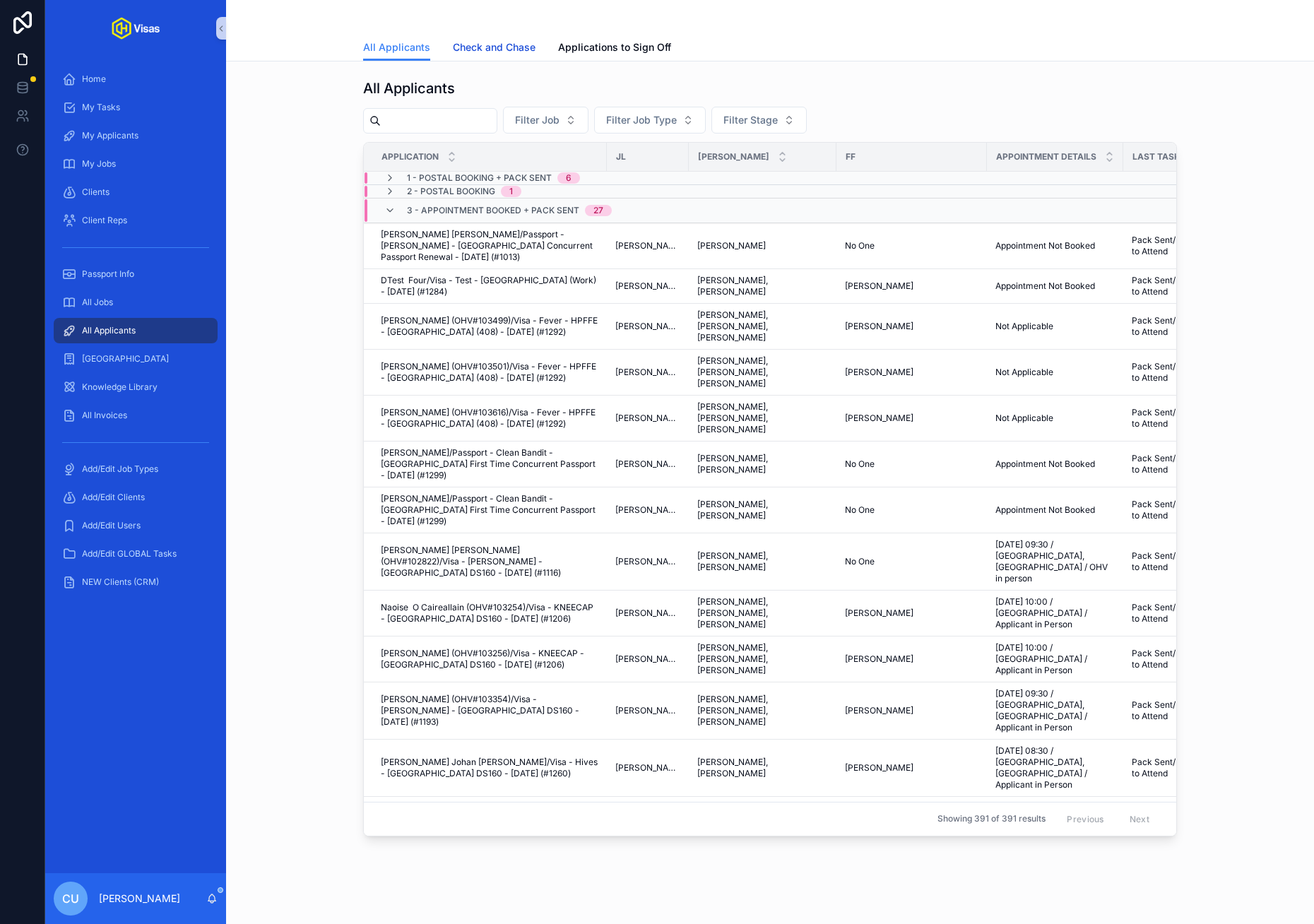
click at [512, 43] on span "Check and Chase" at bounding box center [494, 47] width 83 height 14
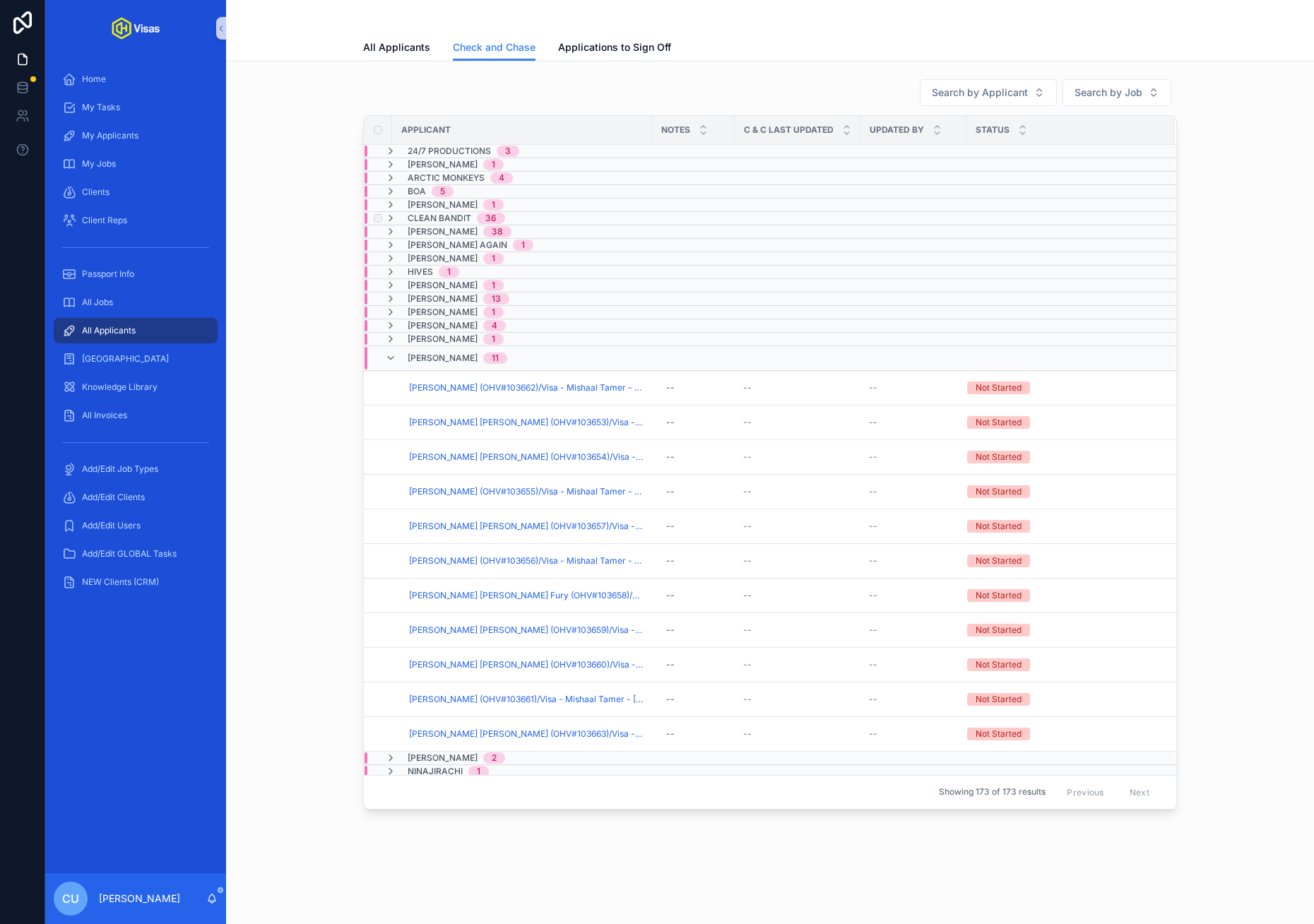
click at [454, 224] on span "Clean Bandit" at bounding box center [439, 218] width 63 height 11
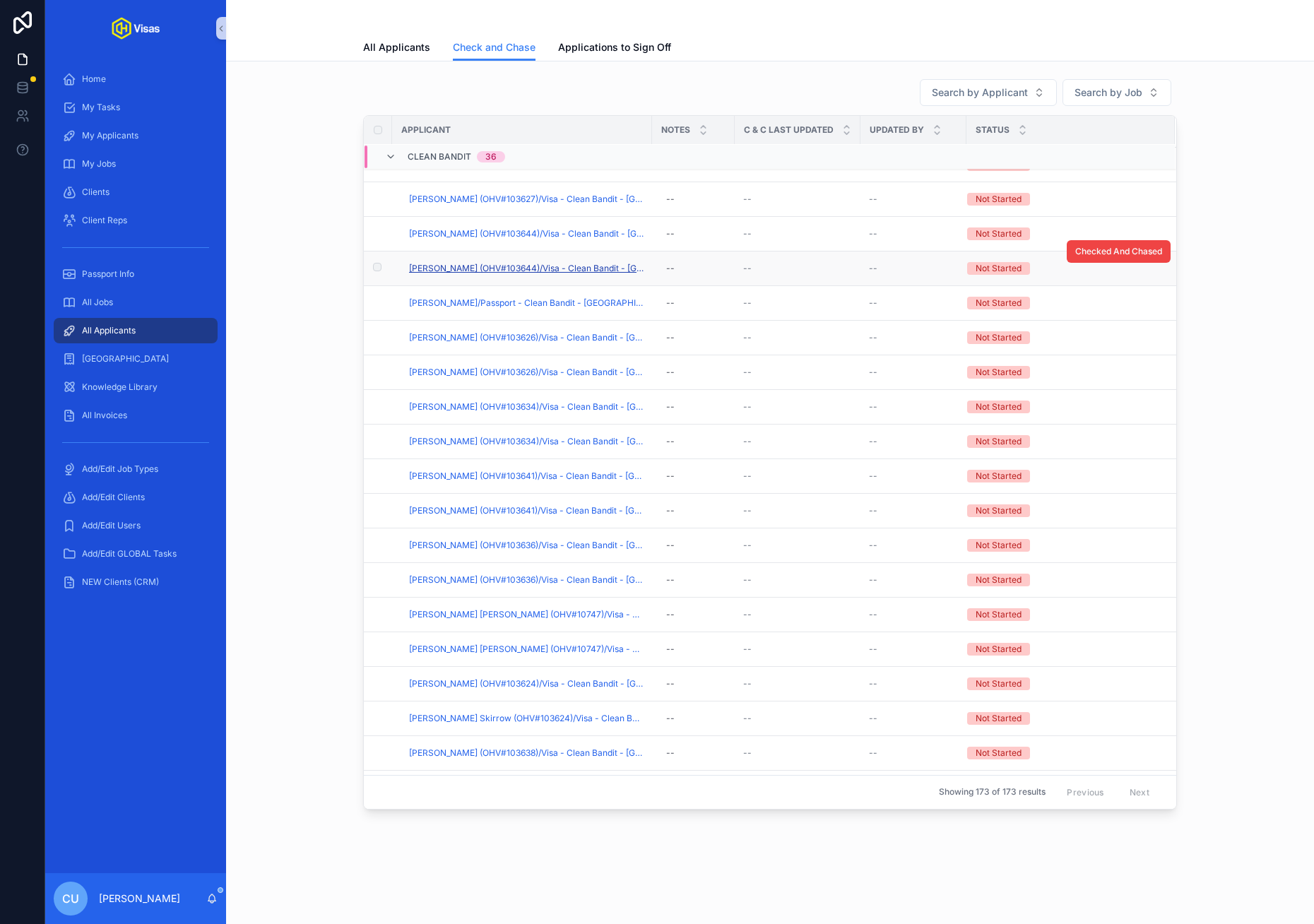
scroll to position [519, 0]
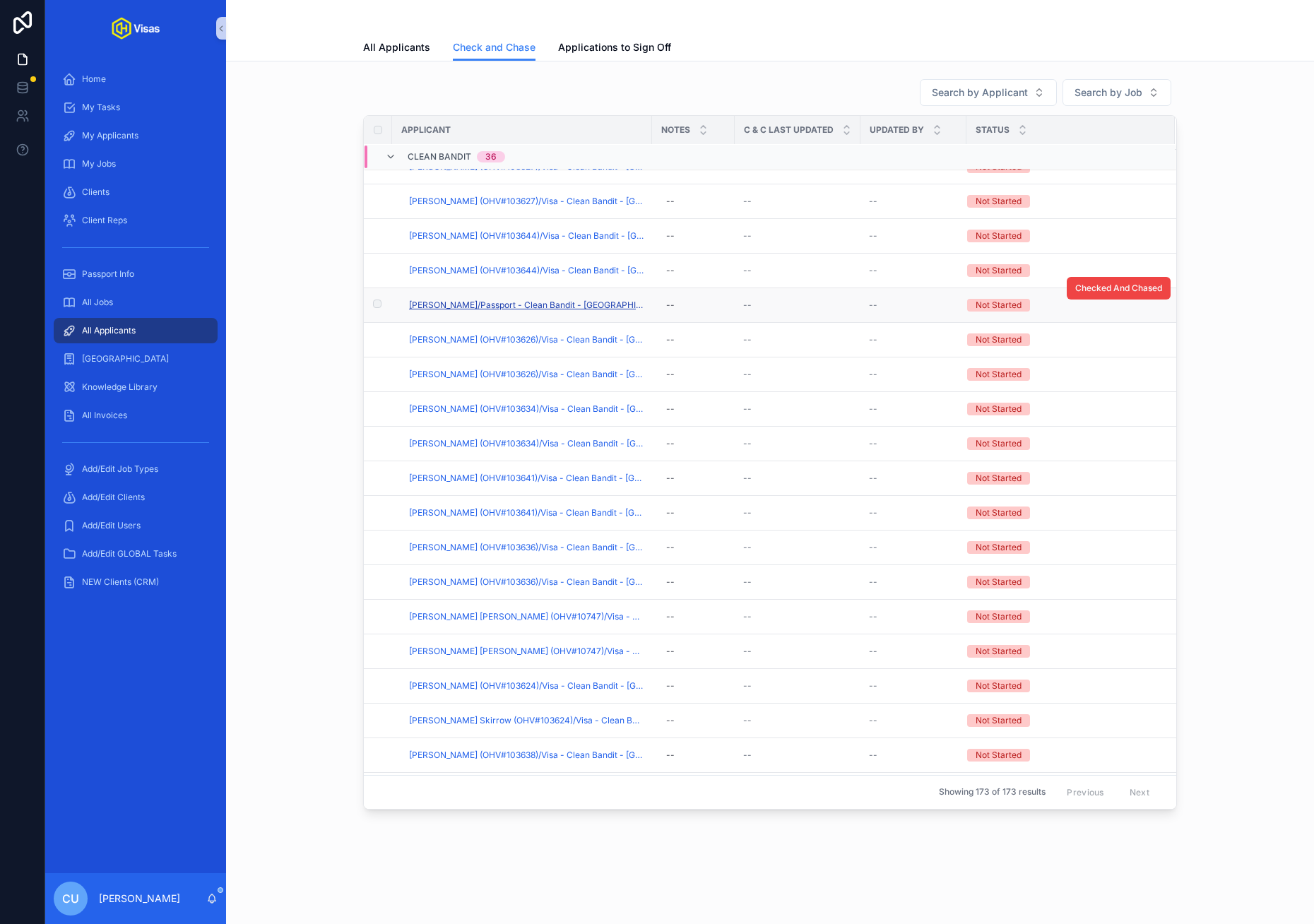
click at [448, 311] on span "[PERSON_NAME]/Passport - Clean Bandit - [GEOGRAPHIC_DATA] First Time Concurrent…" at bounding box center [526, 305] width 235 height 11
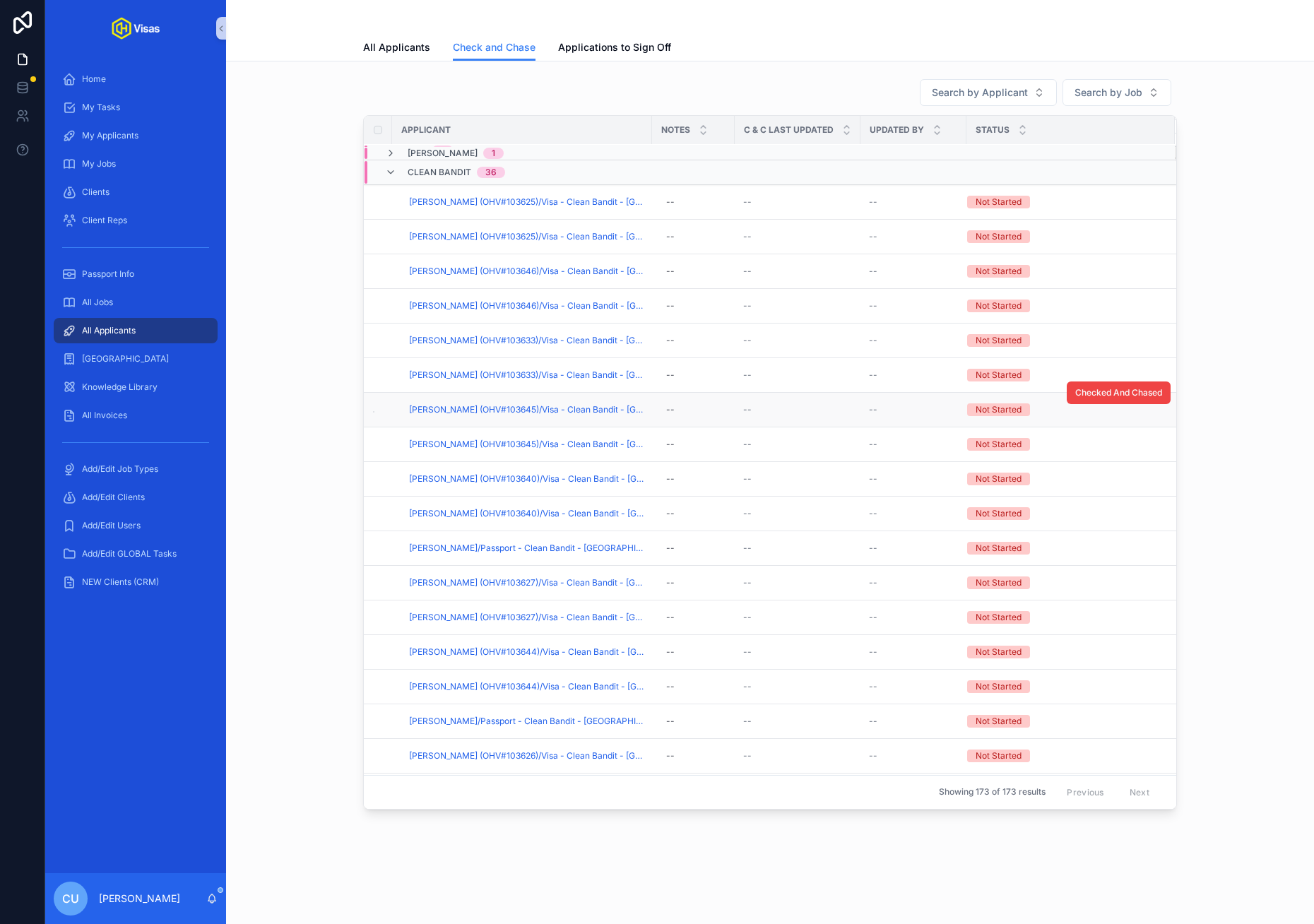
scroll to position [58, 0]
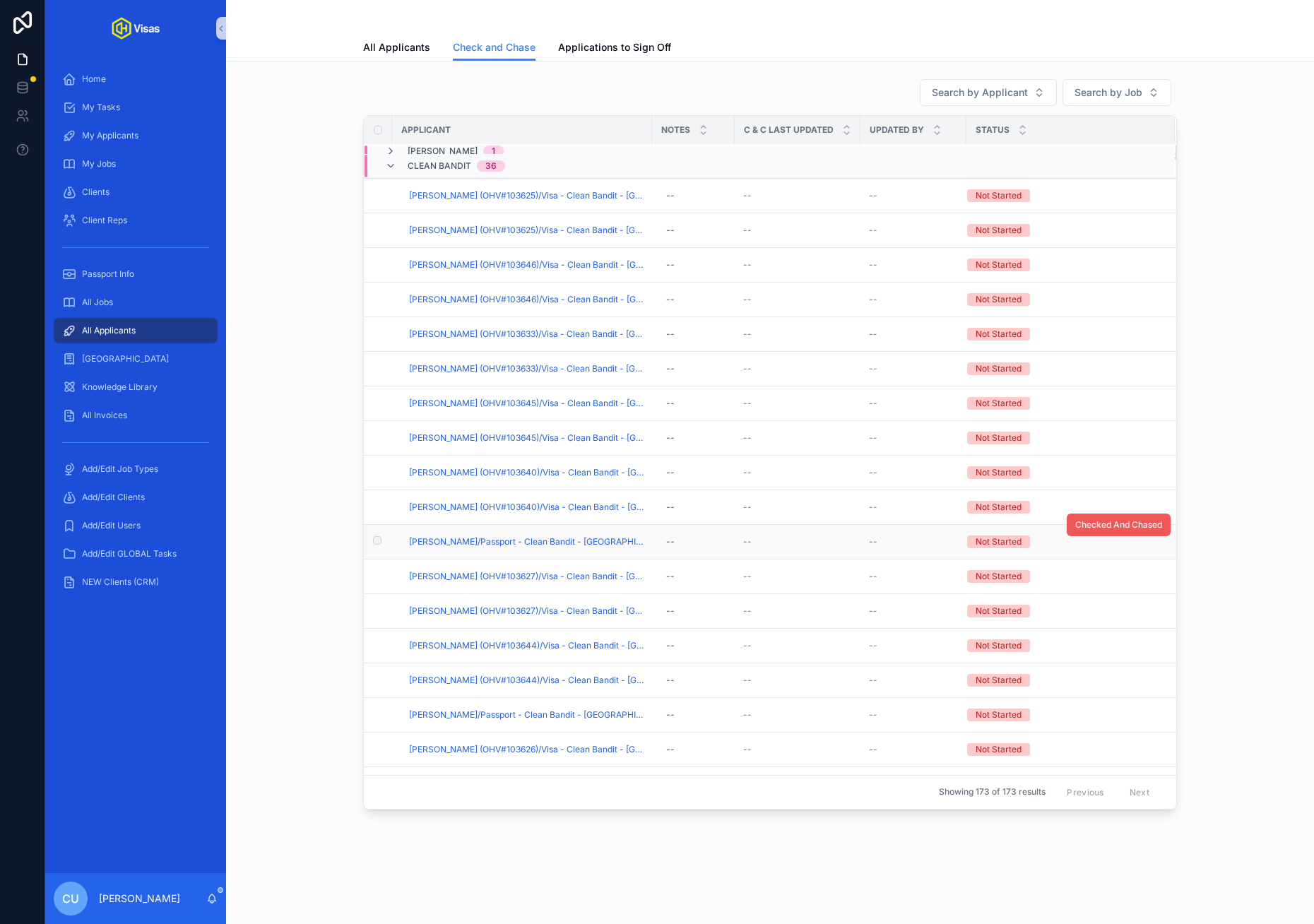
click at [958, 529] on span "Checked And Chased" at bounding box center [1118, 524] width 87 height 11
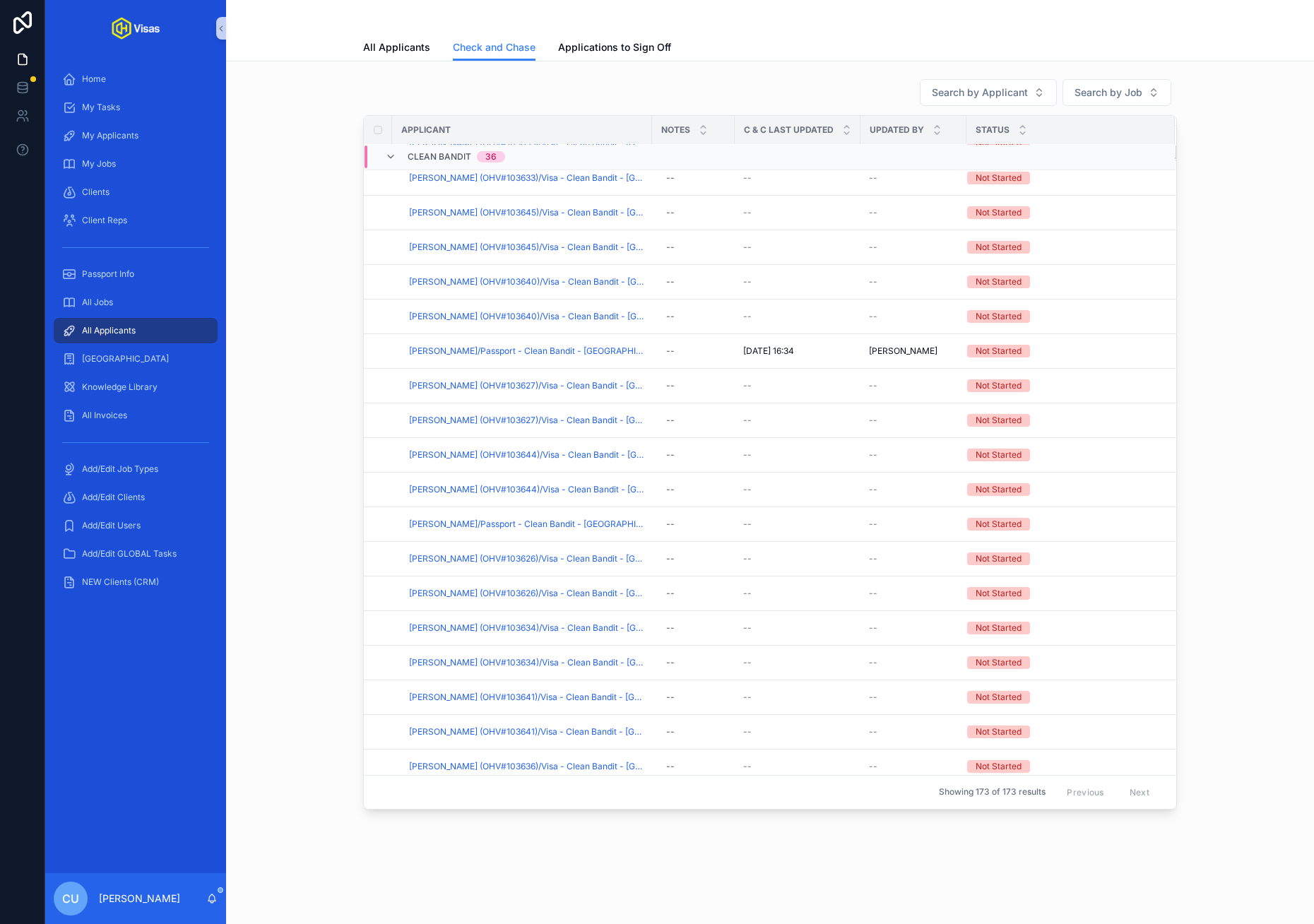
scroll to position [255, 0]
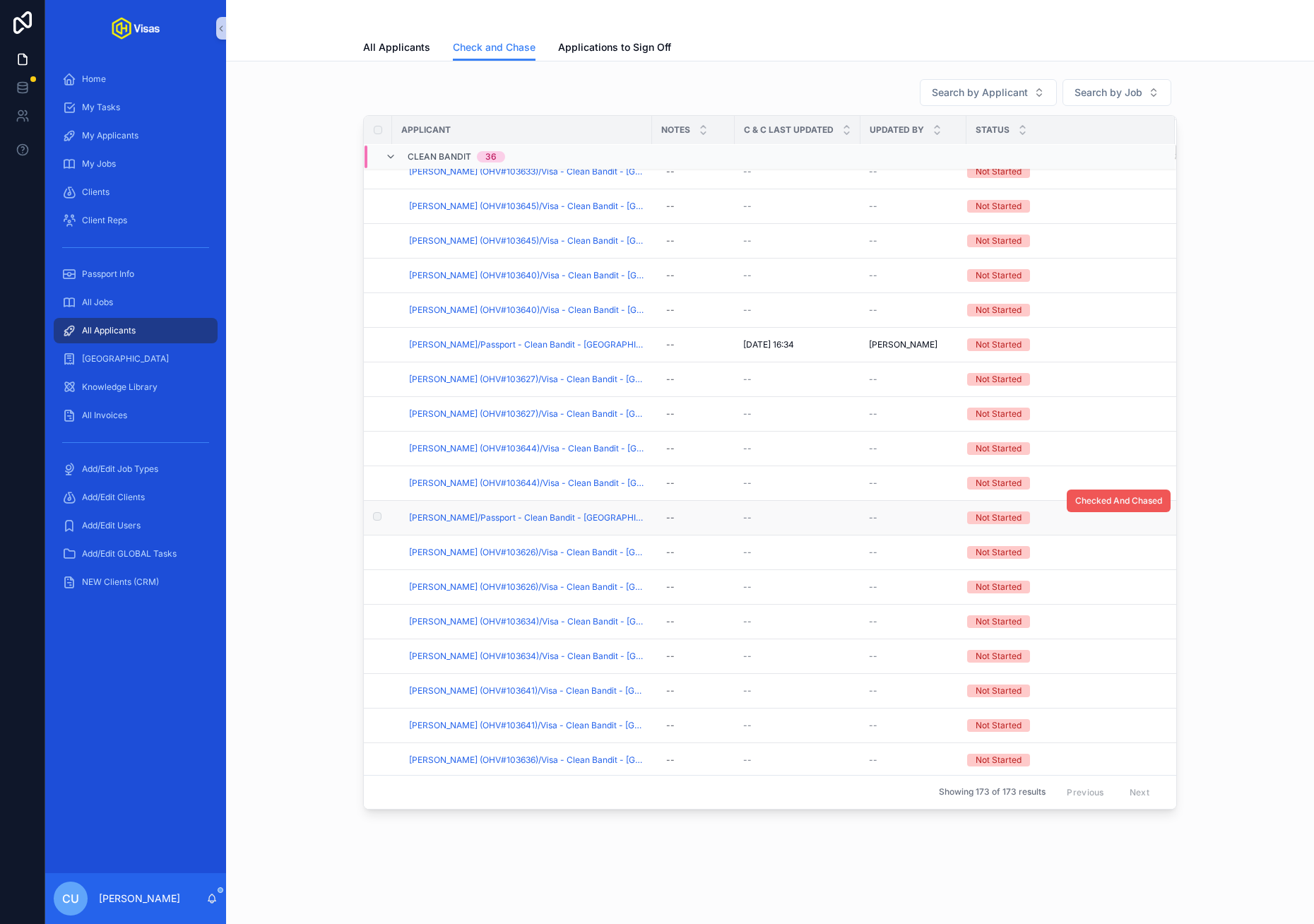
click at [958, 506] on span "Checked And Chased" at bounding box center [1118, 501] width 87 height 11
click at [558, 524] on span "[PERSON_NAME]/Passport - Clean Bandit - [GEOGRAPHIC_DATA] First Time Concurrent…" at bounding box center [526, 517] width 235 height 11
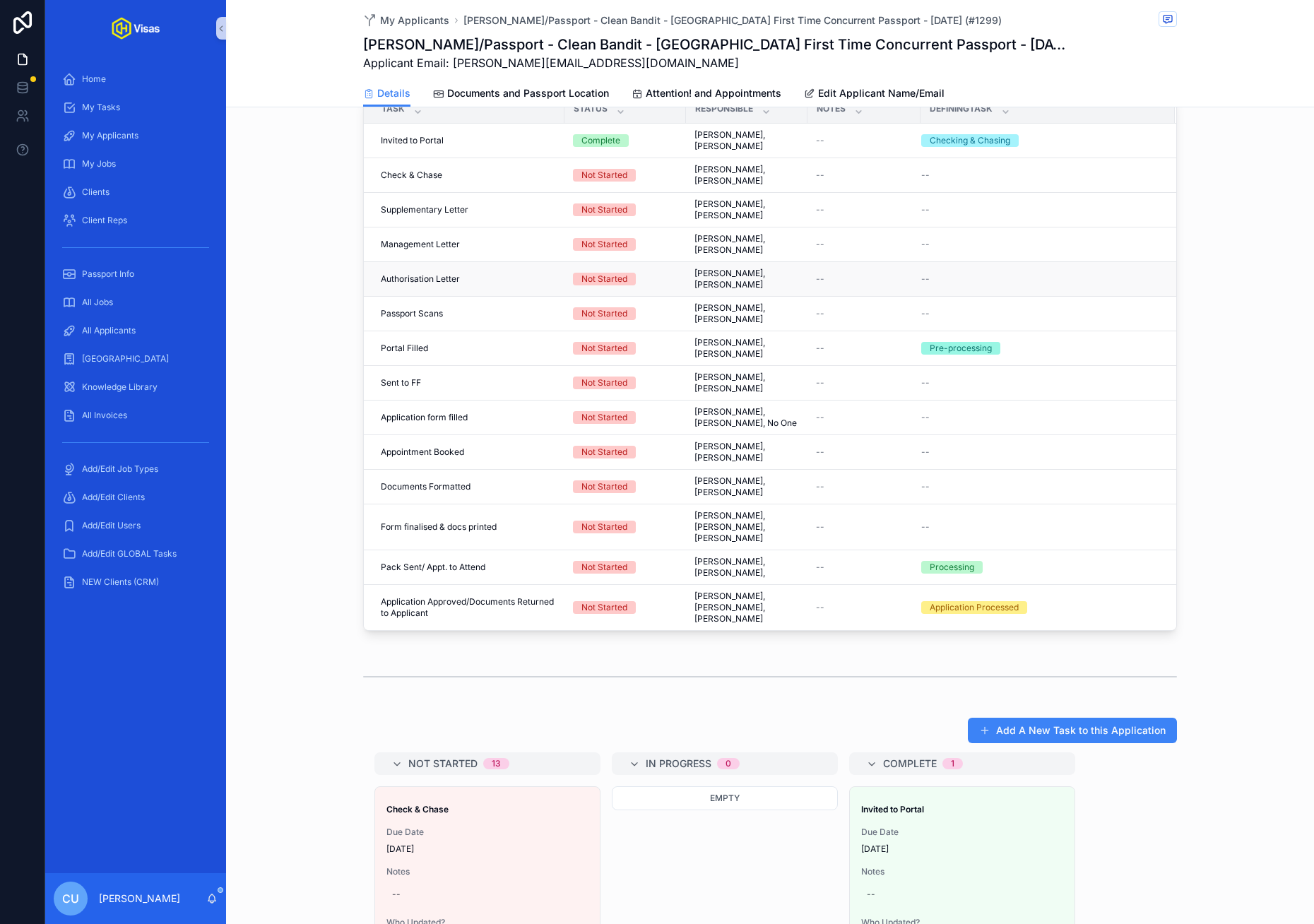
scroll to position [564, 0]
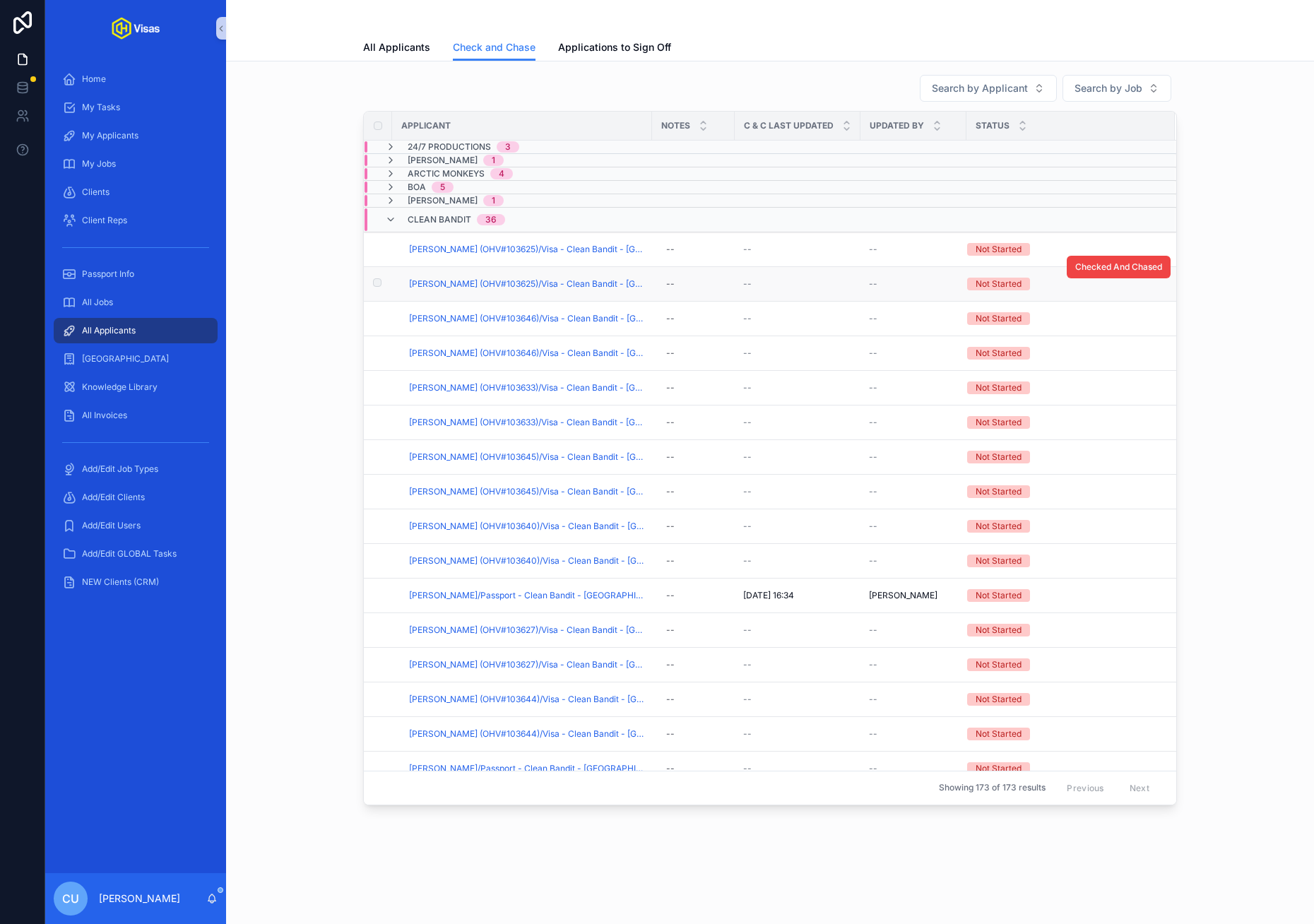
scroll to position [5, 0]
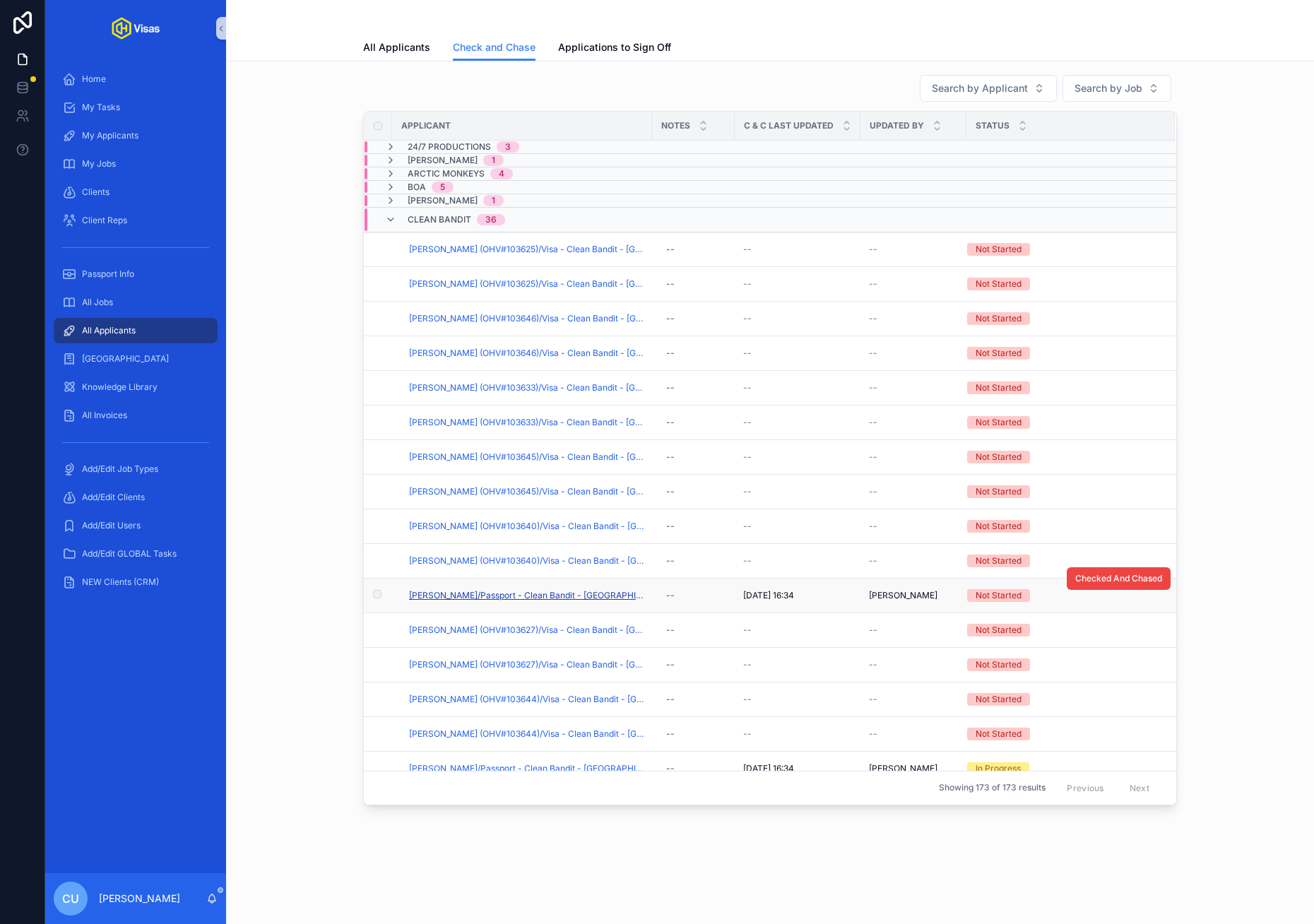
click at [499, 598] on span "[PERSON_NAME]/Passport - Clean Bandit - [GEOGRAPHIC_DATA] First Time Concurrent…" at bounding box center [526, 595] width 235 height 11
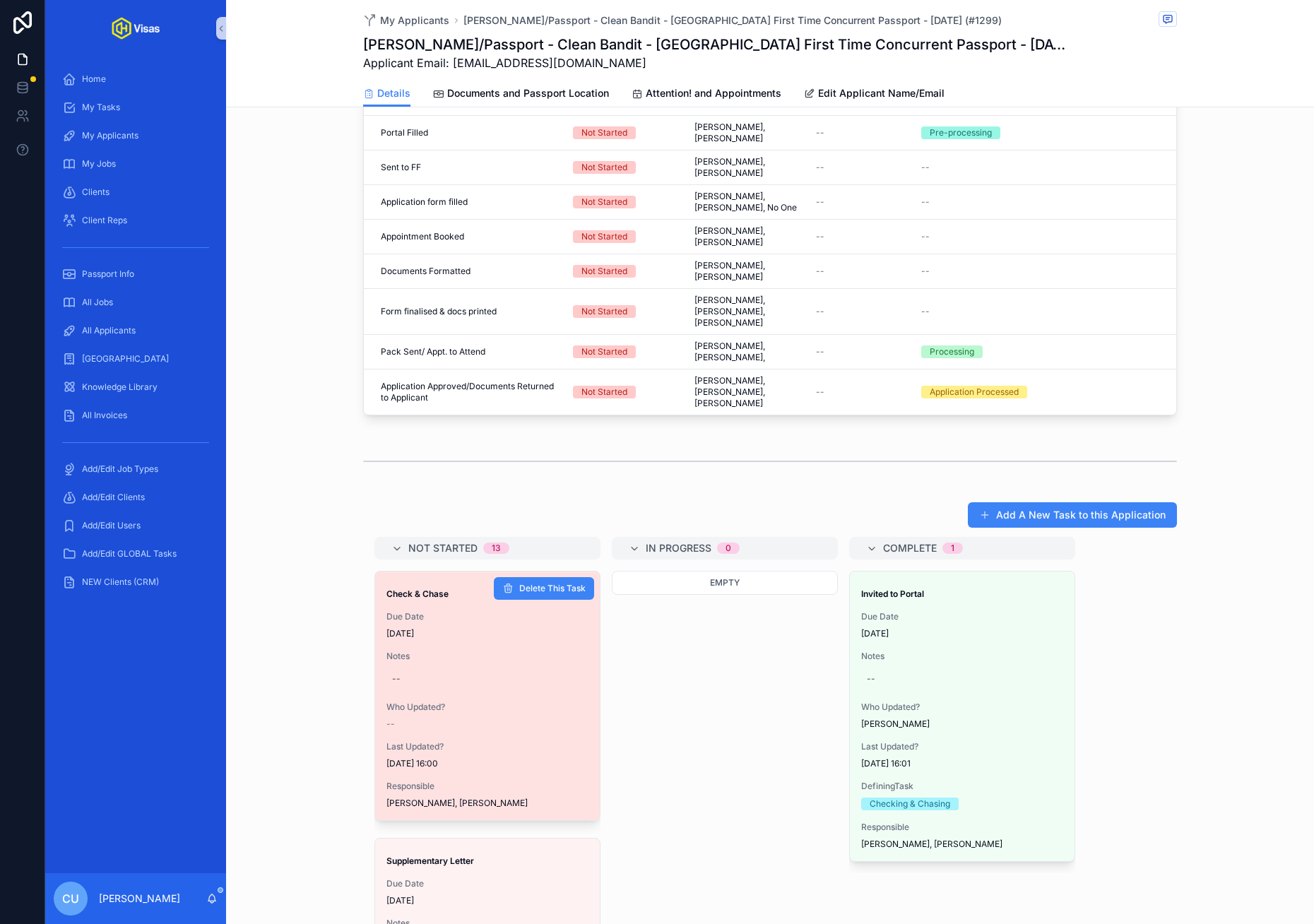
scroll to position [573, 0]
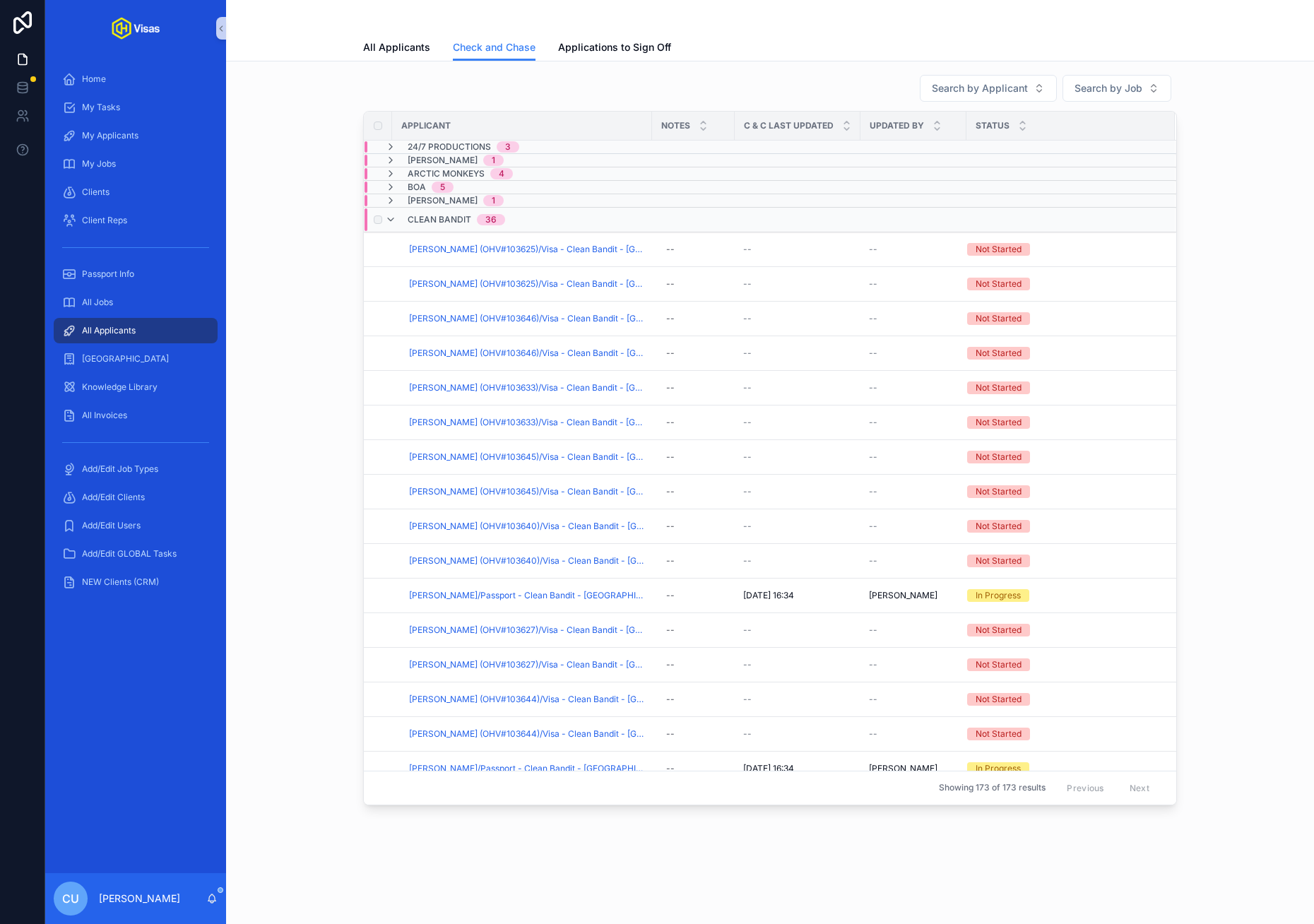
click at [516, 223] on div "Clean Bandit 36" at bounding box center [453, 220] width 137 height 23
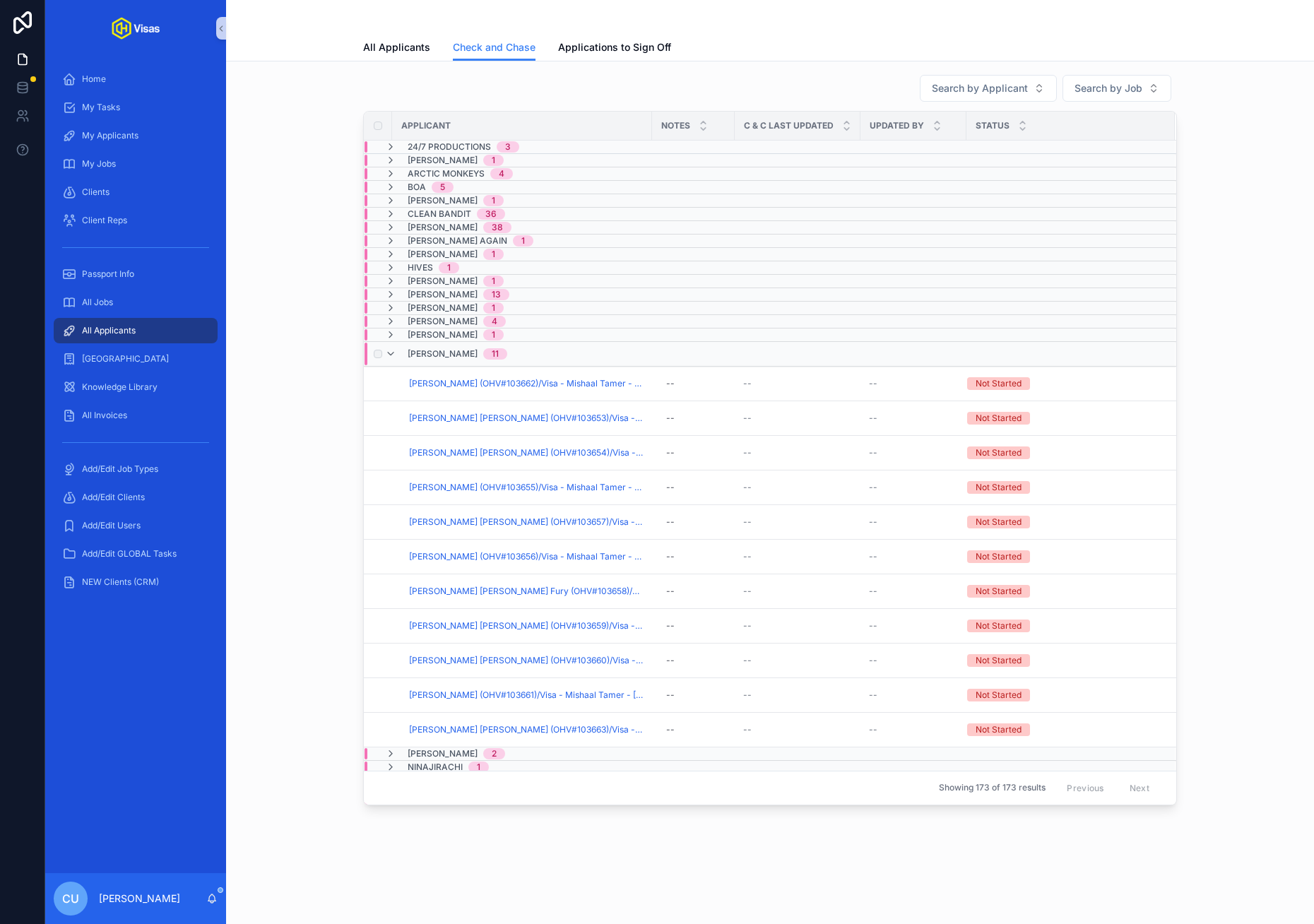
click at [519, 358] on div "[PERSON_NAME] 11" at bounding box center [454, 354] width 139 height 23
